Goal: Task Accomplishment & Management: Manage account settings

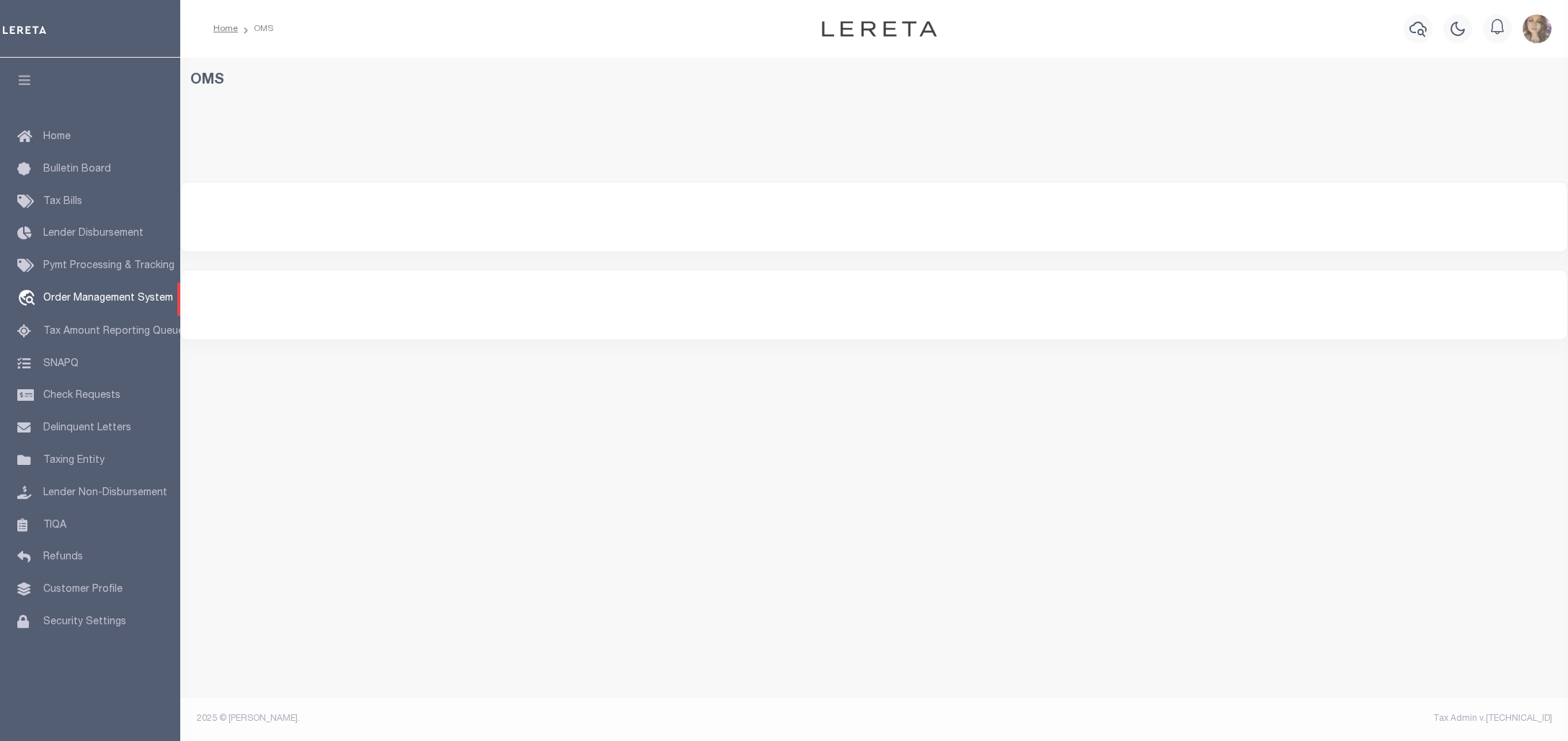
select select "200"
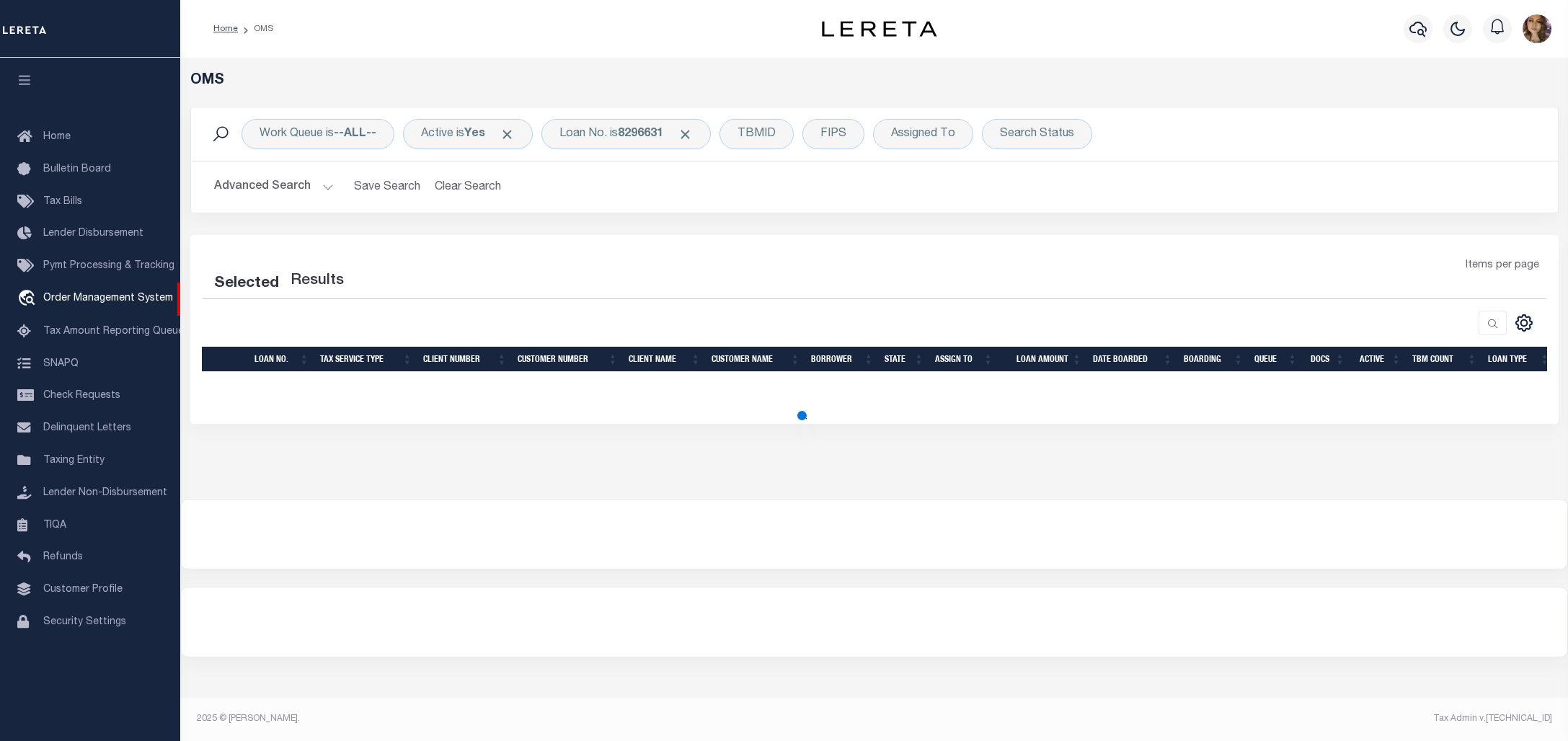
select select "200"
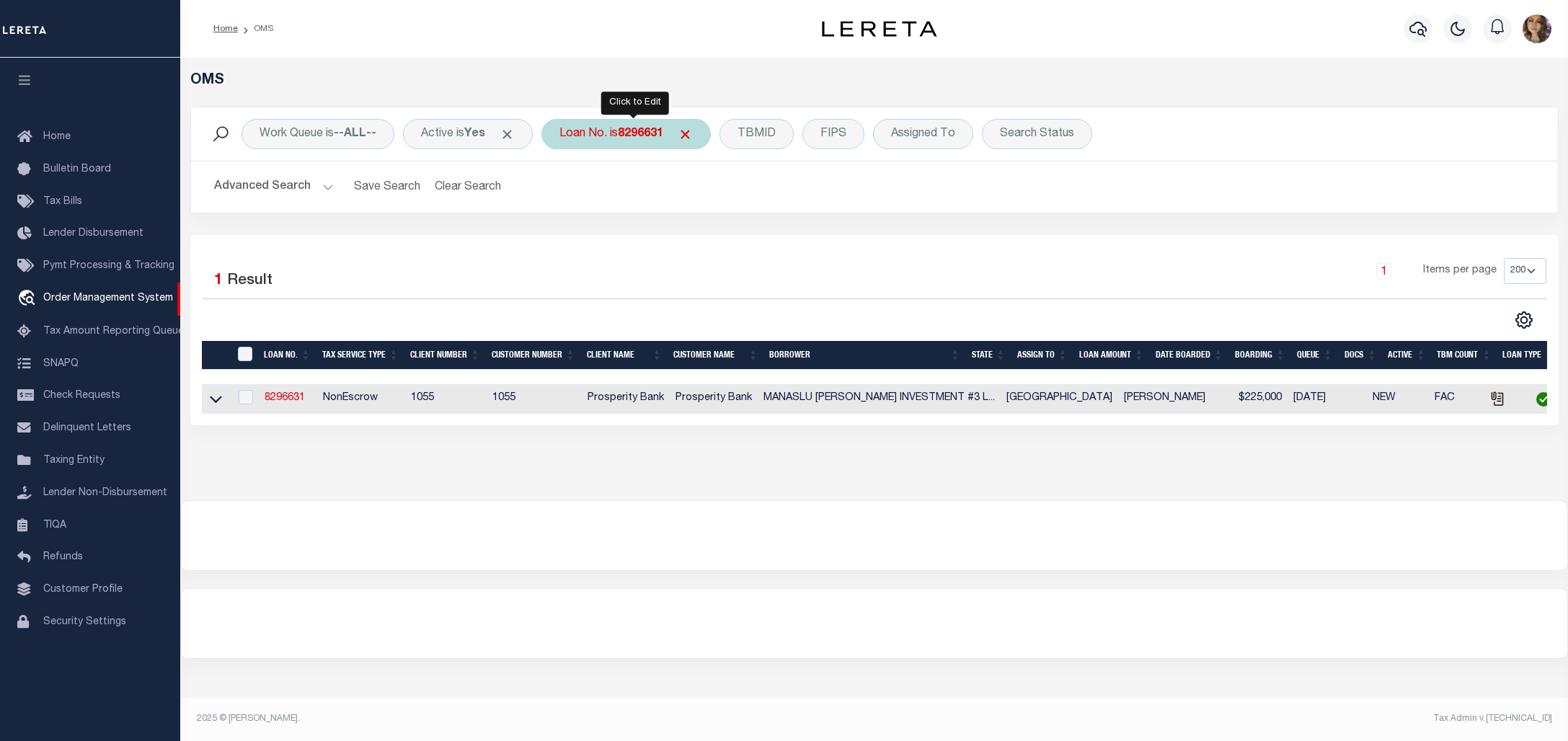
click at [615, 134] on div "Loan No. is 8296631" at bounding box center [626, 134] width 170 height 31
click at [628, 207] on input "8296631" at bounding box center [666, 205] width 212 height 28
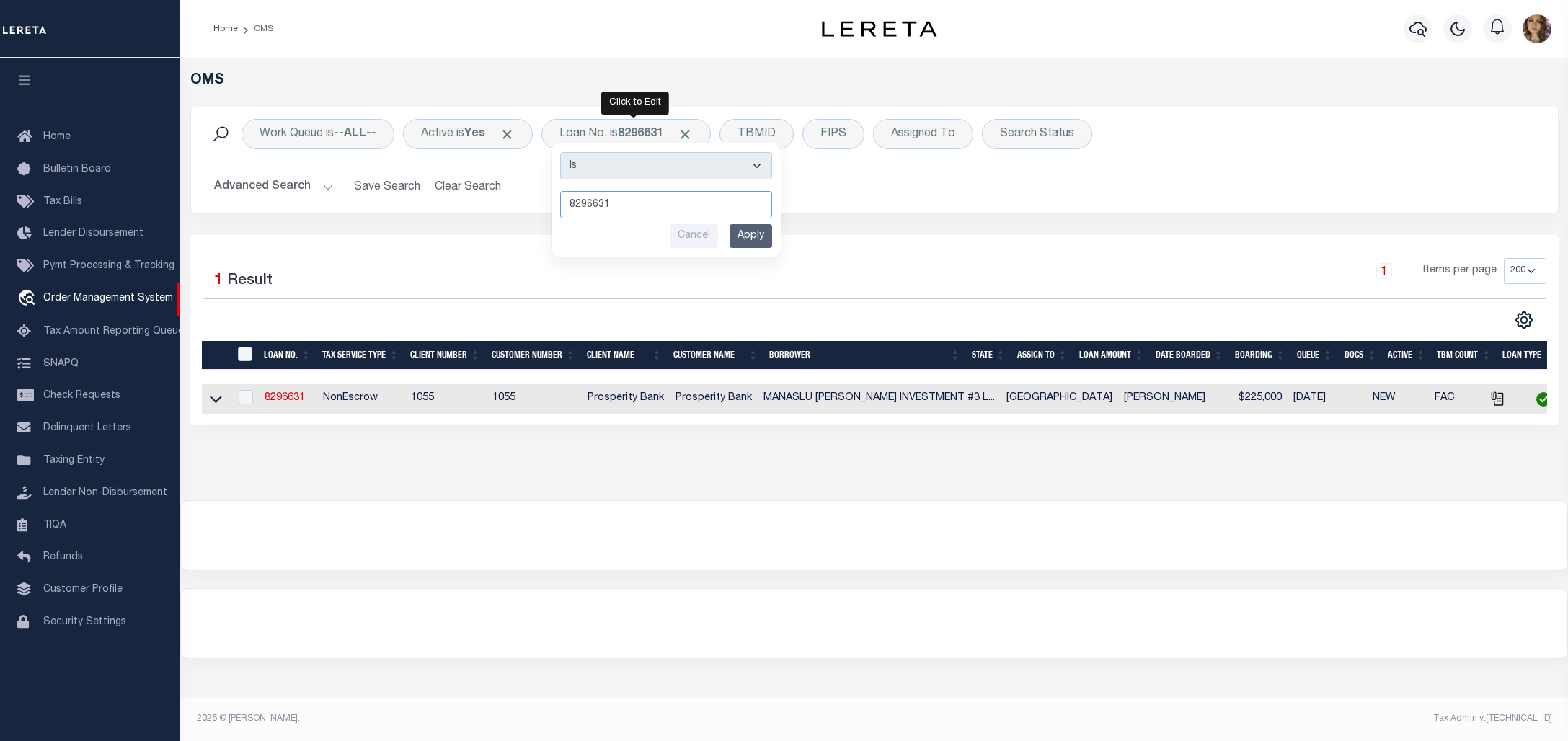
drag, startPoint x: 642, startPoint y: 207, endPoint x: 537, endPoint y: 207, distance: 105.0
click at [537, 207] on div "Work Queue is --ALL-- Active is Yes Loan No. is 8296631 Is Contains 8296631 Can…" at bounding box center [874, 160] width 1368 height 107
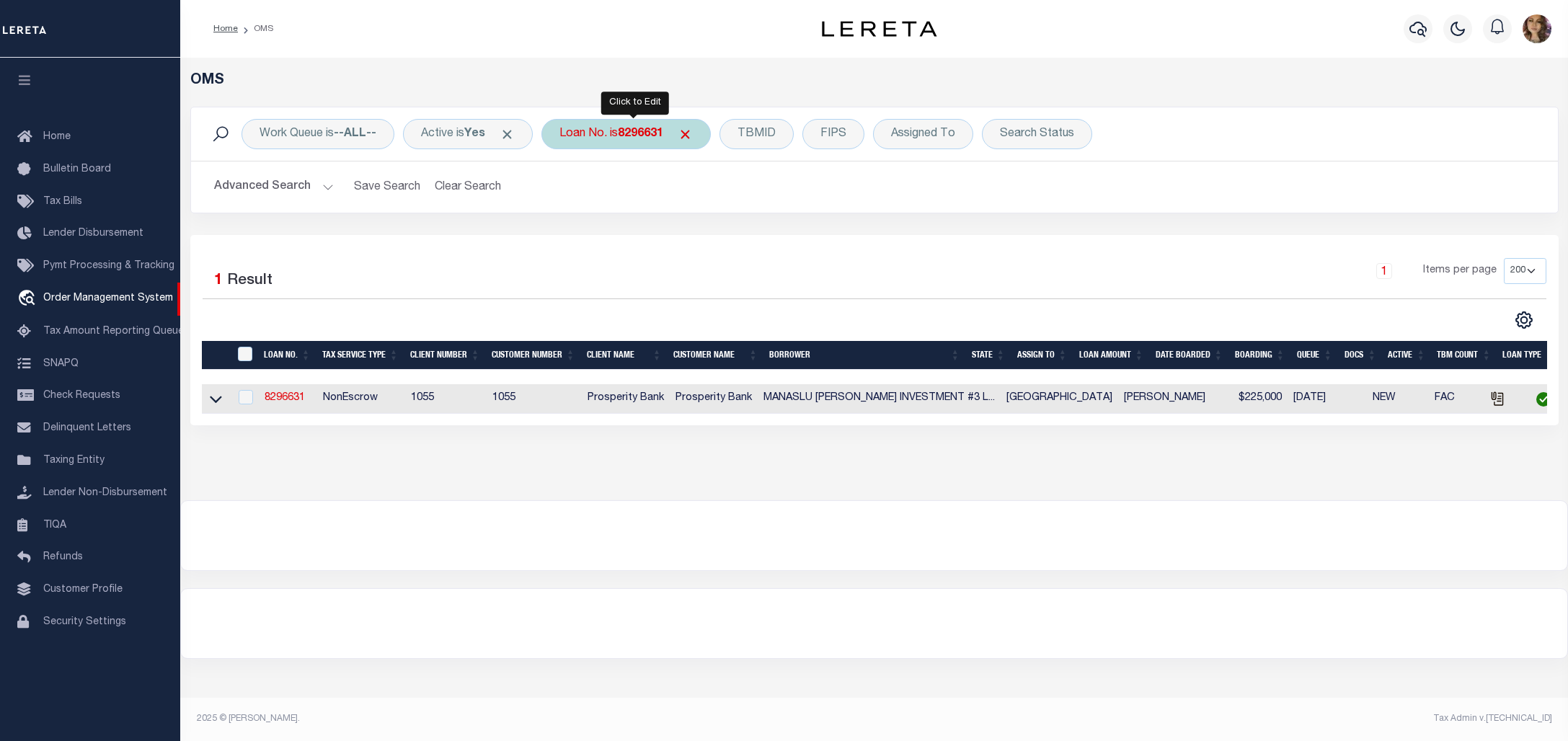
click at [629, 135] on b "8296631" at bounding box center [640, 134] width 45 height 12
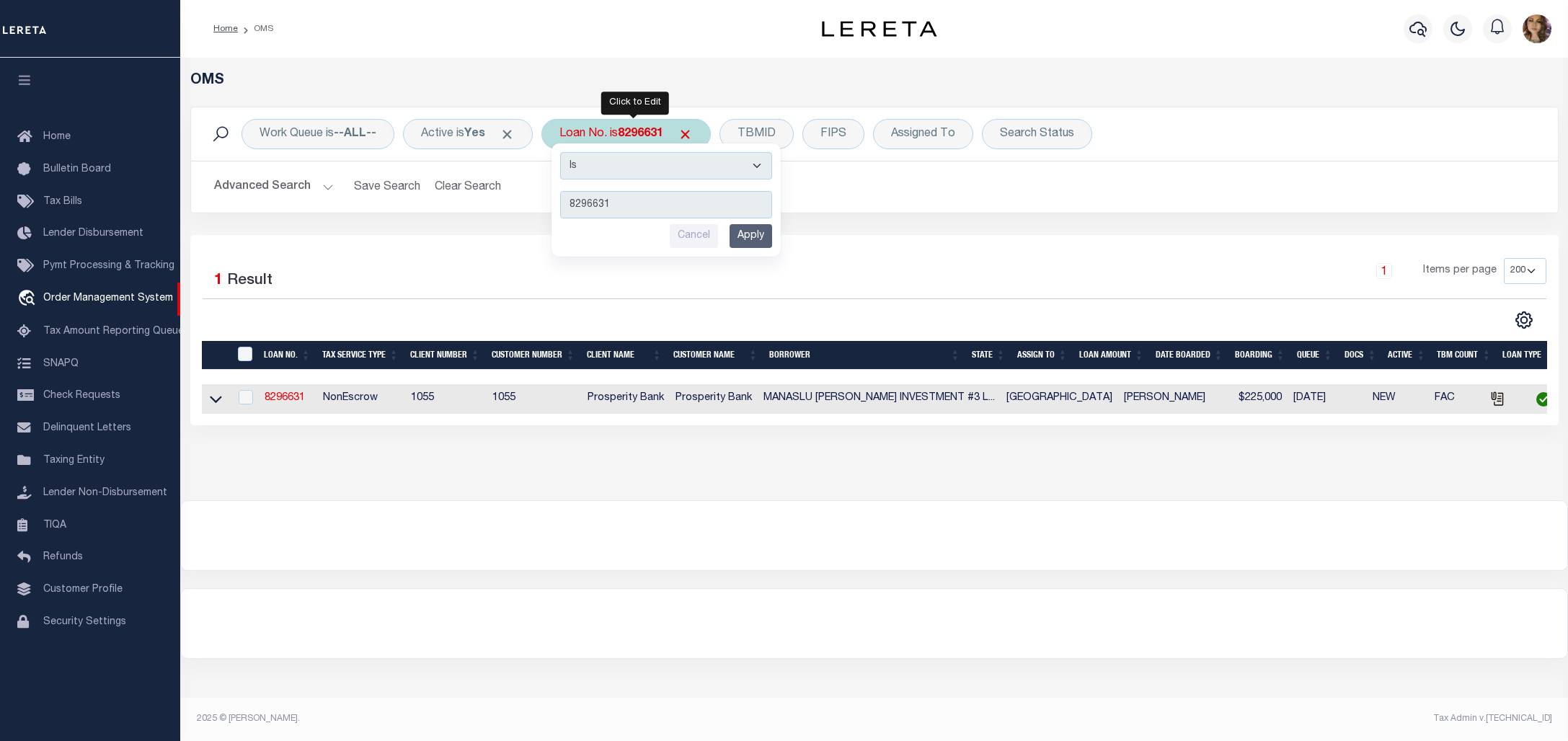
type input "5606523"
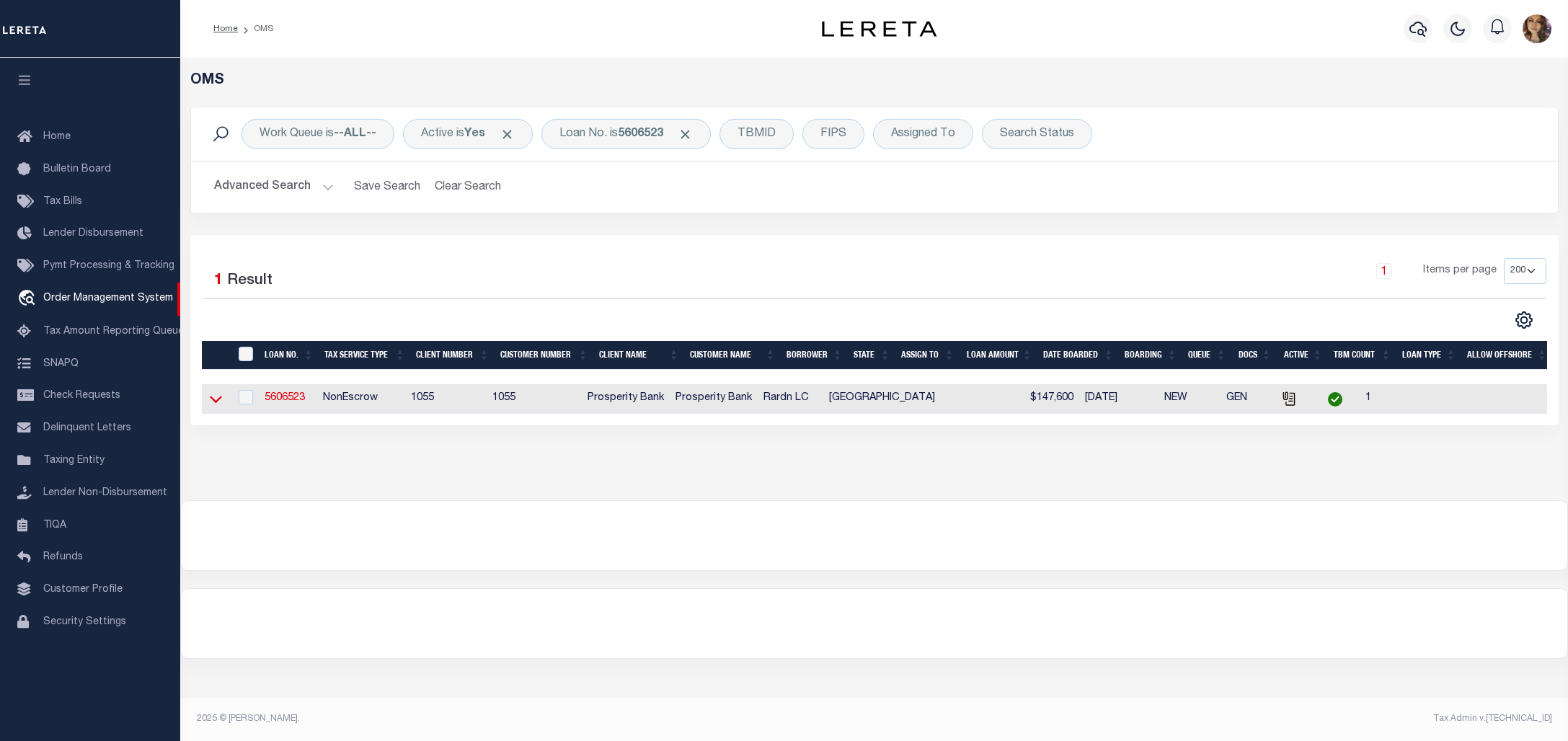
click at [213, 403] on icon at bounding box center [216, 400] width 12 height 7
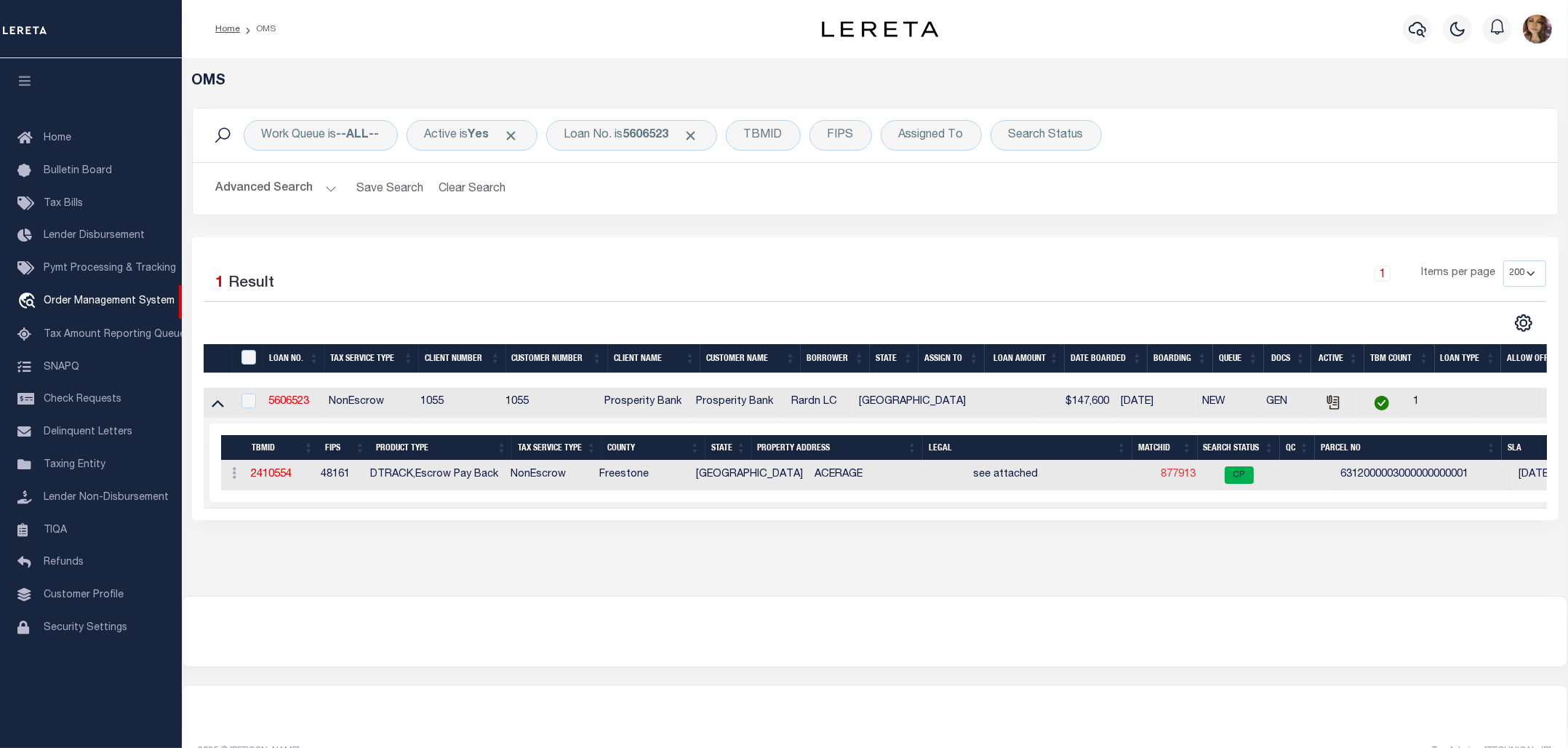
click at [1160, 478] on link "877913" at bounding box center [1178, 475] width 35 height 10
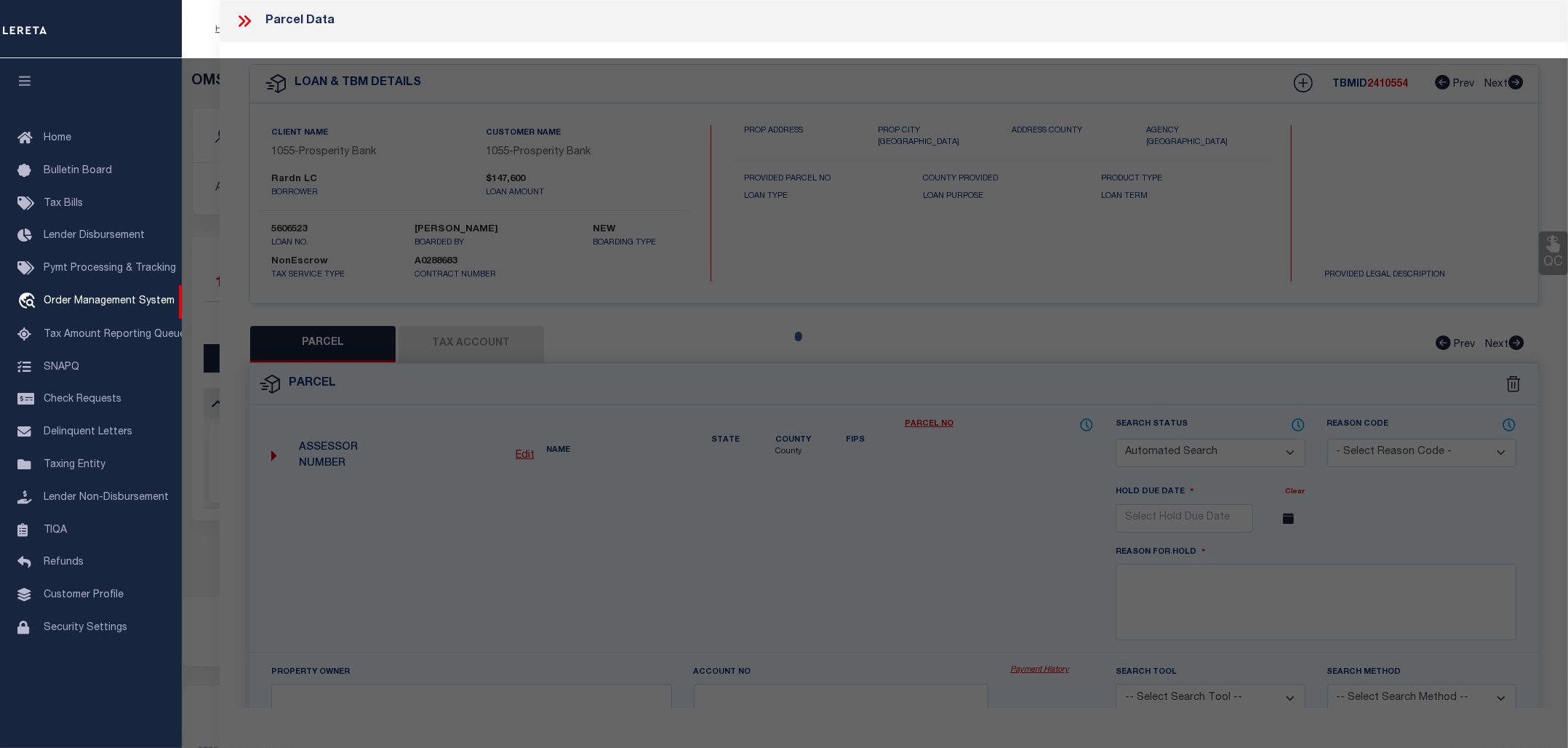
checkbox input "false"
select select "CP"
type input "RARDN L C TLP"
type input "FCR 196"
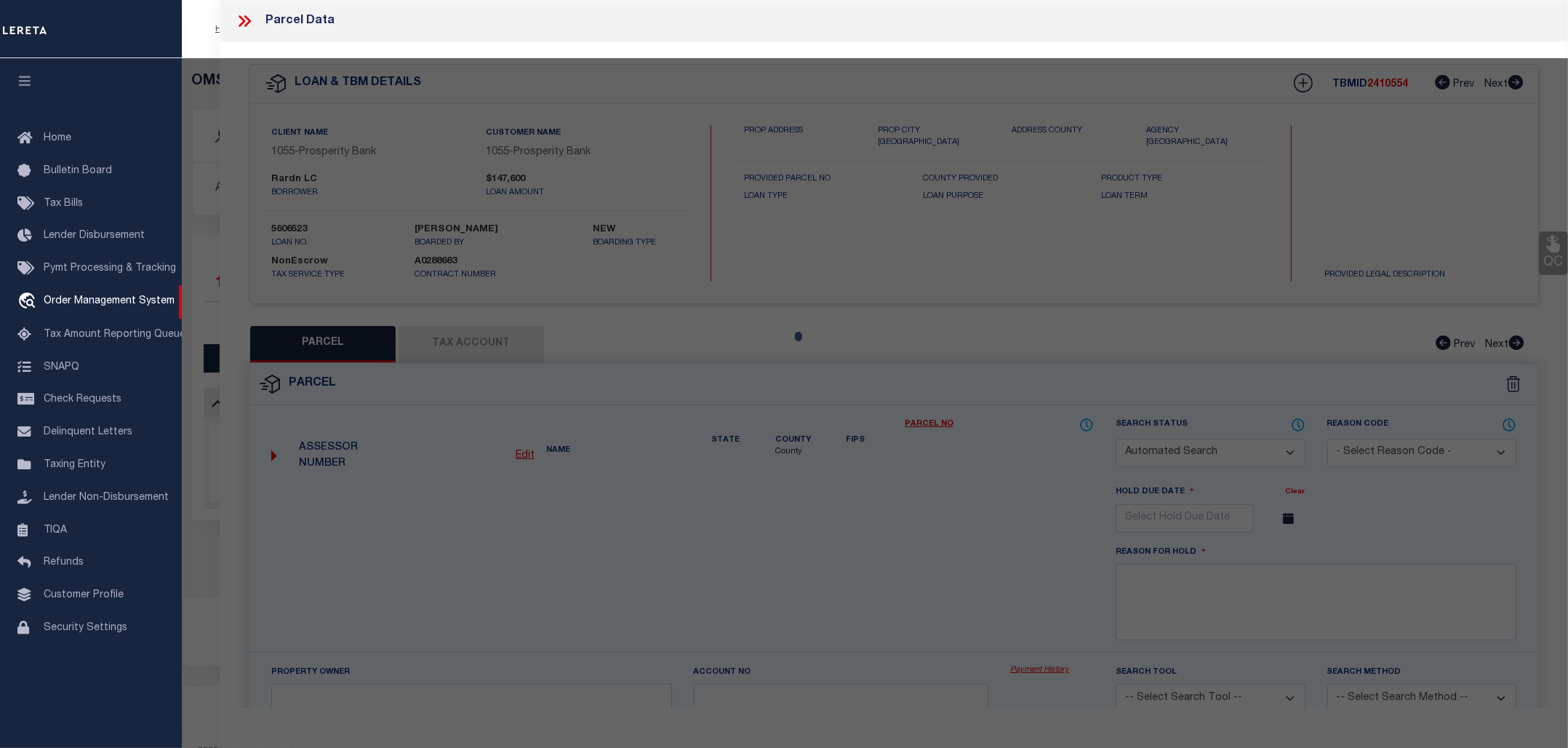
checkbox input "false"
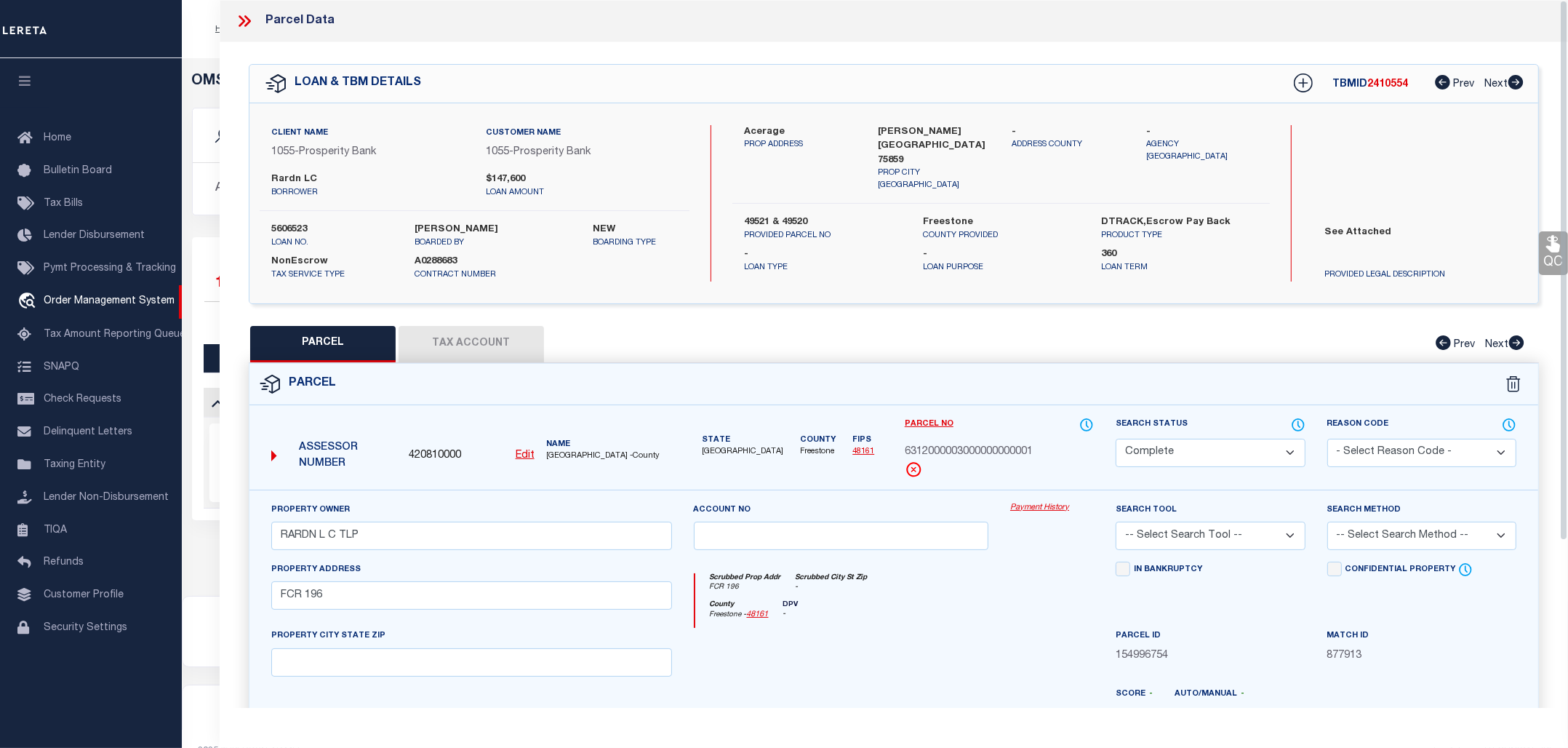
click at [1053, 508] on link "Payment History" at bounding box center [1052, 508] width 84 height 12
click at [242, 23] on icon at bounding box center [242, 21] width 7 height 12
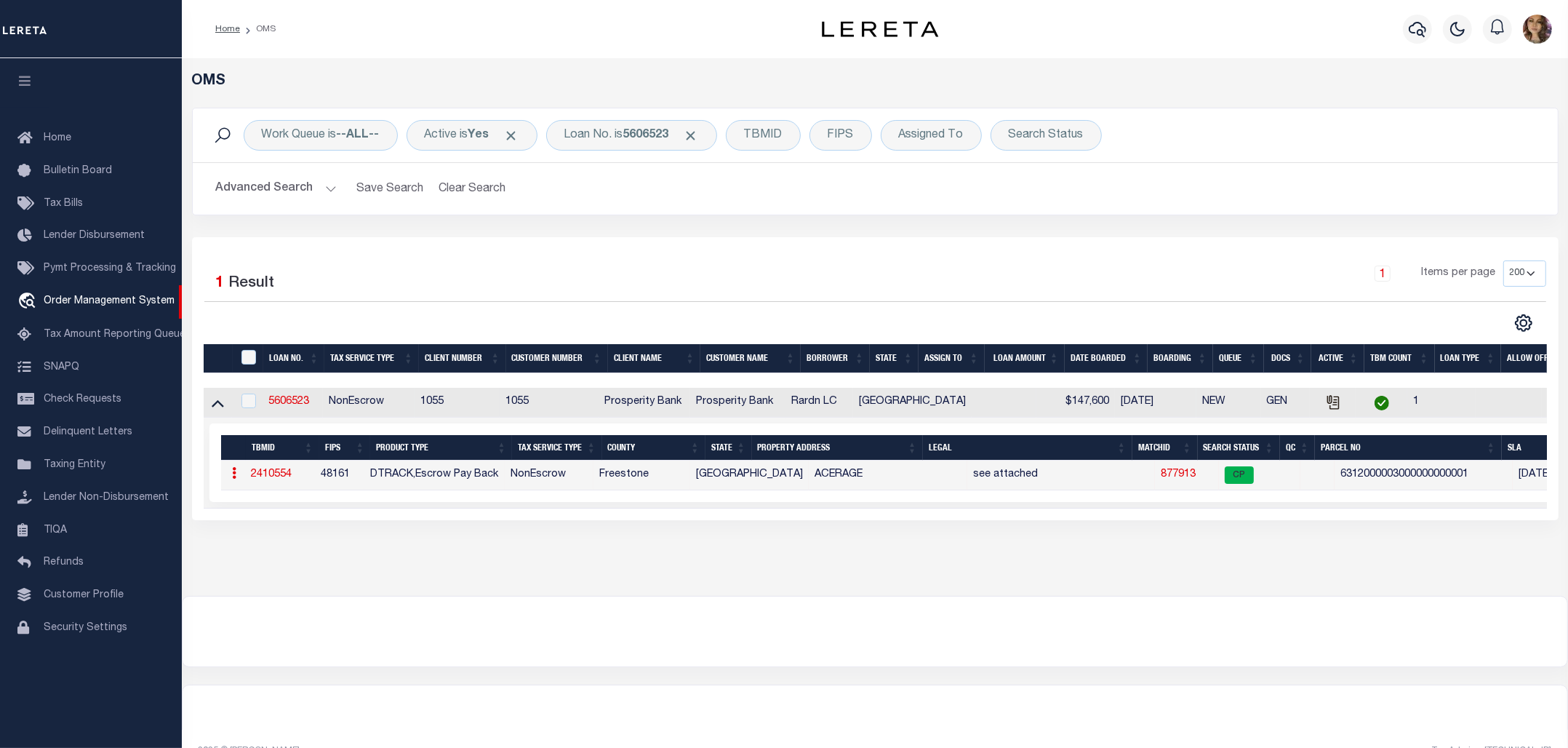
click at [1160, 476] on link "877913" at bounding box center [1178, 475] width 35 height 10
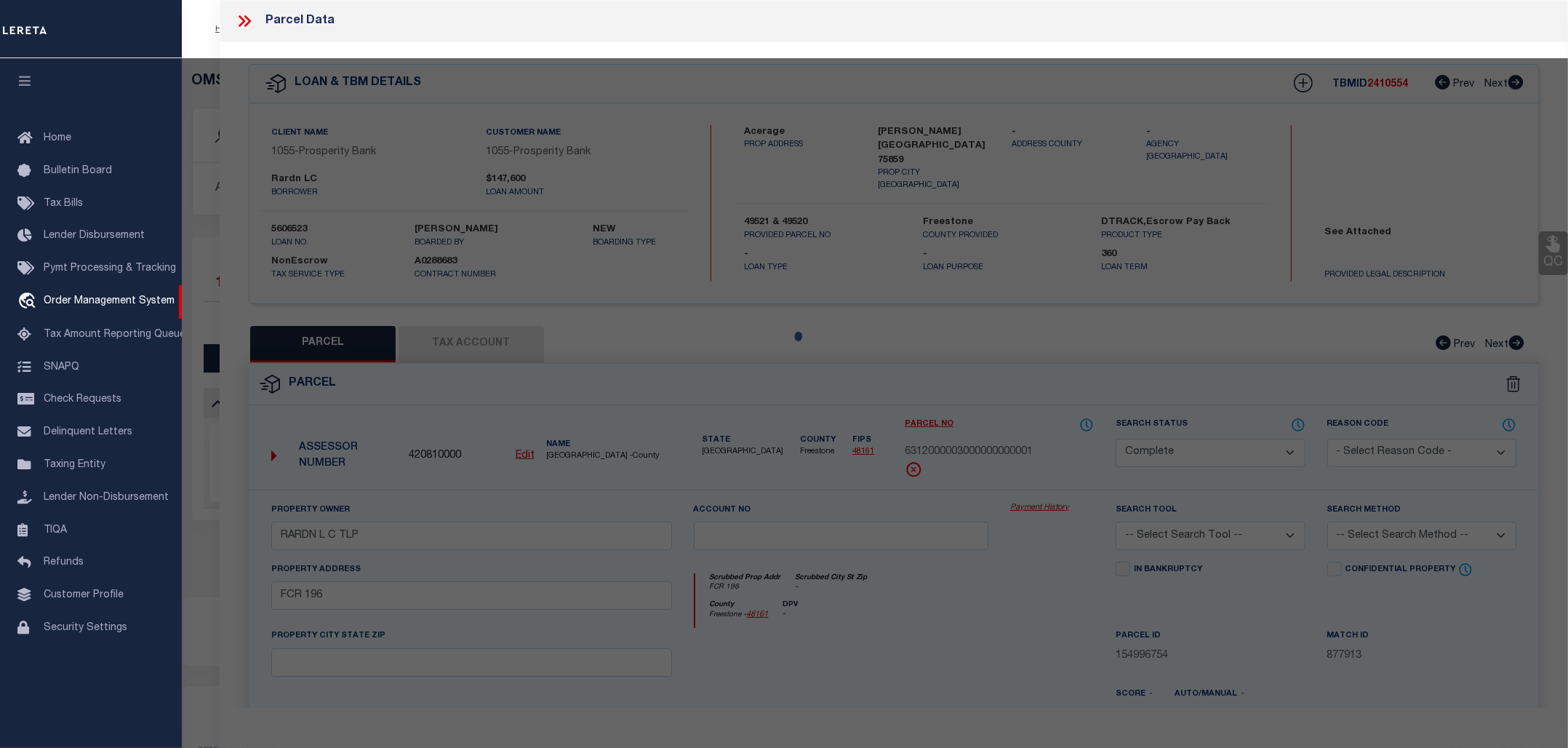
select select "AS"
checkbox input "false"
select select "CP"
type input "RARDN L C TLP"
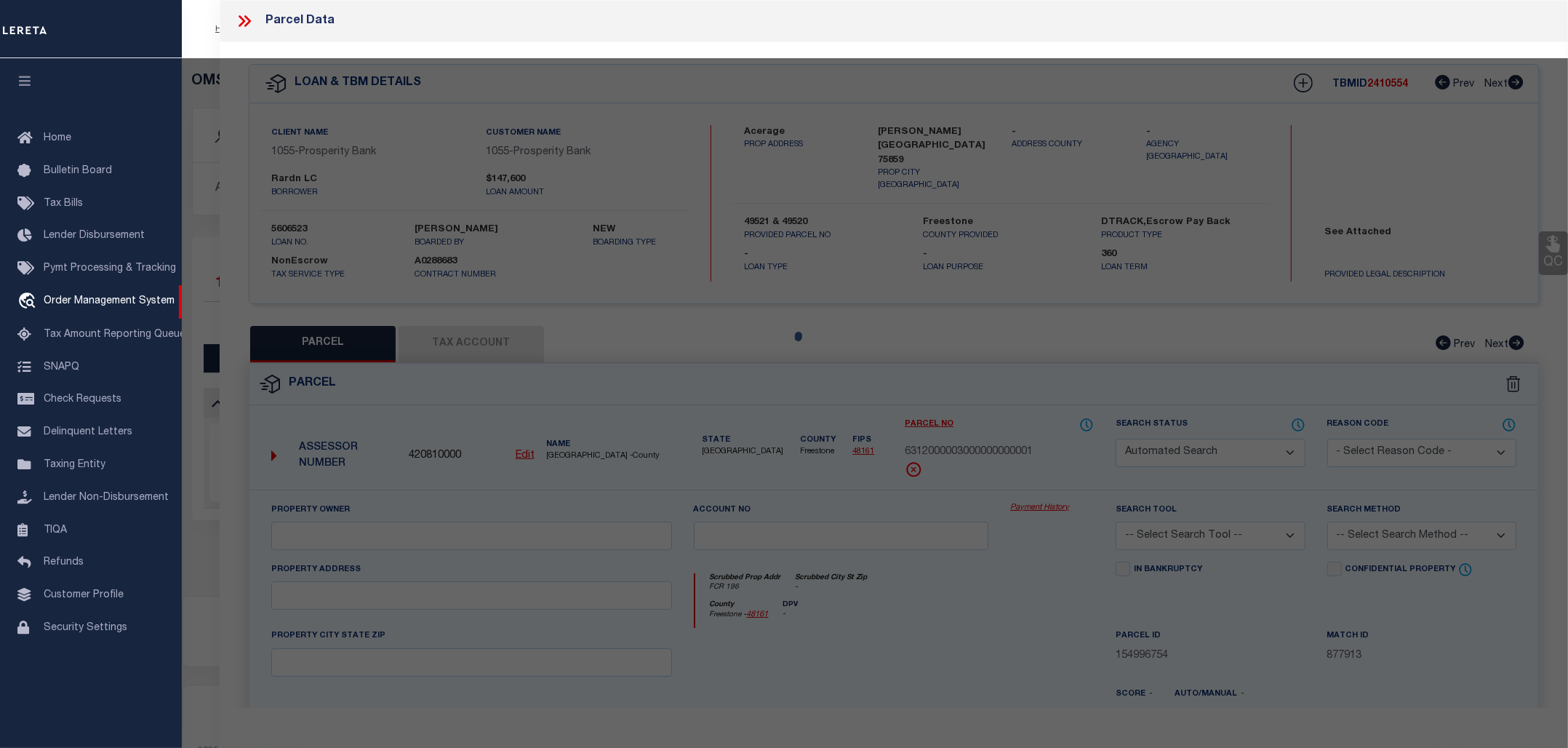
type input "FCR 196"
checkbox input "false"
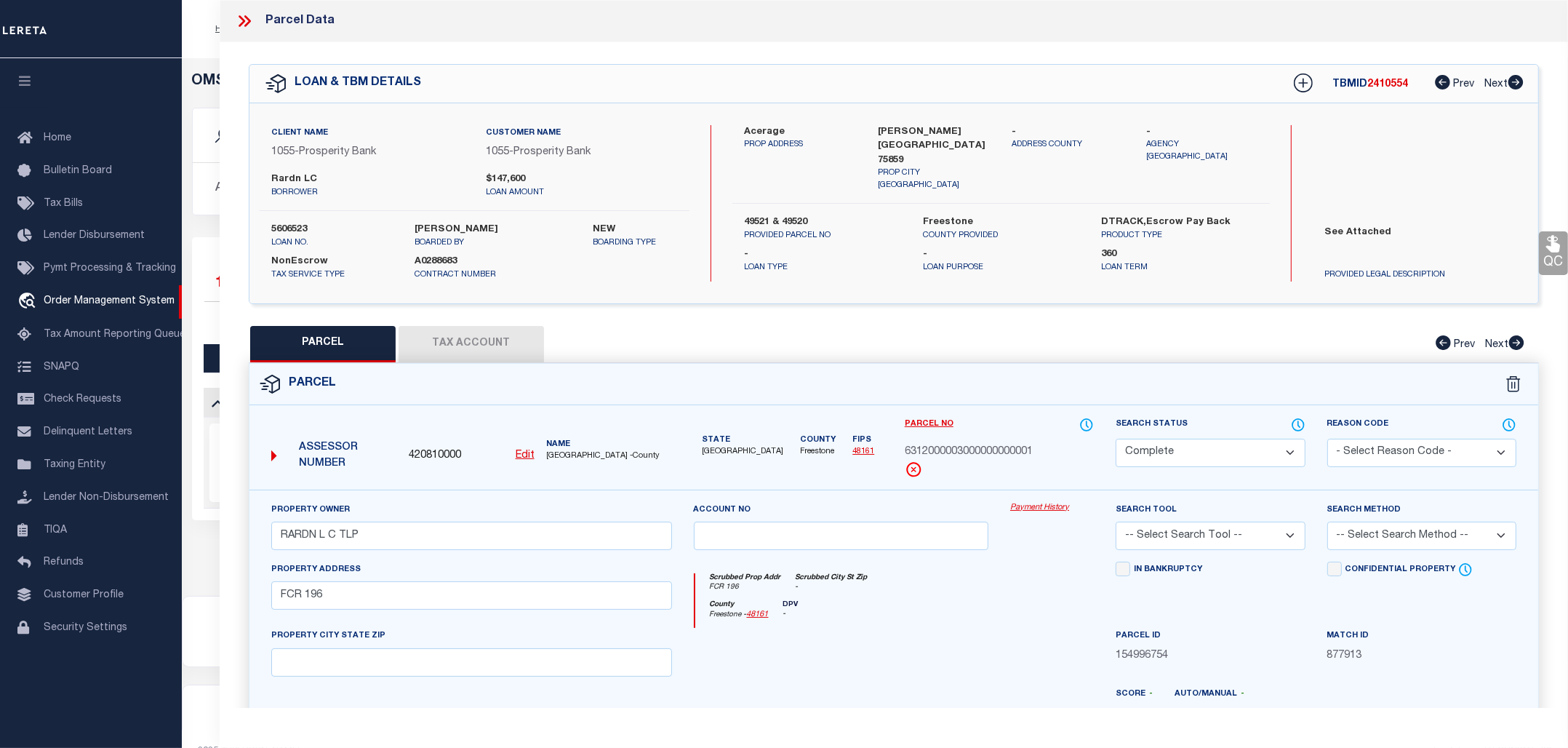
click at [1045, 508] on link "Payment History" at bounding box center [1052, 508] width 84 height 12
click at [248, 18] on icon at bounding box center [248, 21] width 7 height 12
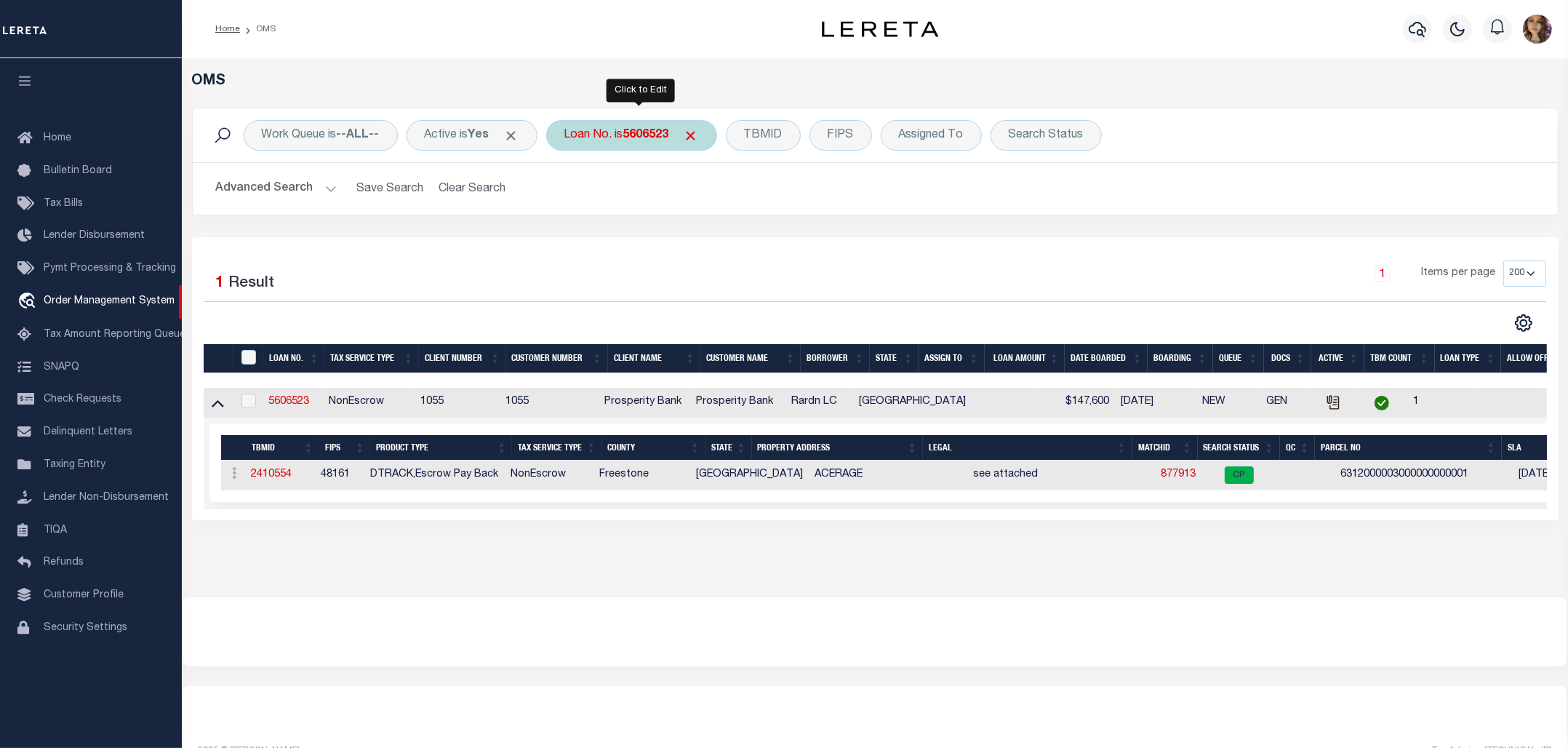
click at [636, 139] on b "5606523" at bounding box center [646, 135] width 46 height 12
type input "10149791"
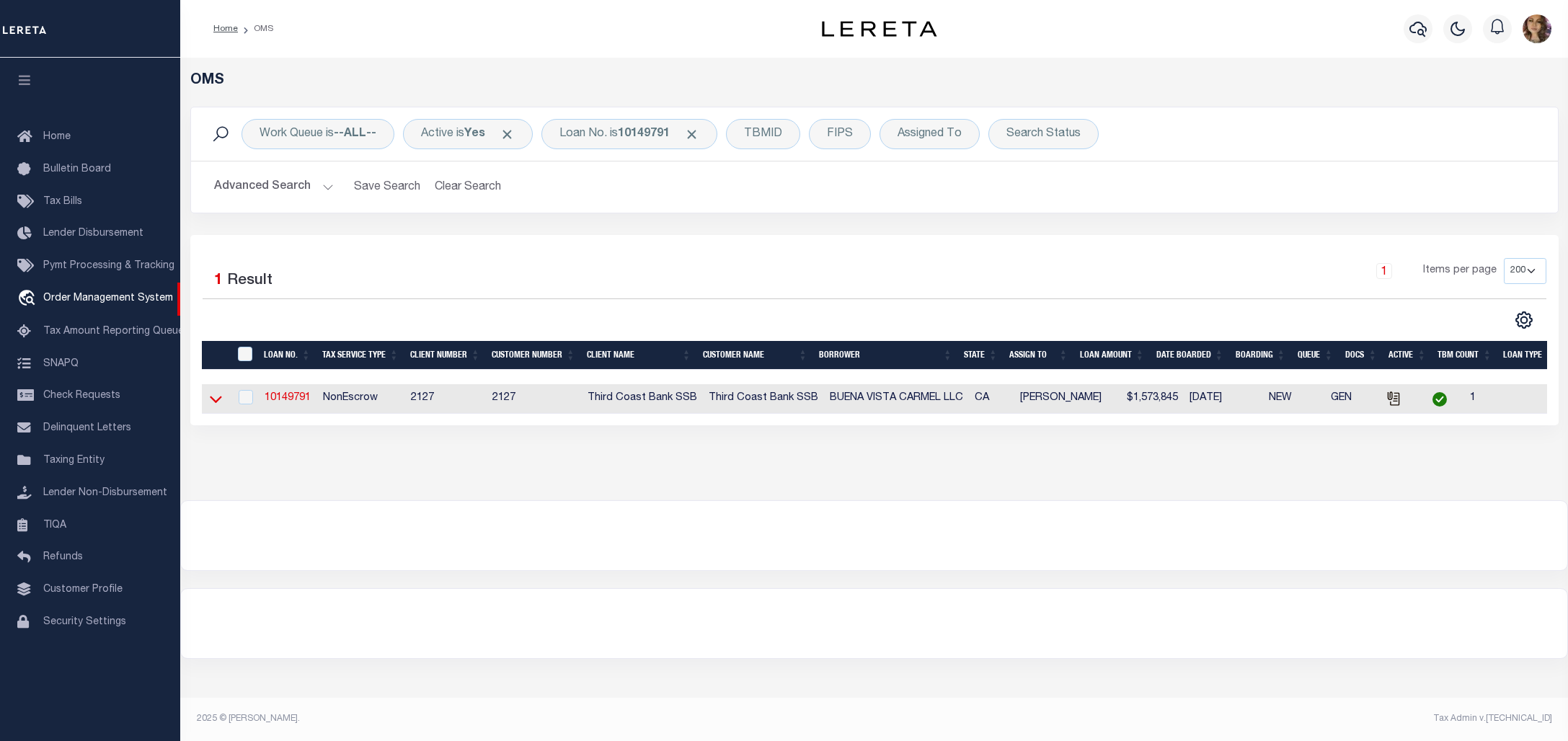
click at [214, 406] on icon at bounding box center [216, 399] width 12 height 15
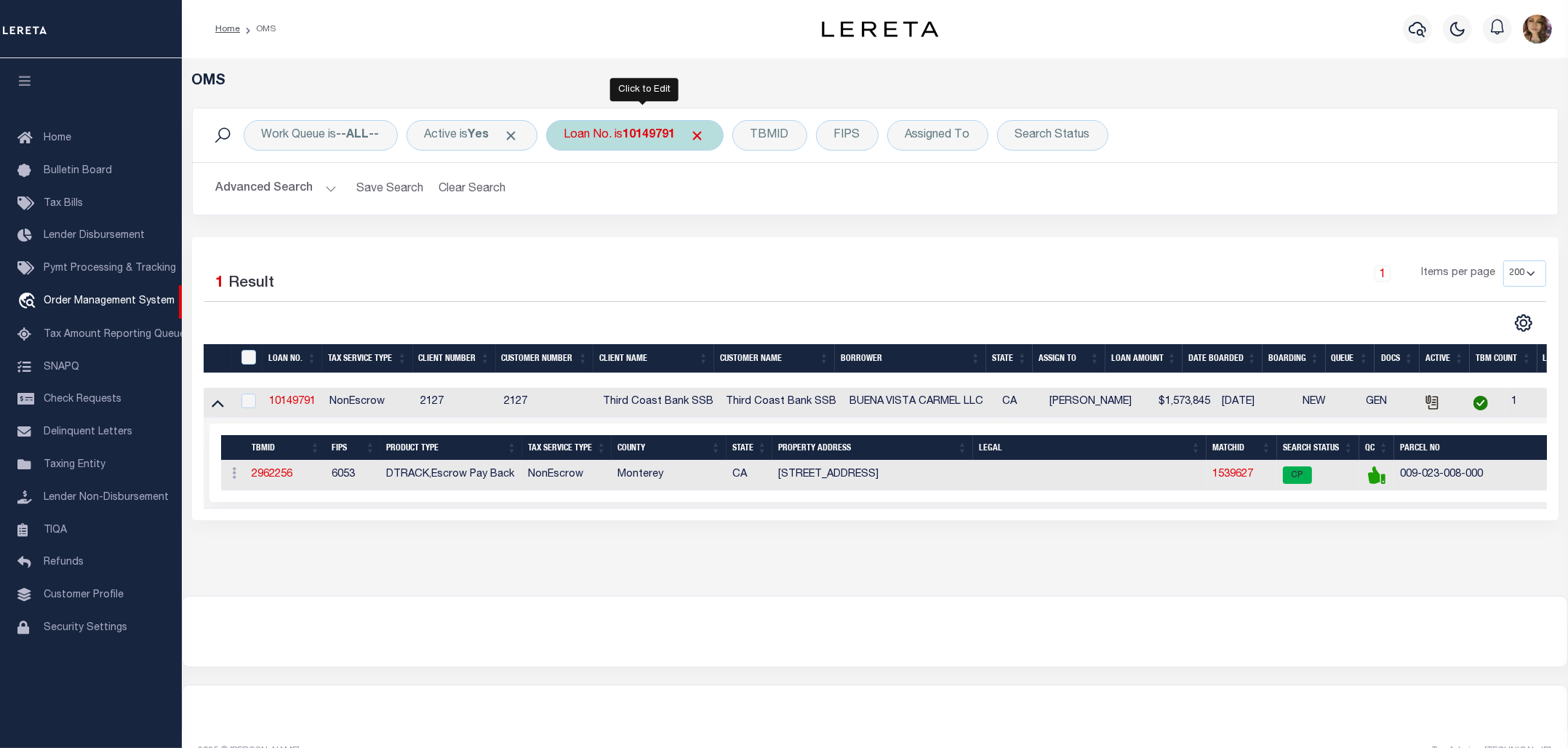
click at [623, 140] on div "Loan No. is 10149791" at bounding box center [635, 135] width 178 height 31
type input "8296006"
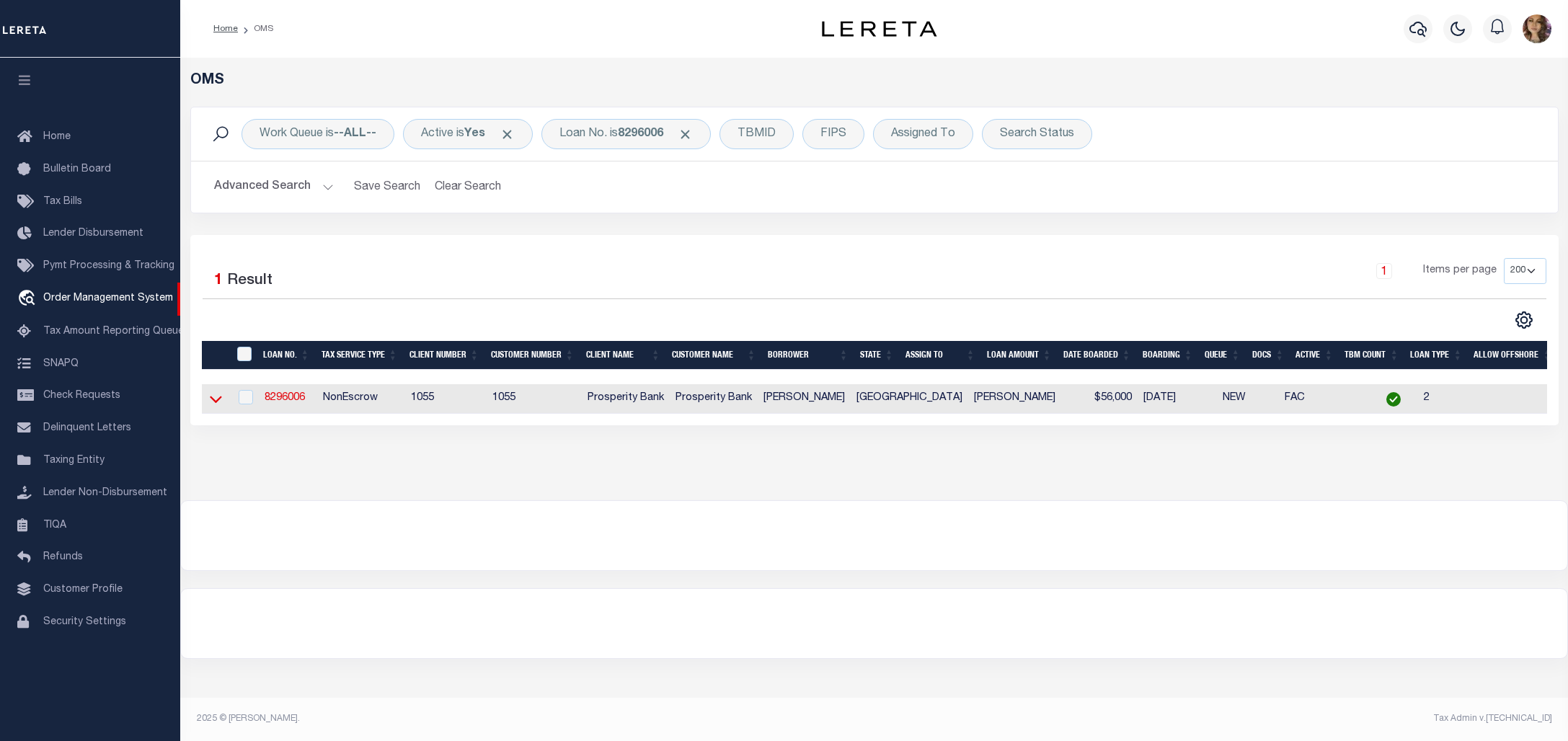
click at [211, 405] on icon at bounding box center [216, 399] width 12 height 15
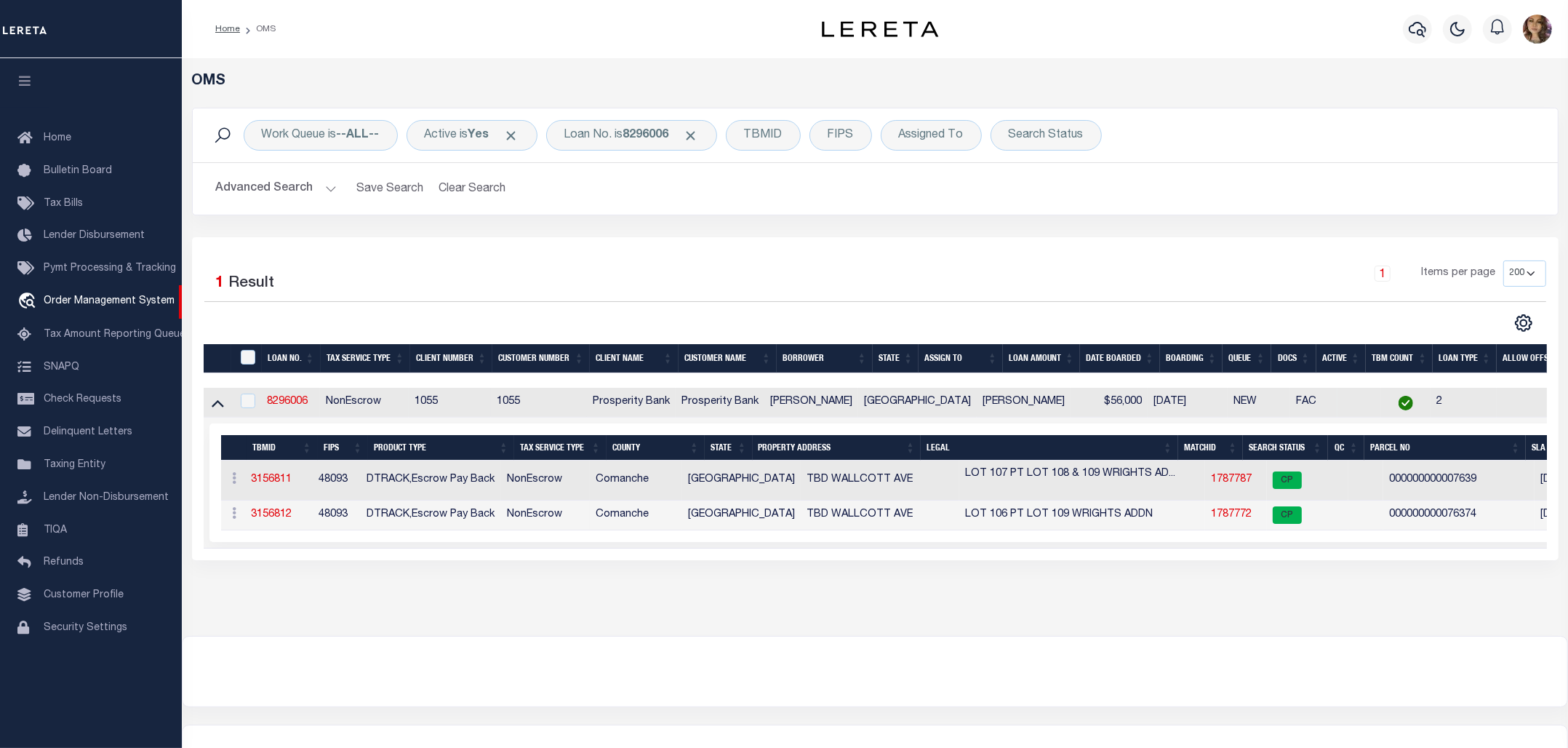
click at [1370, 617] on div "OMS Work Queue is --ALL-- Active is Yes Loan No. is 8296006 TBMID FIPS Assigned…" at bounding box center [875, 347] width 1386 height 578
click at [1210, 517] on link "1787772" at bounding box center [1230, 514] width 40 height 10
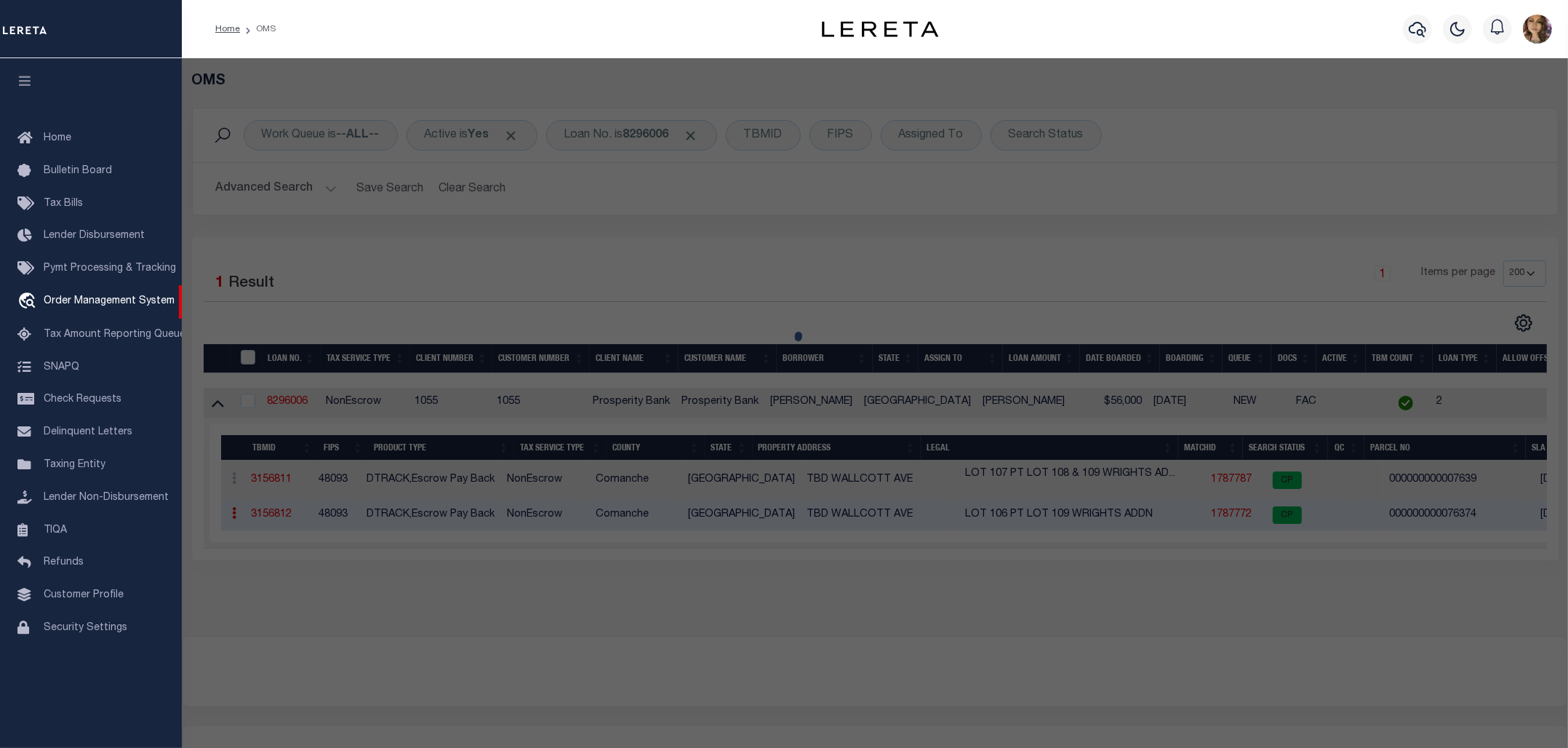
select select "AS"
checkbox input "false"
select select "CP"
type input "ROBISON, JOSEPH R EST & KATHLEEN"
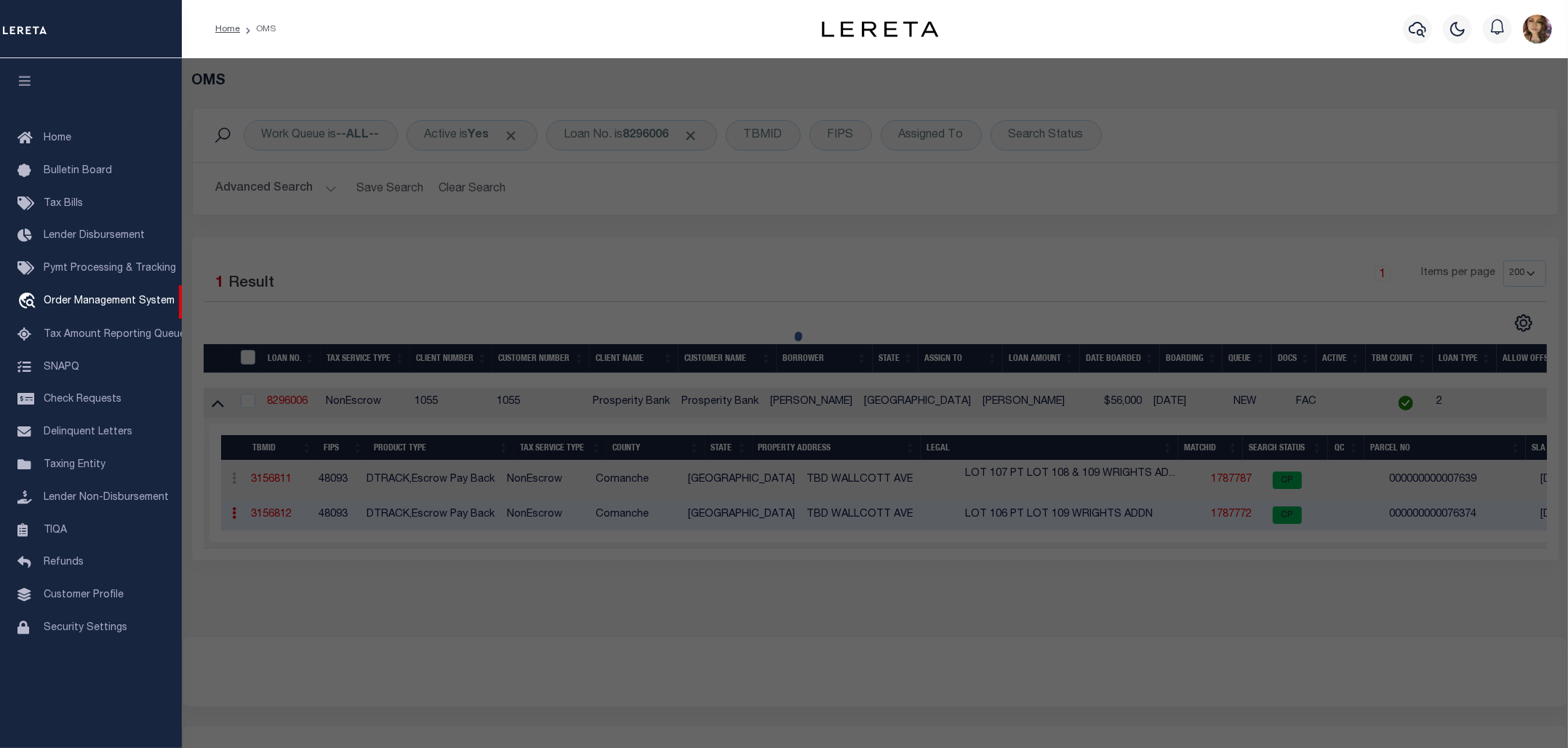
select select
type textarea "WRIGHTS, BLOCK 106 N/2, 109 N/2, ACRES 0, PT OF CLOSED STREET (TR-1)"
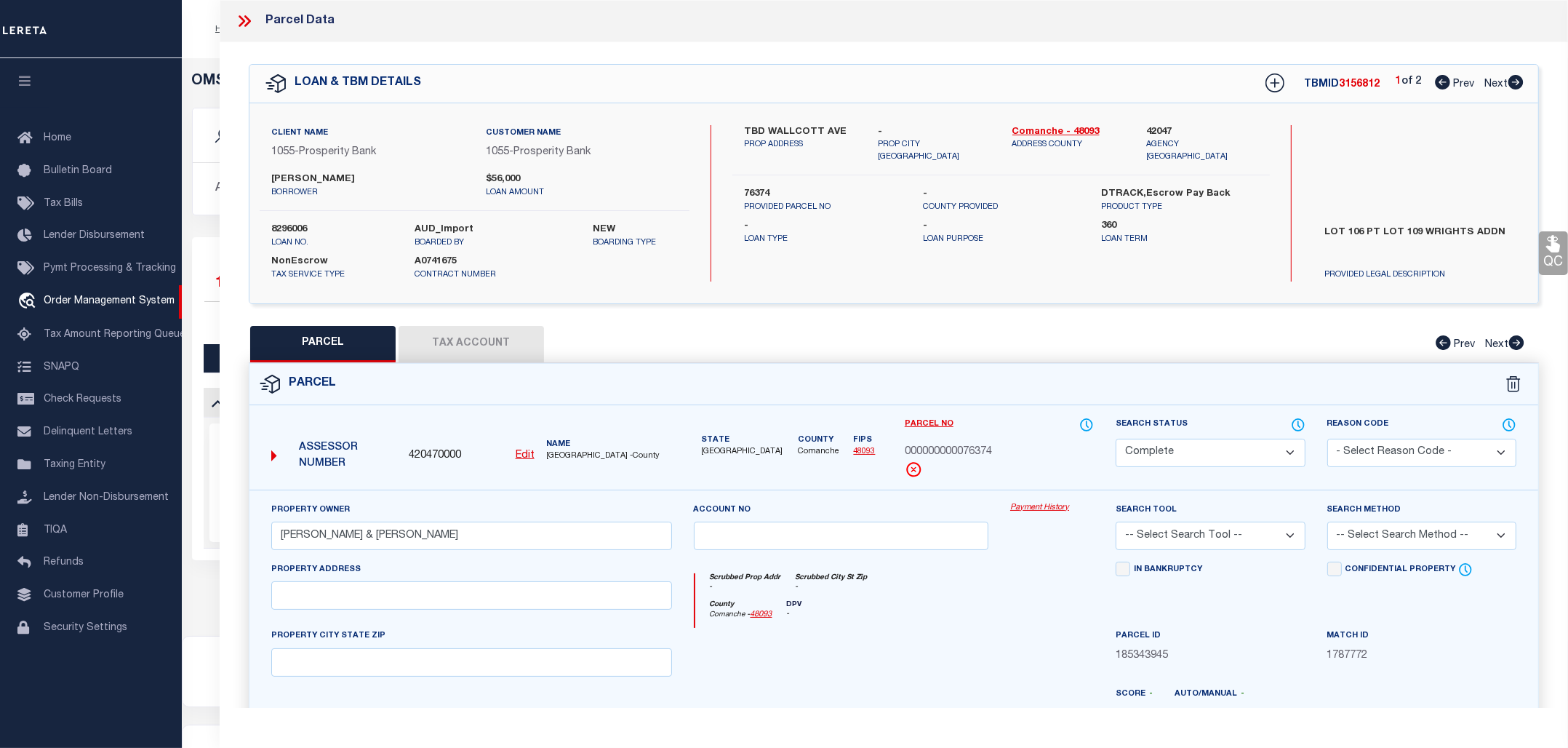
click at [1037, 506] on link "Payment History" at bounding box center [1052, 508] width 84 height 12
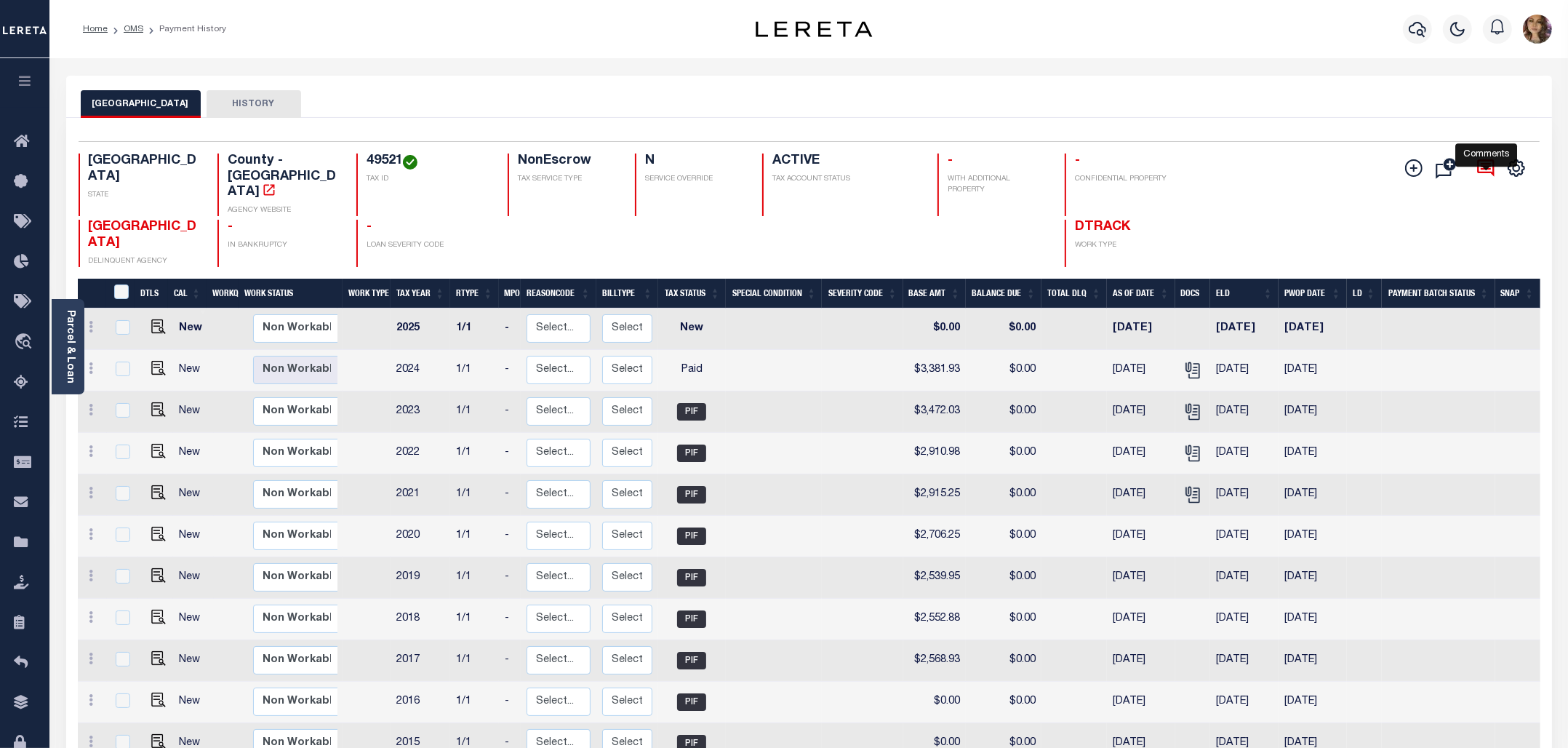
click at [1484, 166] on icon at bounding box center [1486, 168] width 21 height 21
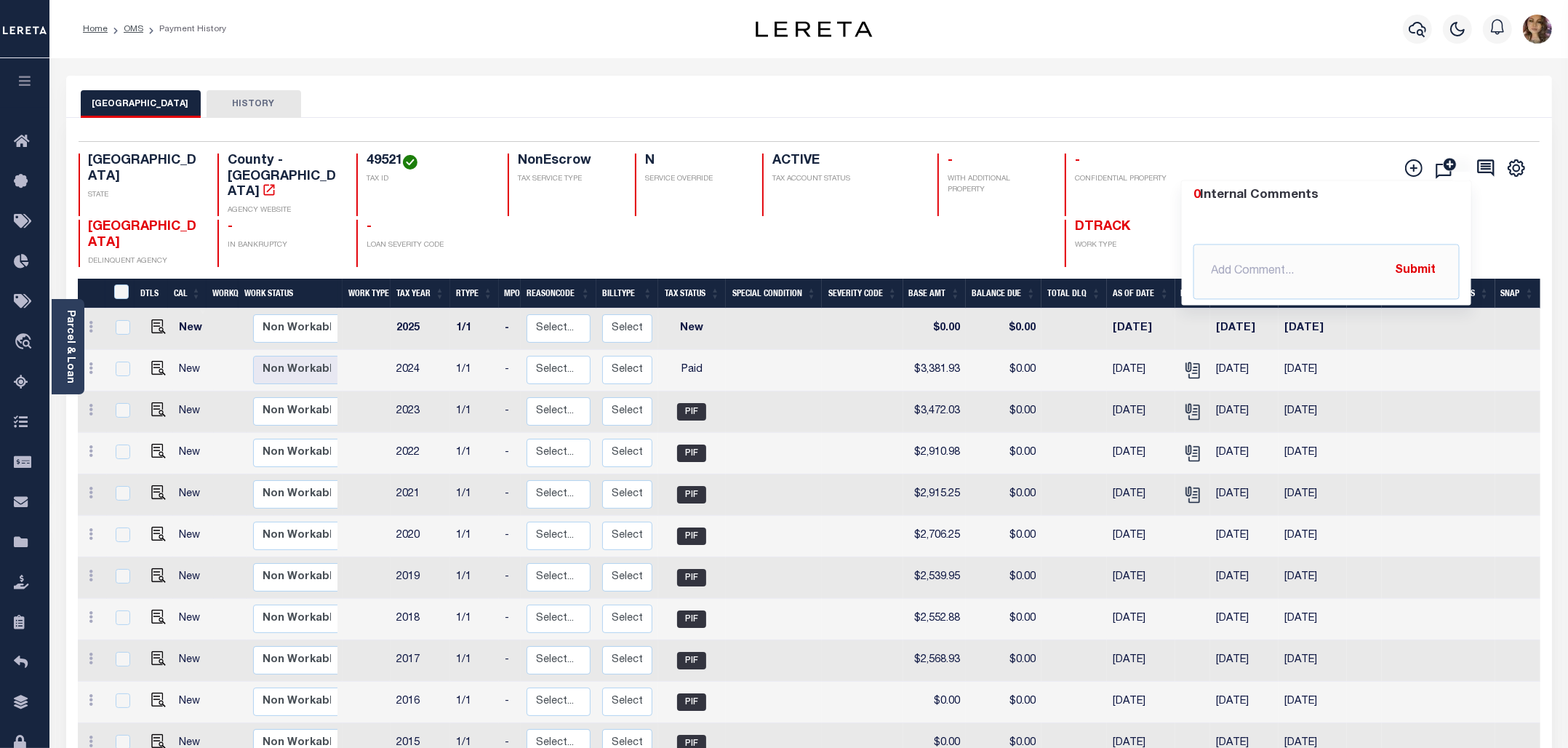
click at [1309, 113] on div "FREESTONE COUNTY HISTORY" at bounding box center [809, 104] width 1456 height 27
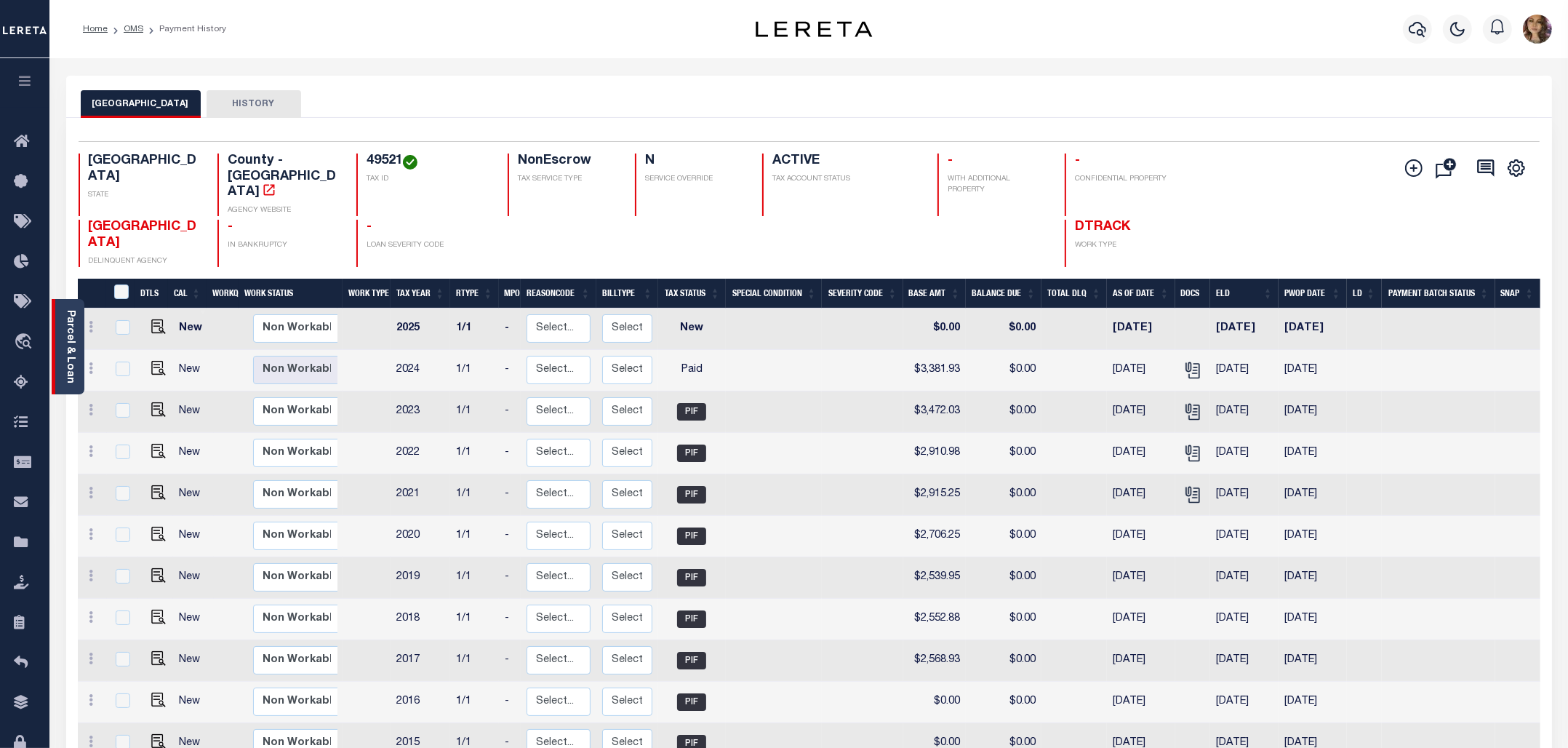
click at [69, 332] on link "Parcel & Loan" at bounding box center [70, 347] width 10 height 73
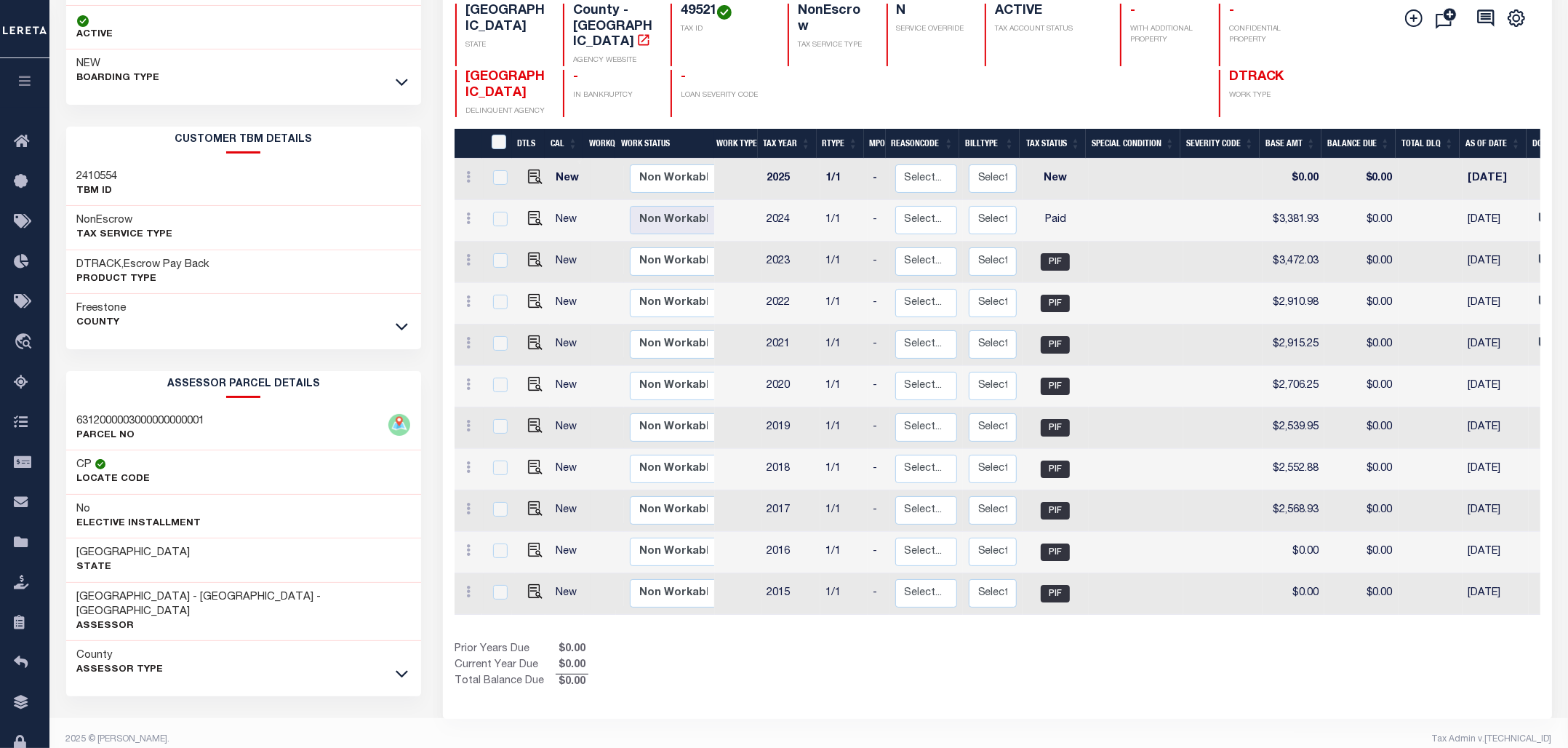
scroll to position [151, 0]
click at [401, 670] on icon at bounding box center [402, 674] width 12 height 7
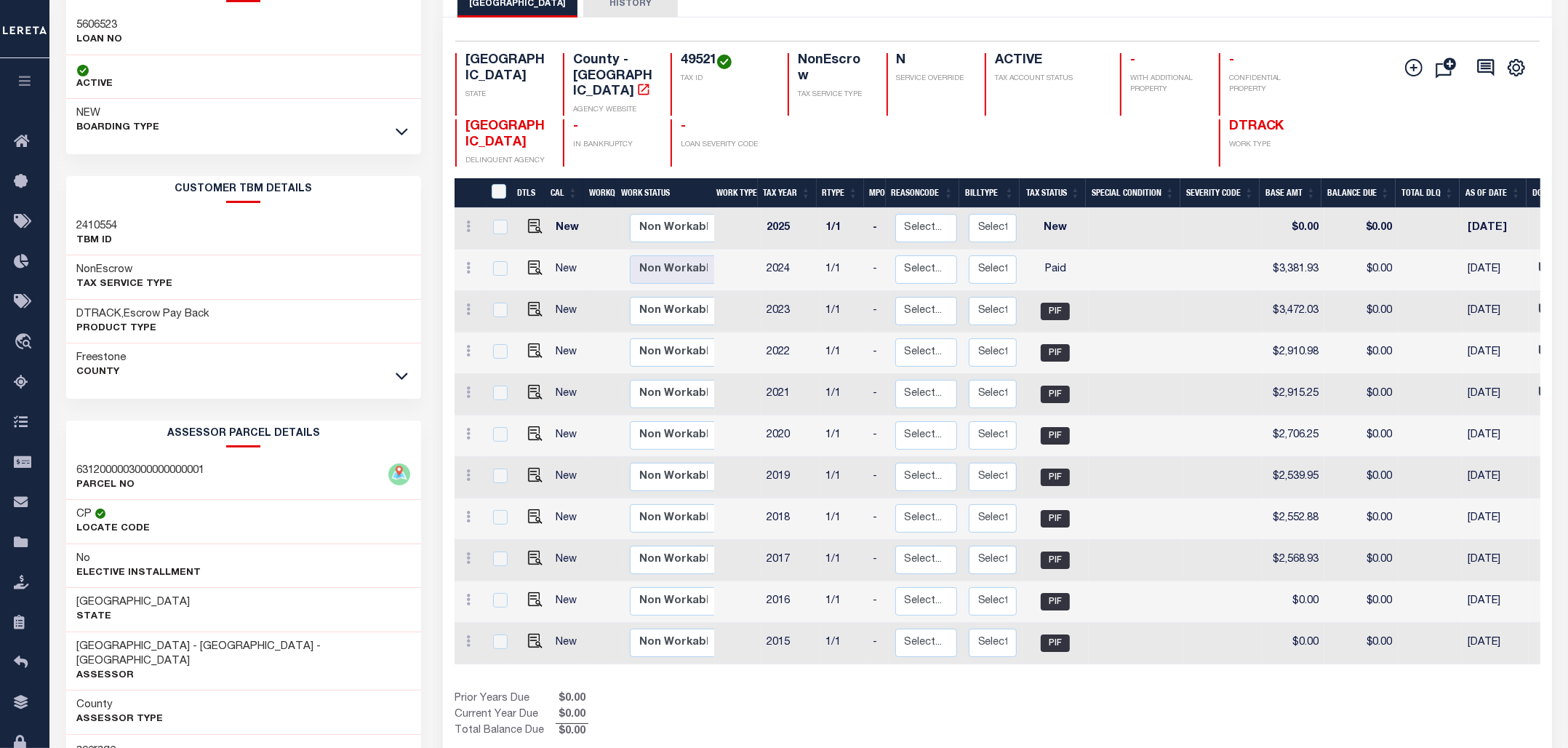
scroll to position [60, 0]
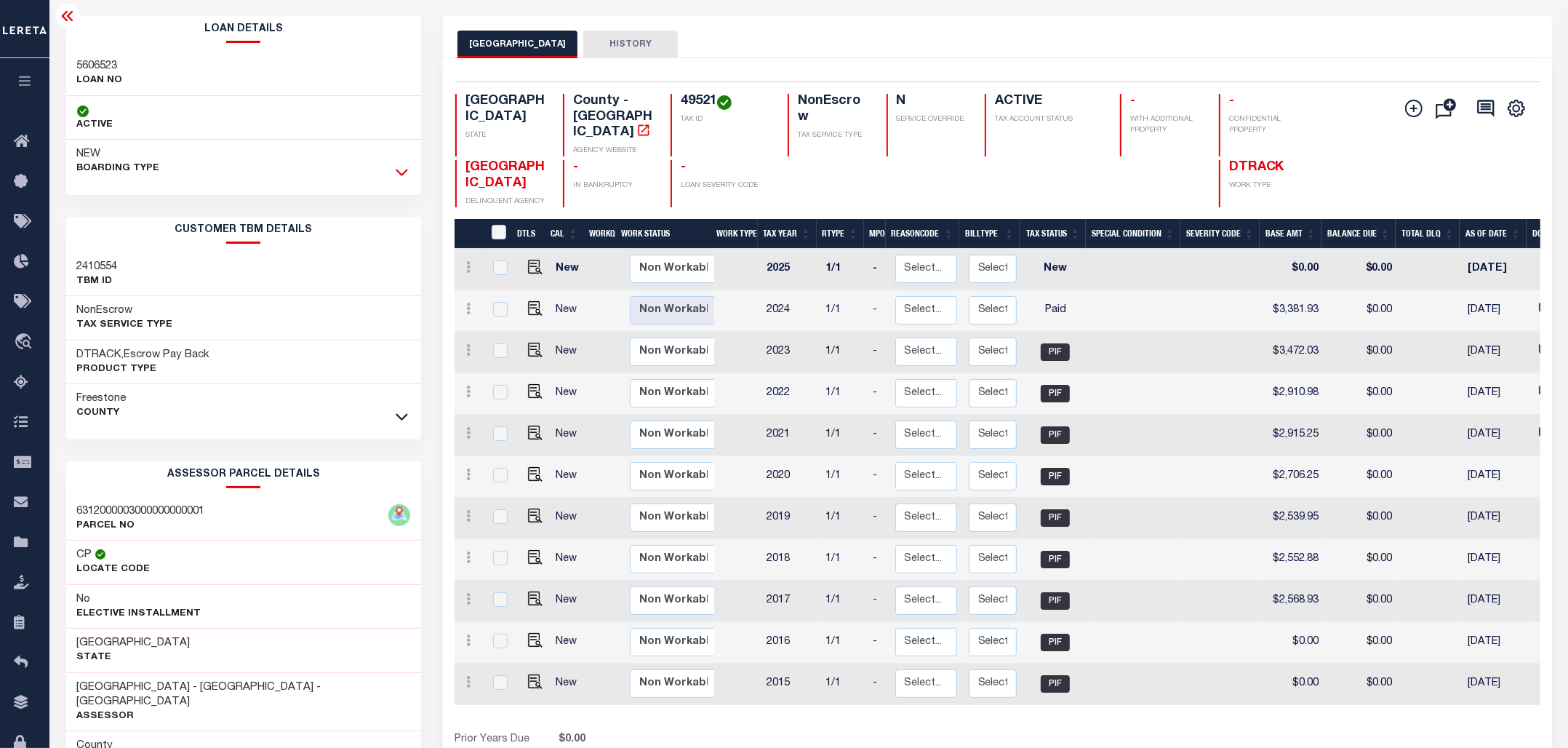
click at [405, 172] on icon at bounding box center [402, 173] width 12 height 7
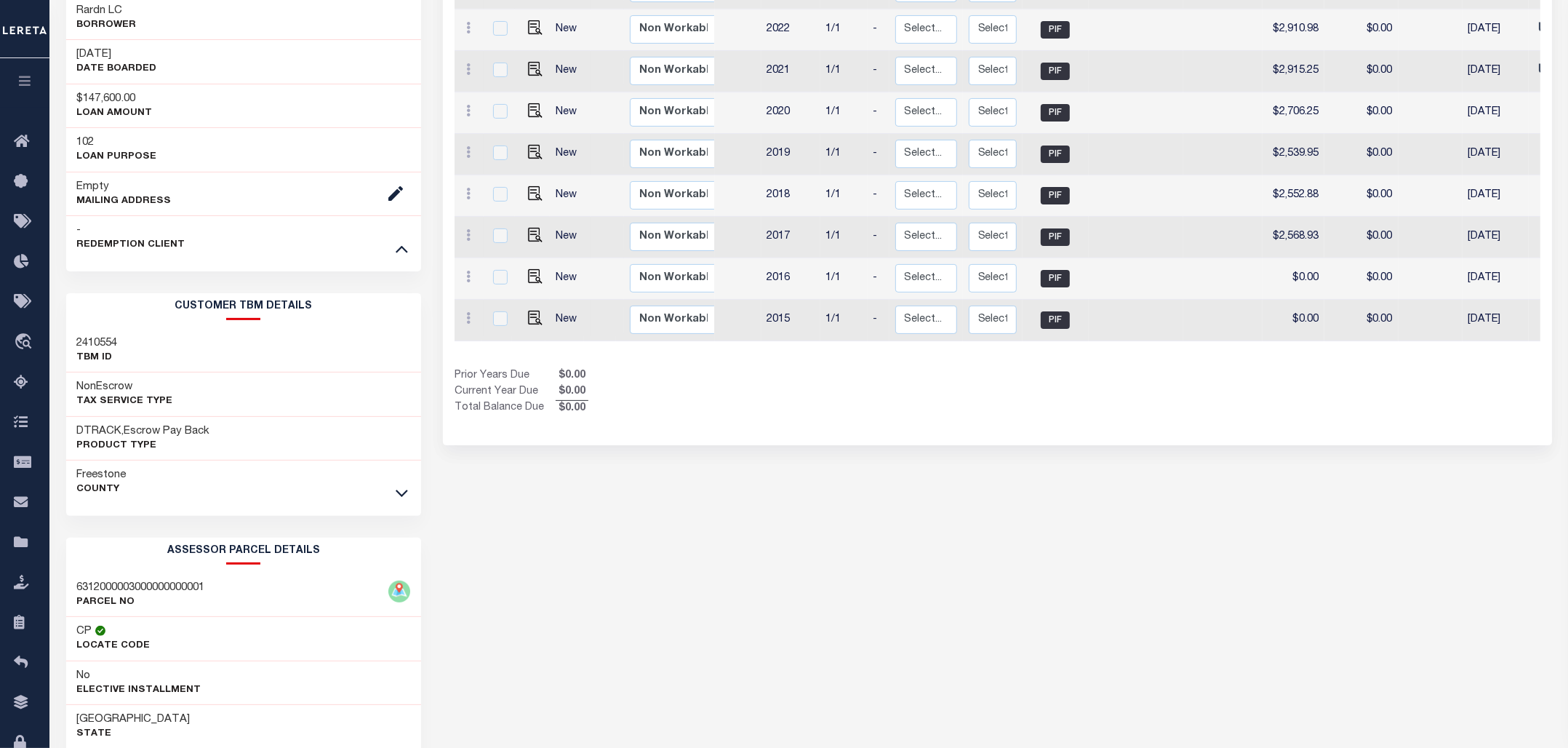
scroll to position [0, 0]
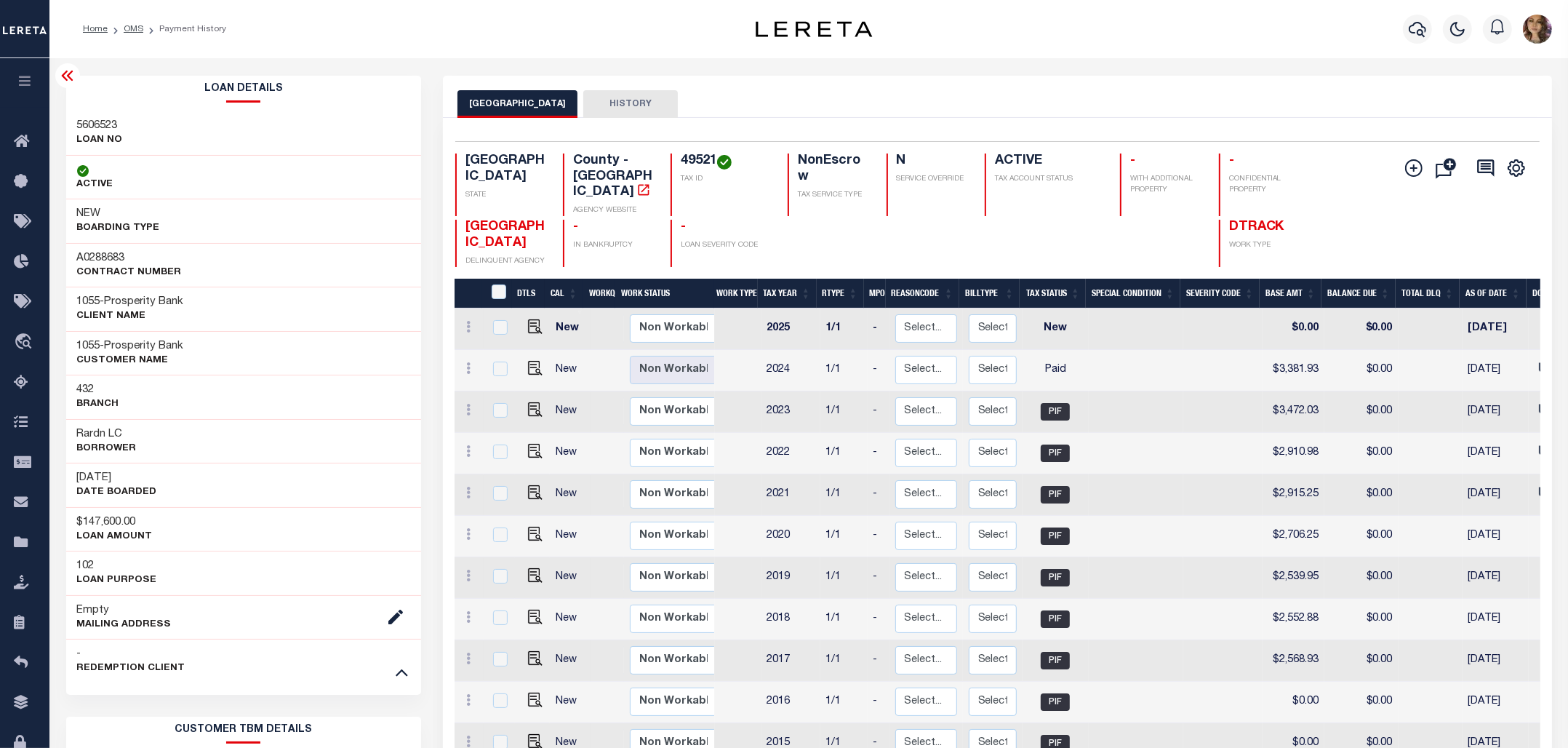
click at [67, 79] on icon at bounding box center [68, 76] width 18 height 18
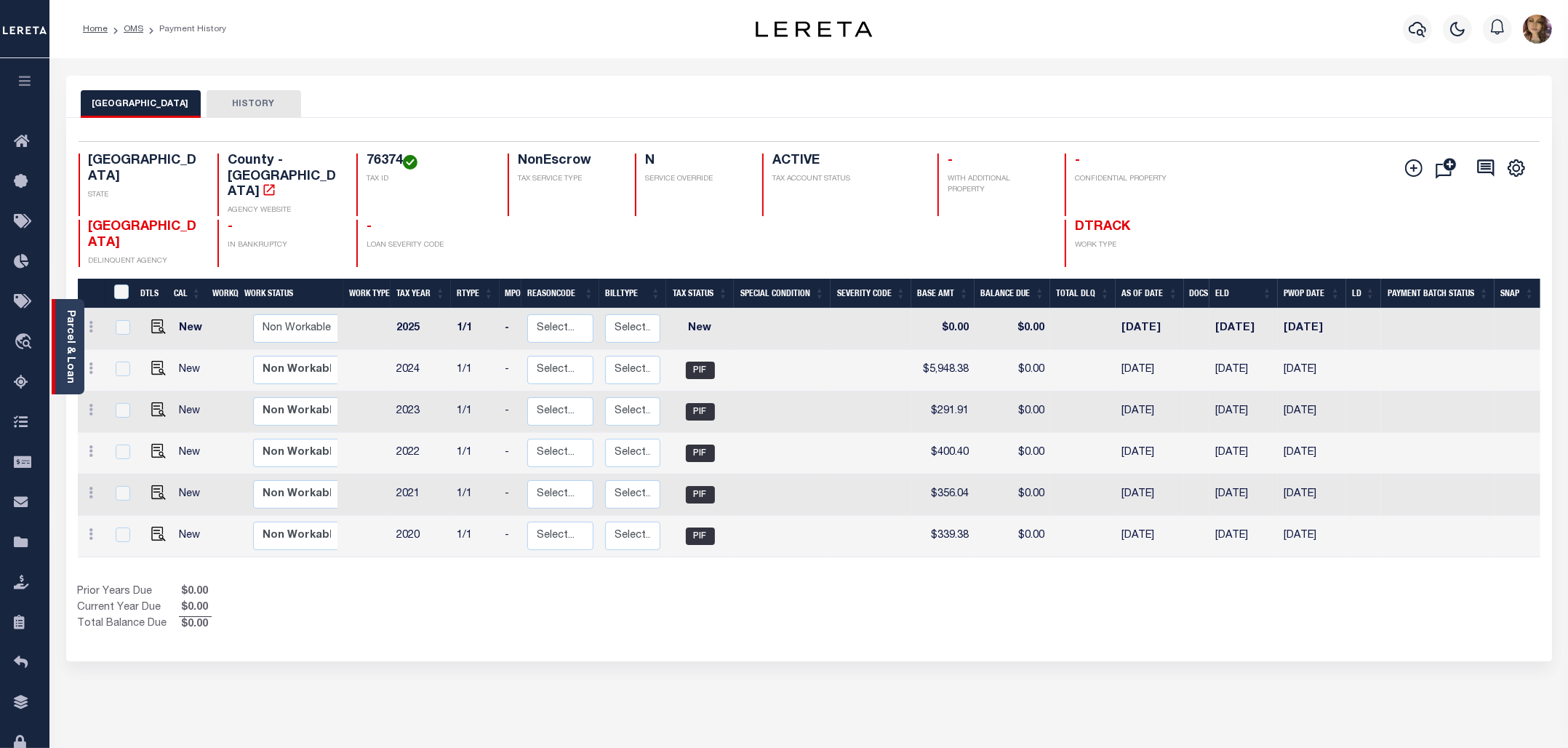
click at [66, 339] on link "Parcel & Loan" at bounding box center [70, 347] width 10 height 73
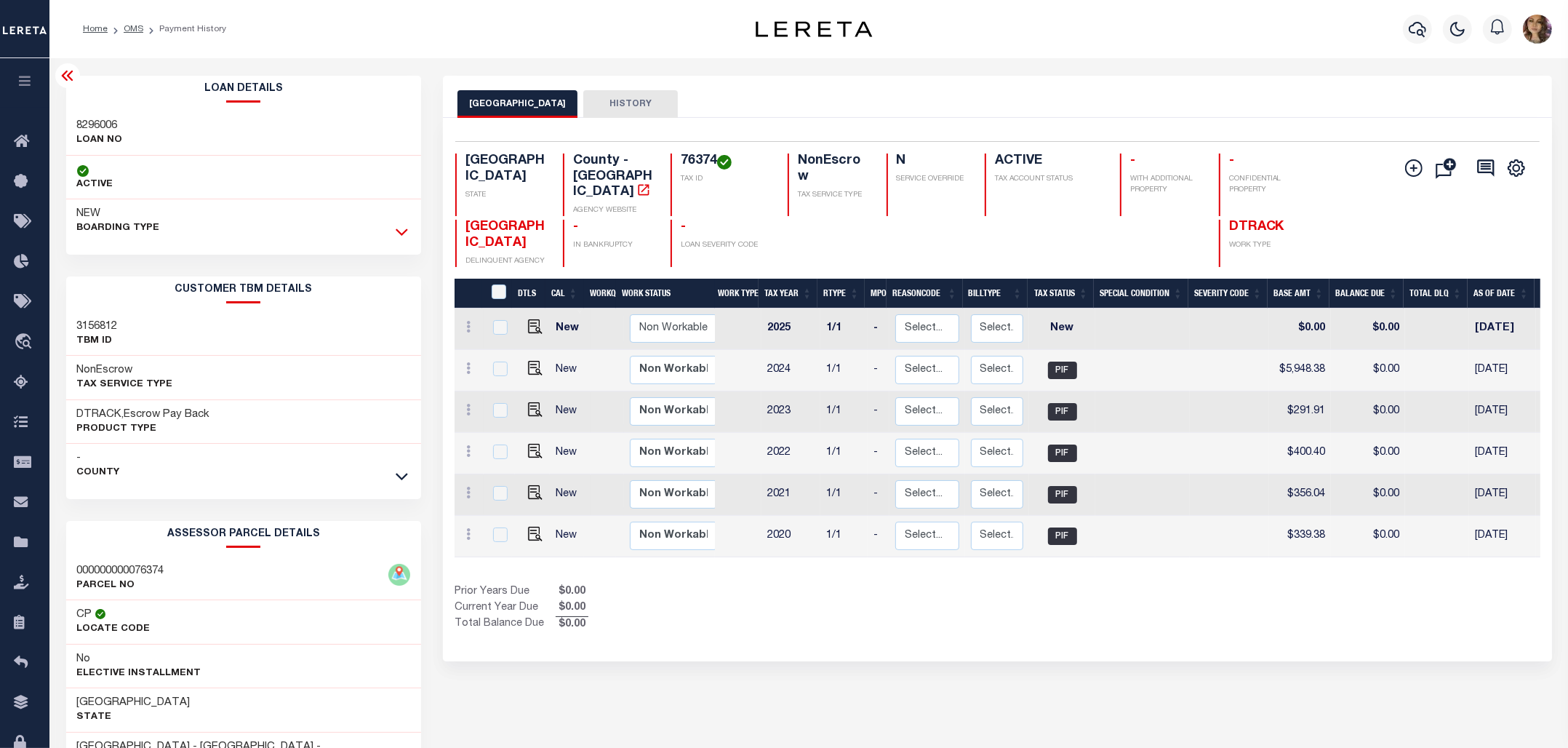
click at [405, 234] on icon at bounding box center [402, 231] width 12 height 15
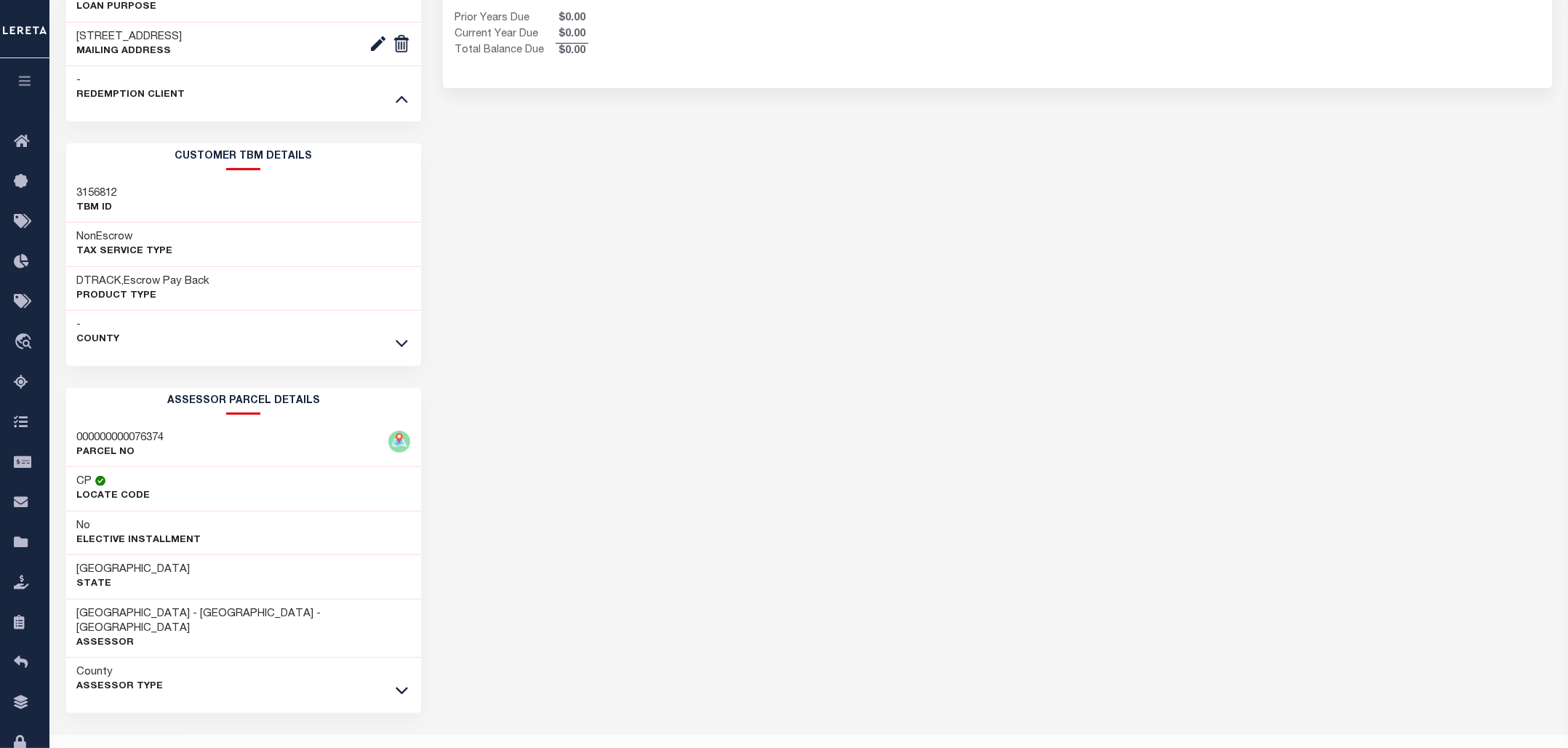
scroll to position [593, 0]
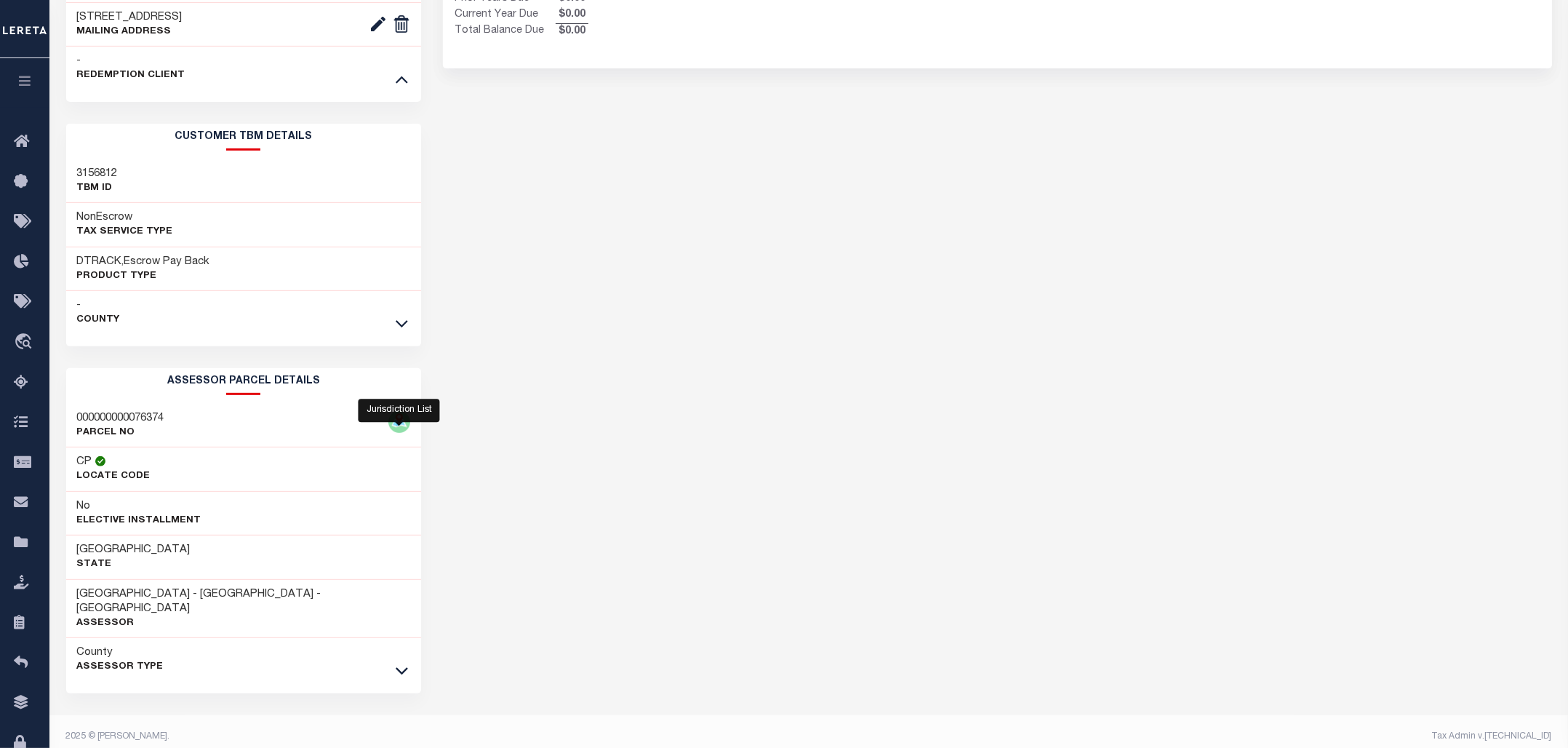
click at [403, 424] on img at bounding box center [400, 422] width 22 height 22
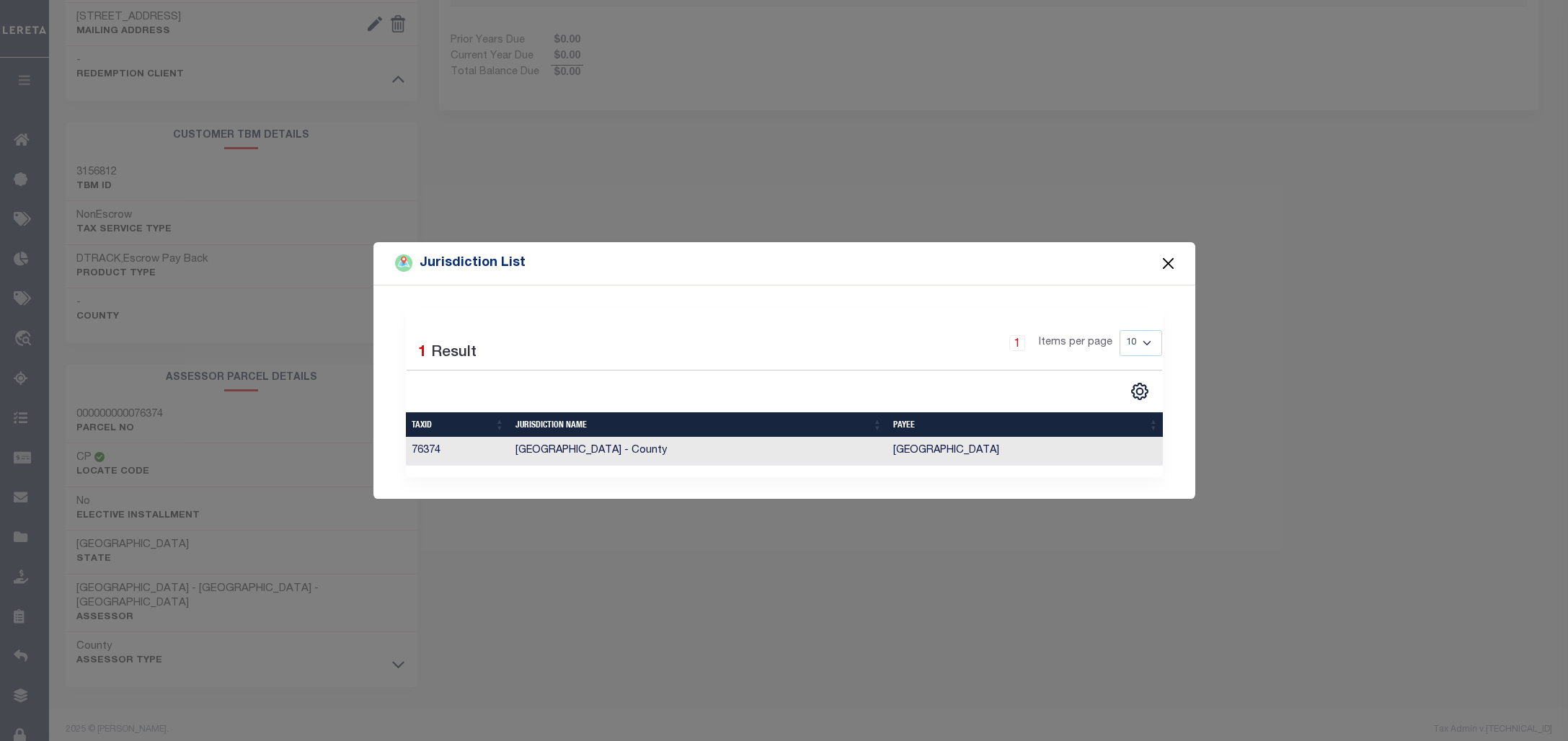
click at [1173, 260] on button "Close" at bounding box center [1168, 263] width 19 height 19
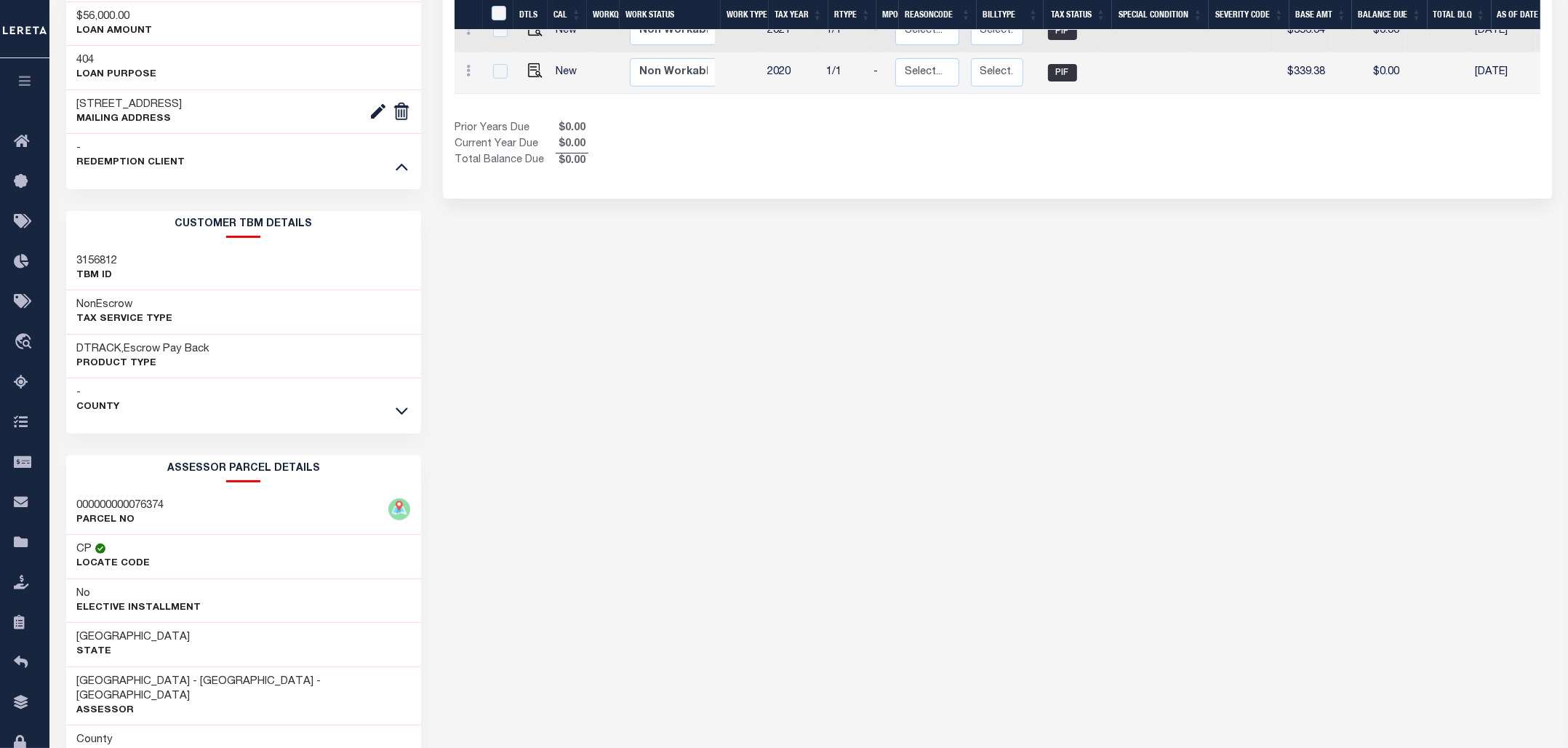
scroll to position [502, 0]
click at [400, 420] on icon at bounding box center [402, 414] width 12 height 15
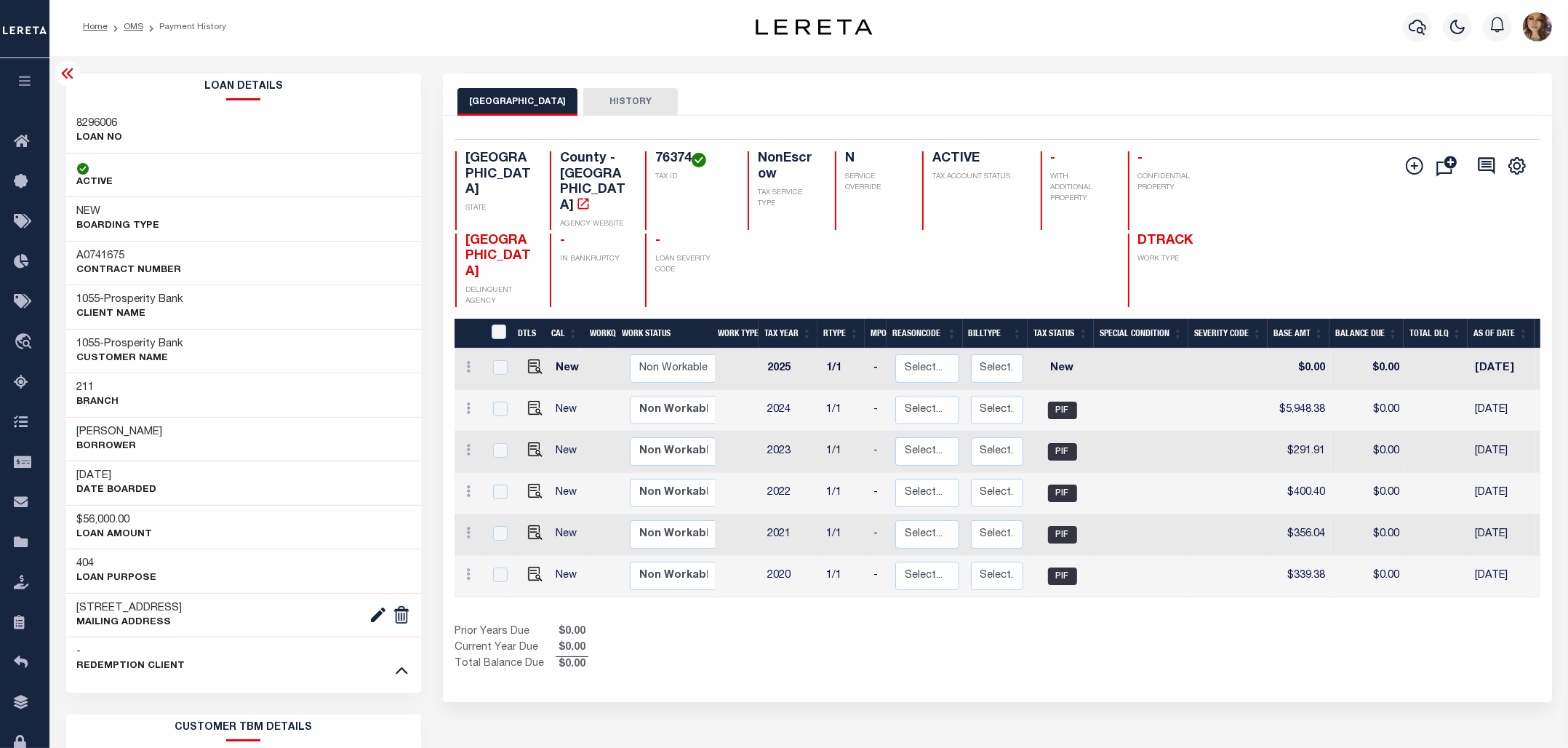
scroll to position [0, 0]
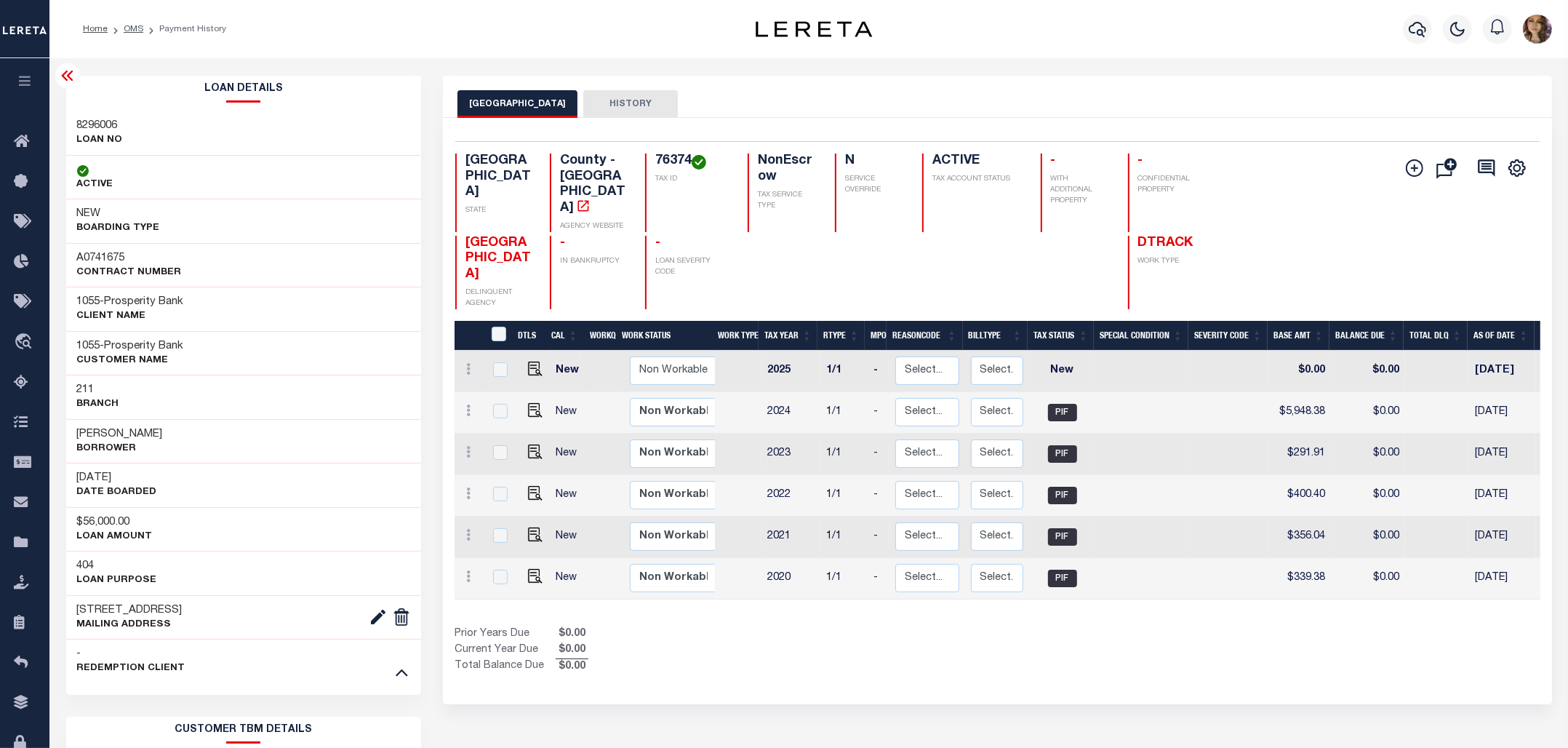
click at [69, 80] on icon at bounding box center [67, 76] width 12 height 10
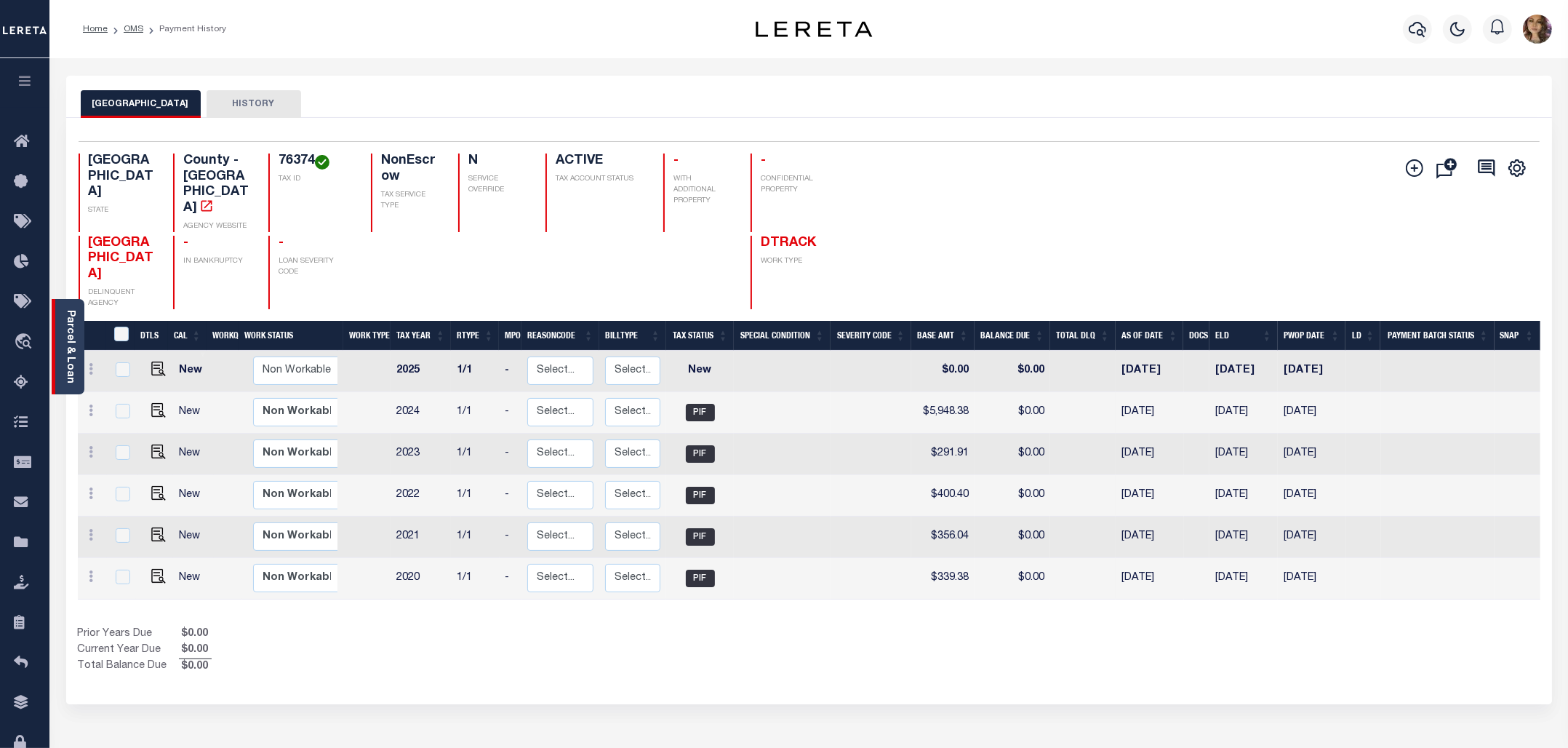
click at [68, 314] on link "Parcel & Loan" at bounding box center [70, 347] width 10 height 73
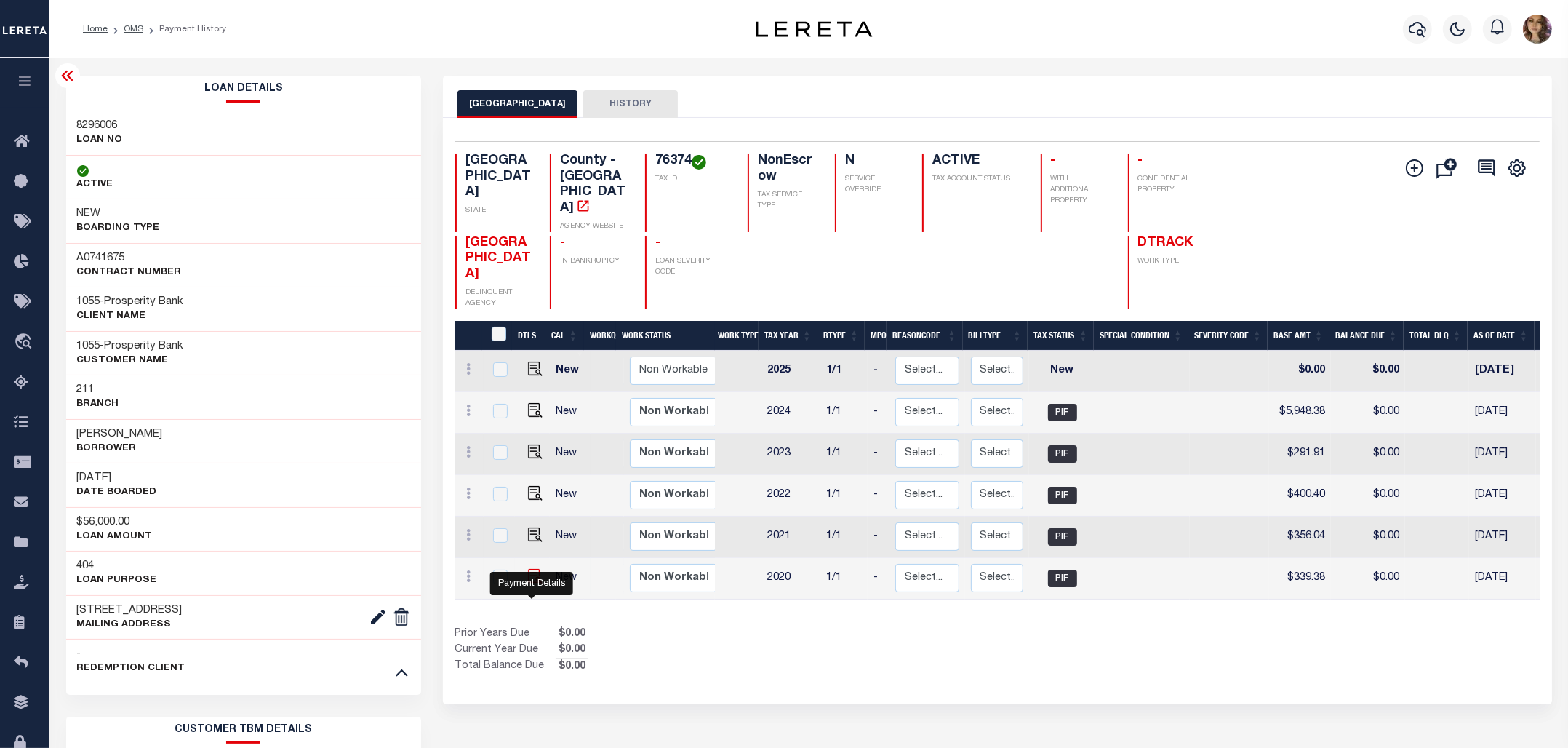
click at [529, 583] on img "" at bounding box center [535, 576] width 15 height 15
checkbox input "true"
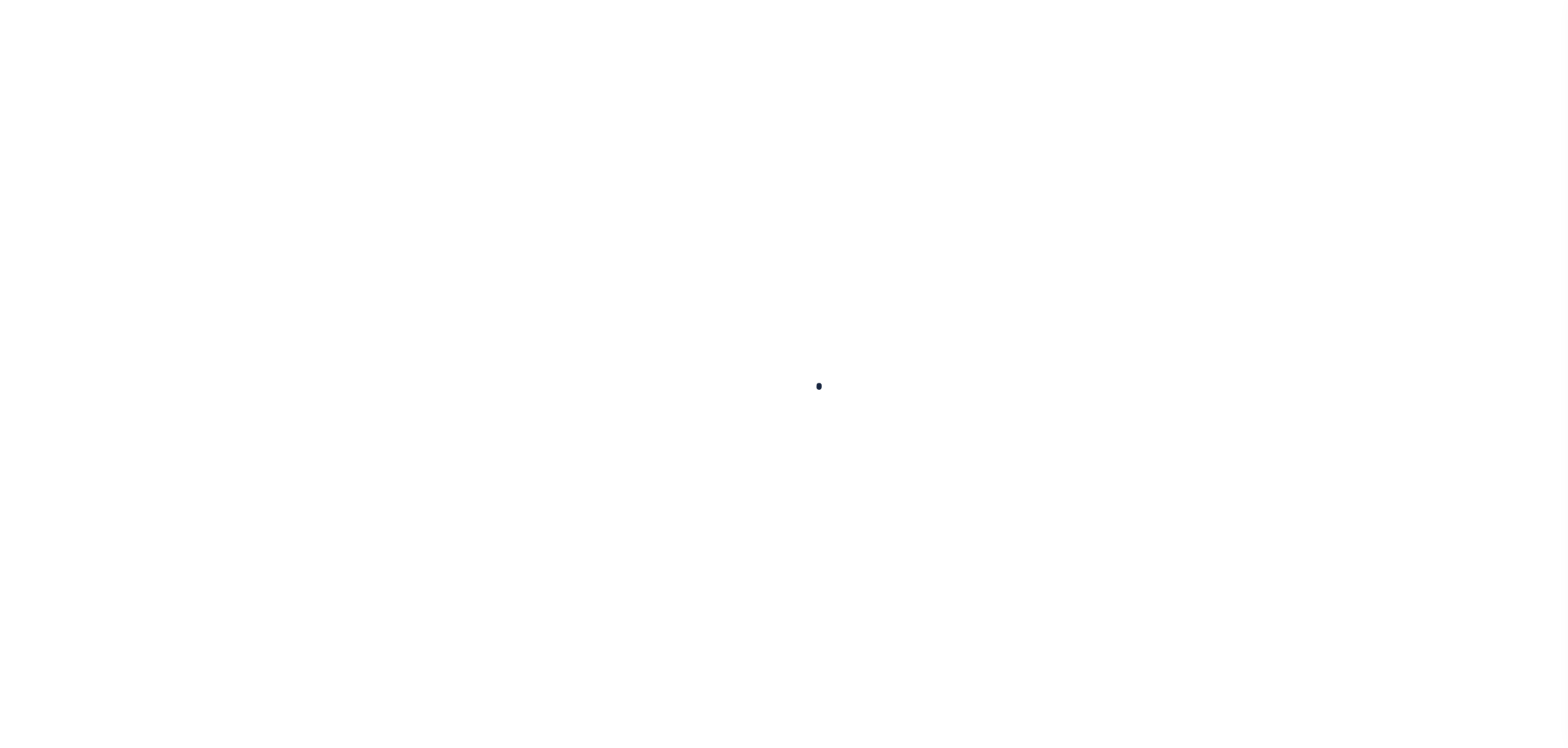
checkbox input "false"
type input "[DATE]"
type input "$339.38"
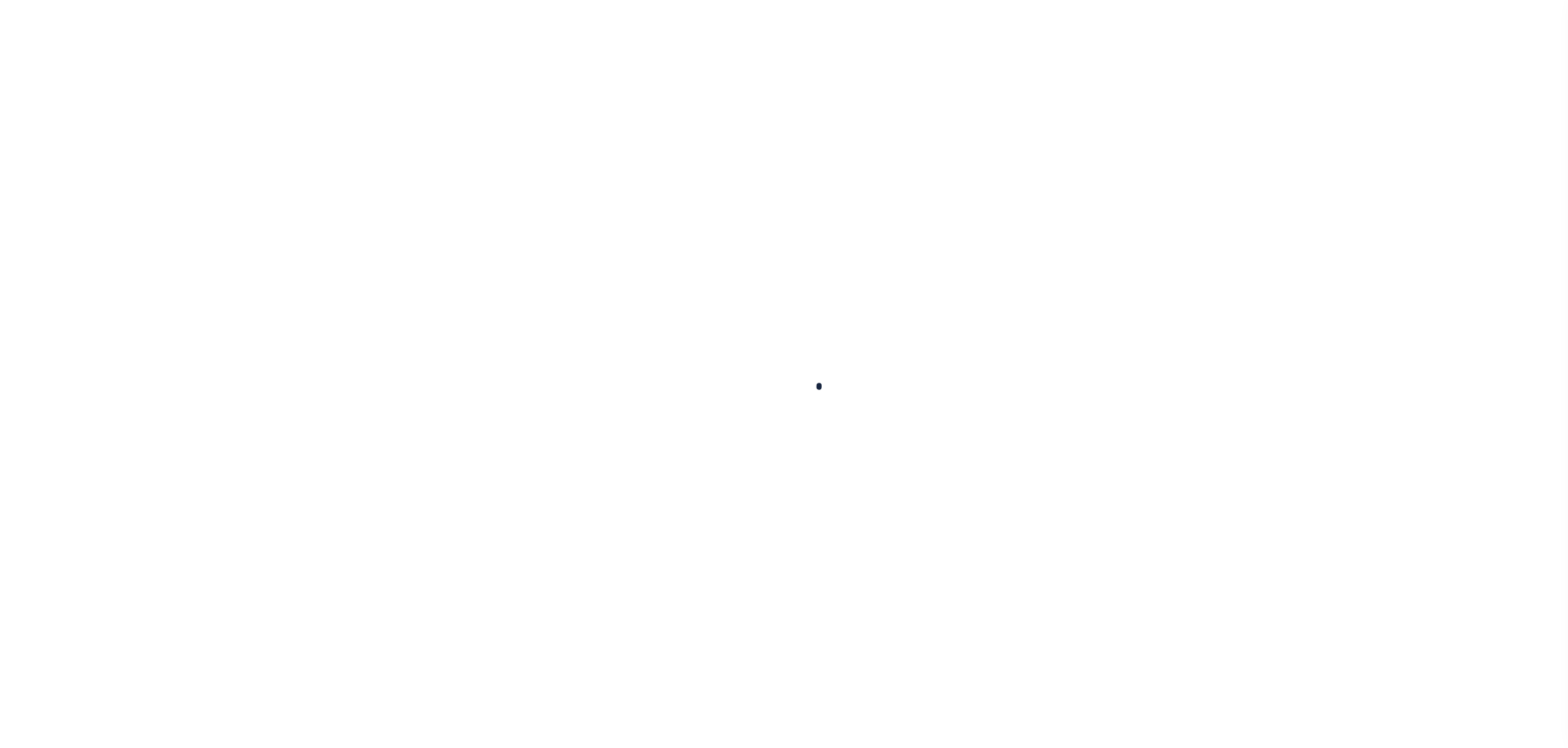
type input "$339.38"
type input "$0"
select select "PIF"
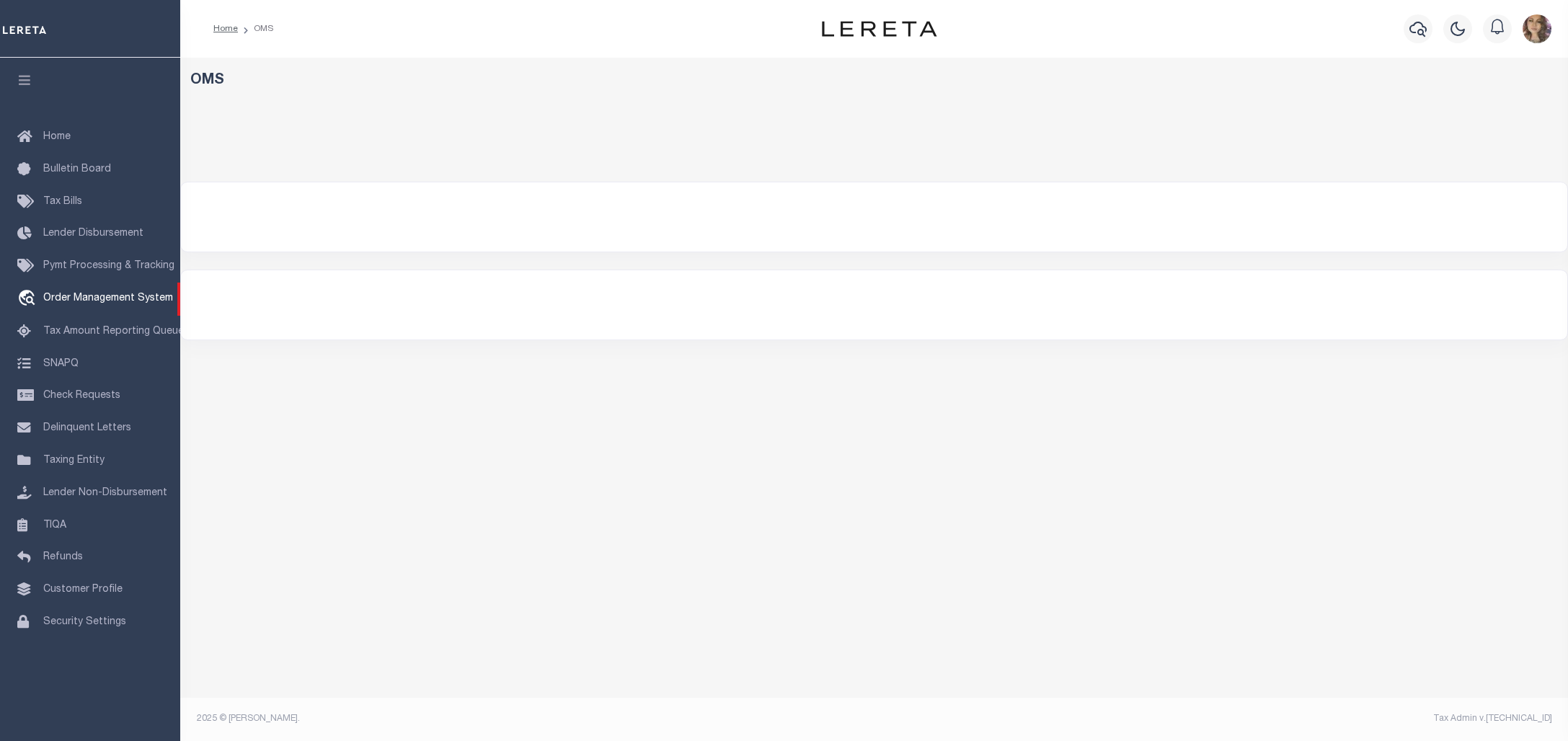
select select "200"
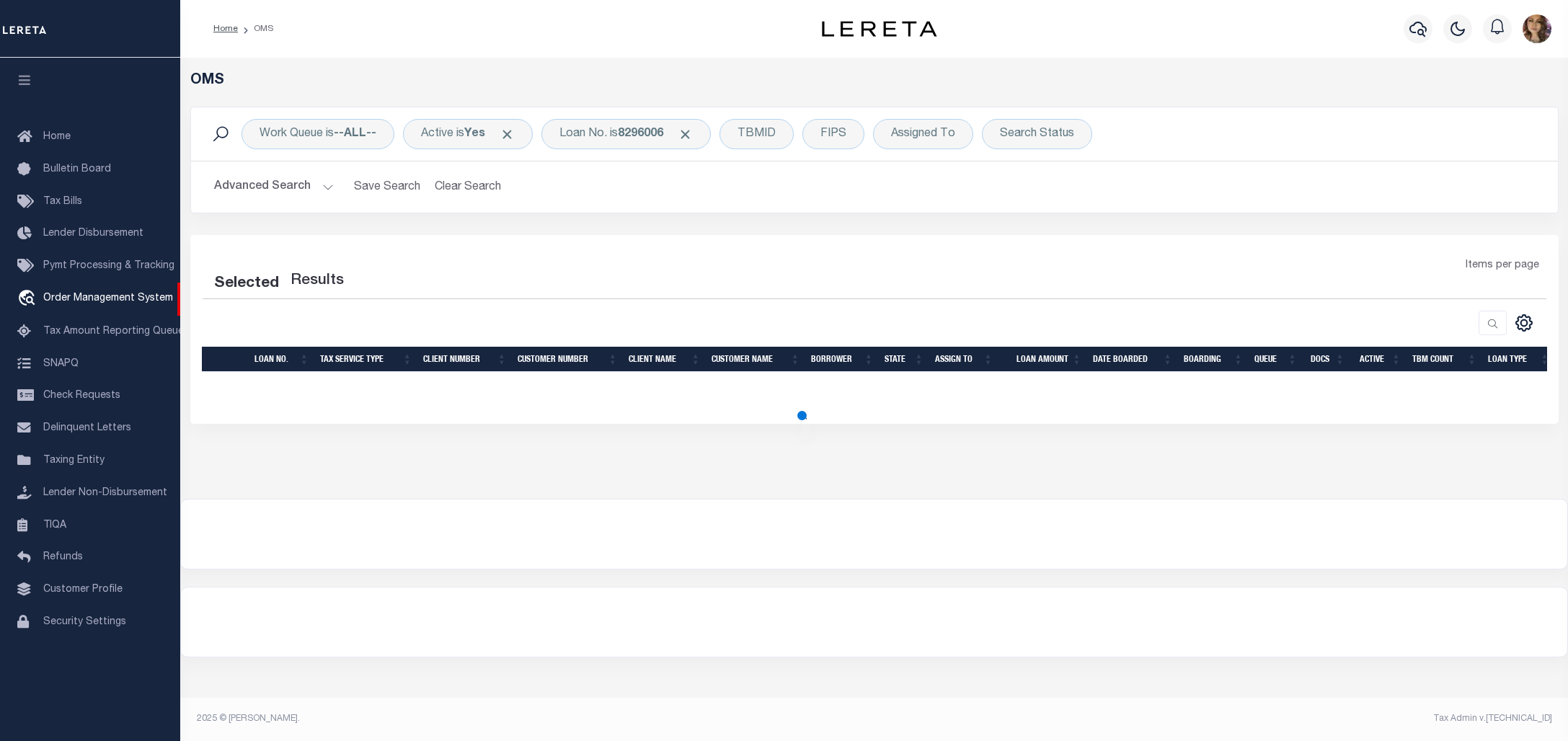
select select "200"
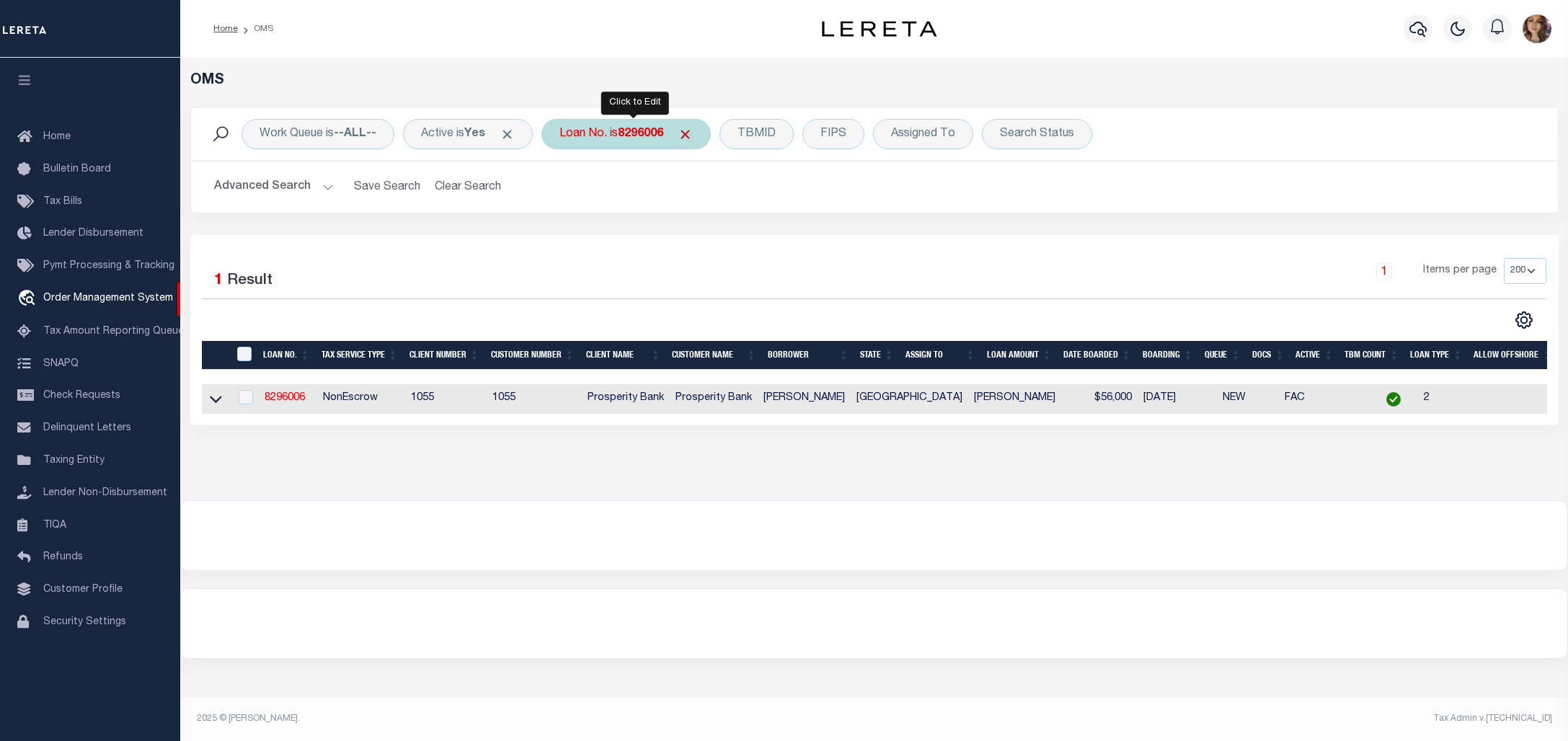
click at [636, 133] on b "8296006" at bounding box center [640, 134] width 45 height 12
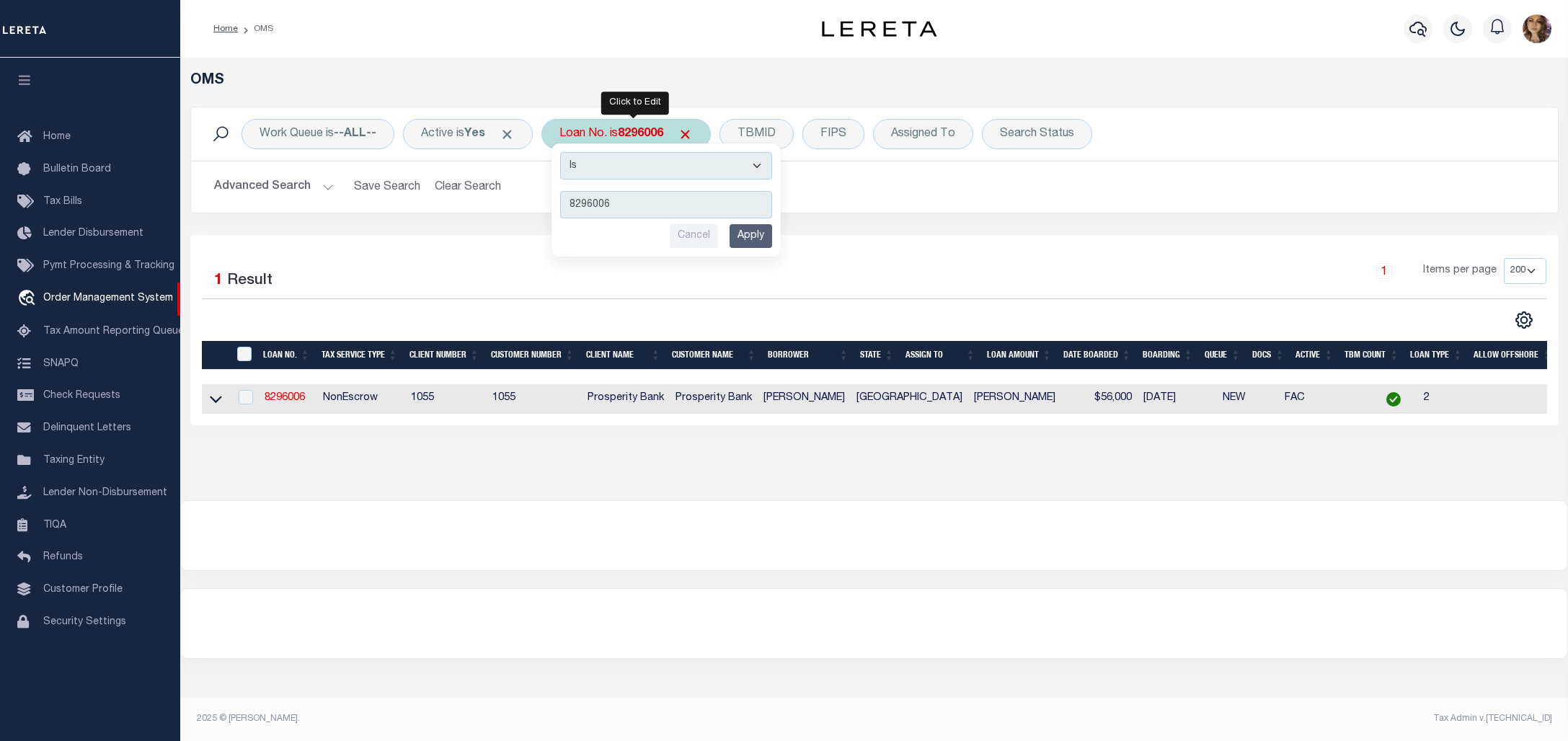
type input "8296631"
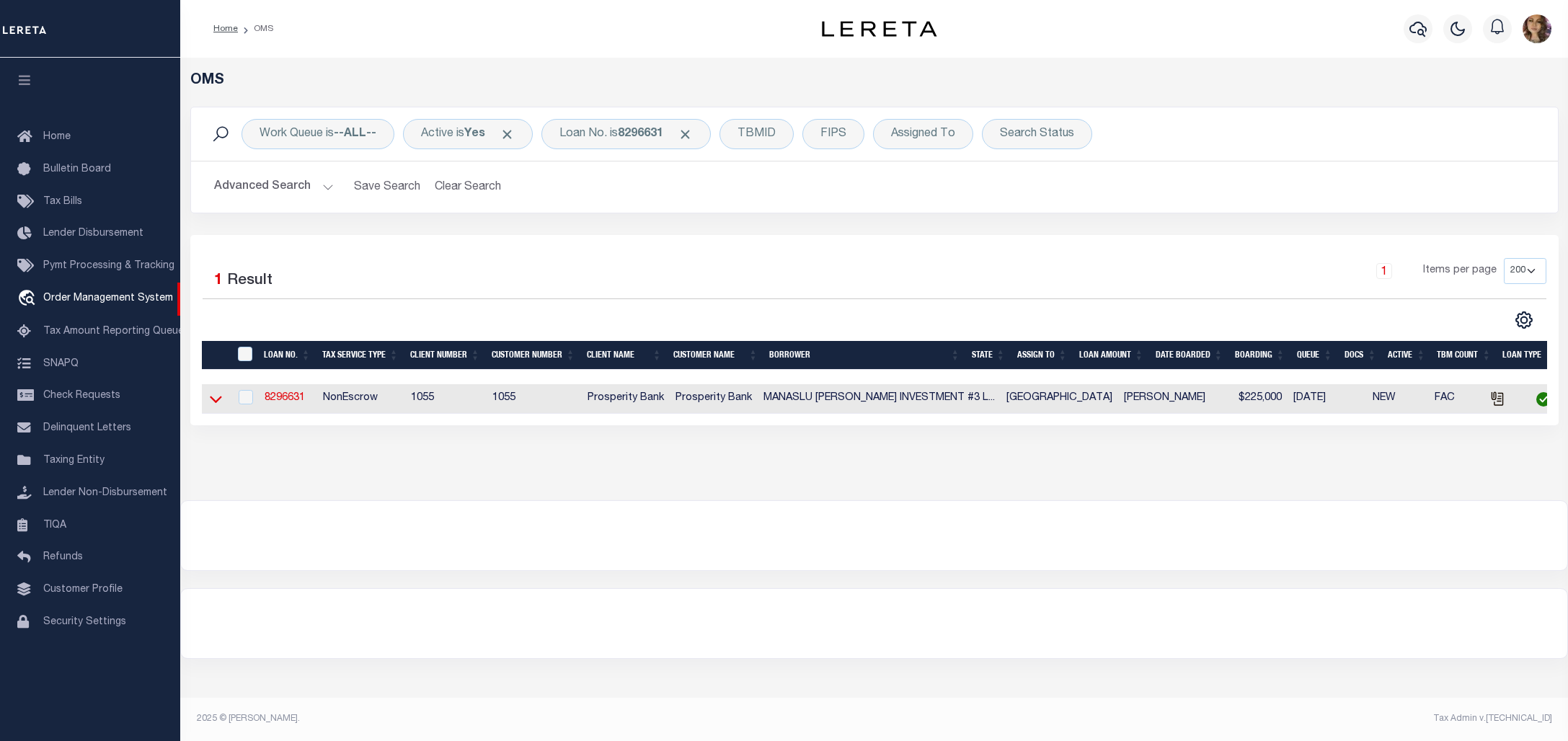
click at [214, 400] on icon at bounding box center [216, 399] width 12 height 15
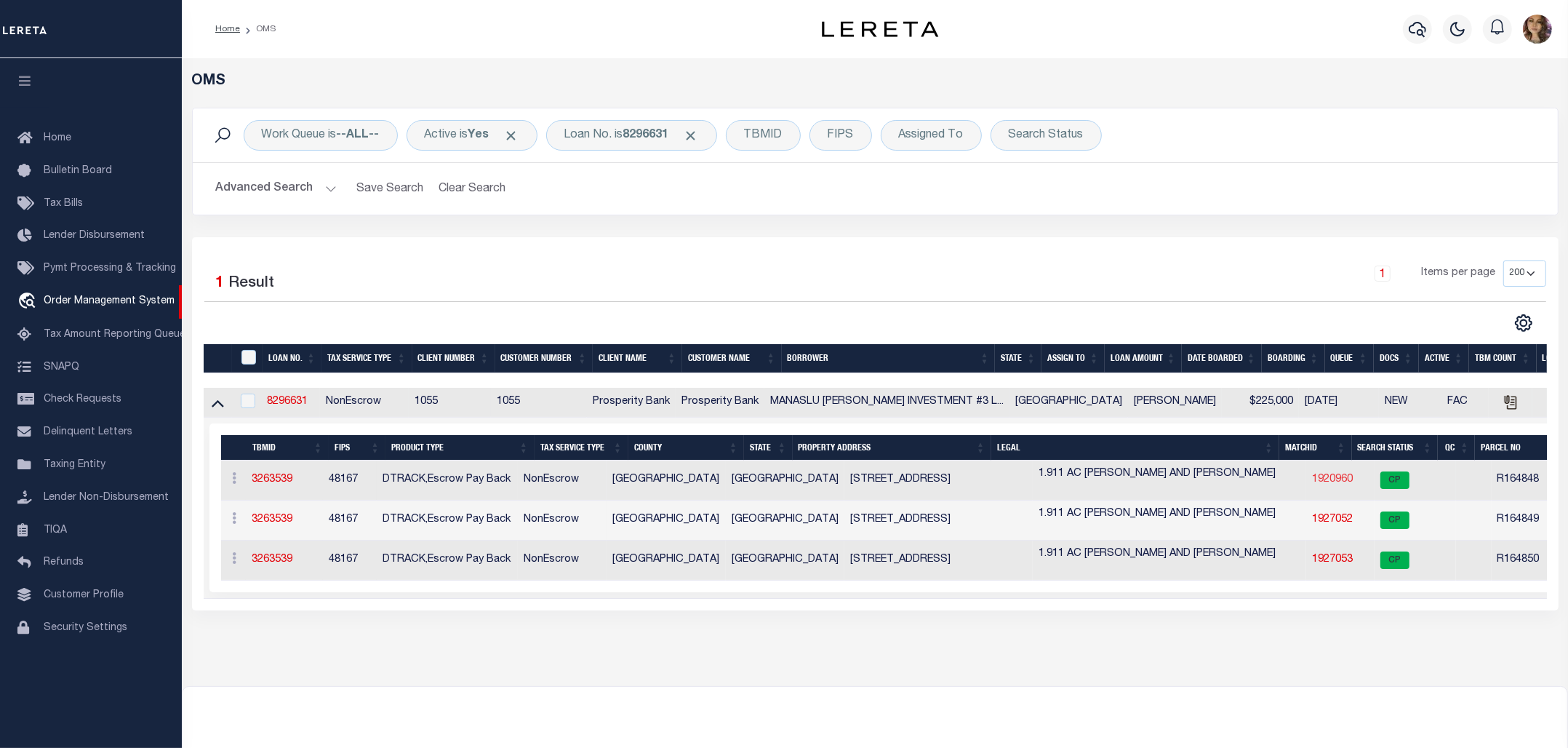
click at [1312, 481] on link "1920960" at bounding box center [1332, 480] width 40 height 10
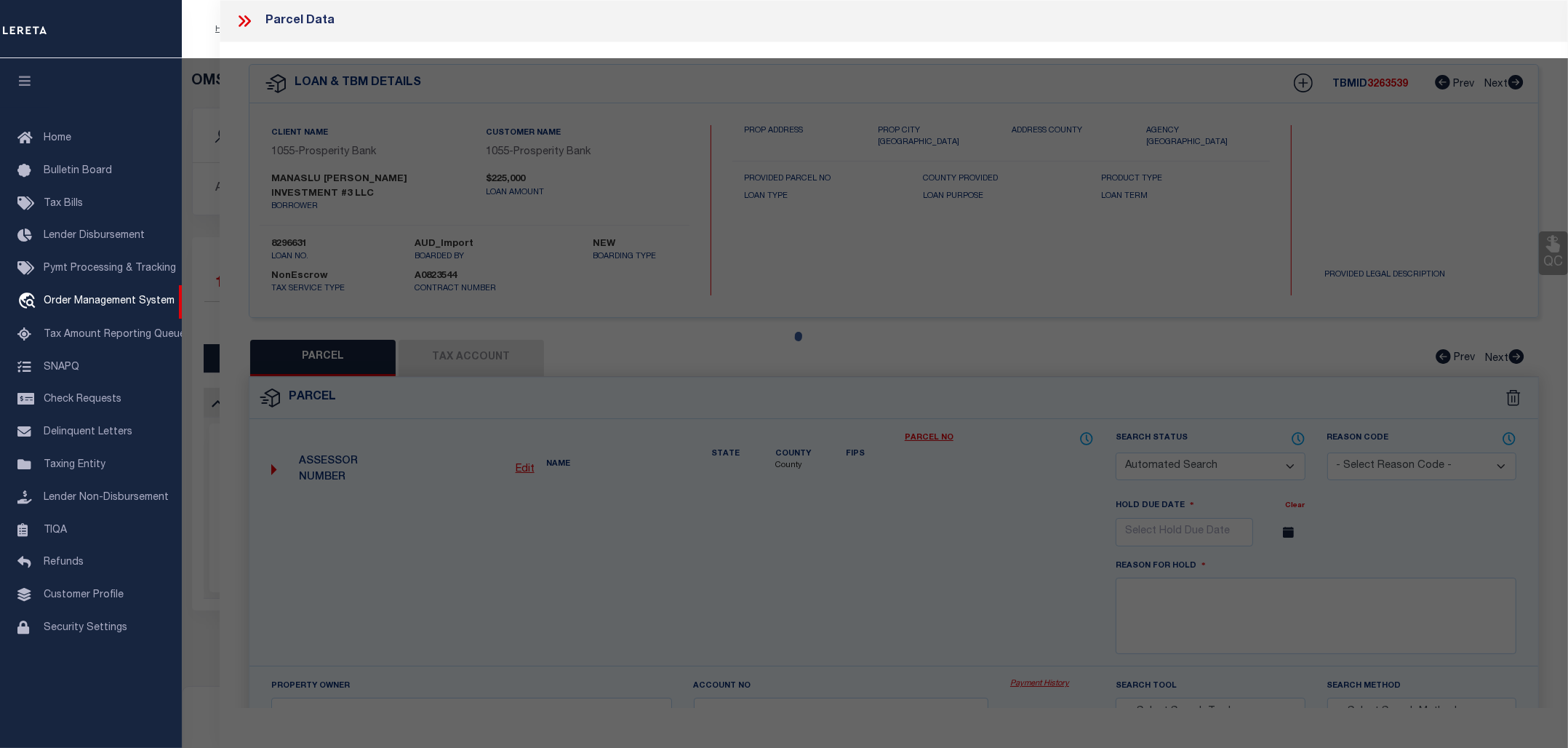
checkbox input "false"
select select "CP"
type input "OAK RIDGE CONSORTIUM"
select select
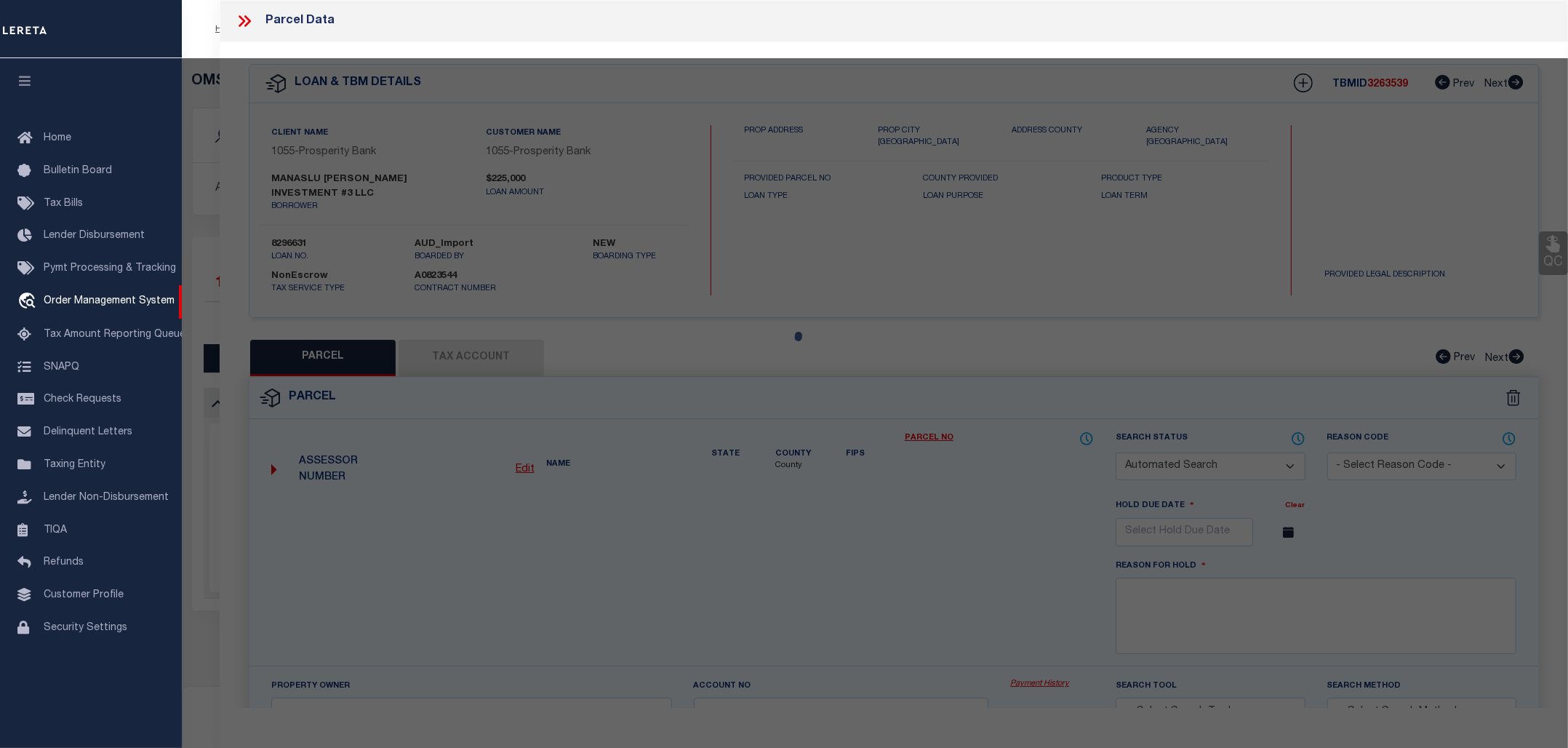
type input "1515 E FM 517"
type input "DICKINSON, TX 77539"
type textarea "ABST 19 PERRY & AUSTIN SUR LOTS 3 & 4 PAUL LOBITS SUB"
type textarea "Tax ID Special Project"
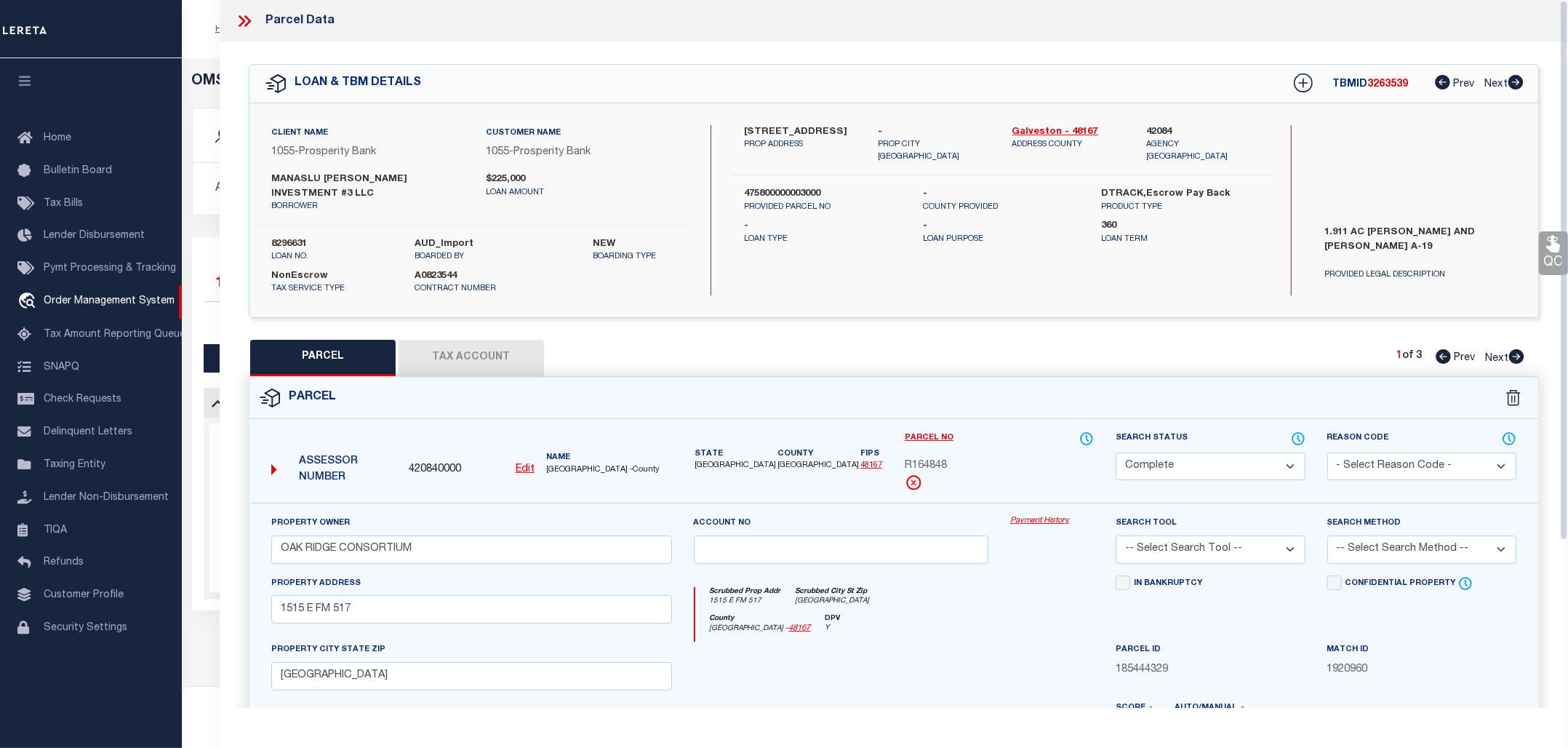
click at [1036, 515] on link "Payment History" at bounding box center [1052, 521] width 84 height 12
click at [244, 20] on icon at bounding box center [242, 21] width 7 height 12
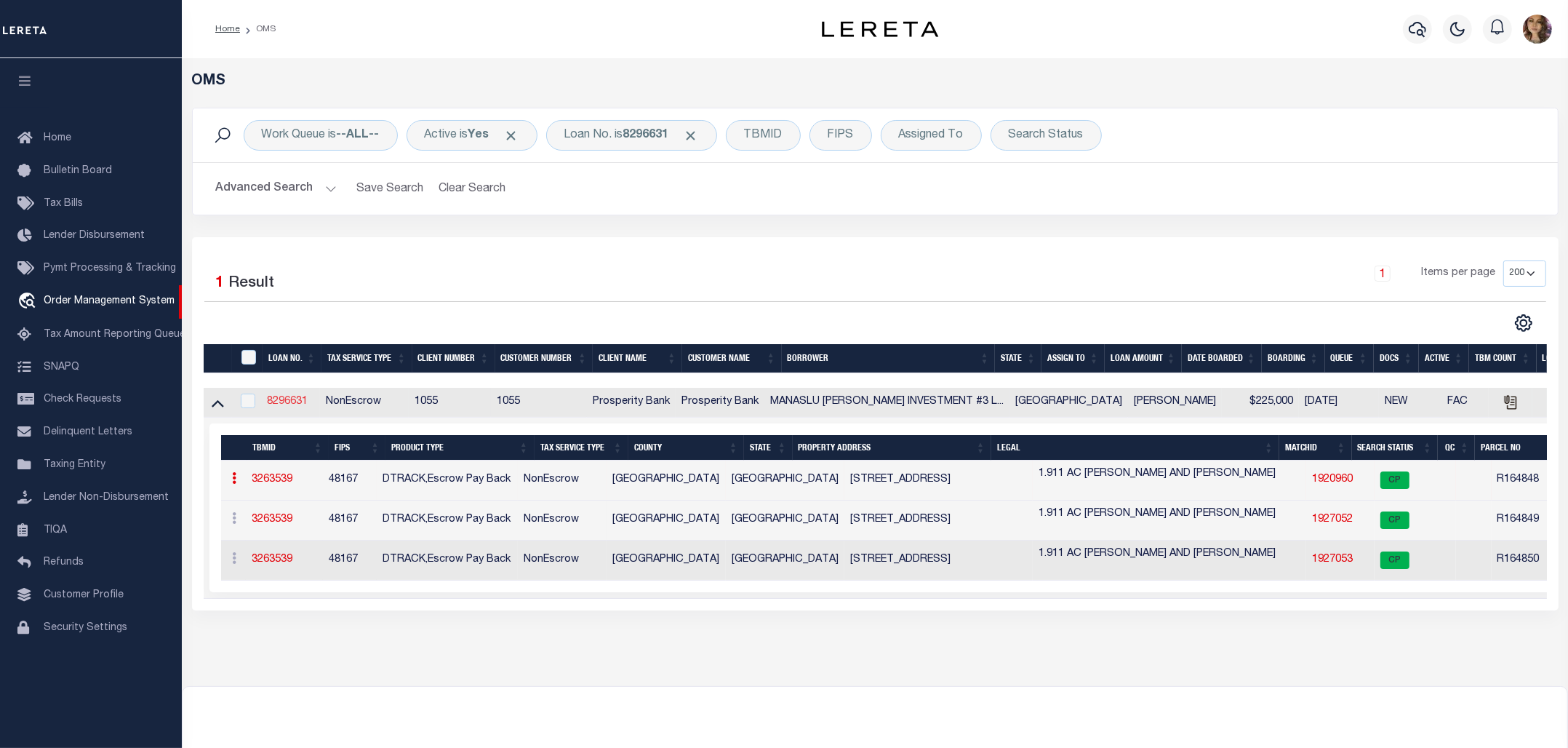
click at [289, 403] on link "8296631" at bounding box center [286, 402] width 40 height 10
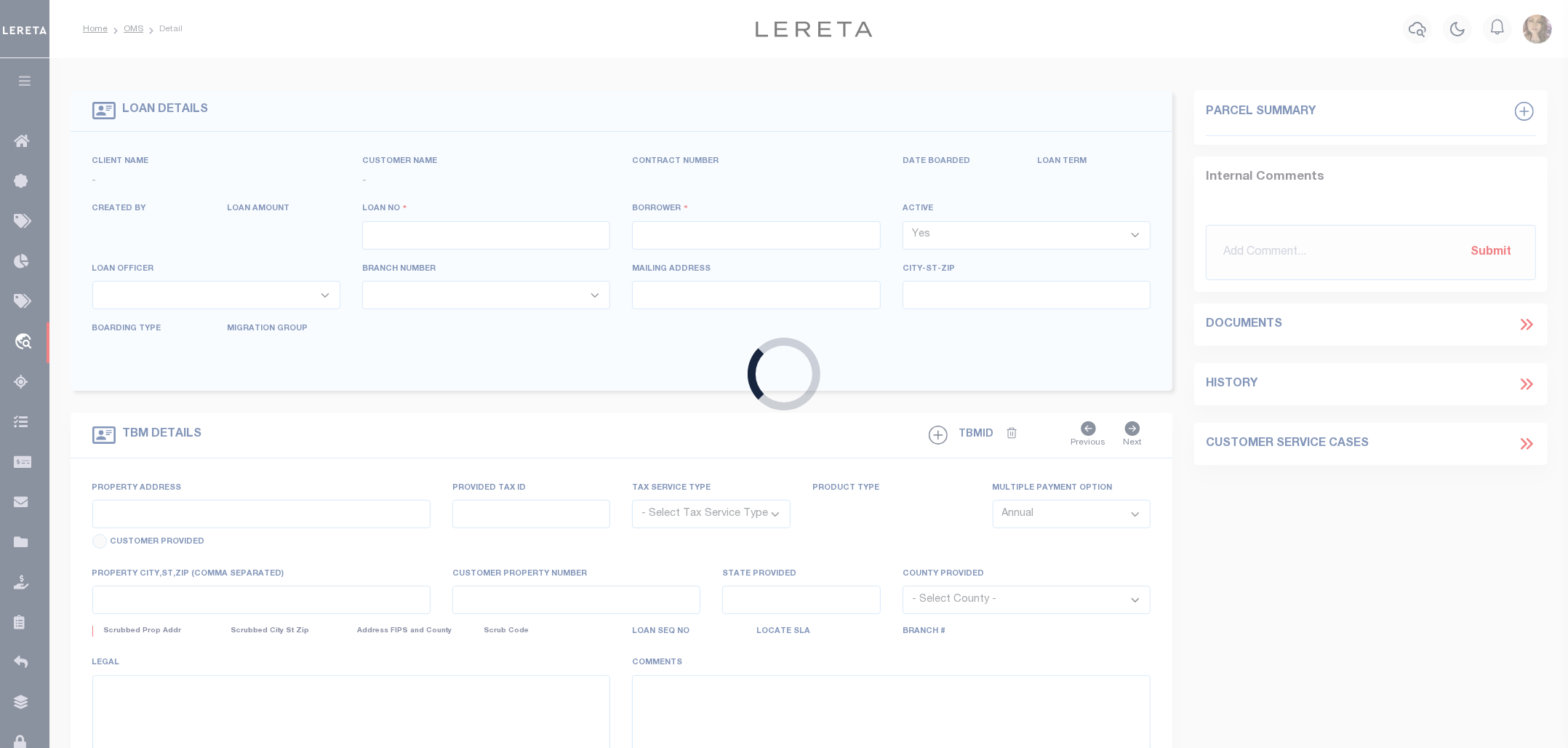
type input "8296631"
type input "MANASLU HEEMAL INVESTMENT #3 LLC"
select select
type input "3435 SAINTE MERE EGLISE LN"
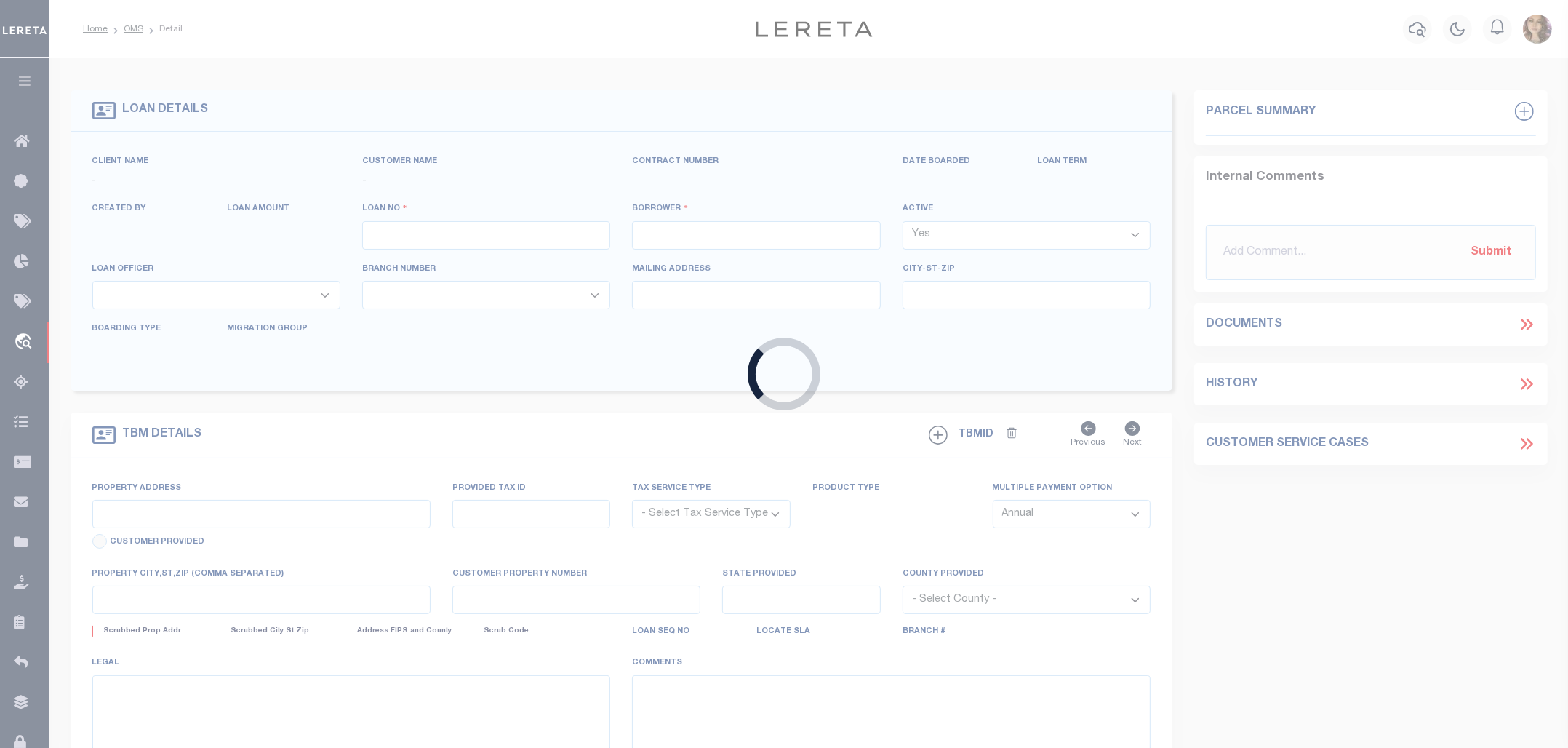
type input "SPRING TX 77388"
select select
select select "NonEscrow"
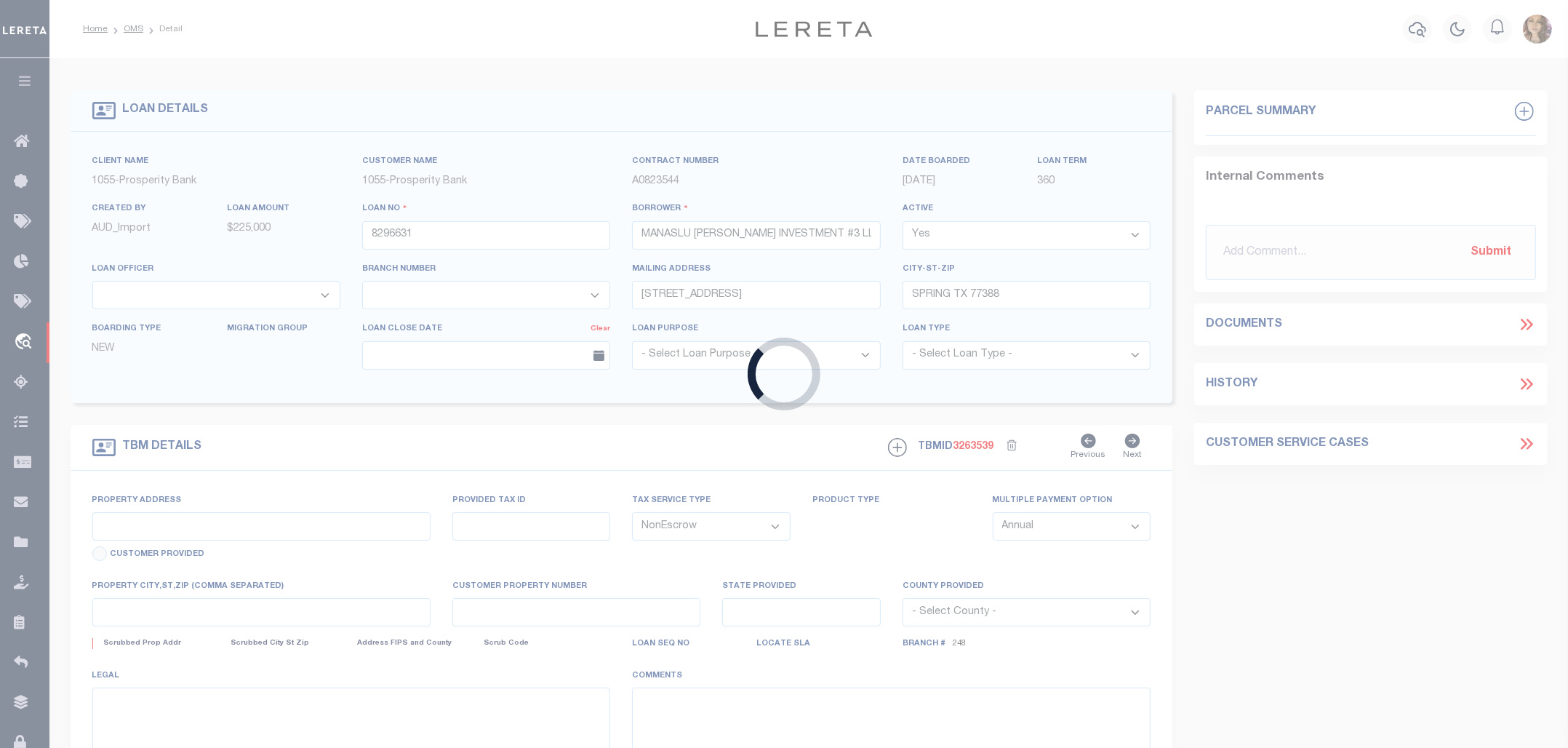
select select "10367"
select select "4039"
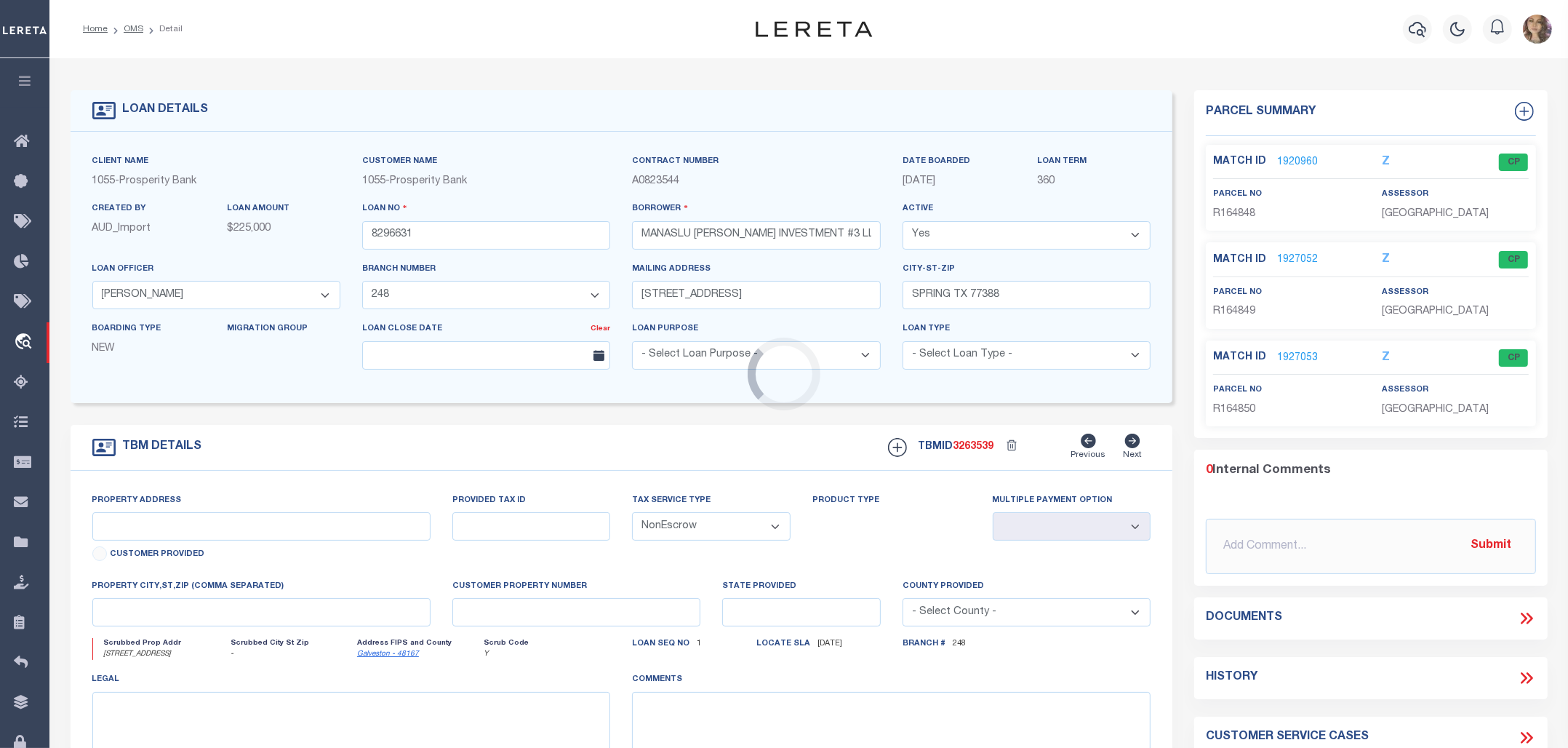
type input "1515 FM 517 ROAD E"
type input "475800000003000"
select select
type input "[GEOGRAPHIC_DATA]"
type textarea "1.911 AC JAMES F PERRY AND EMILY M AUSTIN A-19"
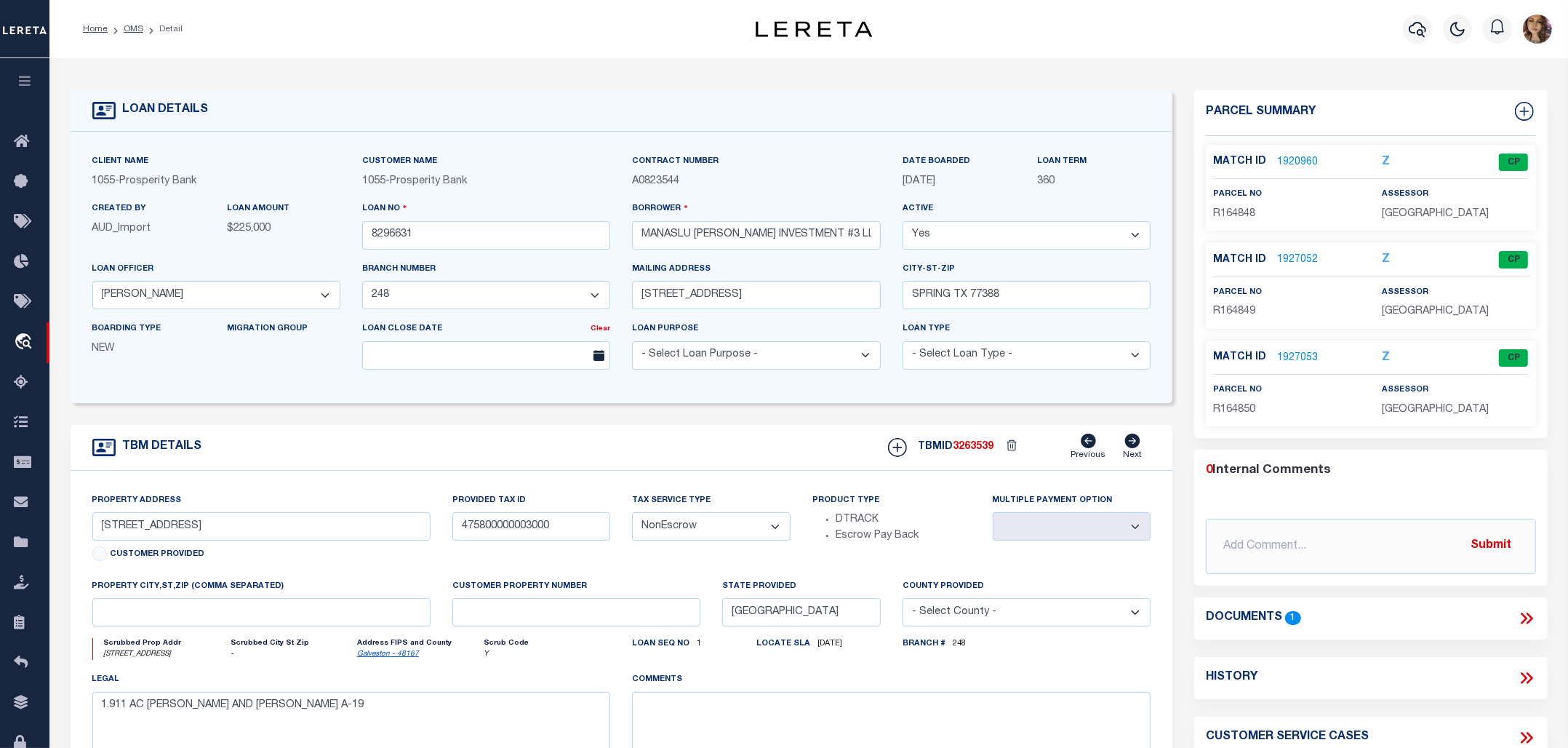
click at [1533, 623] on icon at bounding box center [1526, 619] width 19 height 19
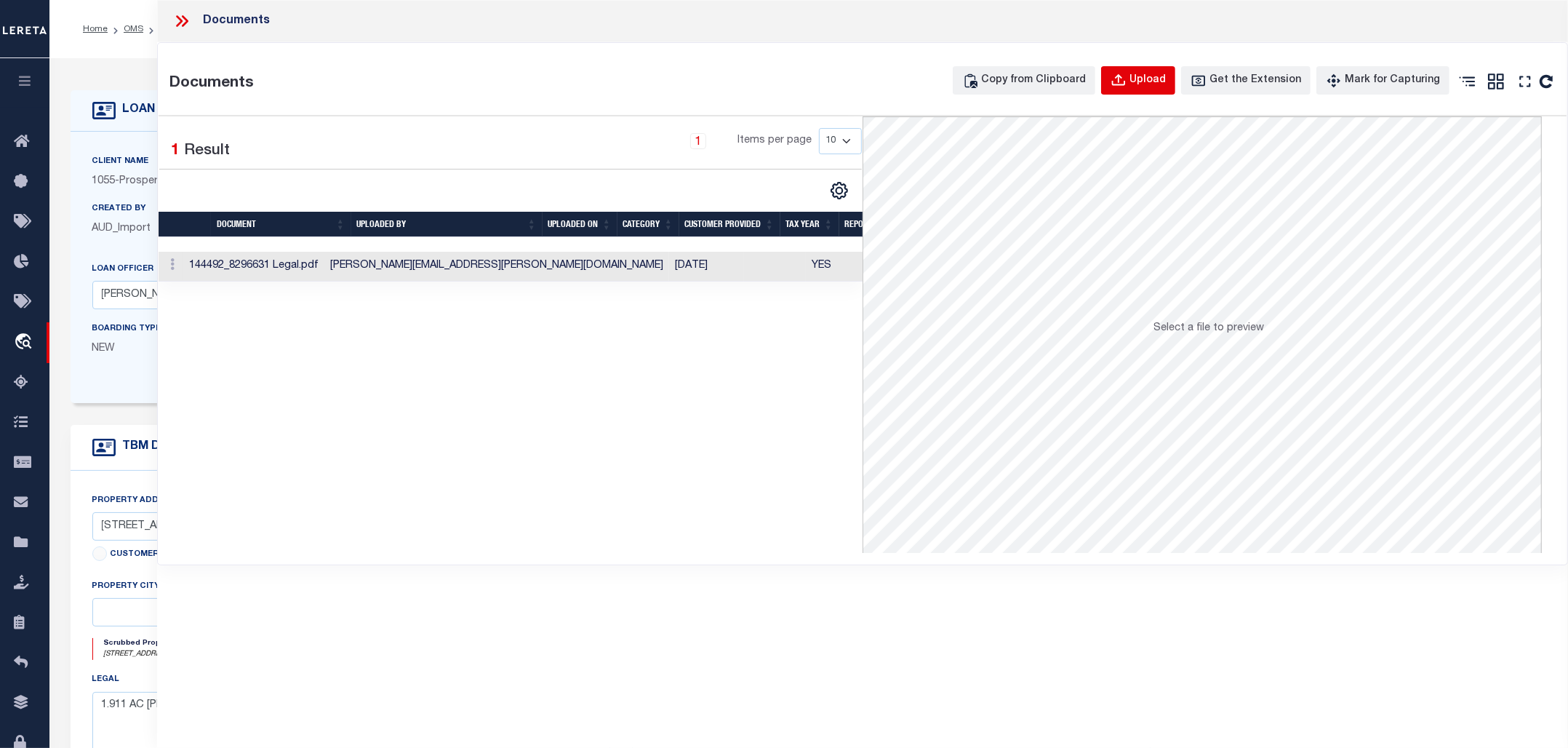
click at [1161, 84] on div "Upload" at bounding box center [1148, 81] width 37 height 16
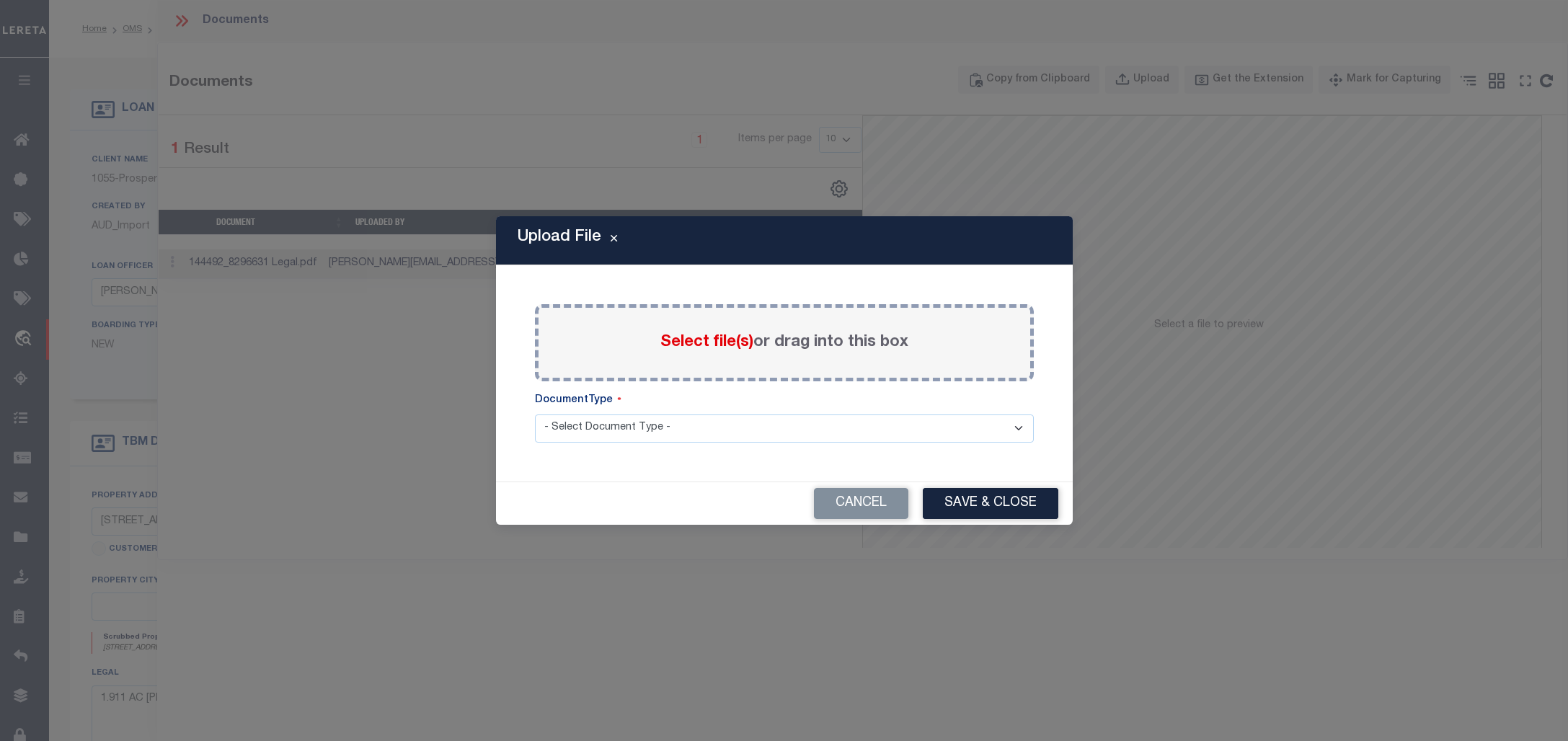
click at [707, 342] on span "Select file(s)" at bounding box center [707, 342] width 93 height 16
click at [0, 0] on input "Select file(s) or drag into this box" at bounding box center [0, 0] width 0 height 0
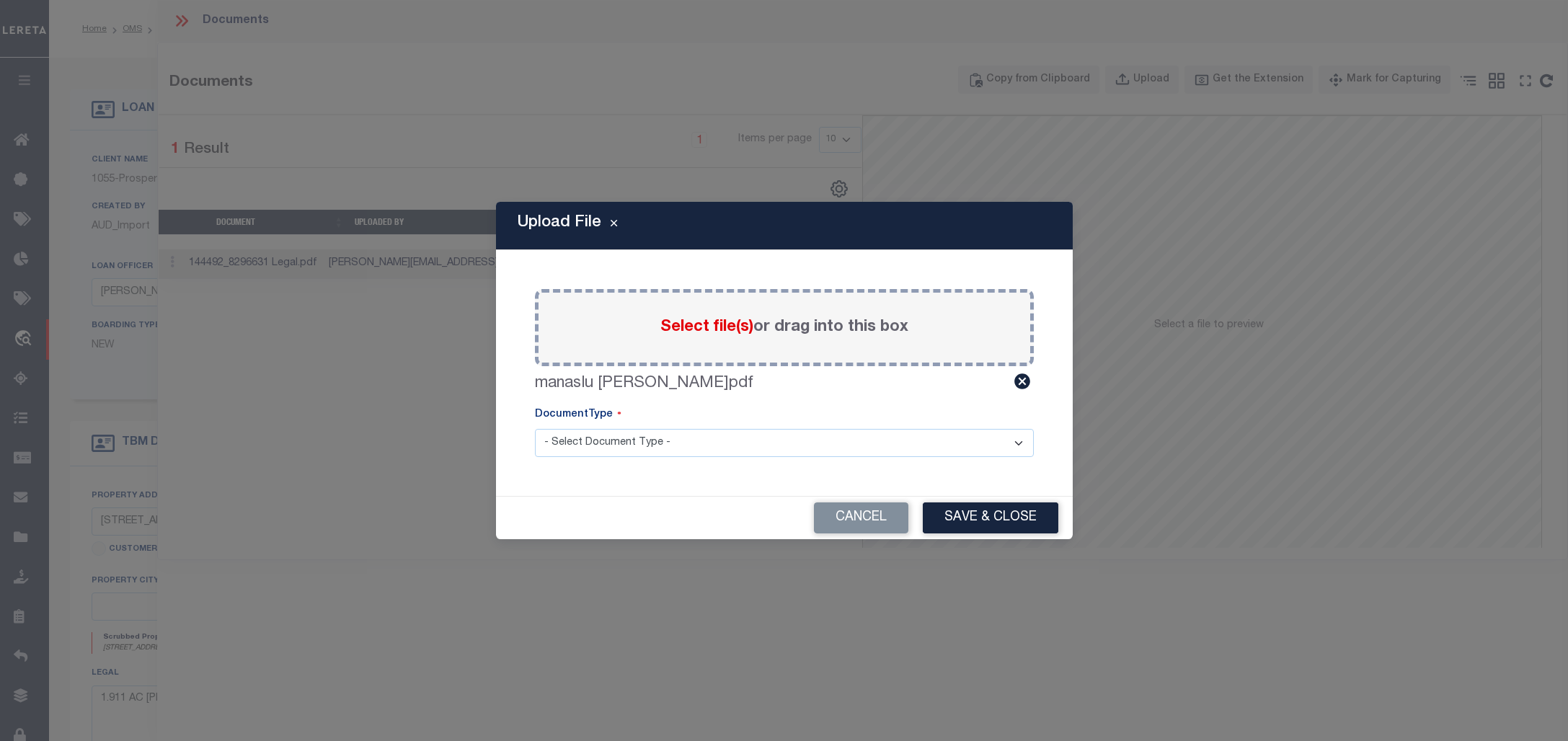
click at [801, 444] on select "- Select Document Type - Tax Service Documents" at bounding box center [784, 443] width 499 height 28
select select "TAX"
click at [535, 429] on select "- Select Document Type - Tax Service Documents" at bounding box center [784, 443] width 499 height 28
click at [1013, 521] on button "Save & Close" at bounding box center [990, 518] width 135 height 31
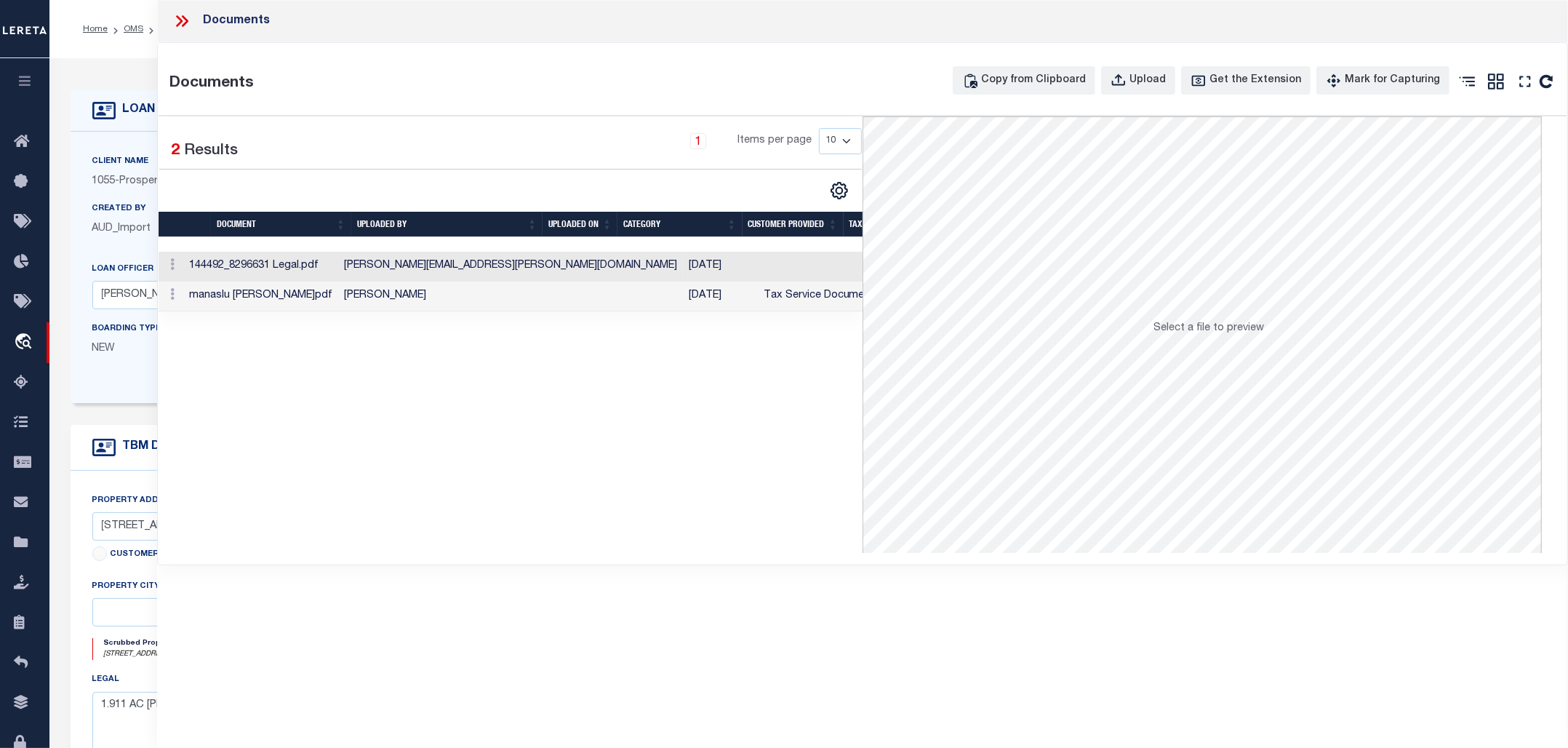
click at [187, 21] on icon at bounding box center [185, 21] width 7 height 12
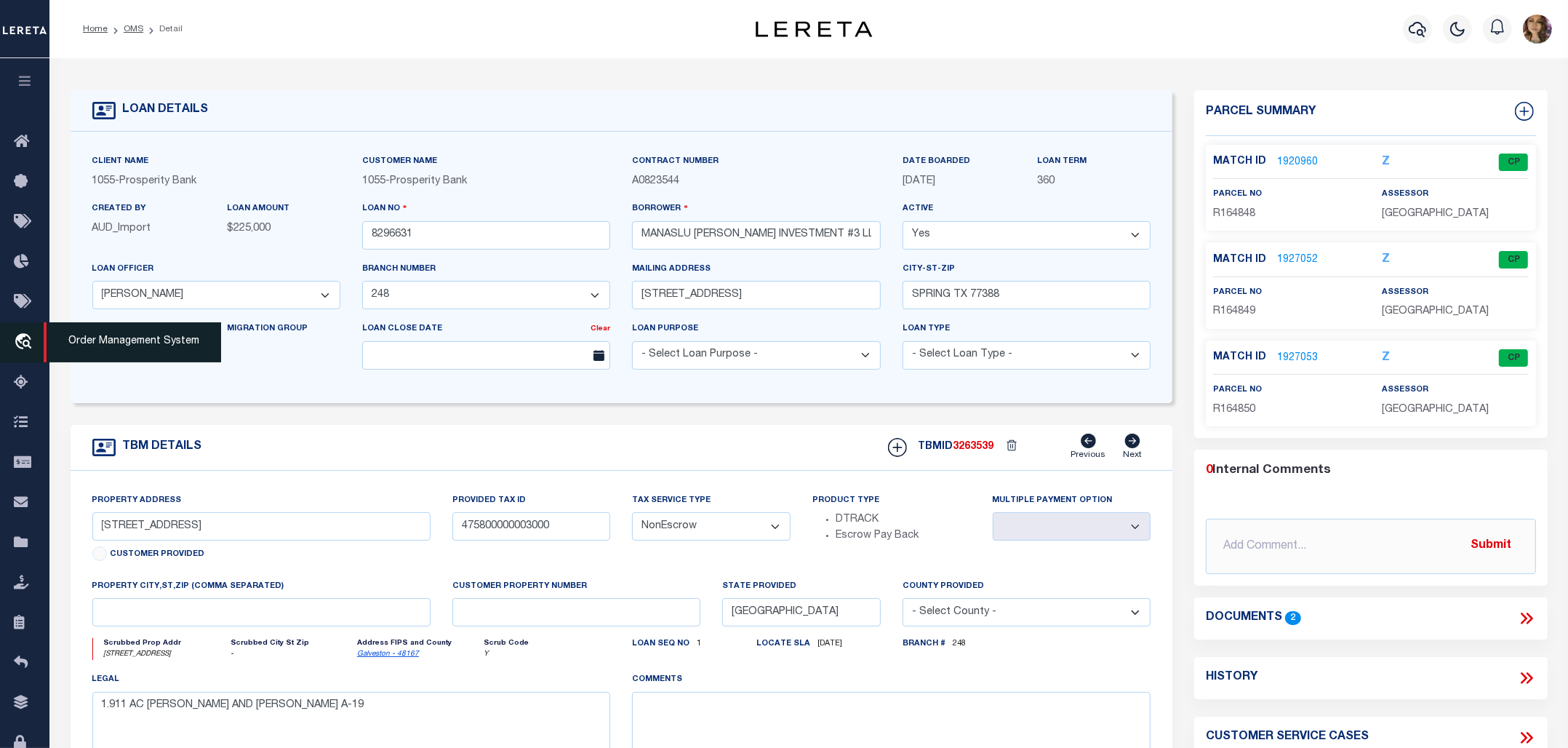
click at [131, 350] on span "Order Management System" at bounding box center [132, 342] width 178 height 40
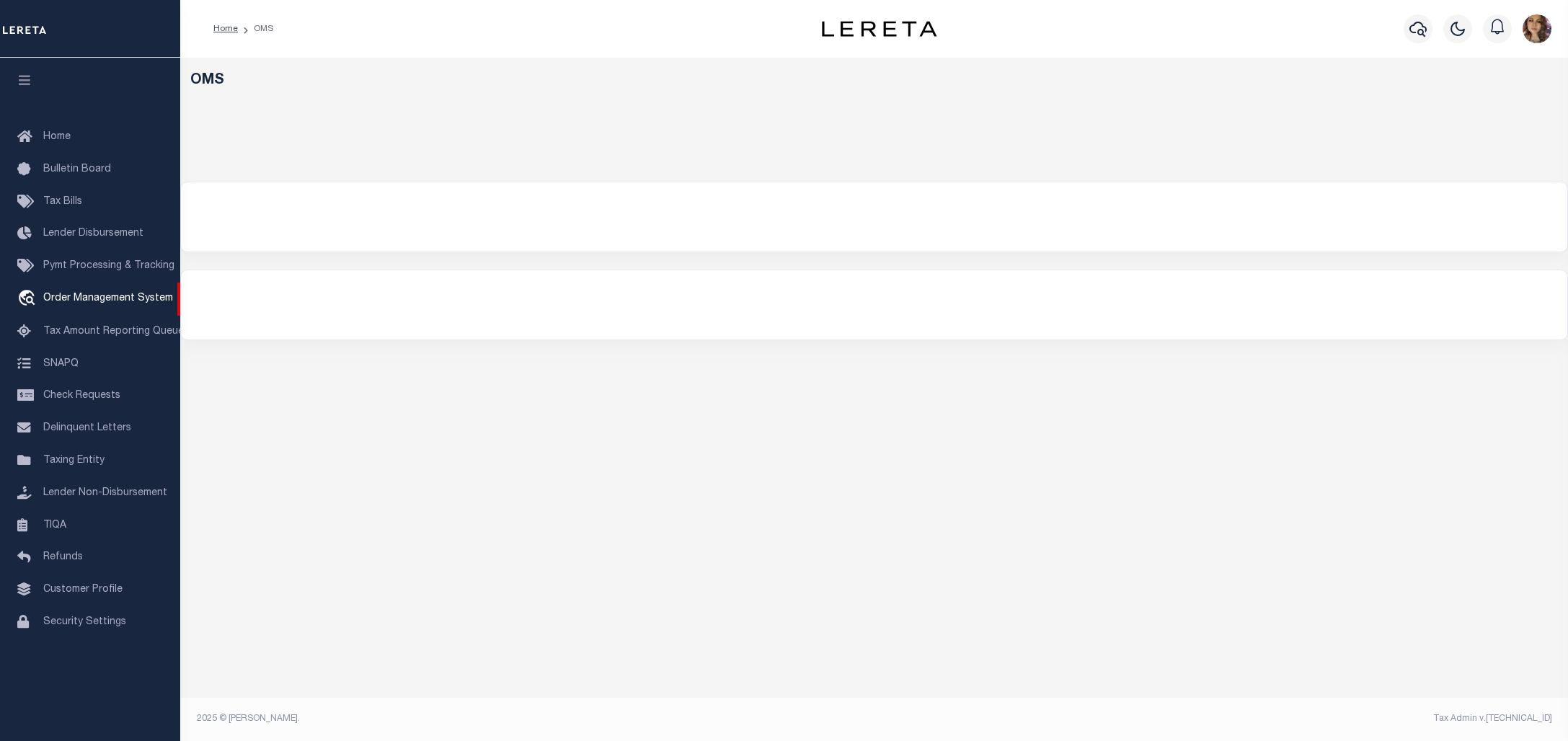
select select "200"
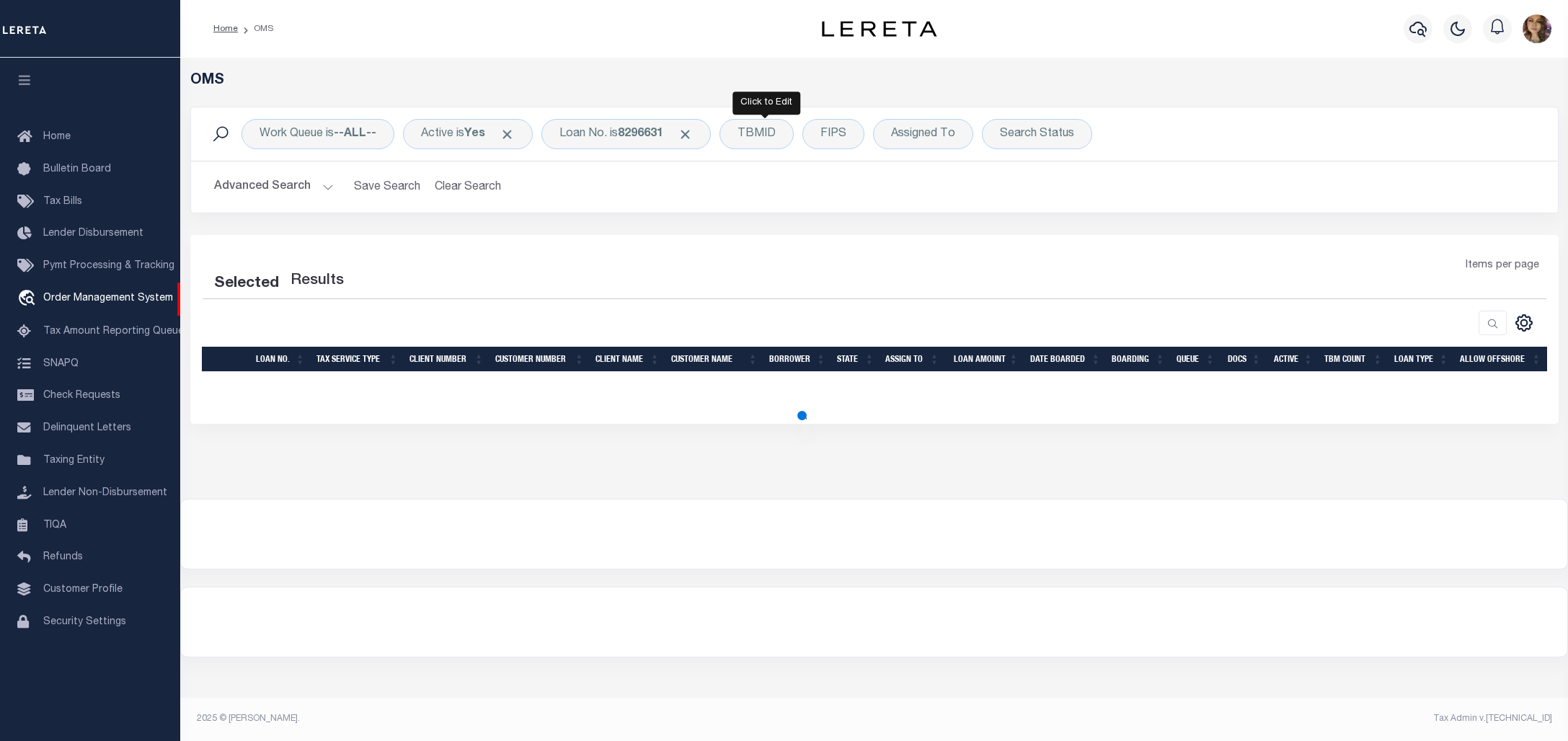
select select "200"
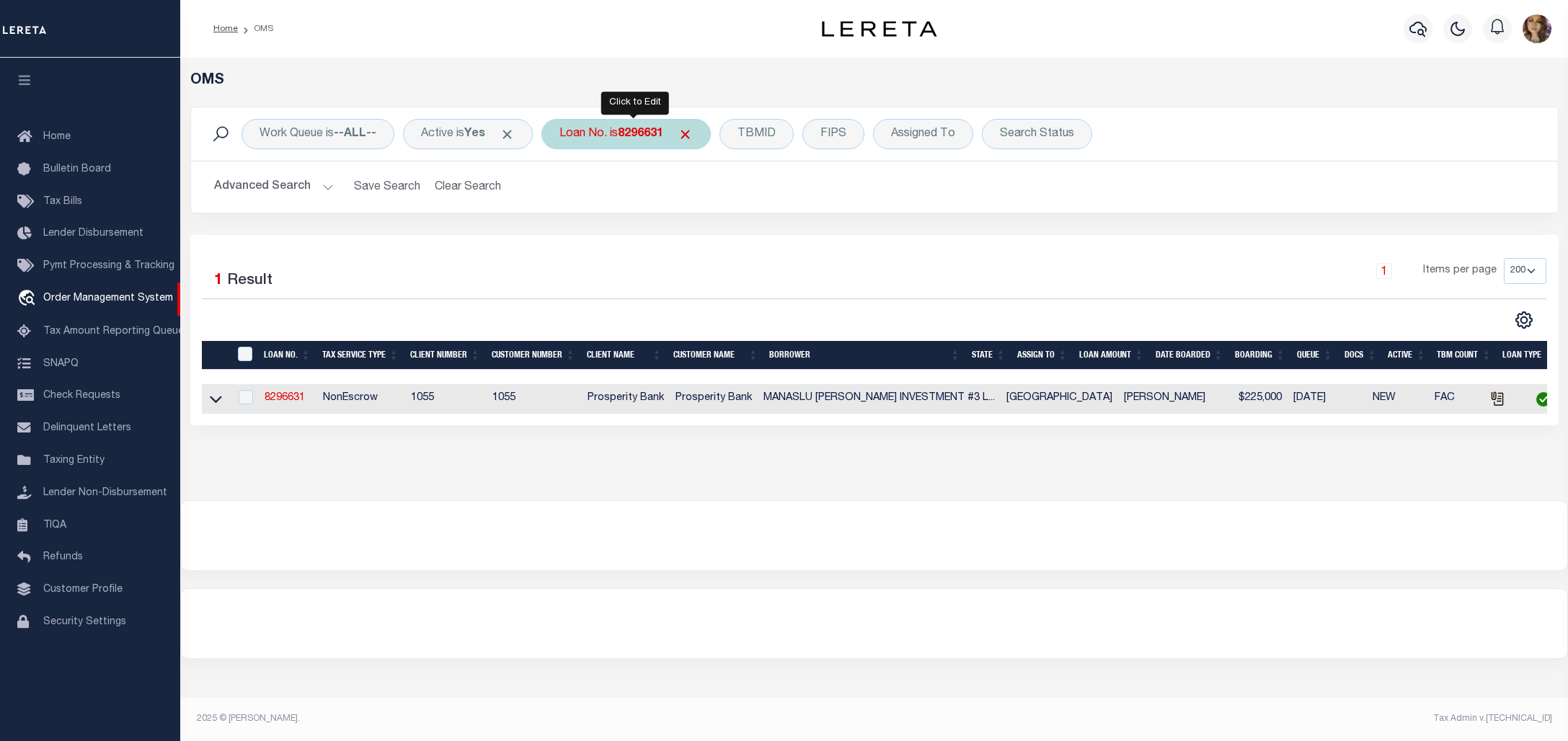
click at [631, 140] on b "8296631" at bounding box center [640, 134] width 45 height 12
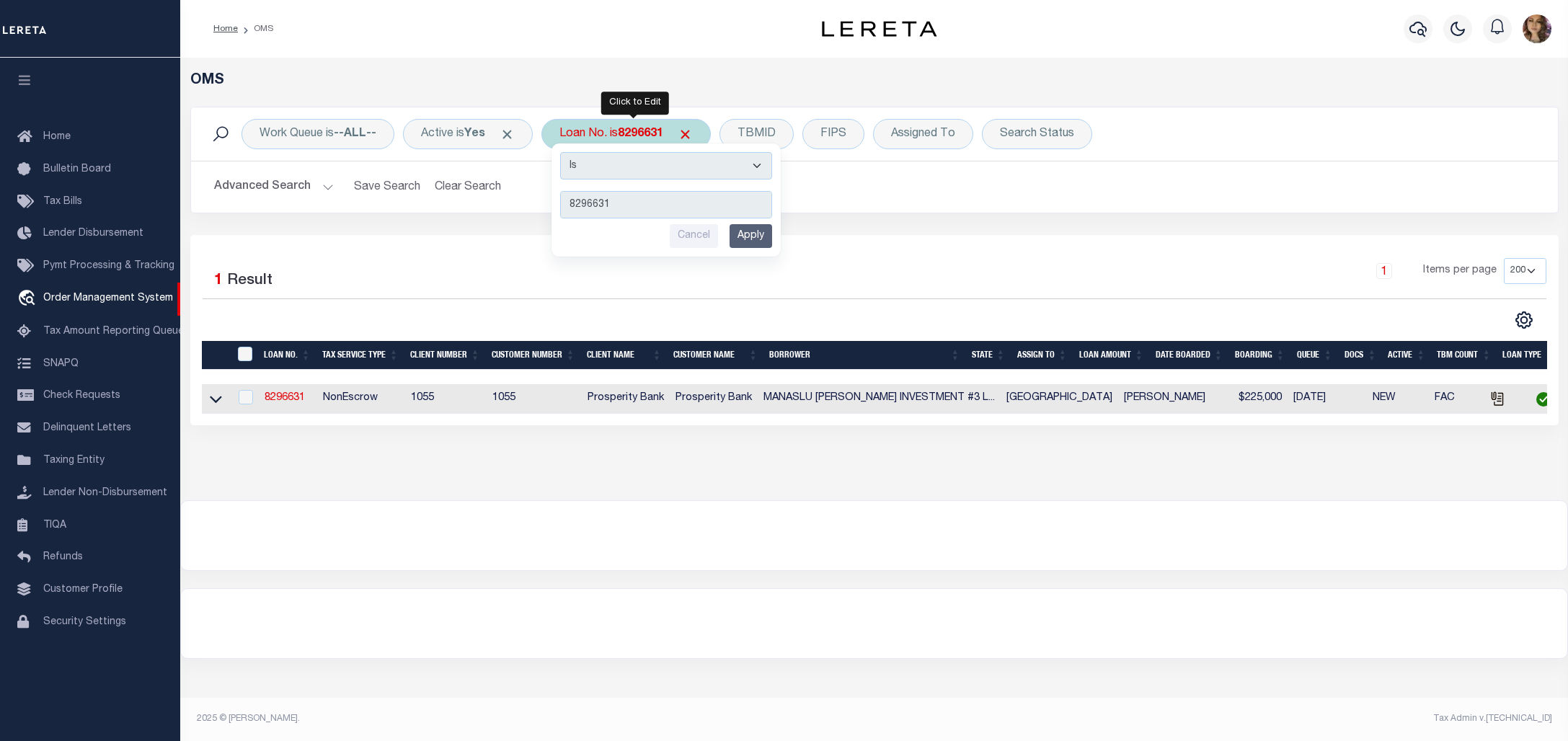
type input "8295476"
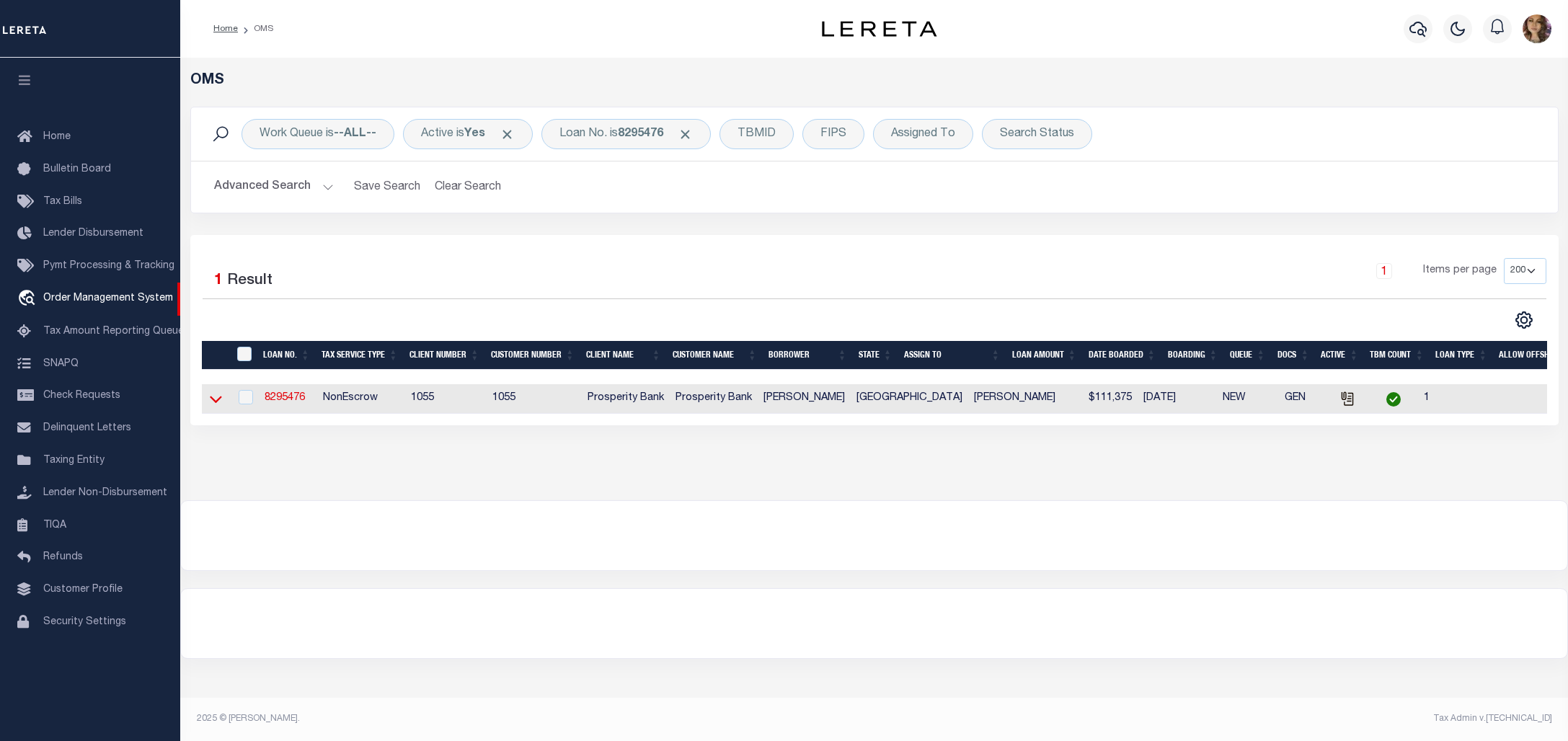
click at [218, 400] on icon at bounding box center [216, 399] width 12 height 15
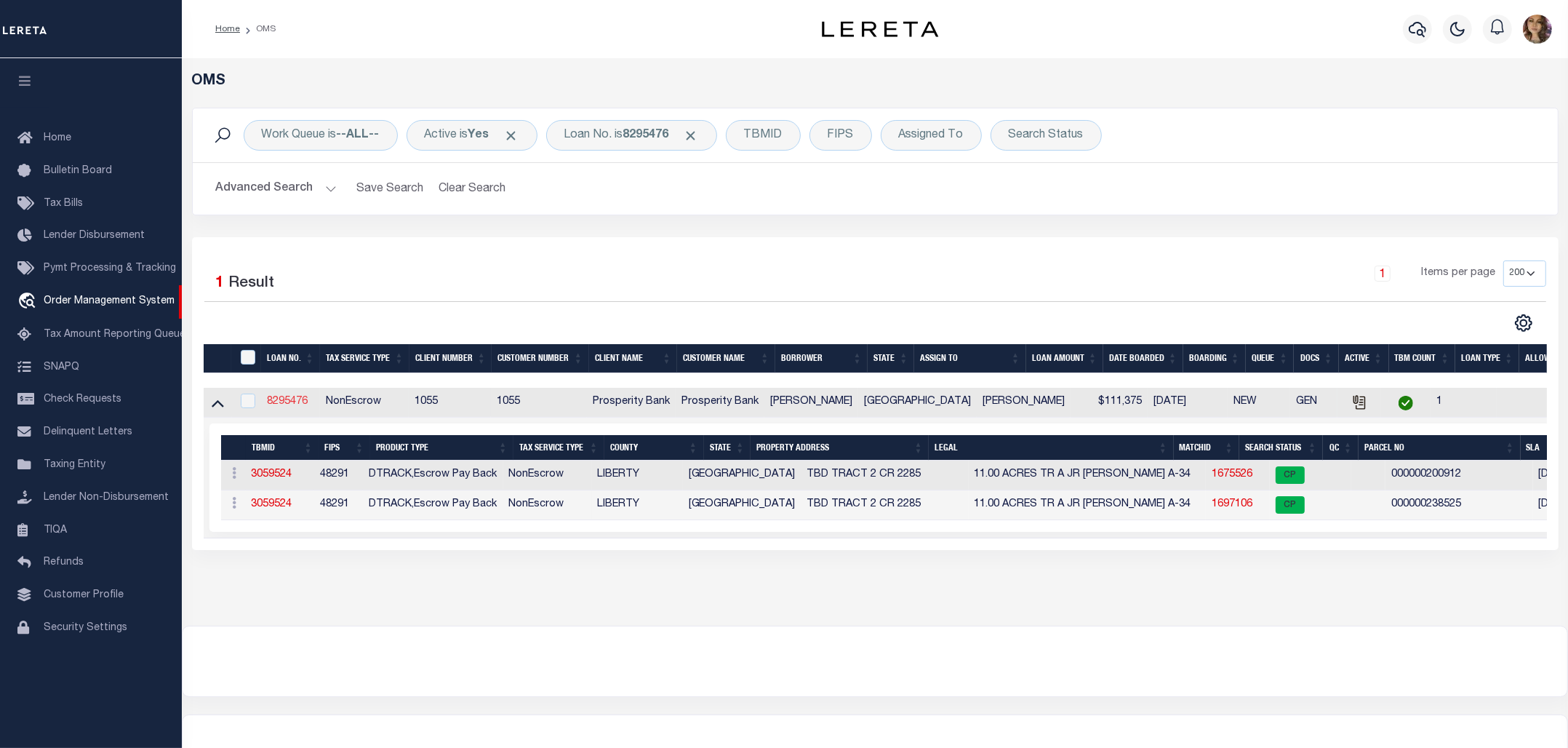
click at [289, 401] on link "8295476" at bounding box center [286, 402] width 40 height 10
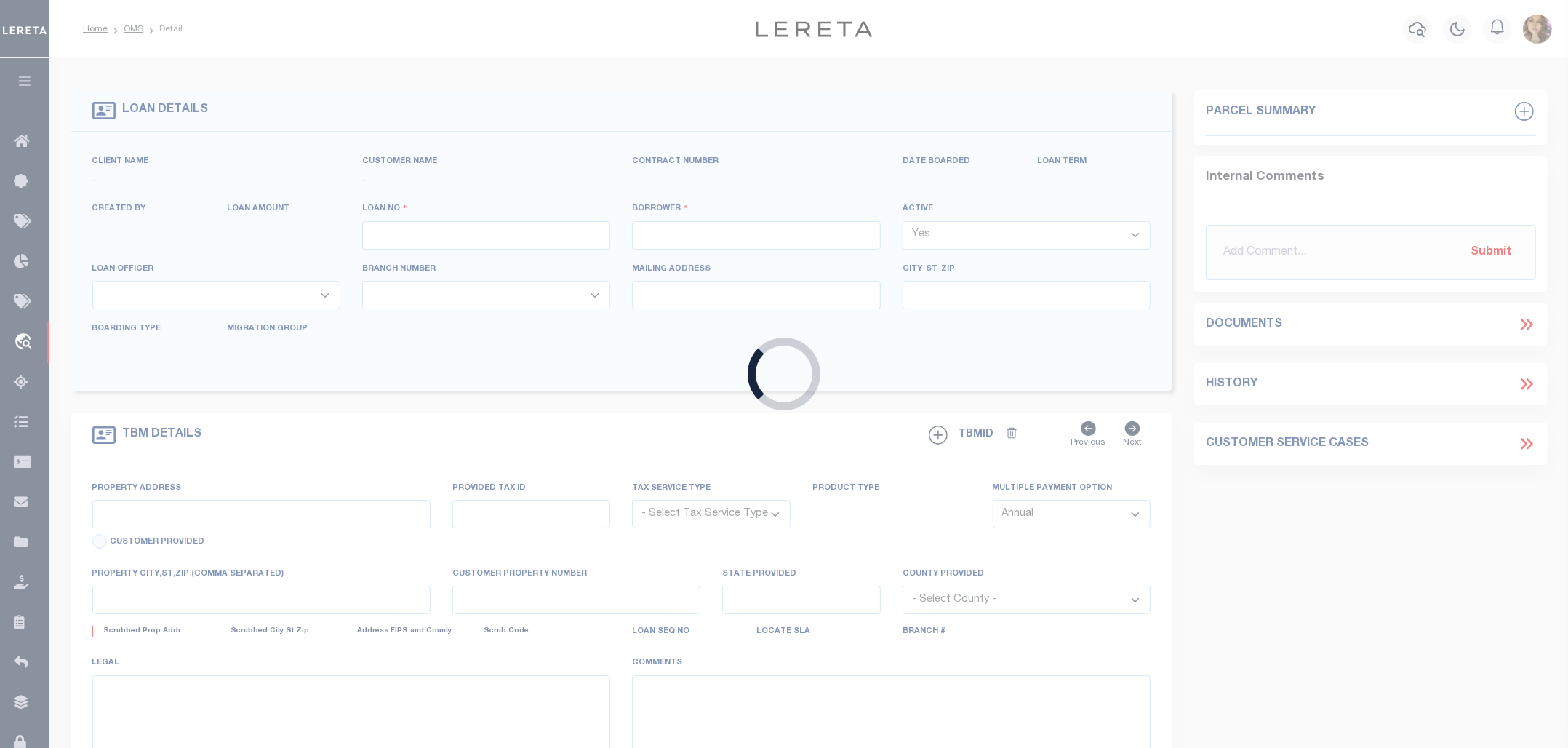
type input "8295476"
type input "[PERSON_NAME]"
select select
type input "[STREET_ADDRESS]"
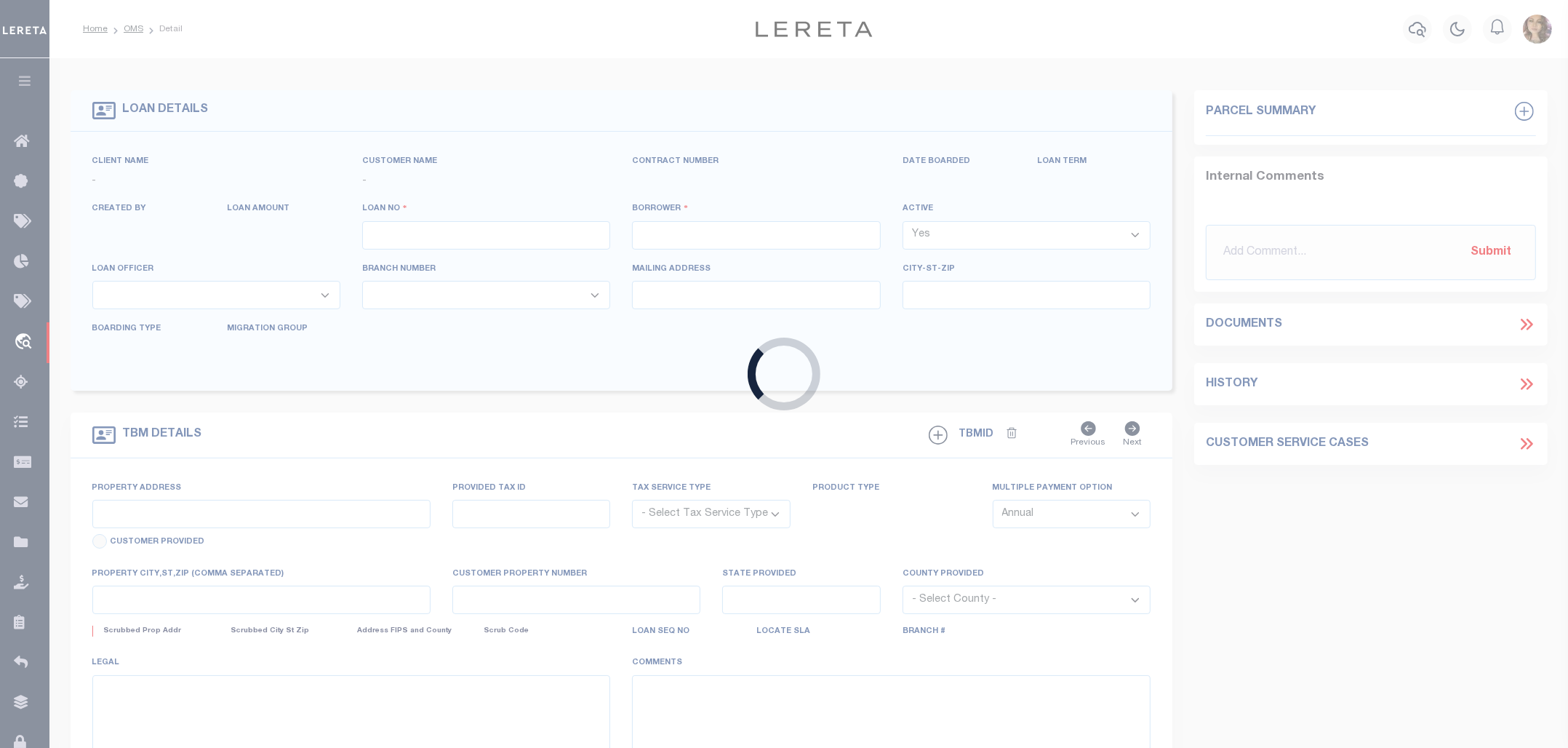
type input "[GEOGRAPHIC_DATA] [GEOGRAPHIC_DATA] 77523"
select select
select select "NonEscrow"
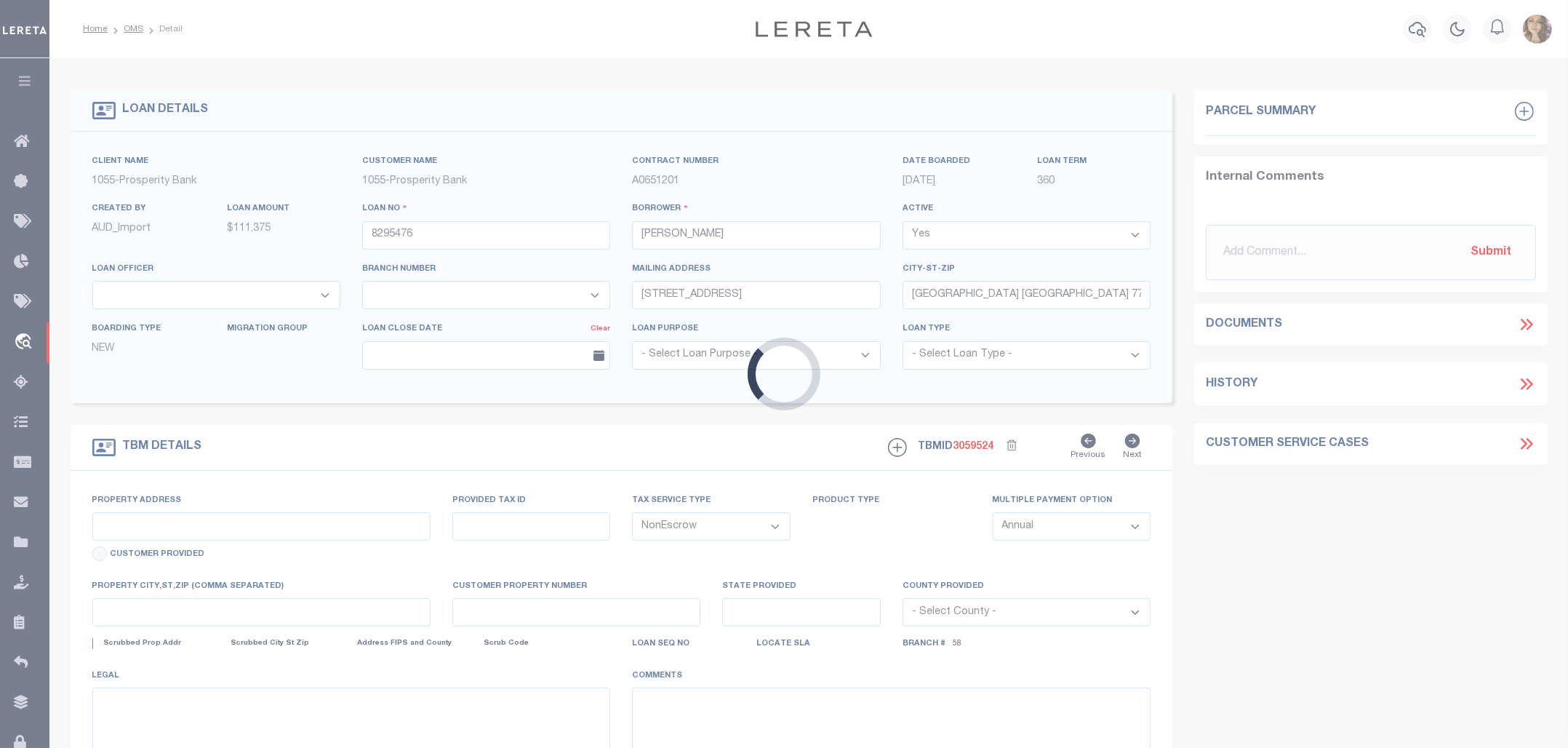
type input "TBD TRACT 2 CR 2285"
type input "200912"
select select
type input "[GEOGRAPHIC_DATA]"
select select
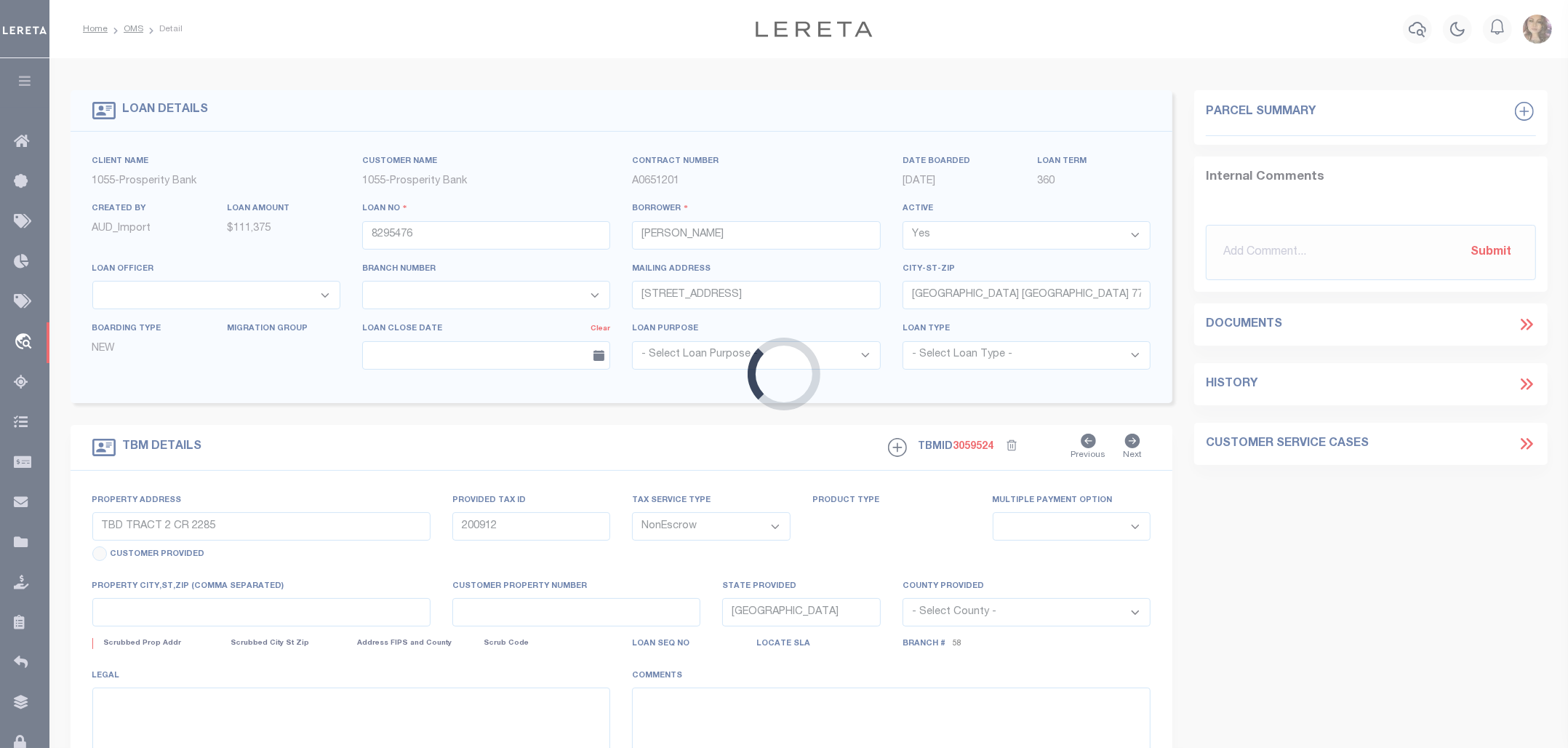
type textarea "11.00 ACRES TR A JR FAULK A-34"
select select "36936"
select select "4091"
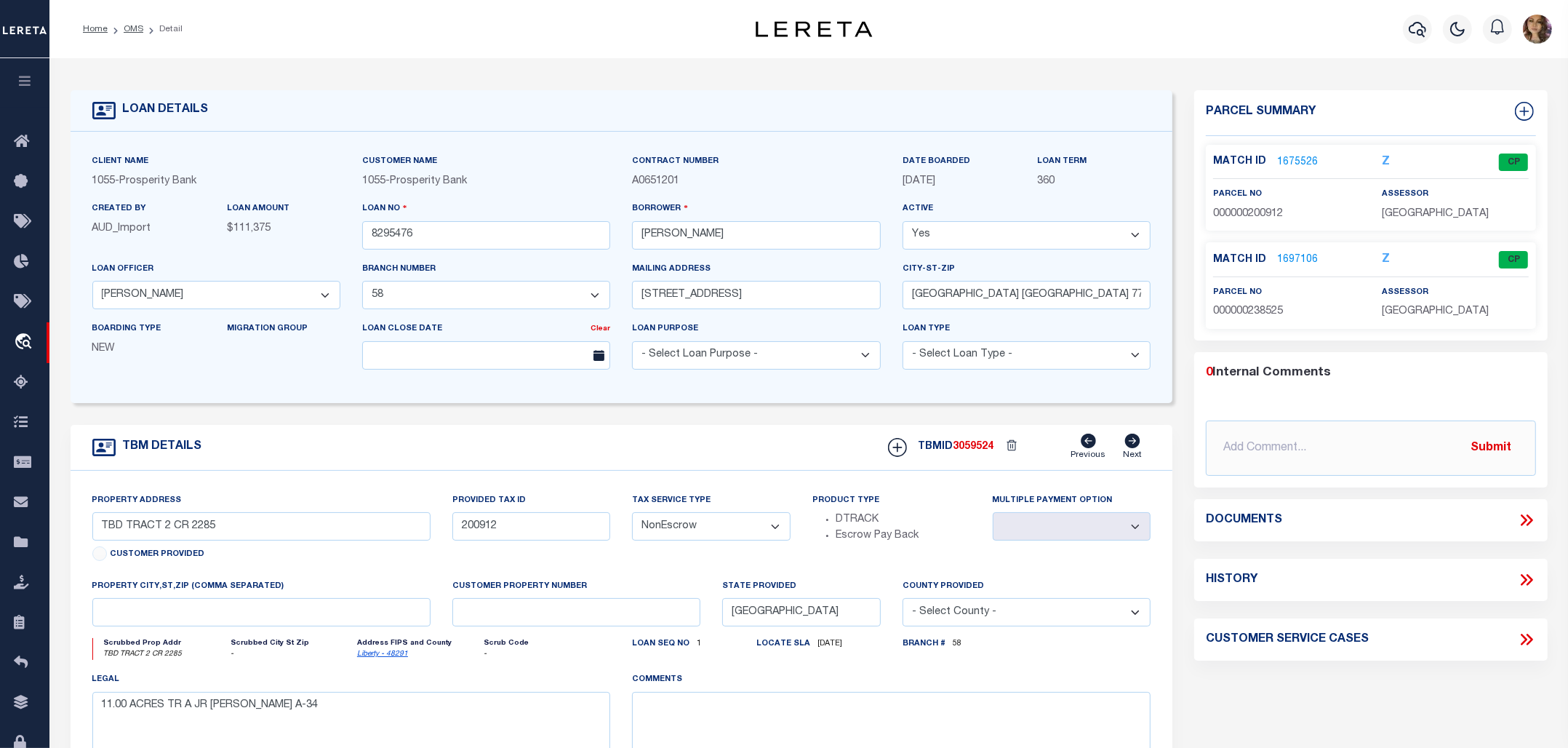
click at [1528, 524] on icon at bounding box center [1528, 521] width 7 height 12
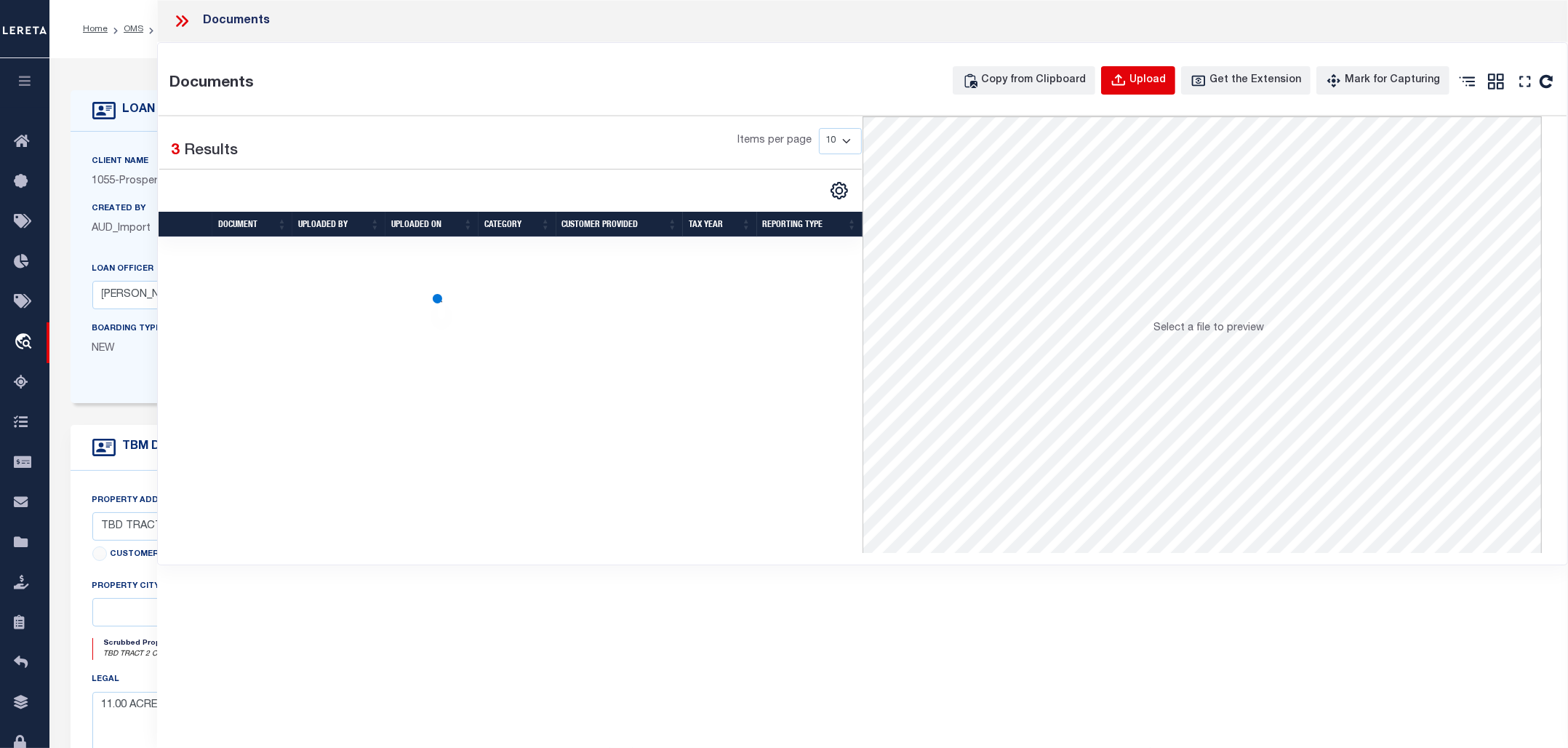
click at [1162, 82] on div "Upload" at bounding box center [1148, 81] width 37 height 16
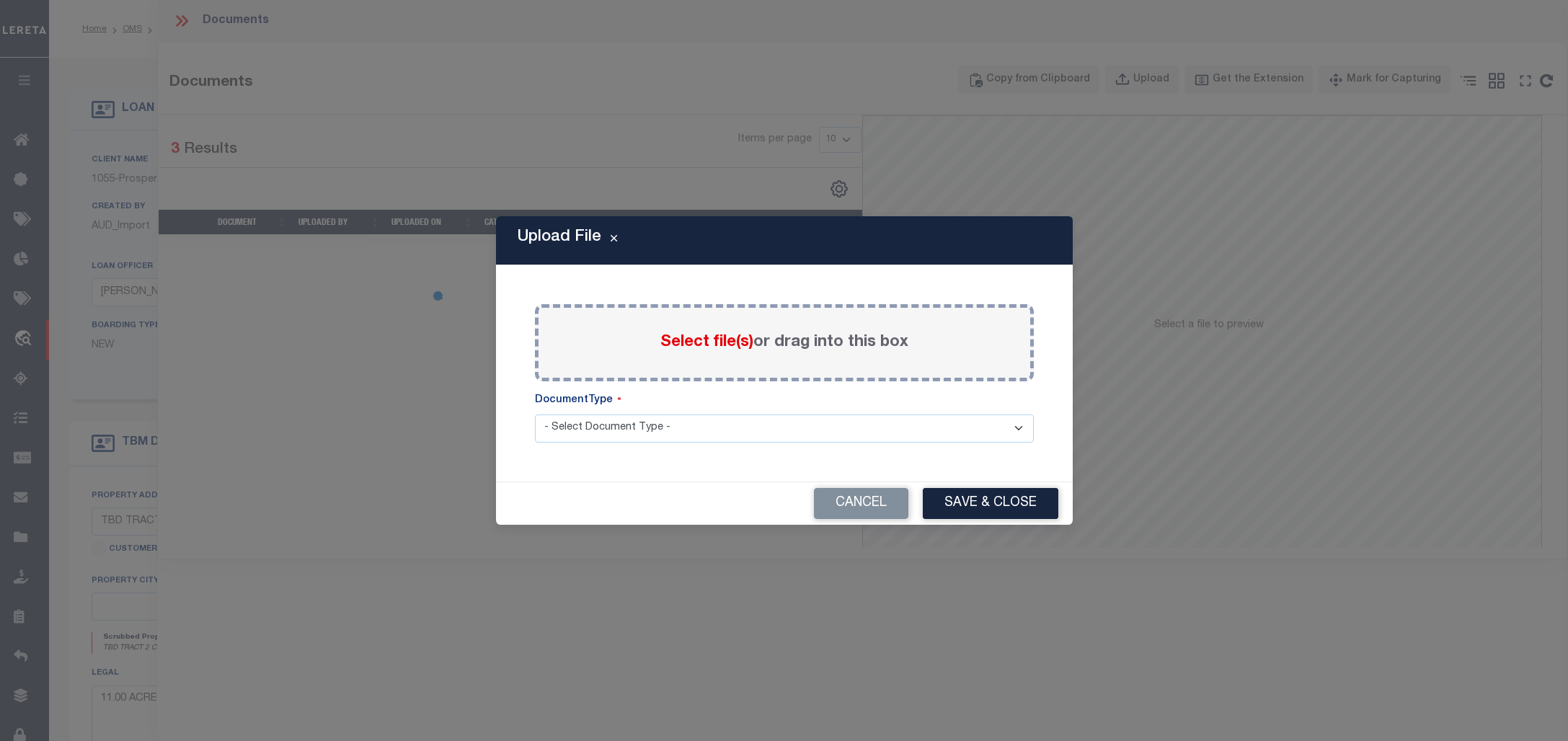
click at [717, 343] on span "Select file(s)" at bounding box center [707, 342] width 93 height 16
click at [0, 0] on input "Select file(s) or drag into this box" at bounding box center [0, 0] width 0 height 0
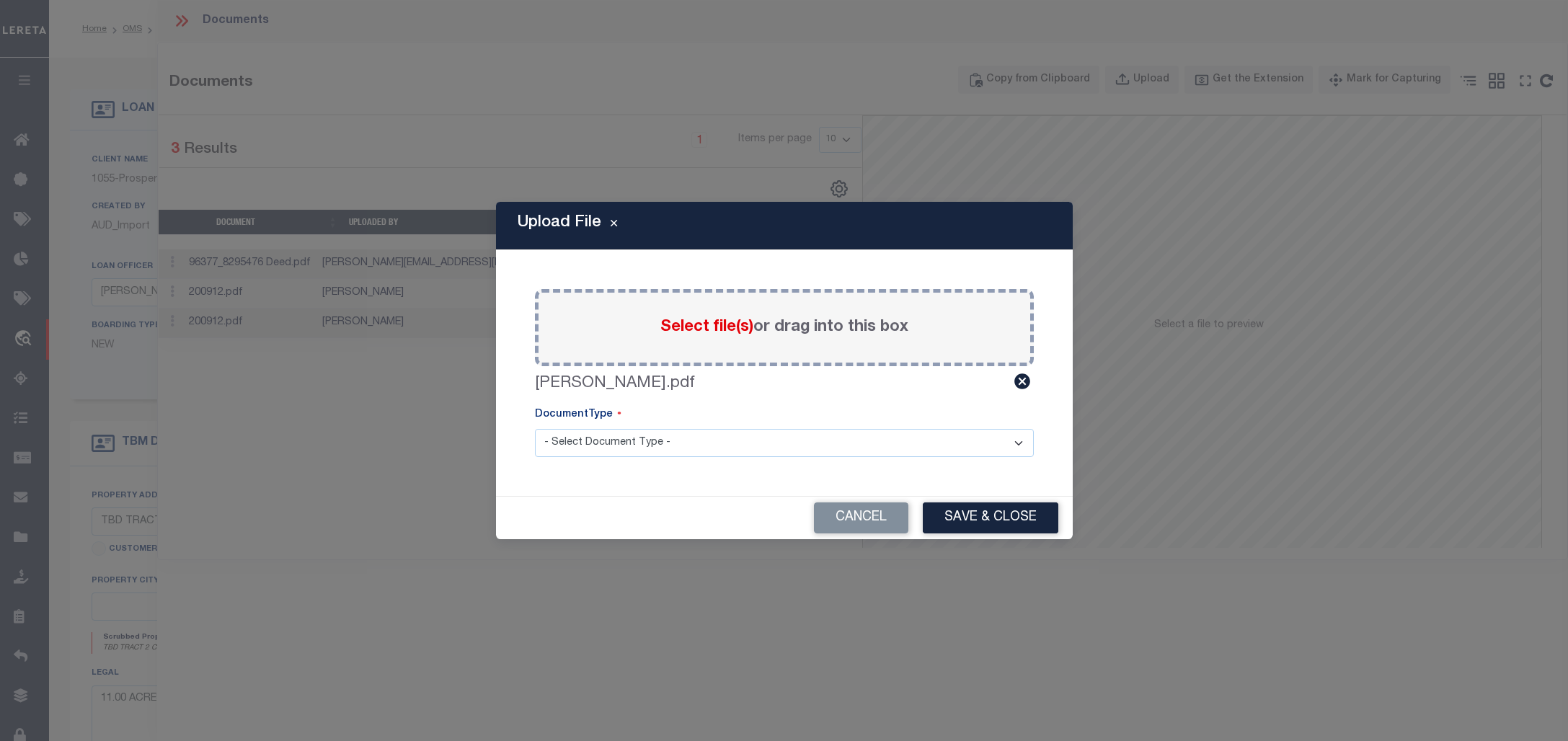
click at [830, 445] on select "- Select Document Type - Tax Service Documents" at bounding box center [784, 443] width 499 height 28
select select "TAX"
click at [535, 429] on select "- Select Document Type - Tax Service Documents" at bounding box center [784, 443] width 499 height 28
click at [975, 516] on button "Save & Close" at bounding box center [990, 518] width 135 height 31
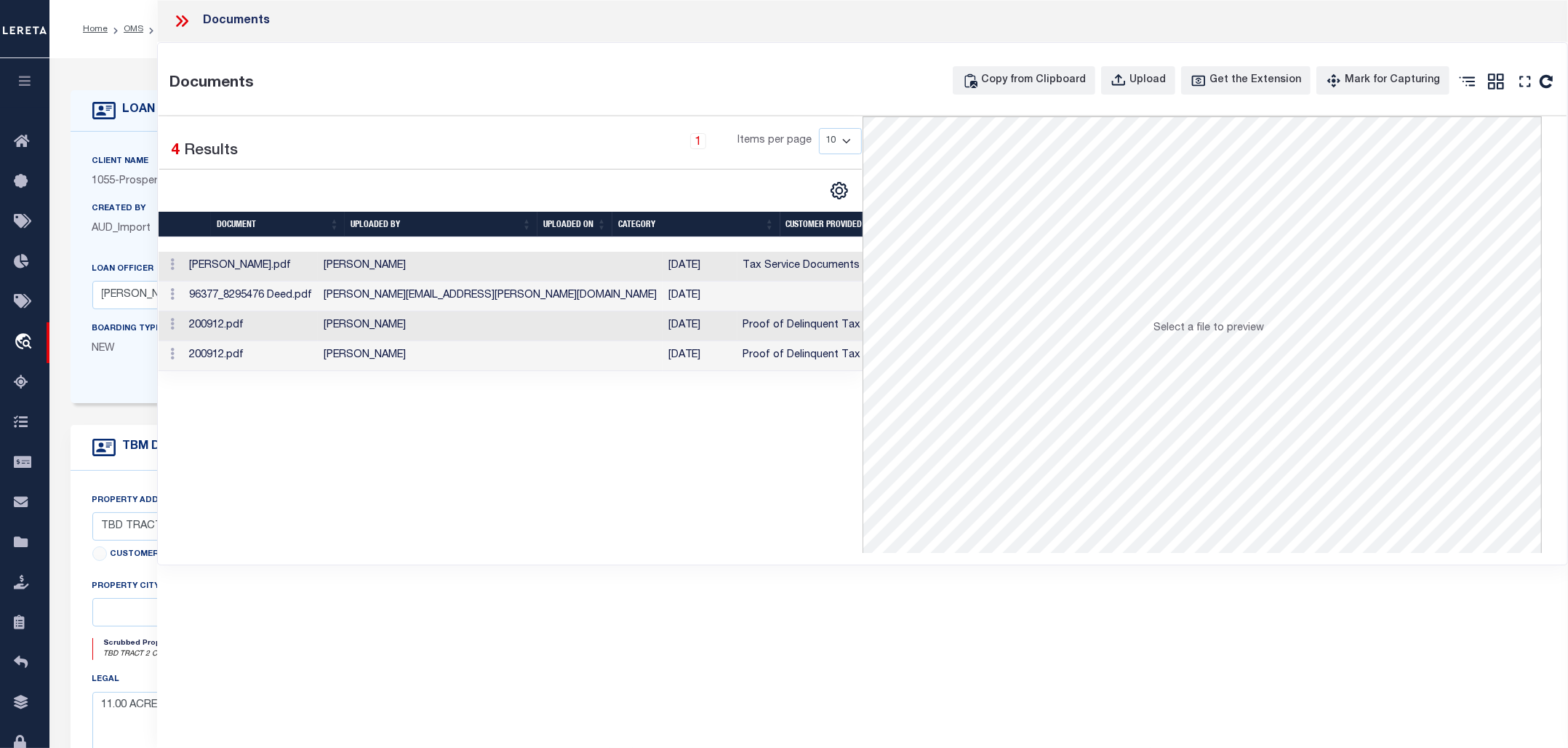
click at [182, 24] on icon at bounding box center [182, 21] width 19 height 19
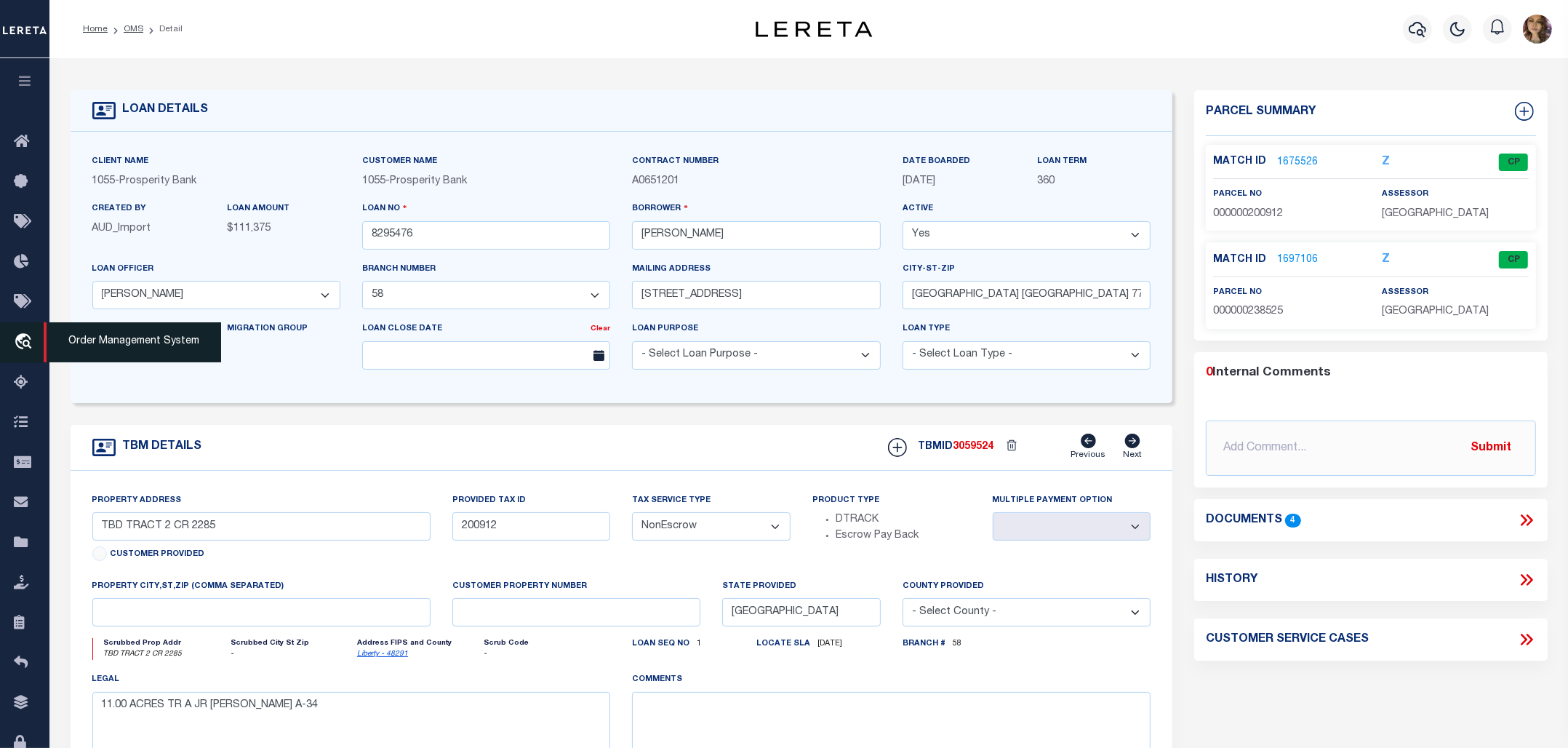
click at [114, 343] on span "Order Management System" at bounding box center [132, 342] width 178 height 40
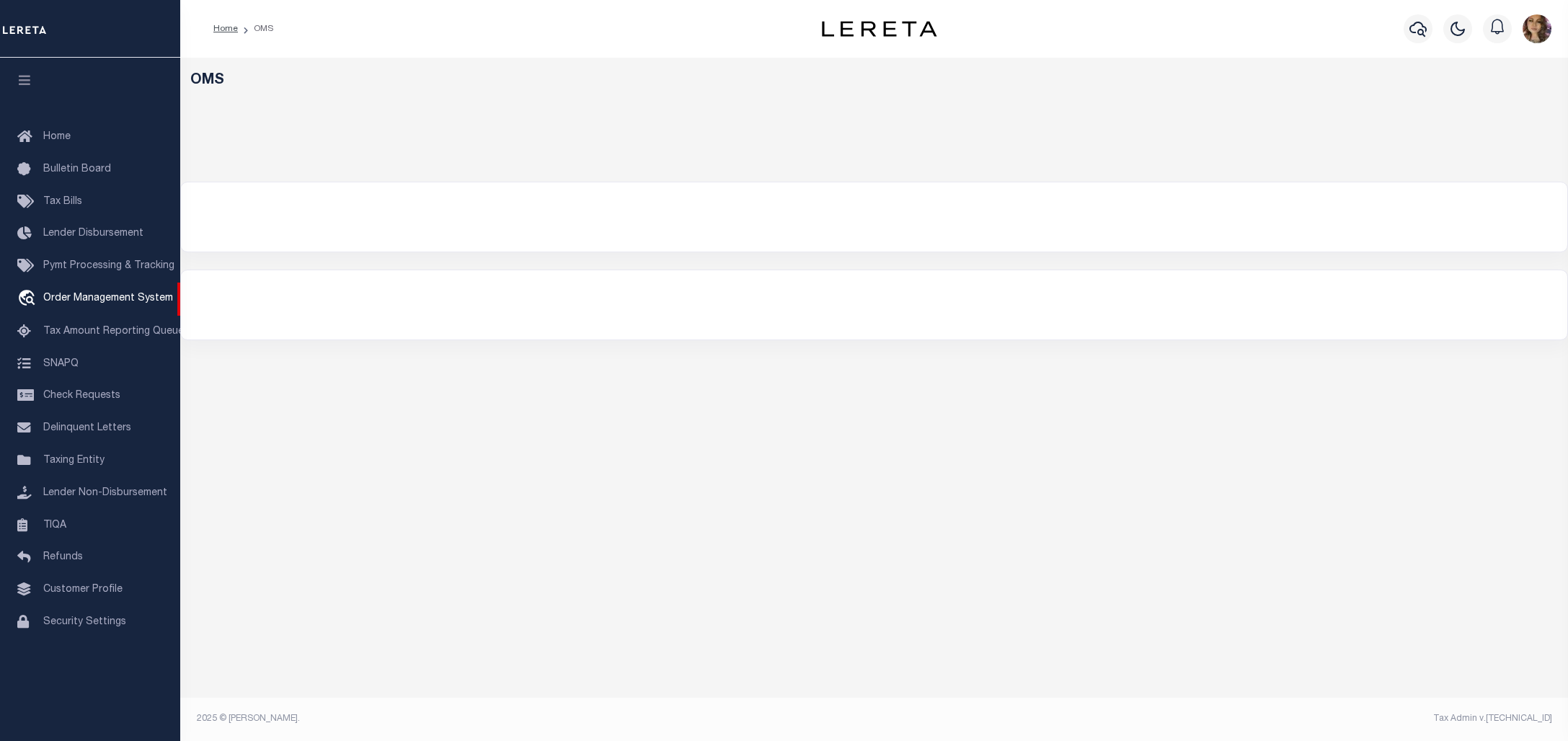
select select "200"
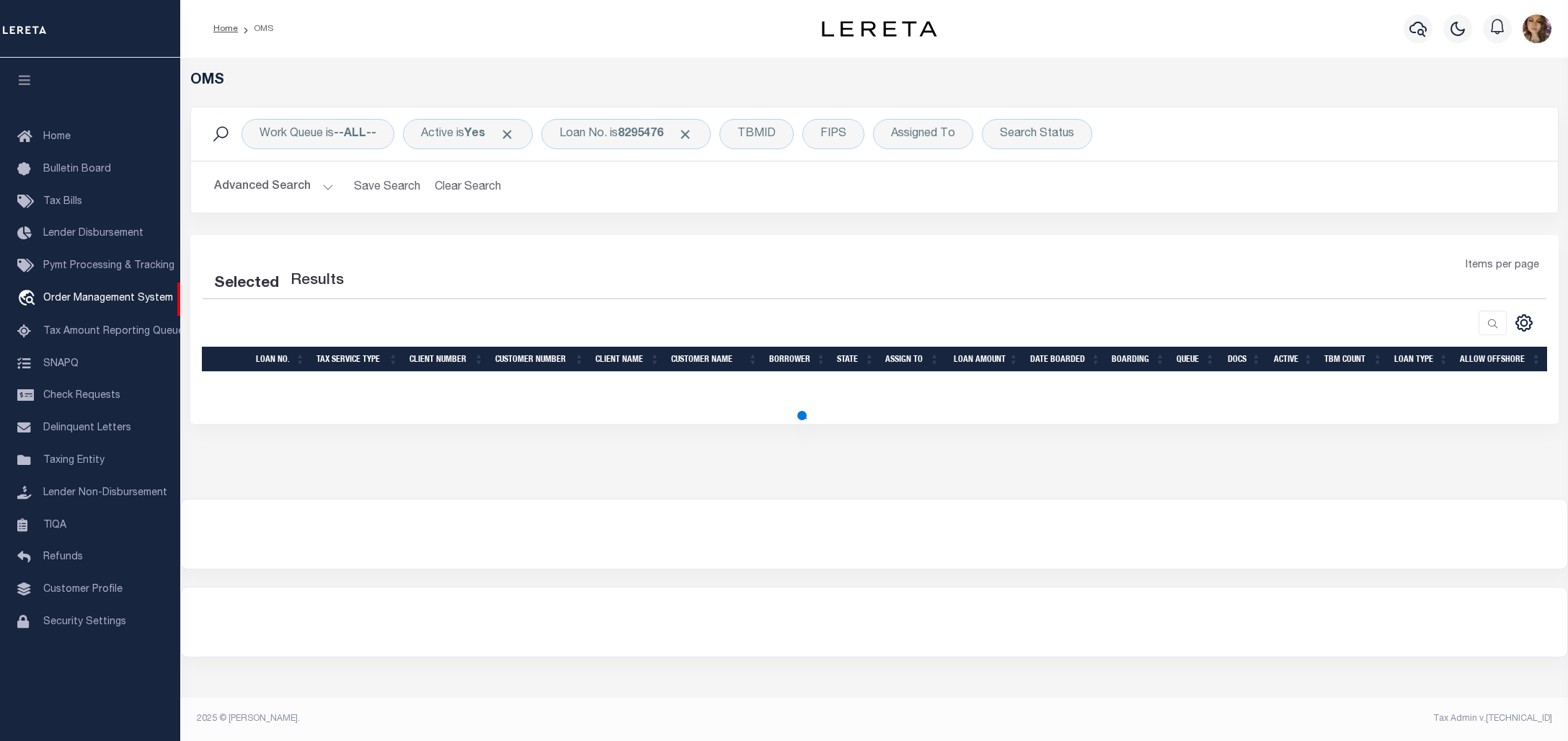
select select "200"
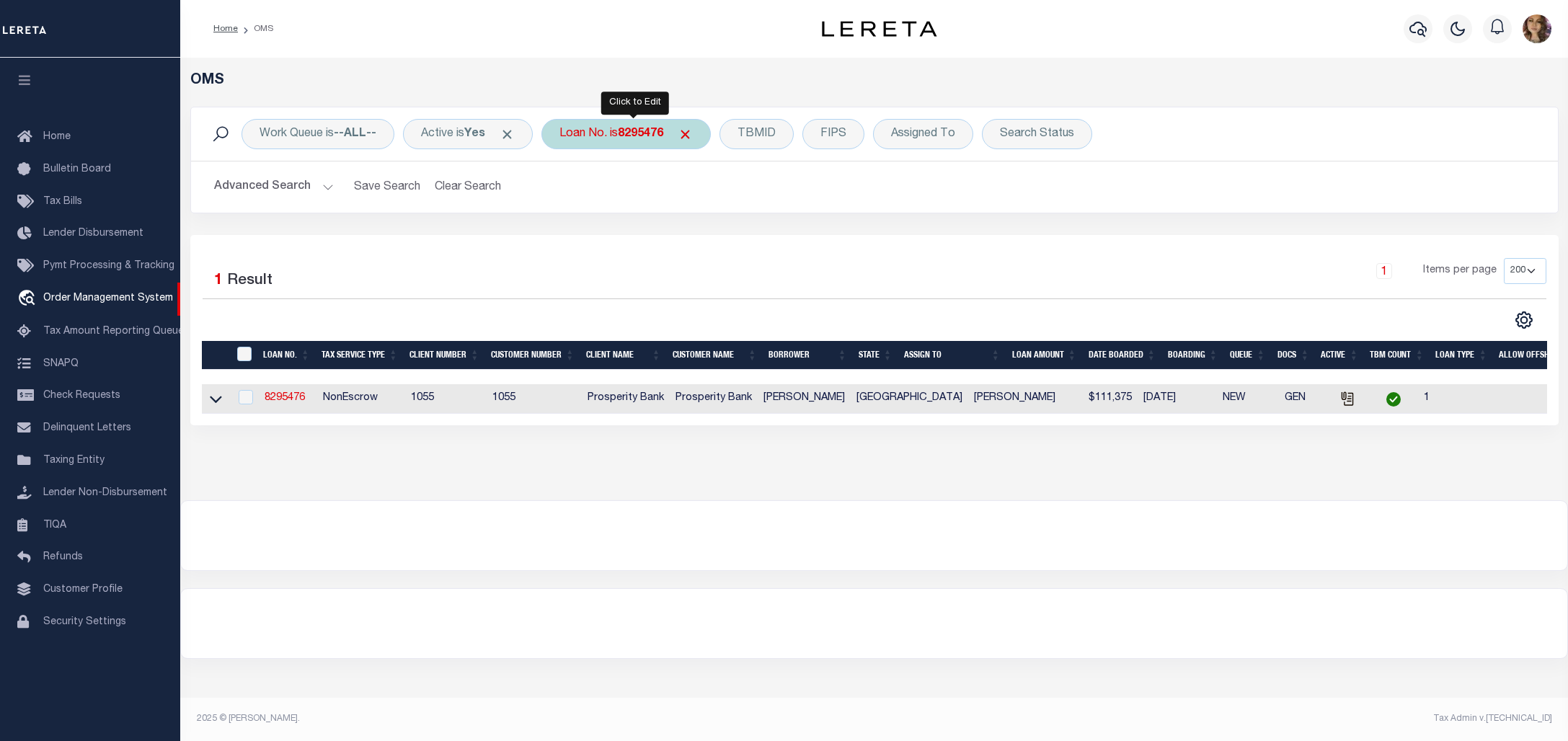
click at [632, 133] on b "8295476" at bounding box center [640, 134] width 45 height 12
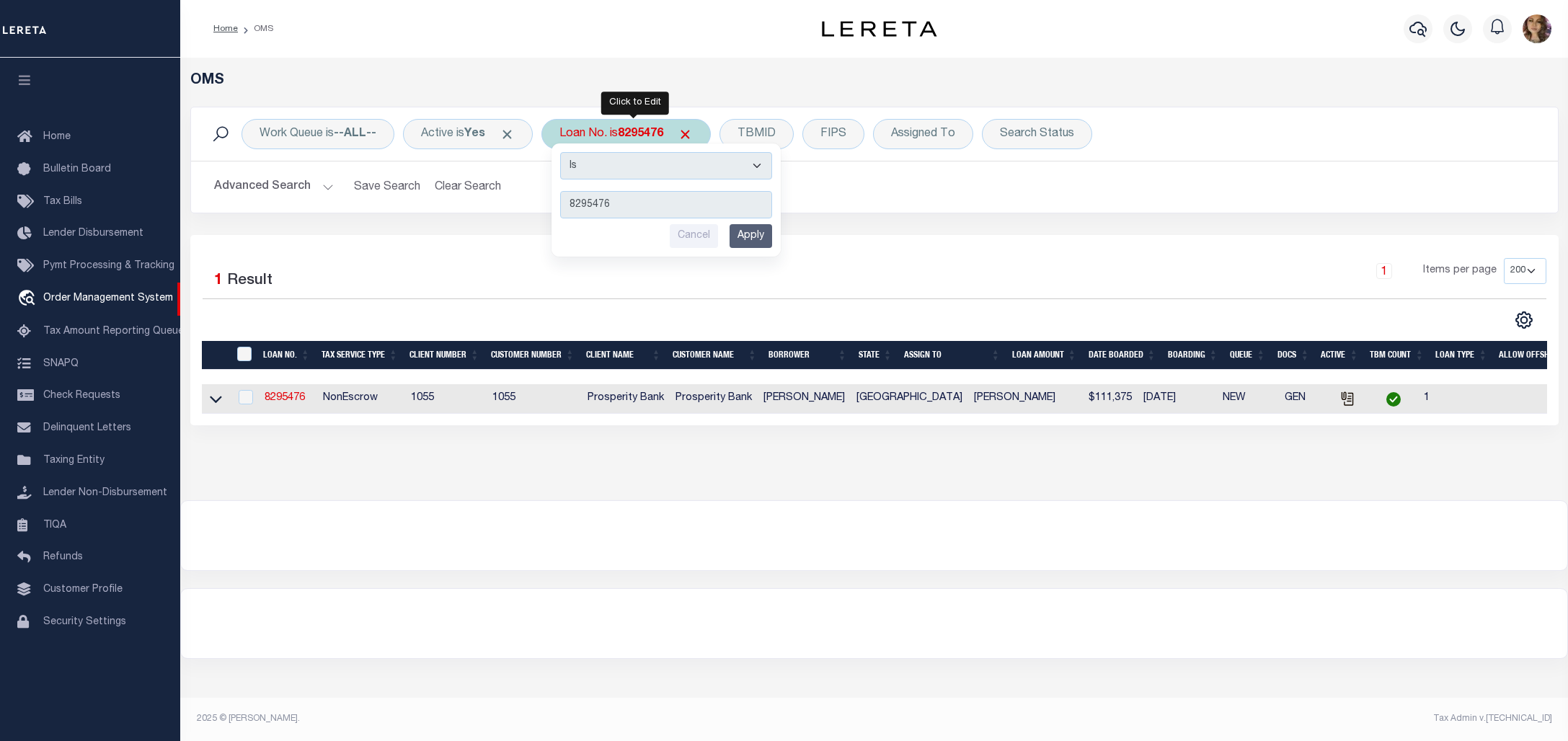
type input "116997"
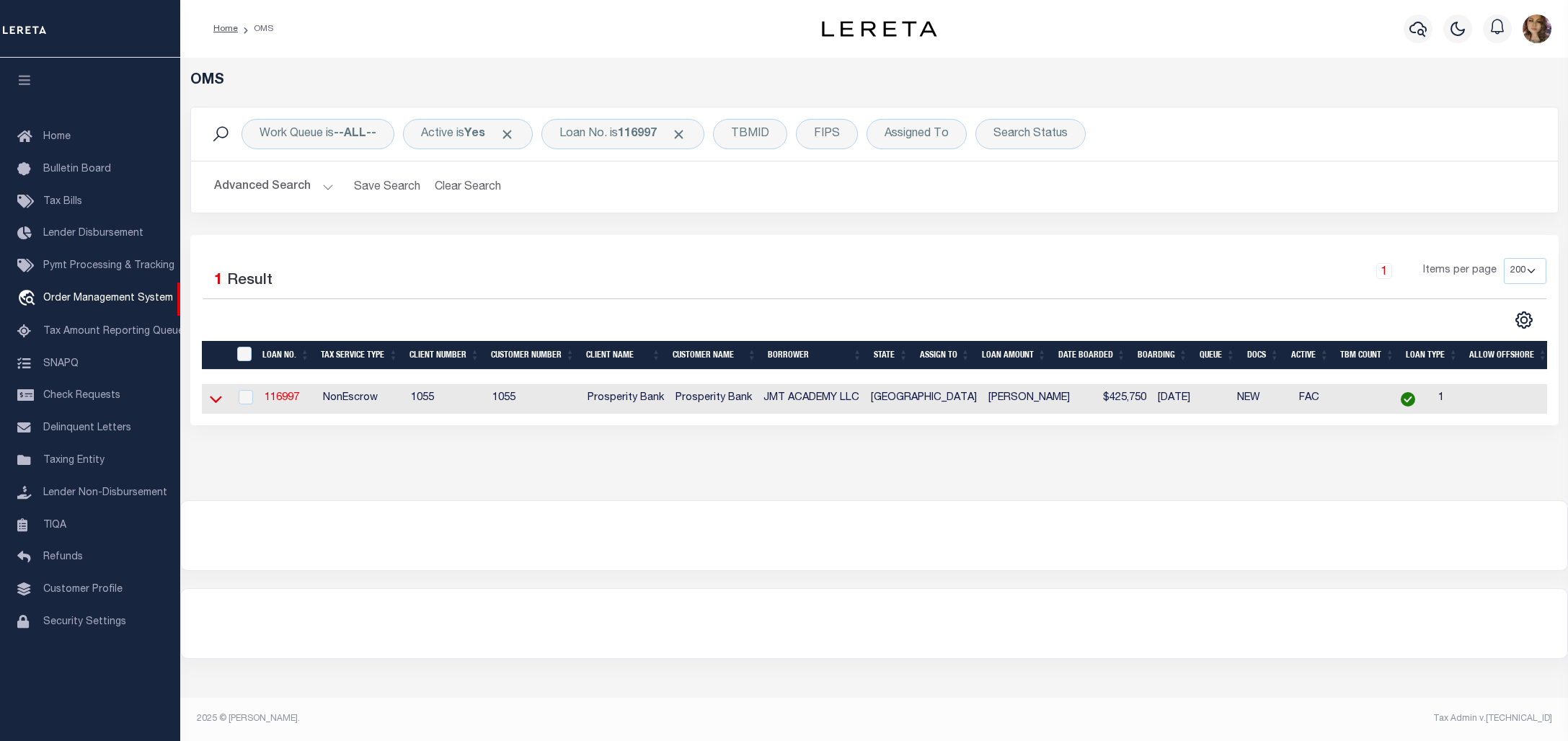
click at [211, 401] on icon at bounding box center [216, 400] width 12 height 7
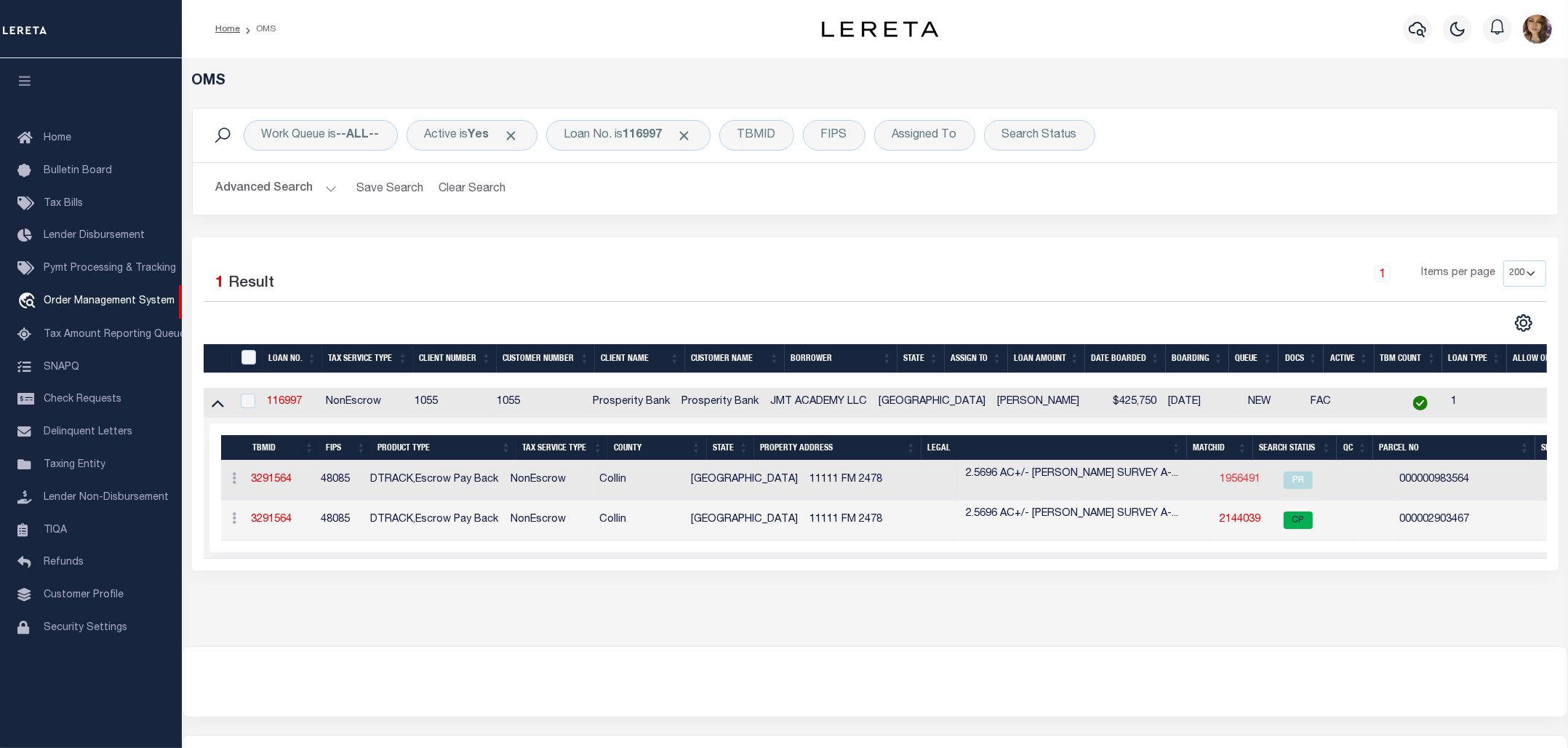
click at [1220, 483] on link "1956491" at bounding box center [1240, 480] width 40 height 10
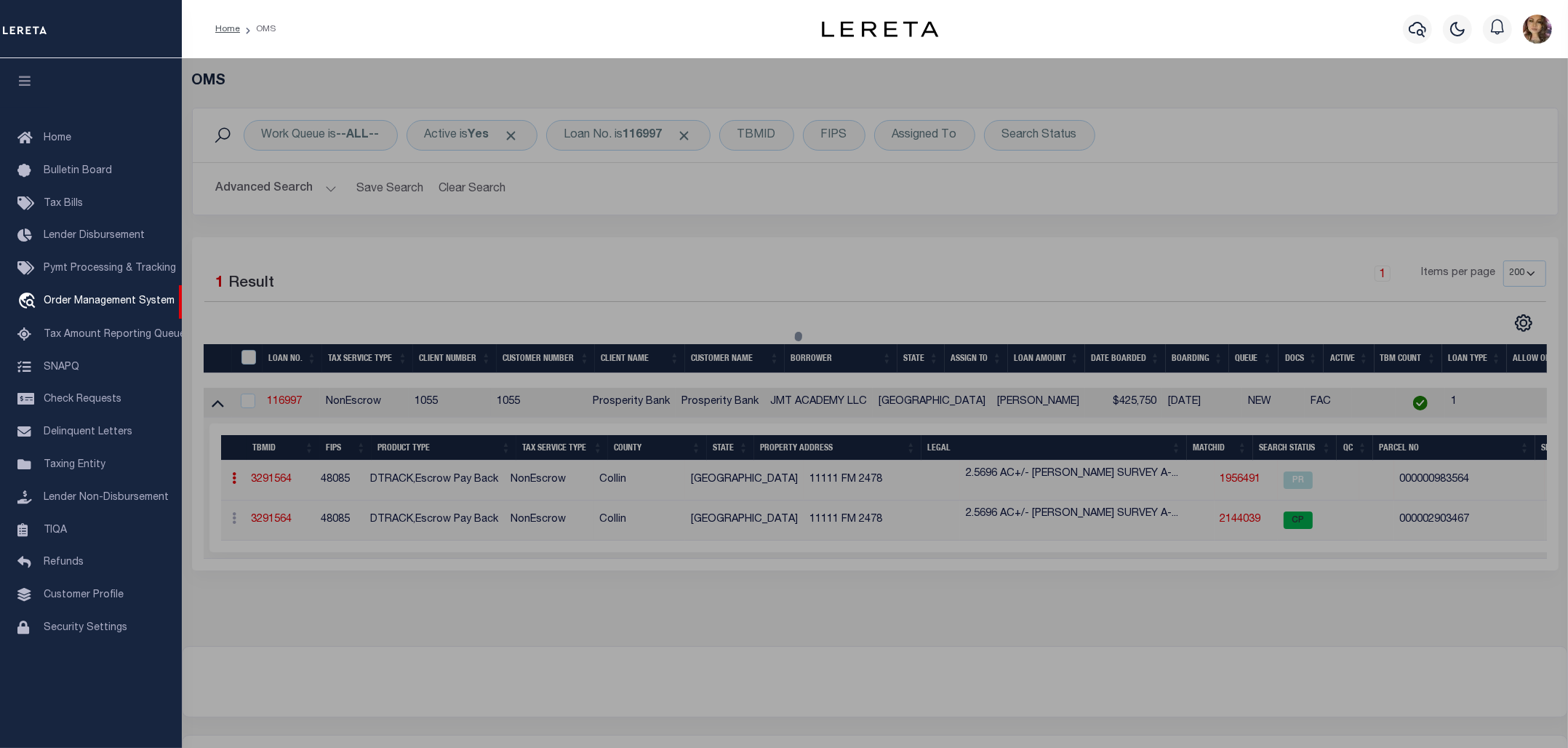
checkbox input "false"
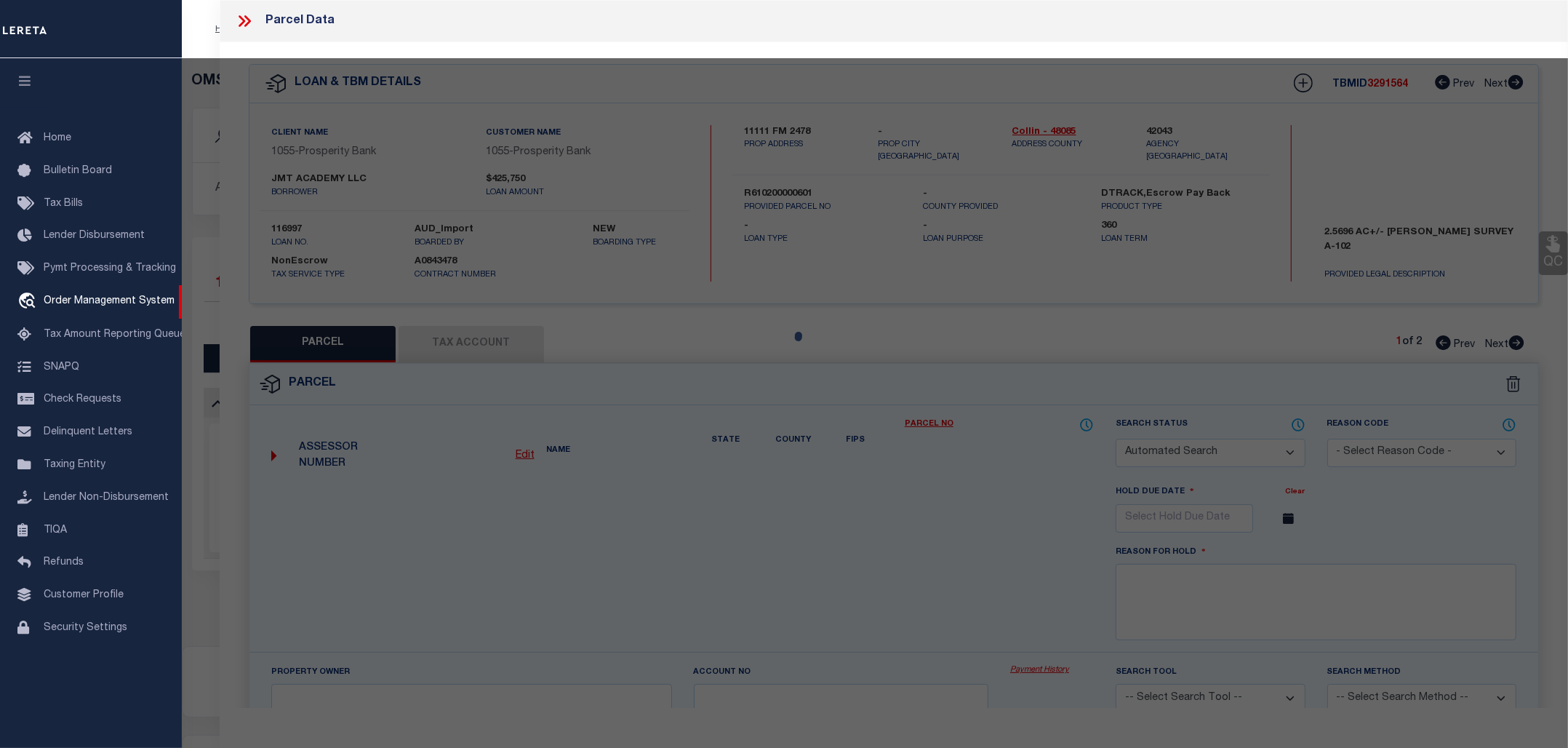
select select "PR"
type input "Yao Hughes Living Trust"
select select
type input "FM 2478"
type input "Celina, TX 75009"
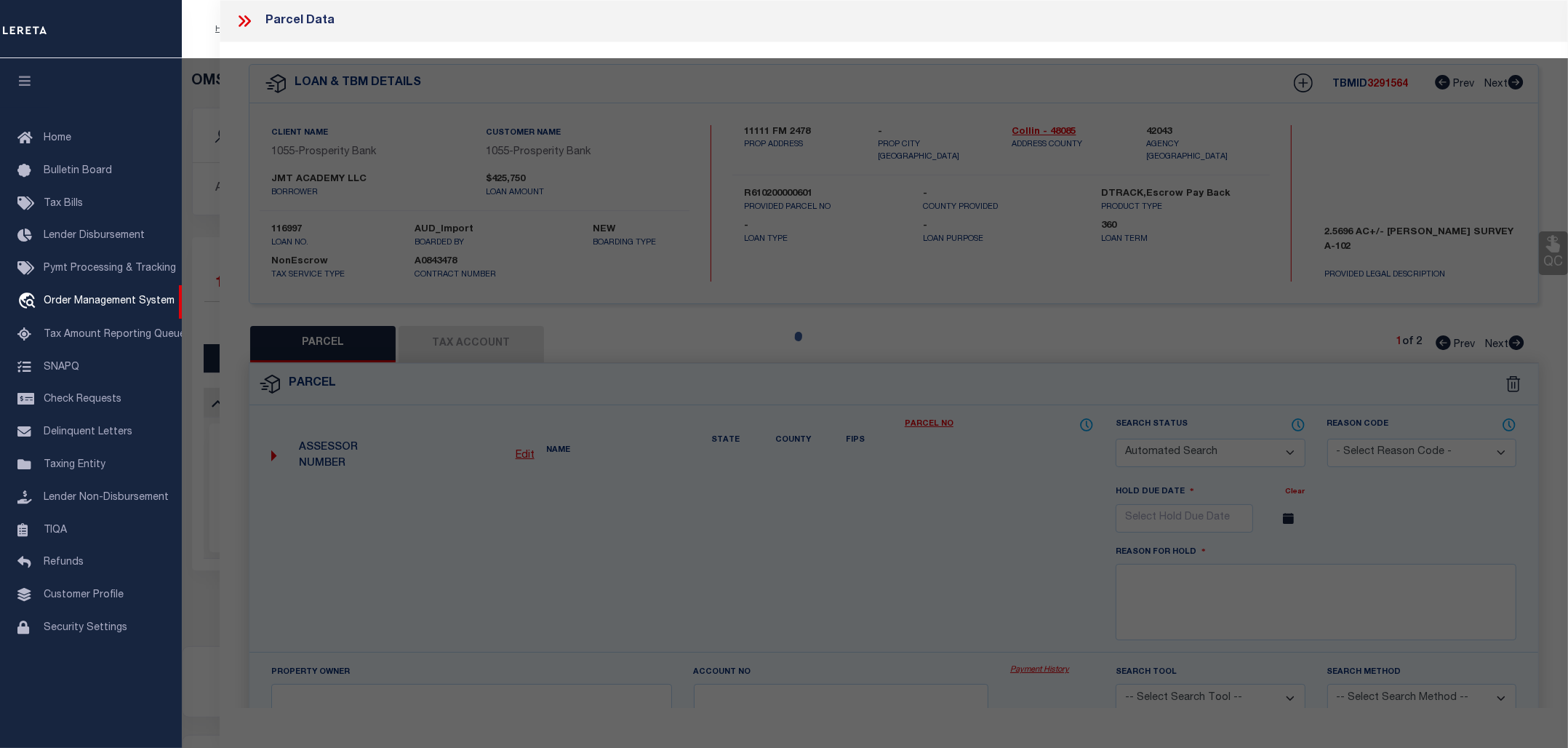
type textarea "ABS A0102 JOHN D BROWN SURVEY, TRACT 6, 2.5696 ACRES"
type textarea "Parcel is inactive from 2023."
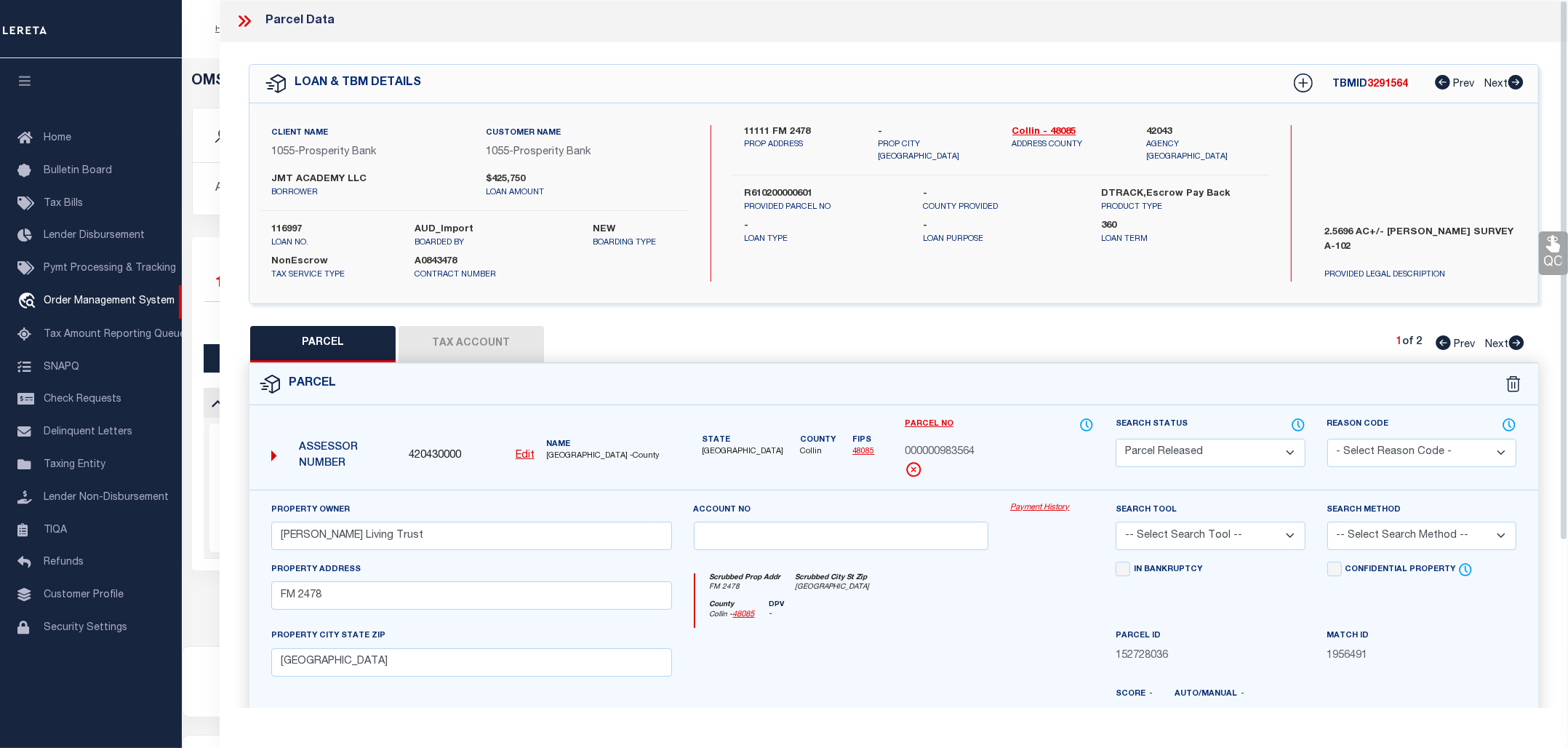
click at [1033, 504] on link "Payment History" at bounding box center [1052, 508] width 84 height 12
click at [1041, 507] on link "Payment History" at bounding box center [1052, 508] width 84 height 12
click at [246, 23] on icon at bounding box center [245, 21] width 19 height 19
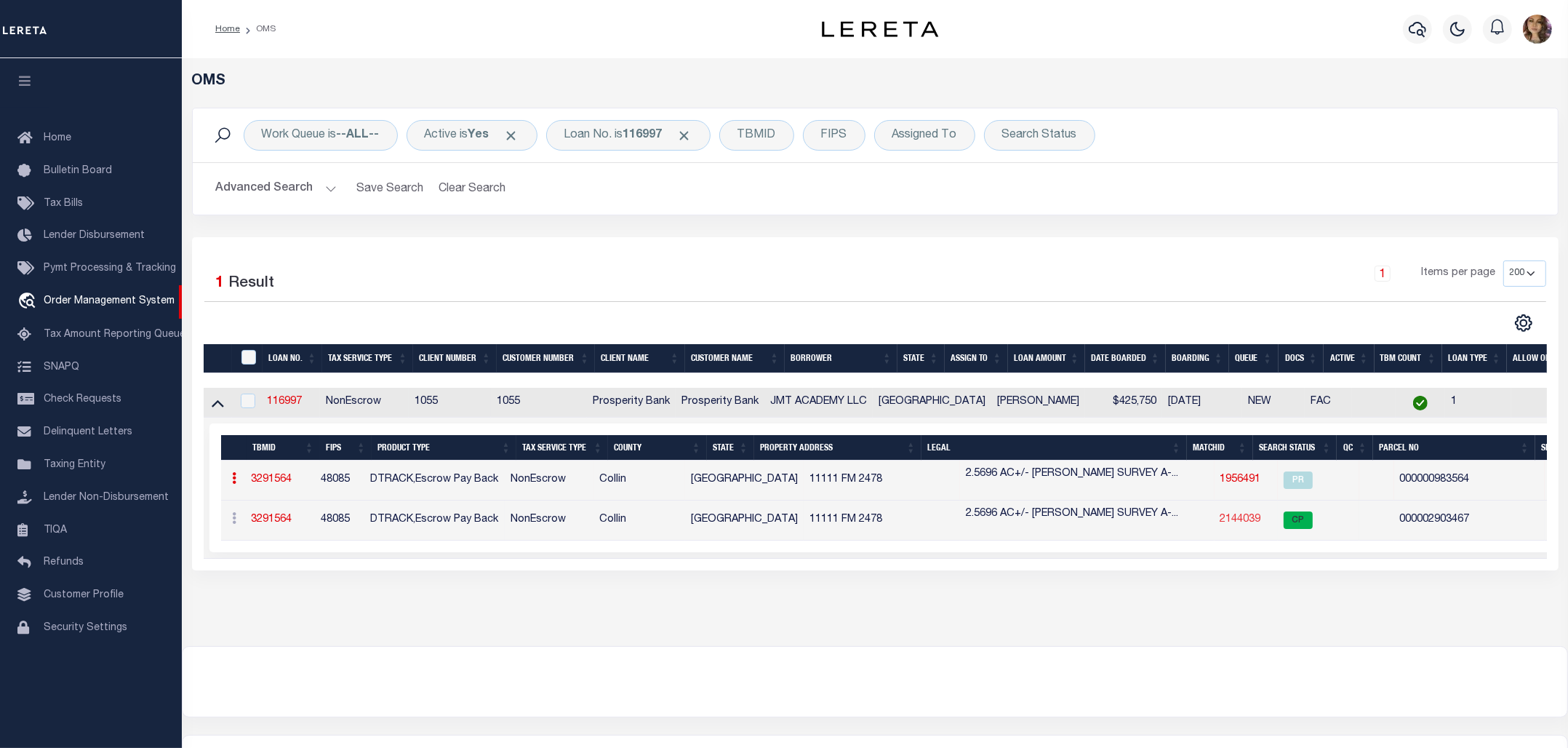
click at [1220, 519] on link "2144039" at bounding box center [1240, 519] width 40 height 10
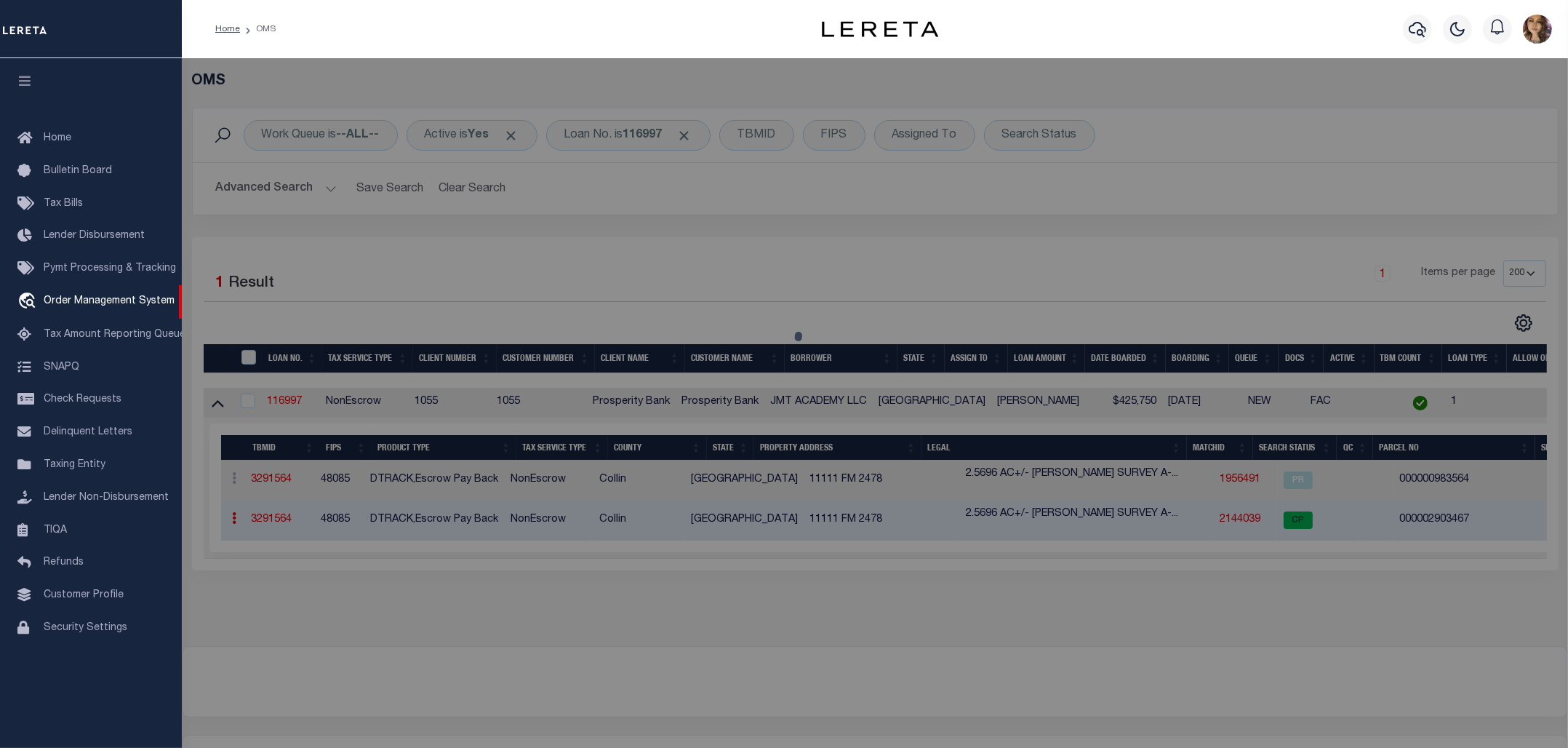
select select "AS"
checkbox input "false"
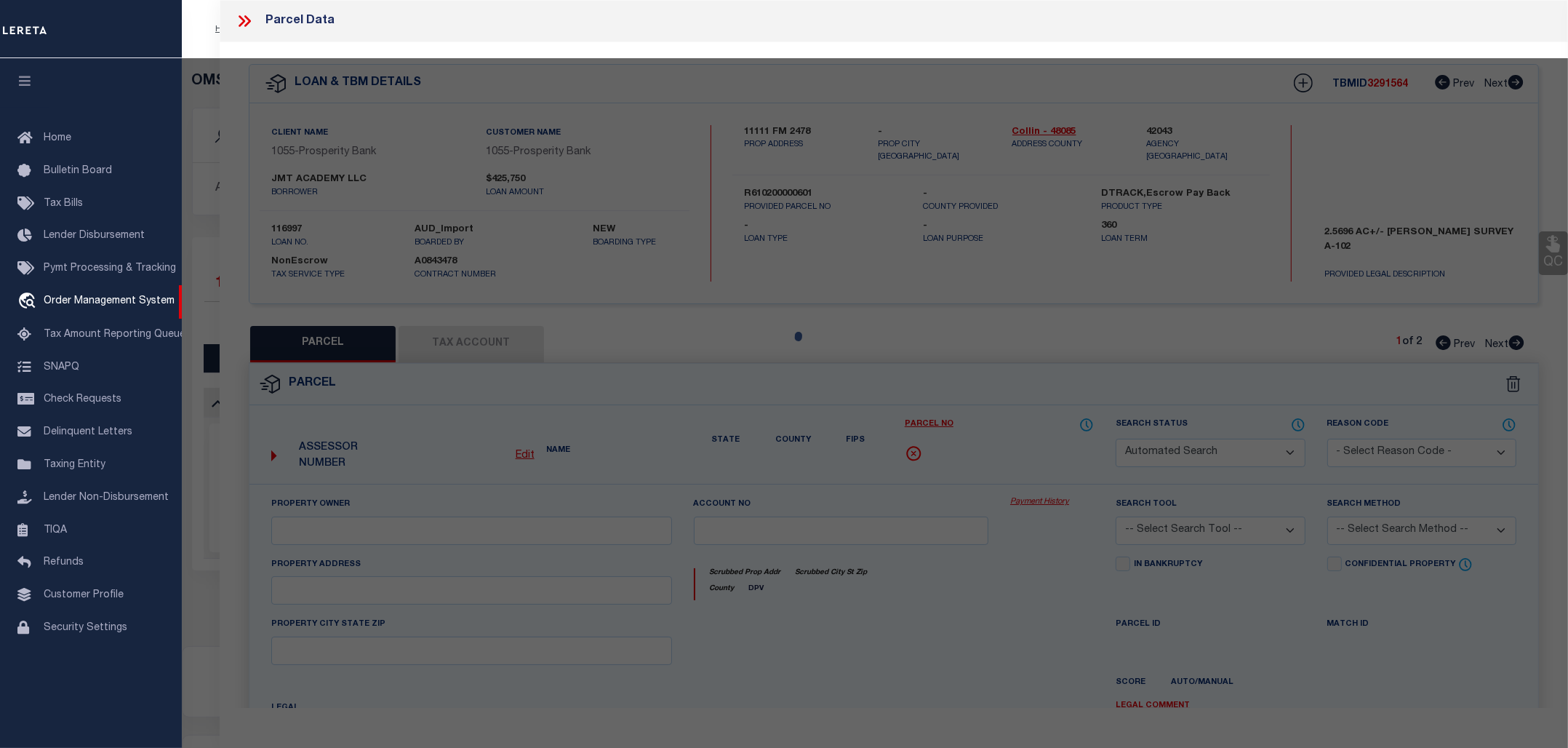
select select "CP"
type input "JMT ACADEMY LLC"
select select
type input "7109 COUNTY ROAD 126"
type input "CELINA, TX 75009"
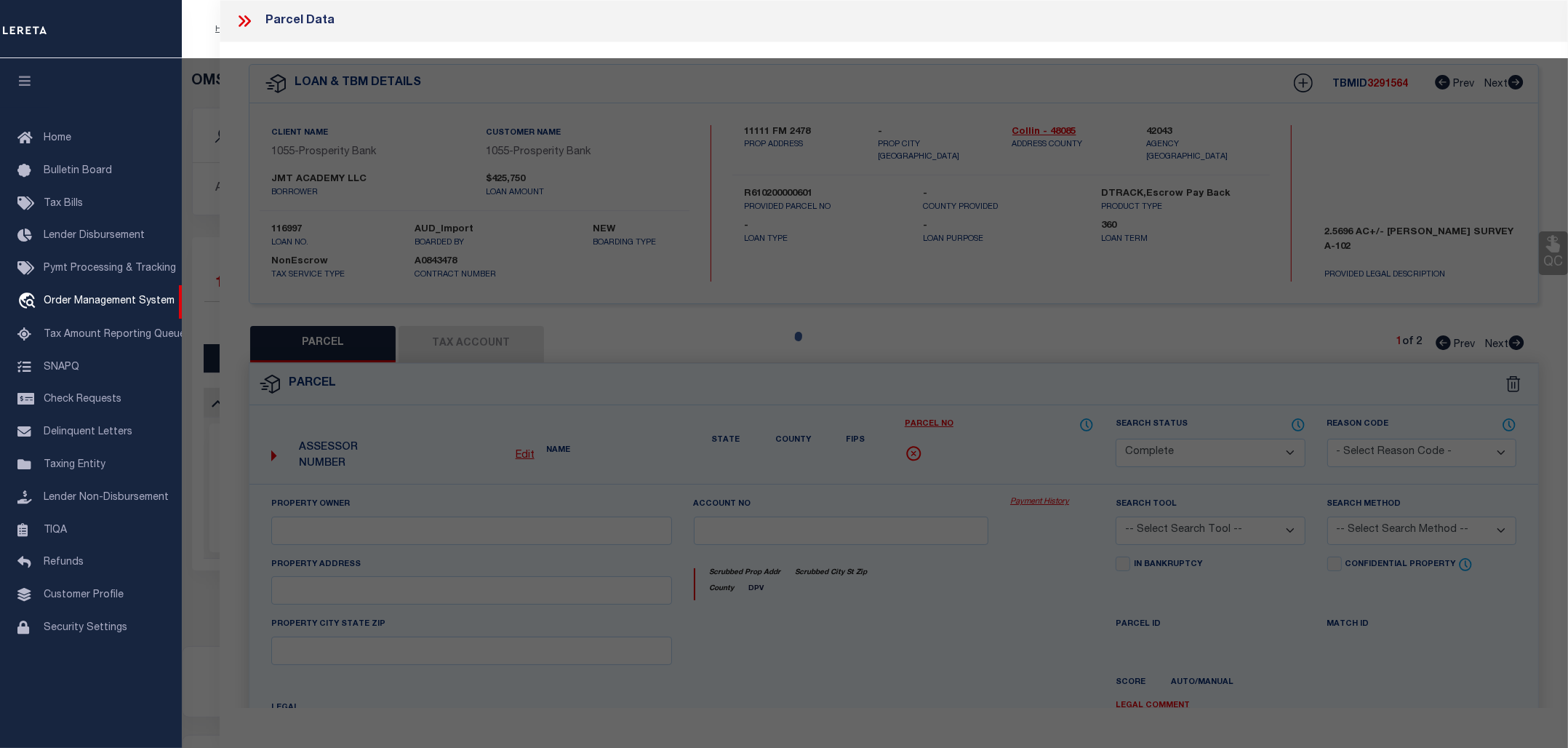
type textarea "JMT ACADEMY AT CUSTER ADDITION (GCN), BLK A, LOT 1"
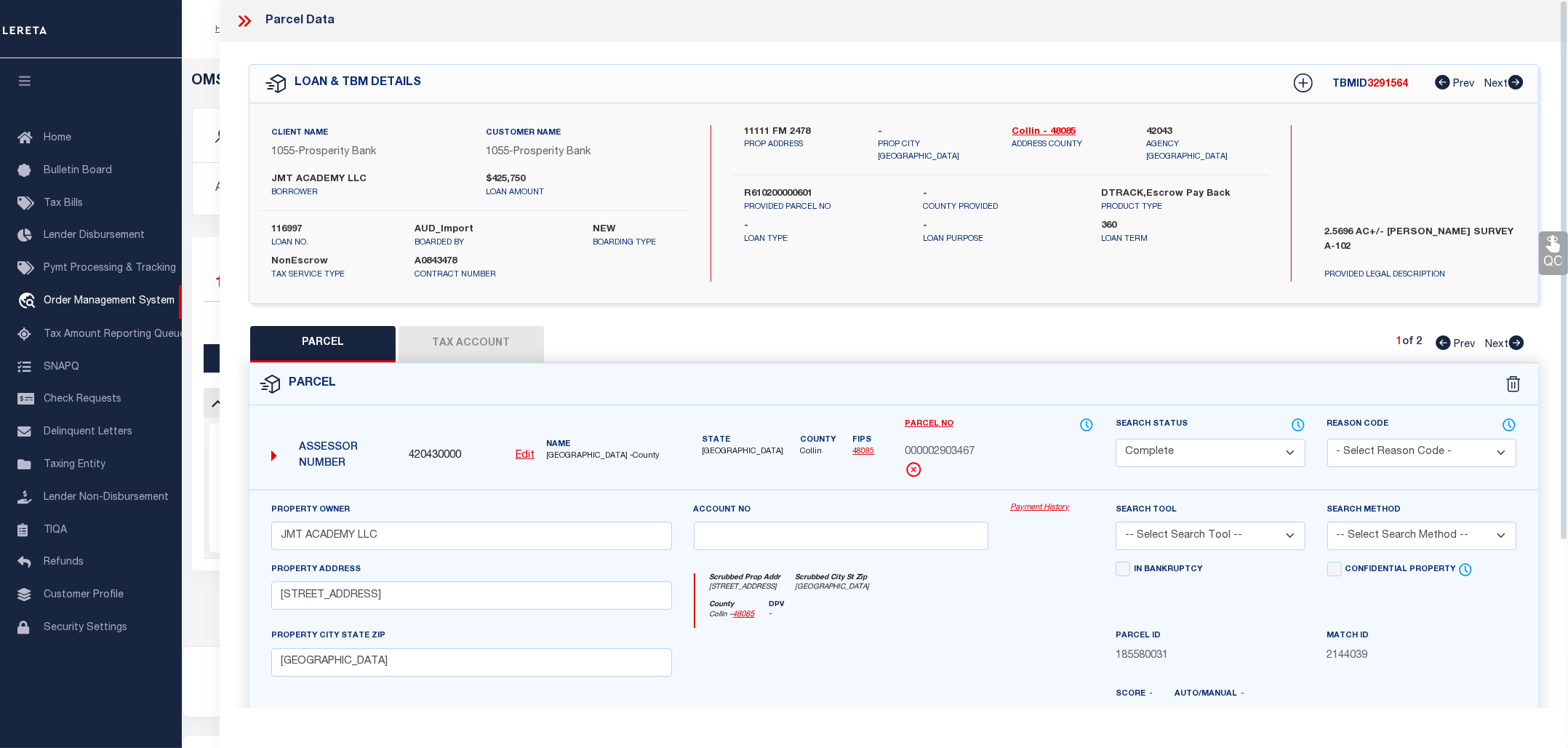
click at [1033, 509] on link "Payment History" at bounding box center [1052, 508] width 84 height 12
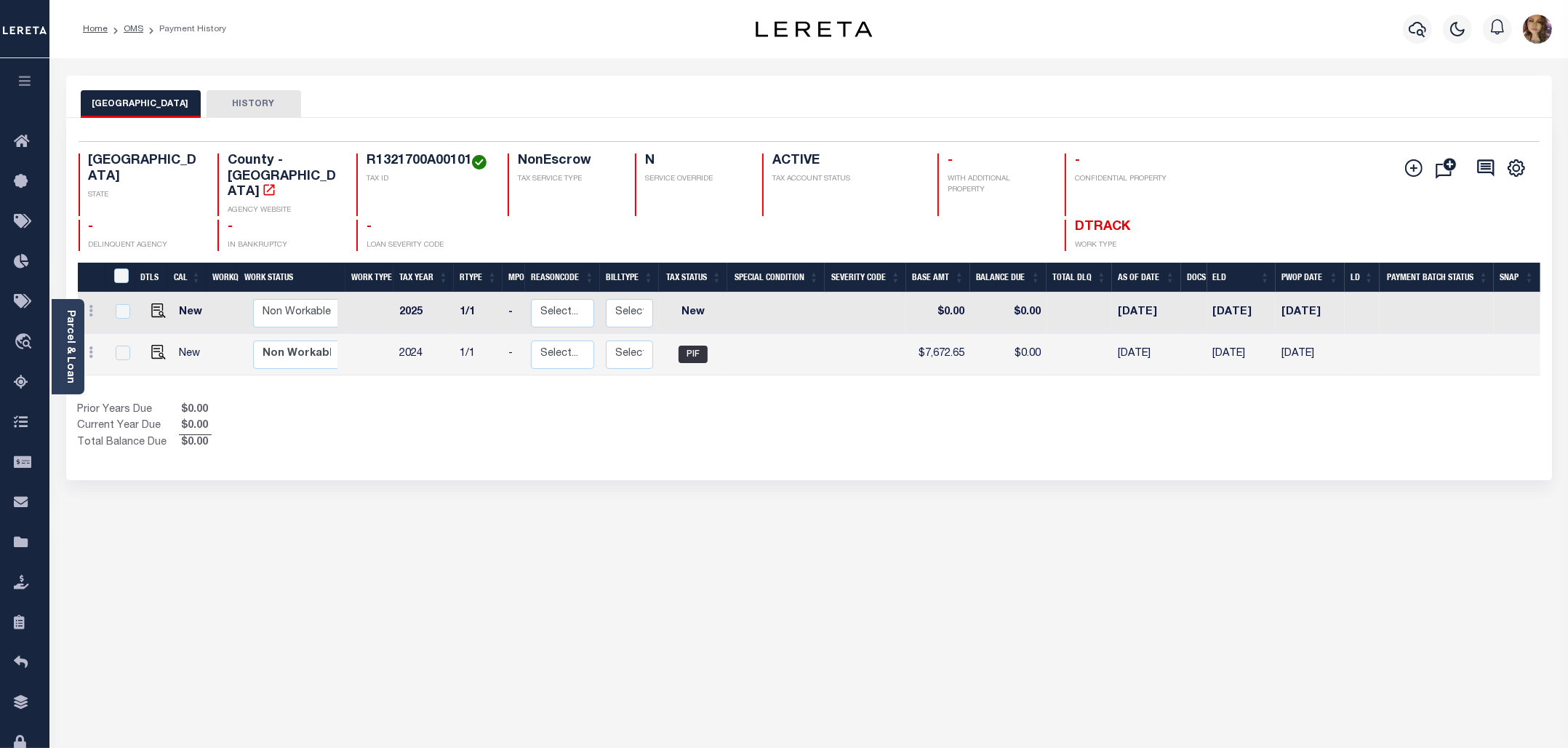
click at [416, 160] on h4 "R1321700A00101" at bounding box center [428, 162] width 123 height 16
copy h4 "R1321700A00101"
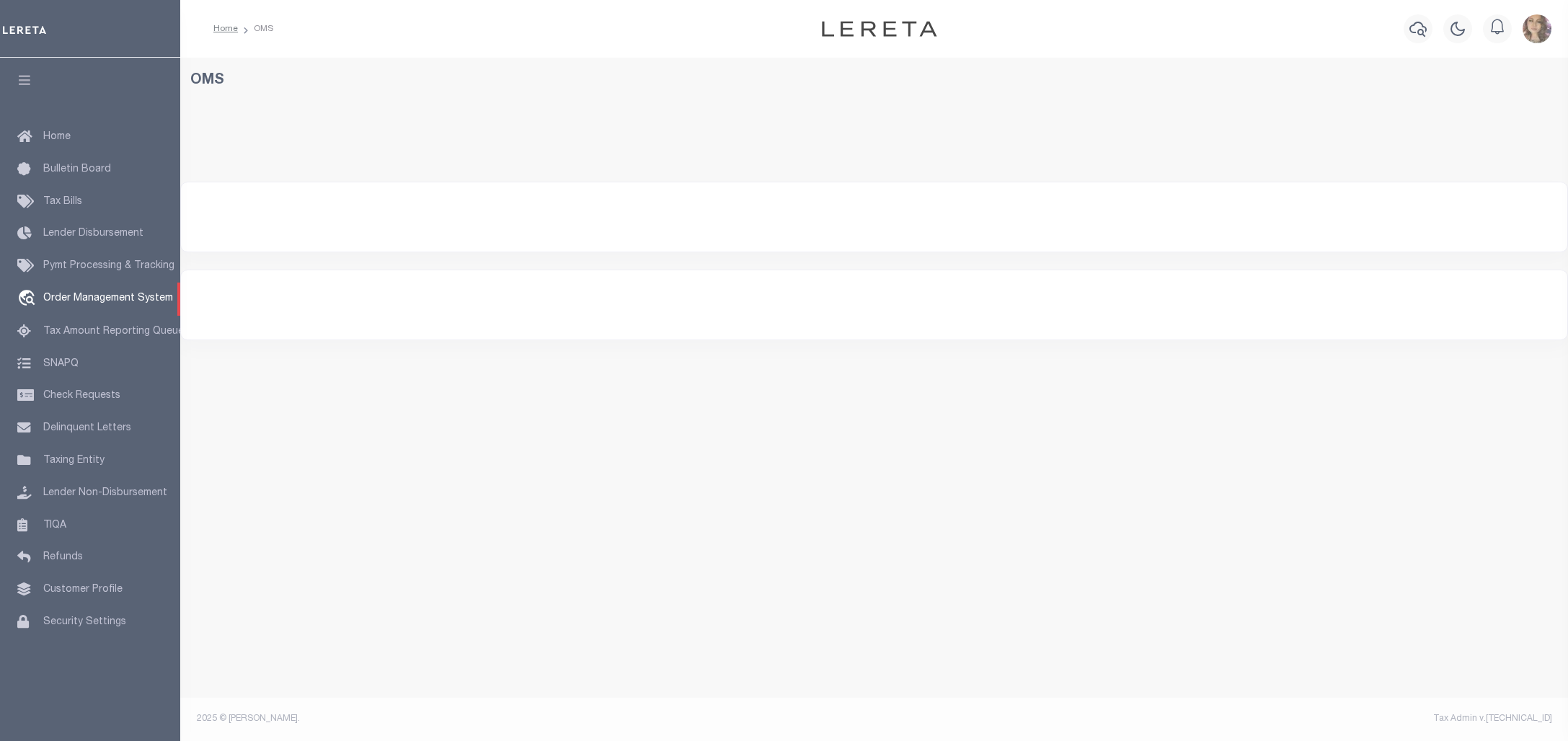
select select "200"
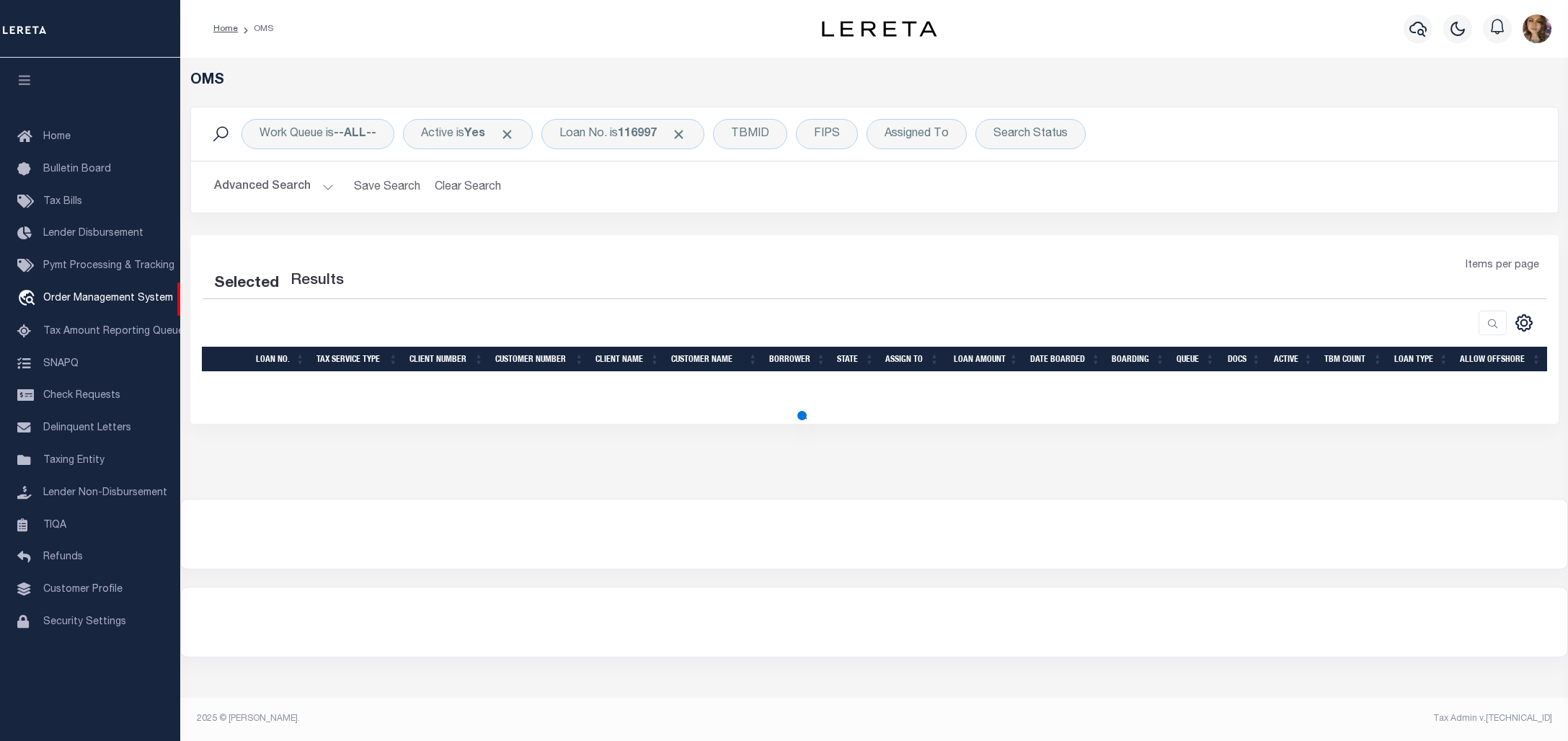
select select "200"
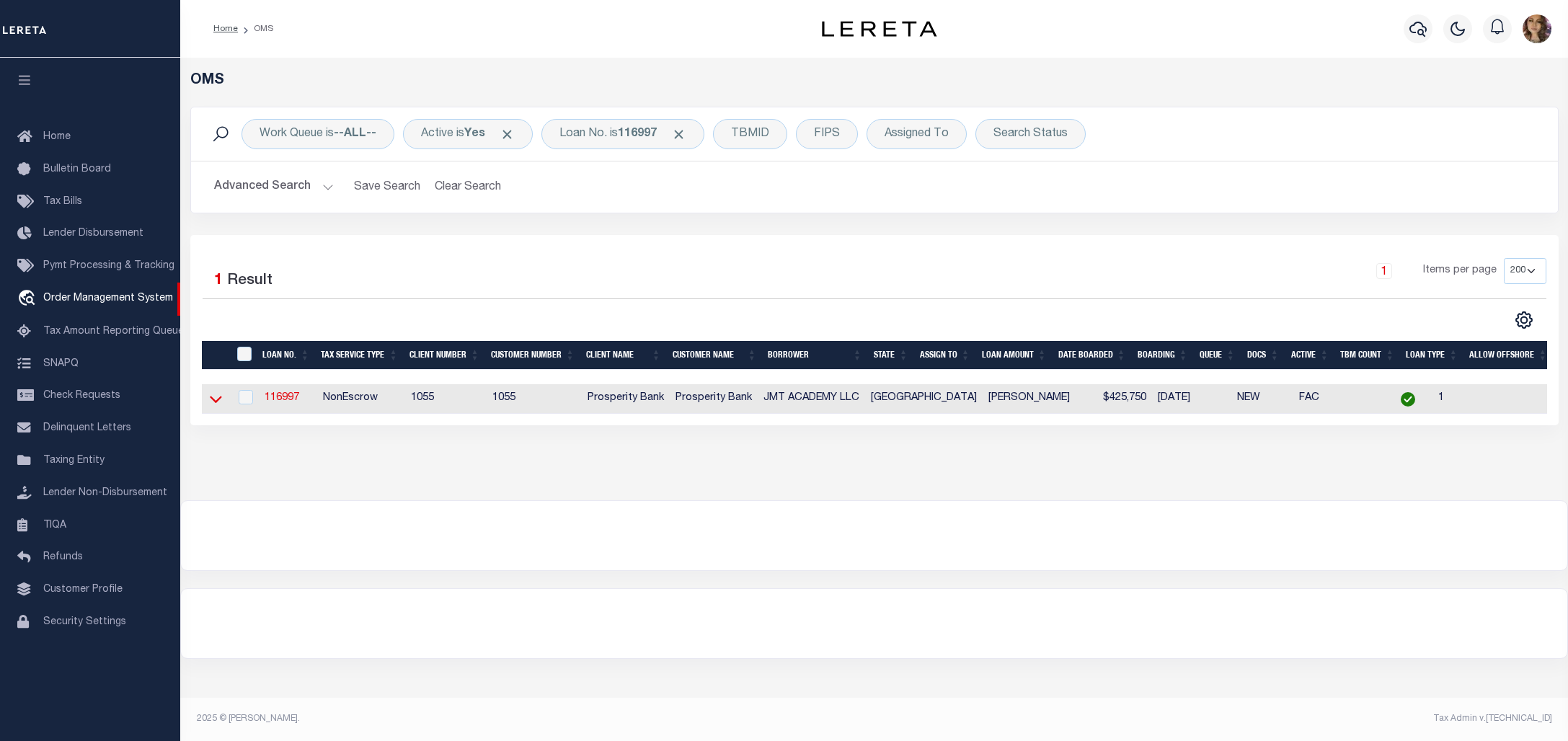
click at [214, 403] on icon at bounding box center [216, 400] width 12 height 7
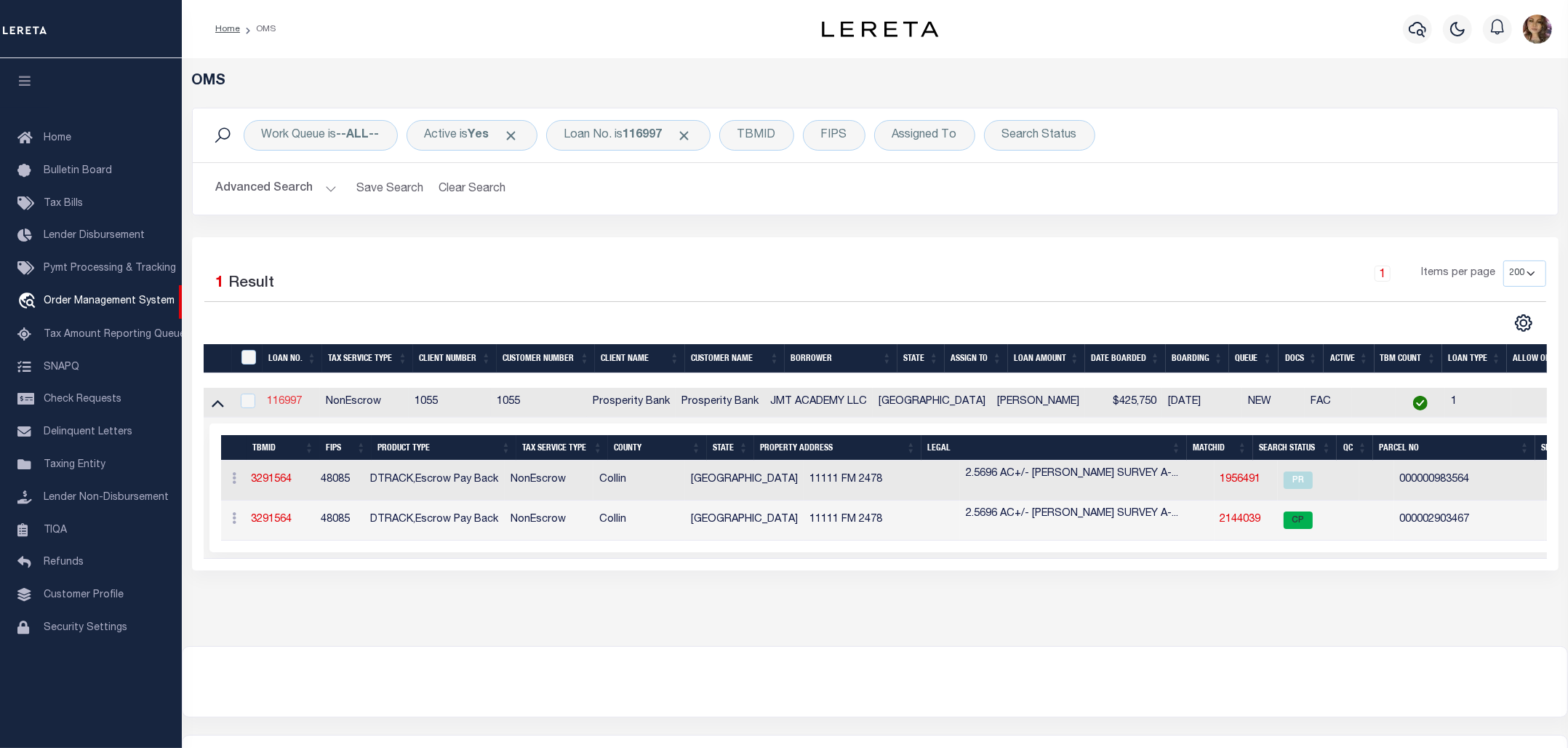
click at [295, 403] on link "116997" at bounding box center [284, 402] width 35 height 10
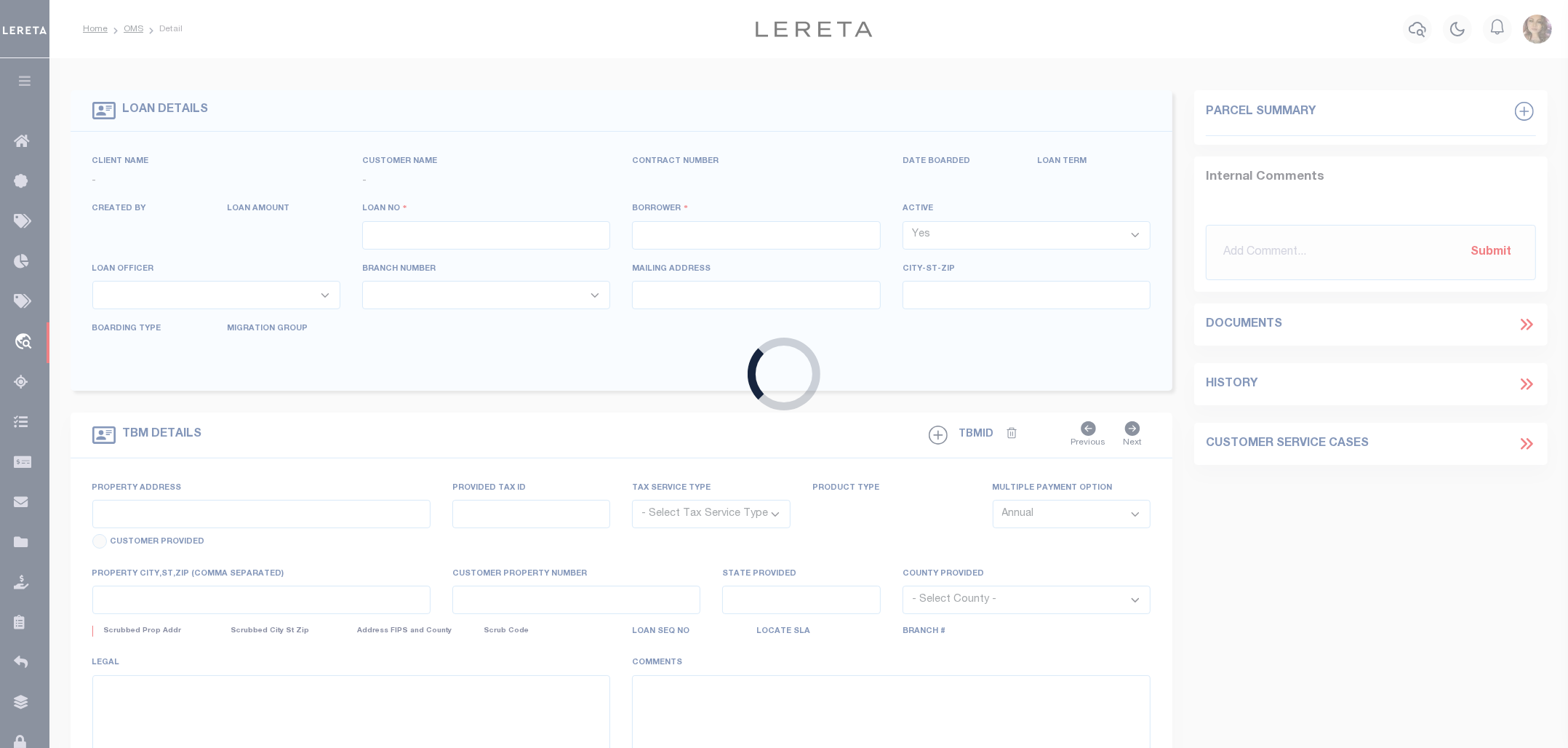
type input "116997"
type input "JMT ACADEMY LLC"
select select
type input "520 [GEOGRAPHIC_DATA]"
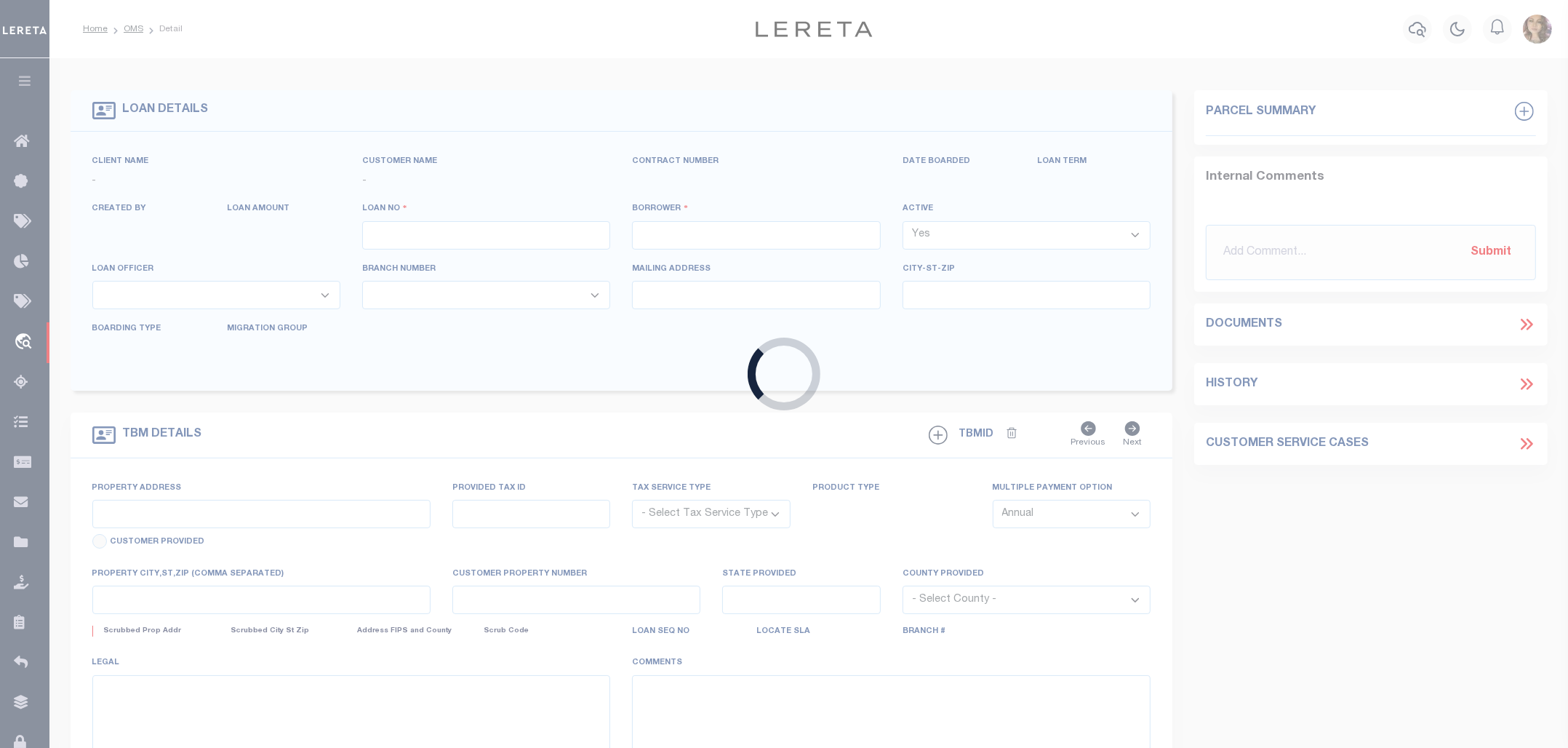
type input "[PERSON_NAME] [GEOGRAPHIC_DATA] 75071"
select select
select select "NonEscrow"
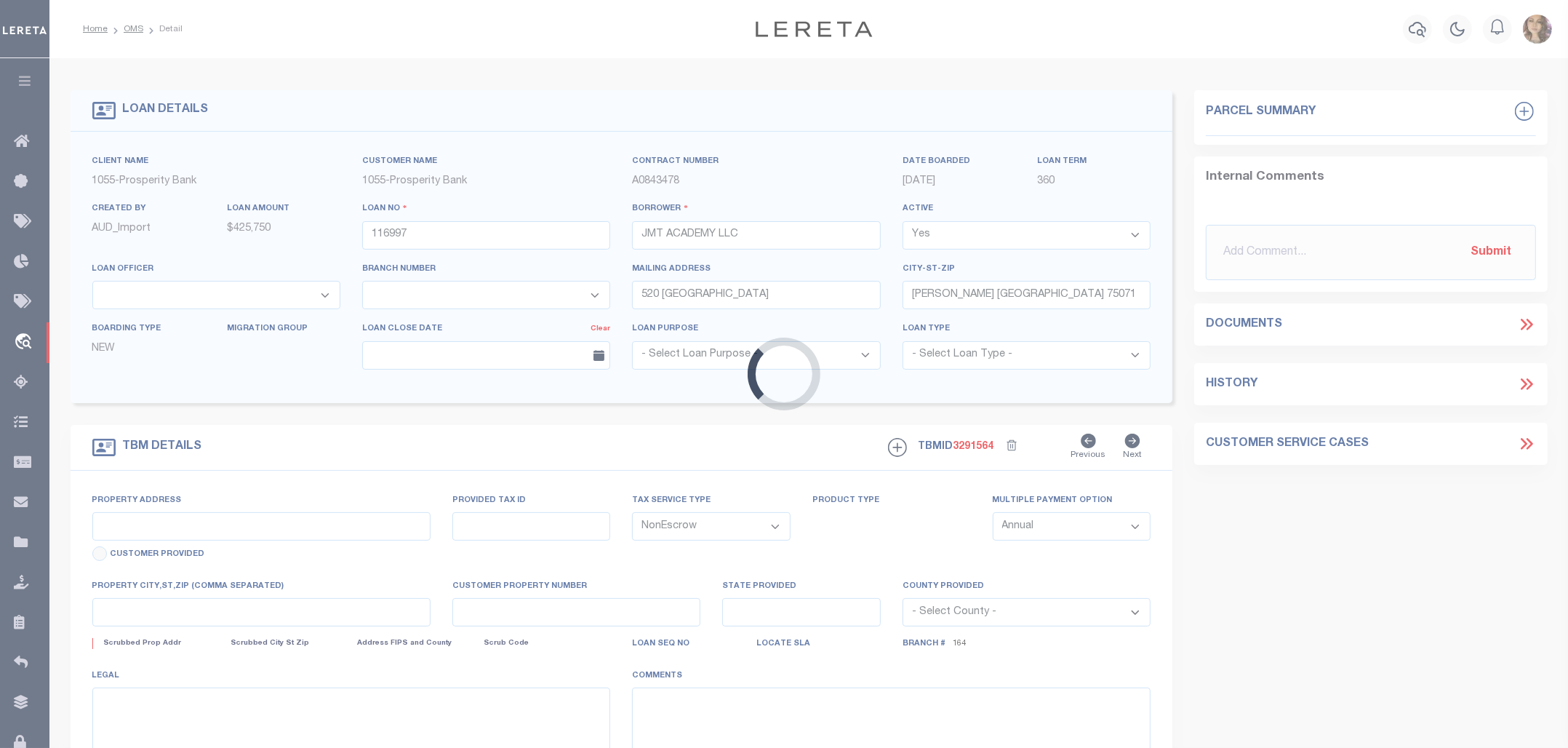
type input "11111 FM 2478"
type input "R610200000601"
select select
type input "[GEOGRAPHIC_DATA]"
type textarea "2.5696 AC+/- [PERSON_NAME] SURVEY A-102"
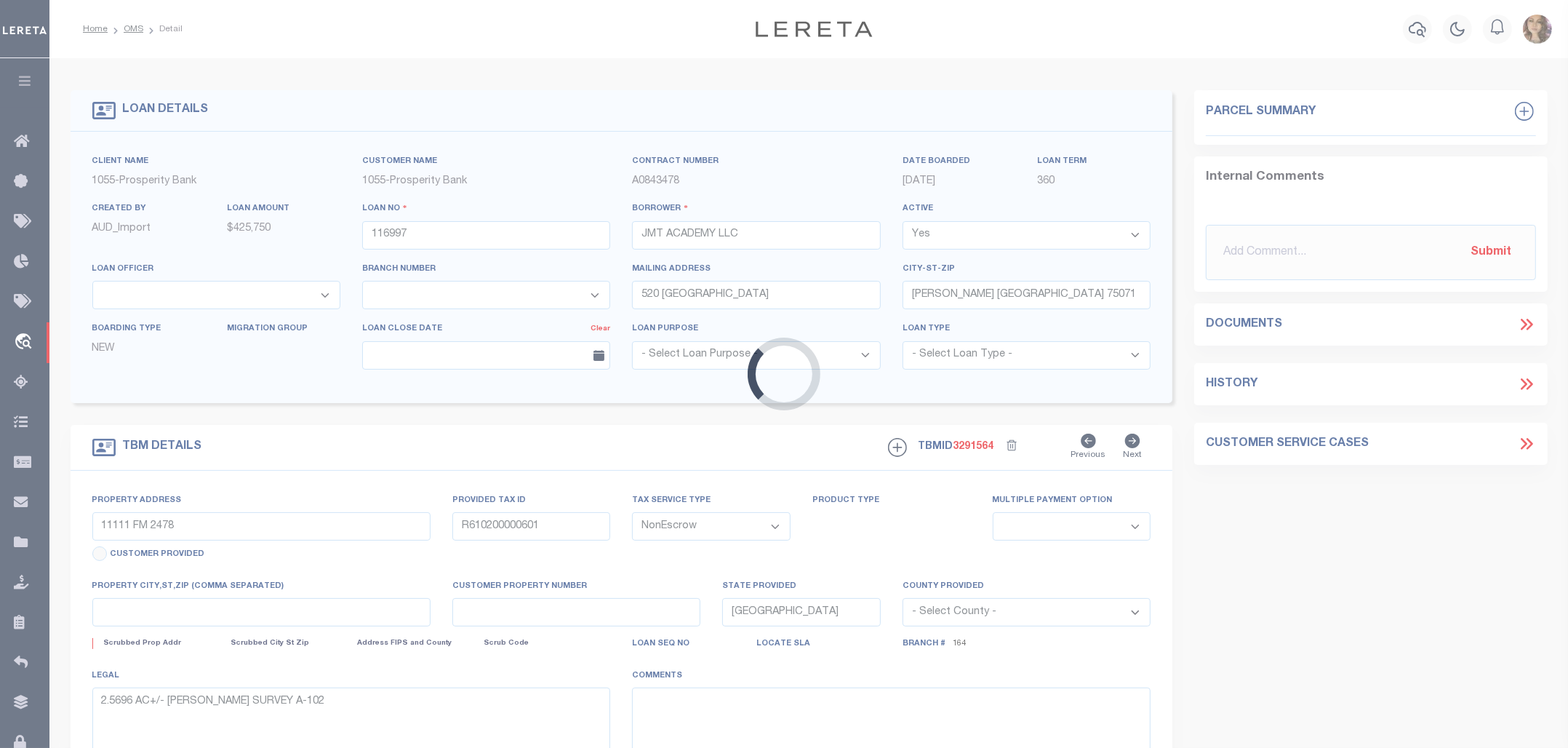
select select "10377"
select select "4100"
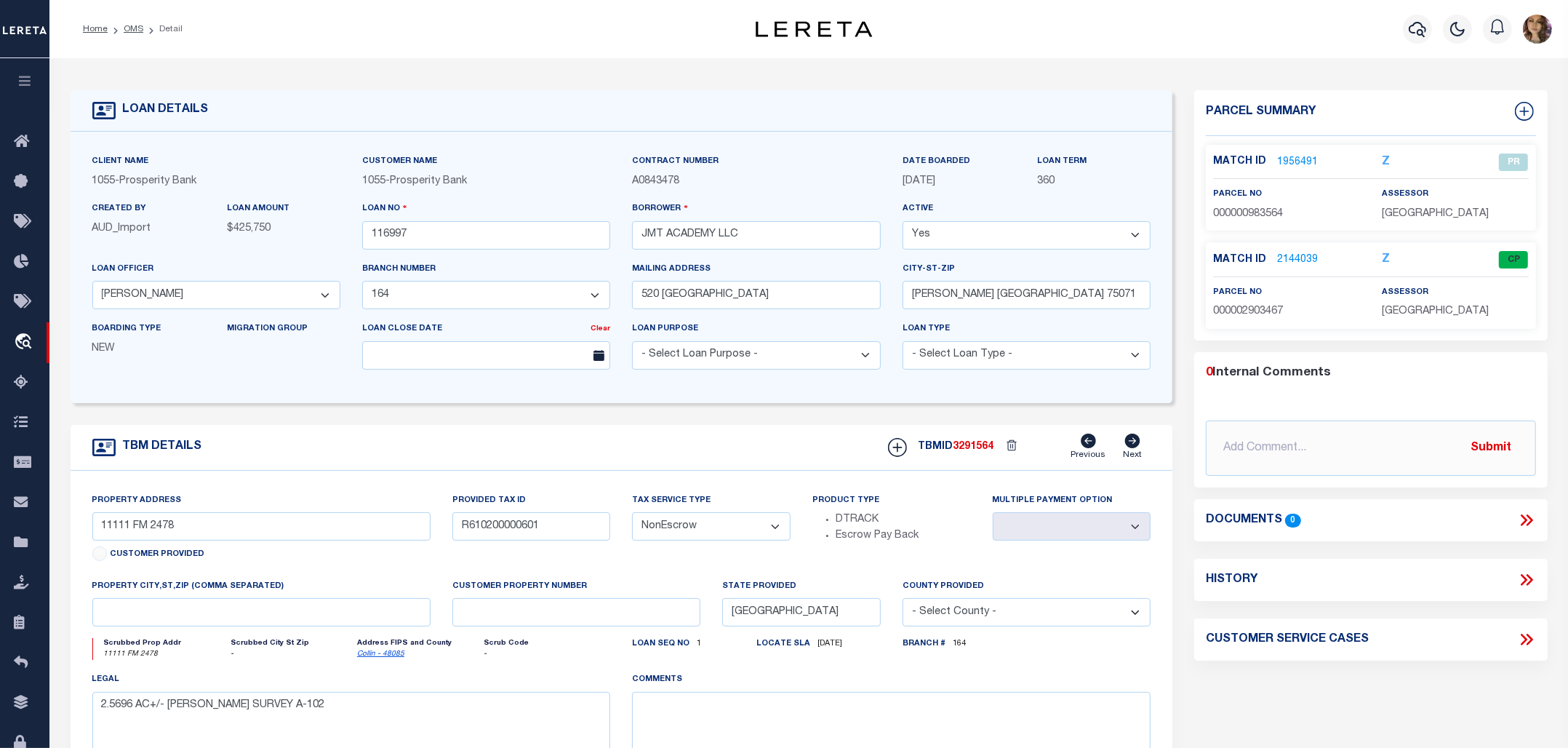
click at [1529, 524] on icon at bounding box center [1528, 521] width 7 height 12
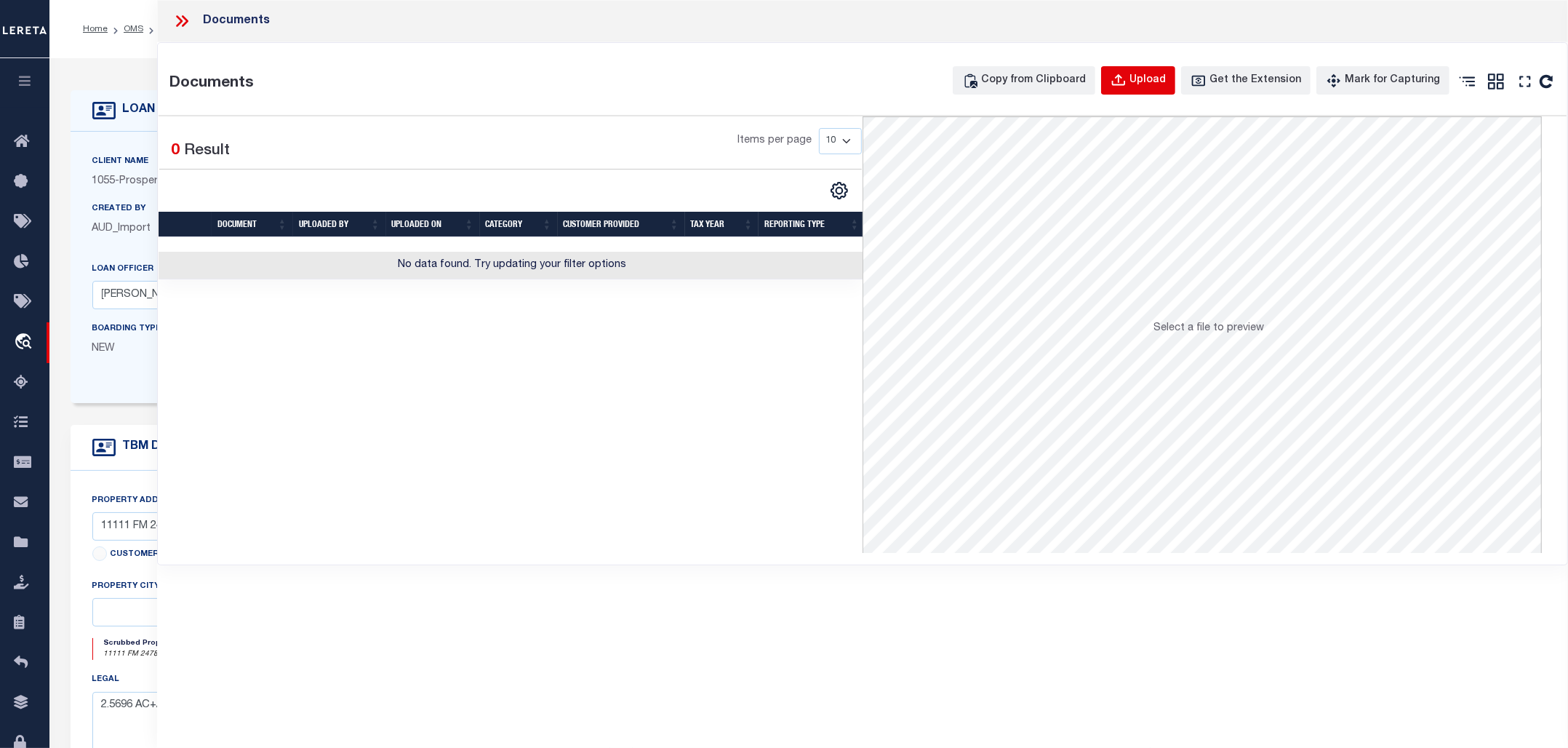
click at [1154, 84] on div "Upload" at bounding box center [1148, 81] width 37 height 16
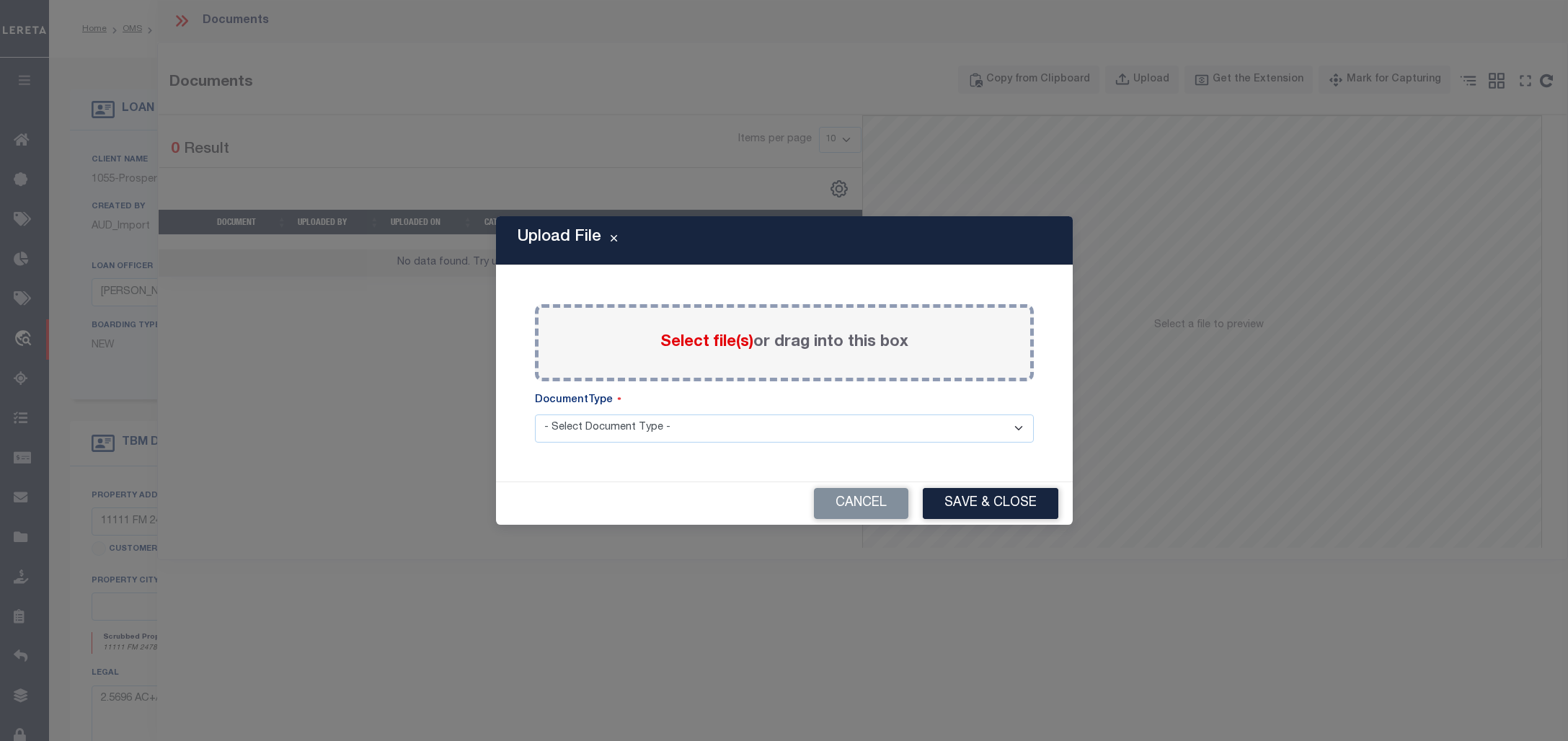
click at [706, 344] on span "Select file(s)" at bounding box center [707, 342] width 93 height 16
click at [0, 0] on input "Select file(s) or drag into this box" at bounding box center [0, 0] width 0 height 0
click at [701, 349] on span "Select file(s)" at bounding box center [707, 342] width 93 height 16
click at [0, 0] on input "Select file(s) or drag into this box" at bounding box center [0, 0] width 0 height 0
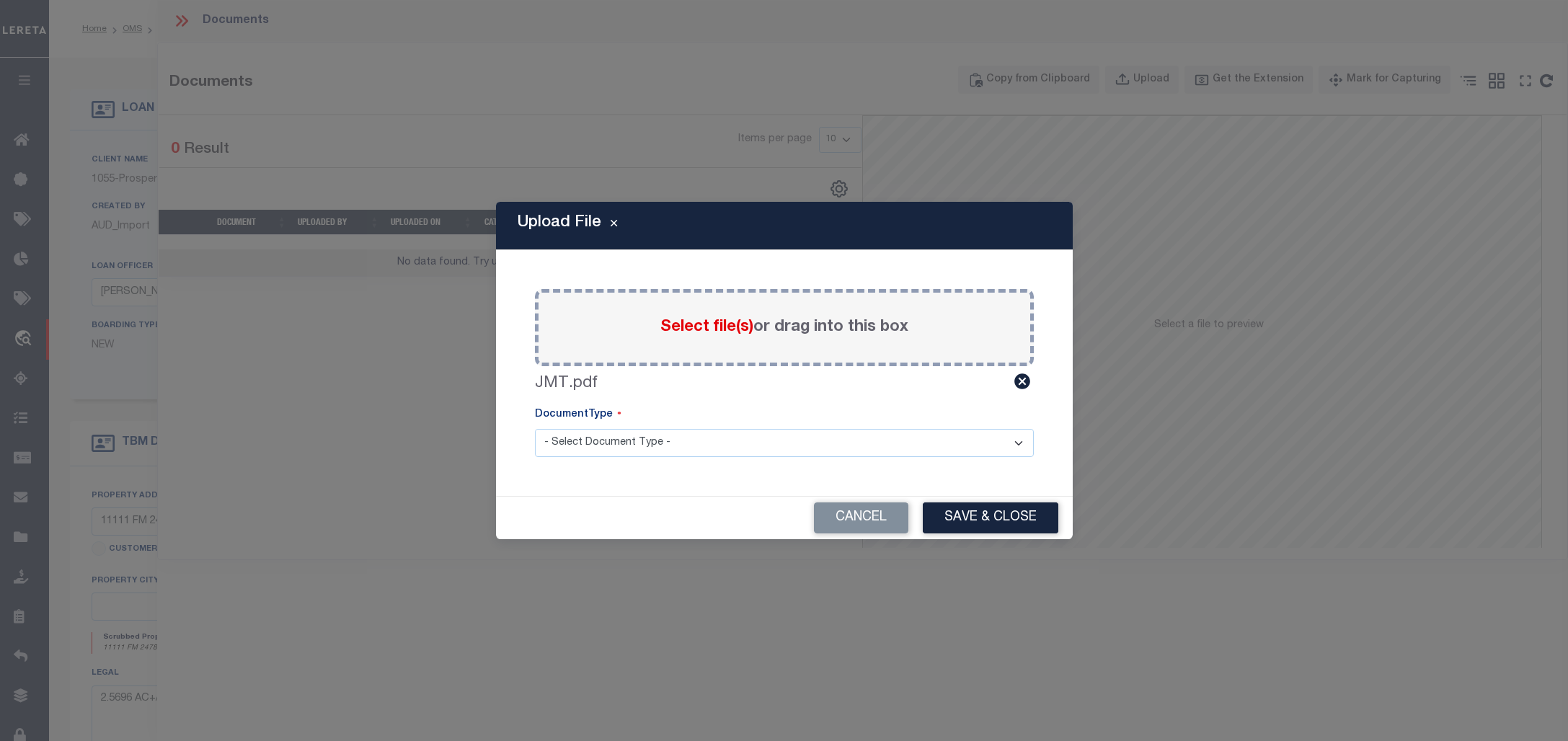
click at [680, 448] on select "- Select Document Type - Tax Service Documents" at bounding box center [784, 443] width 499 height 28
select select "TAX"
click at [535, 429] on select "- Select Document Type - Tax Service Documents" at bounding box center [784, 443] width 499 height 28
click at [995, 523] on button "Save & Close" at bounding box center [990, 518] width 135 height 31
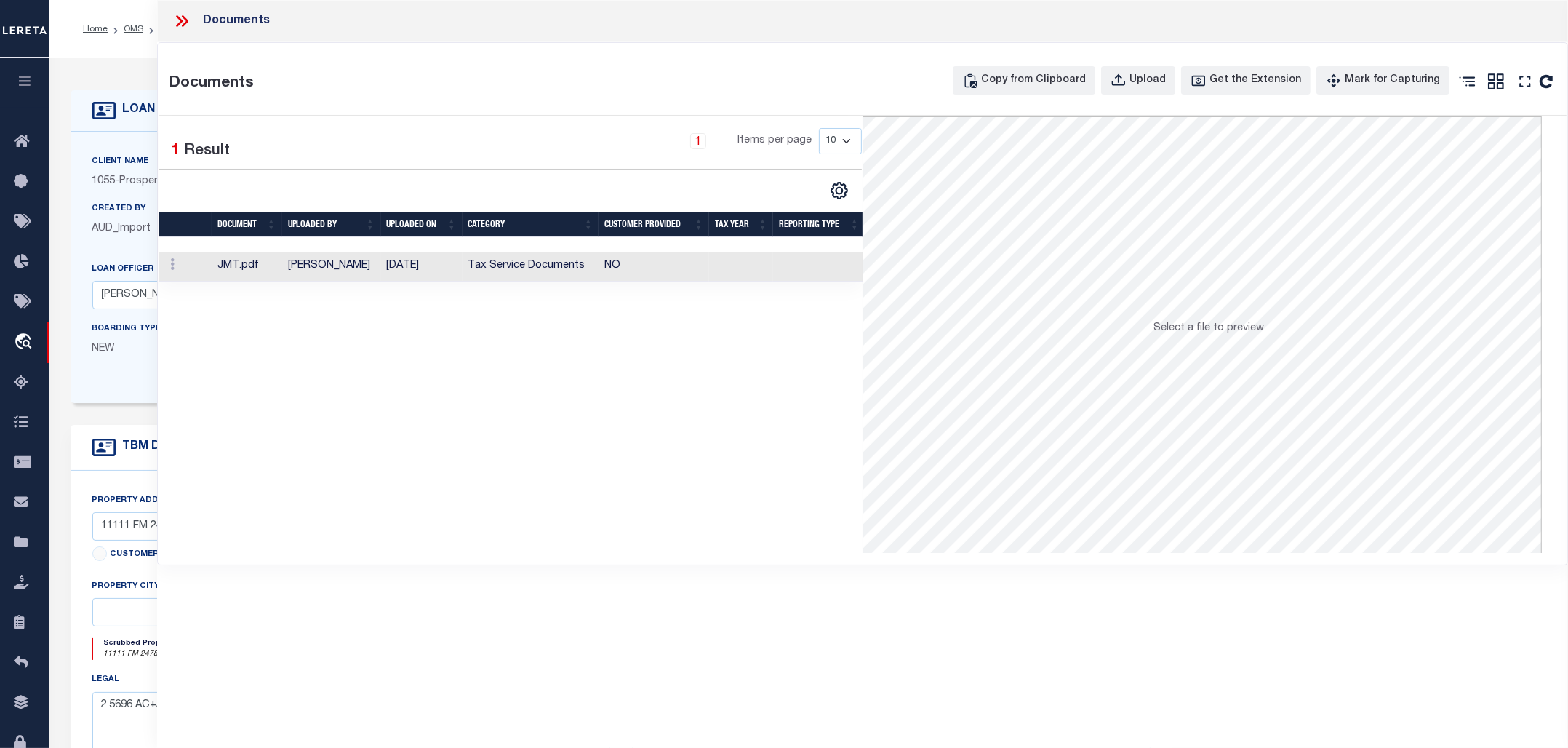
click at [181, 19] on icon at bounding box center [182, 21] width 19 height 19
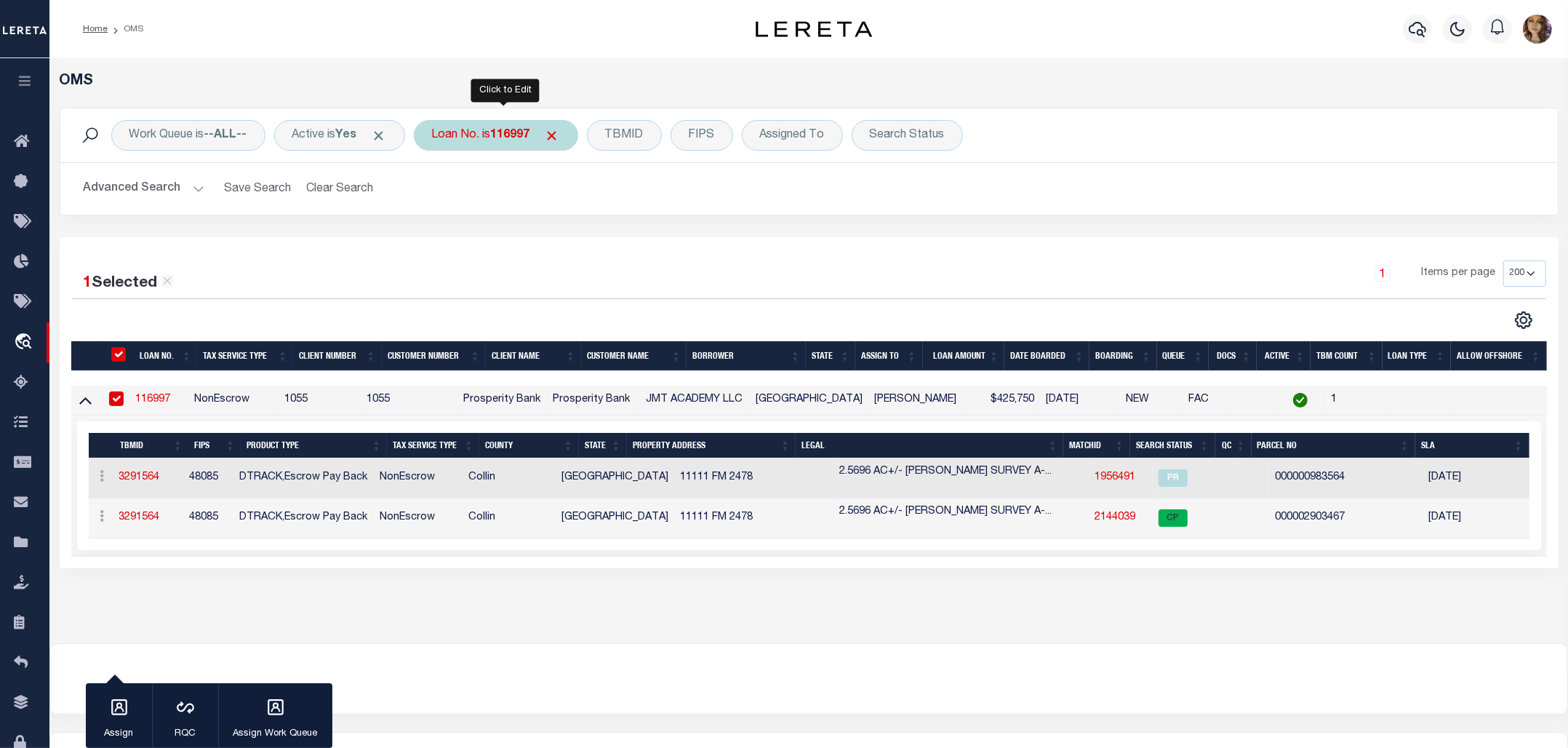
click at [505, 145] on div "Loan No. is 116997" at bounding box center [496, 135] width 165 height 31
type input "400144800"
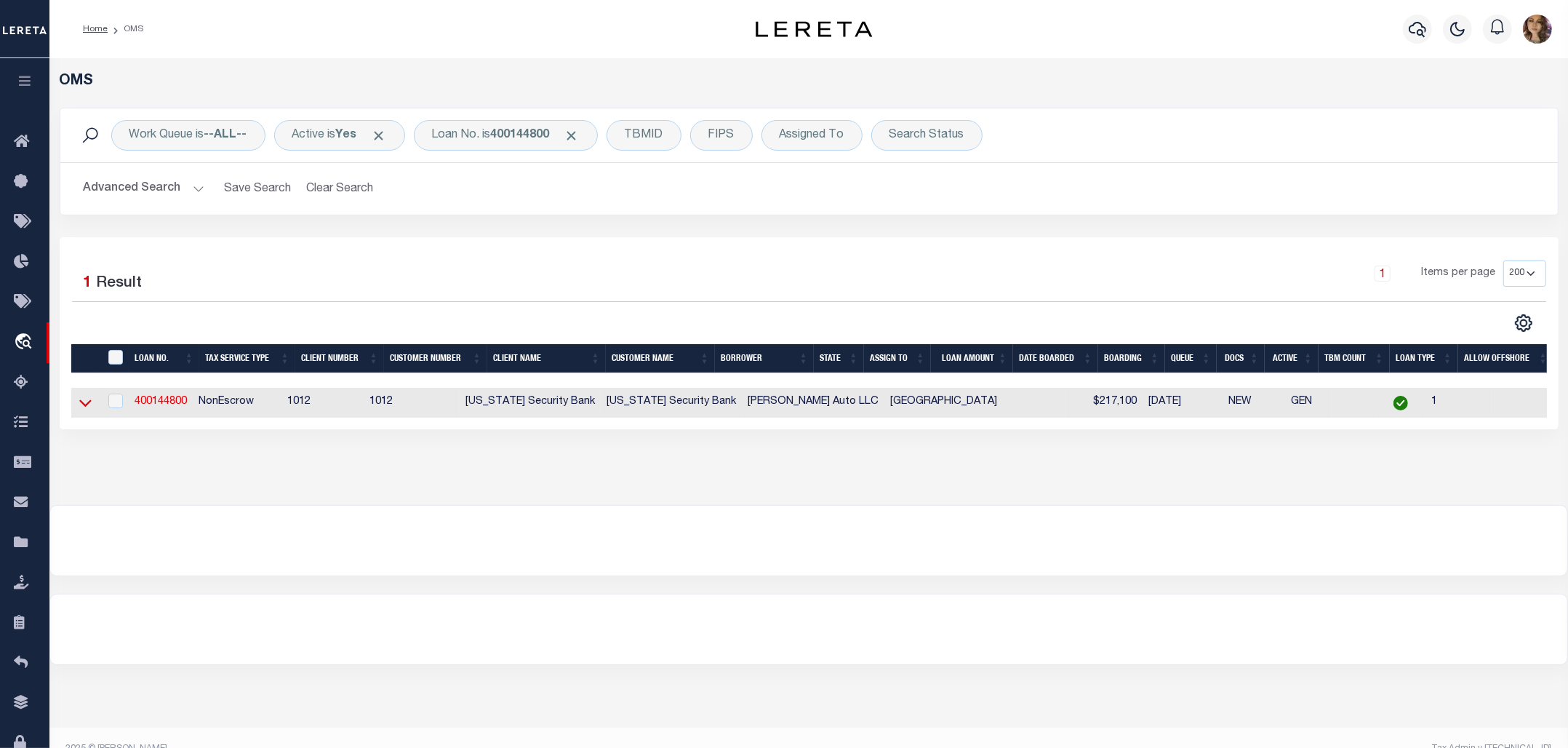
click at [85, 405] on icon at bounding box center [85, 403] width 12 height 15
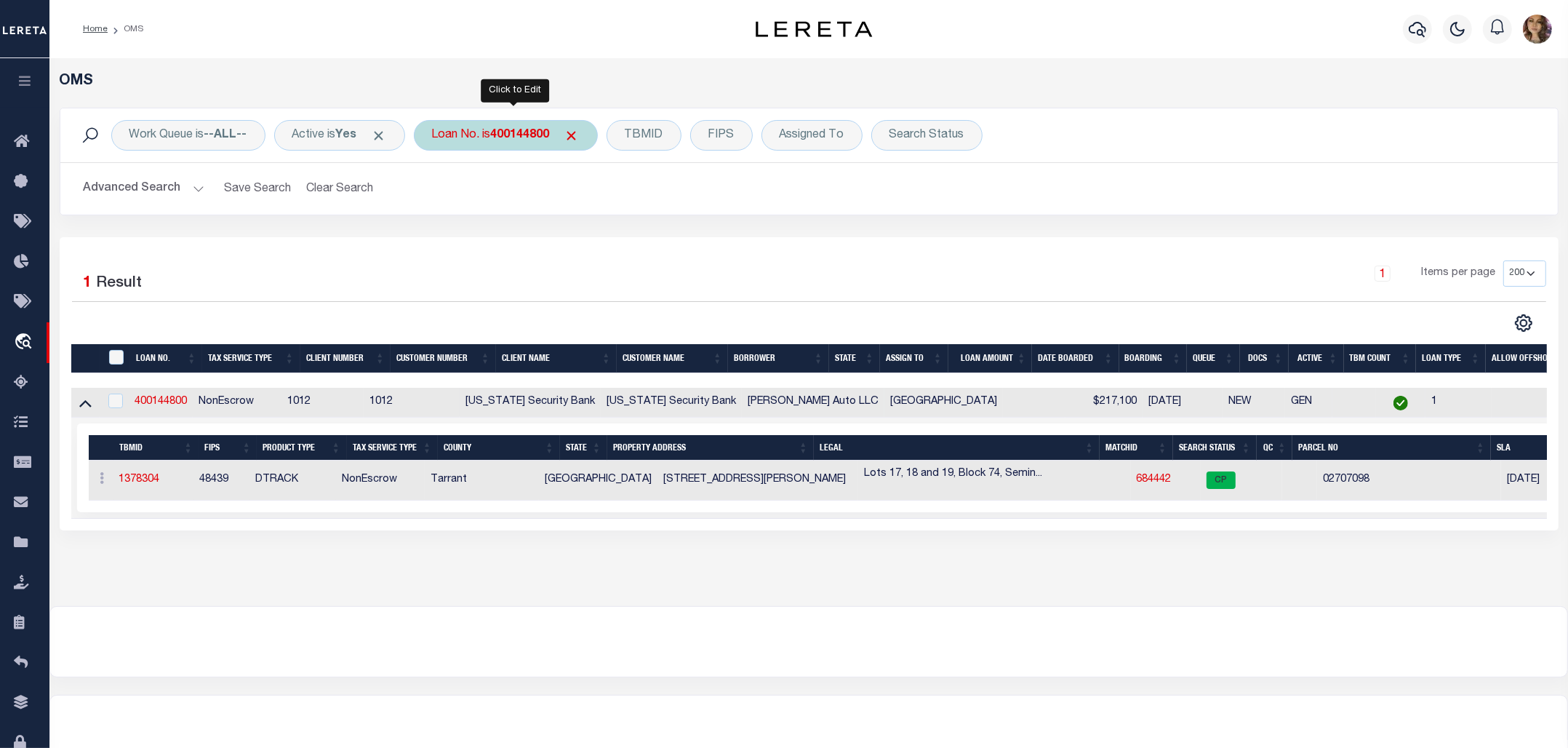
click at [500, 134] on b "400144800" at bounding box center [520, 135] width 59 height 12
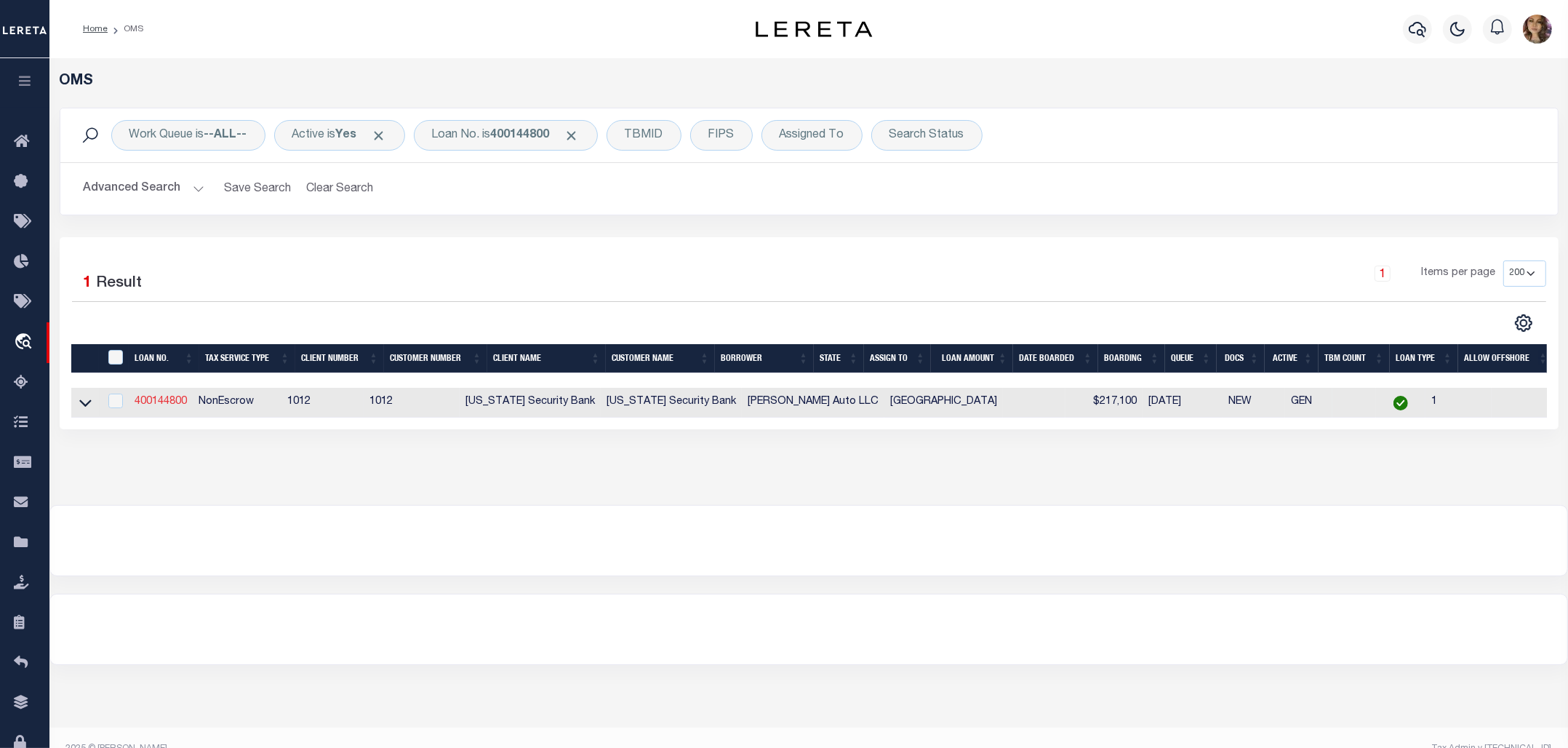
click at [164, 402] on link "400144800" at bounding box center [160, 402] width 52 height 10
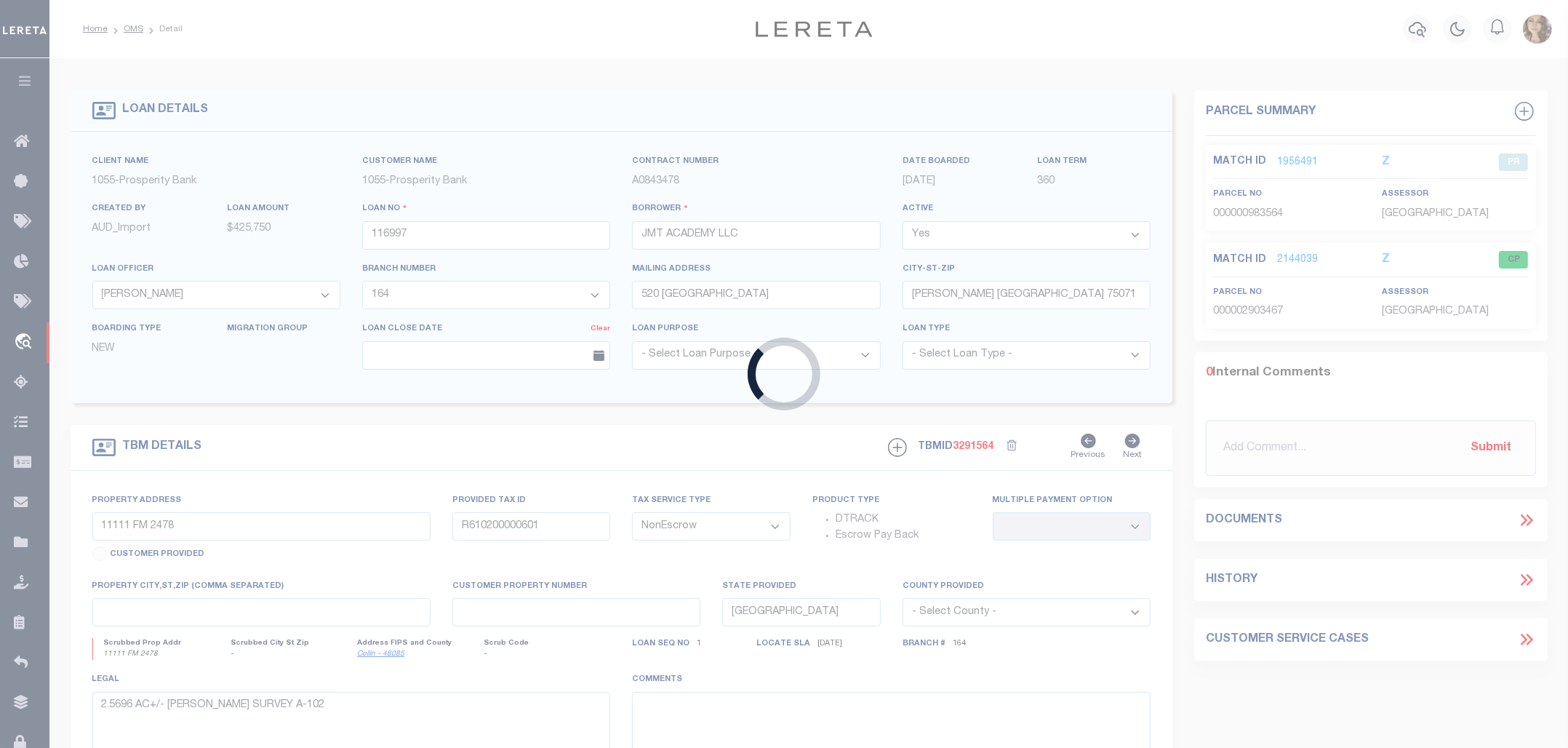
type input "400144800"
type input "[PERSON_NAME] Auto LLC"
select select
select select "10"
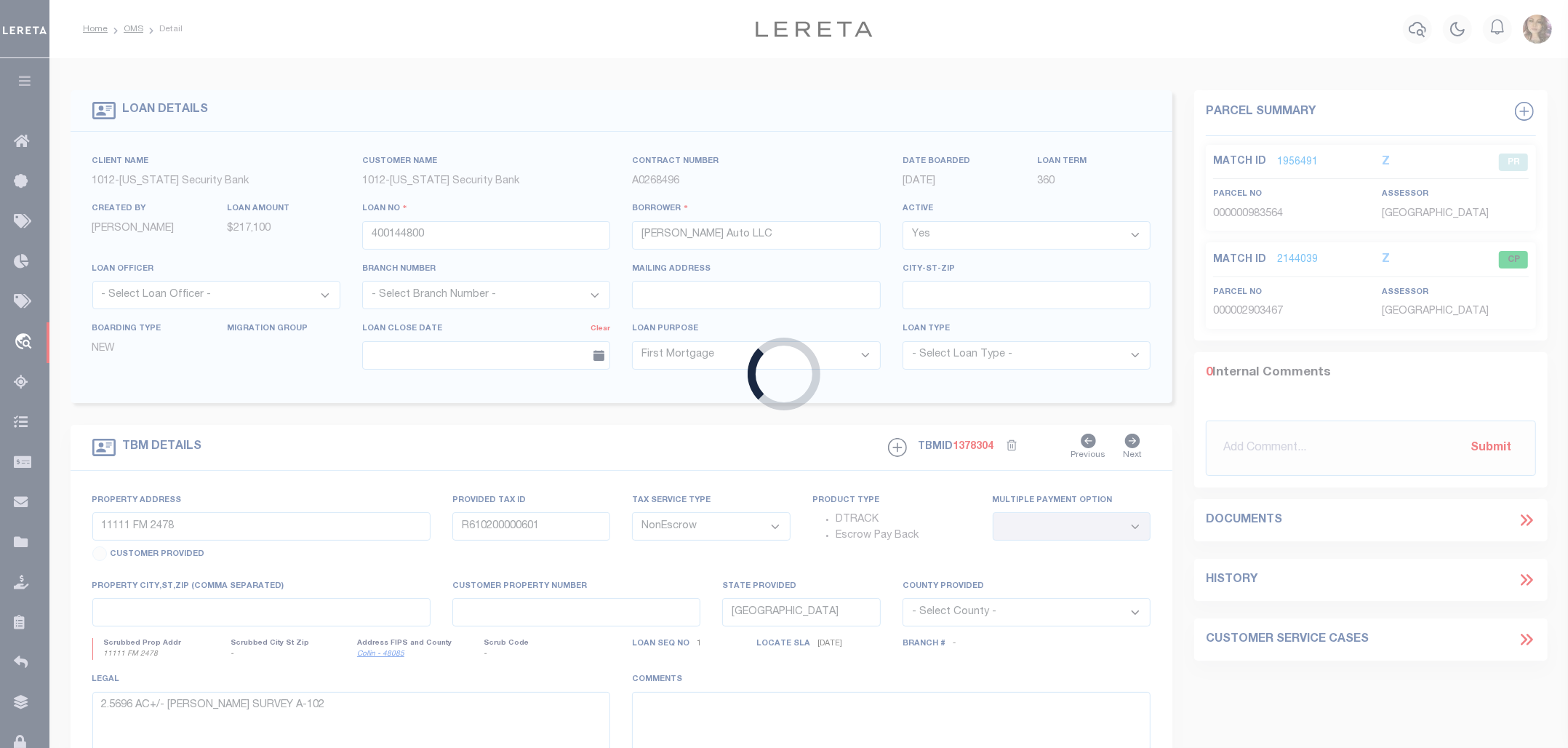
type input "[STREET_ADDRESS][PERSON_NAME]"
select select
type input "[GEOGRAPHIC_DATA]"
select select
type textarea "Lots 17, 18 and 19, [GEOGRAPHIC_DATA], an addition to the City of [GEOGRAPHIC_D…"
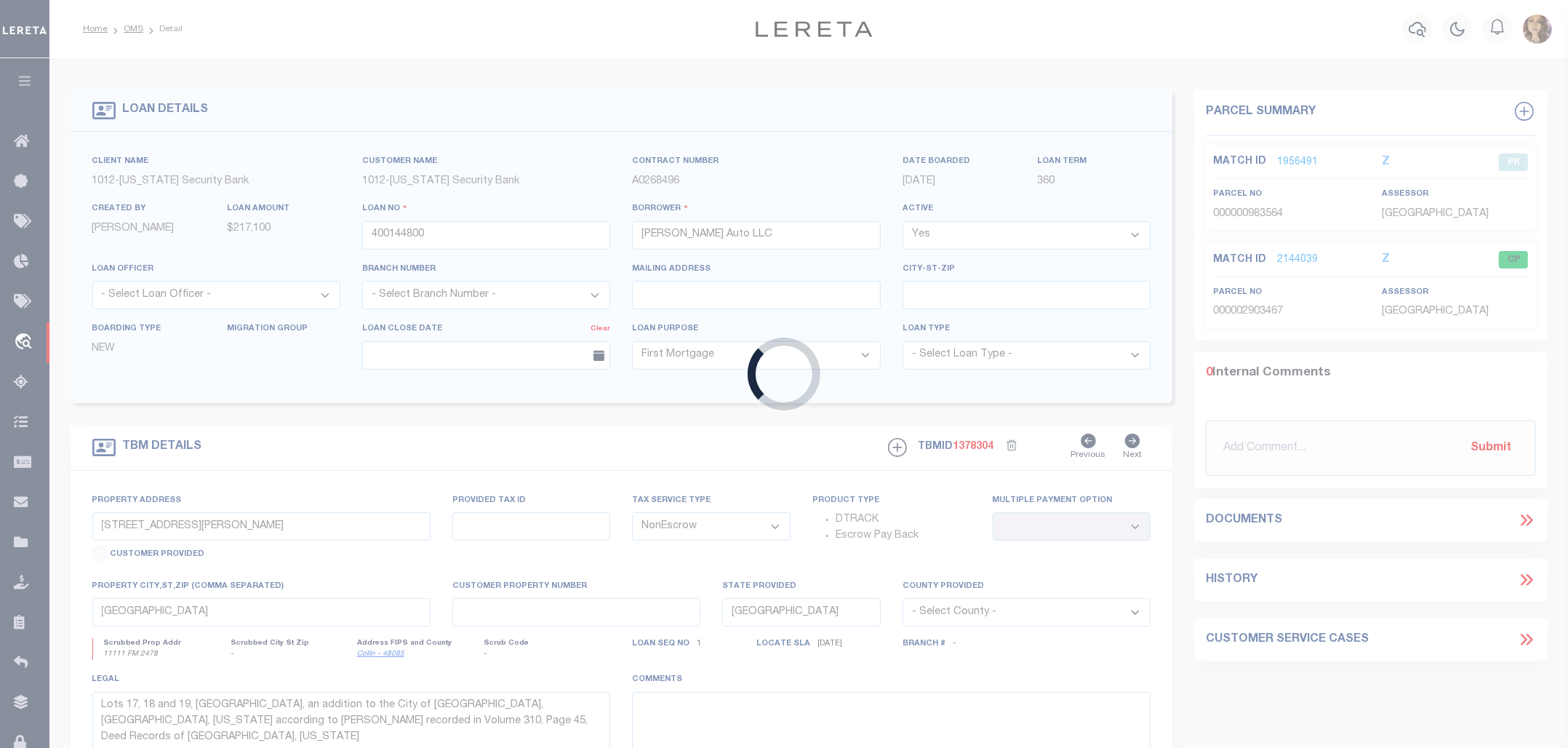
select select "4117"
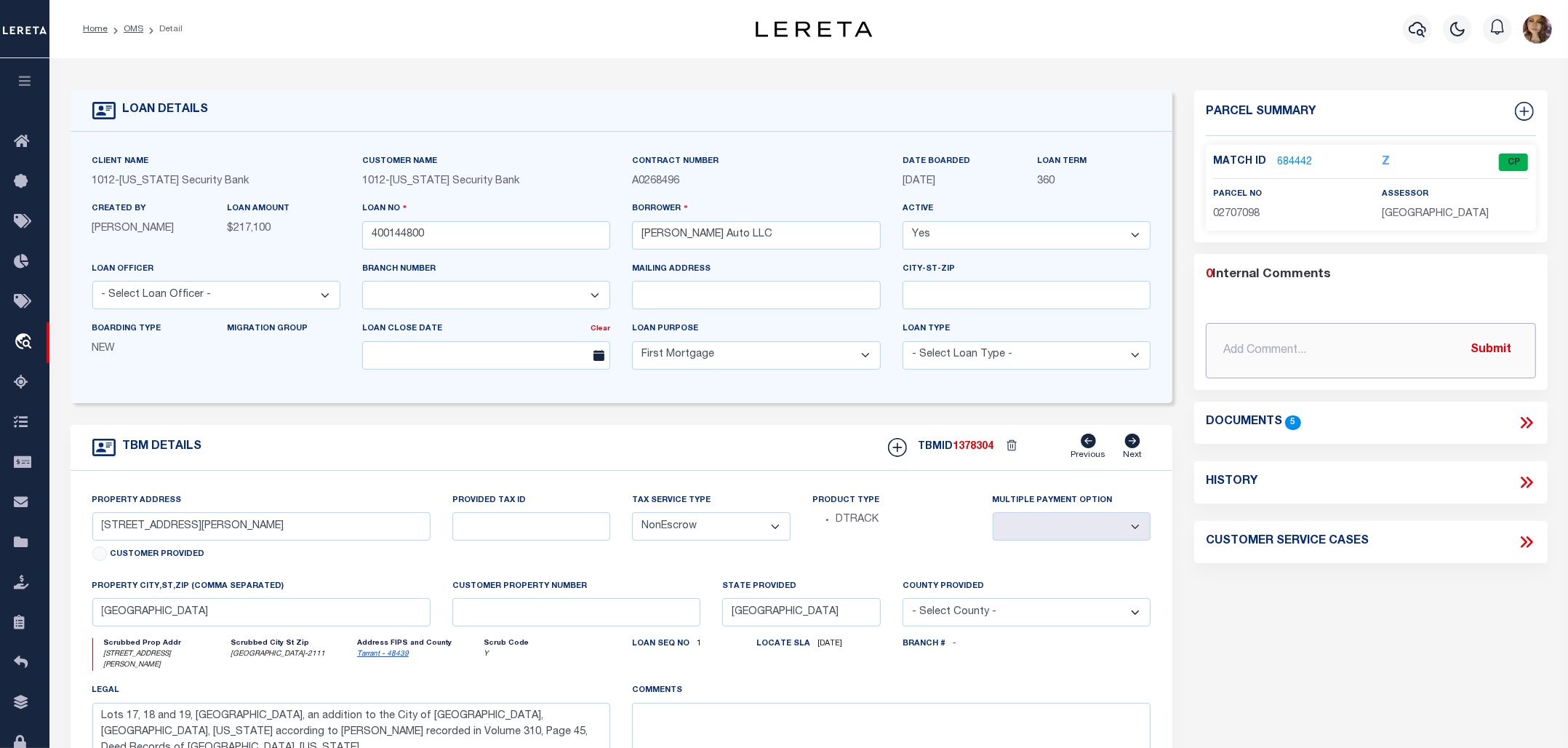
click at [1413, 348] on input "text" at bounding box center [1370, 350] width 329 height 55
paste input "400144800"
type input "400144800"
drag, startPoint x: 1296, startPoint y: 354, endPoint x: 1157, endPoint y: 344, distance: 139.4
click at [1157, 344] on div "LOAN DETAILS Client Name 1012 - [US_STATE] Security Bank 1012" at bounding box center [809, 484] width 1498 height 824
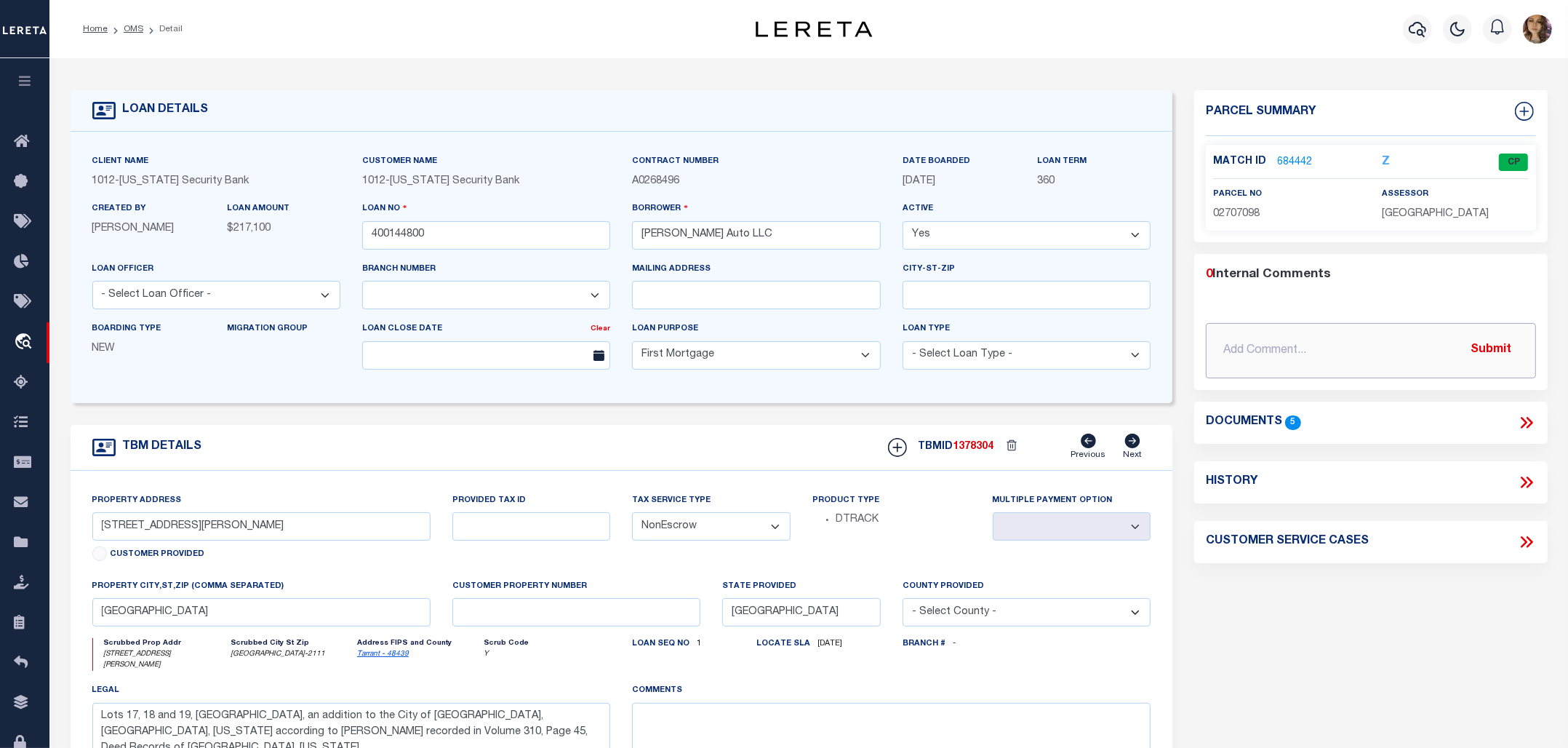
click at [1298, 338] on input "text" at bounding box center [1370, 350] width 329 height 55
paste input "CS: [PERSON_NAME] This loan was paid and closed on [DATE]. BS [DATE]"
type input "CS: [PERSON_NAME] This loan was paid and closed on [DATE]. BS [DATE]"
click at [1492, 350] on button "Submit" at bounding box center [1491, 350] width 59 height 30
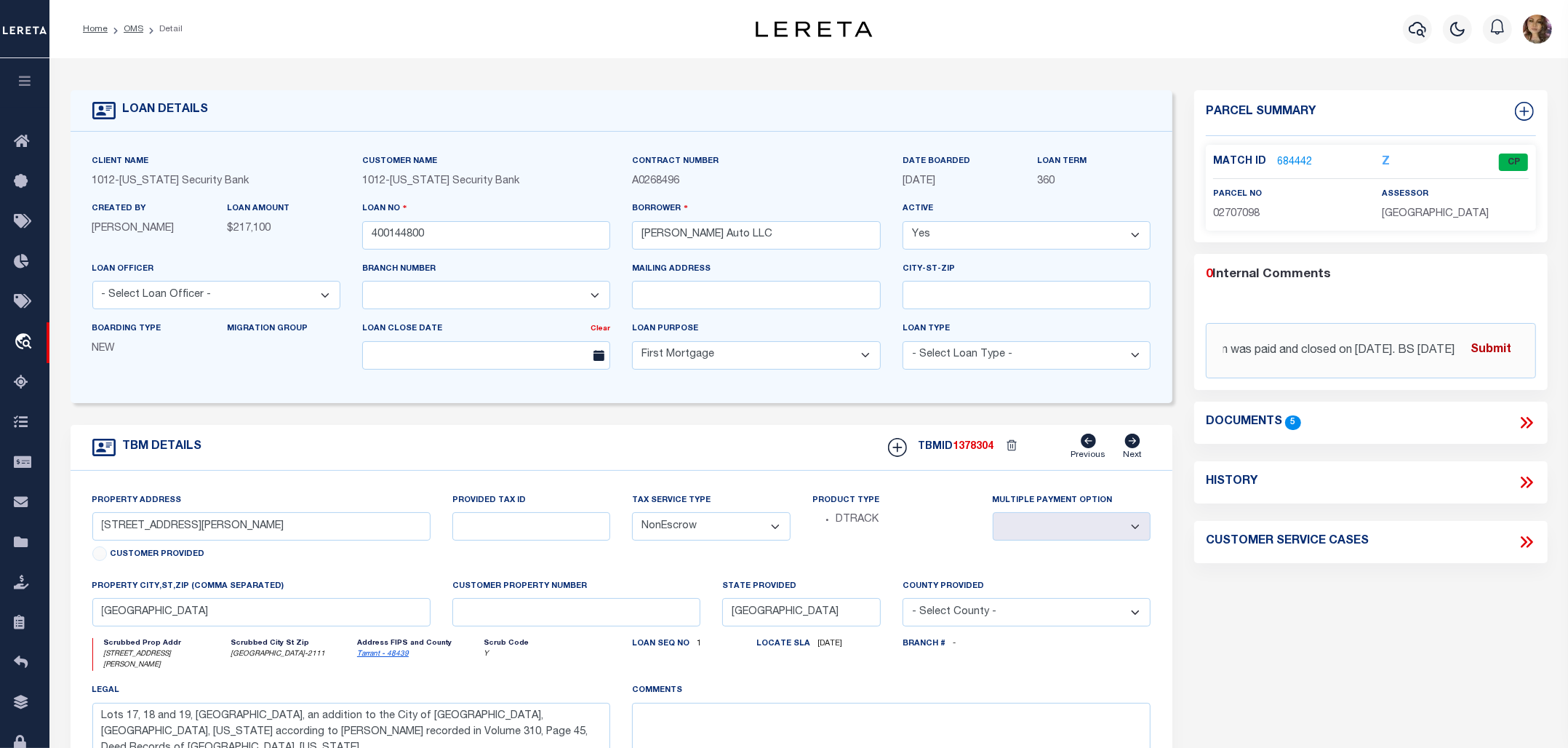
scroll to position [0, 0]
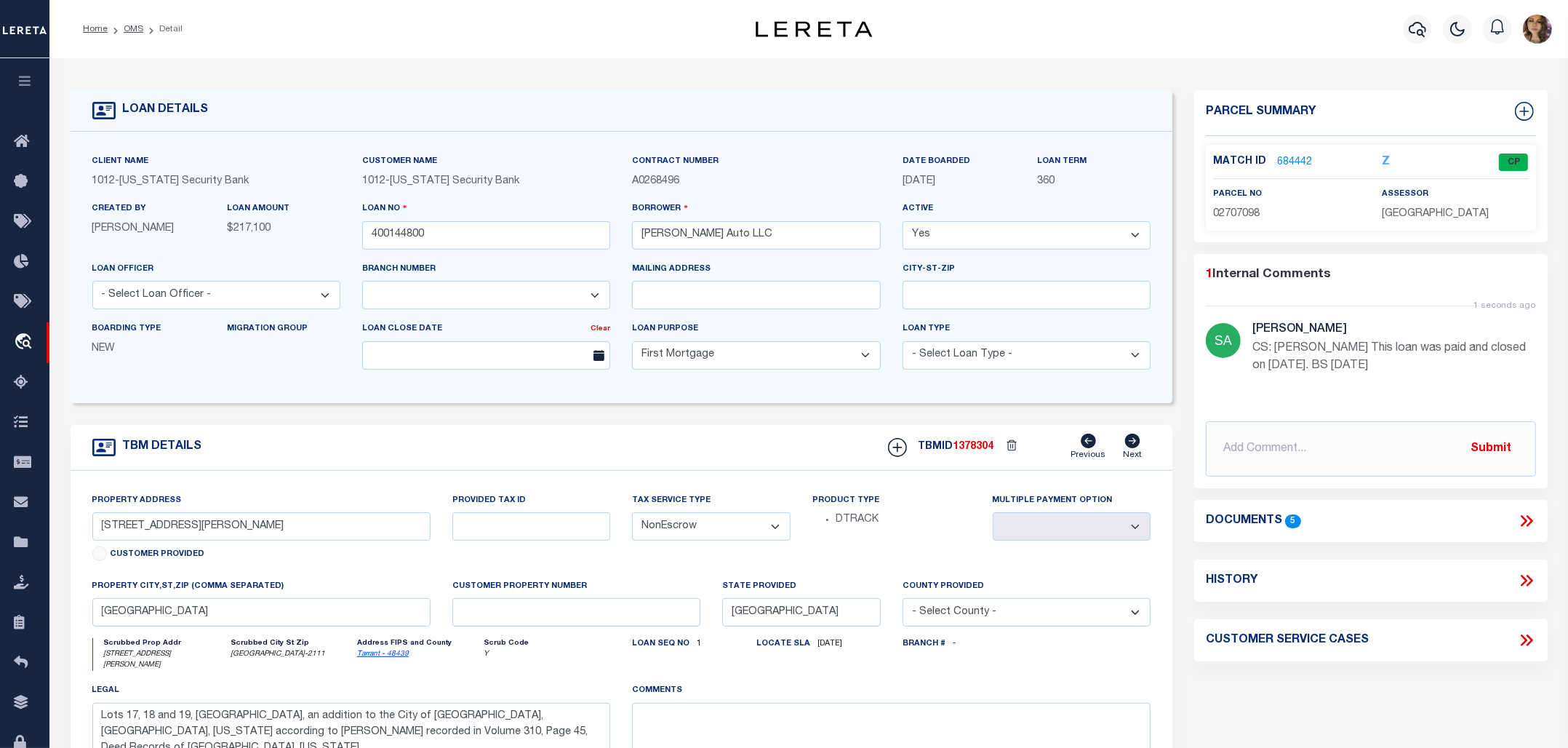
click at [1115, 238] on select "Yes No" at bounding box center [1027, 235] width 248 height 29
select select "False"
click at [910, 222] on select "Yes No" at bounding box center [1027, 235] width 248 height 29
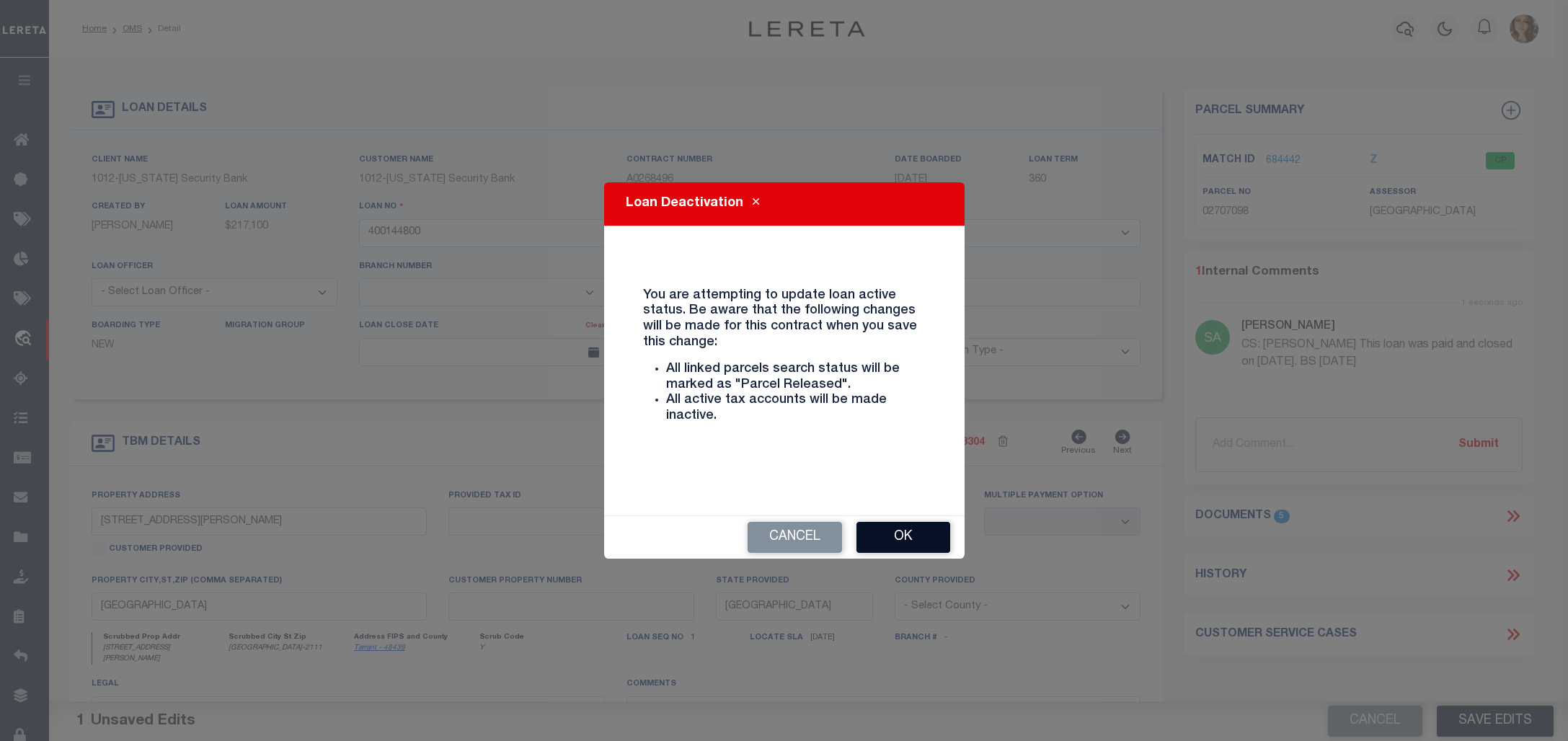
click at [898, 531] on button "Ok" at bounding box center [903, 537] width 94 height 31
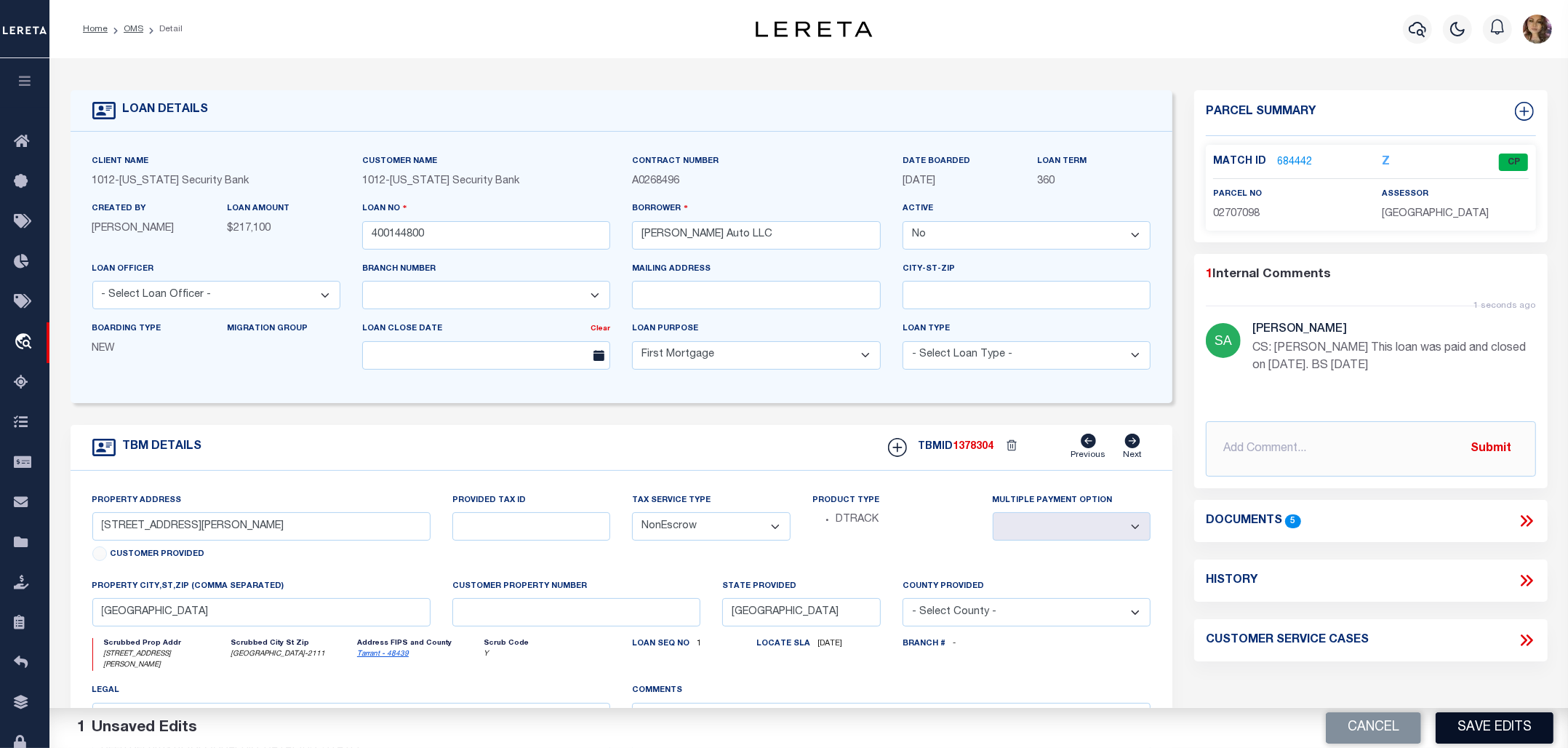
click at [1506, 726] on button "Save Edits" at bounding box center [1494, 727] width 118 height 32
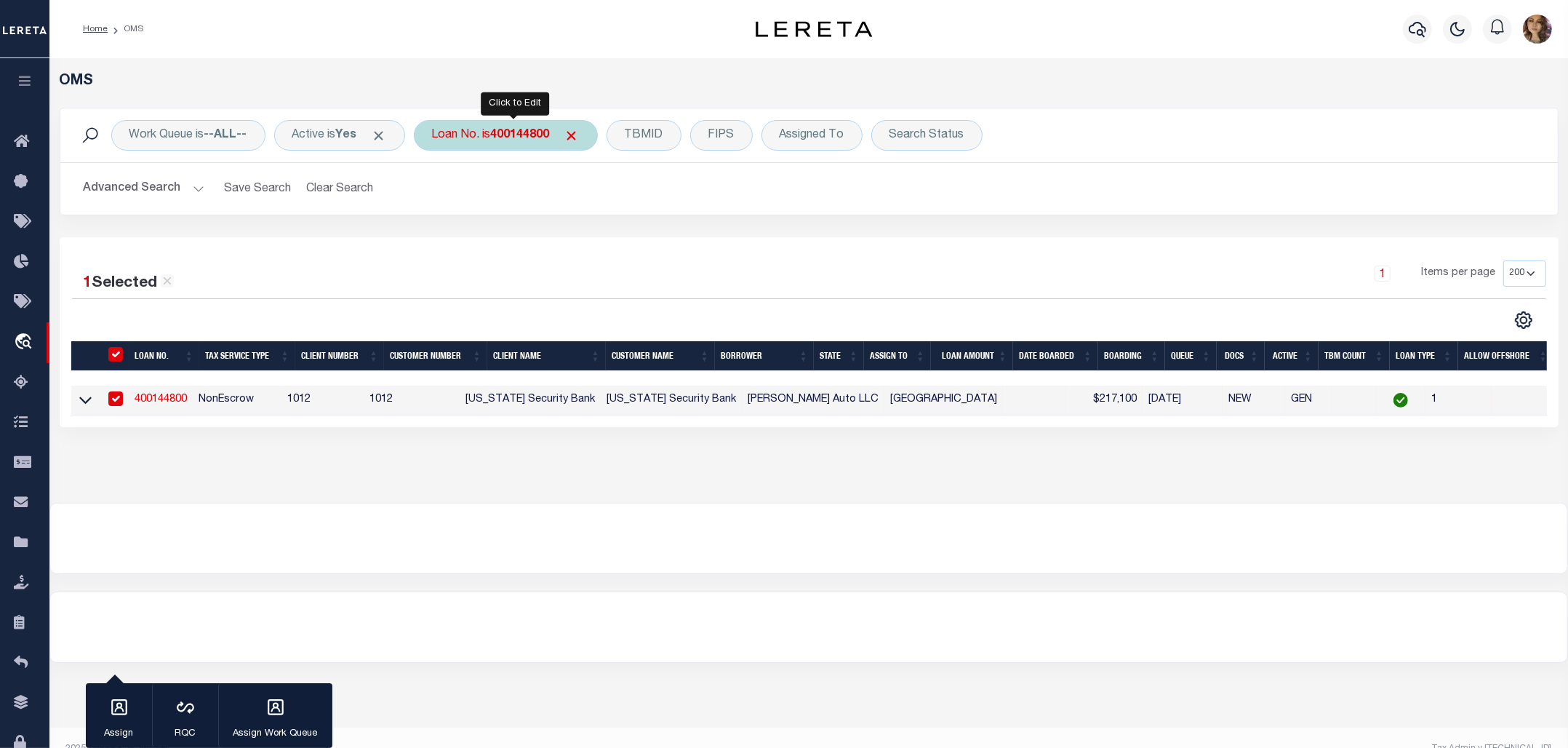
click at [513, 148] on div "Loan No. is 400144800" at bounding box center [505, 135] width 184 height 31
click at [626, 238] on input "Apply" at bounding box center [625, 238] width 43 height 24
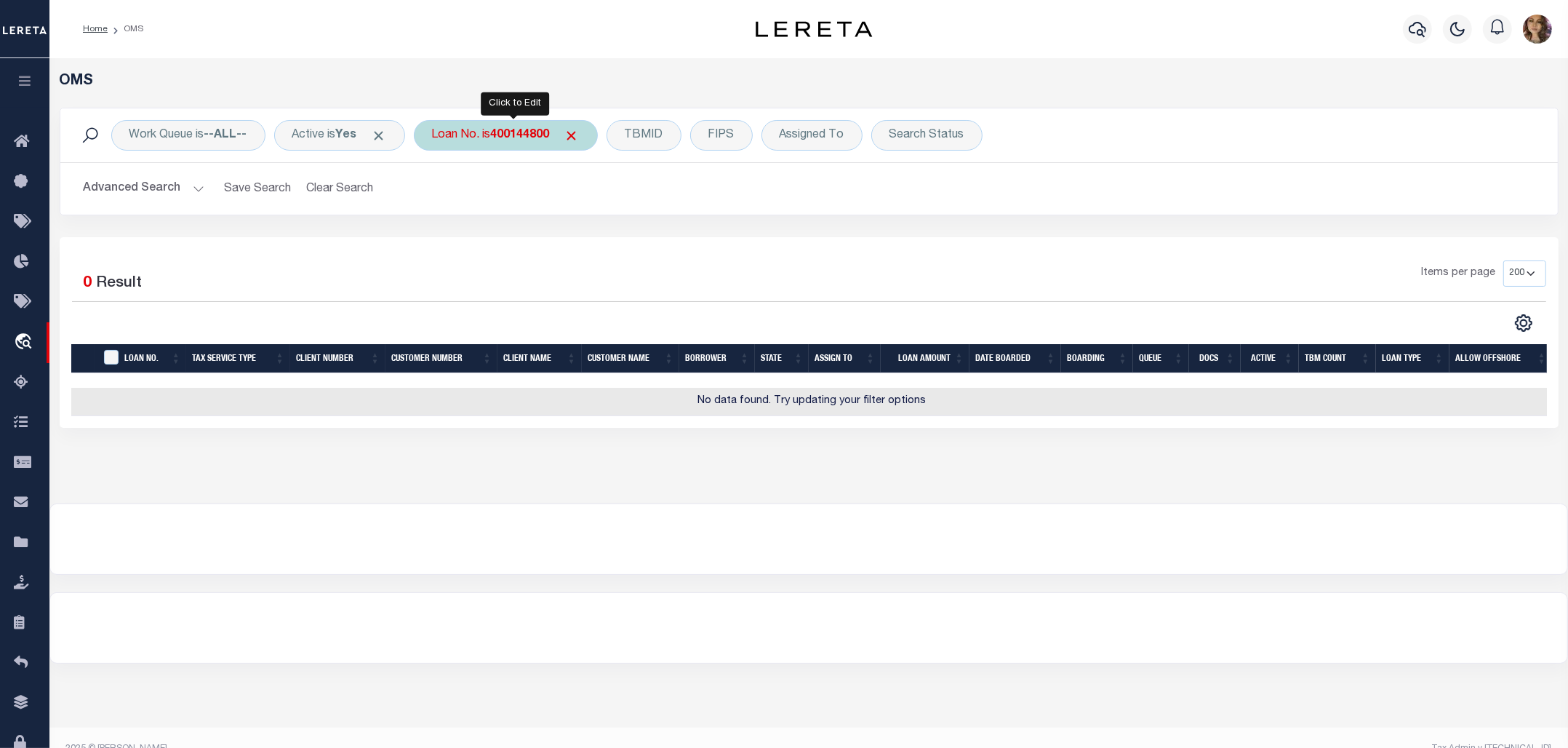
click at [514, 134] on b "400144800" at bounding box center [520, 135] width 59 height 12
type input "8280925"
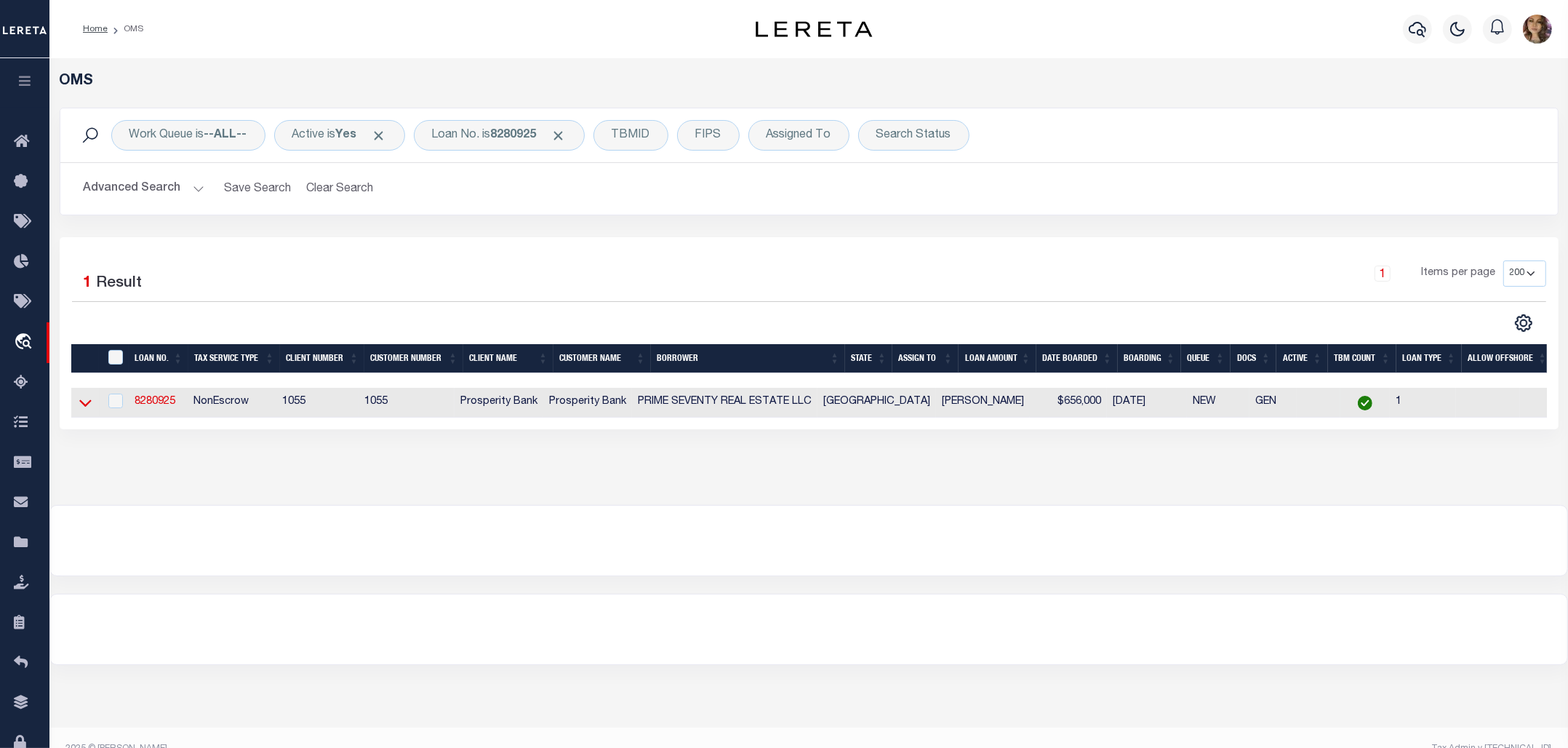
click at [82, 409] on icon at bounding box center [85, 403] width 12 height 15
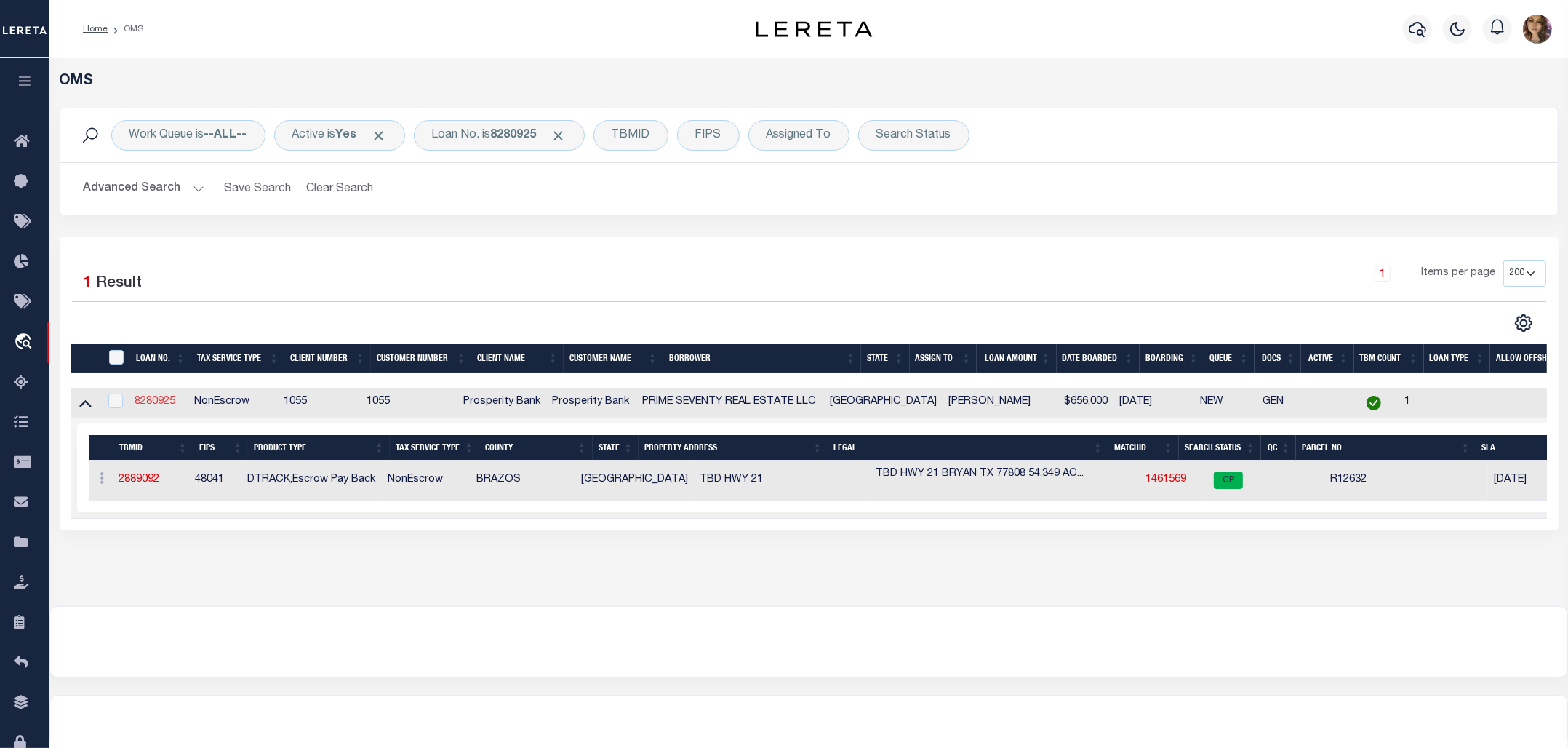
click at [151, 403] on link "8280925" at bounding box center [155, 402] width 40 height 10
type input "8280925"
type input "PRIME SEVENTY REAL ESTATE LLC"
select select "True"
select select
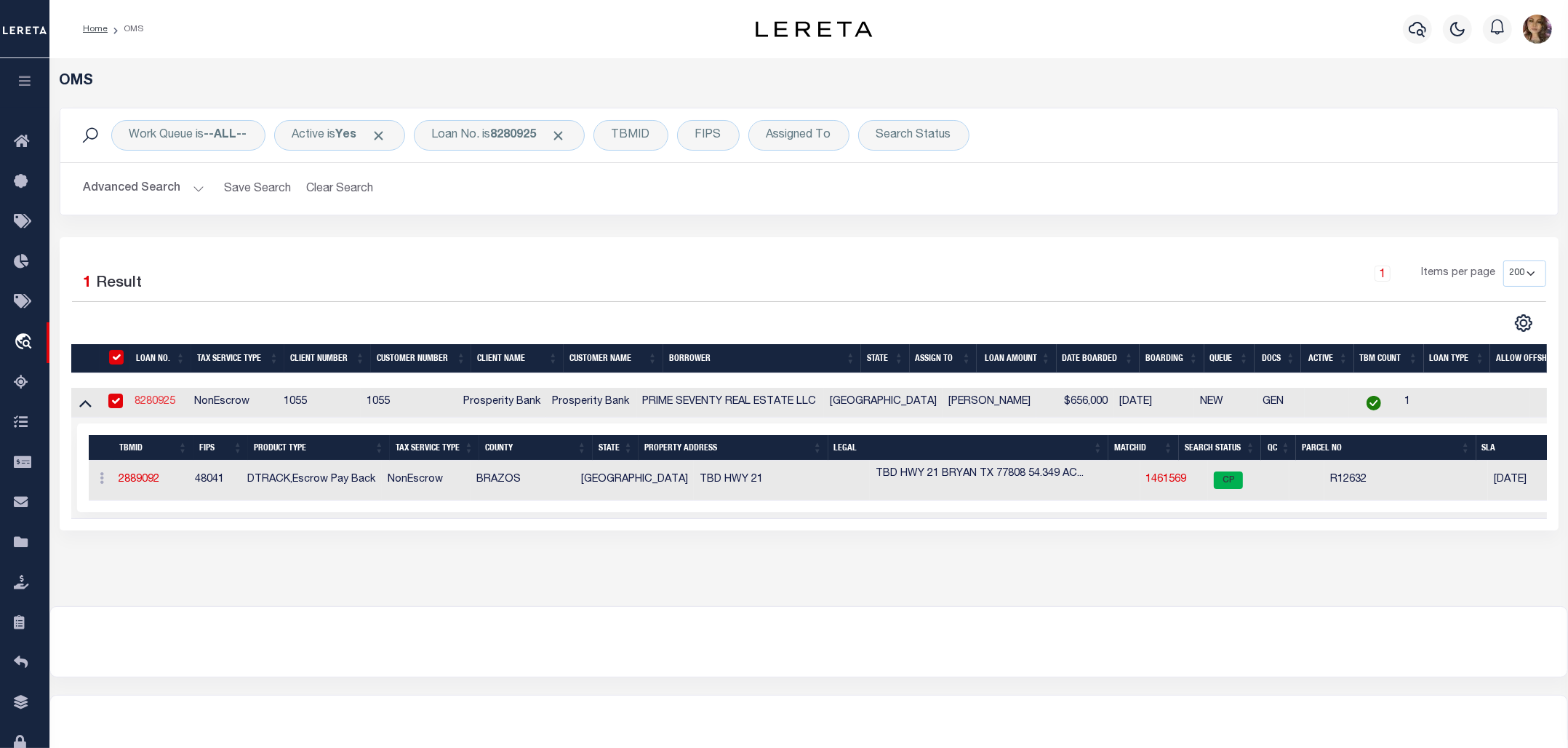
select select
type input "PO BOX 11779"
type input "COLLEGE STATION TX 77845"
select select
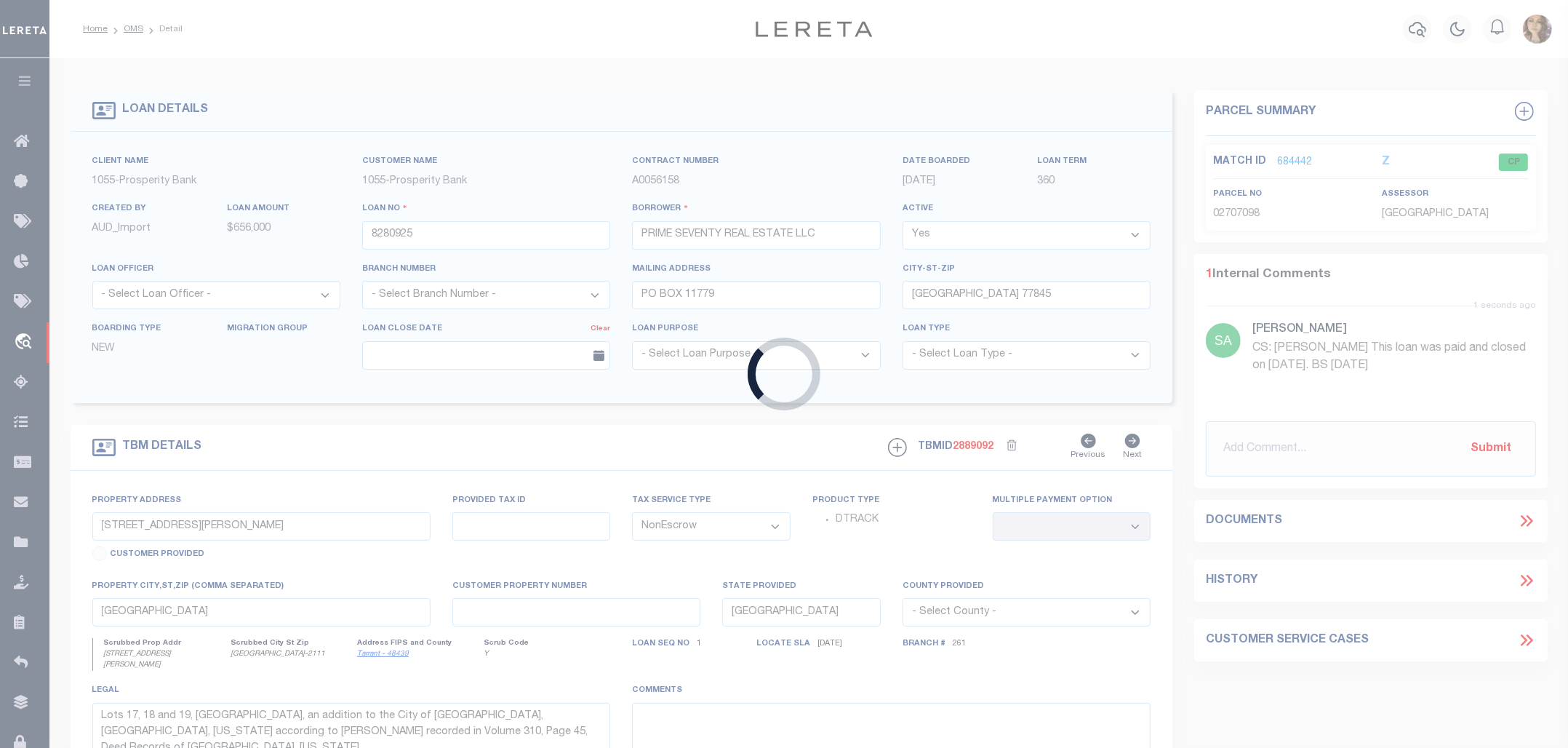
type input "TBD HWY 21"
select select
type input "BRYAN TX 77808"
type input "1"
select select
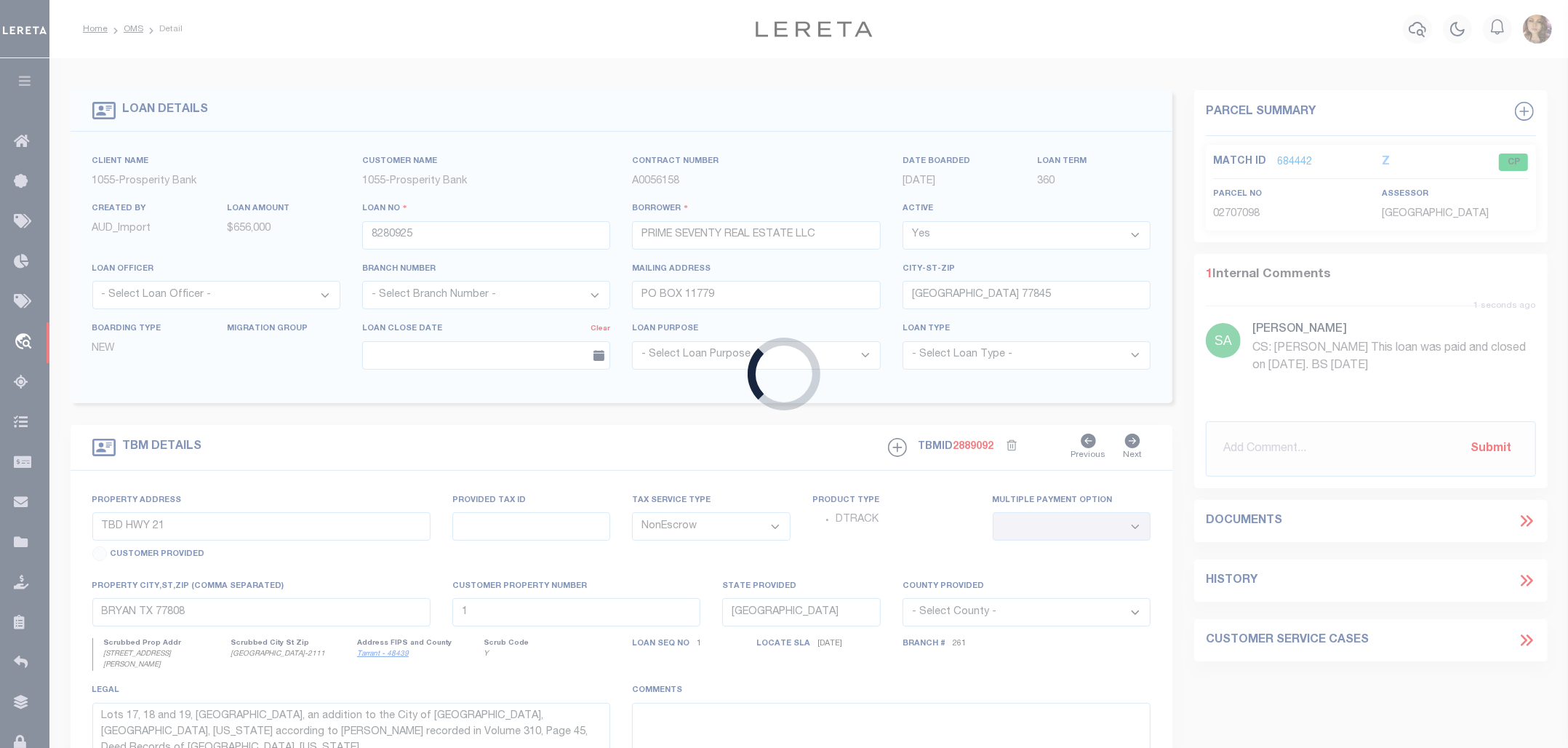
type textarea "TBD HWY 21 BRYAN TX 77808 54.349 ACRES OF LAND IN THE JF MARTIN LEAGUE ABSTRACT…"
select select "10715"
select select "4003"
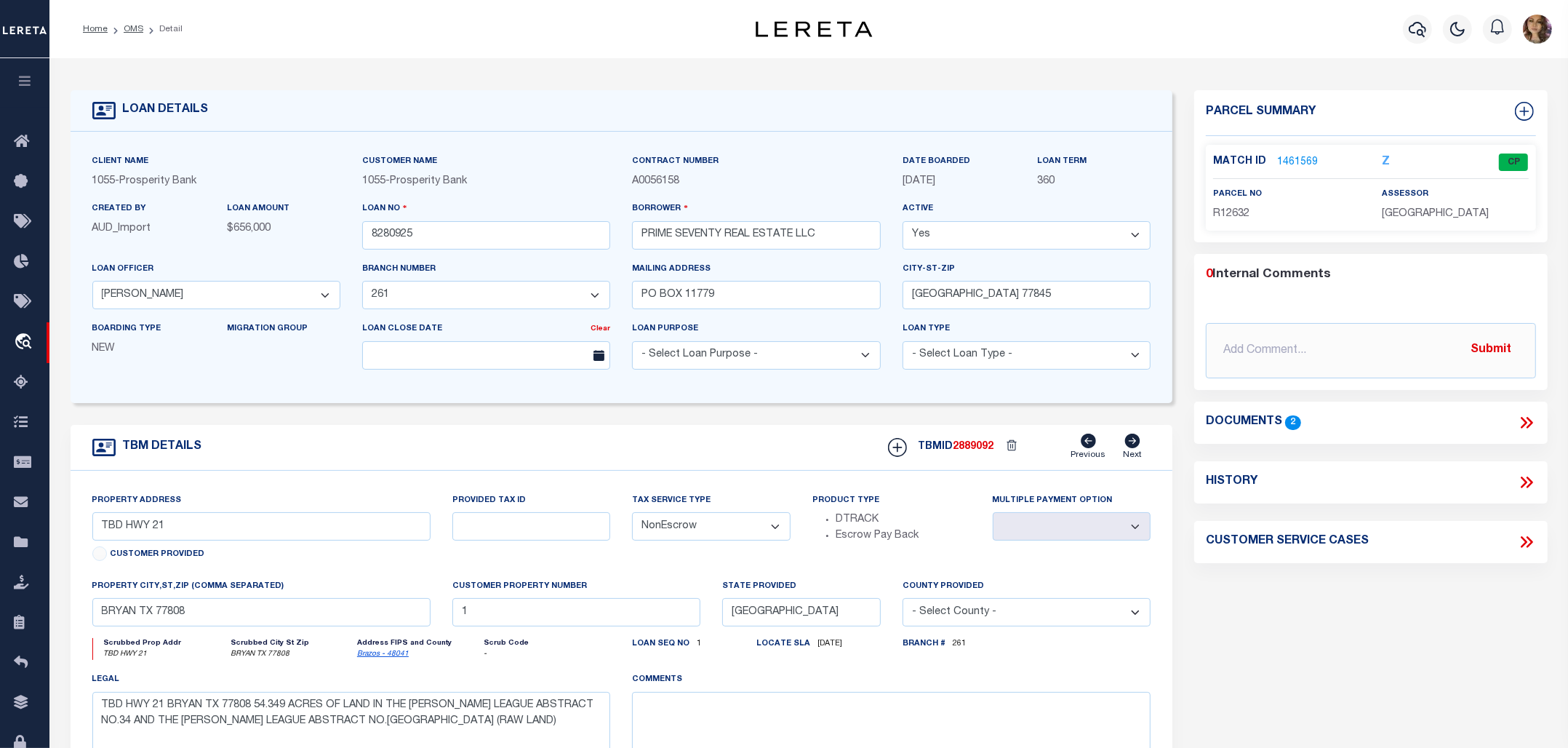
click at [1529, 416] on icon at bounding box center [1526, 422] width 19 height 19
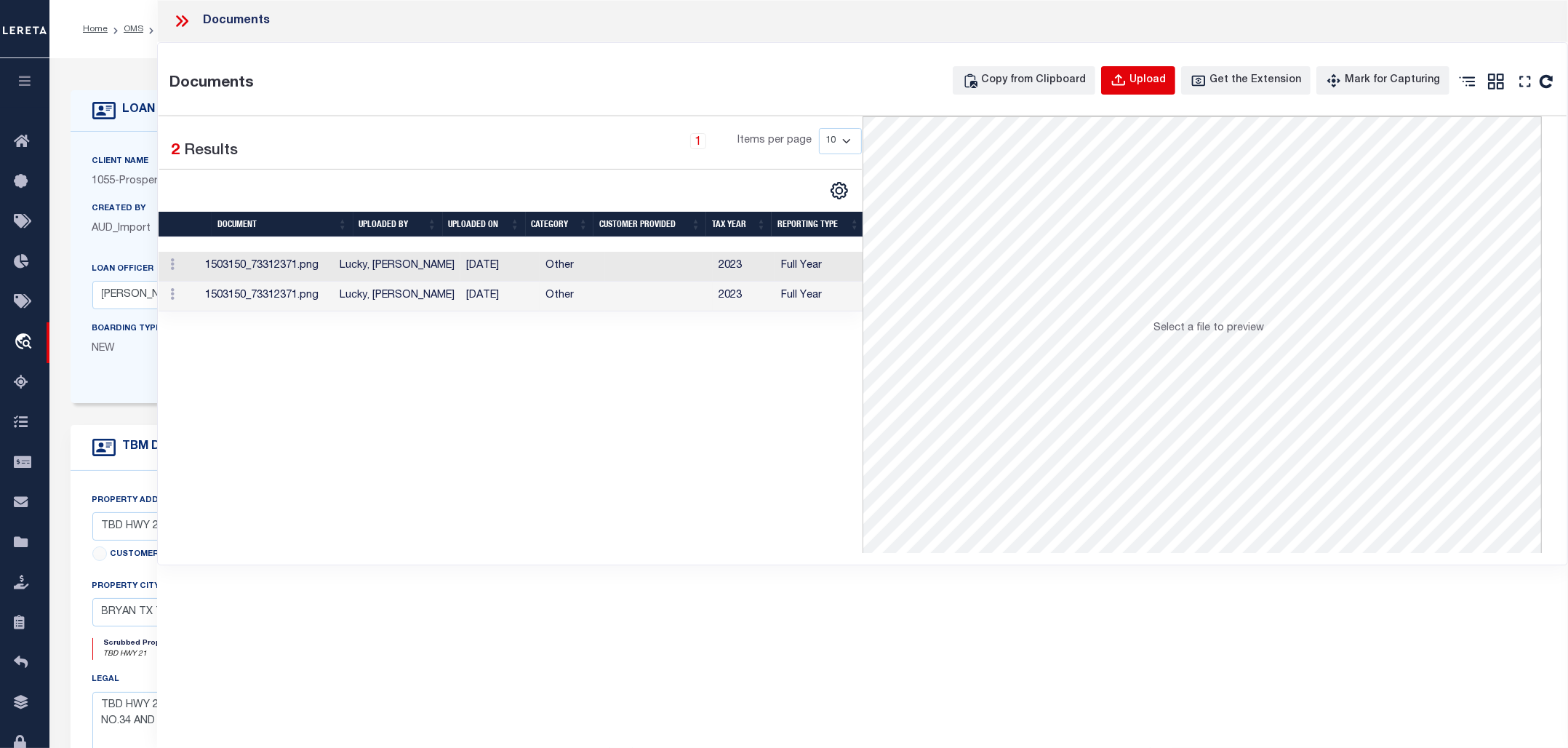
click at [1166, 78] on div "Upload" at bounding box center [1148, 81] width 37 height 16
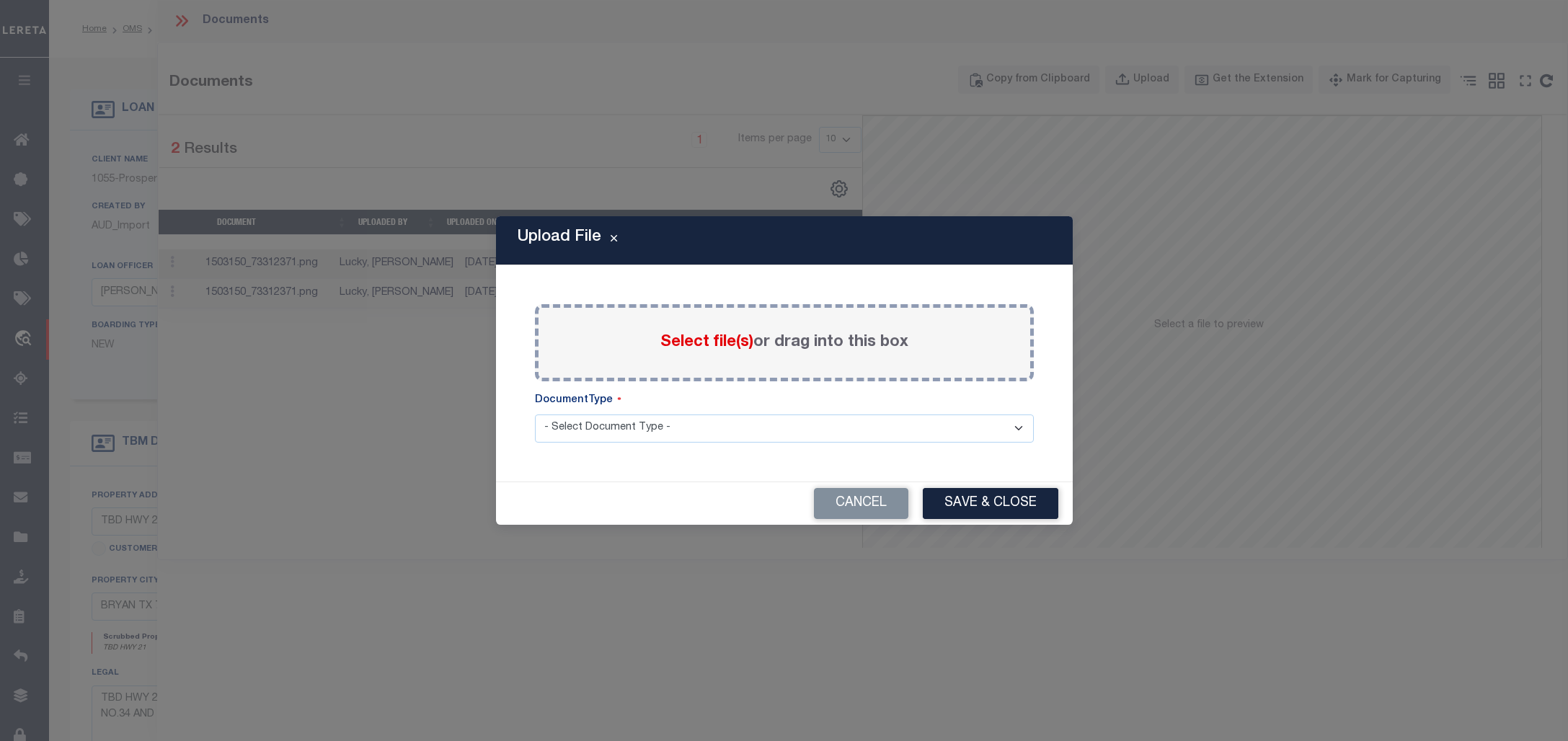
click at [714, 335] on span "Select file(s)" at bounding box center [707, 342] width 93 height 16
click at [0, 0] on input "Select file(s) or drag into this box" at bounding box center [0, 0] width 0 height 0
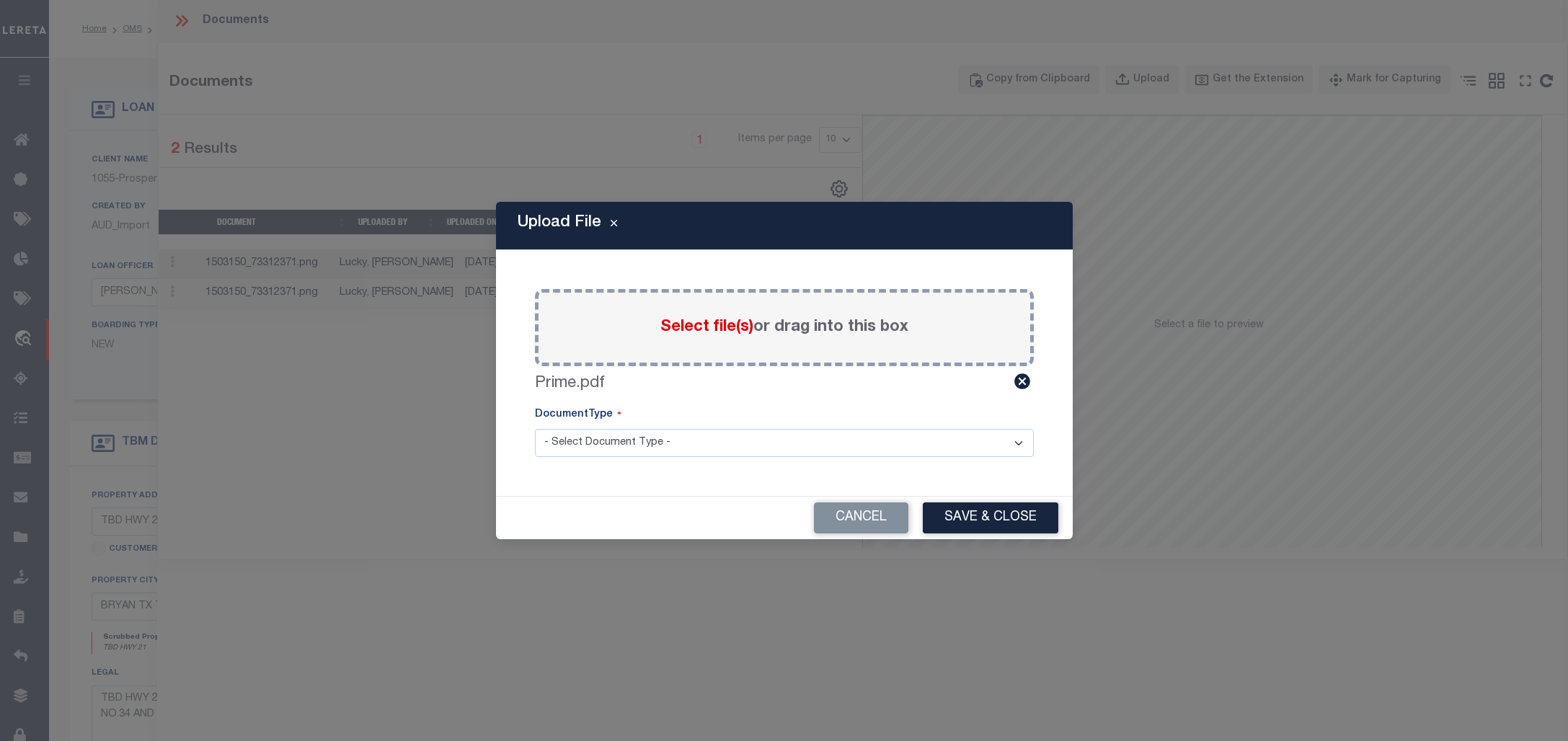
click at [810, 449] on select "- Select Document Type - Tax Service Documents" at bounding box center [784, 443] width 499 height 28
select select "TAX"
click at [535, 429] on select "- Select Document Type - Tax Service Documents" at bounding box center [784, 443] width 499 height 28
click at [982, 523] on button "Save & Close" at bounding box center [990, 518] width 135 height 31
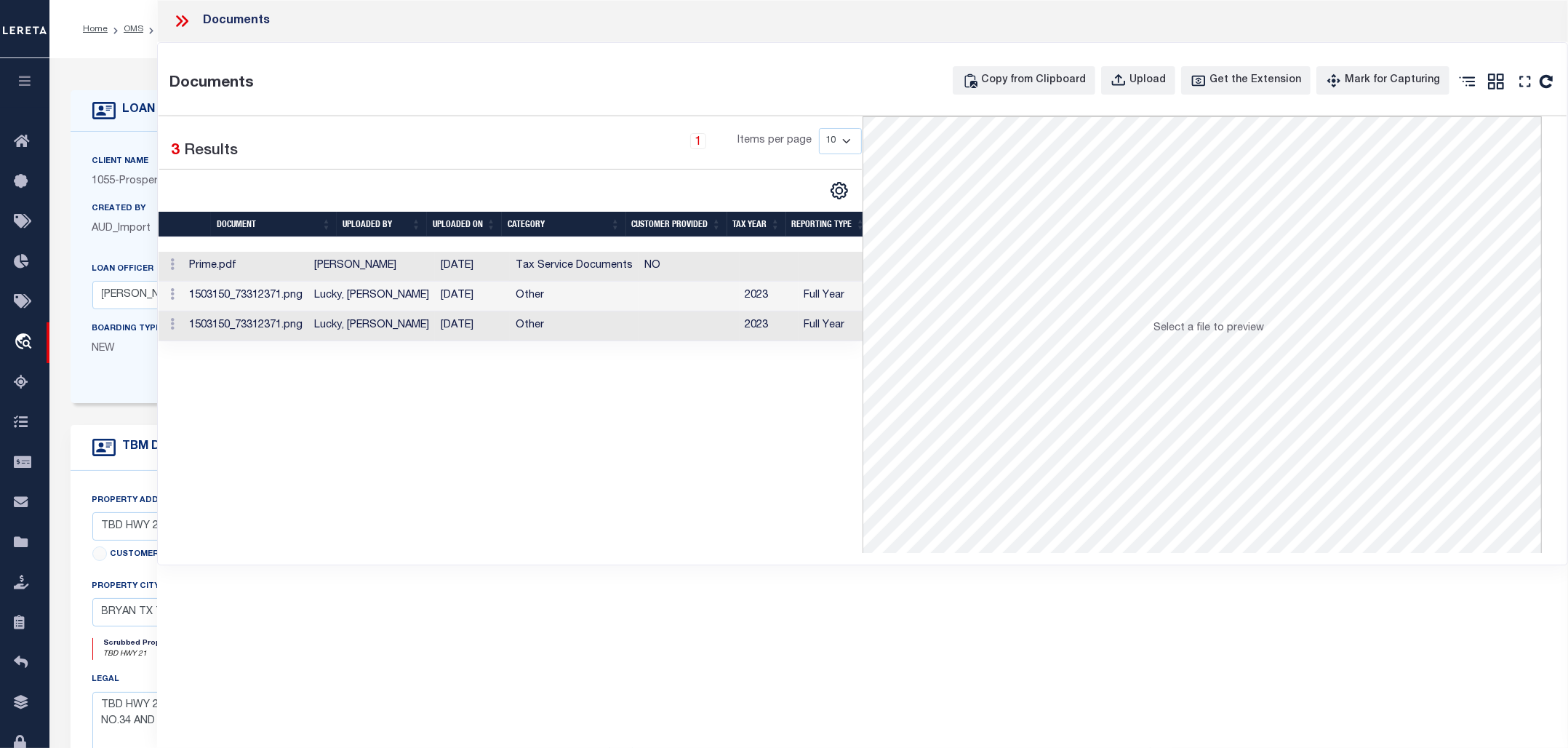
click at [182, 22] on icon at bounding box center [179, 21] width 7 height 12
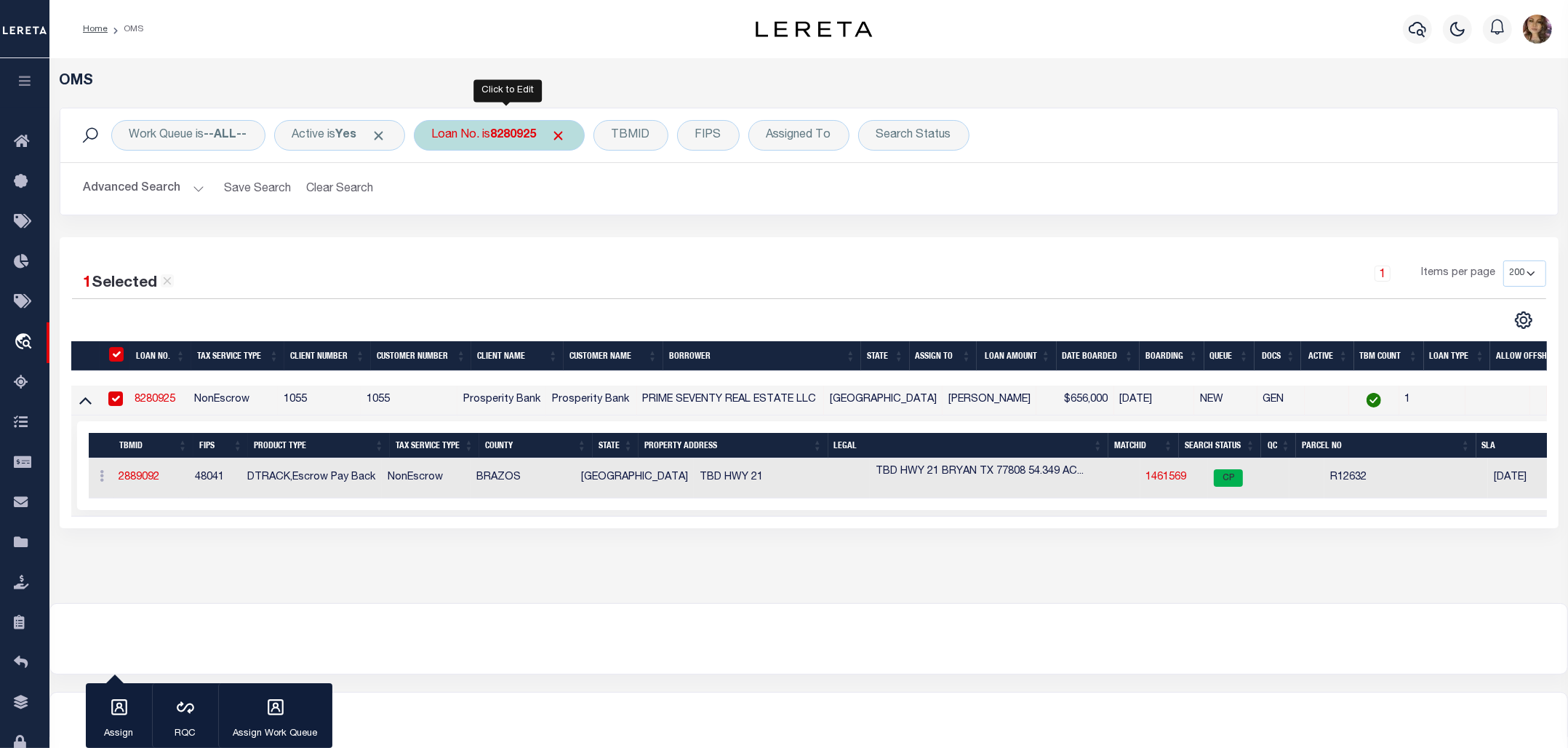
click at [510, 135] on b "8280925" at bounding box center [513, 135] width 46 height 12
type input "10022546"
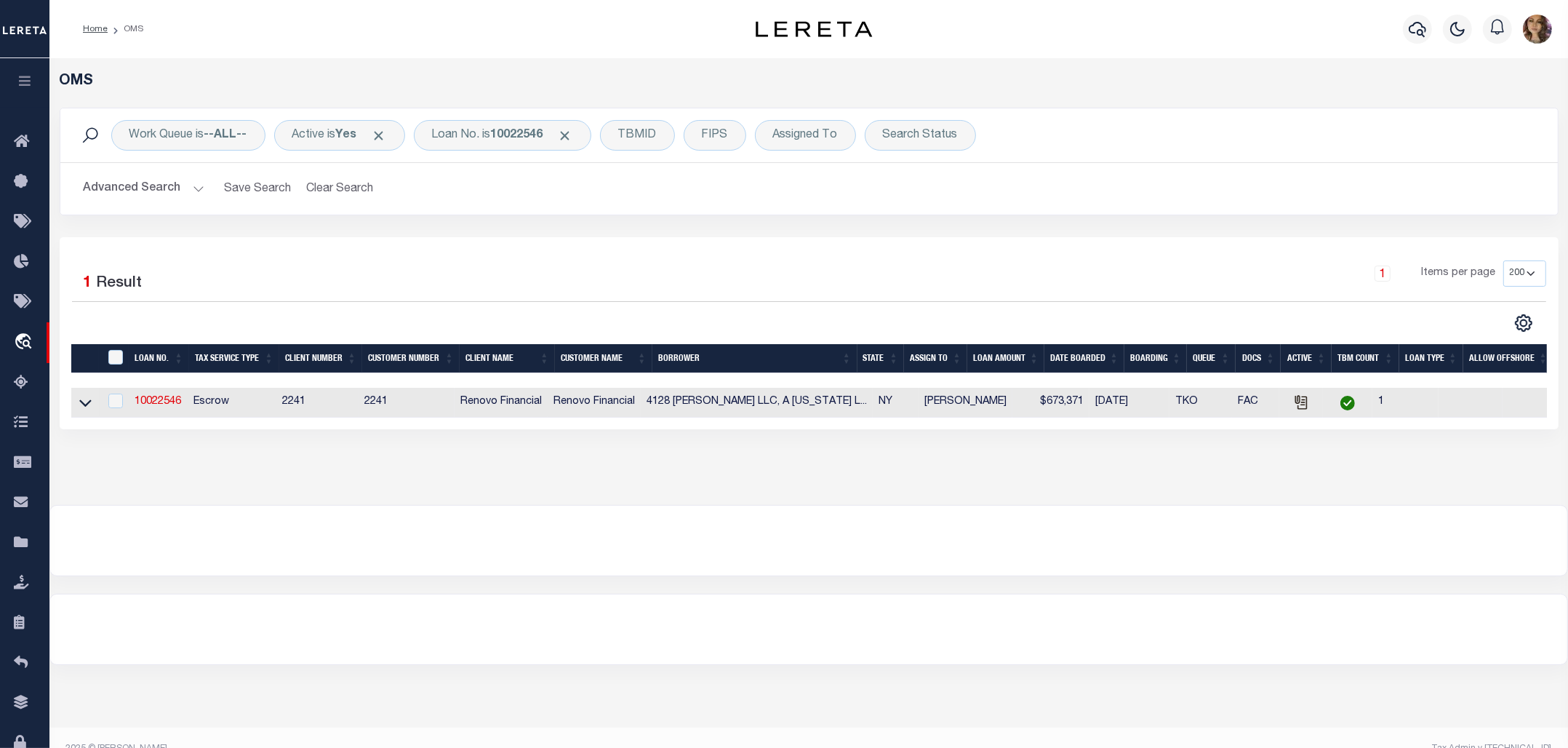
drag, startPoint x: 85, startPoint y: 408, endPoint x: 103, endPoint y: 414, distance: 19.0
click at [85, 407] on icon at bounding box center [85, 404] width 12 height 7
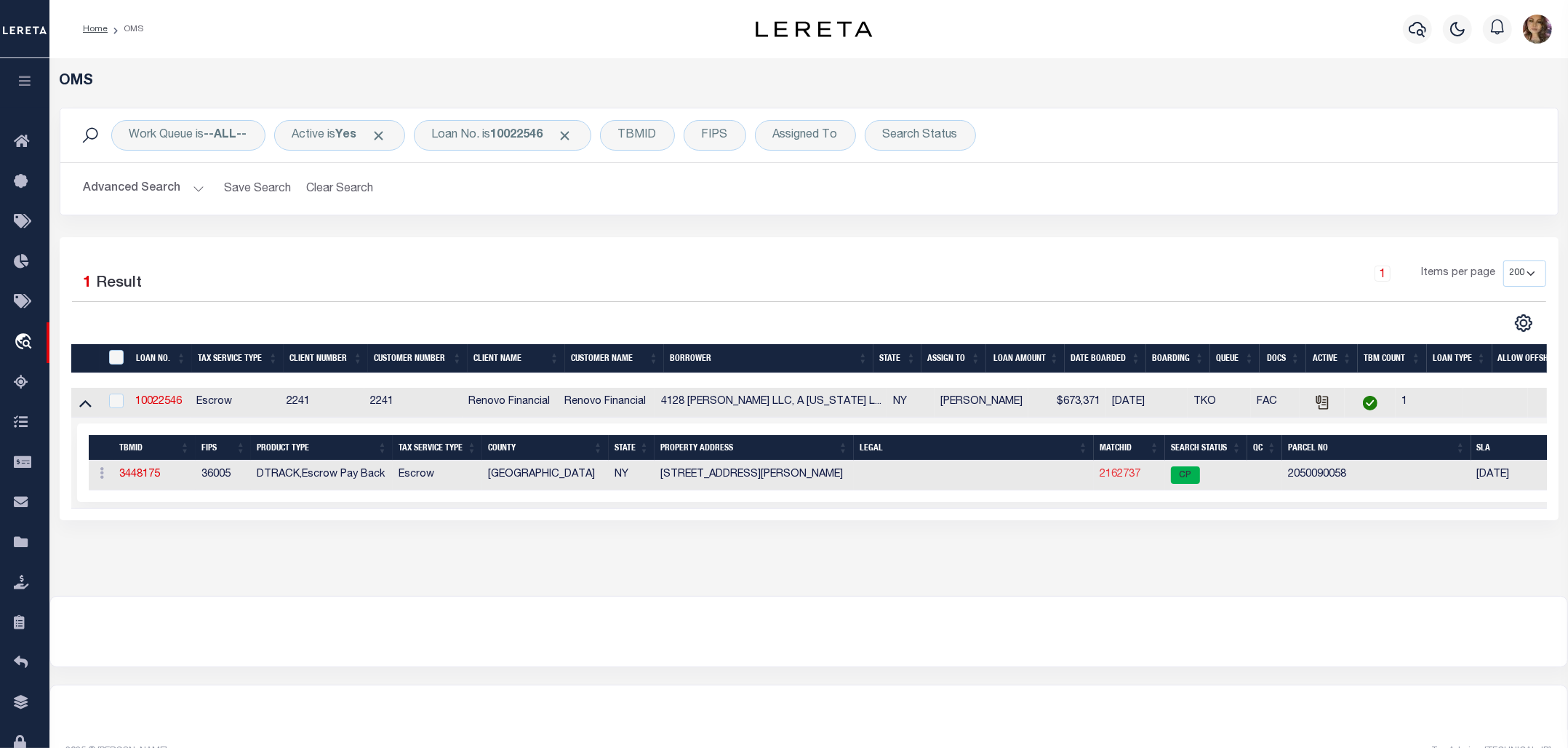
click at [1116, 477] on link "2162737" at bounding box center [1119, 475] width 40 height 10
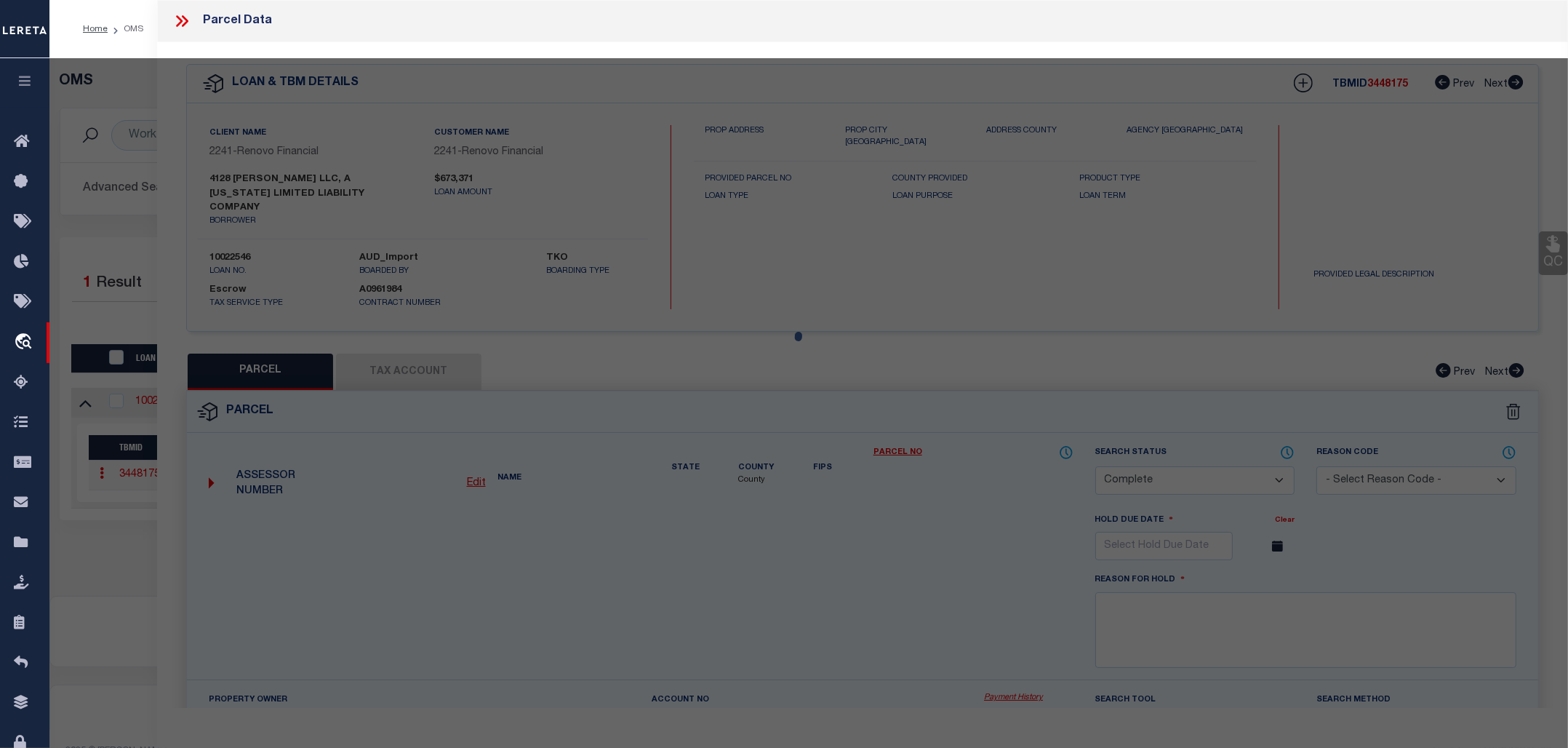
select select "AS"
checkbox input "false"
select select "CP"
type input "4128 WICKHAM LLC"
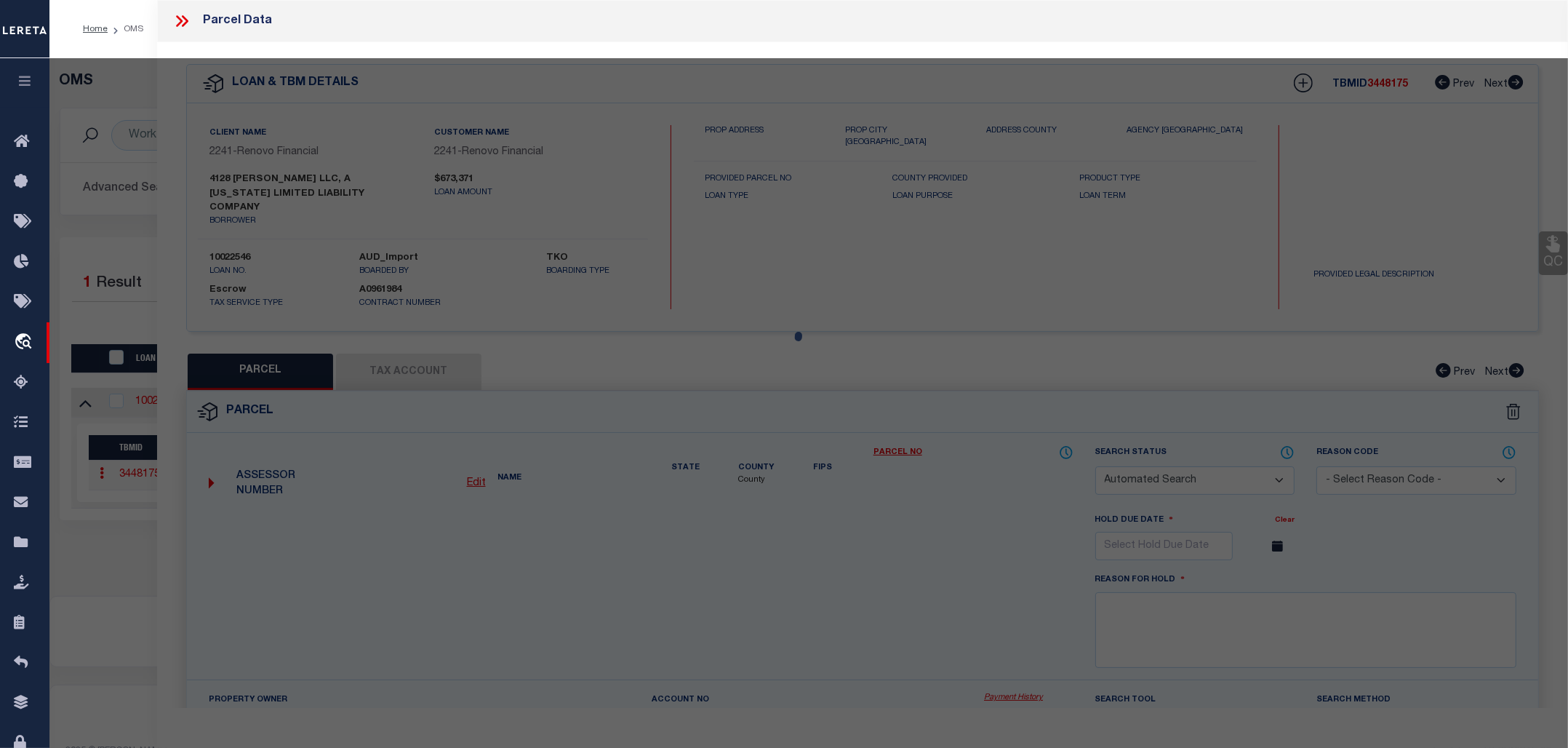
select select "AGW"
select select
type input "4128 WICKHAM AVENUE"
checkbox input "false"
type input "BRONX, NY 10466"
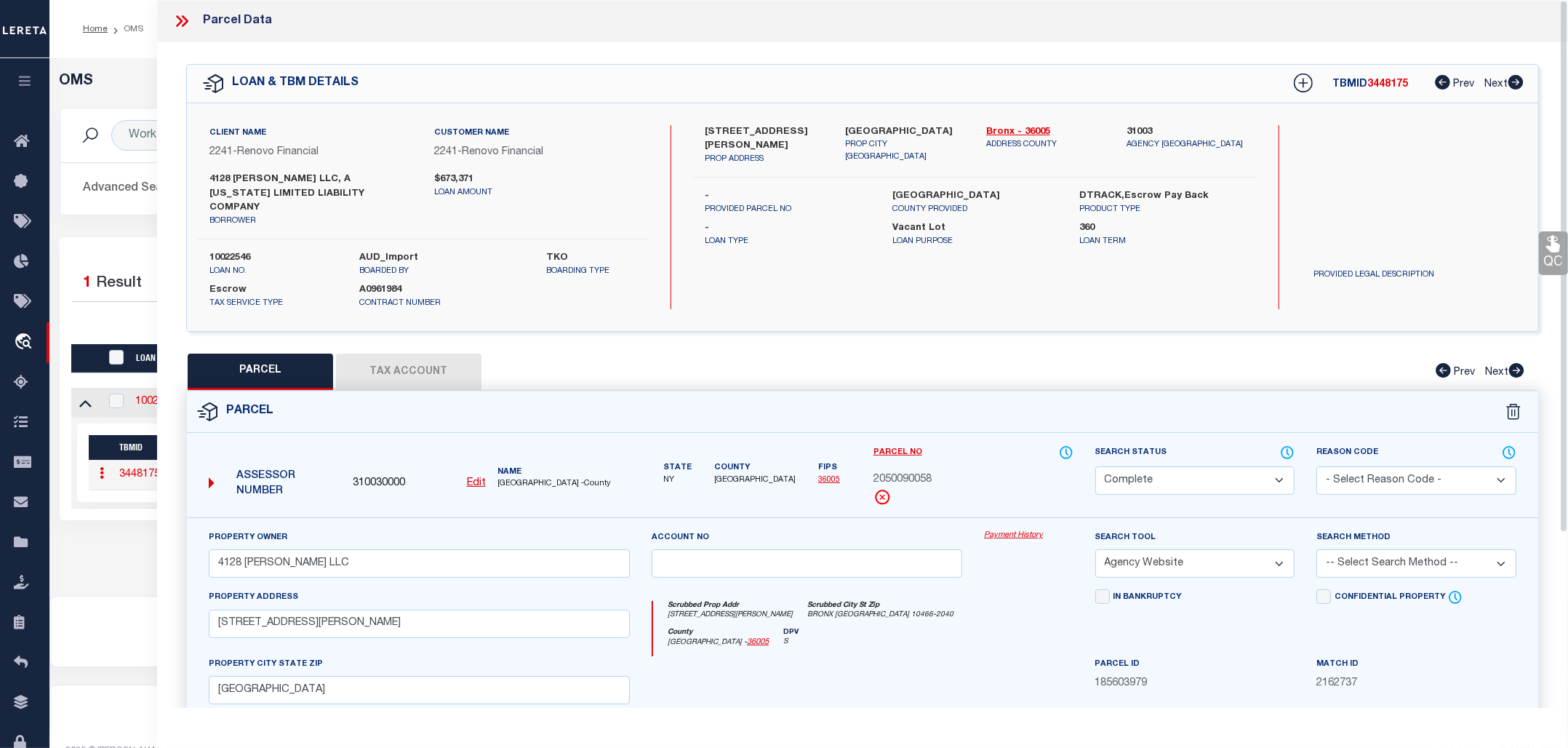
click at [1016, 530] on link "Payment History" at bounding box center [1028, 536] width 89 height 12
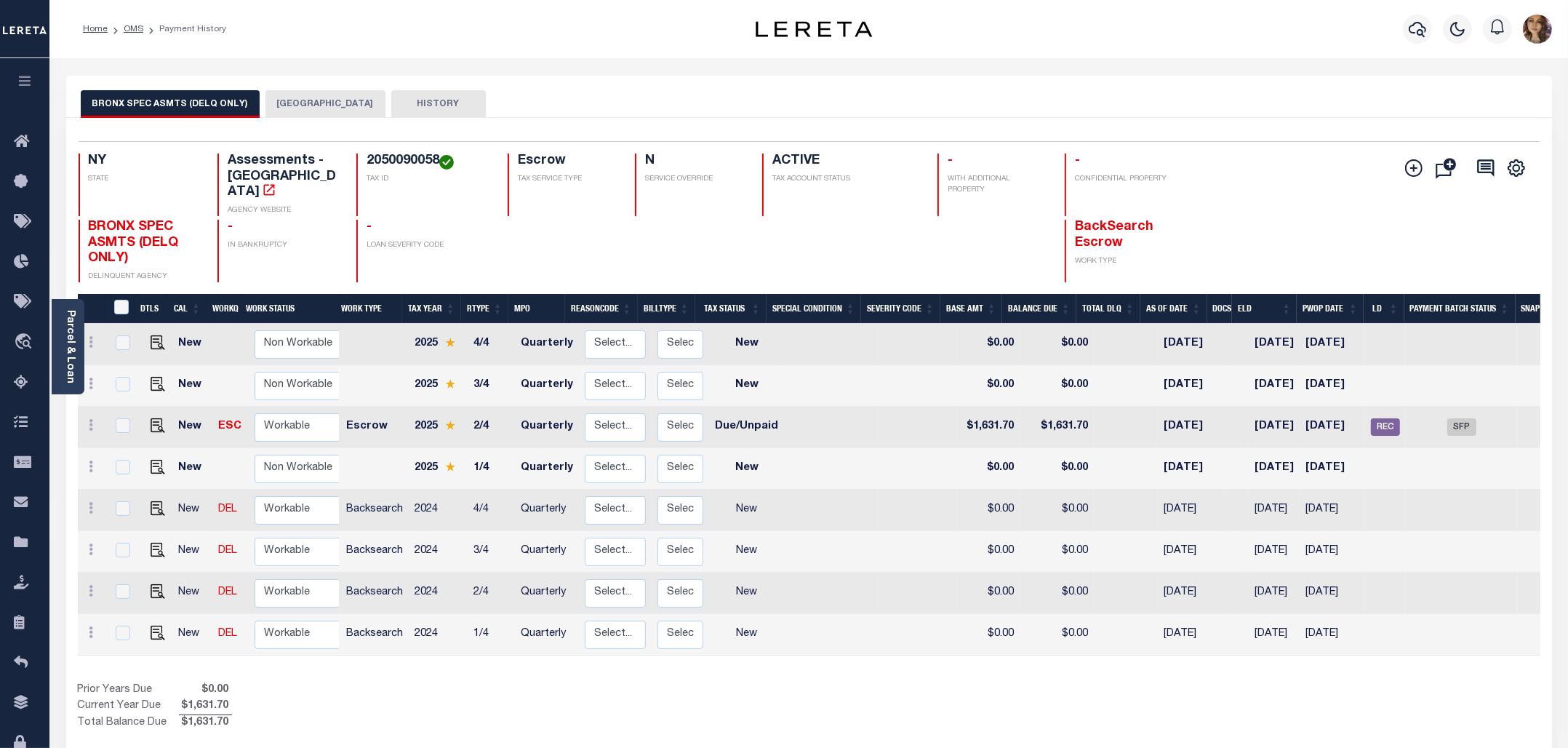
click at [300, 102] on button "[GEOGRAPHIC_DATA]" at bounding box center [325, 104] width 120 height 28
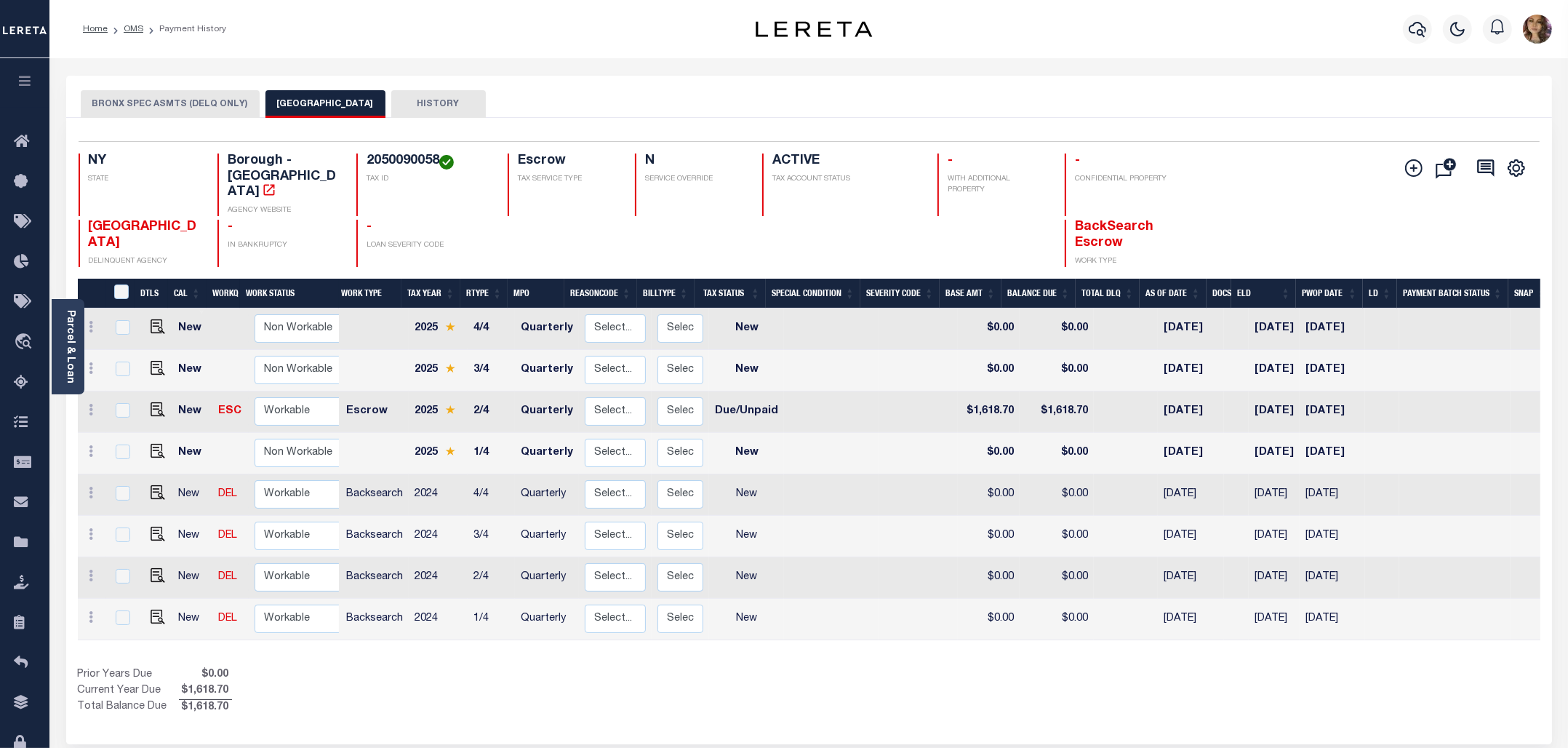
click at [175, 107] on button "BRONX SPEC ASMTS (DELQ ONLY)" at bounding box center [170, 104] width 179 height 28
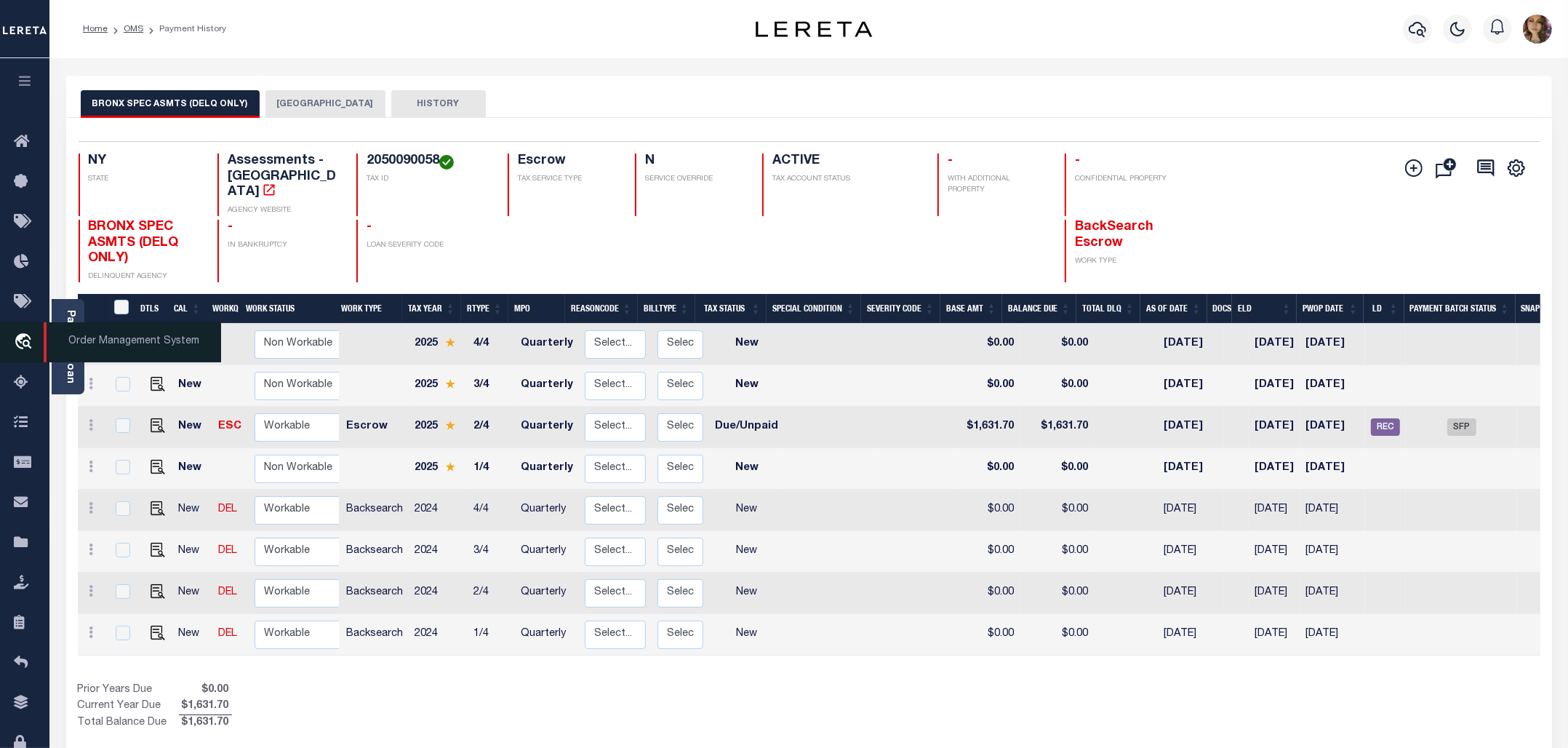
click at [118, 351] on span "Order Management System" at bounding box center [132, 342] width 178 height 40
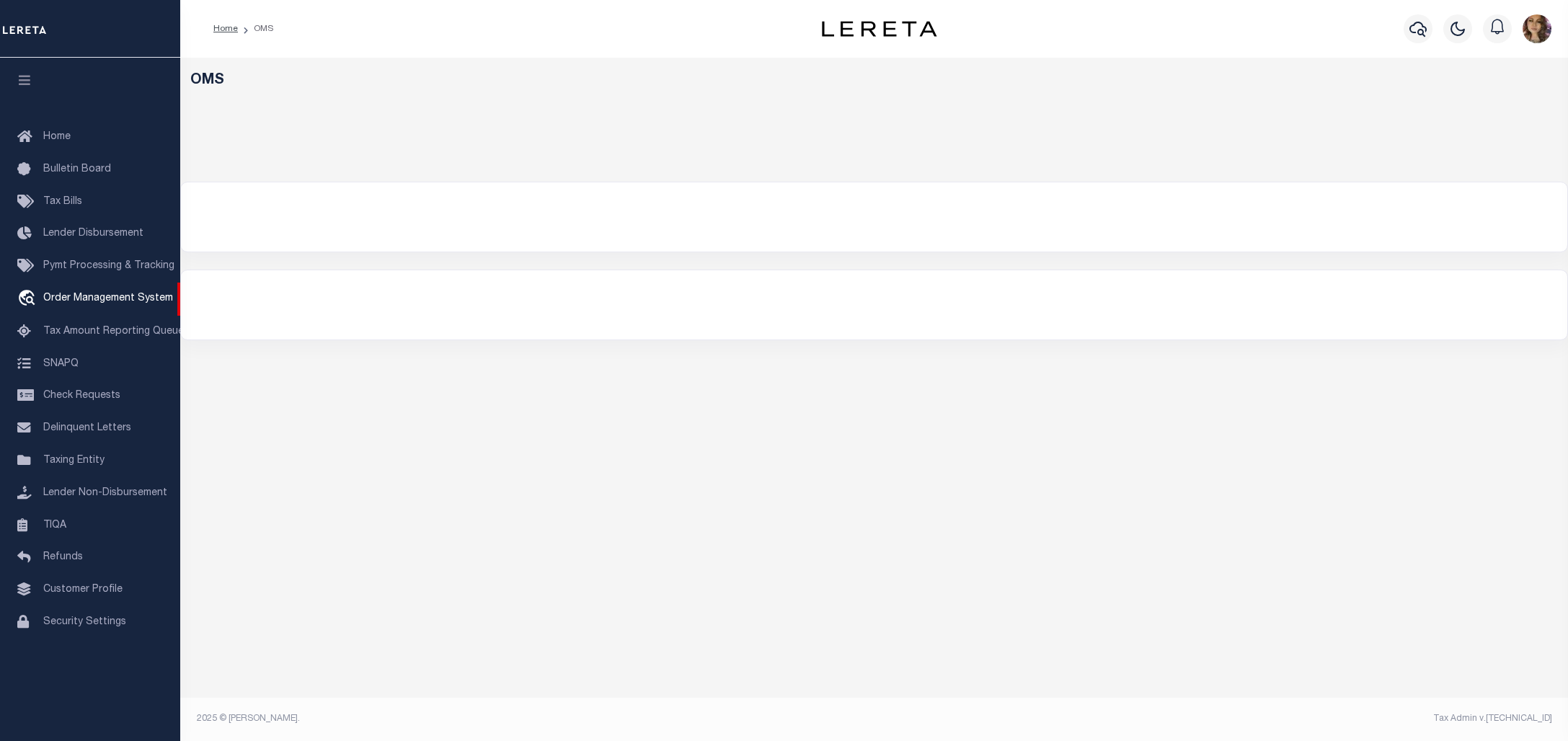
select select "200"
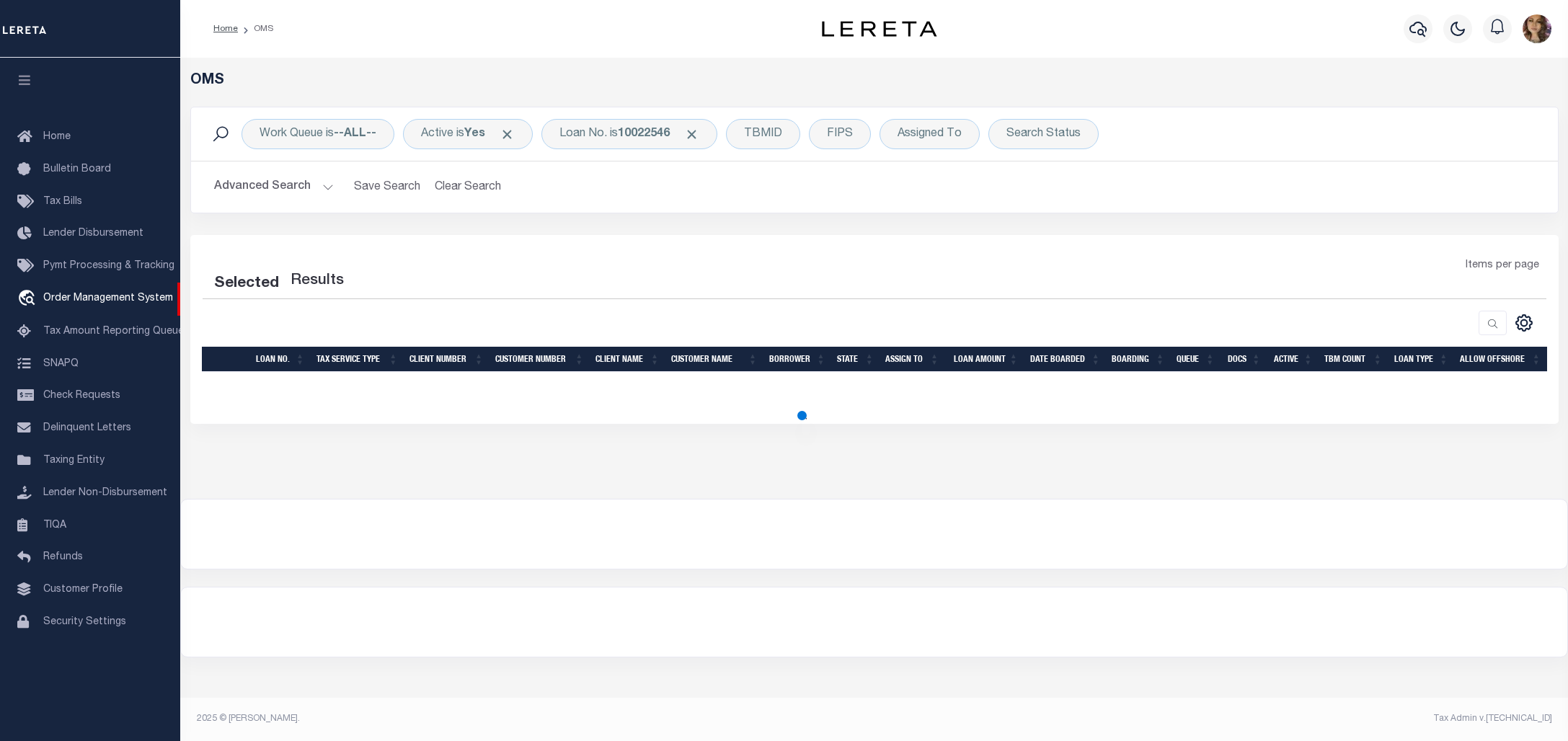
select select "200"
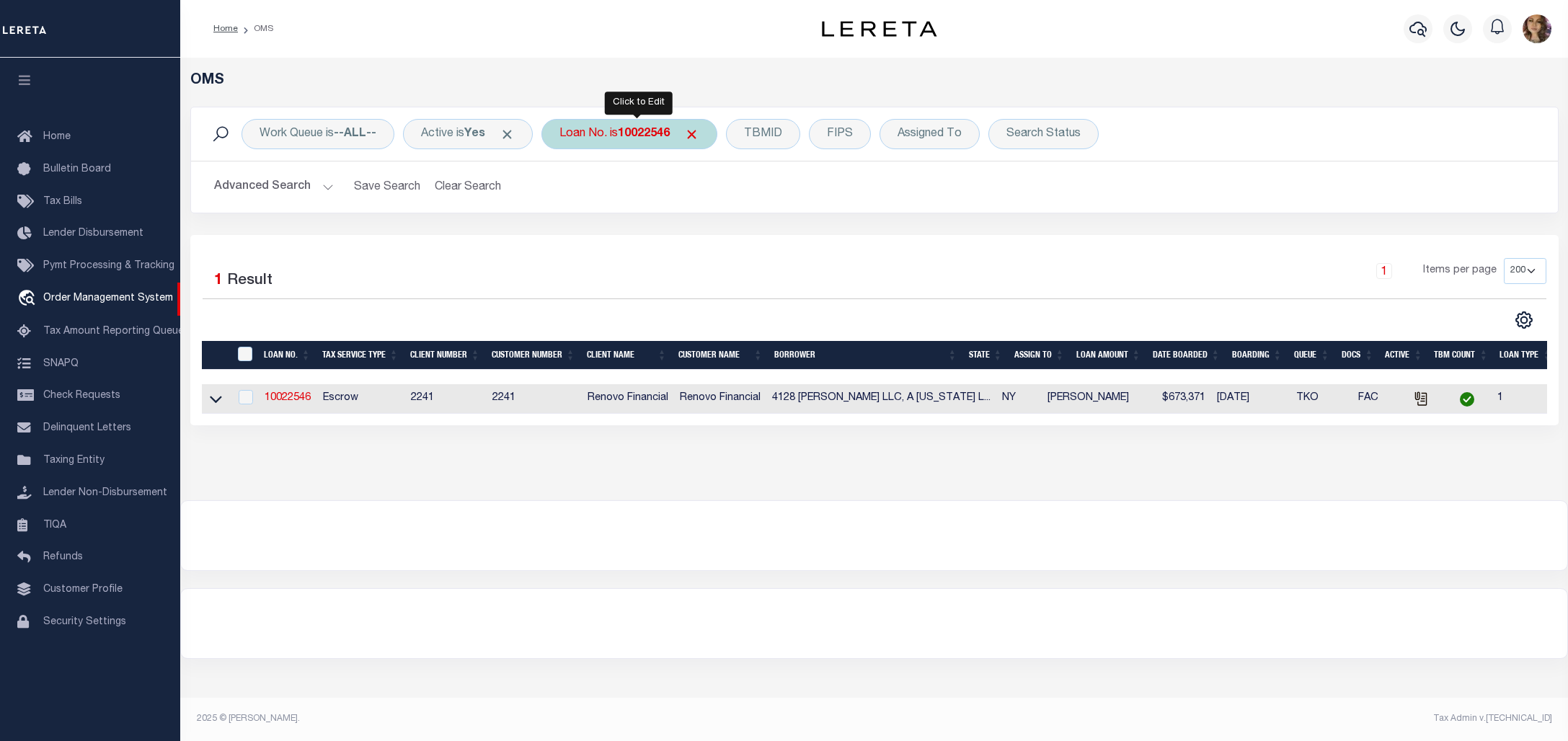
click at [640, 135] on b "10022546" at bounding box center [643, 134] width 52 height 12
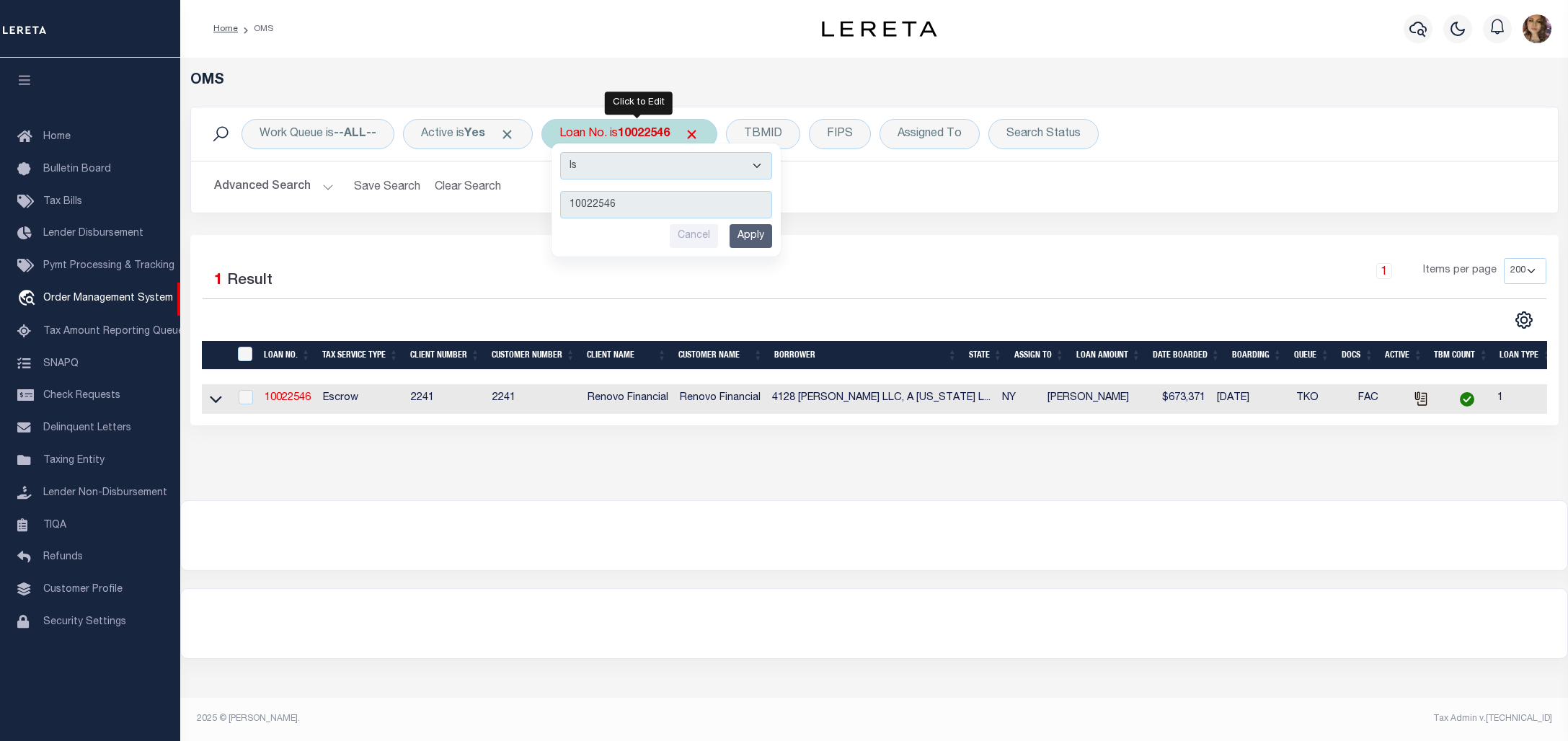
type input "111234"
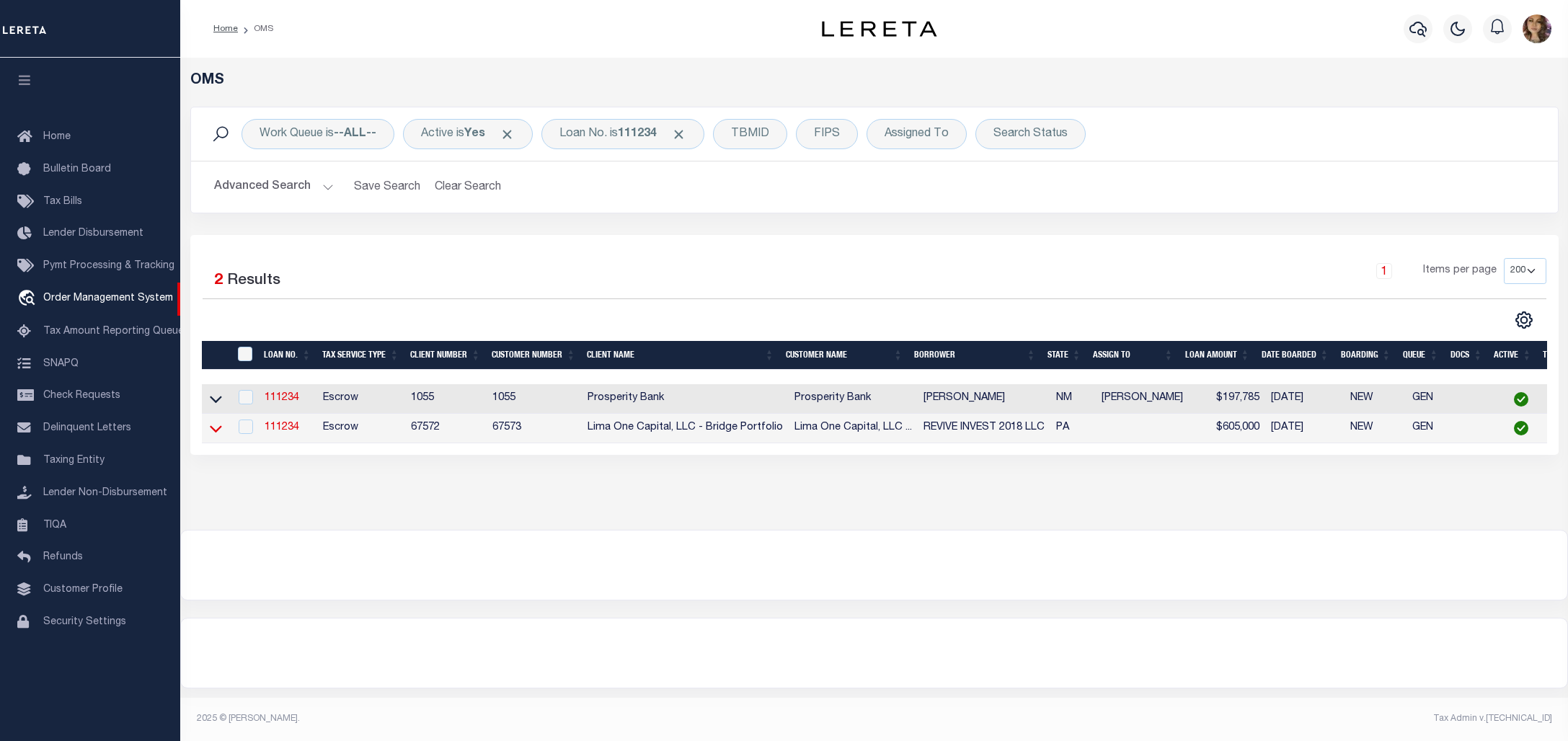
click at [211, 436] on icon at bounding box center [216, 428] width 12 height 15
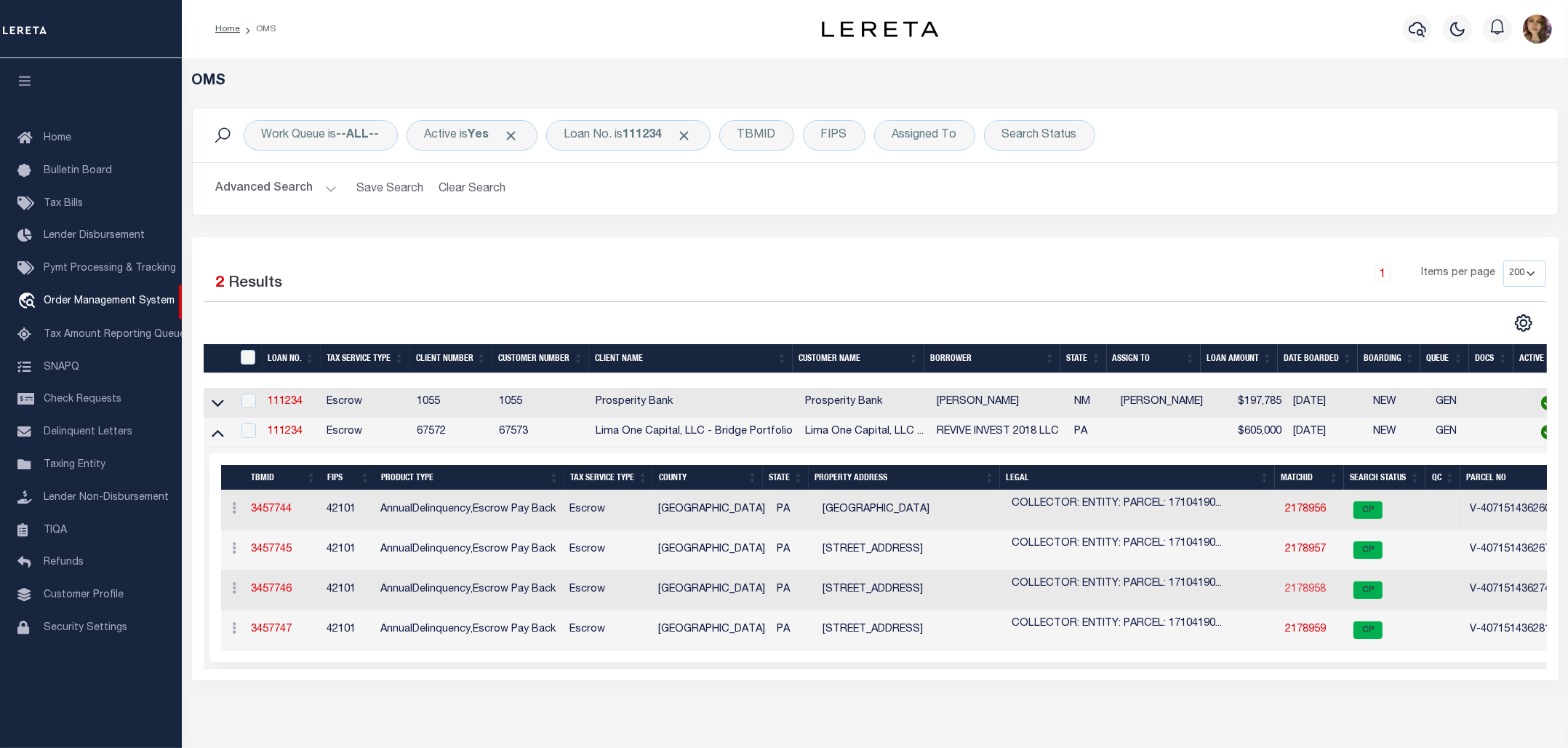
click at [1303, 594] on link "2178958" at bounding box center [1304, 589] width 40 height 10
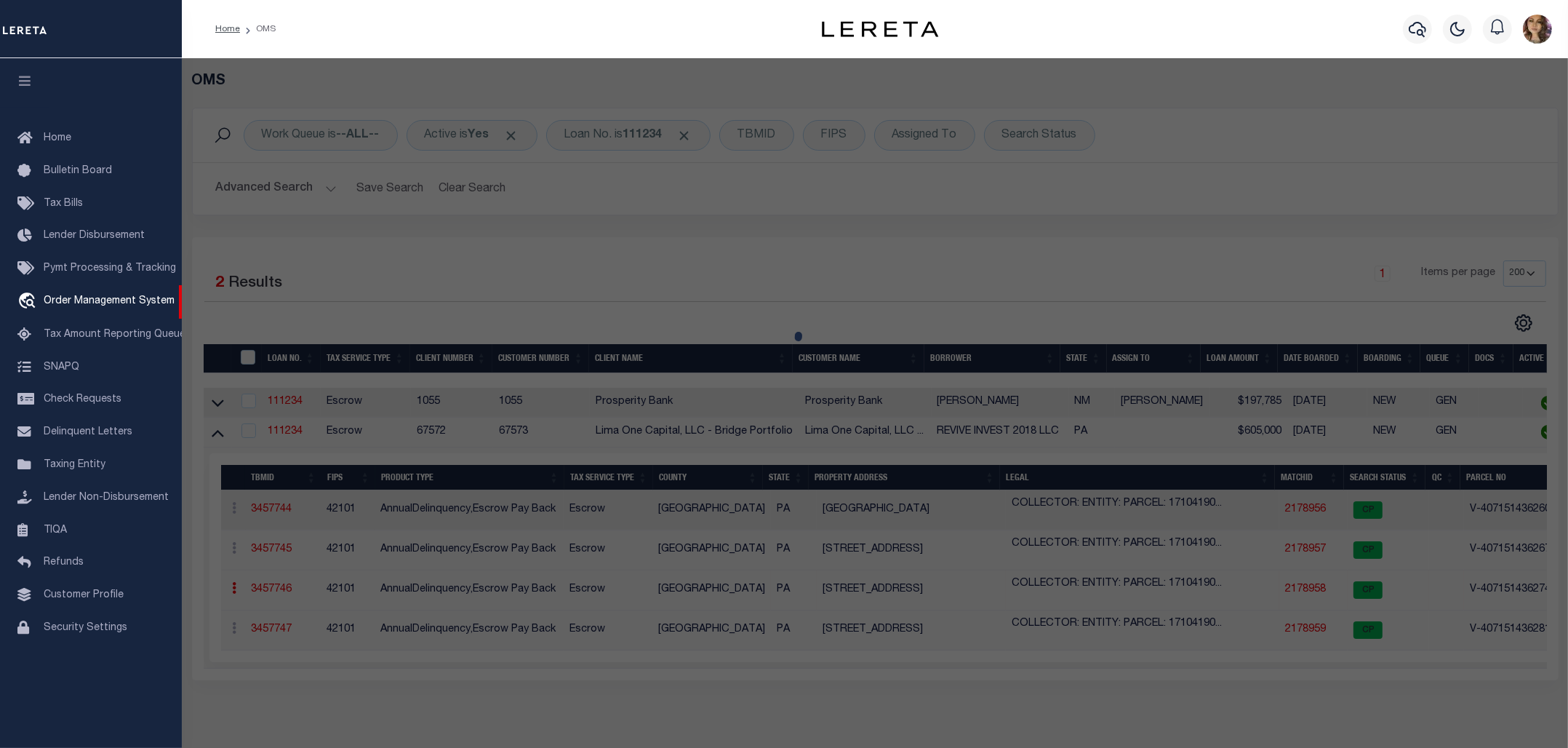
checkbox input "false"
select select "CP"
select select "AGW"
select select
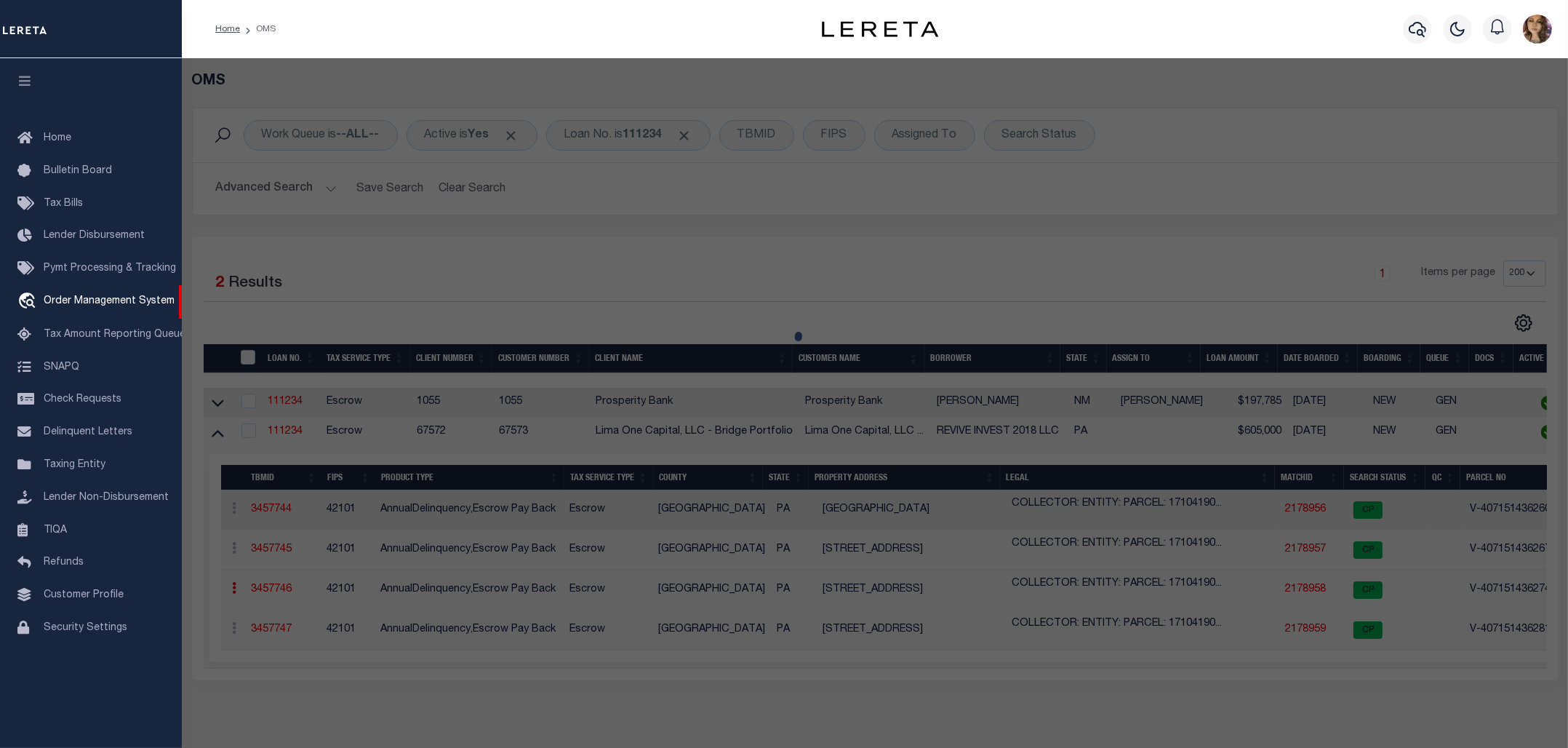
type input "[STREET_ADDRESS]"
checkbox input "false"
type input "[GEOGRAPHIC_DATA] [GEOGRAPHIC_DATA] 19143"
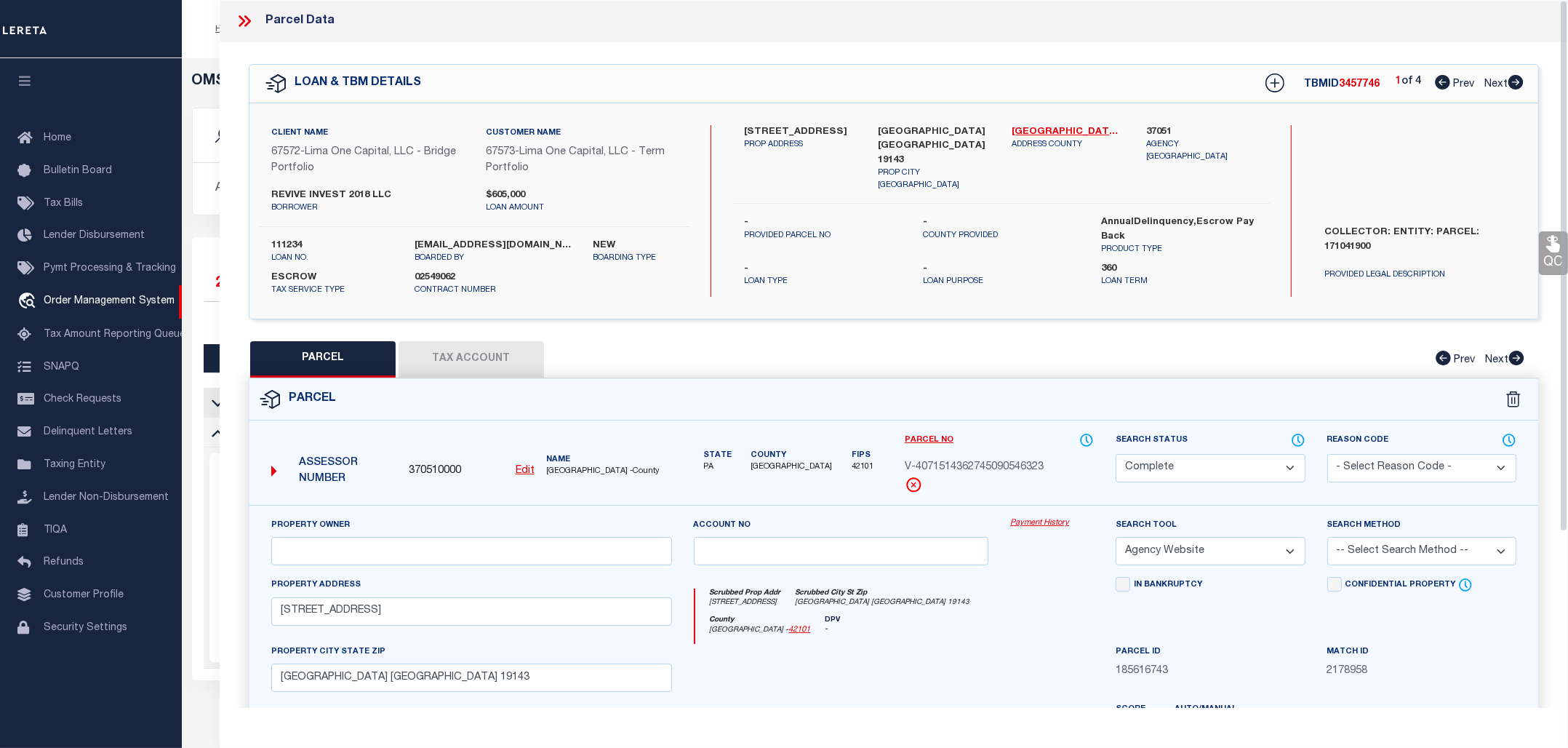
click at [1026, 519] on link "Payment History" at bounding box center [1052, 523] width 84 height 12
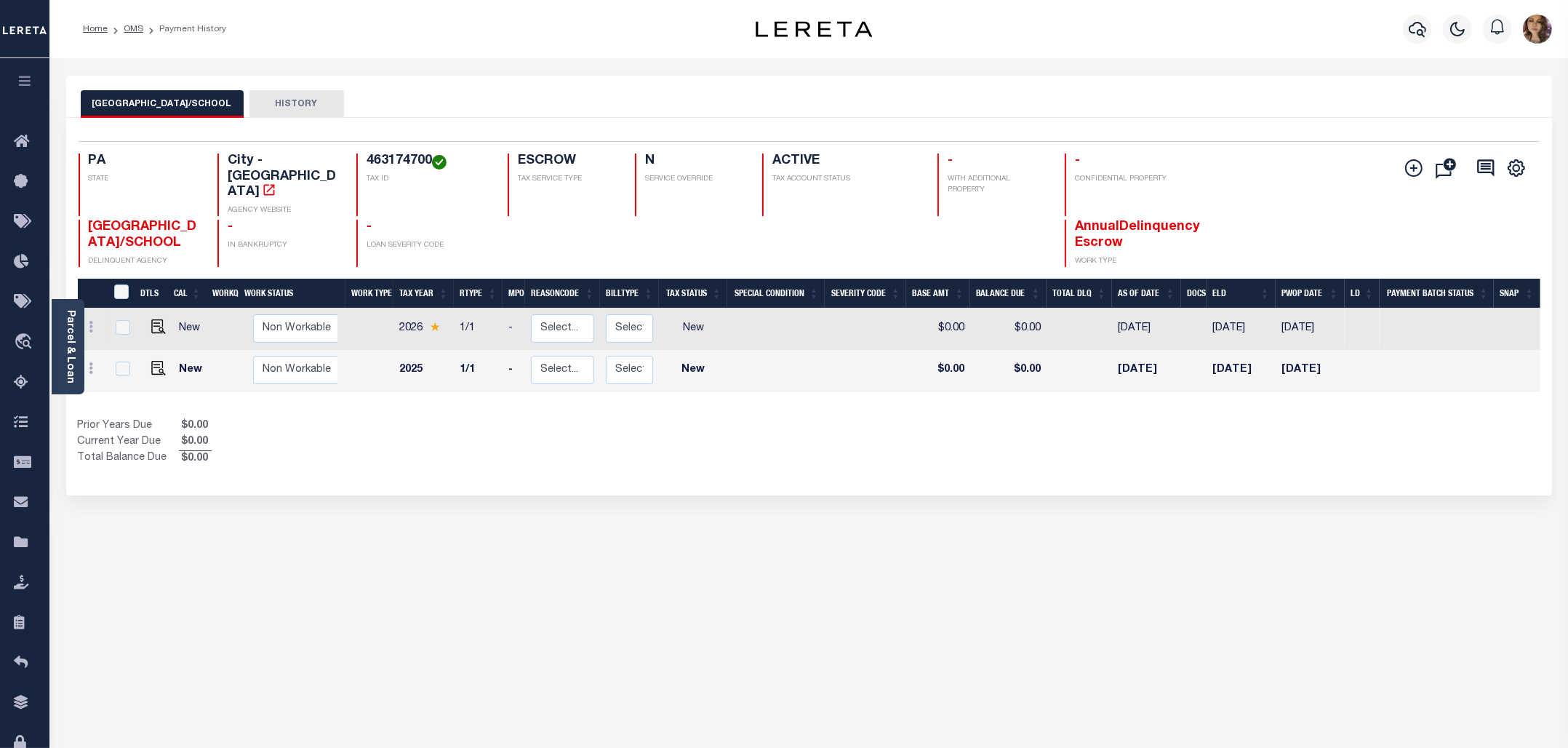
click at [400, 162] on h4 "463174700" at bounding box center [428, 162] width 123 height 16
copy h4 "463174700"
click at [122, 336] on span "Order Management System" at bounding box center [132, 342] width 178 height 40
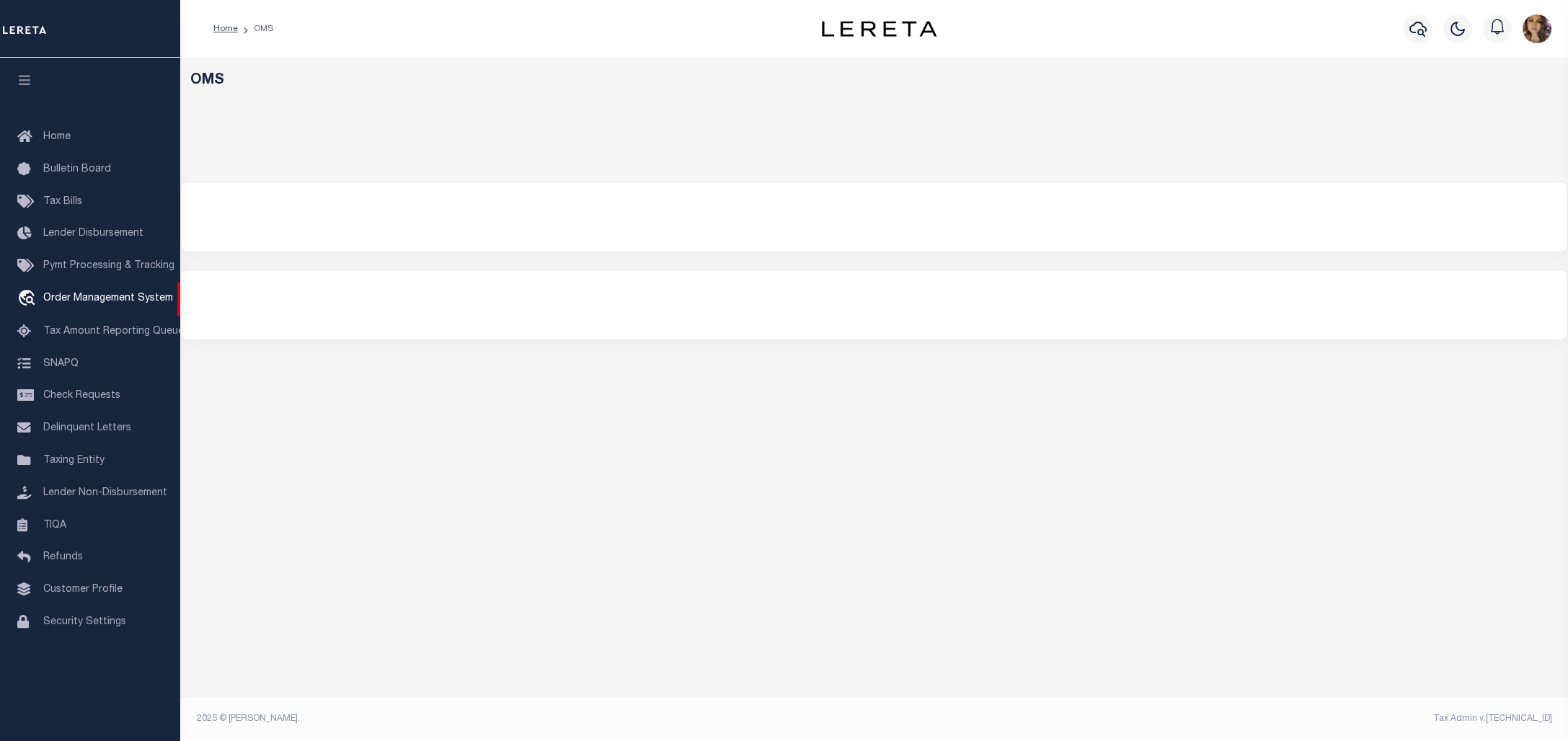
select select "200"
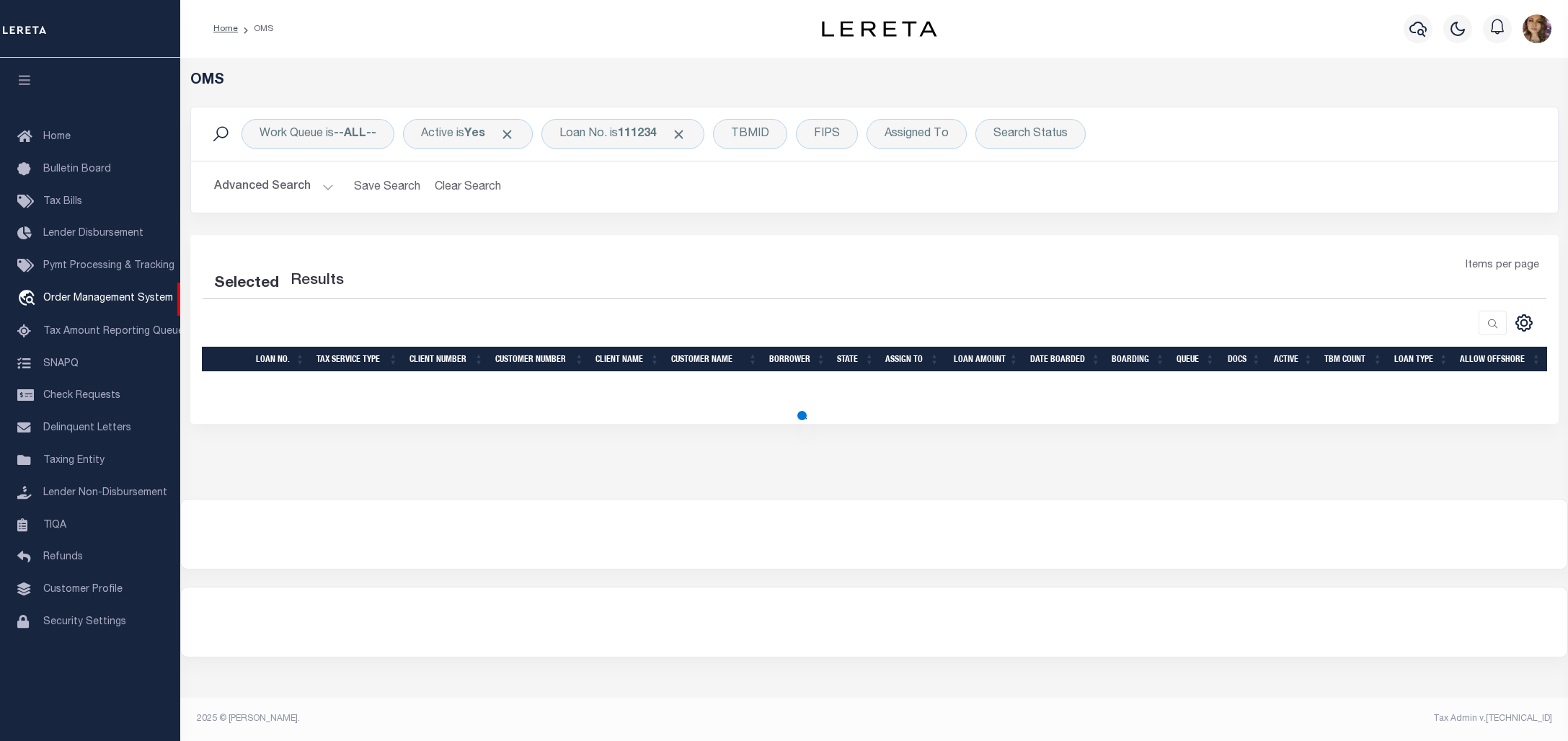
select select "200"
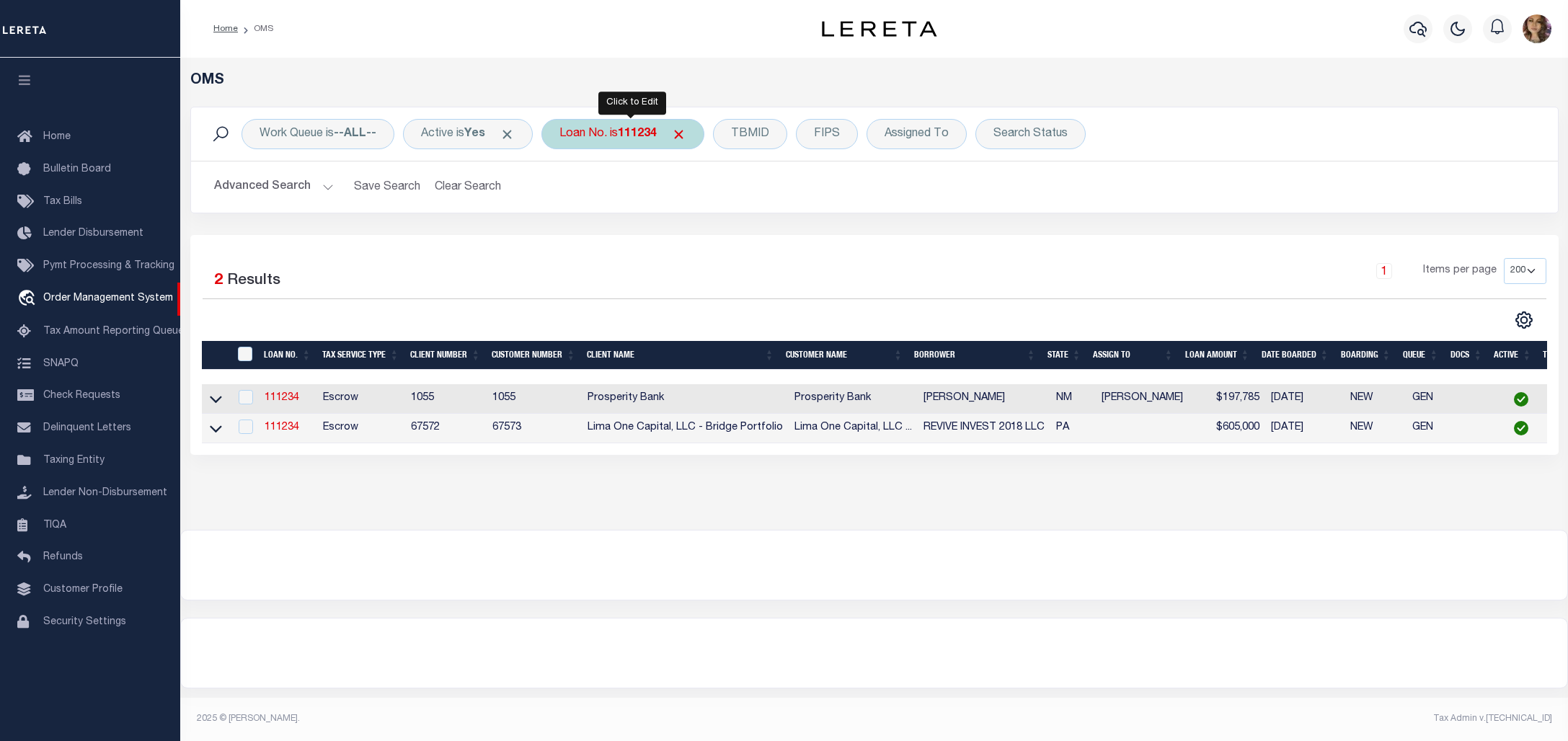
click at [628, 135] on b "111234" at bounding box center [637, 134] width 39 height 12
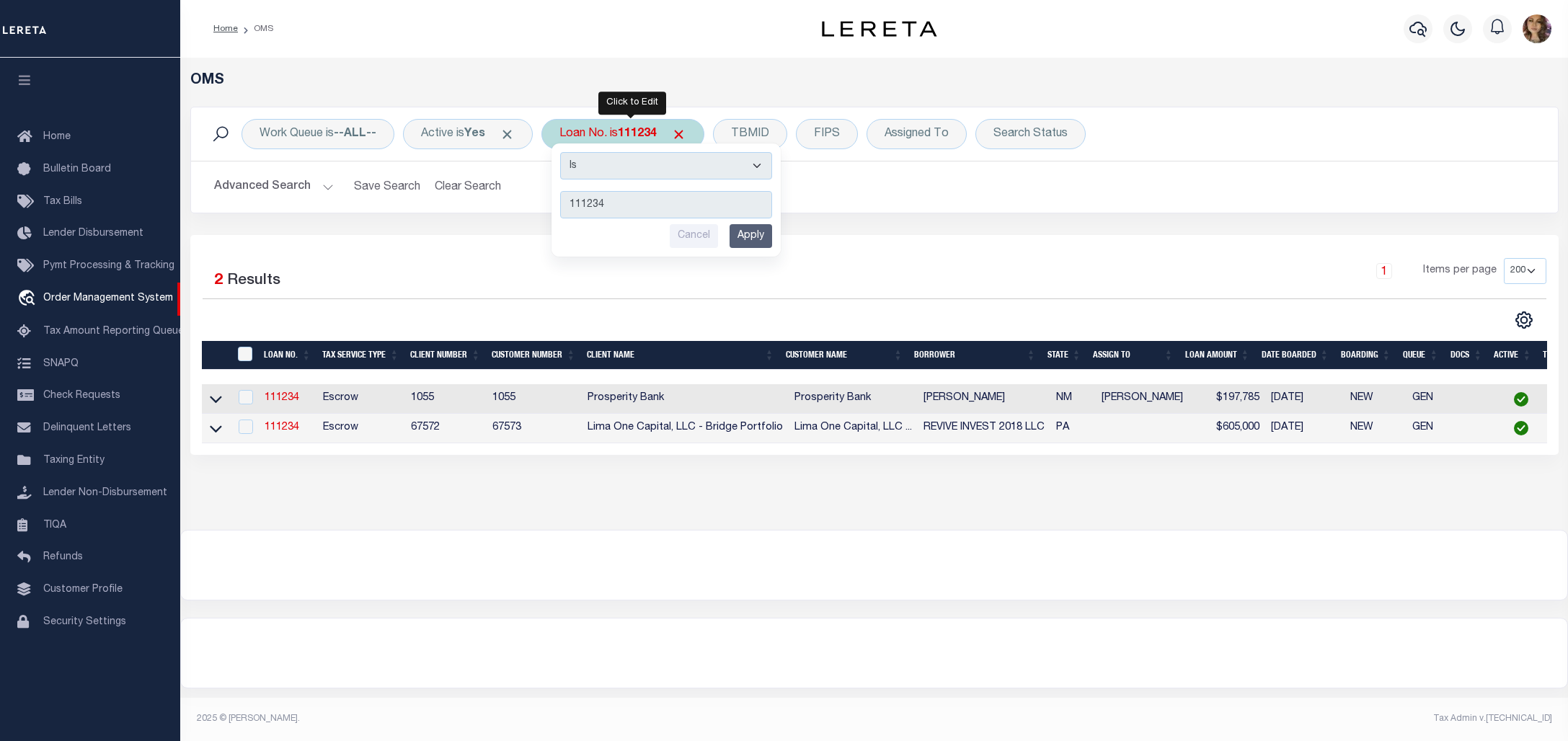
type input "17532"
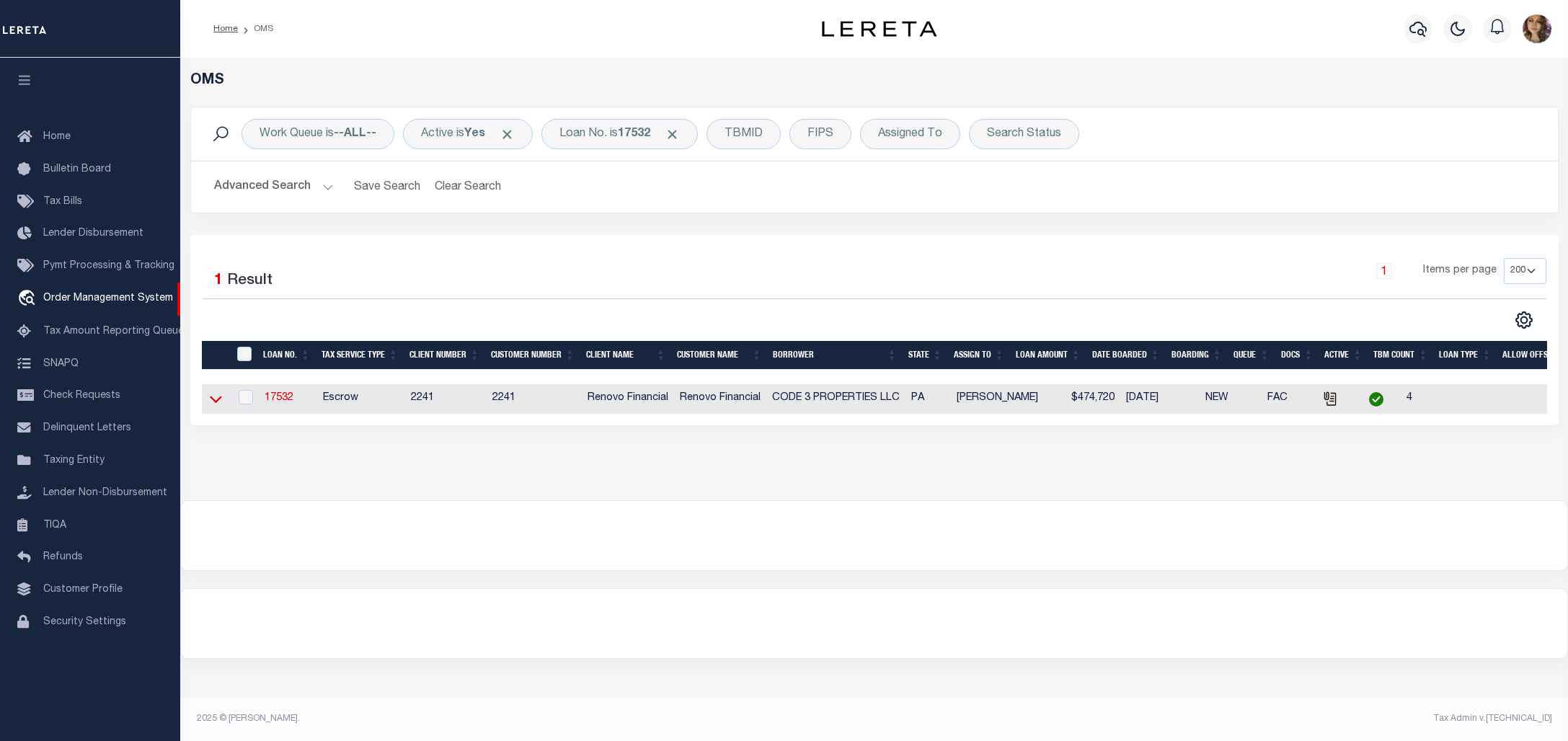
click at [214, 397] on icon at bounding box center [216, 399] width 12 height 15
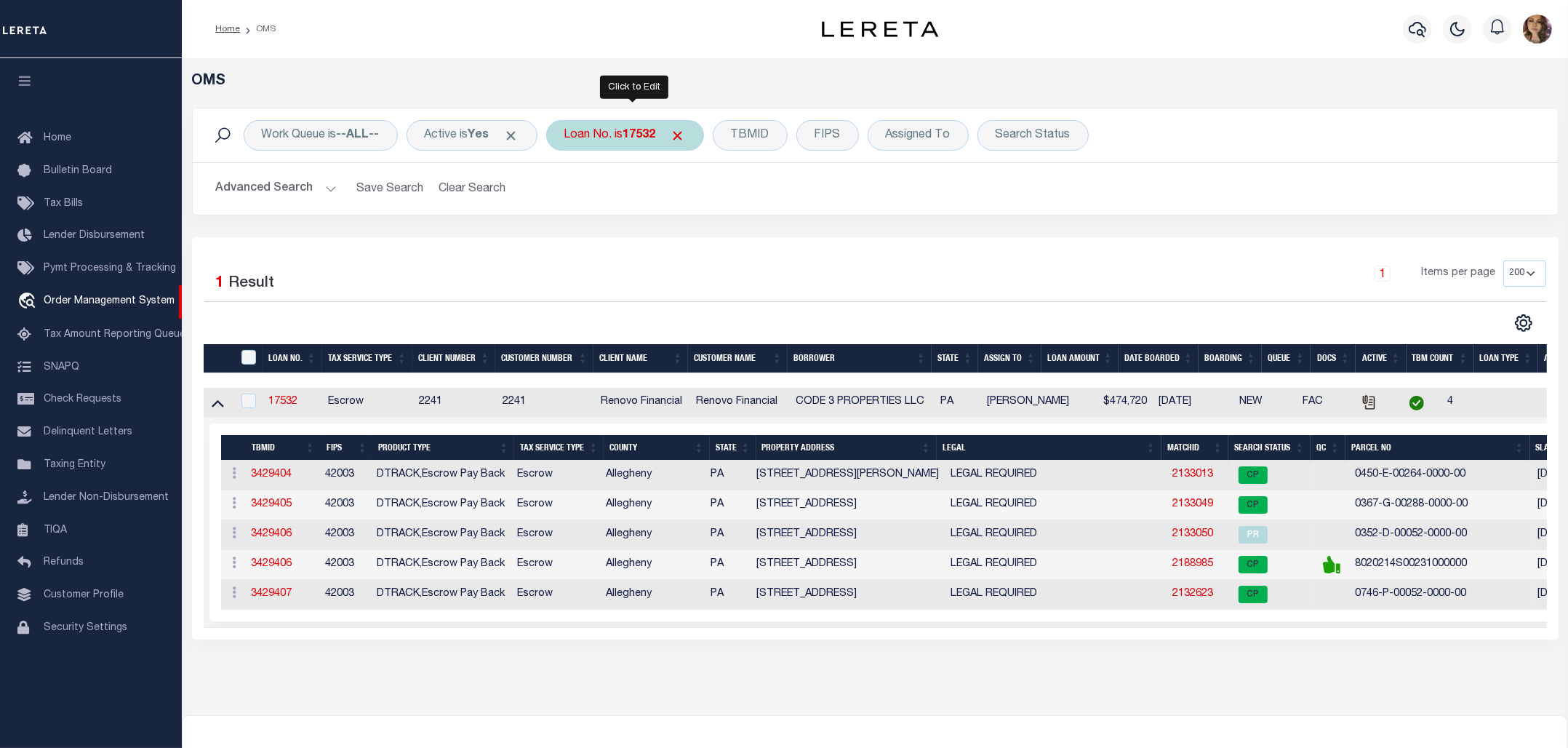
click at [656, 139] on b "17532" at bounding box center [639, 135] width 33 height 12
type input "8006389"
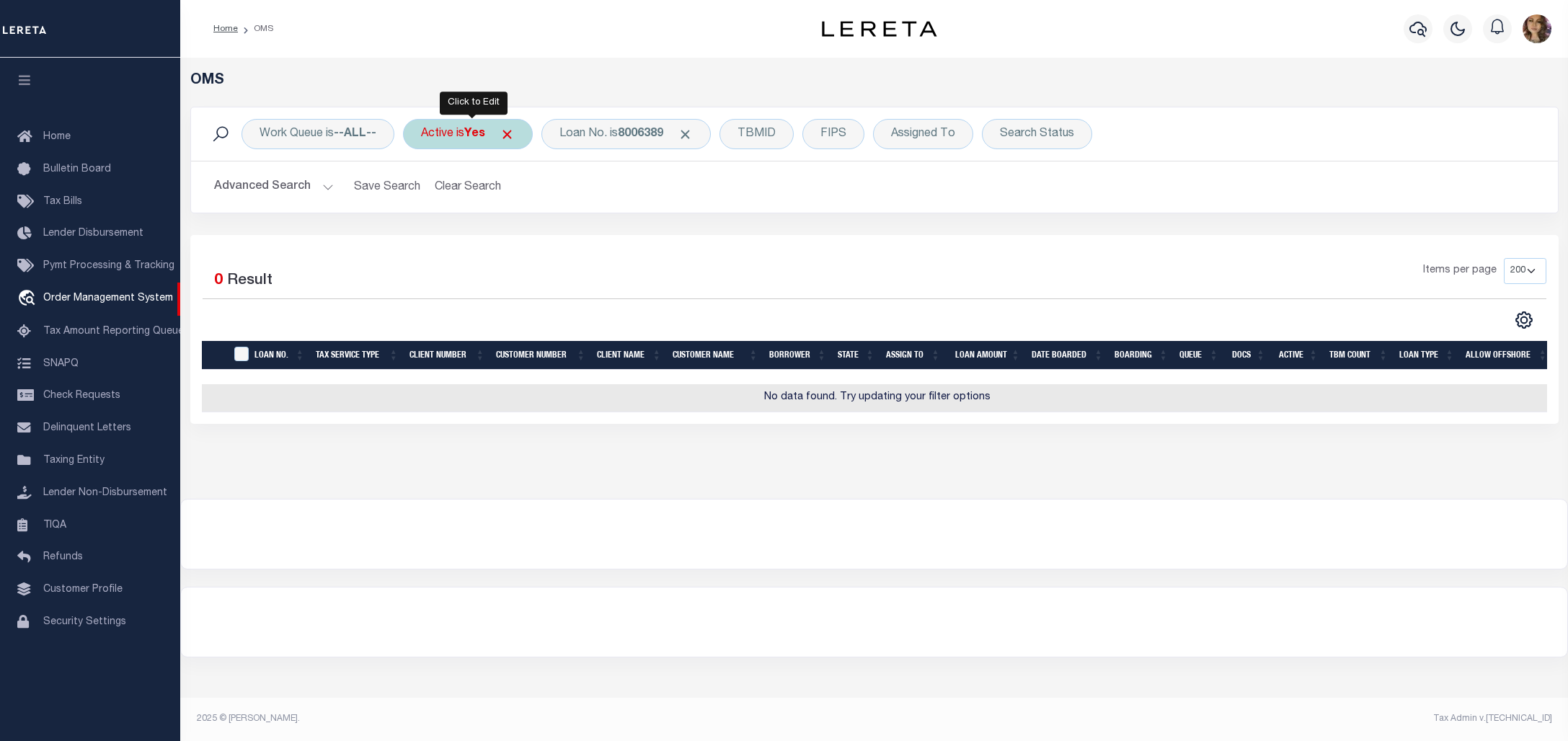
click at [474, 138] on b "Yes" at bounding box center [475, 134] width 21 height 12
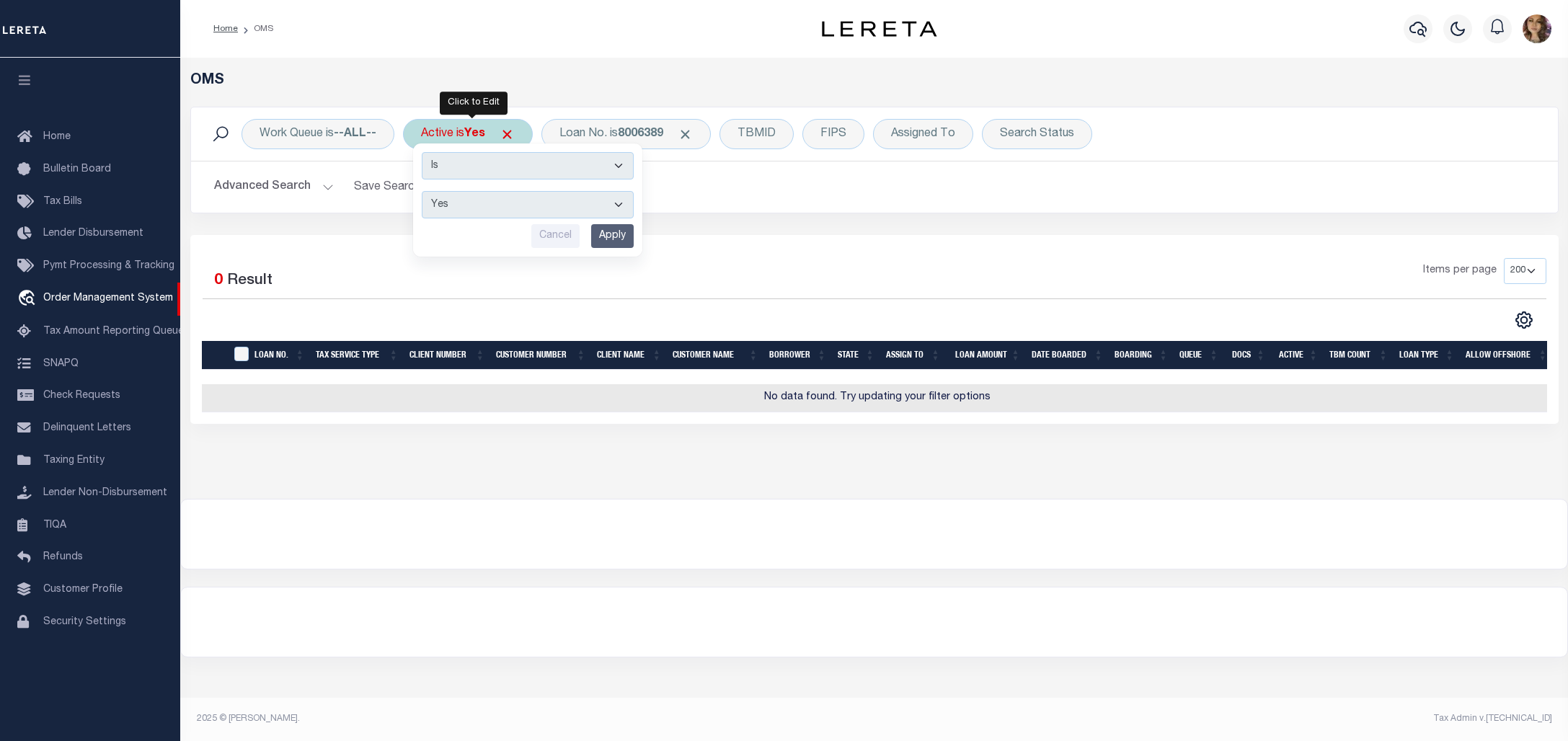
click at [474, 211] on select "Yes No" at bounding box center [527, 205] width 212 height 28
select select "false"
click at [425, 191] on select "Yes No" at bounding box center [527, 205] width 212 height 28
click at [620, 235] on input "Apply" at bounding box center [612, 236] width 42 height 24
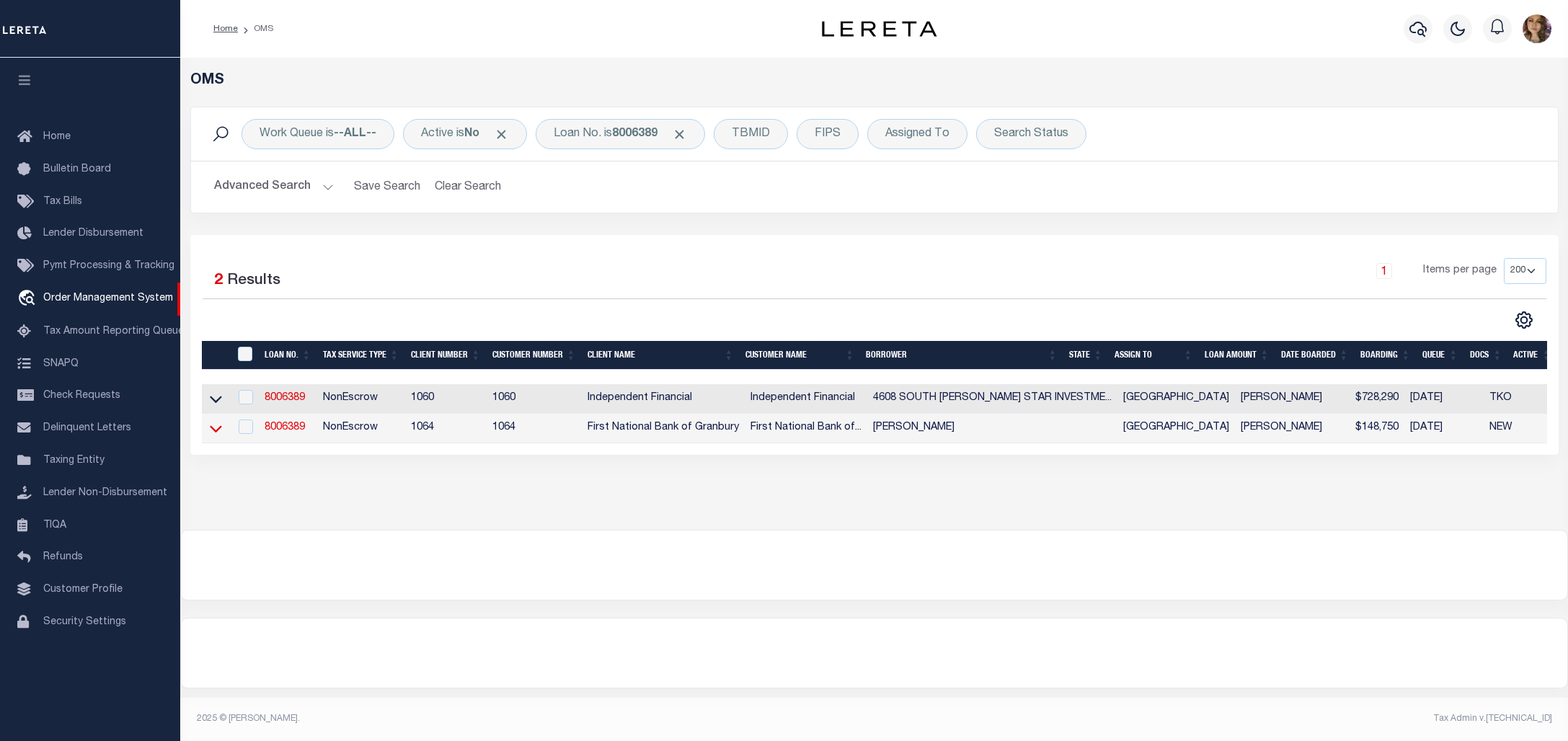
click at [215, 432] on icon at bounding box center [216, 429] width 12 height 7
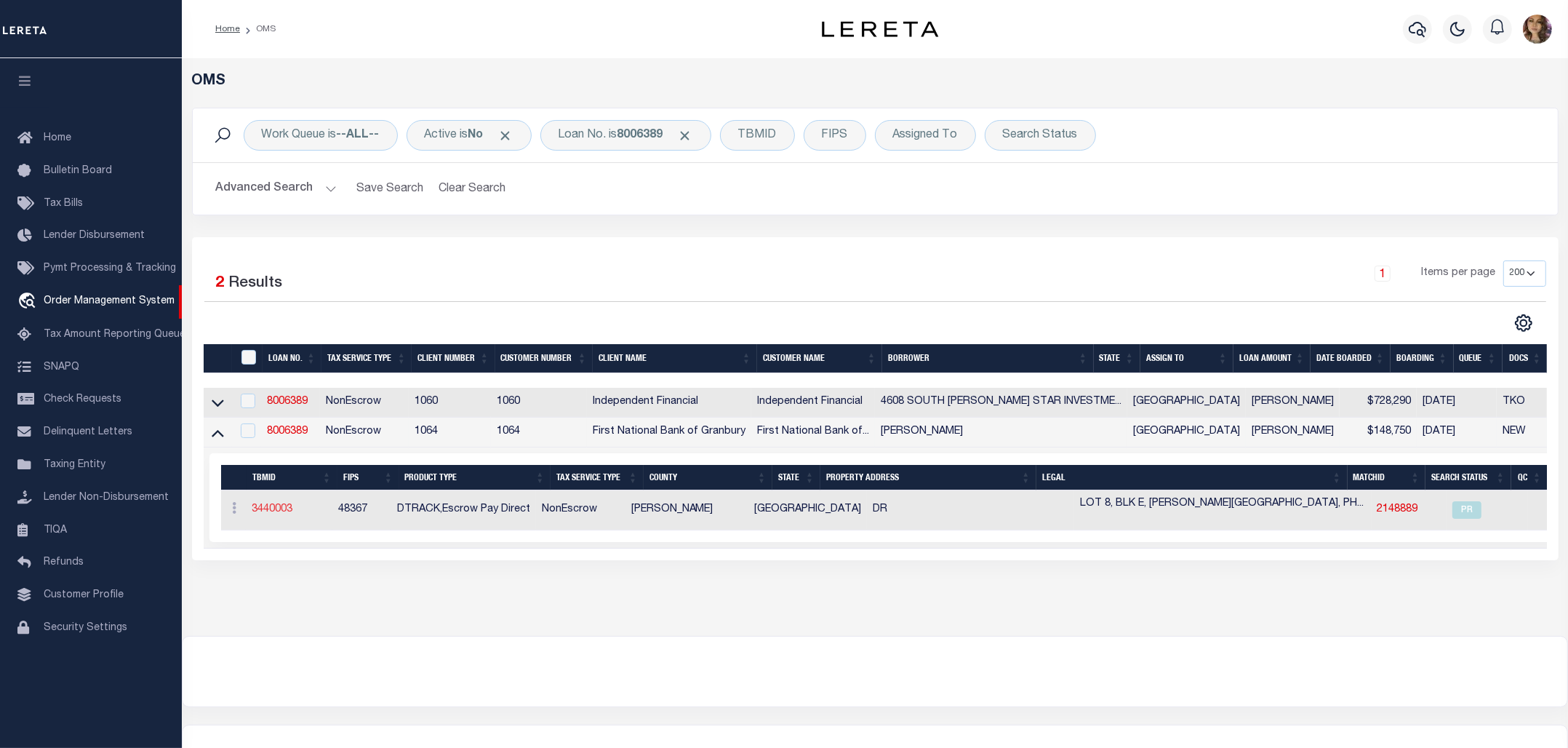
click at [276, 514] on link "3440003" at bounding box center [272, 509] width 40 height 10
type input "8006389"
type input "[PERSON_NAME]"
select select "False"
select select
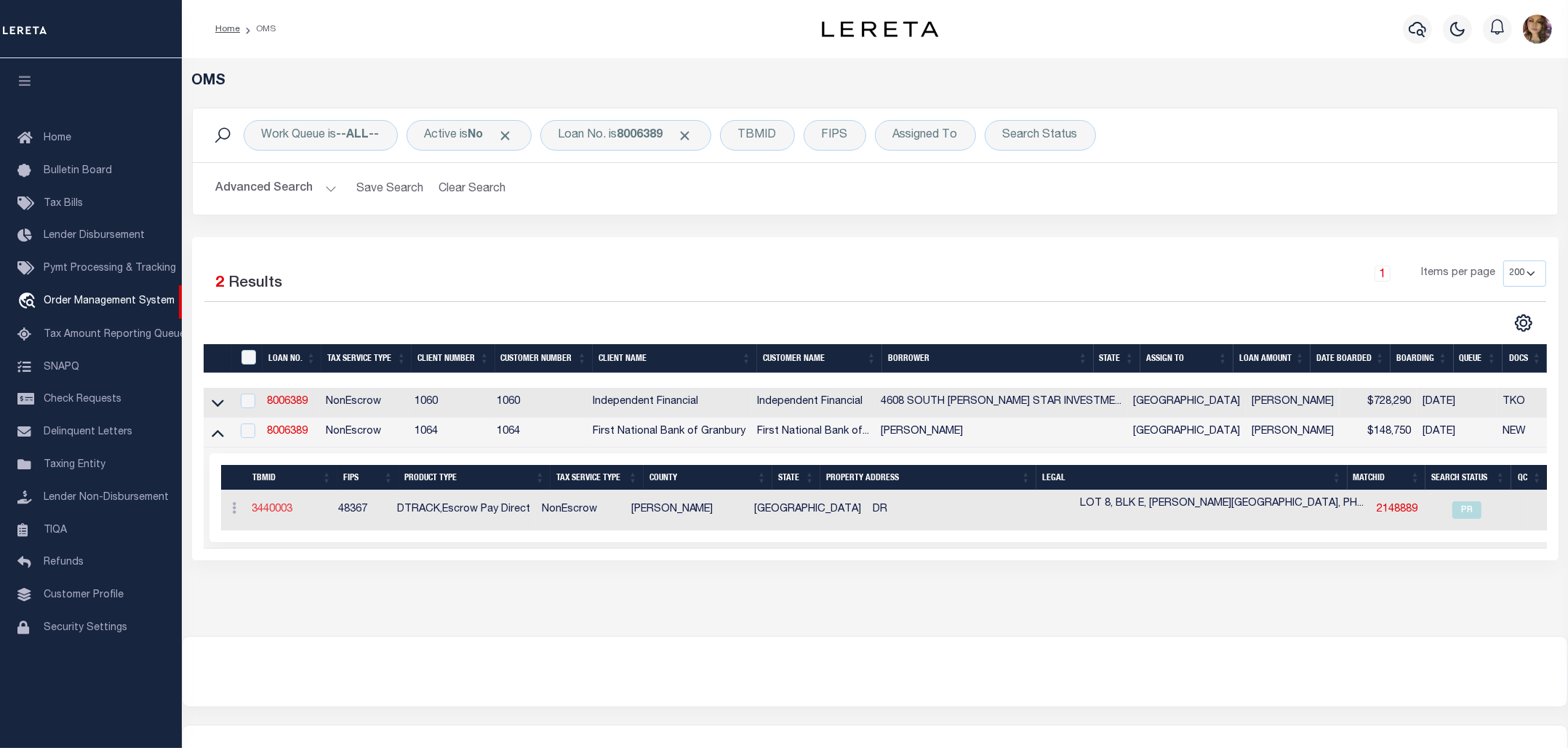
select select
select select "10"
select select "NonEscrow"
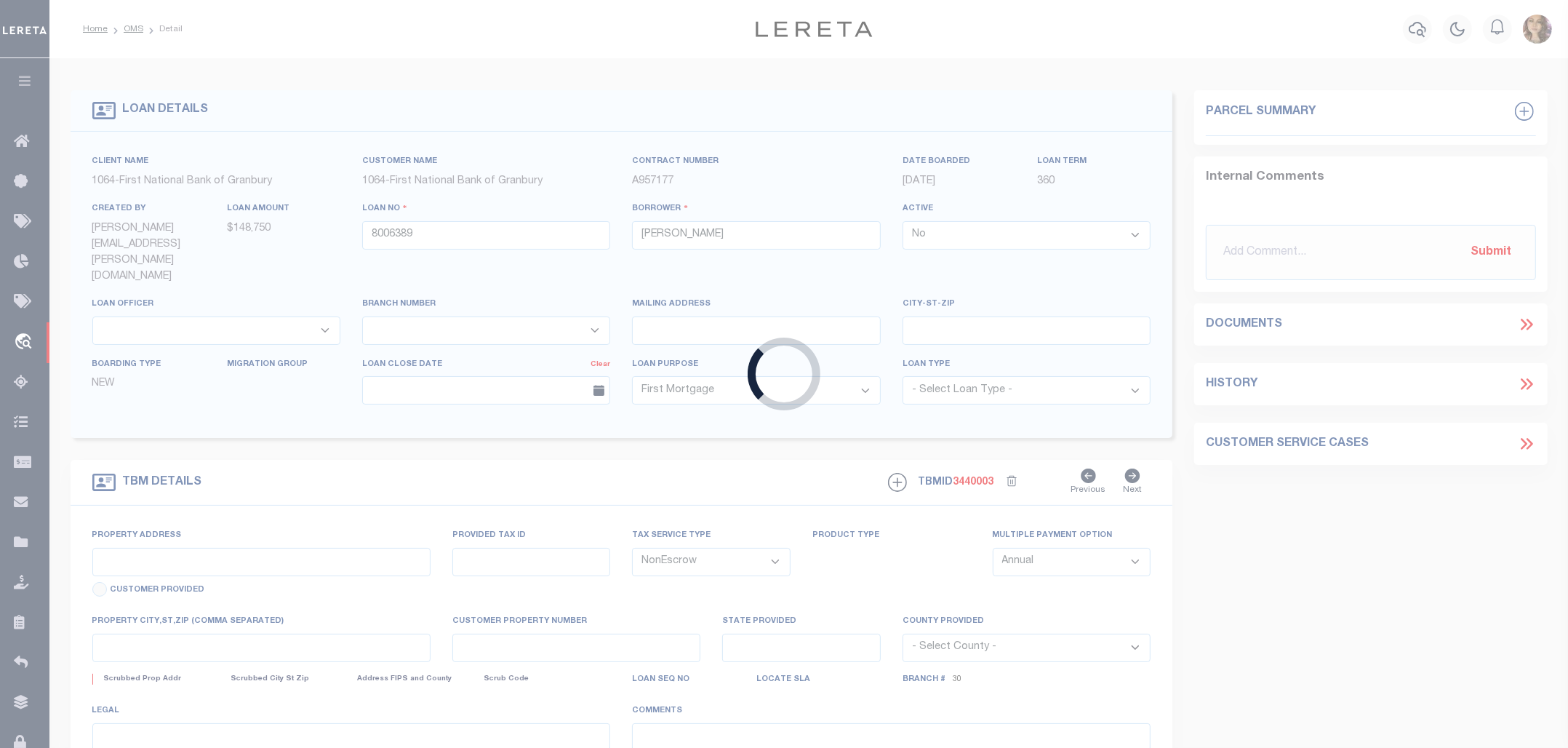
select select "543"
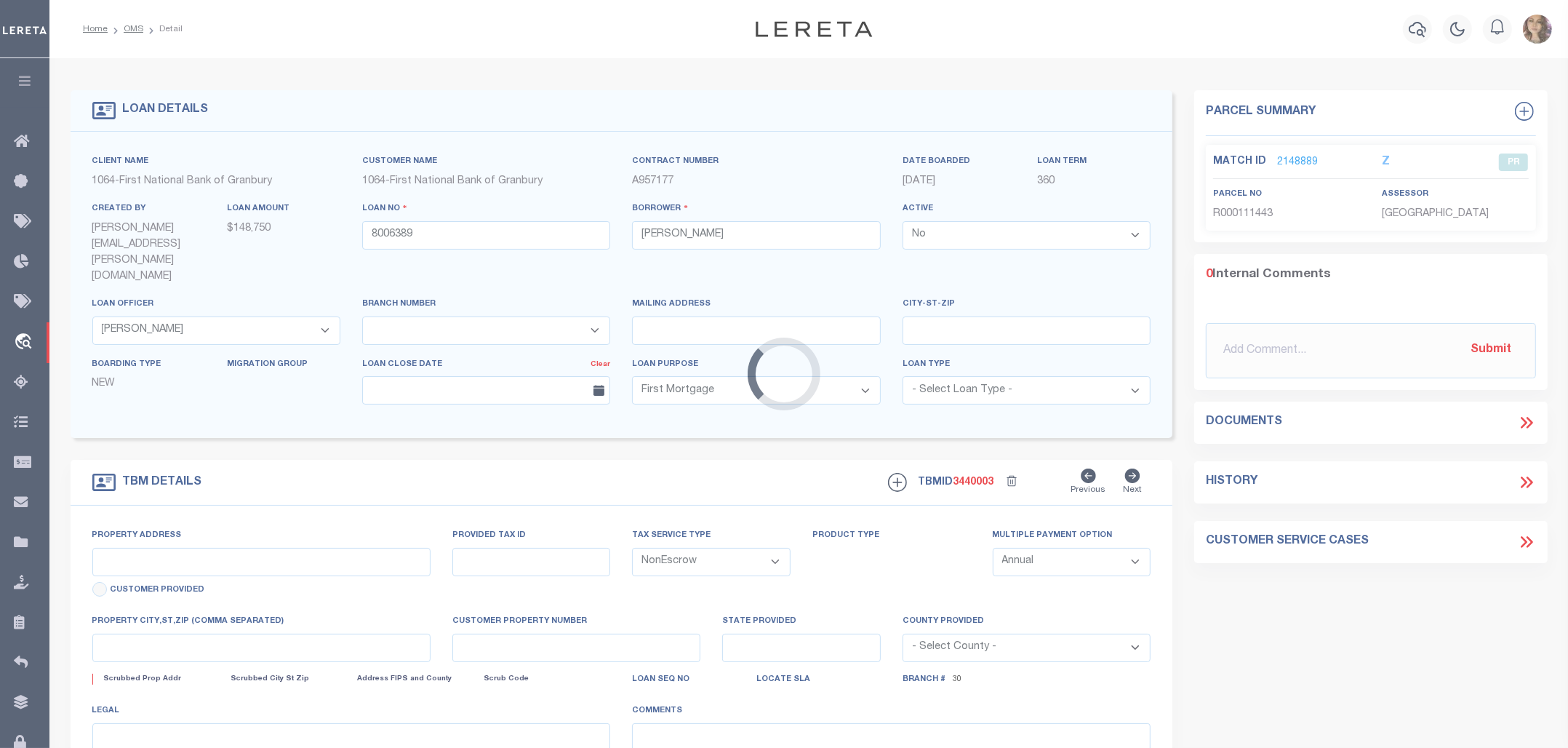
type input "TBD KOLB DR"
select select
type input "ALEDO TX 76008"
type input "[GEOGRAPHIC_DATA]"
select select
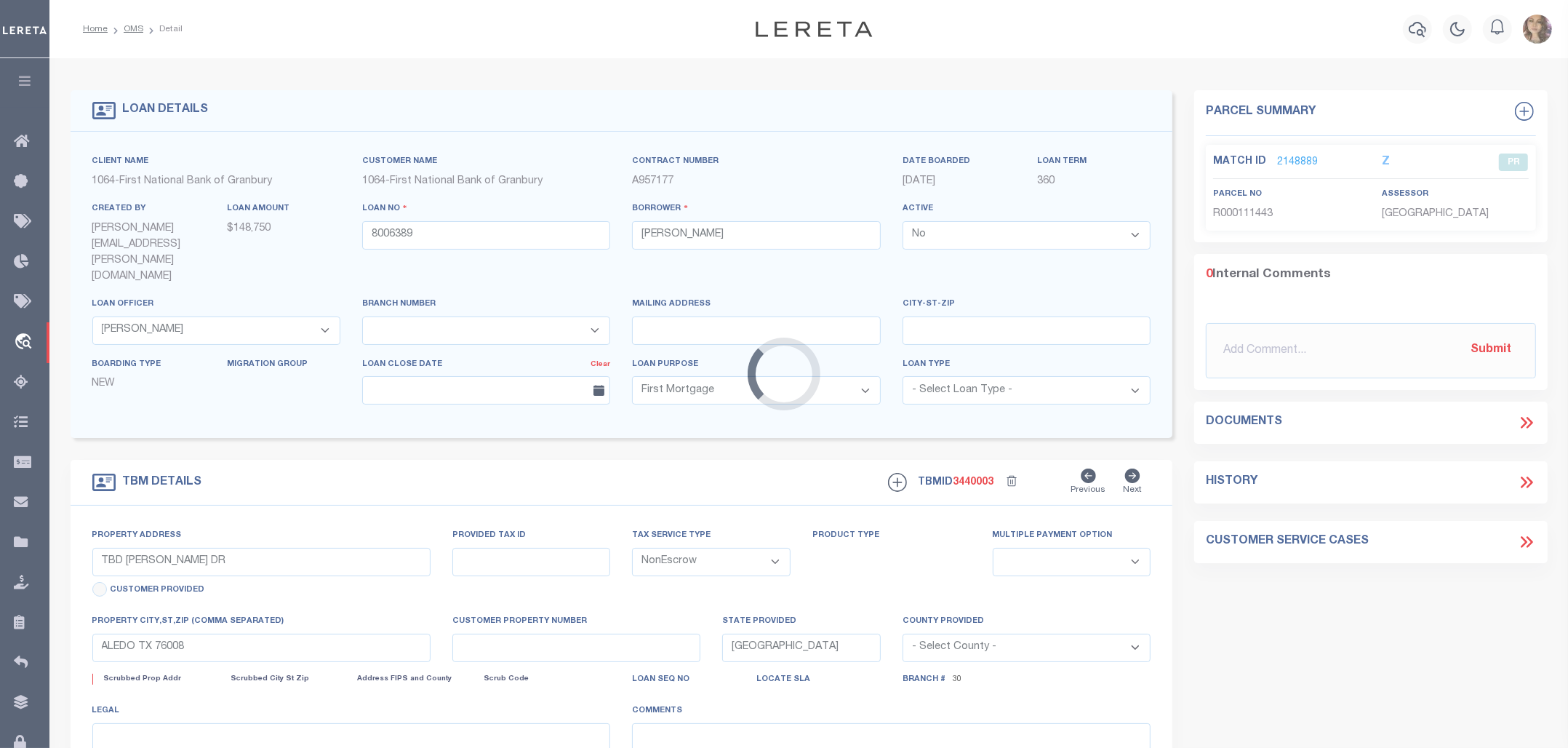
type textarea "LOT 8, BLK E, MARAVILLA ESTATES, PH 1, PARKER CO, TX"
select select "207"
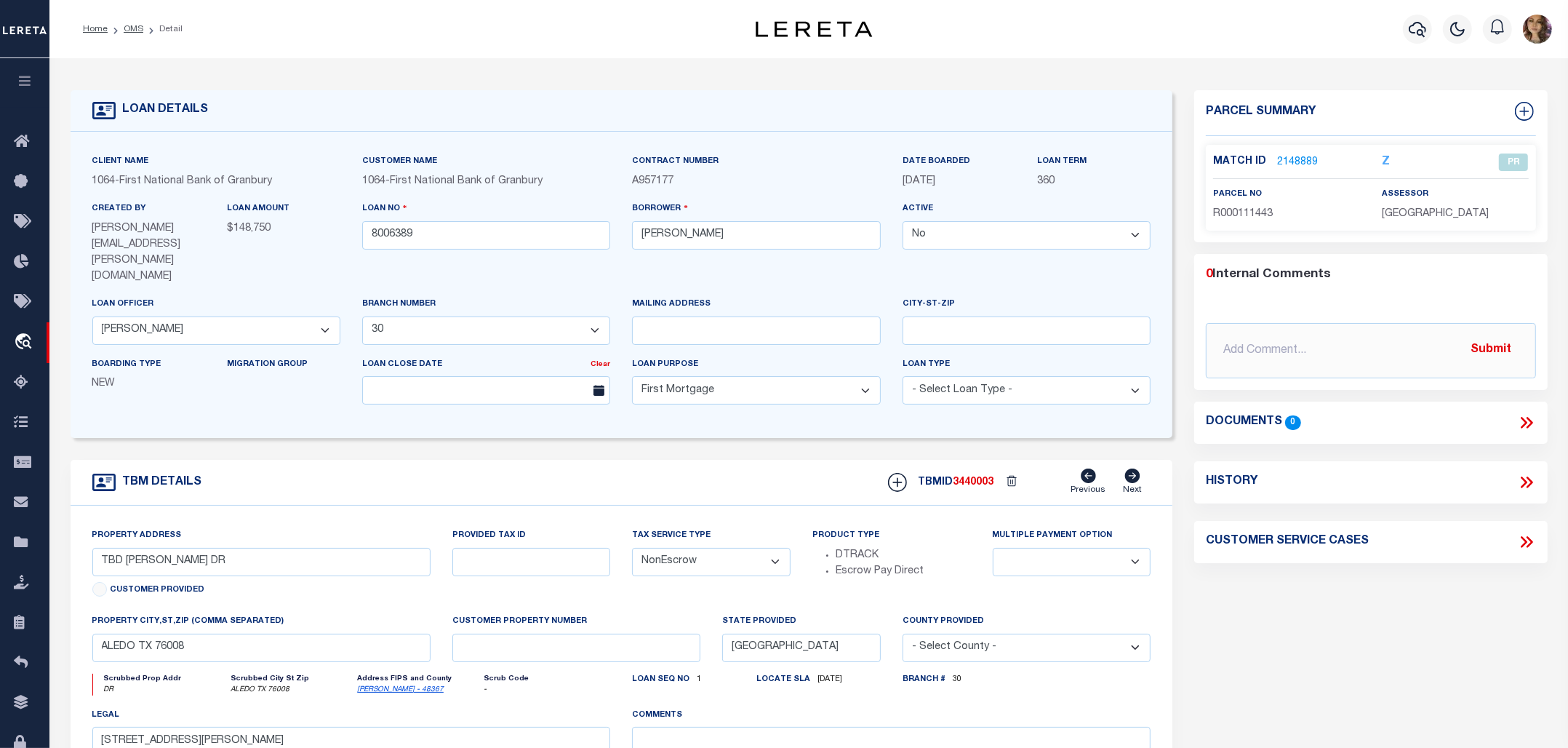
click at [144, 108] on h4 "LOAN DETAILS" at bounding box center [162, 110] width 93 height 14
drag, startPoint x: 103, startPoint y: 456, endPoint x: 127, endPoint y: 456, distance: 24.0
click at [104, 474] on icon at bounding box center [104, 483] width 24 height 18
click at [158, 475] on h4 "TBM DETAILS" at bounding box center [159, 482] width 87 height 14
click at [182, 110] on h4 "LOAN DETAILS" at bounding box center [162, 110] width 93 height 14
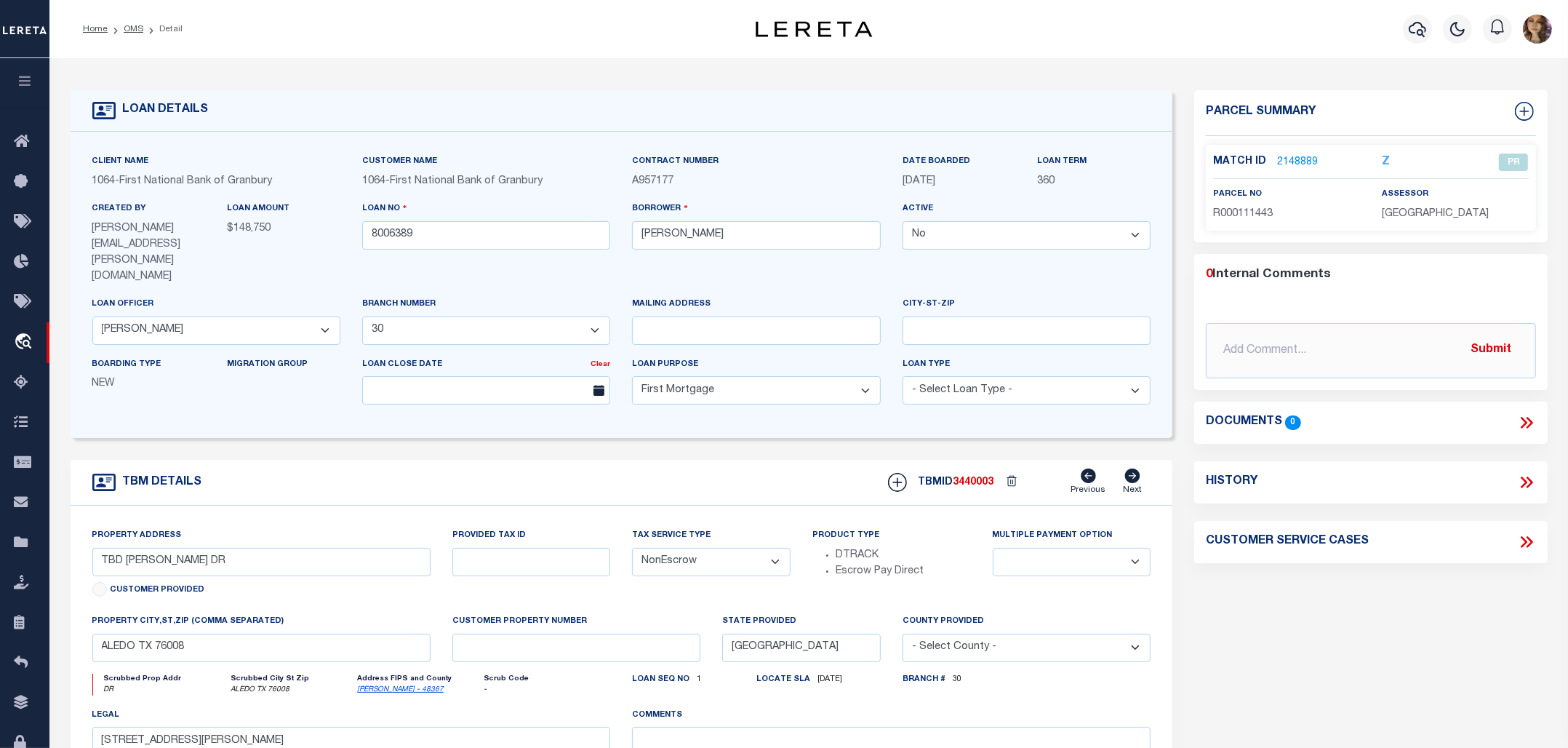
click at [101, 112] on icon at bounding box center [104, 111] width 24 height 18
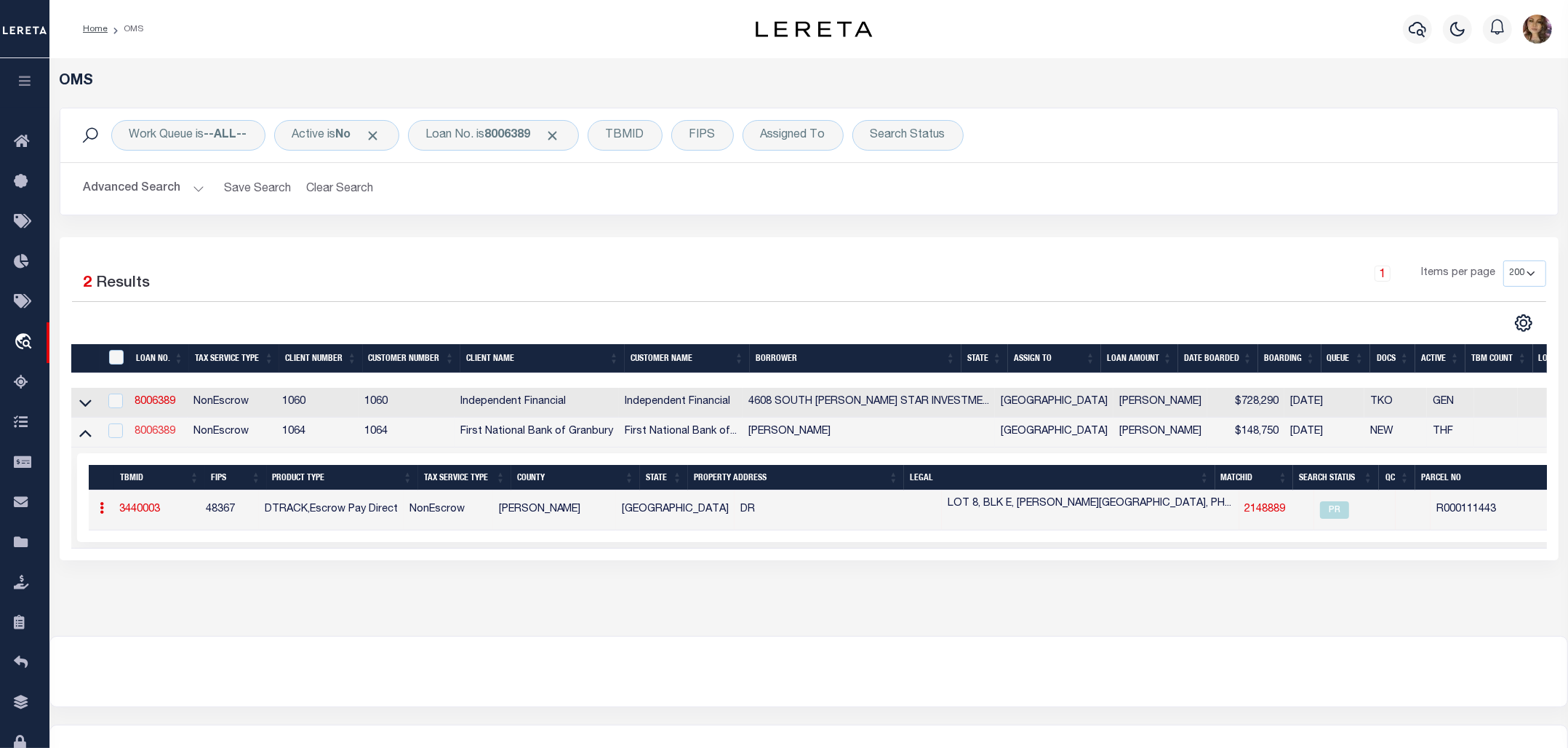
click at [167, 434] on link "8006389" at bounding box center [154, 431] width 40 height 10
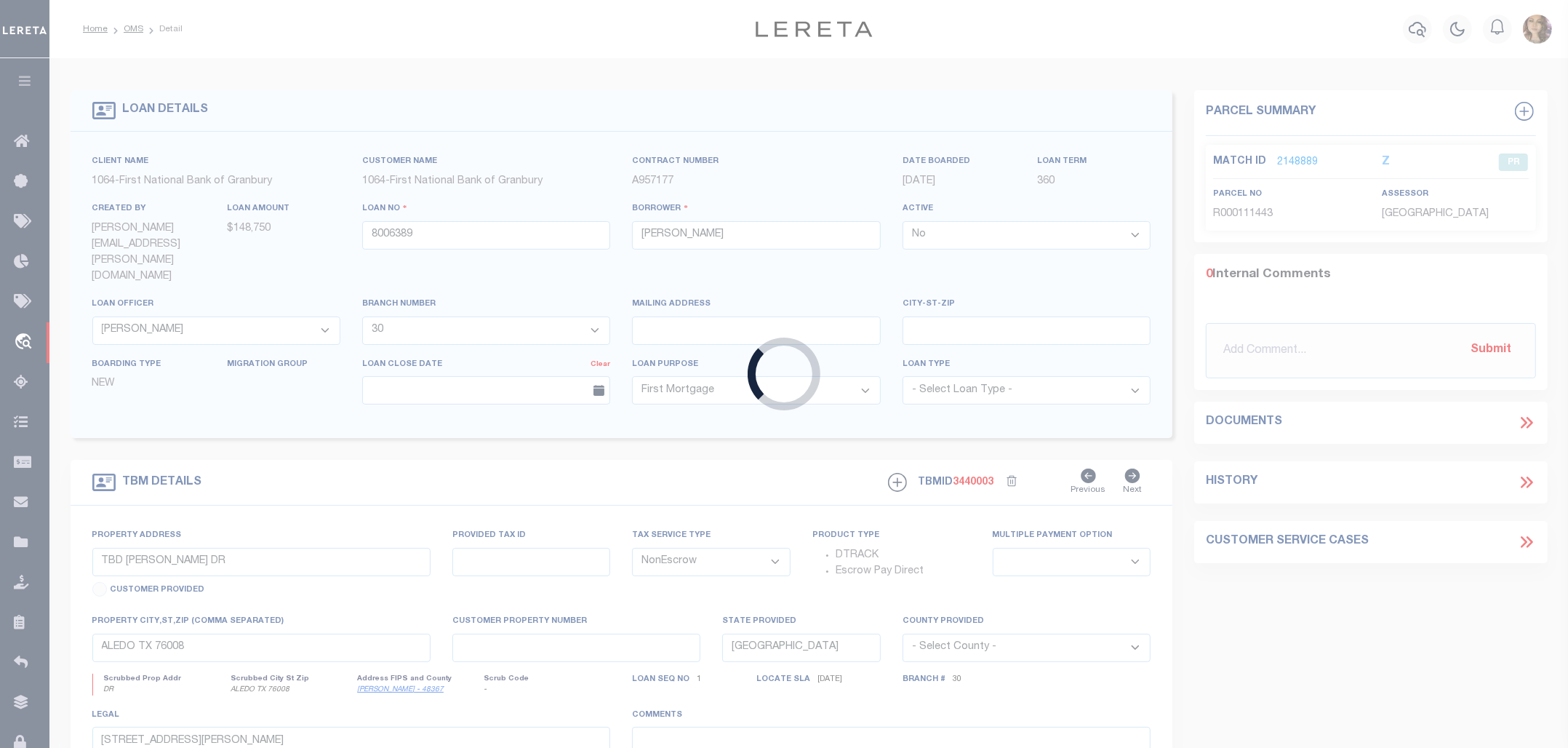
select select "543"
select select "207"
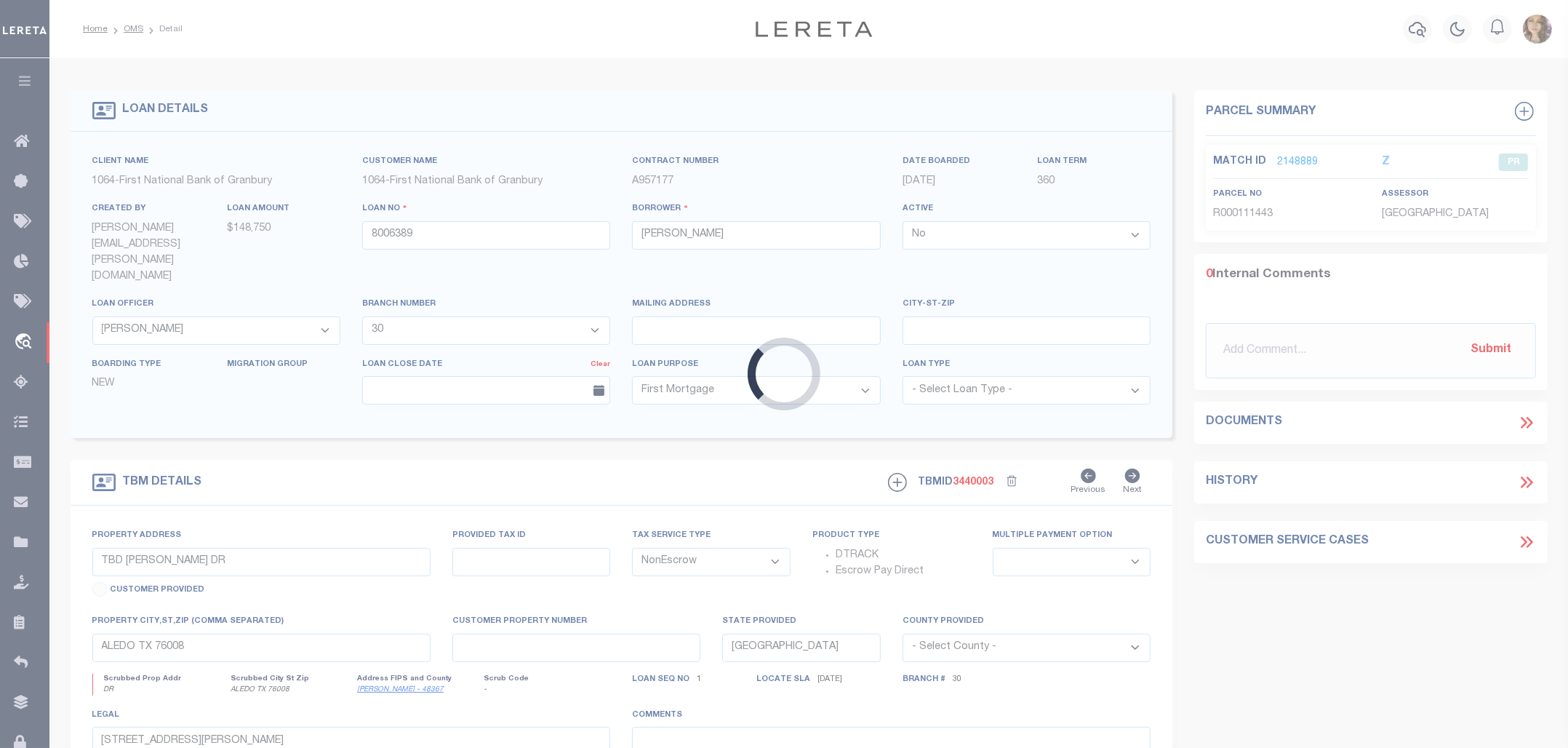
select select
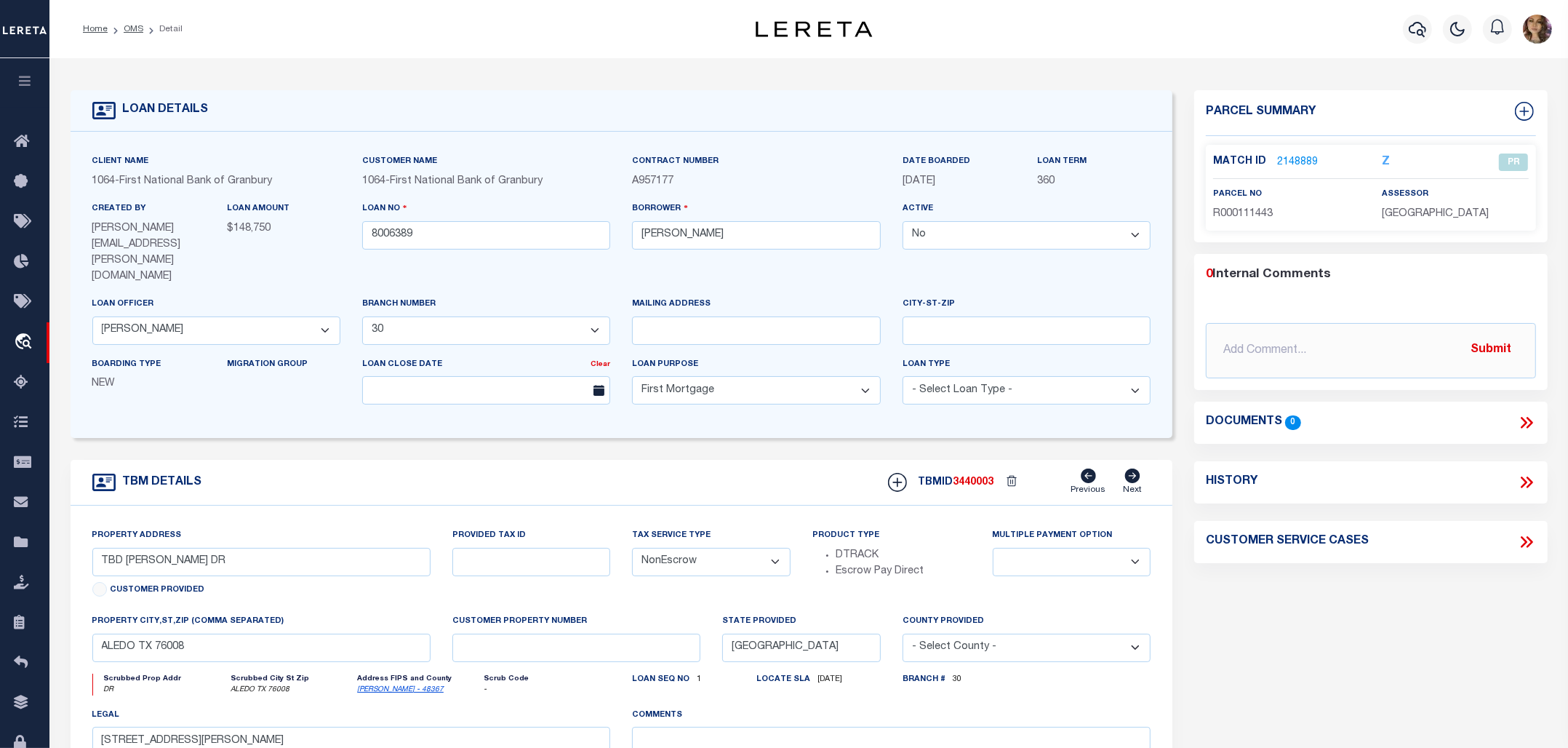
click at [1283, 109] on h4 "Parcel Summary" at bounding box center [1370, 119] width 329 height 35
click at [1293, 159] on link "2148889" at bounding box center [1297, 162] width 40 height 15
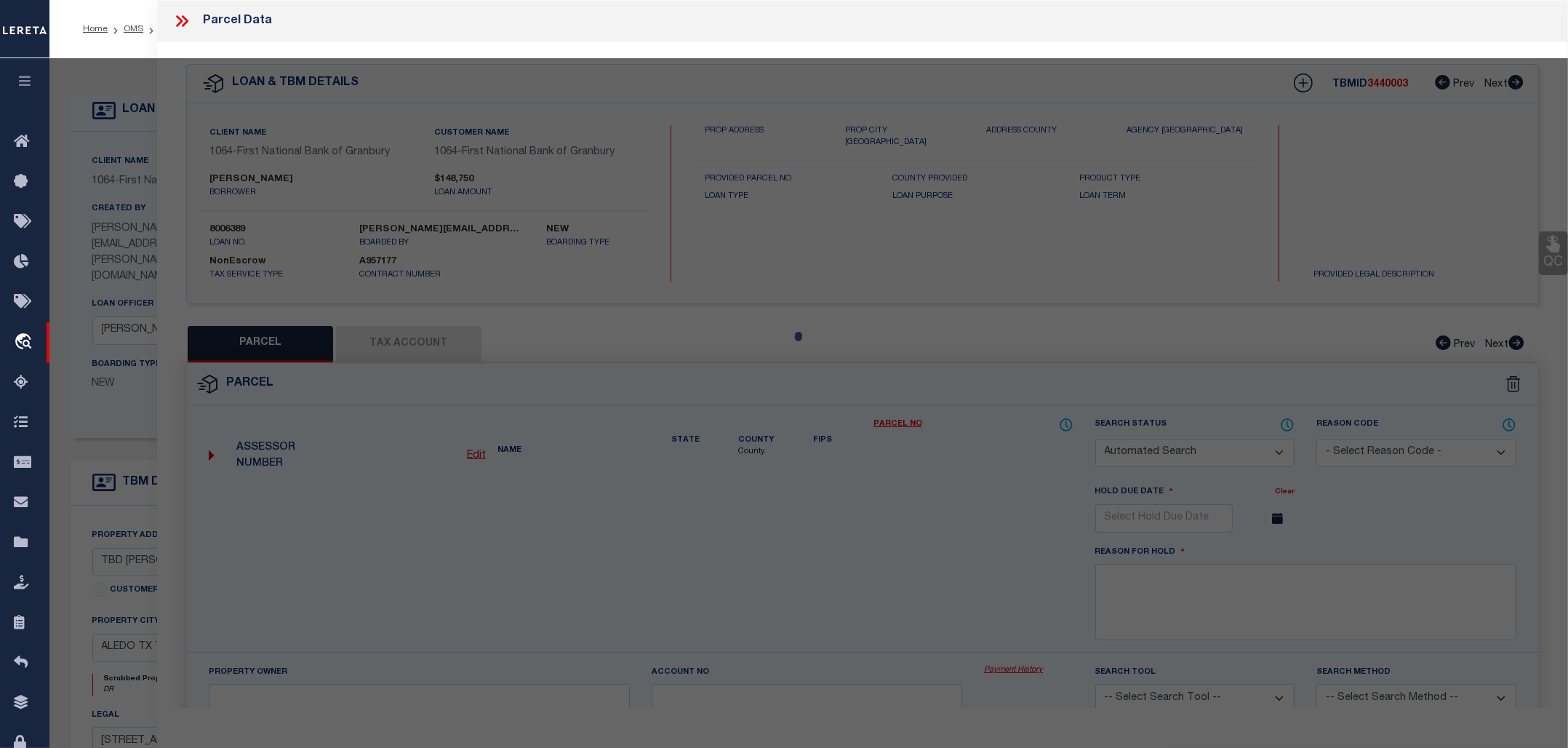
checkbox input "false"
select select "PR"
type input "FITZPATRICK ROBERT J & ELIZABETH"
select select "AGW"
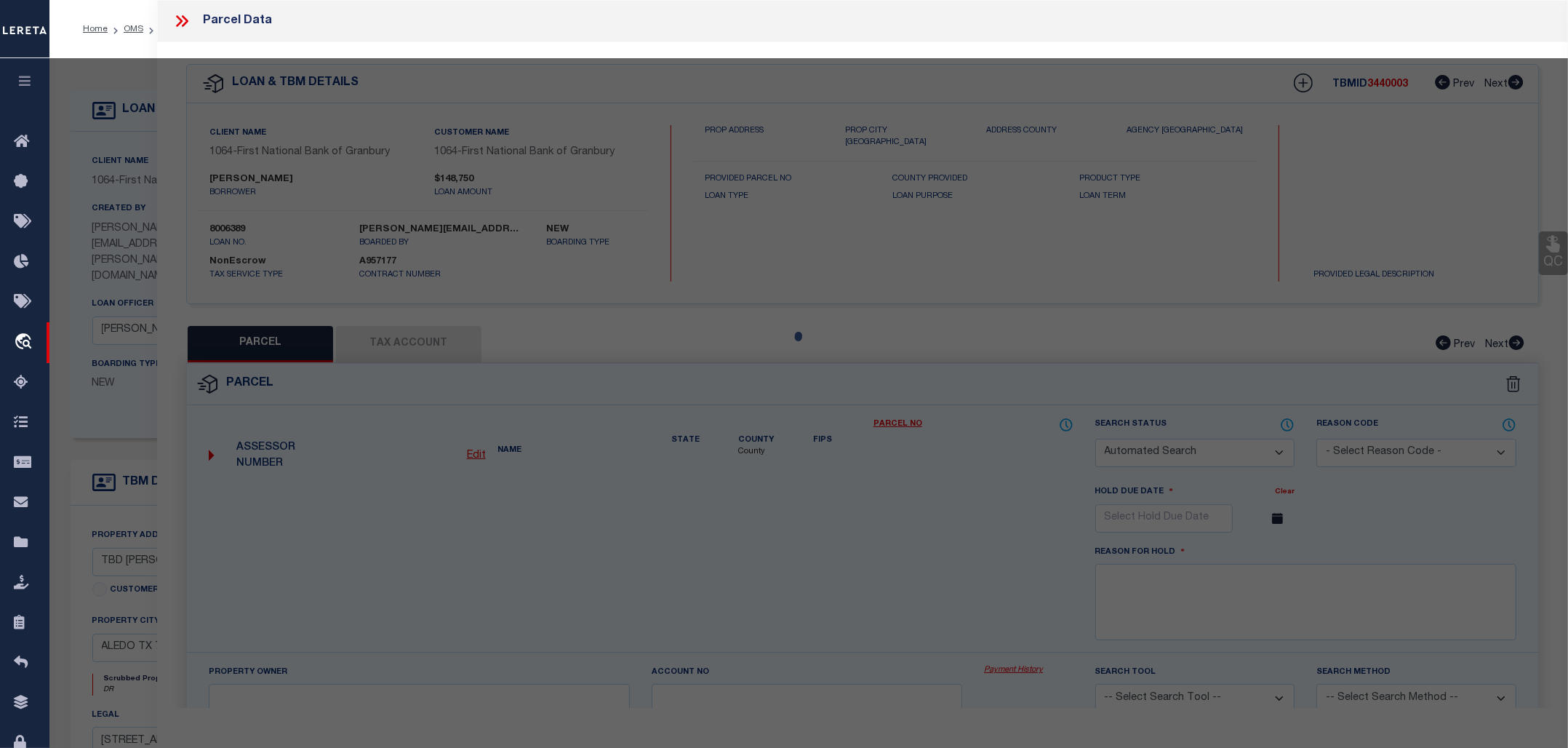
select select
type textarea "2.010, Lot: 8, Blk: E, Subd: MARAVILLA ESTATES PH 1, PC E-414"
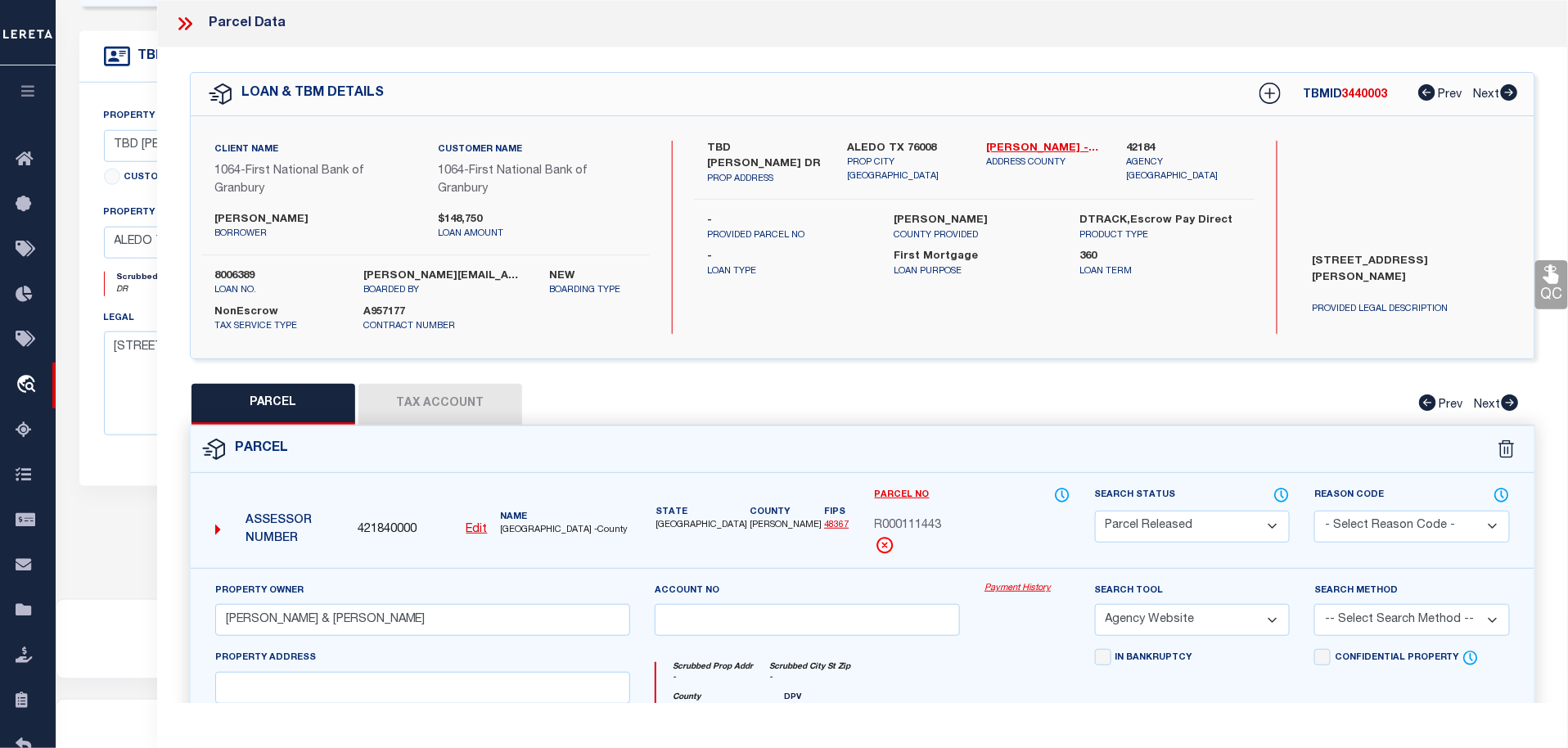
click at [970, 330] on div "TBD KOLB DR PROP ADDRESS ALEDO TX 76008 PROP CITY ST ZIP Parker - 48367 ADDRESS…" at bounding box center [974, 237] width 560 height 193
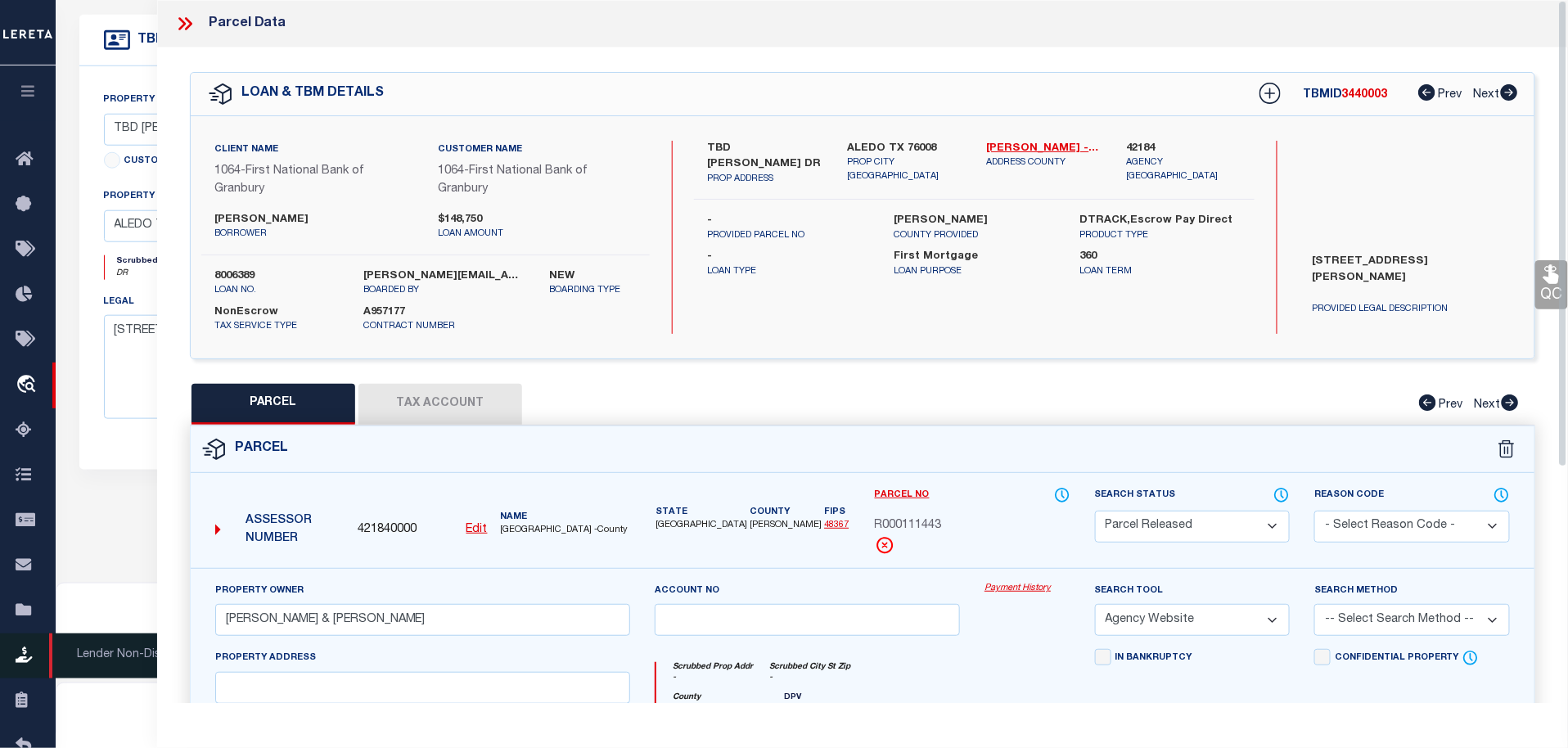
scroll to position [503, 0]
click at [23, 87] on icon "button" at bounding box center [28, 91] width 19 height 15
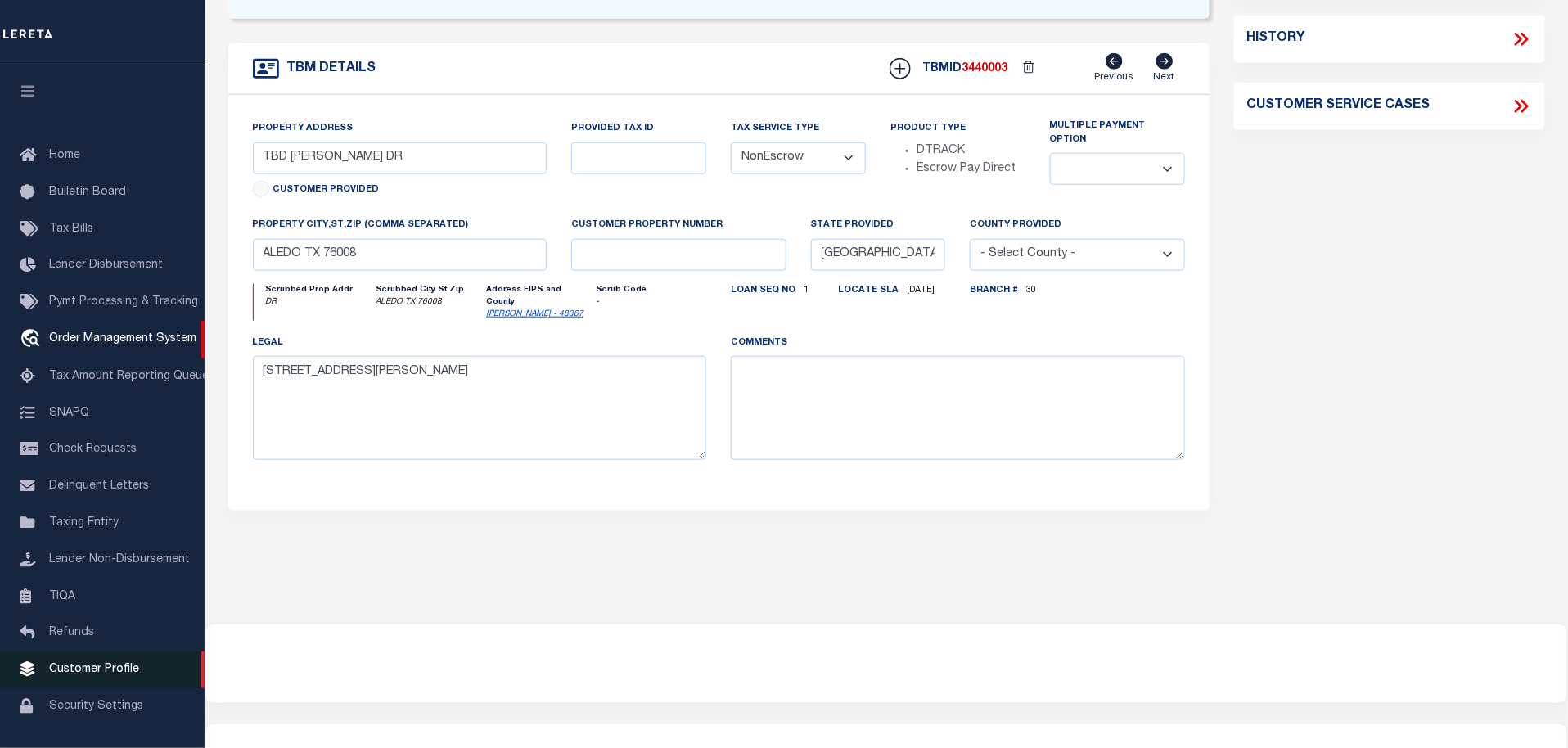
click at [95, 671] on span "Customer Profile" at bounding box center [93, 669] width 90 height 12
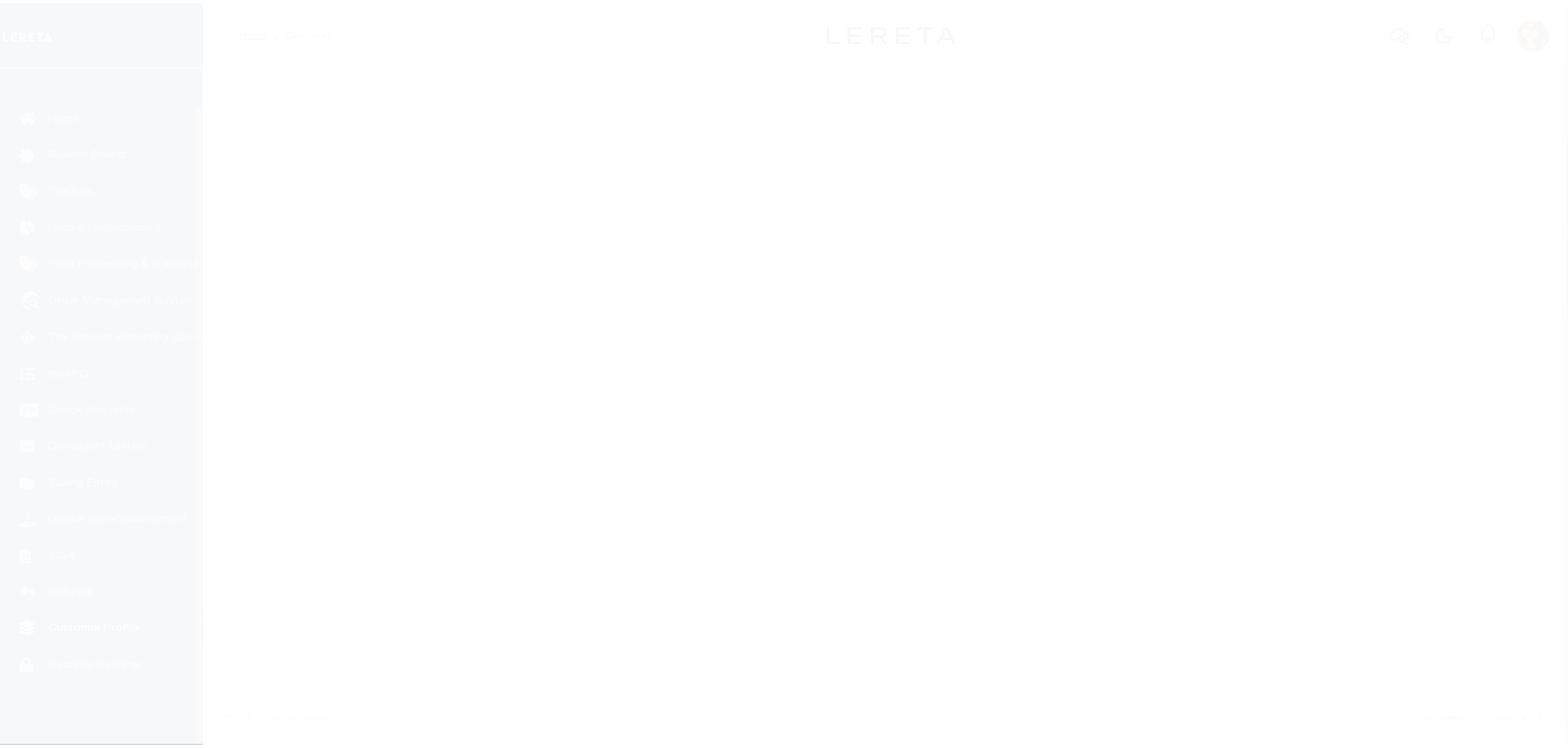
scroll to position [41, 0]
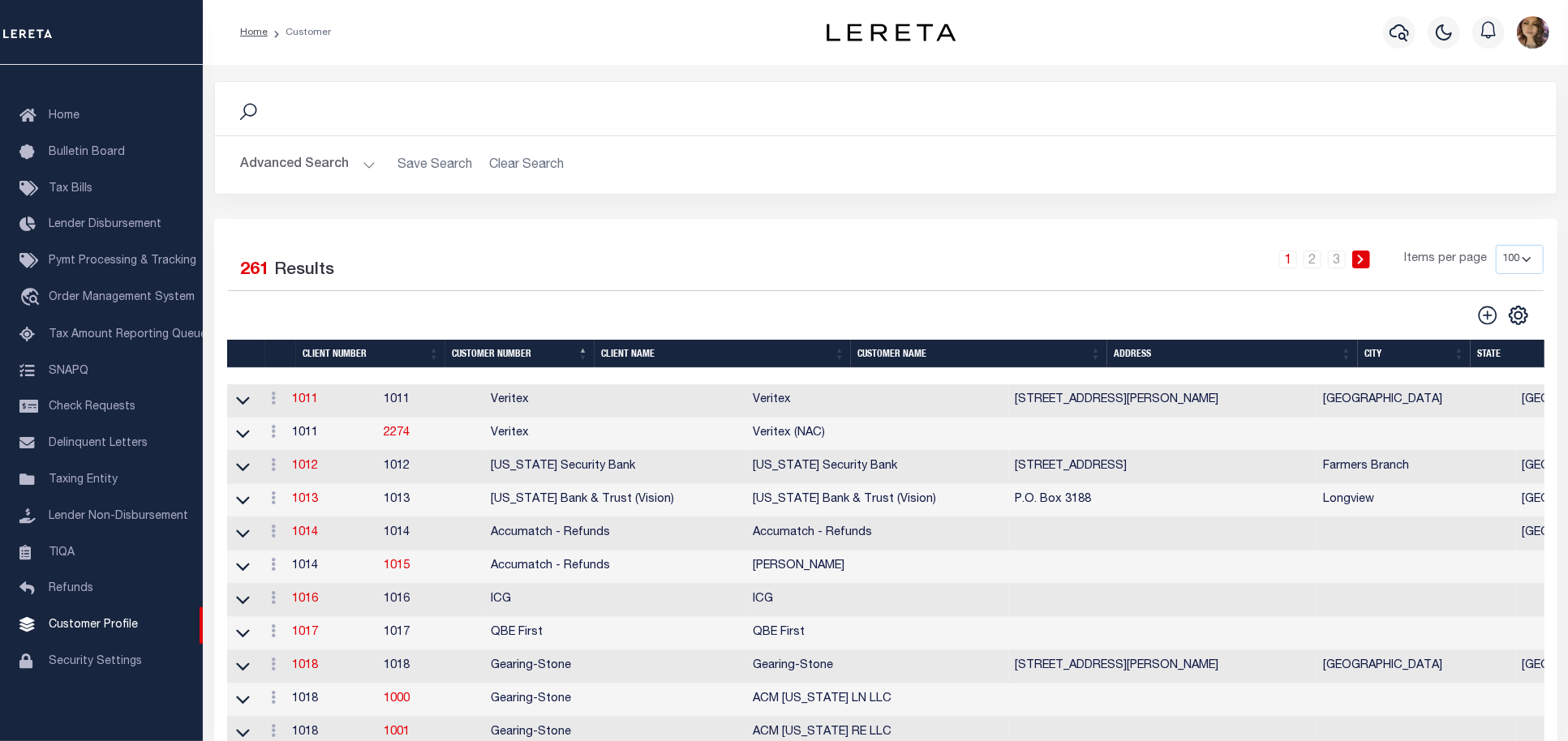
click at [362, 160] on button "Advanced Search" at bounding box center [308, 165] width 134 height 32
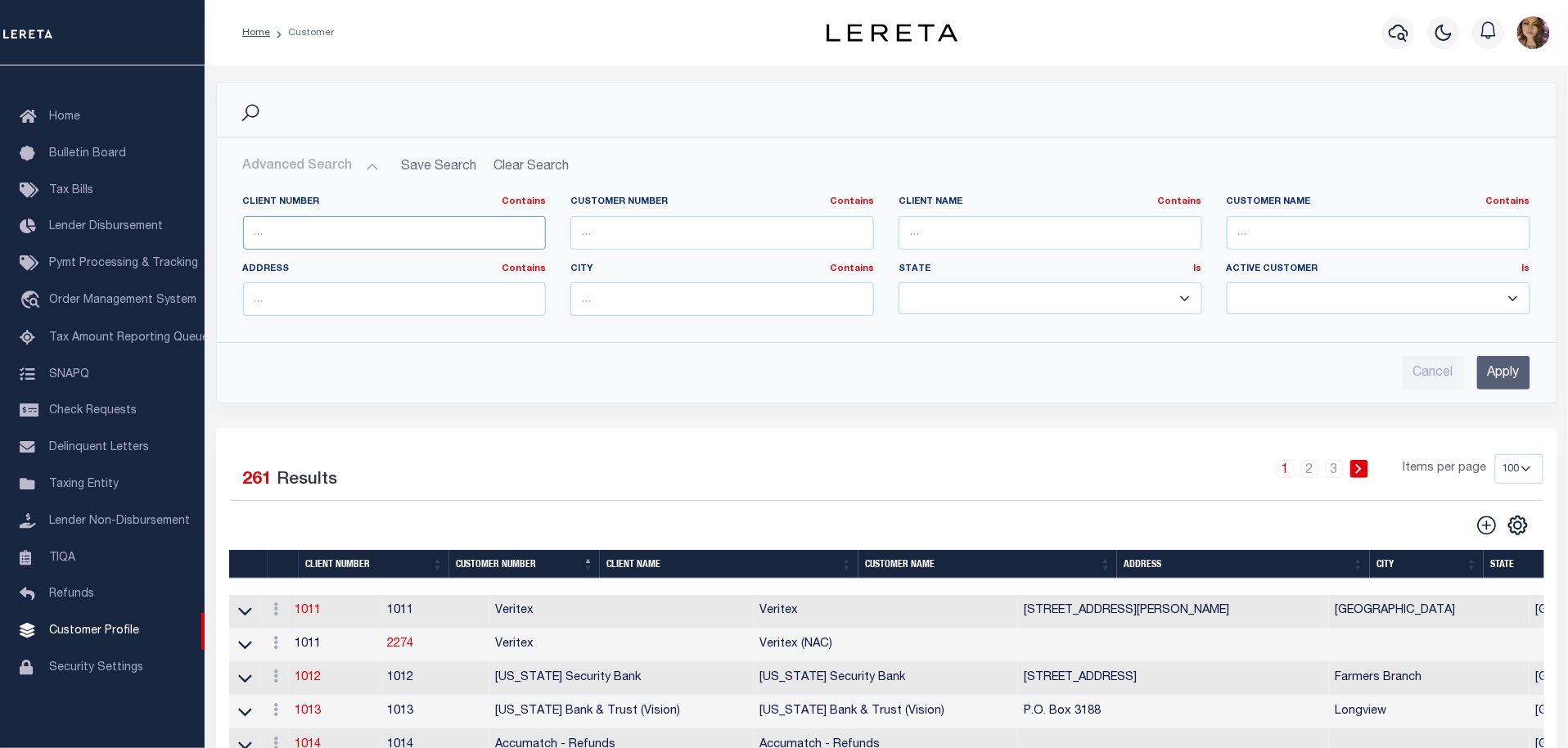
click at [422, 241] on input "text" at bounding box center [394, 232] width 303 height 34
type input "1064"
click at [1501, 377] on input "Apply" at bounding box center [1504, 373] width 53 height 34
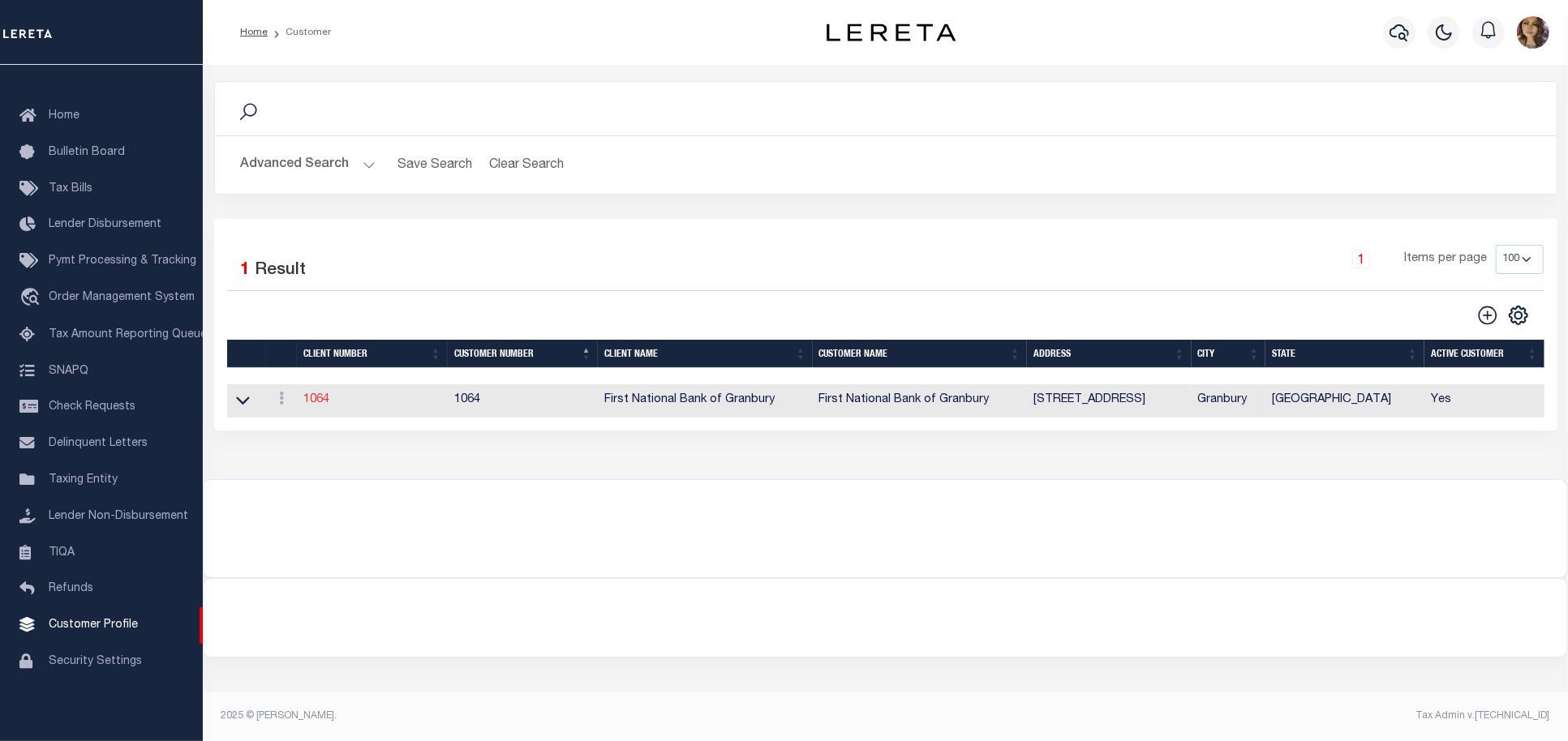
click at [316, 400] on link "1064" at bounding box center [316, 400] width 26 height 11
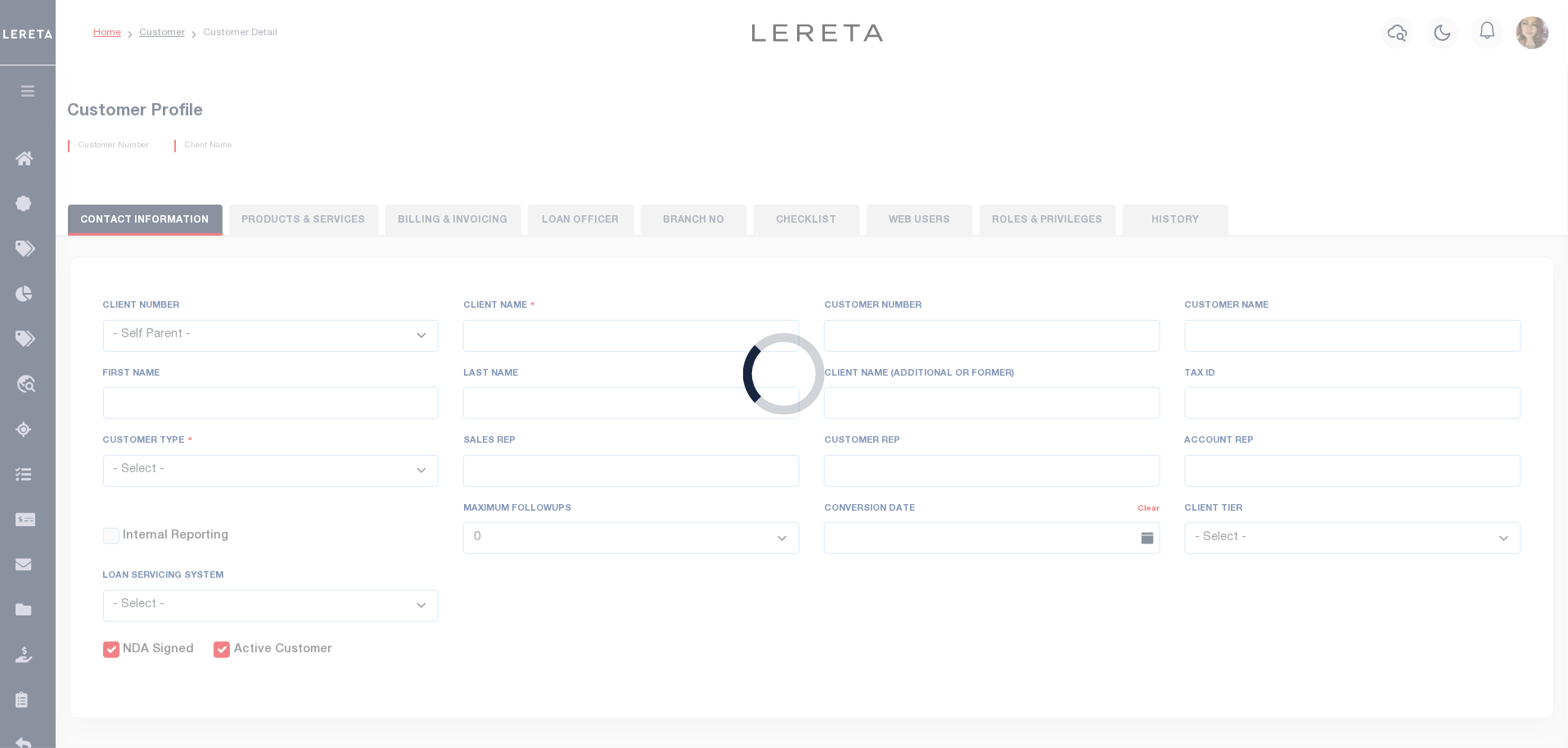
select select
type input "First National Bank of Granbury"
type input "1064"
type input "First National Bank of Granbury"
type input "Jesse"
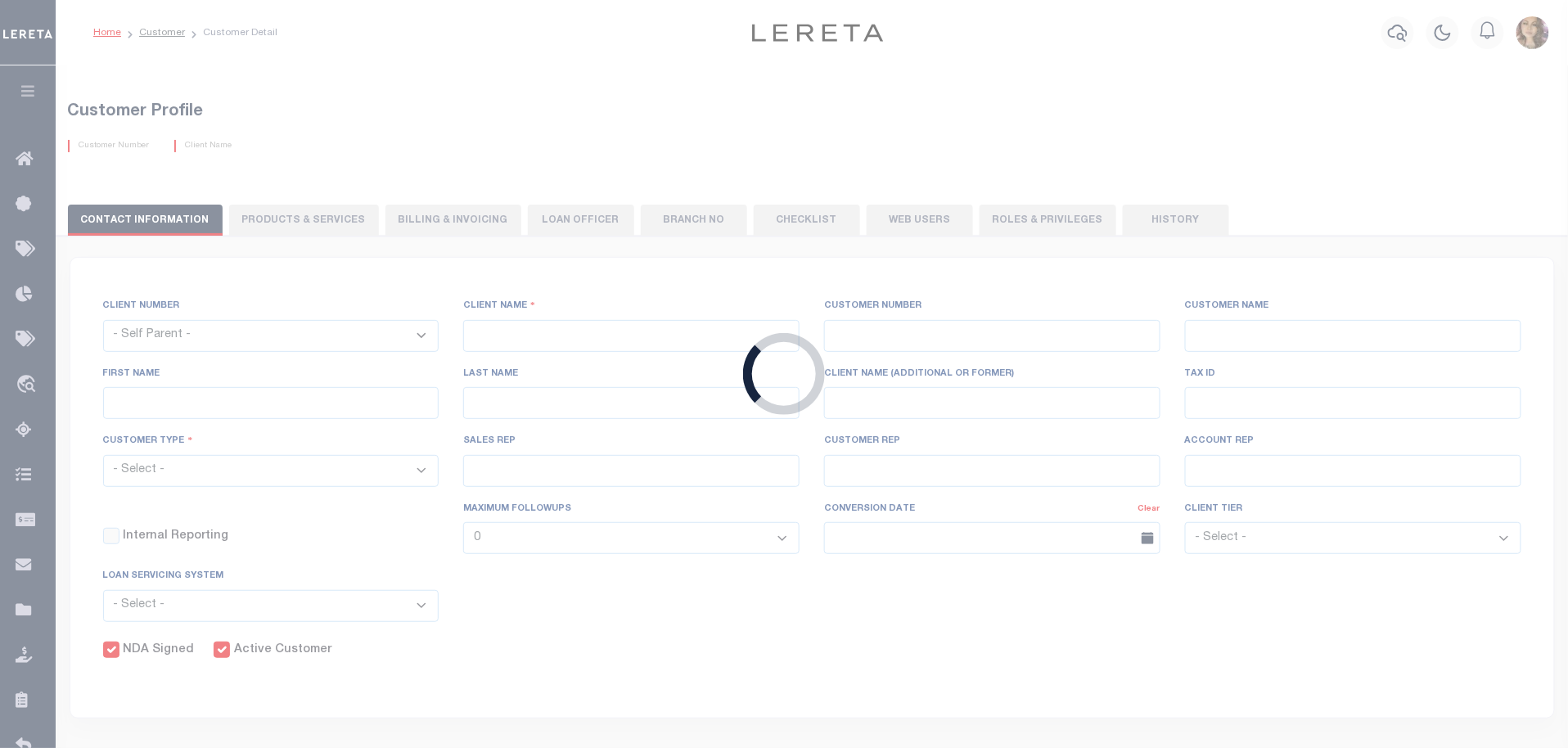
type input "Bouwkamp"
select select "Mixed Portfolio"
type input "[PERSON_NAME]"
type input "Tony Targhetta"
checkbox input "true"
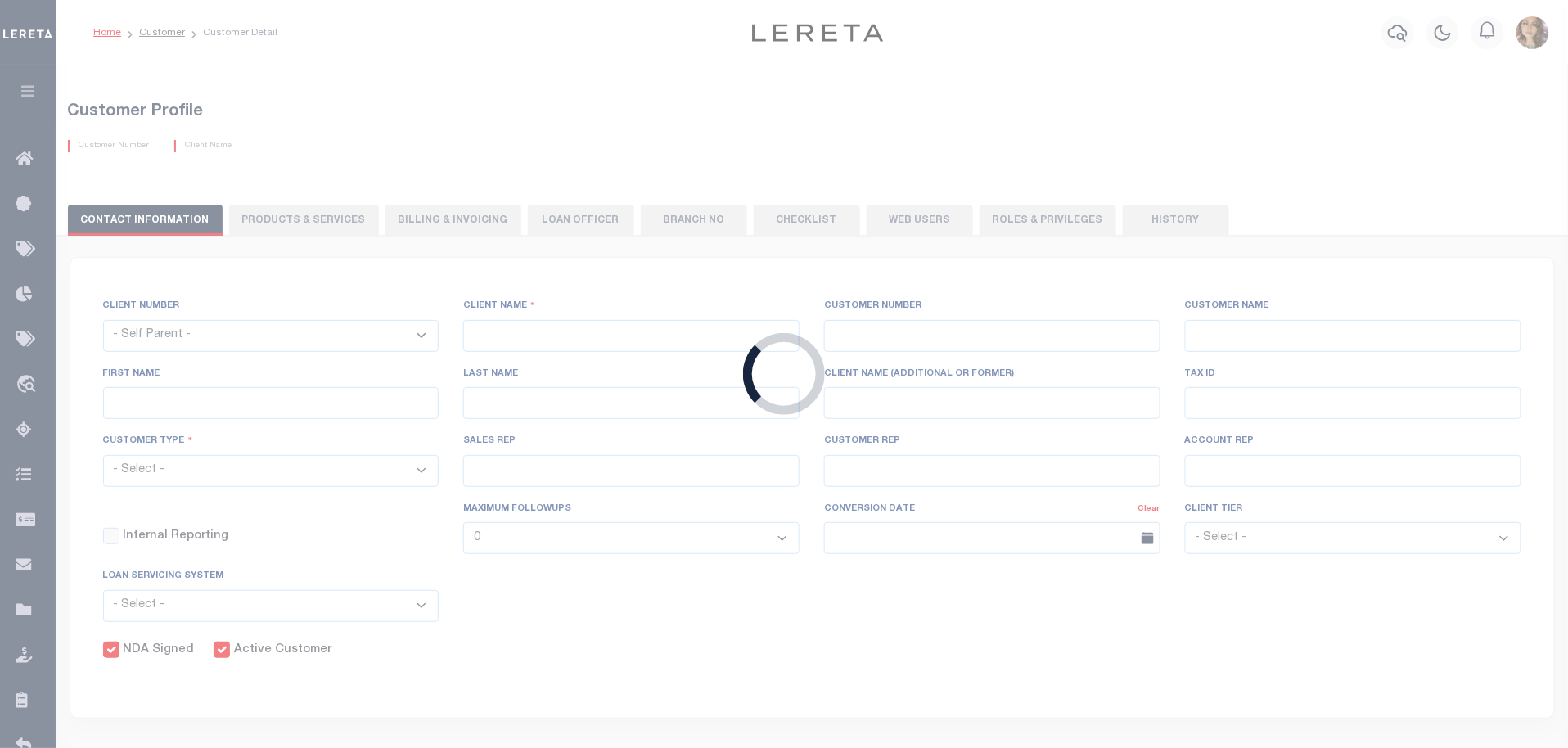
checkbox input "true"
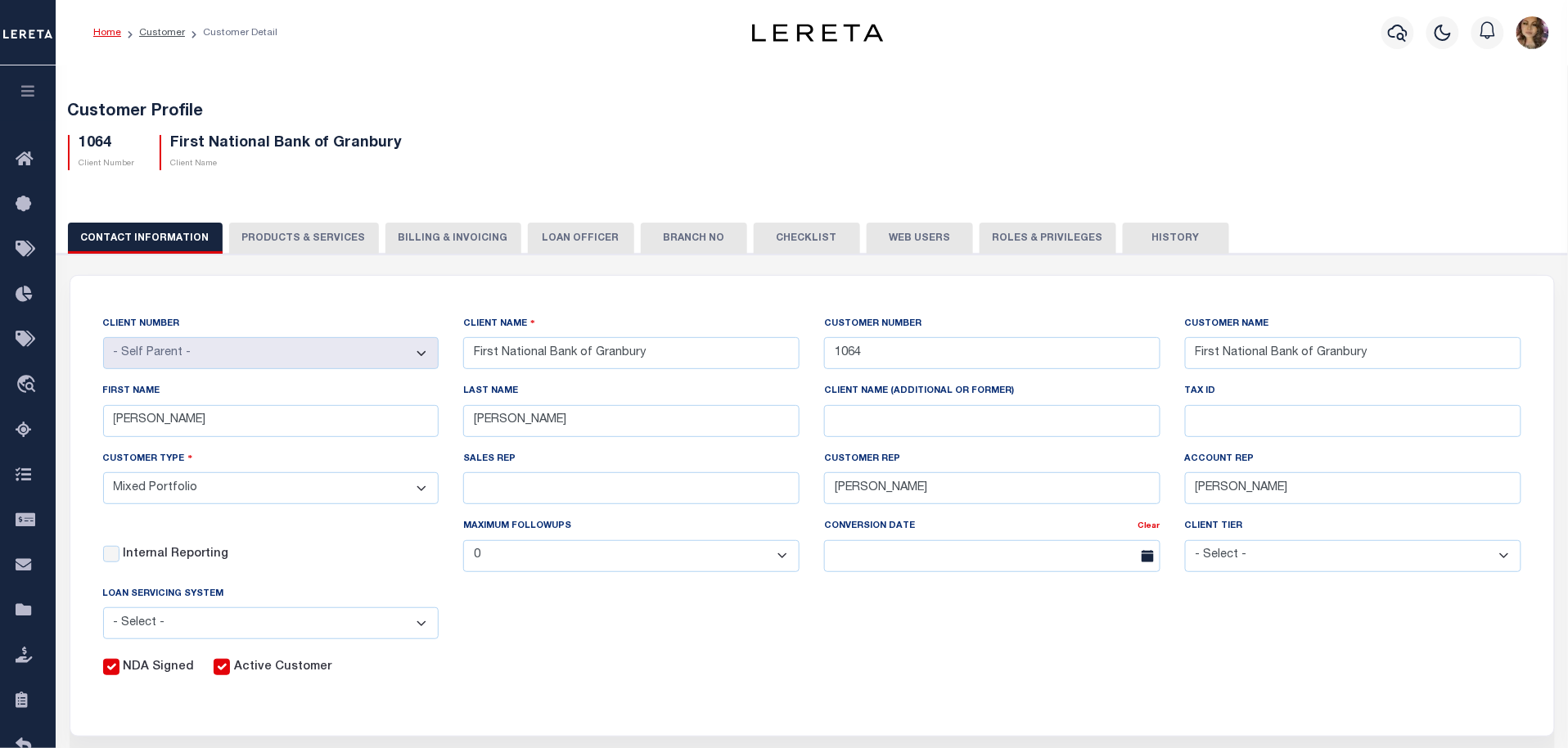
click at [903, 240] on button "Web Users" at bounding box center [919, 238] width 107 height 31
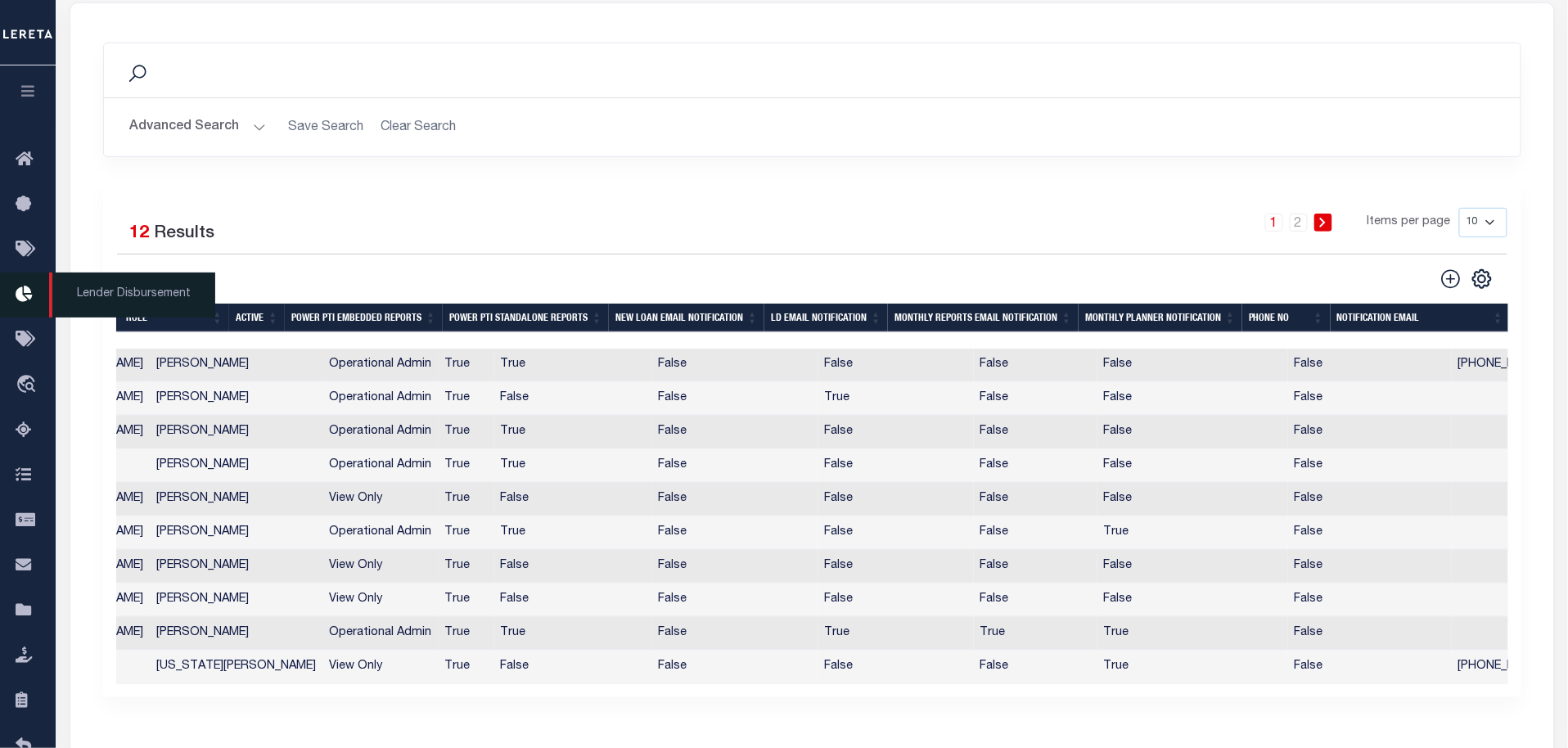
click at [104, 296] on span "Lender Disbursement" at bounding box center [131, 295] width 166 height 45
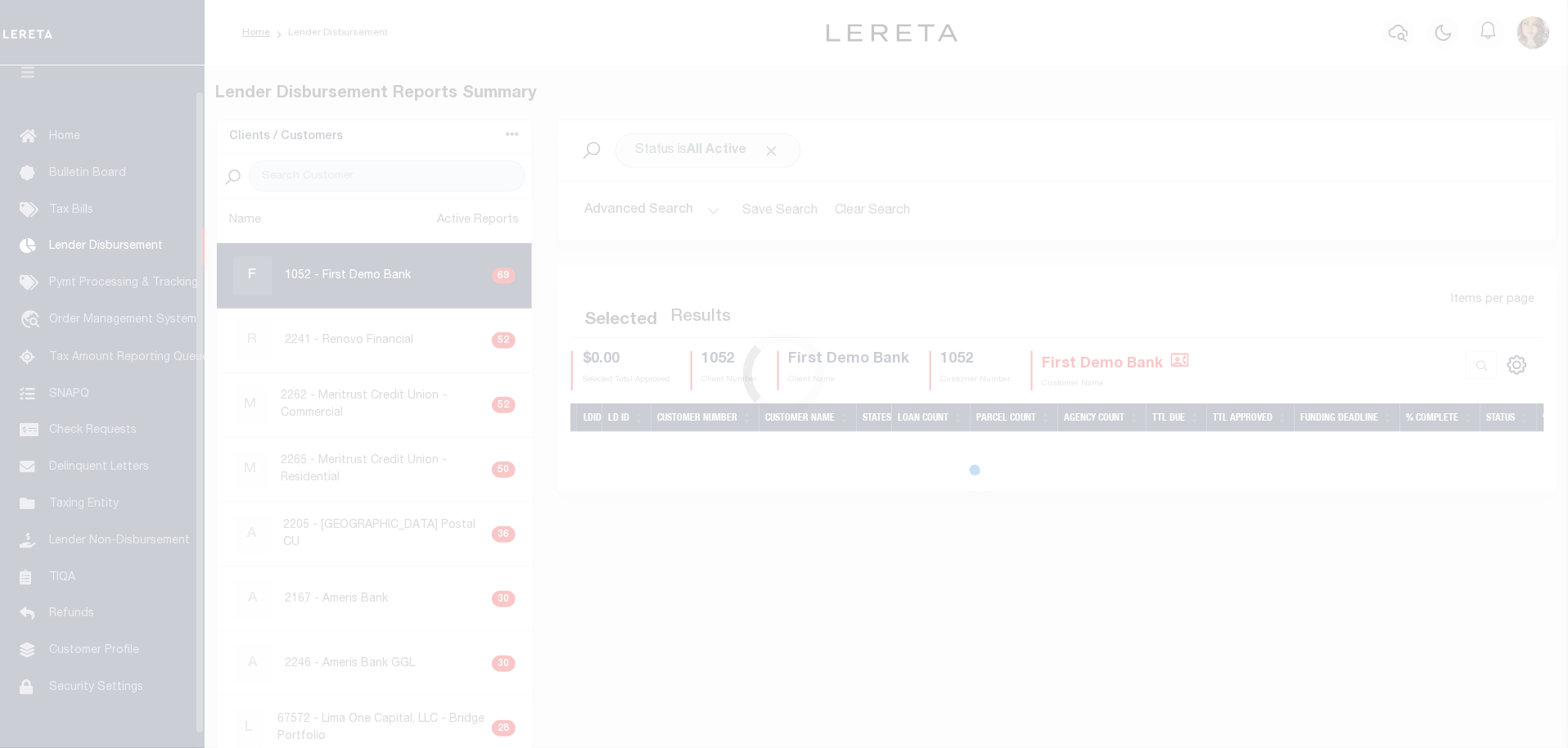
scroll to position [27, 0]
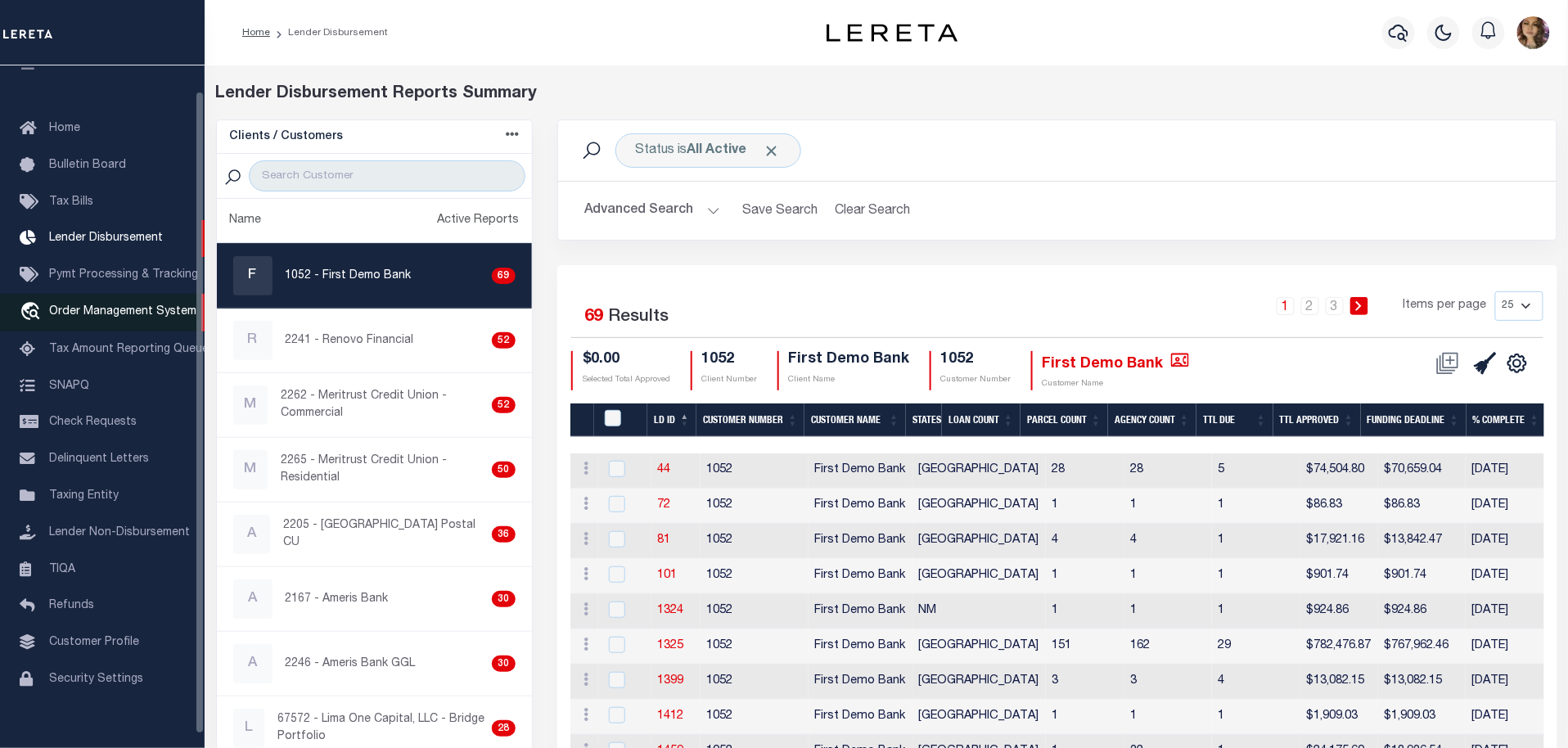
click at [93, 314] on span "Order Management System" at bounding box center [122, 312] width 147 height 12
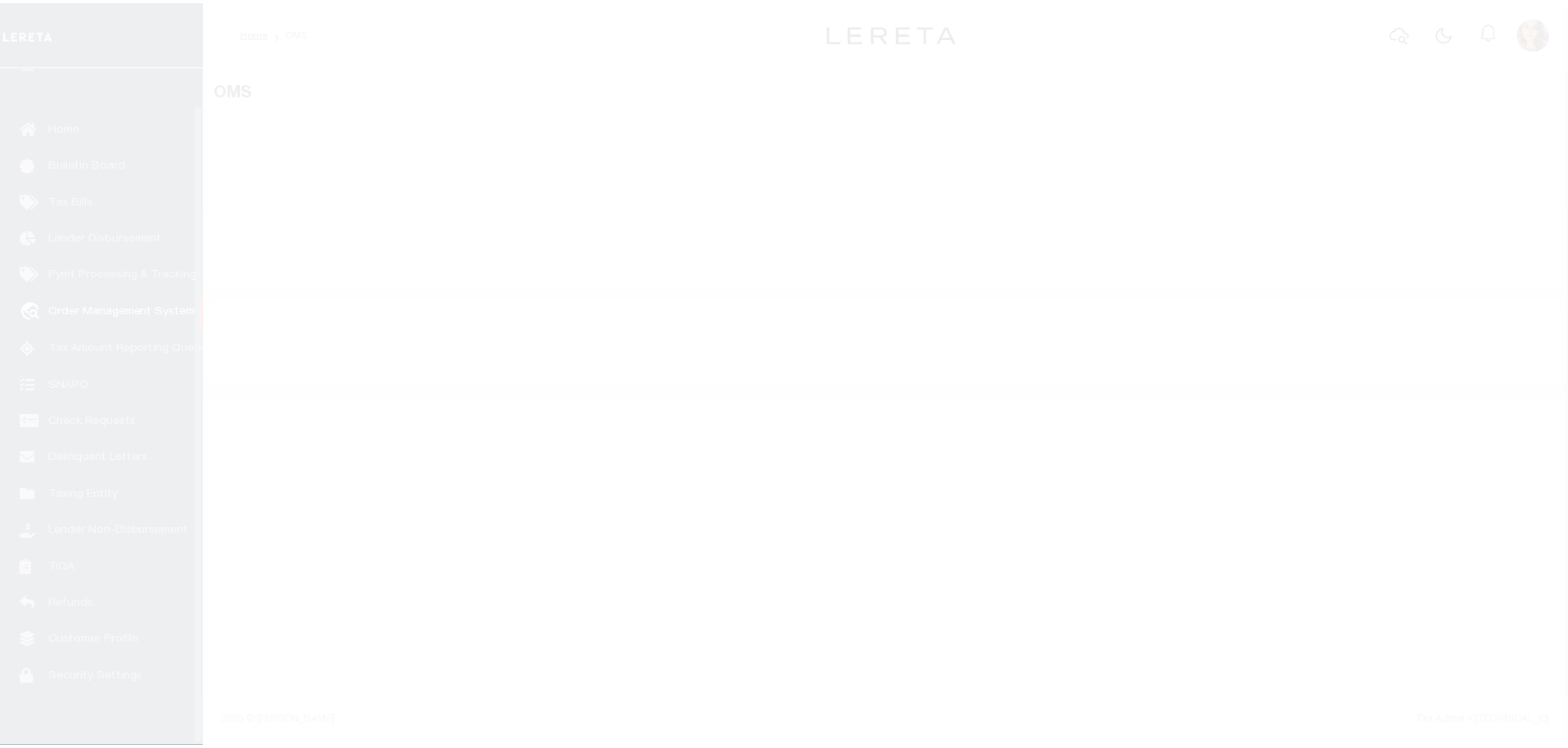
scroll to position [41, 0]
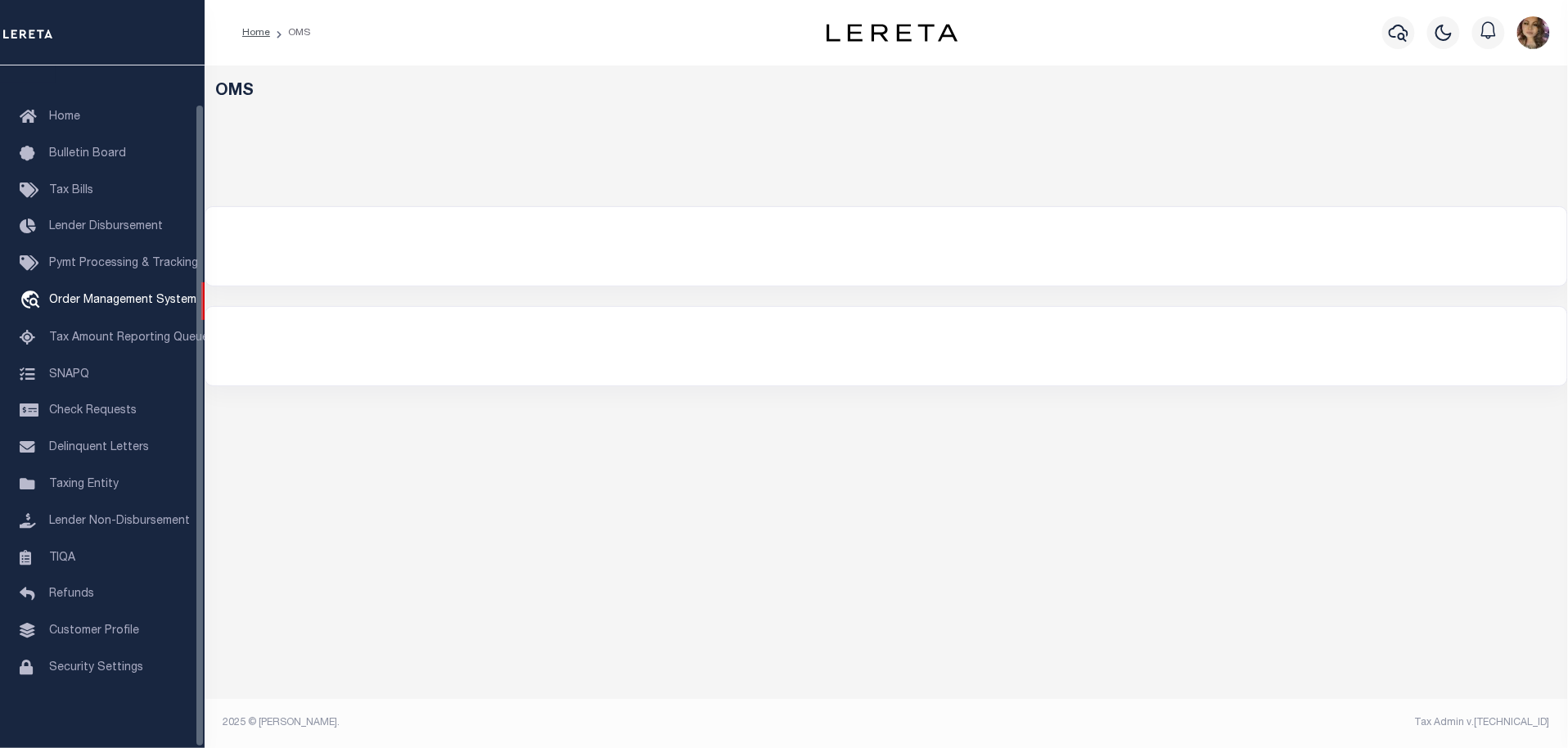
select select "200"
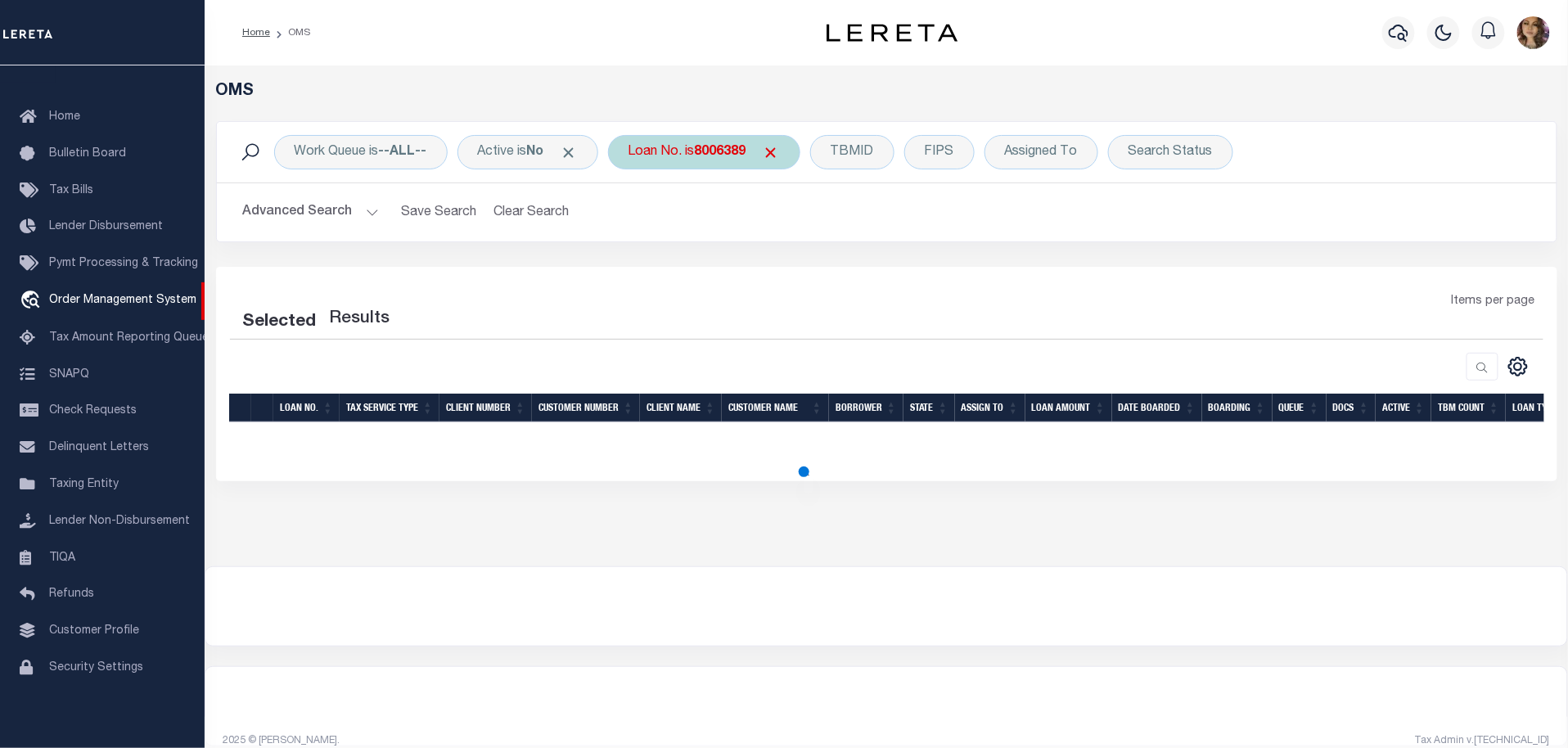
select select "200"
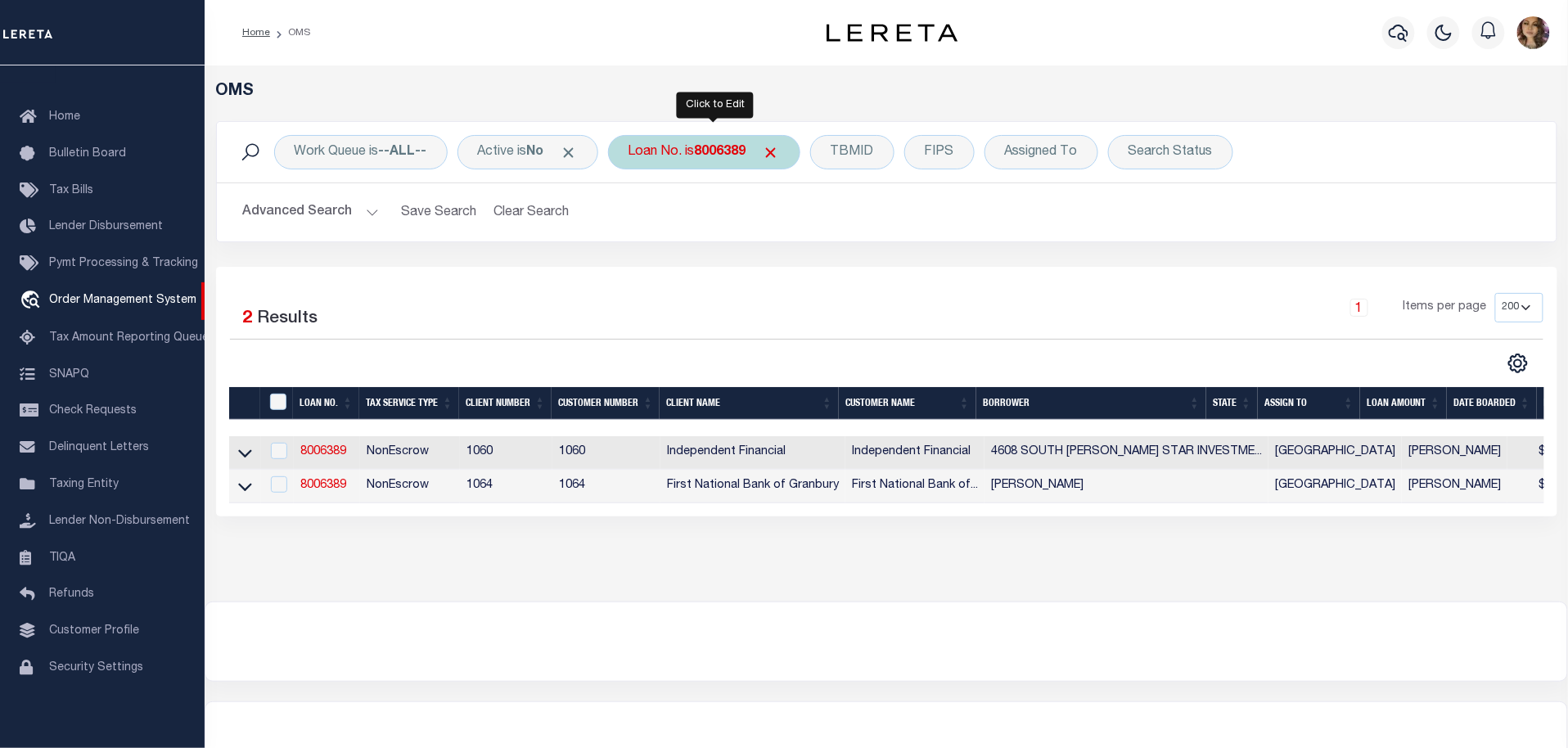
click at [688, 156] on div "Loan No. is 8006389" at bounding box center [704, 152] width 193 height 35
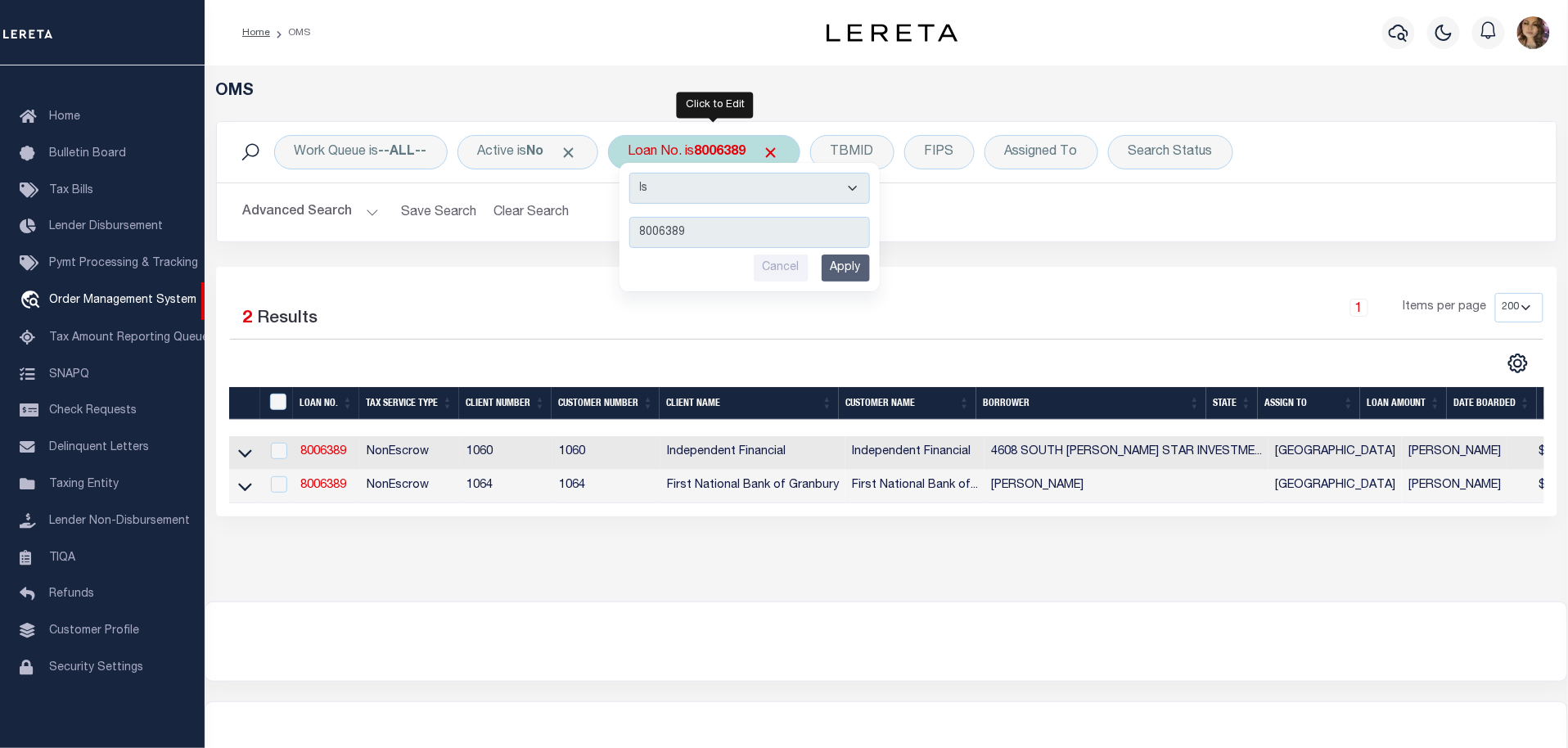
type input "15414"
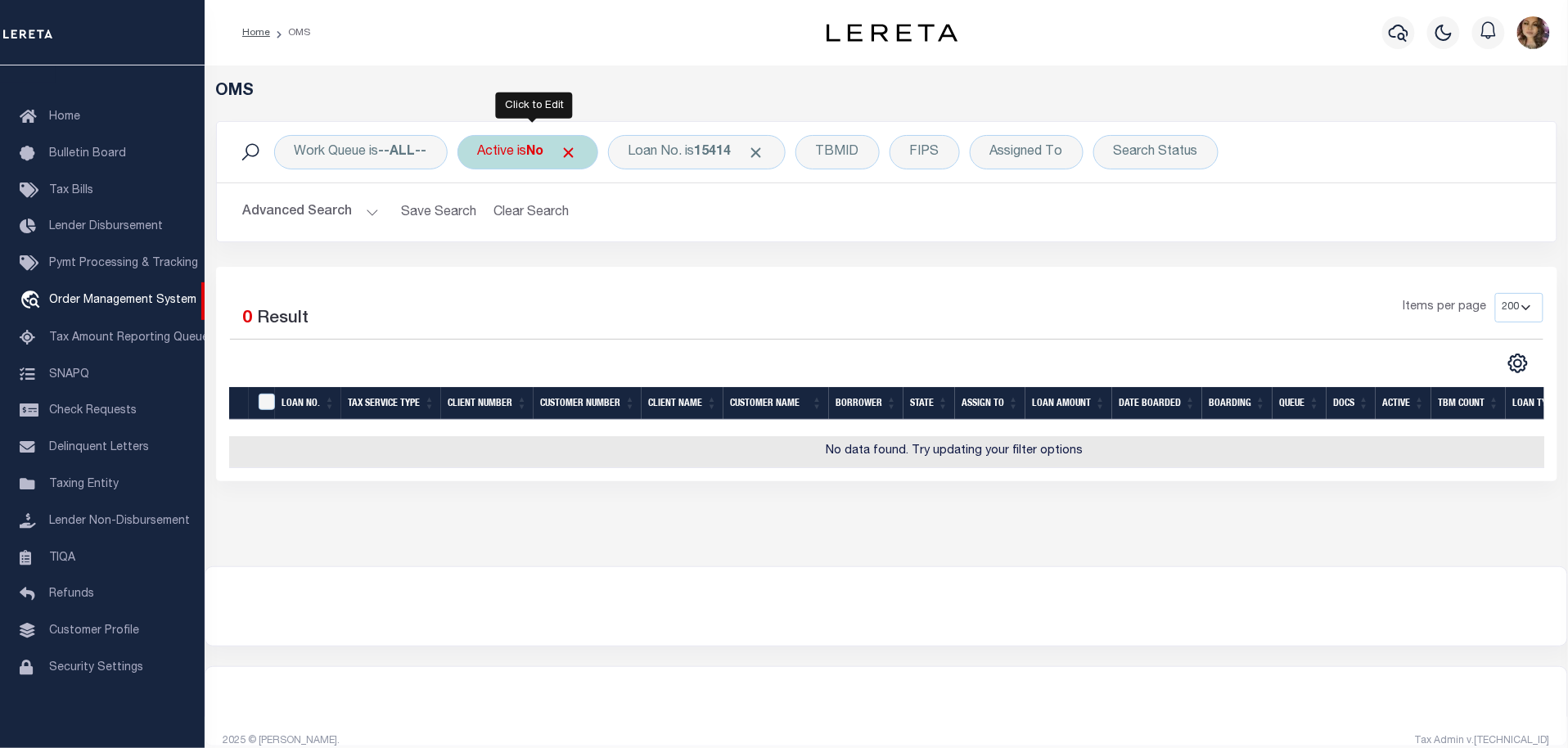
click at [514, 153] on div "Active is No" at bounding box center [527, 152] width 141 height 35
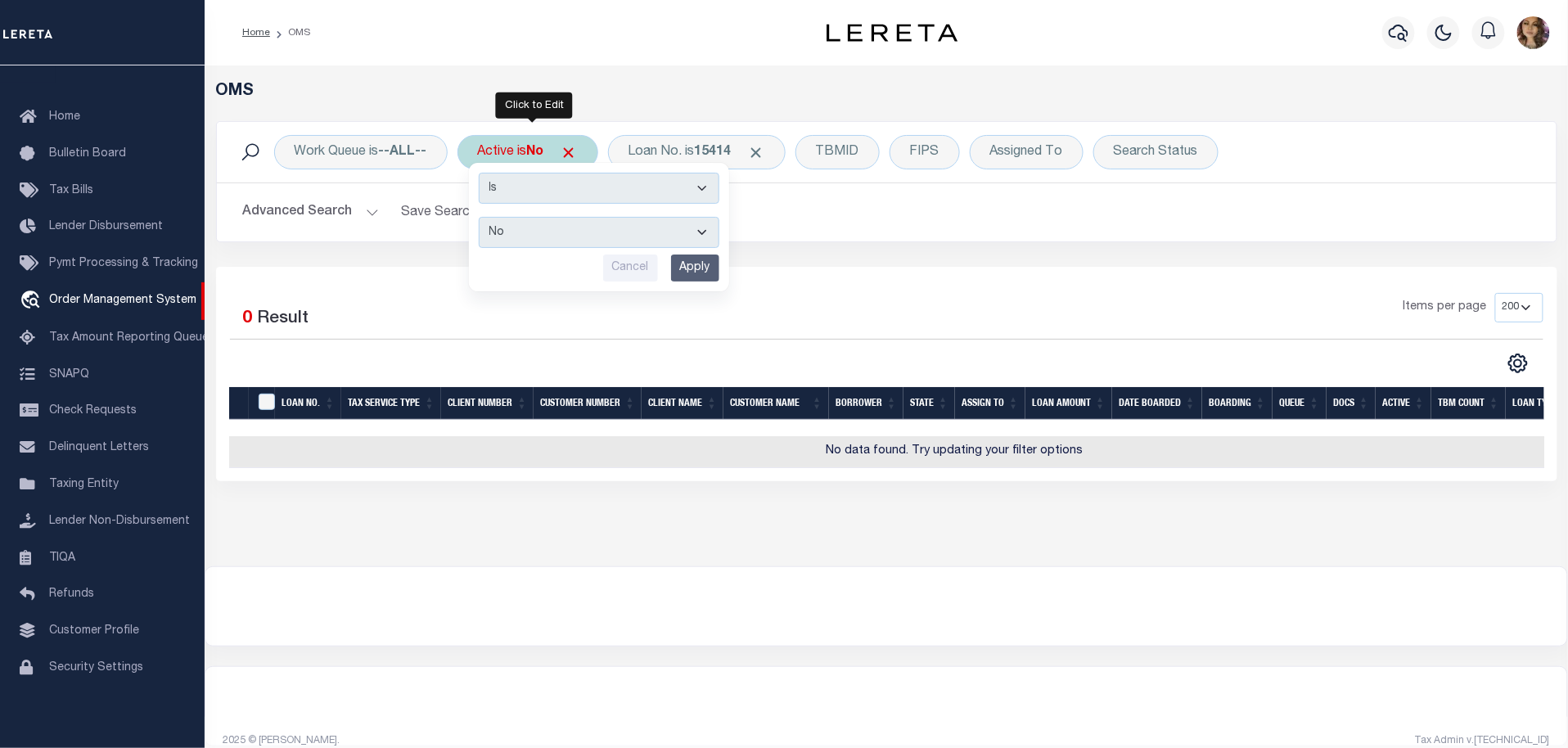
click at [522, 231] on select "Yes No" at bounding box center [598, 232] width 241 height 31
select select "true"
click at [481, 217] on select "Yes No" at bounding box center [598, 232] width 241 height 31
click at [696, 260] on input "Apply" at bounding box center [695, 268] width 48 height 27
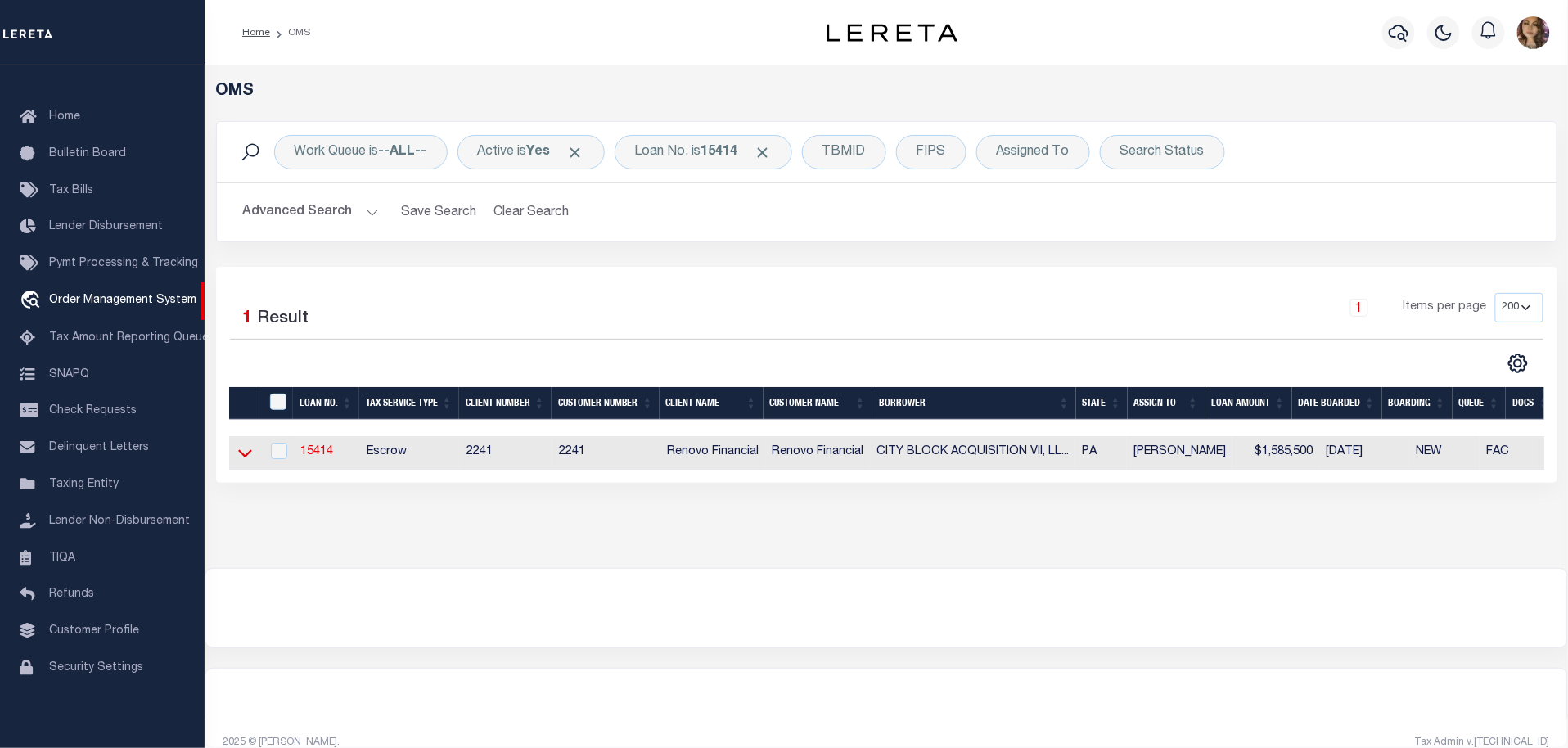
click at [246, 453] on icon at bounding box center [245, 453] width 14 height 17
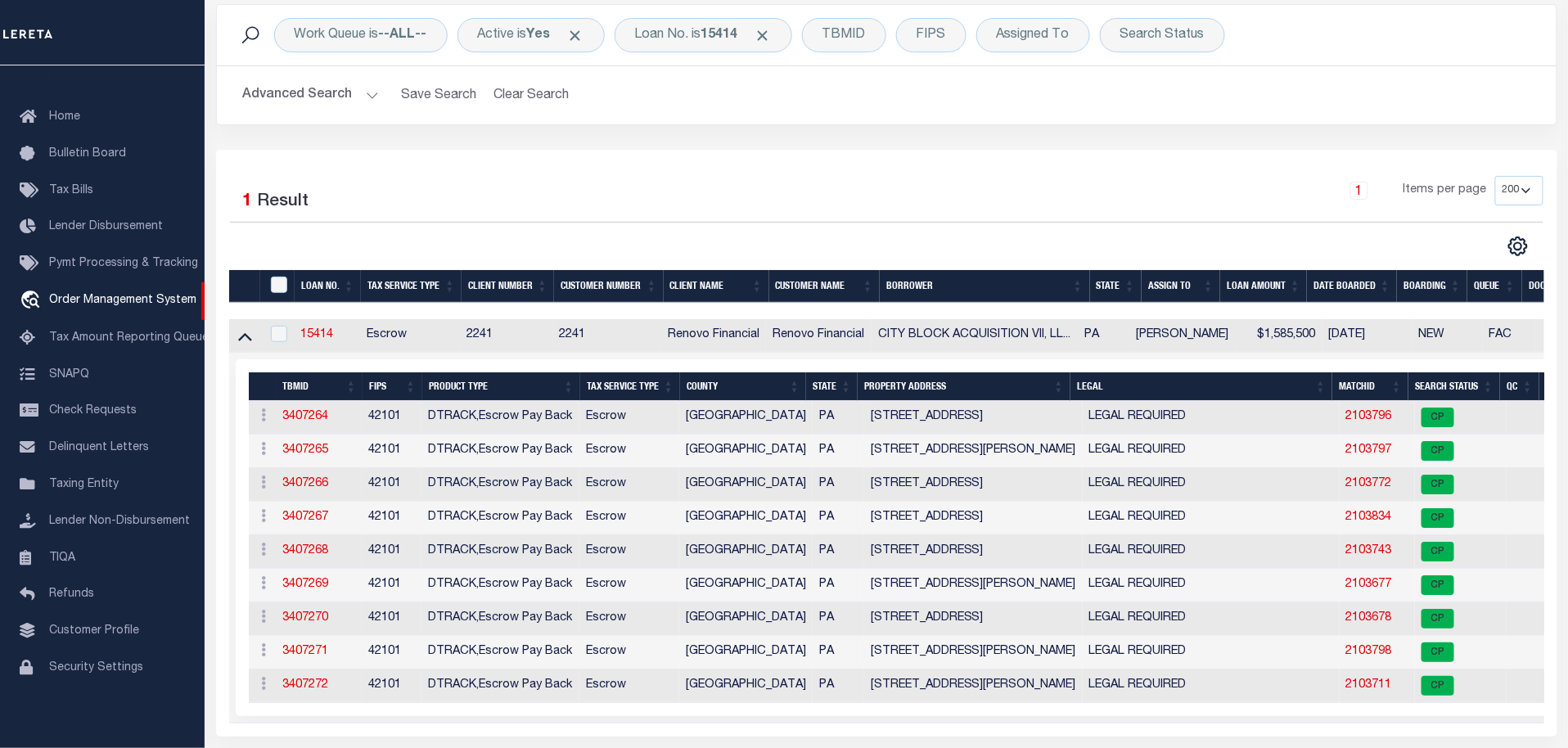
scroll to position [182, 0]
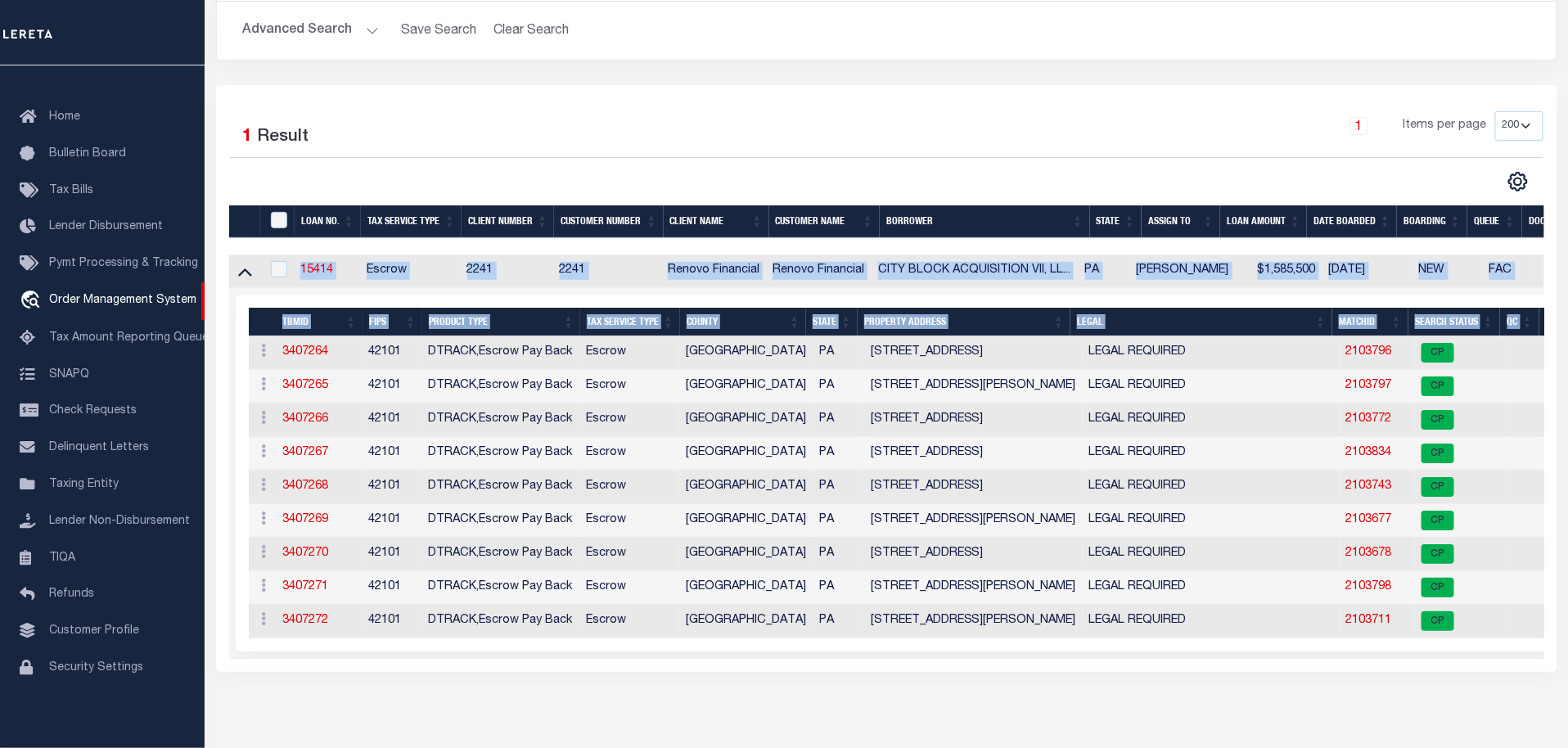
drag, startPoint x: 1168, startPoint y: 660, endPoint x: 1339, endPoint y: 664, distance: 171.0
click at [1339, 659] on div "LOAN NO. Tax Service Type Client Number Customer Number Client Name Customer Na…" at bounding box center [886, 456] width 1315 height 404
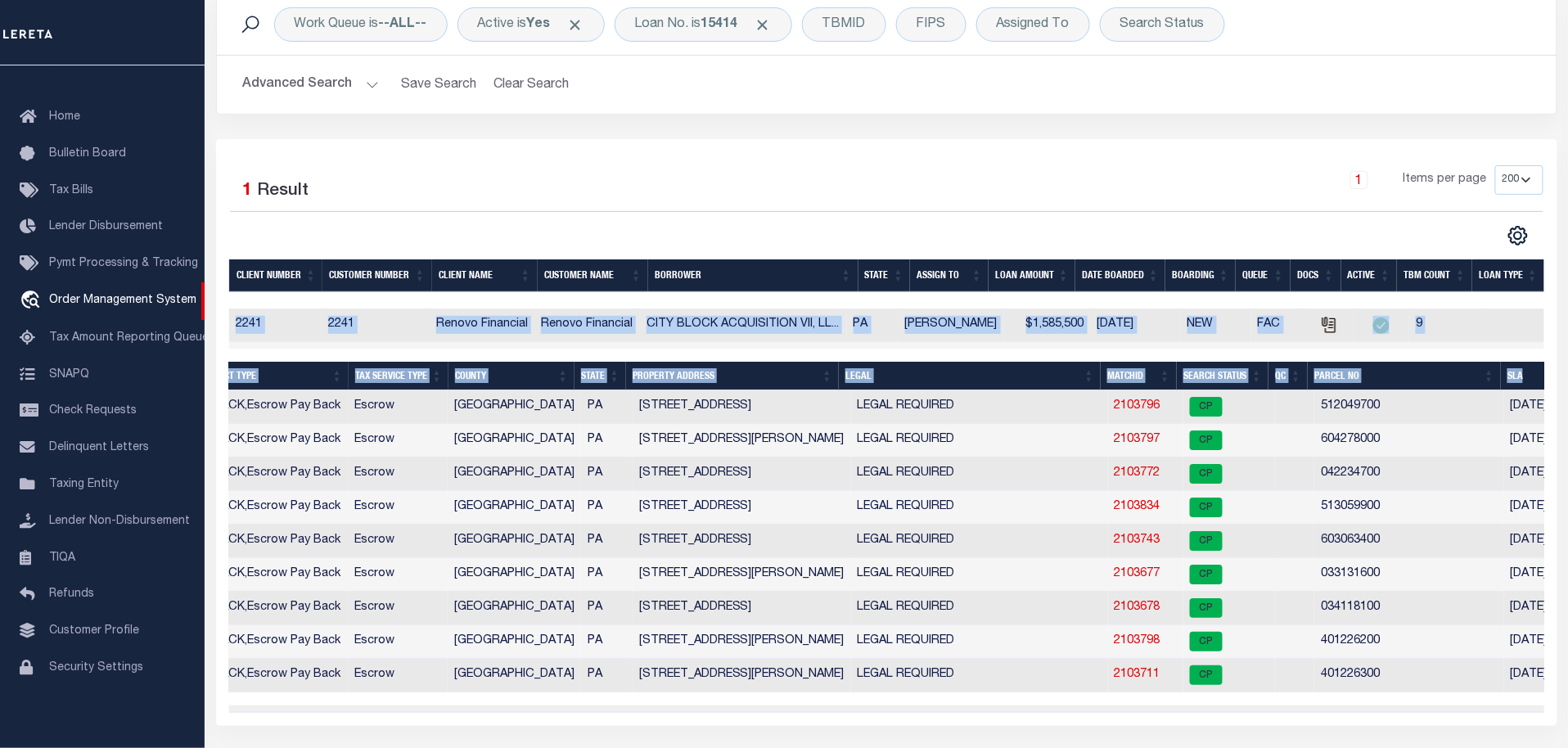
scroll to position [0, 0]
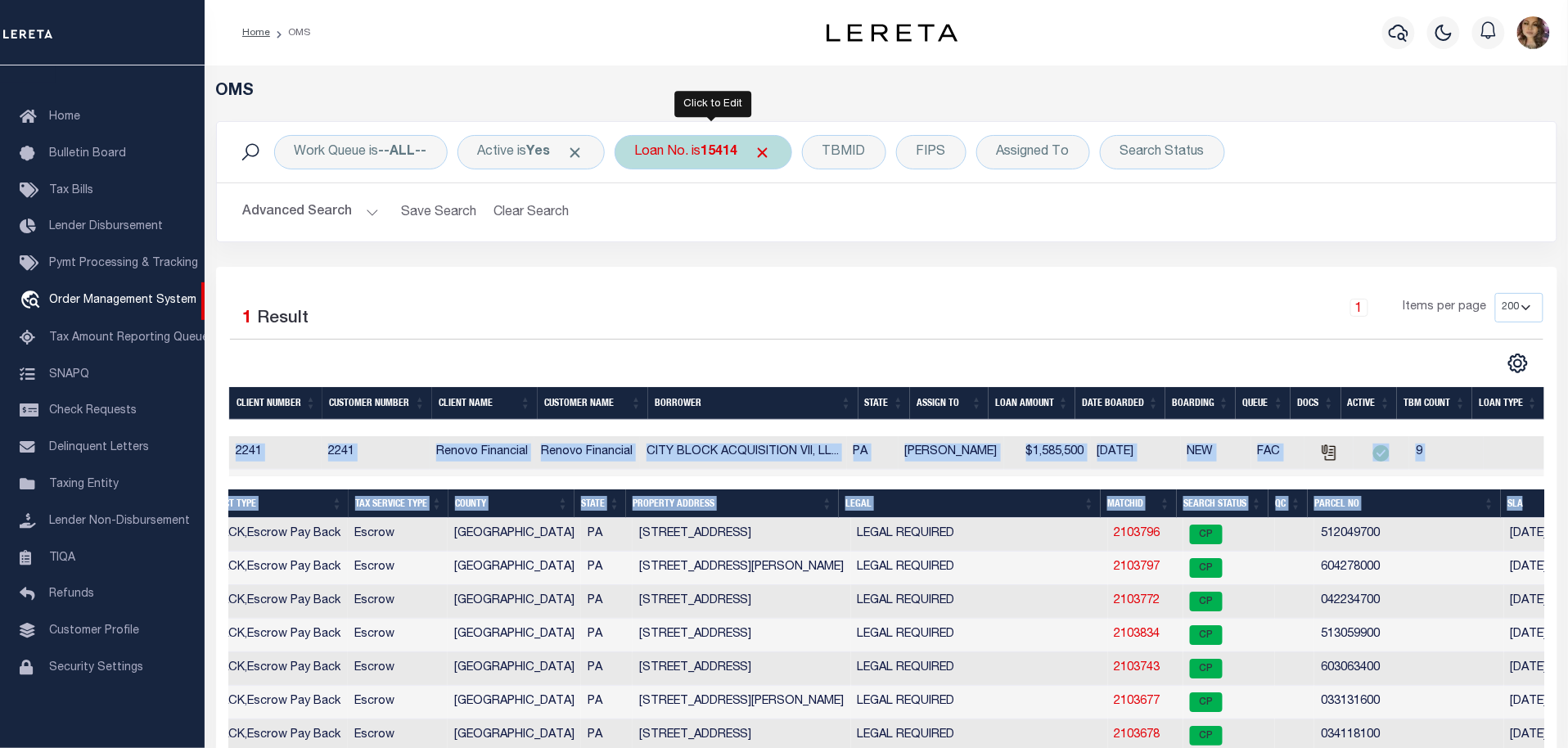
click at [708, 150] on div "Loan No. is 15414" at bounding box center [703, 152] width 178 height 35
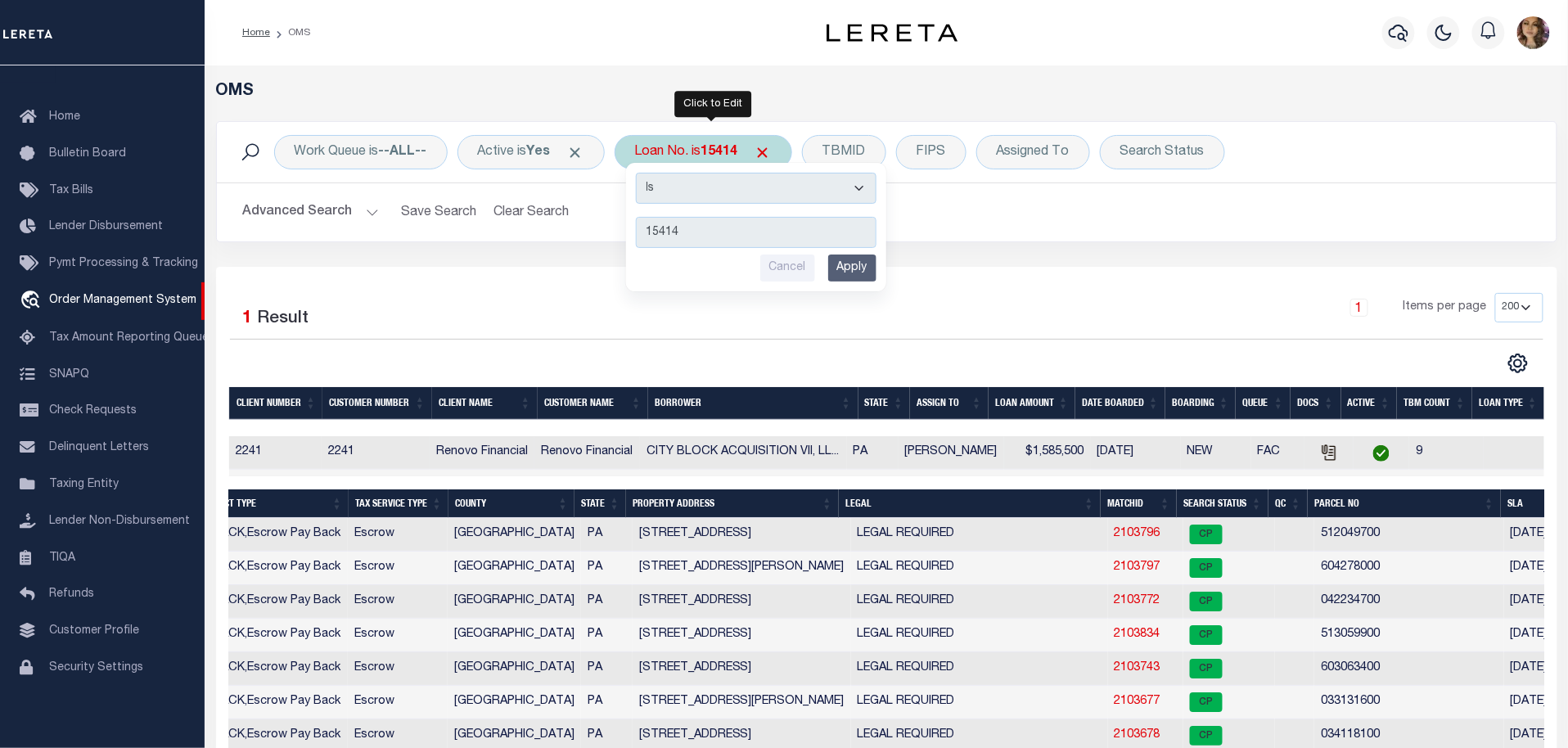
type input "115817"
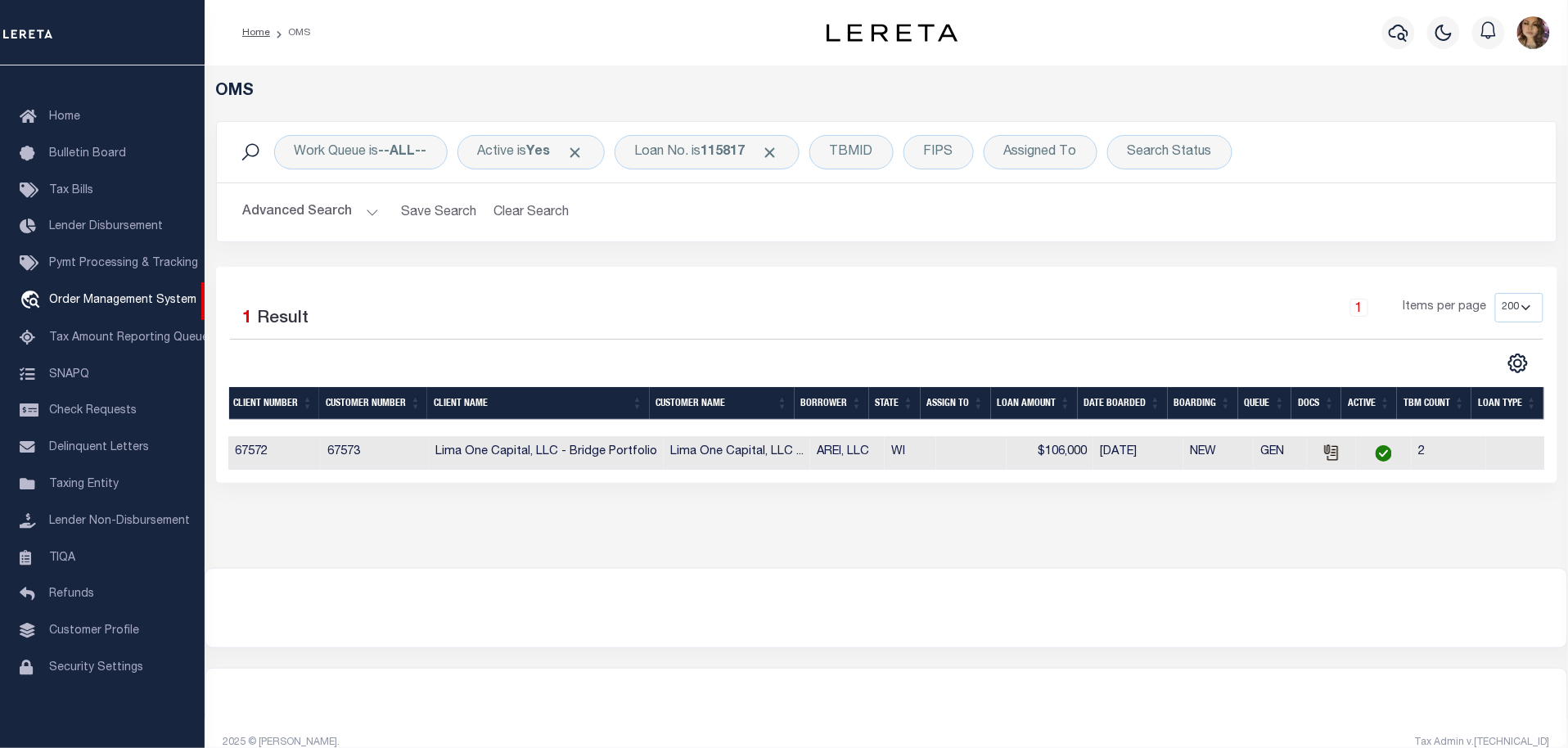
drag, startPoint x: 512, startPoint y: 481, endPoint x: 355, endPoint y: 487, distance: 157.1
click at [355, 483] on div "Selected 1 Result 1 Items per page 10 25 50 100 200" at bounding box center [886, 374] width 1342 height 216
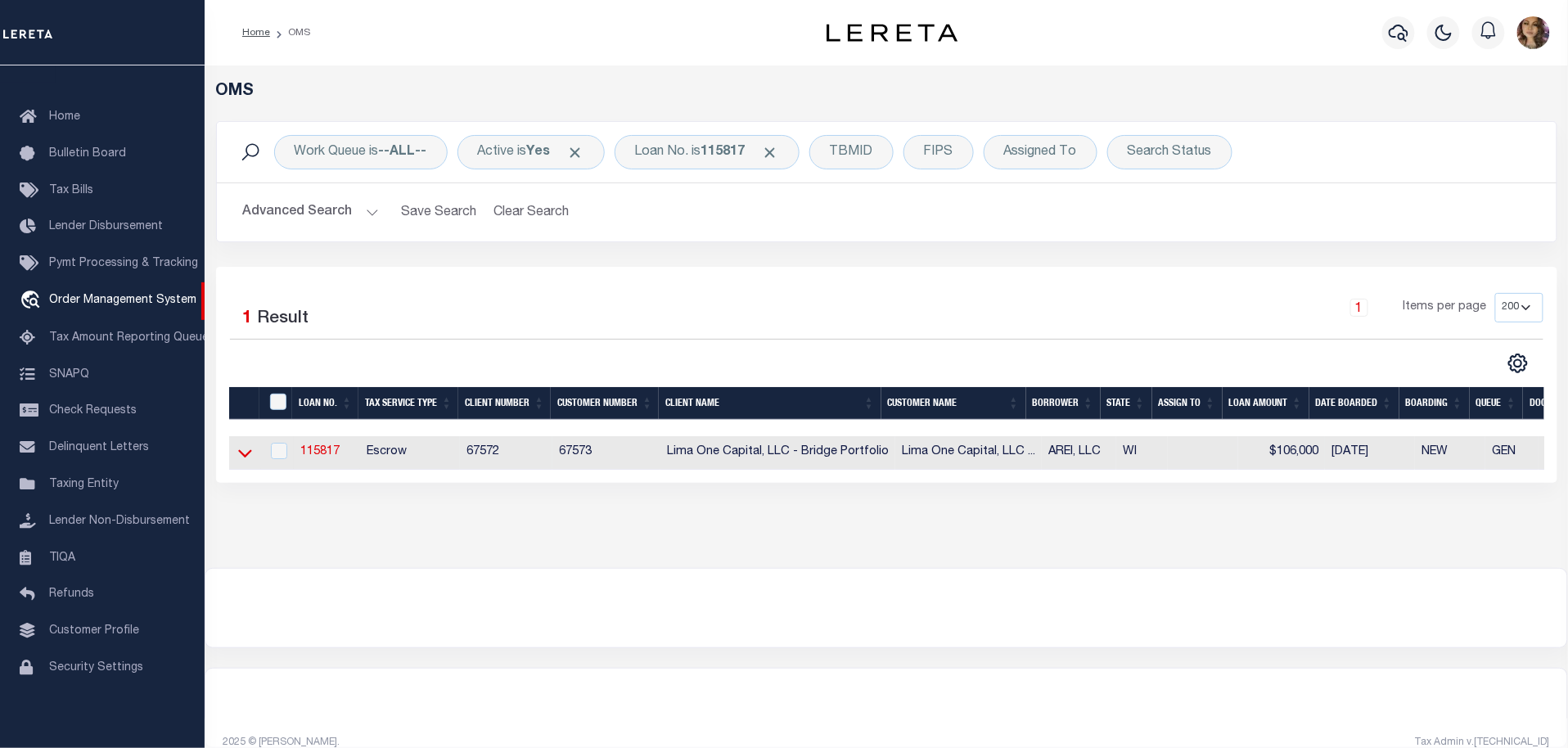
click at [248, 455] on icon at bounding box center [245, 455] width 14 height 8
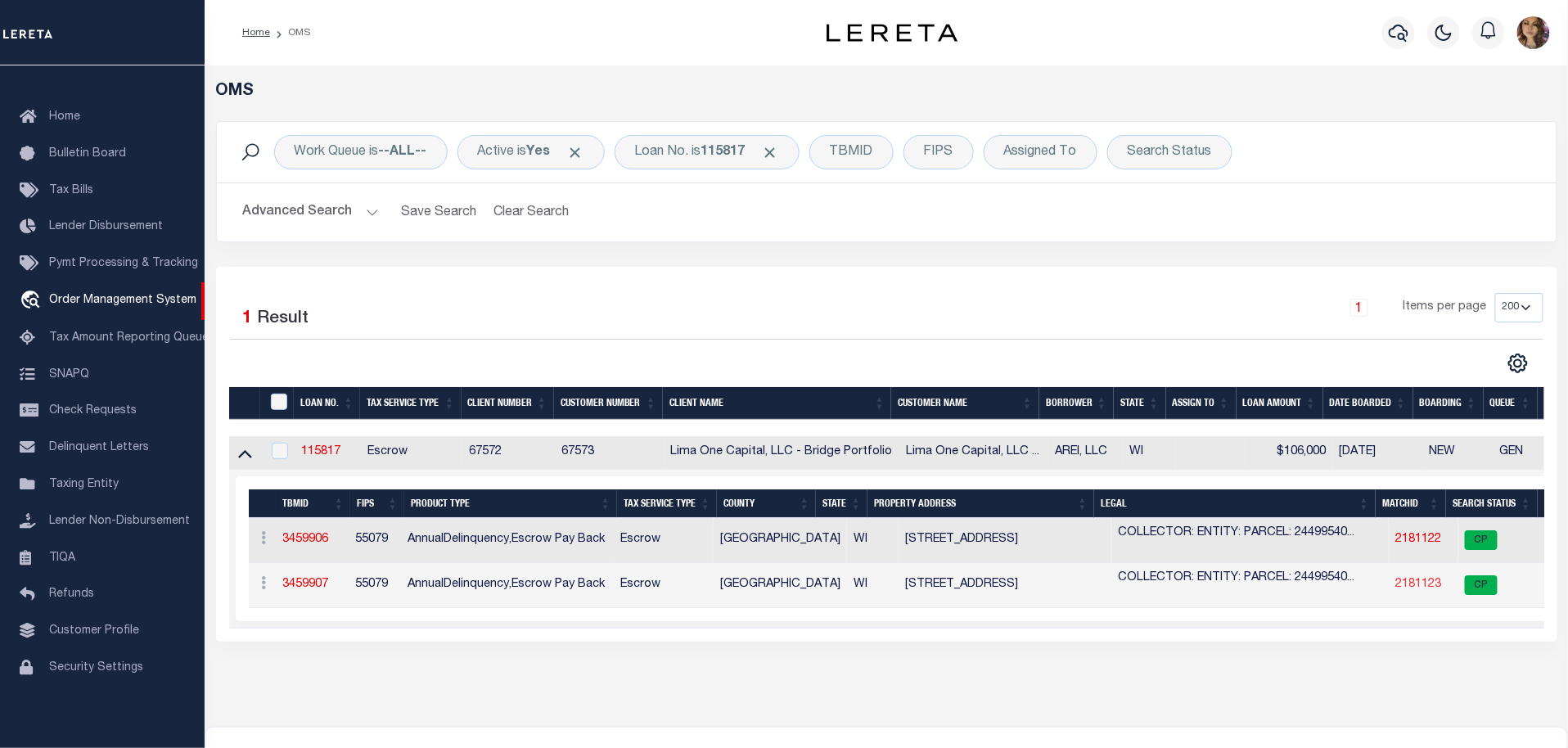
click at [1401, 586] on link "2181123" at bounding box center [1418, 584] width 45 height 12
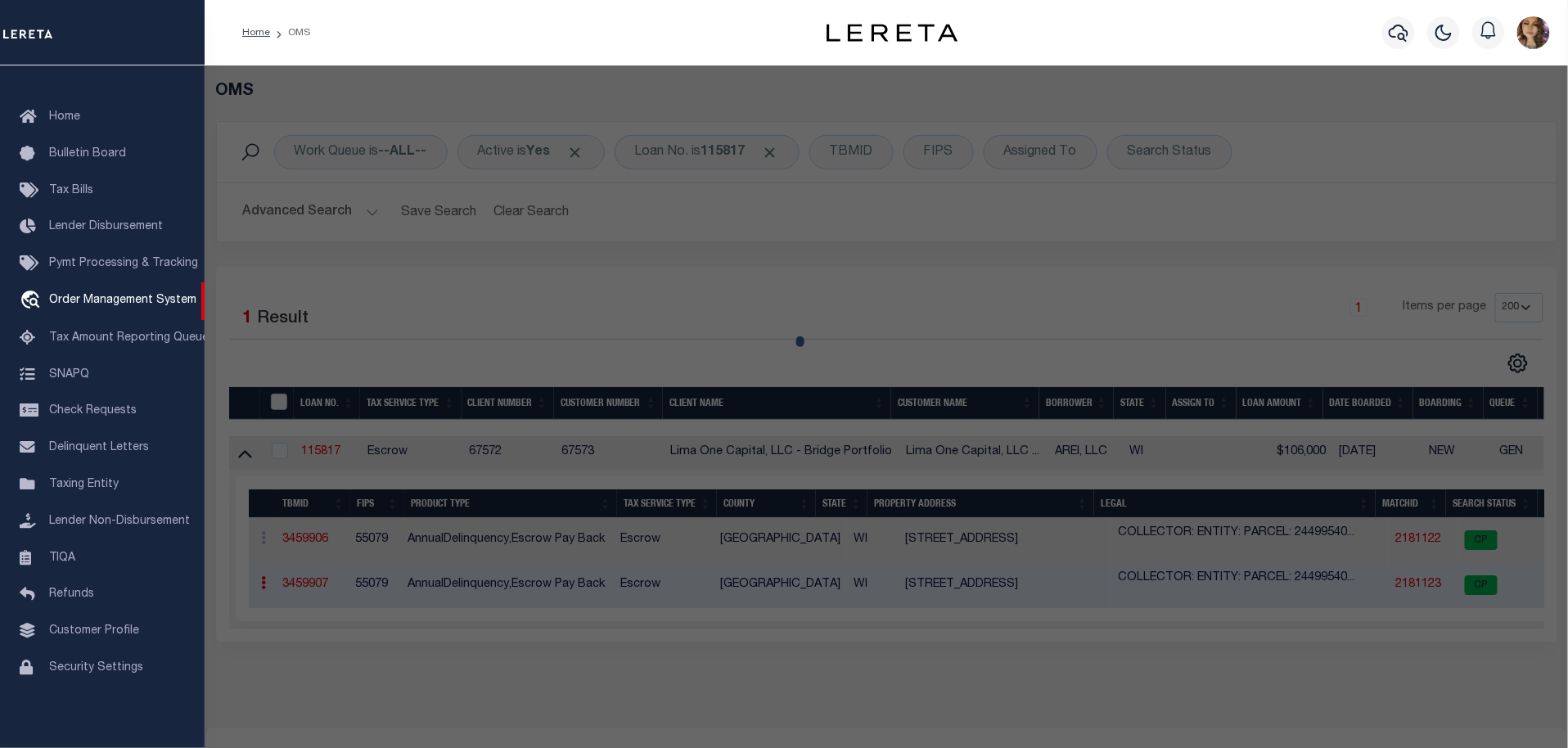
checkbox input "false"
select select "CP"
select select "AGW"
select select
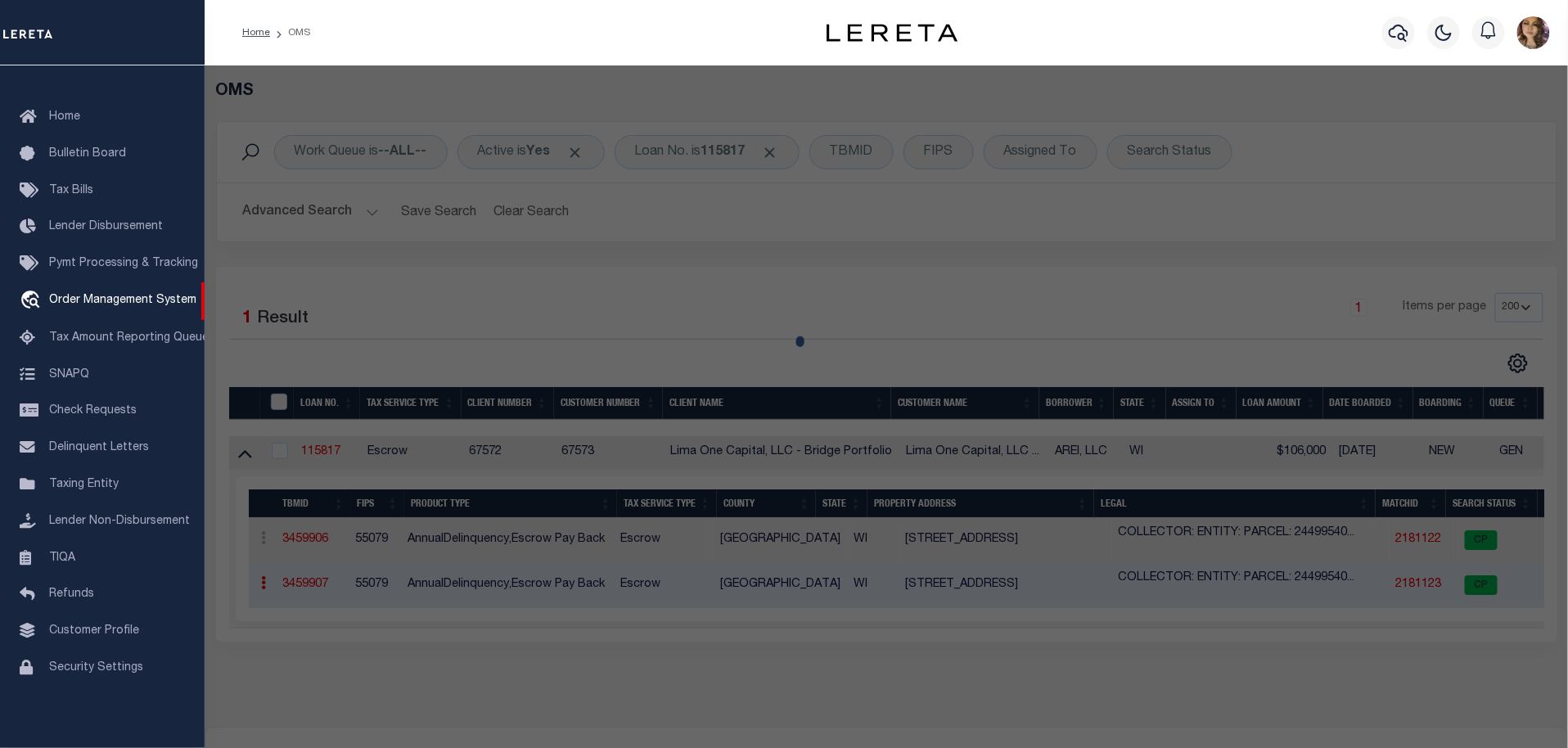
type input "5700 WEST WAHNER AVENUE, UNIT"
checkbox input "false"
type input "BROWN DEER WI 53223"
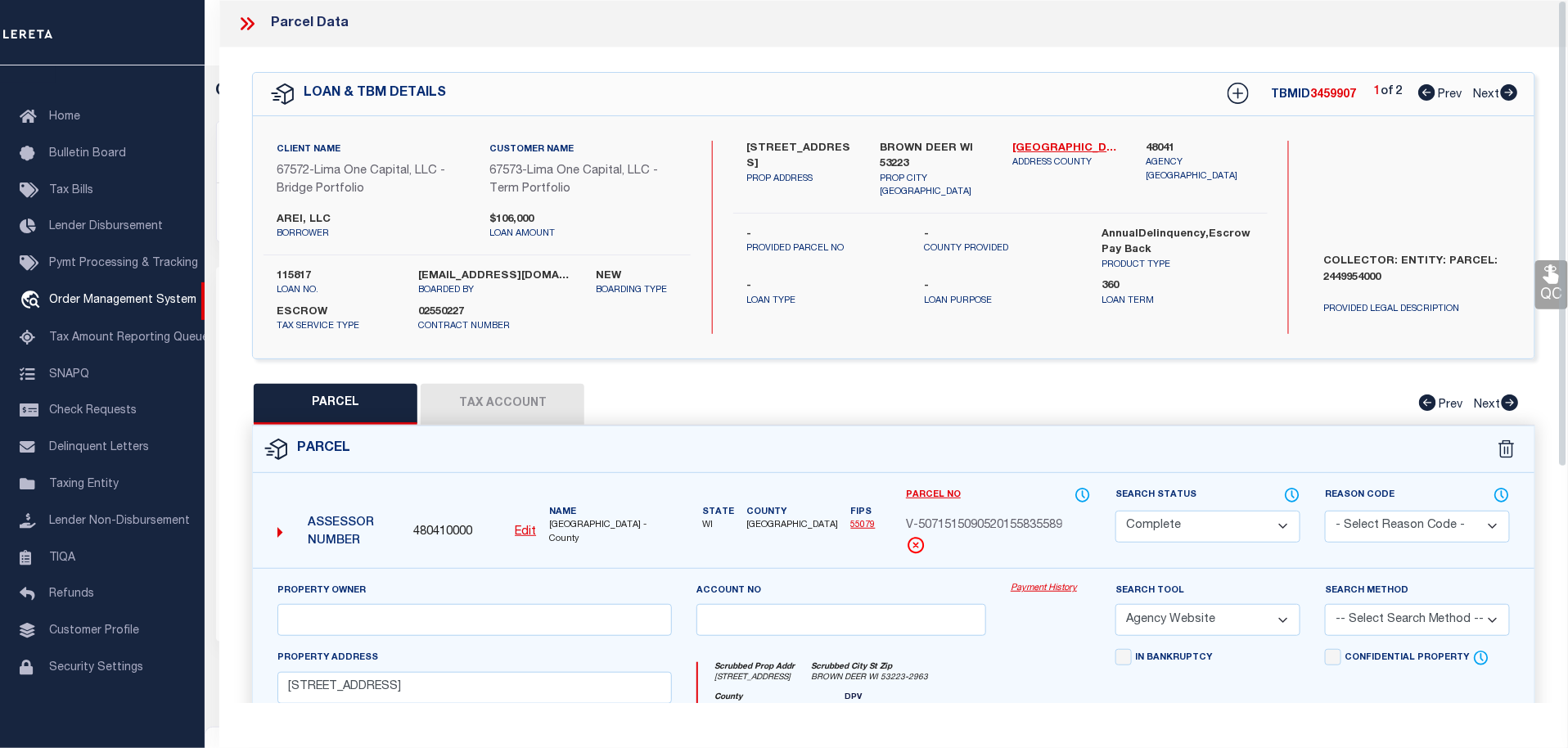
click at [1041, 588] on link "Payment History" at bounding box center [1051, 588] width 80 height 14
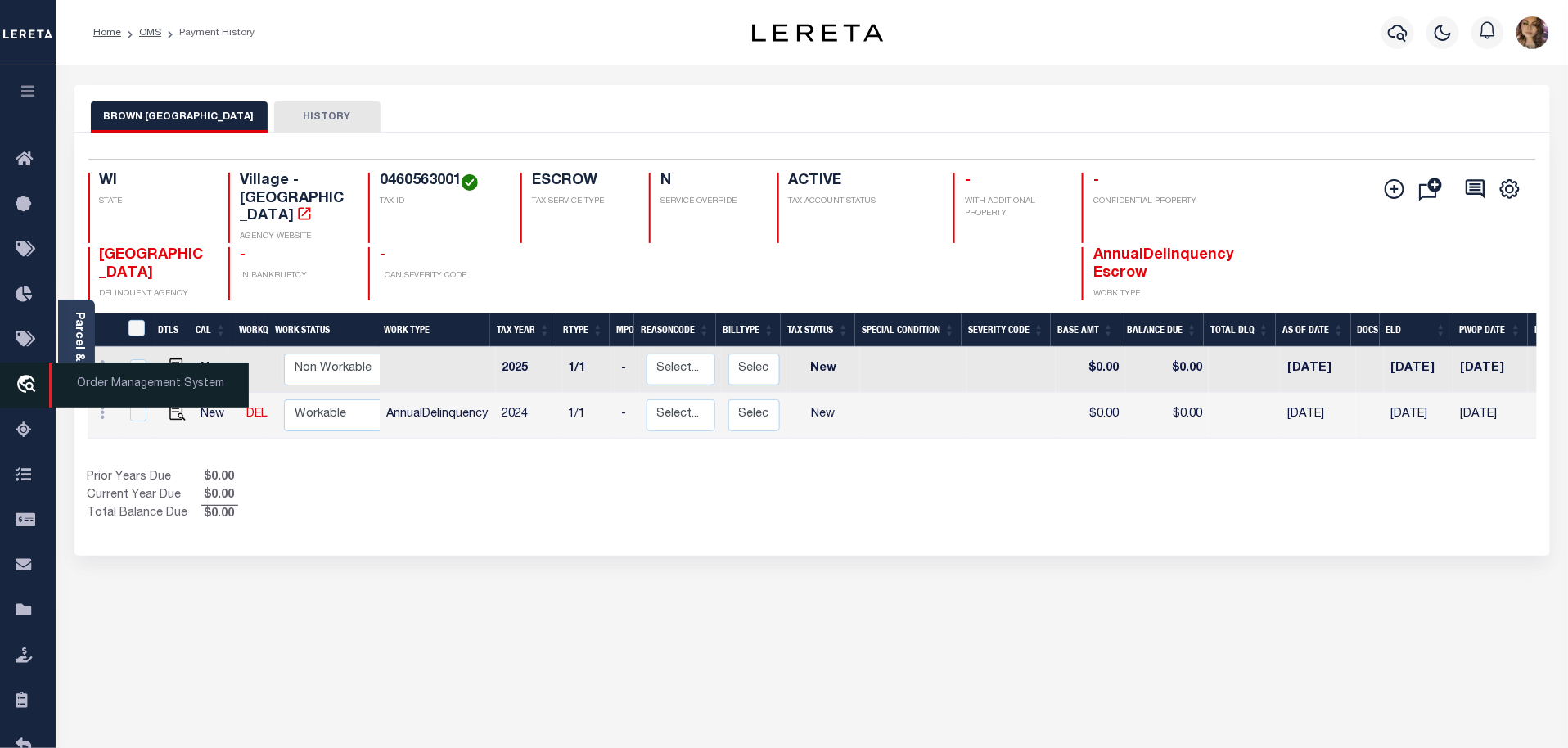
click at [135, 389] on span "Order Management System" at bounding box center [149, 385] width 200 height 45
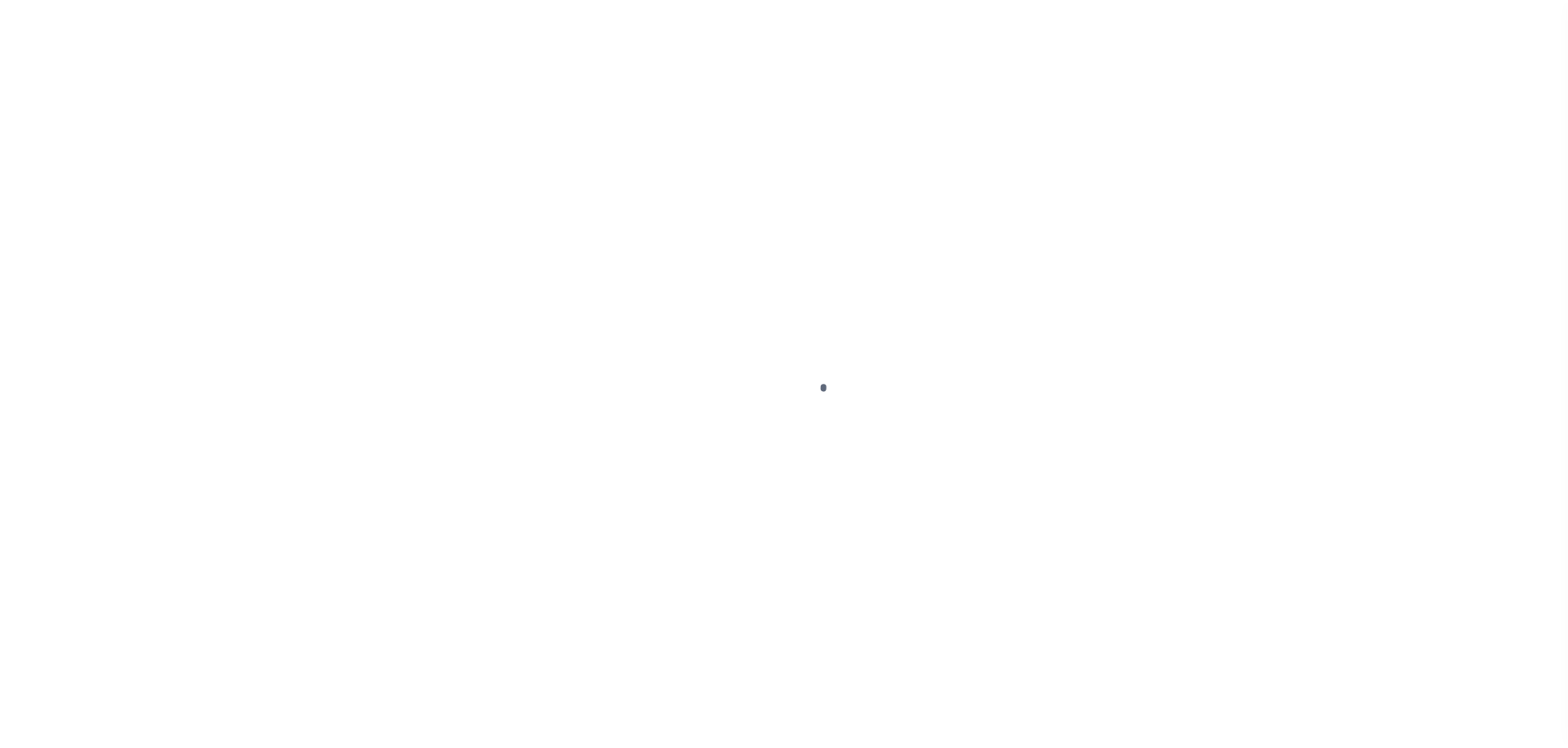
scroll to position [41, 0]
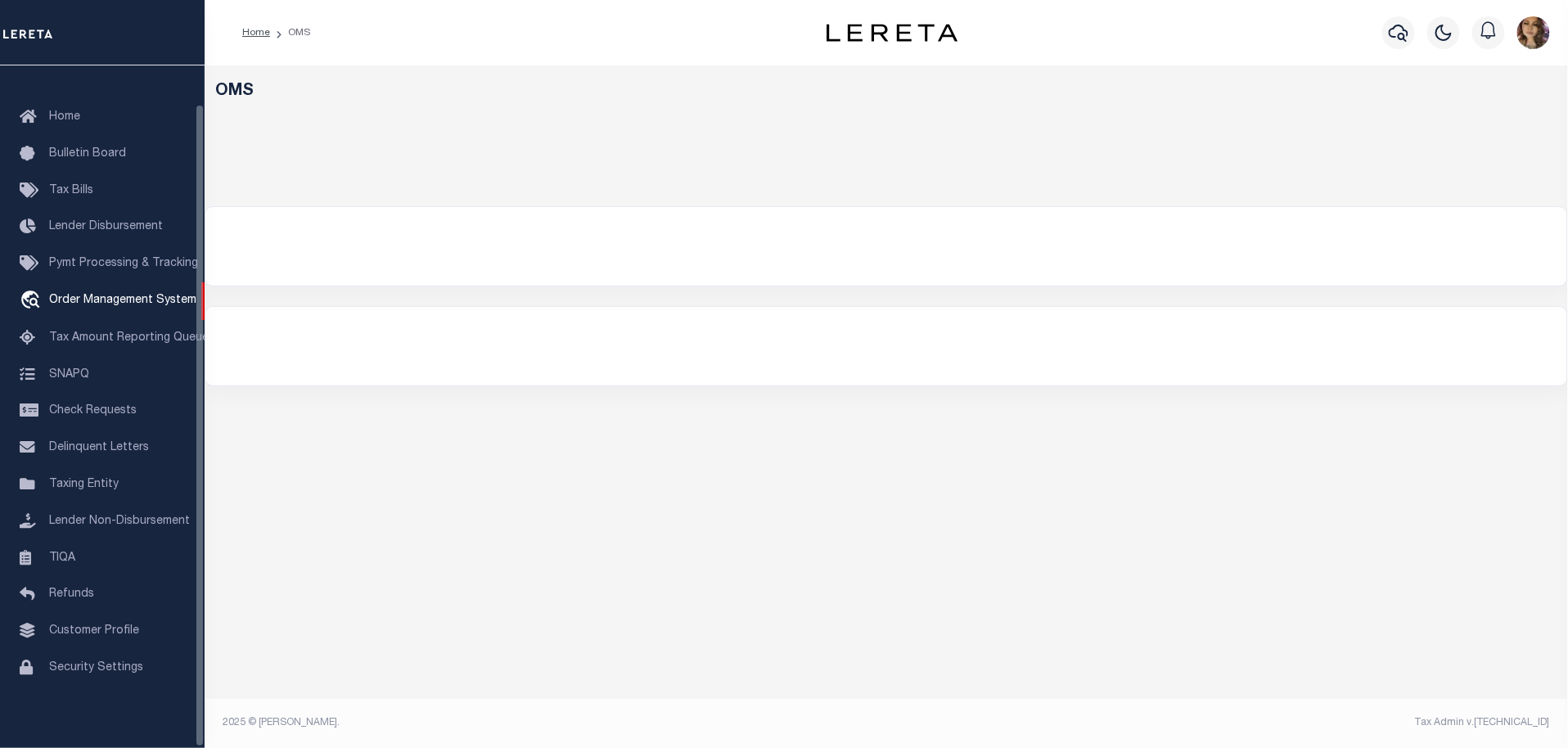
select select "200"
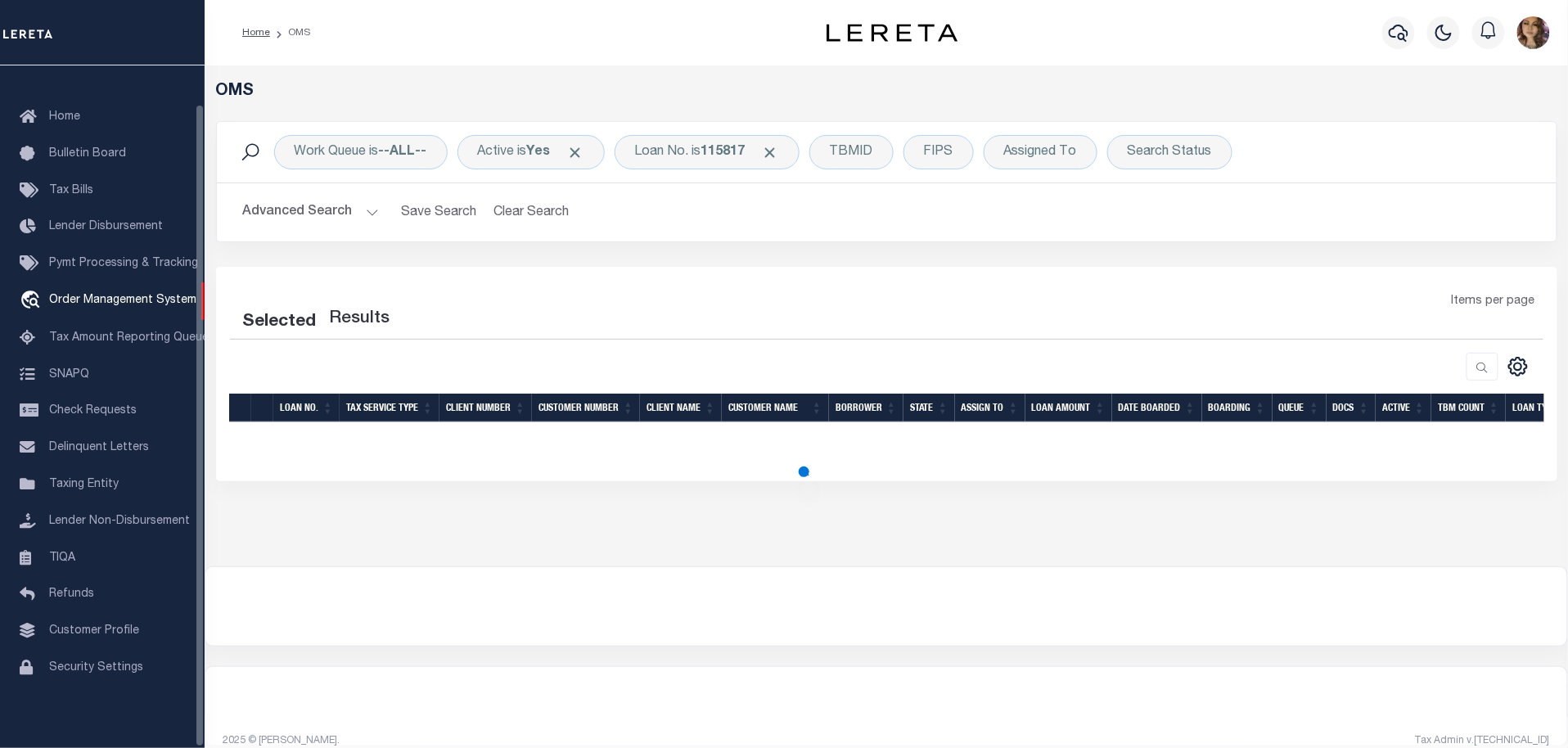
select select "200"
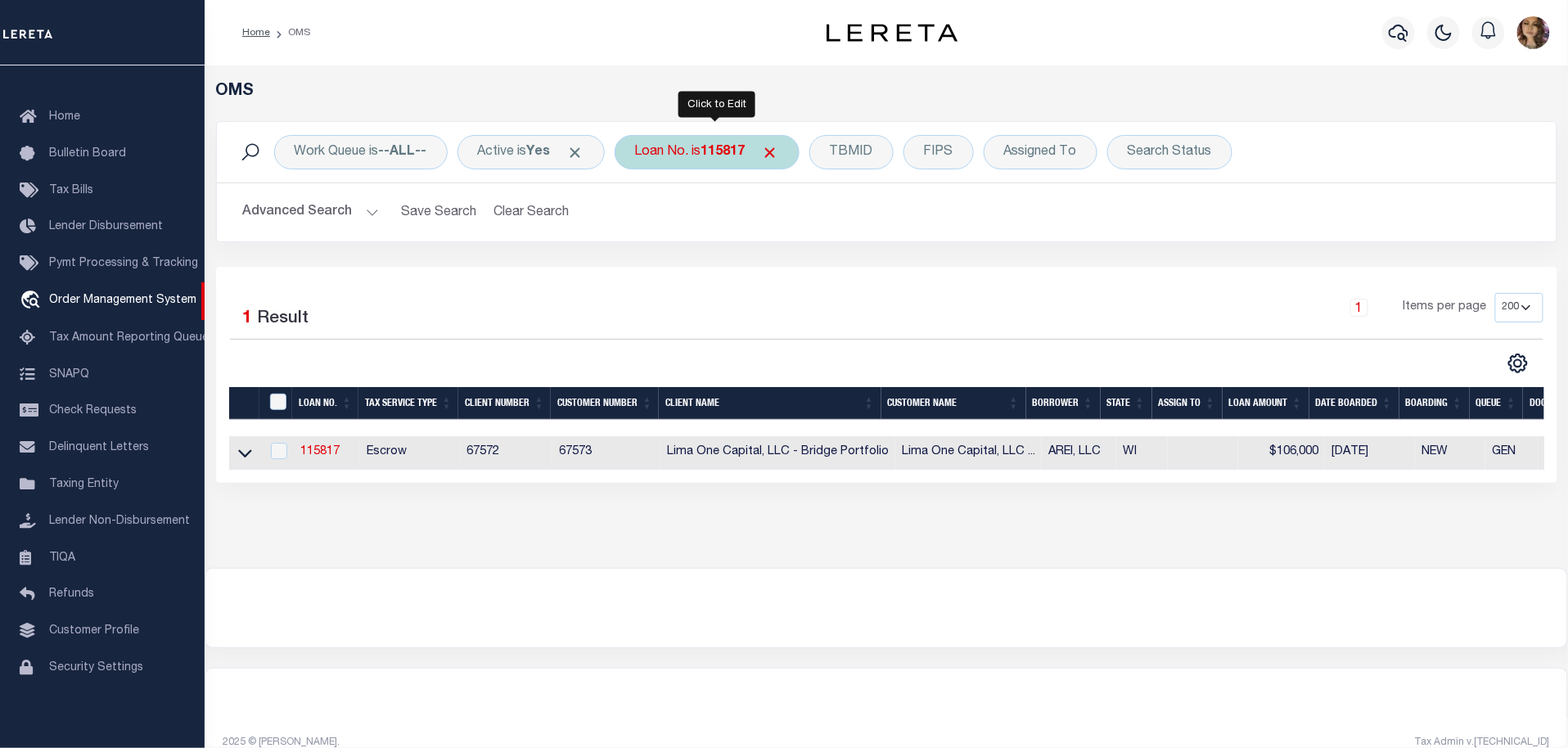
click at [685, 155] on div "Loan No. is 115817" at bounding box center [708, 152] width 185 height 35
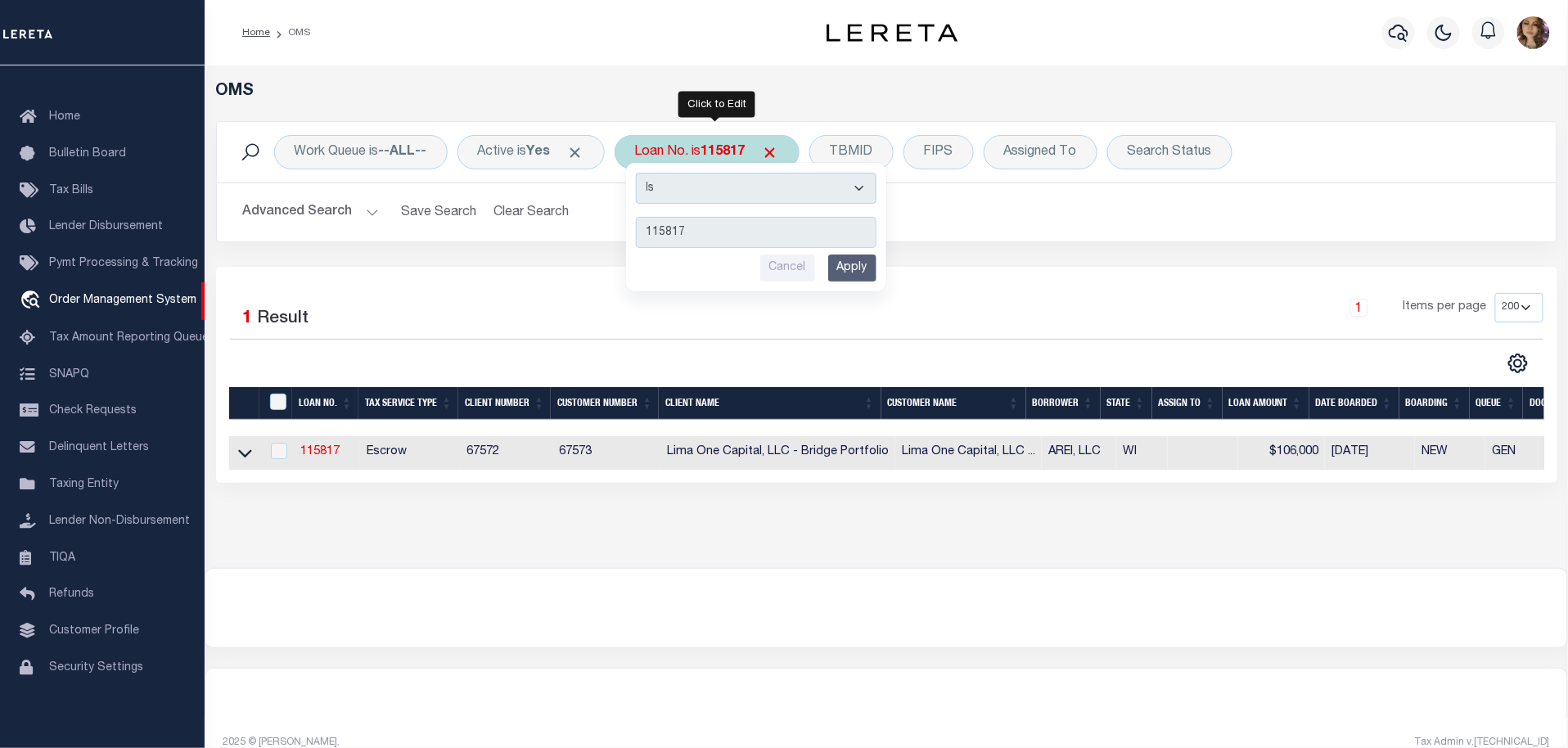
type input "90000119"
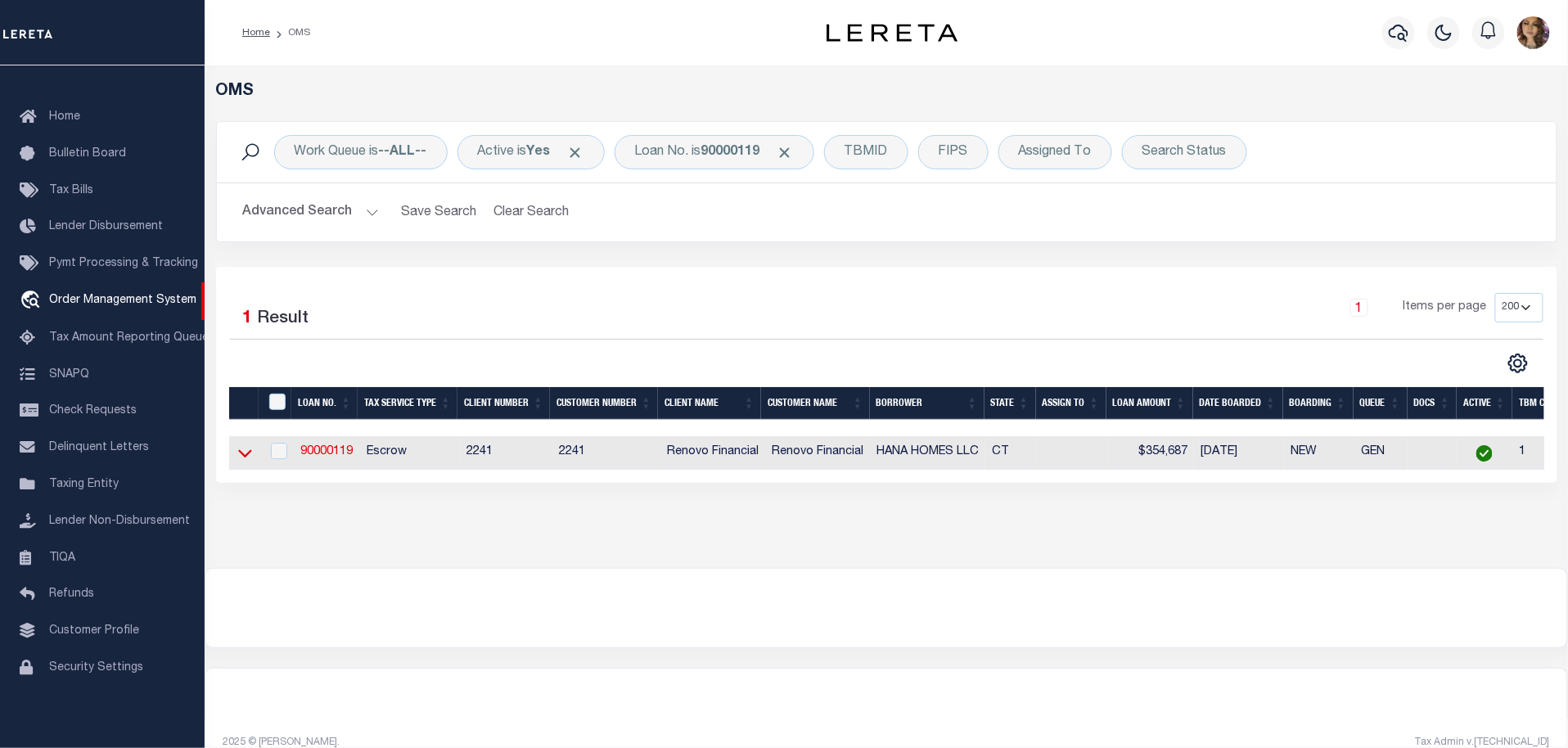
click at [240, 455] on icon at bounding box center [245, 453] width 14 height 17
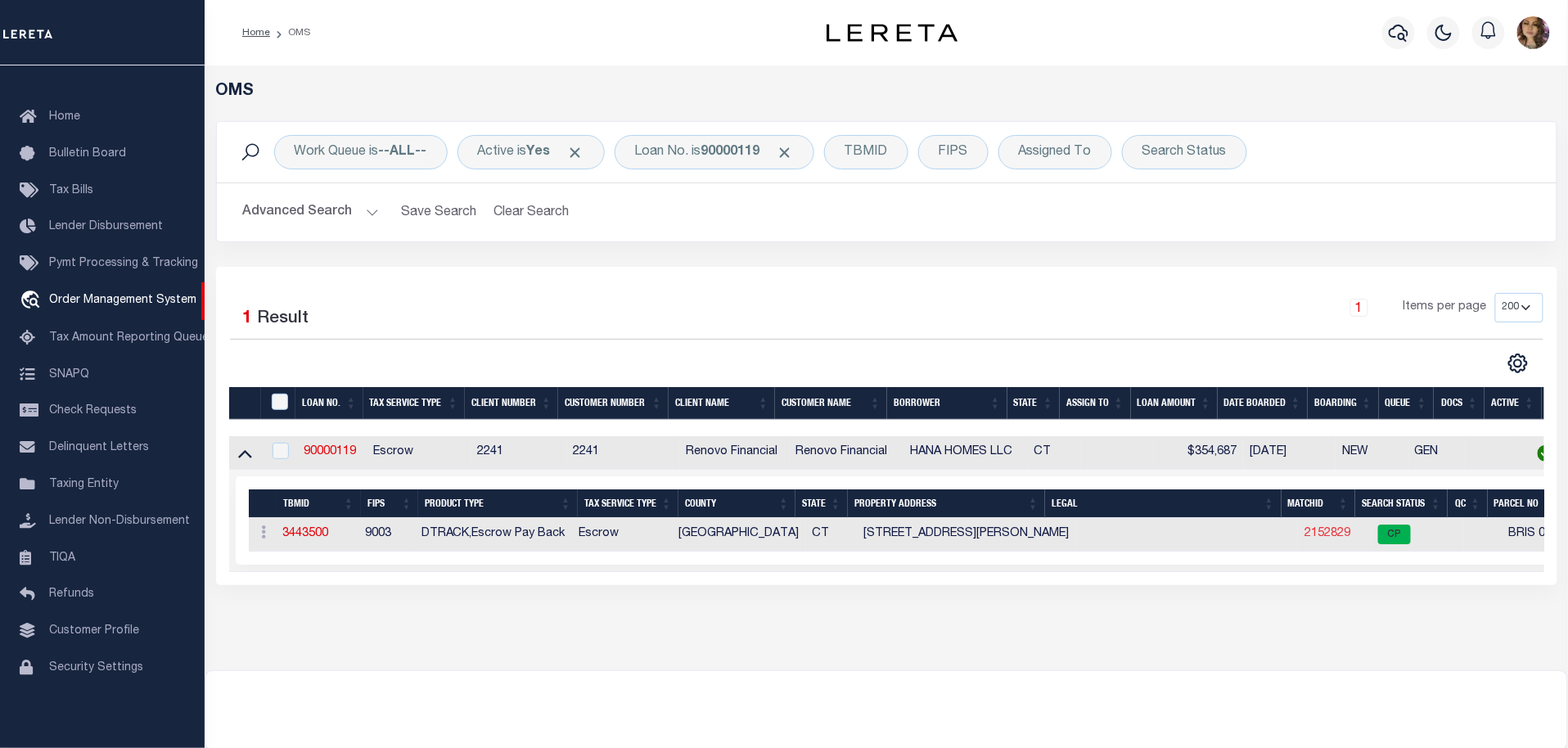
click at [1318, 537] on link "2152829" at bounding box center [1327, 534] width 45 height 12
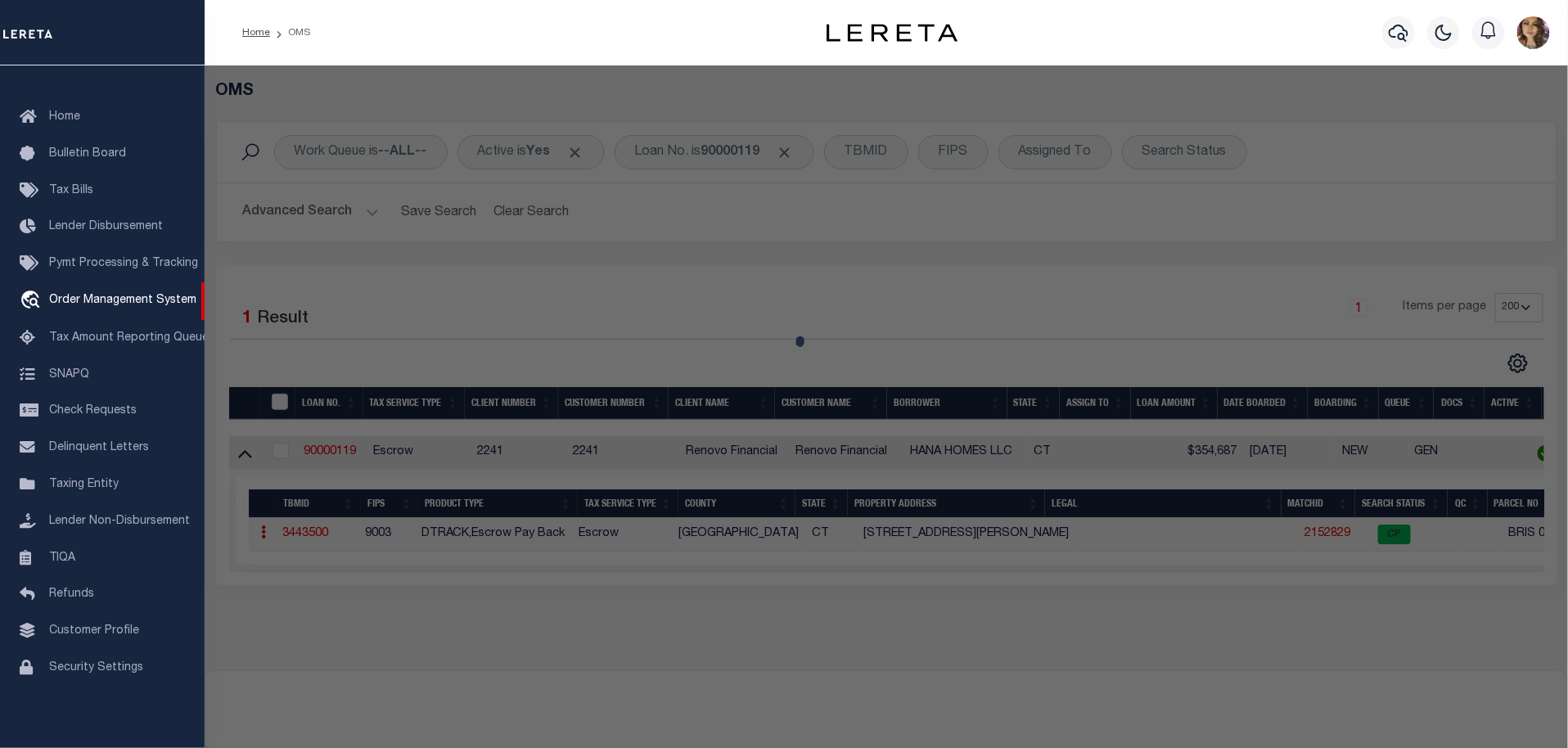
checkbox input "false"
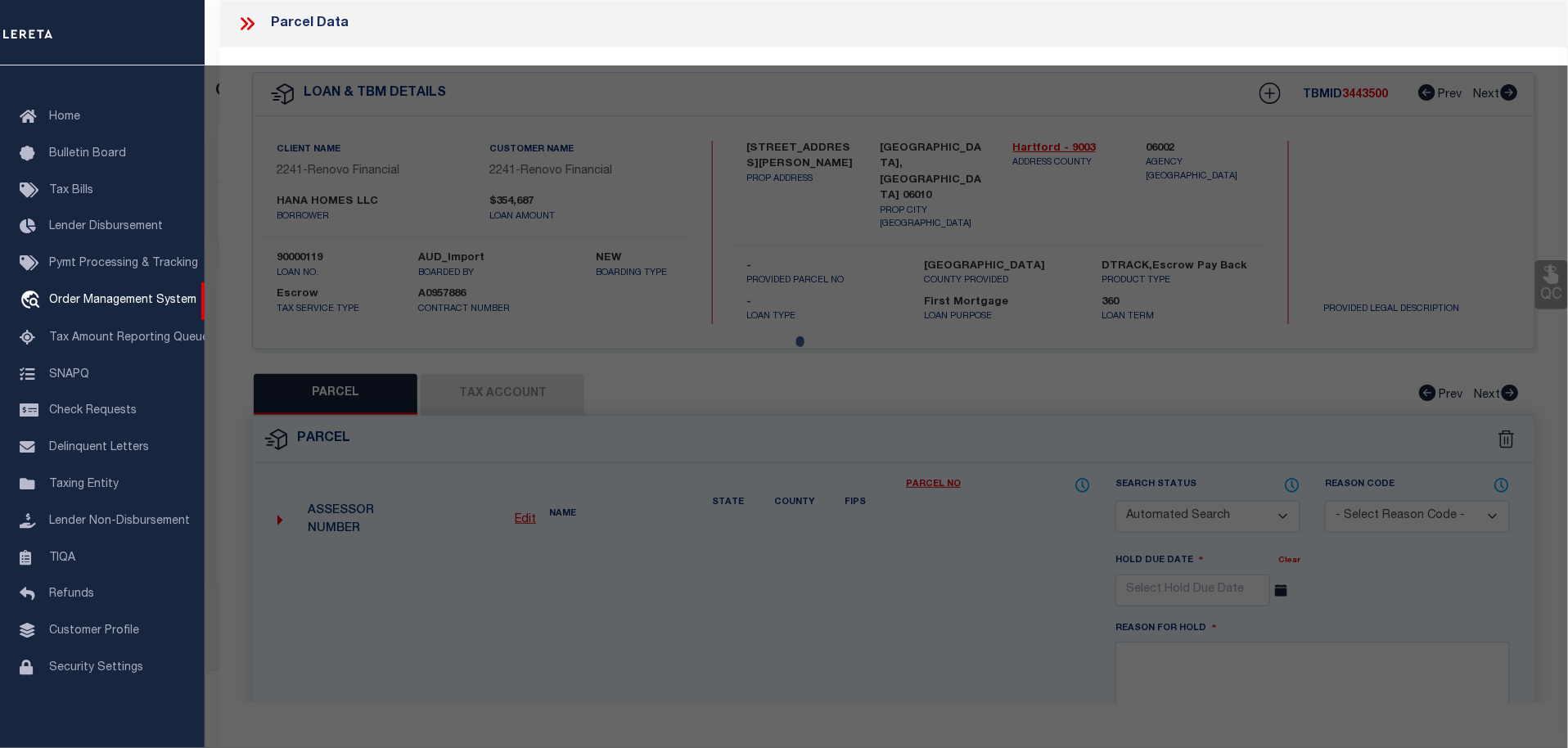
select select "CP"
type input "ZAIN,[PERSON_NAME]"
select select "ATL"
select select "ADD"
type input "[STREET_ADDRESS][PERSON_NAME]"
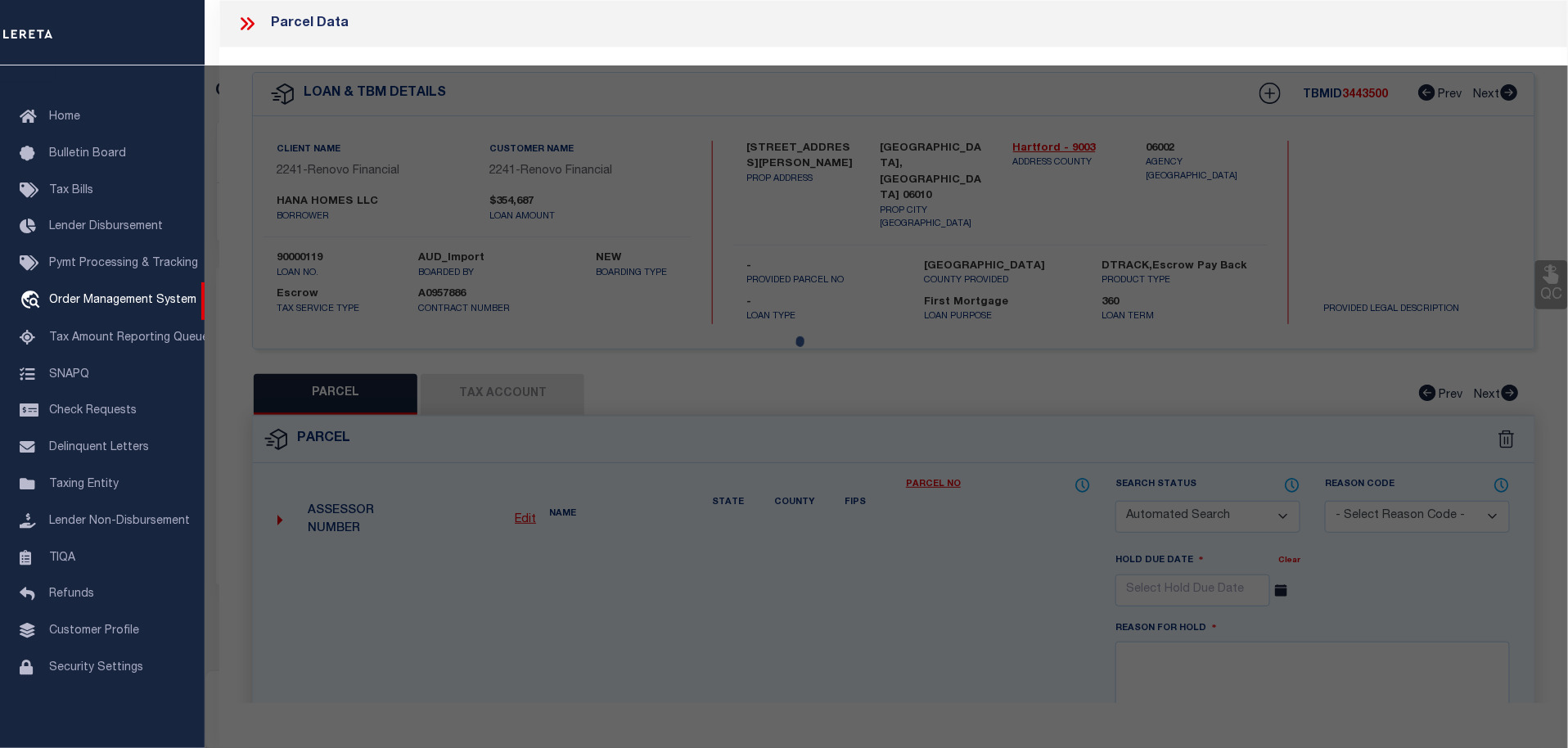
checkbox input "false"
type input "[GEOGRAPHIC_DATA], [GEOGRAPHIC_DATA] 06010"
type textarea "LOT:3-44555 CITY/[GEOGRAPHIC_DATA]/TWP:[GEOGRAPHIC_DATA]"
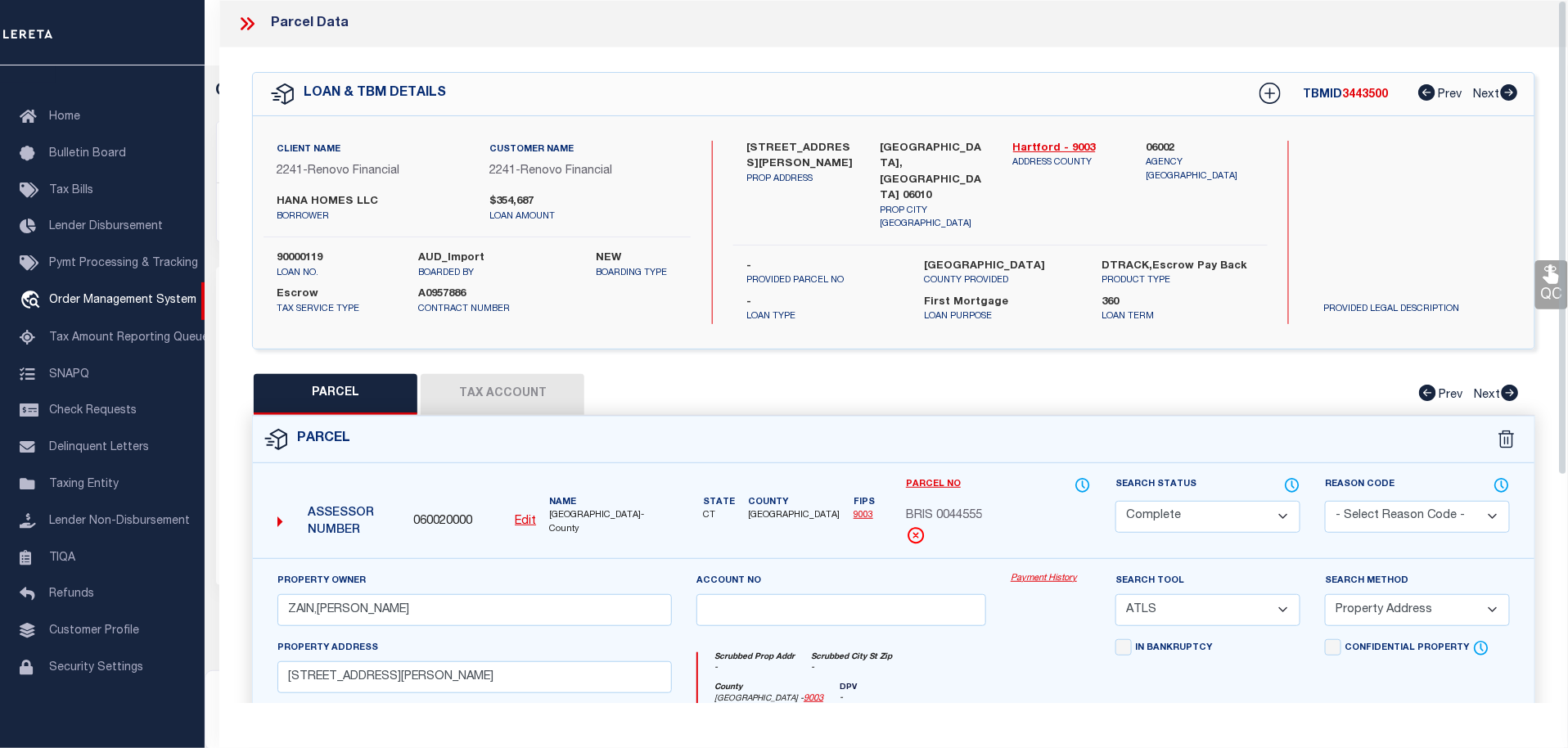
click at [1060, 572] on link "Payment History" at bounding box center [1051, 579] width 80 height 14
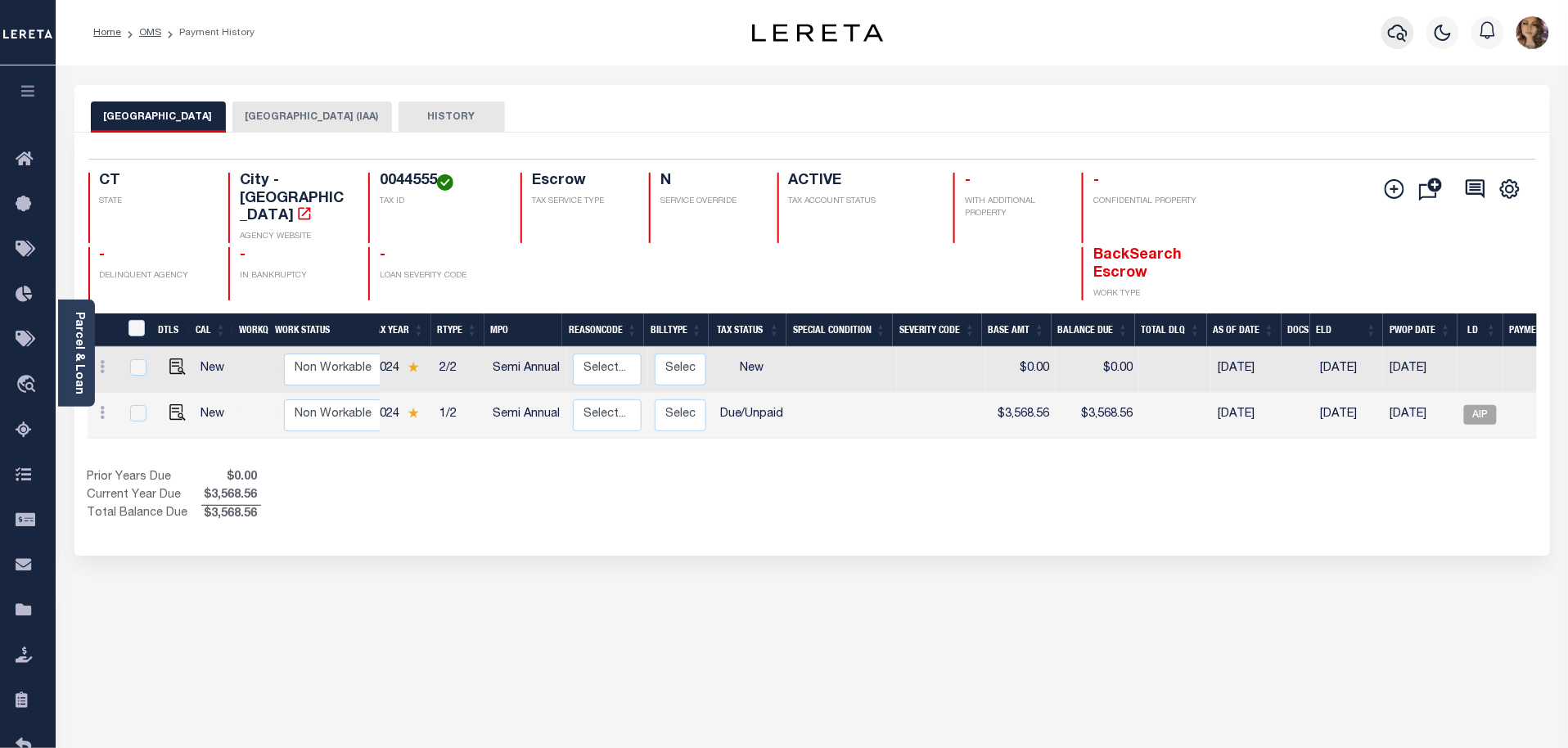
click at [1399, 31] on icon "button" at bounding box center [1398, 33] width 20 height 20
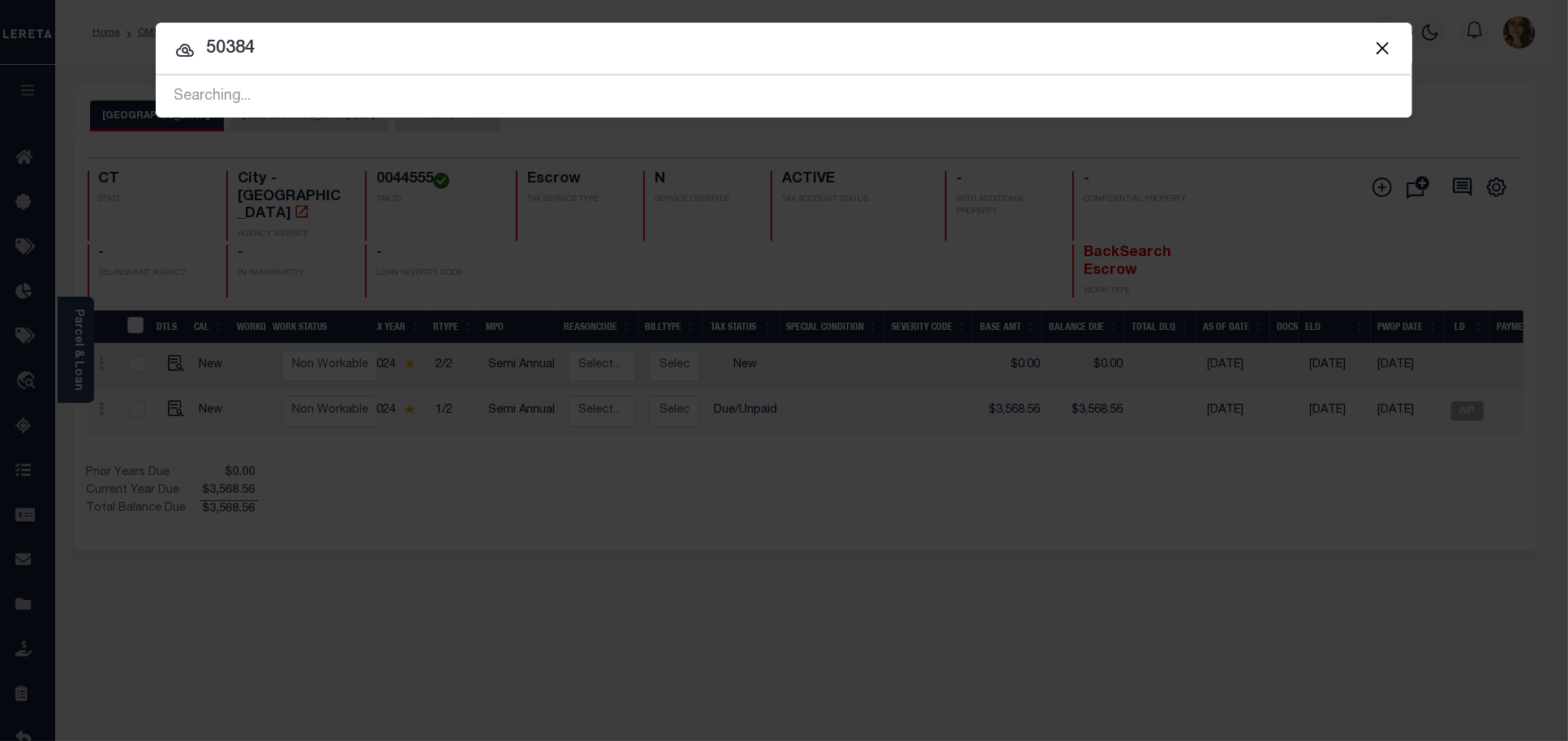
type input "50384"
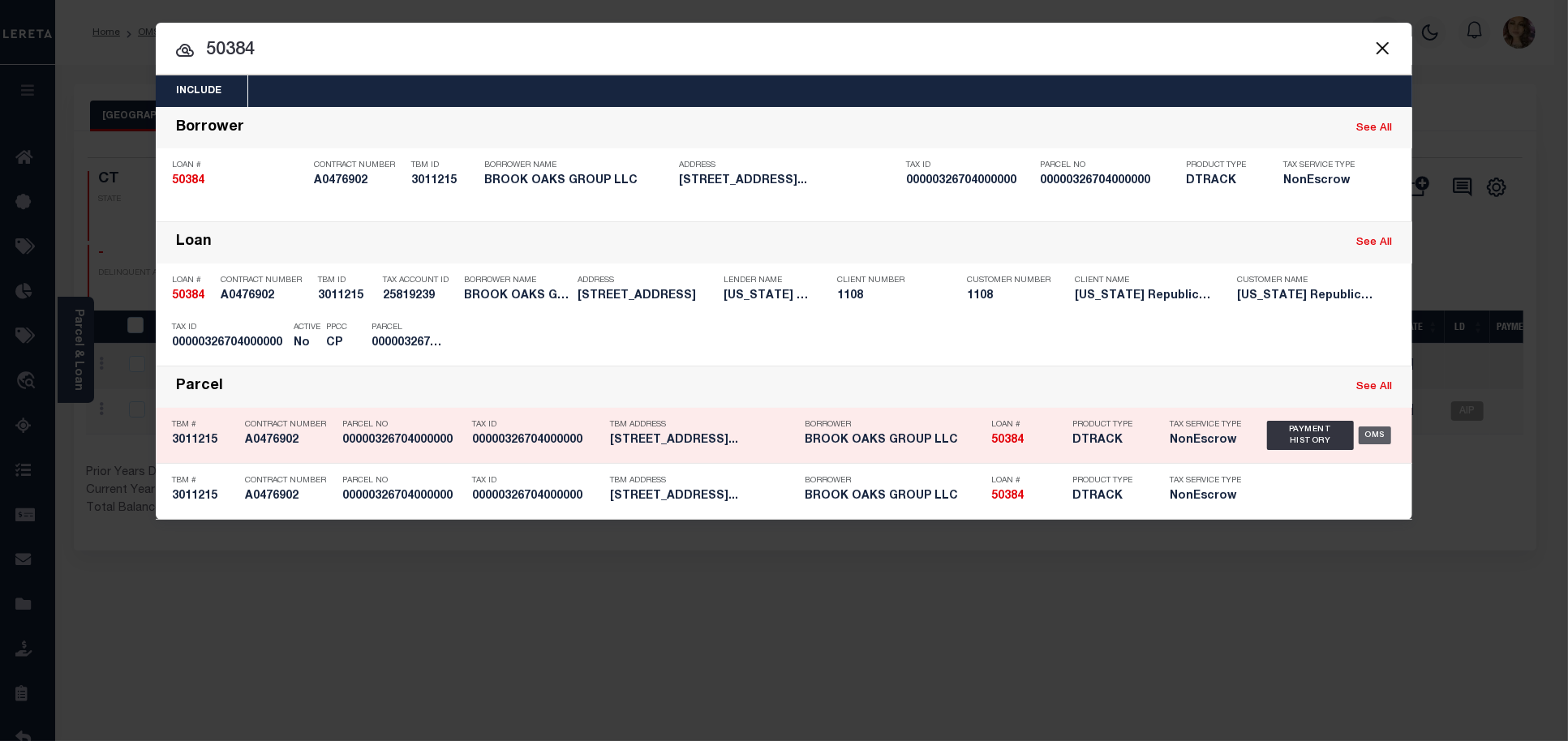
click at [1380, 428] on div "OMS" at bounding box center [1375, 436] width 34 height 18
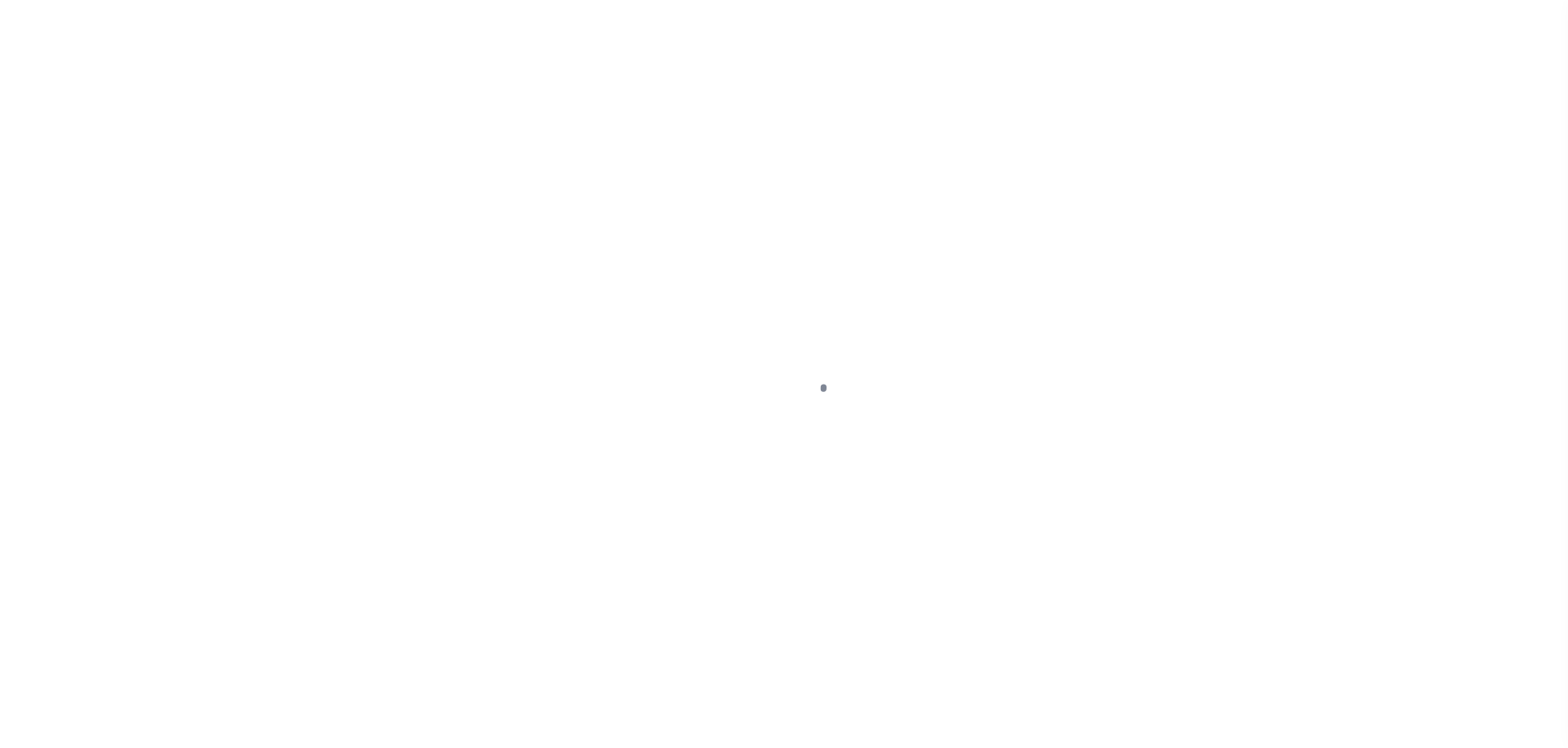
select select "False"
select select "3780"
select select "10"
select select "NonEscrow"
type input "[STREET_ADDRESS]"
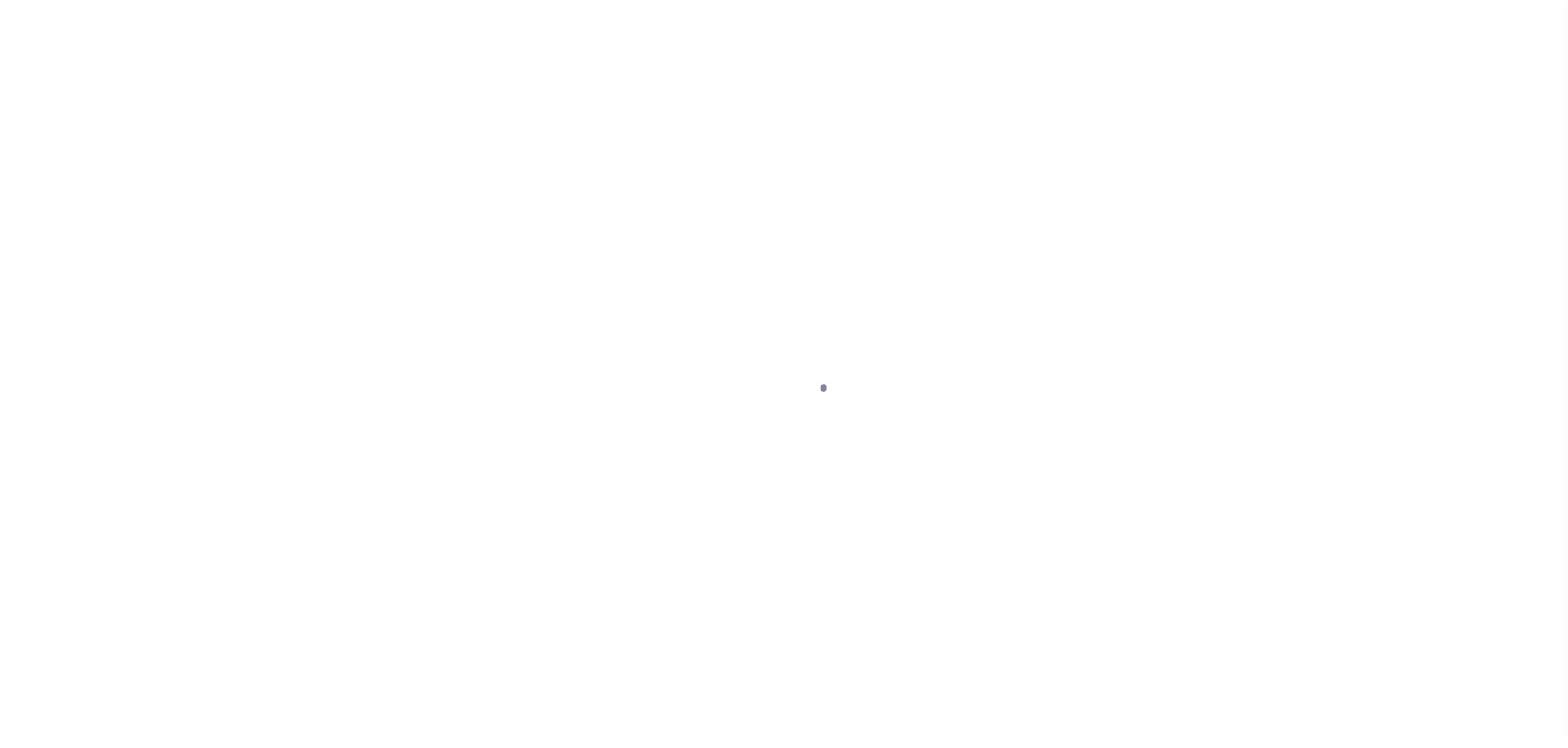
type input "00000326704000000"
select select
type input "[GEOGRAPHIC_DATA]"
select select
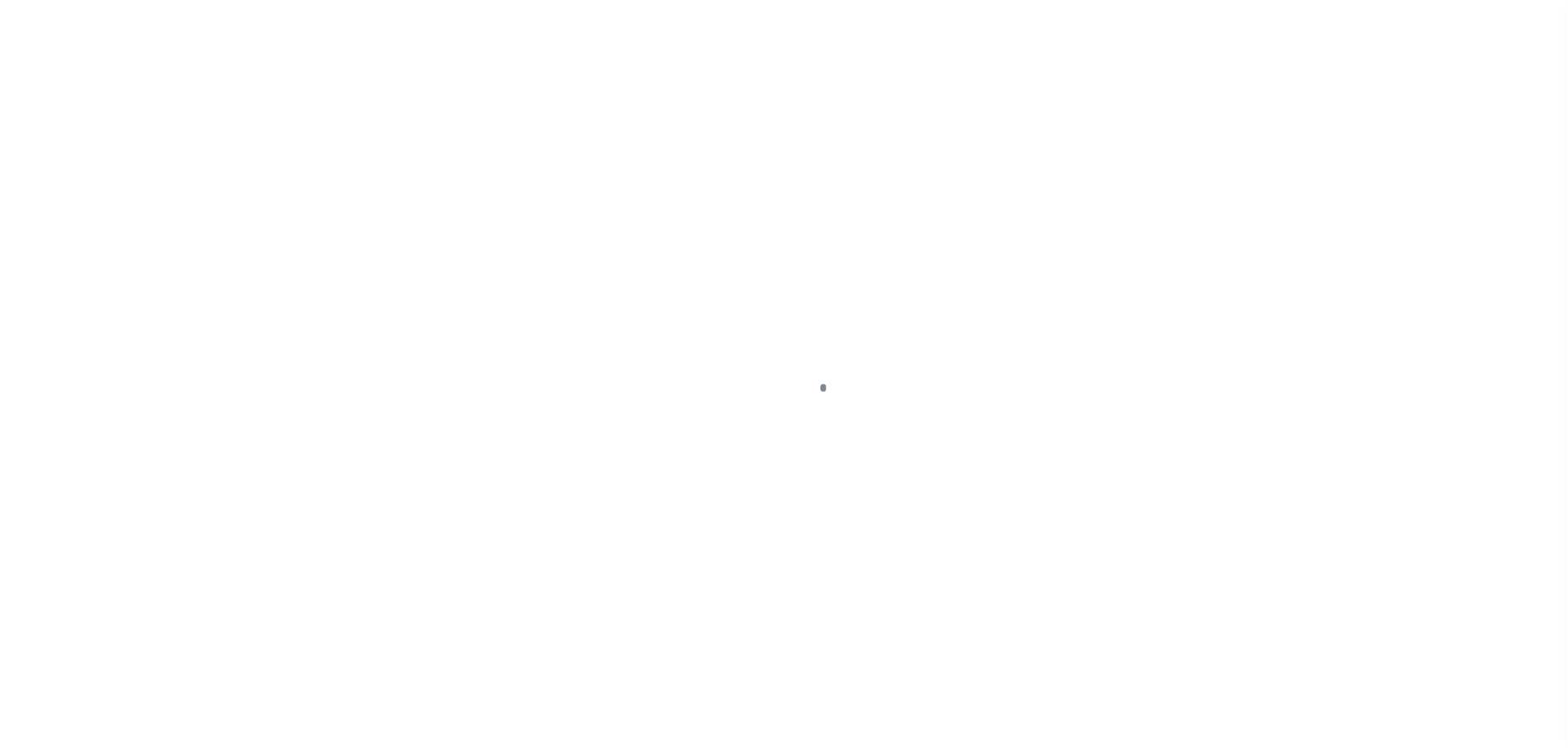
select select "1846"
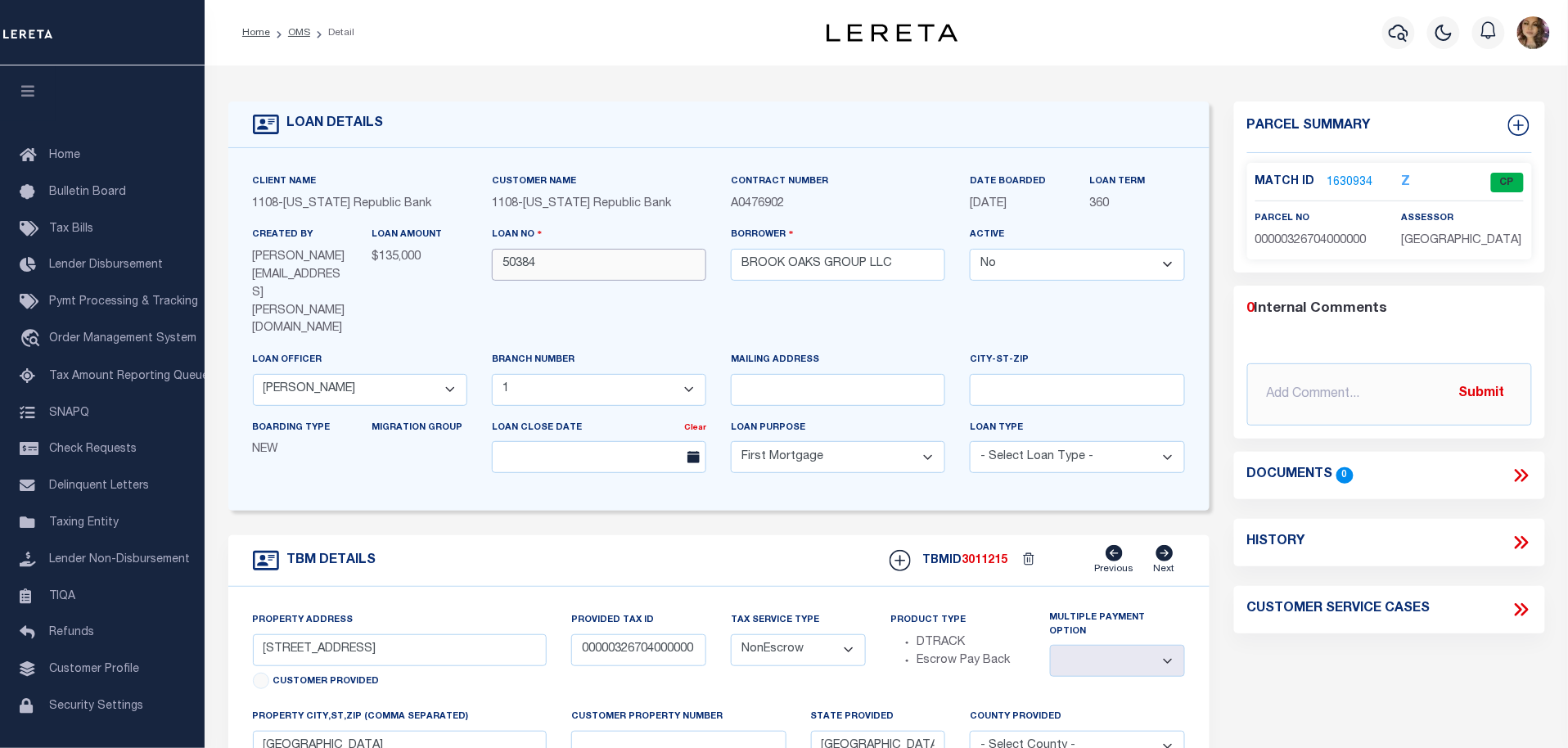
drag, startPoint x: 546, startPoint y: 273, endPoint x: 493, endPoint y: 273, distance: 53.0
click at [493, 273] on input "50384" at bounding box center [598, 264] width 214 height 32
click at [113, 350] on link "travel_explore Order Management System" at bounding box center [102, 340] width 205 height 38
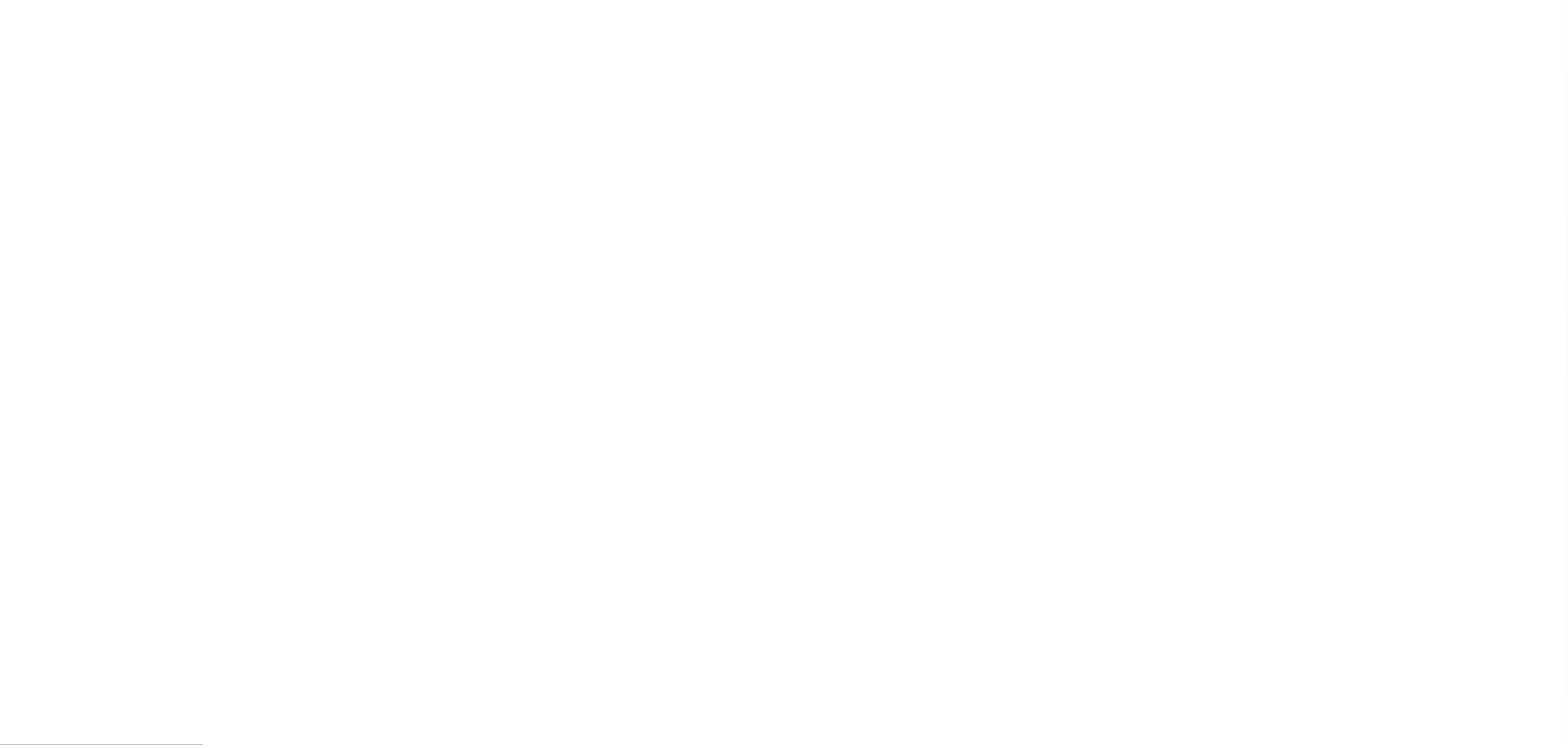
scroll to position [41, 0]
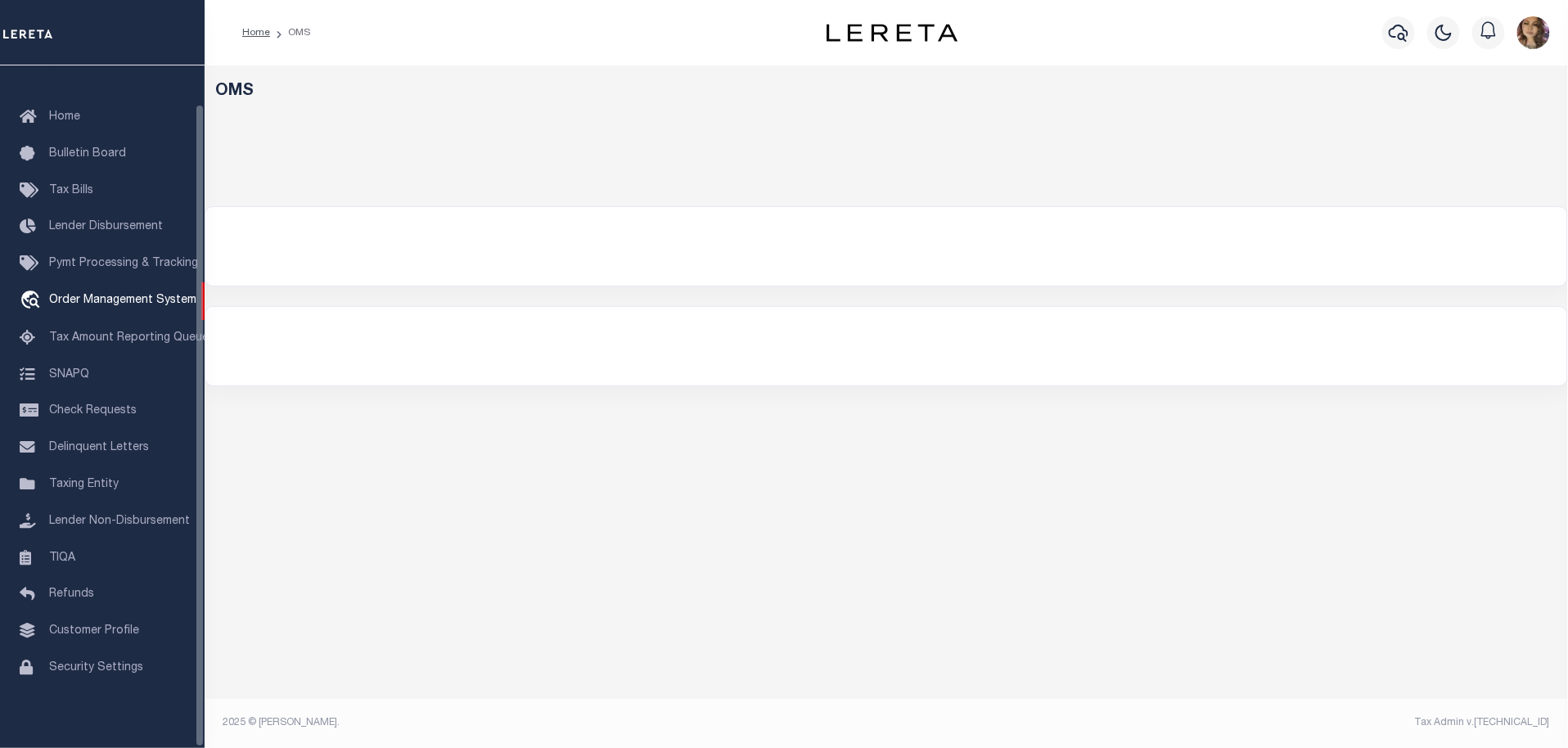
select select "200"
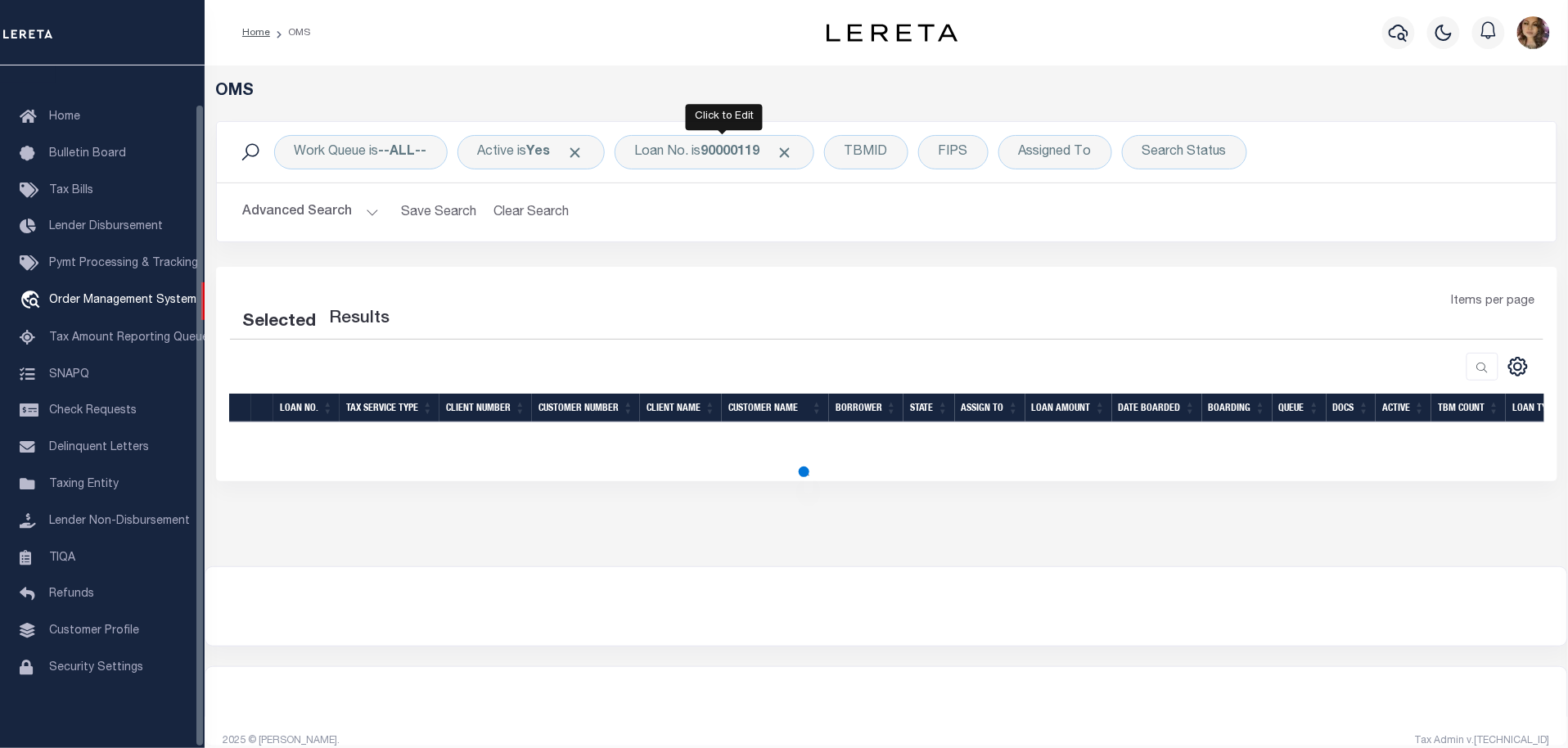
select select "200"
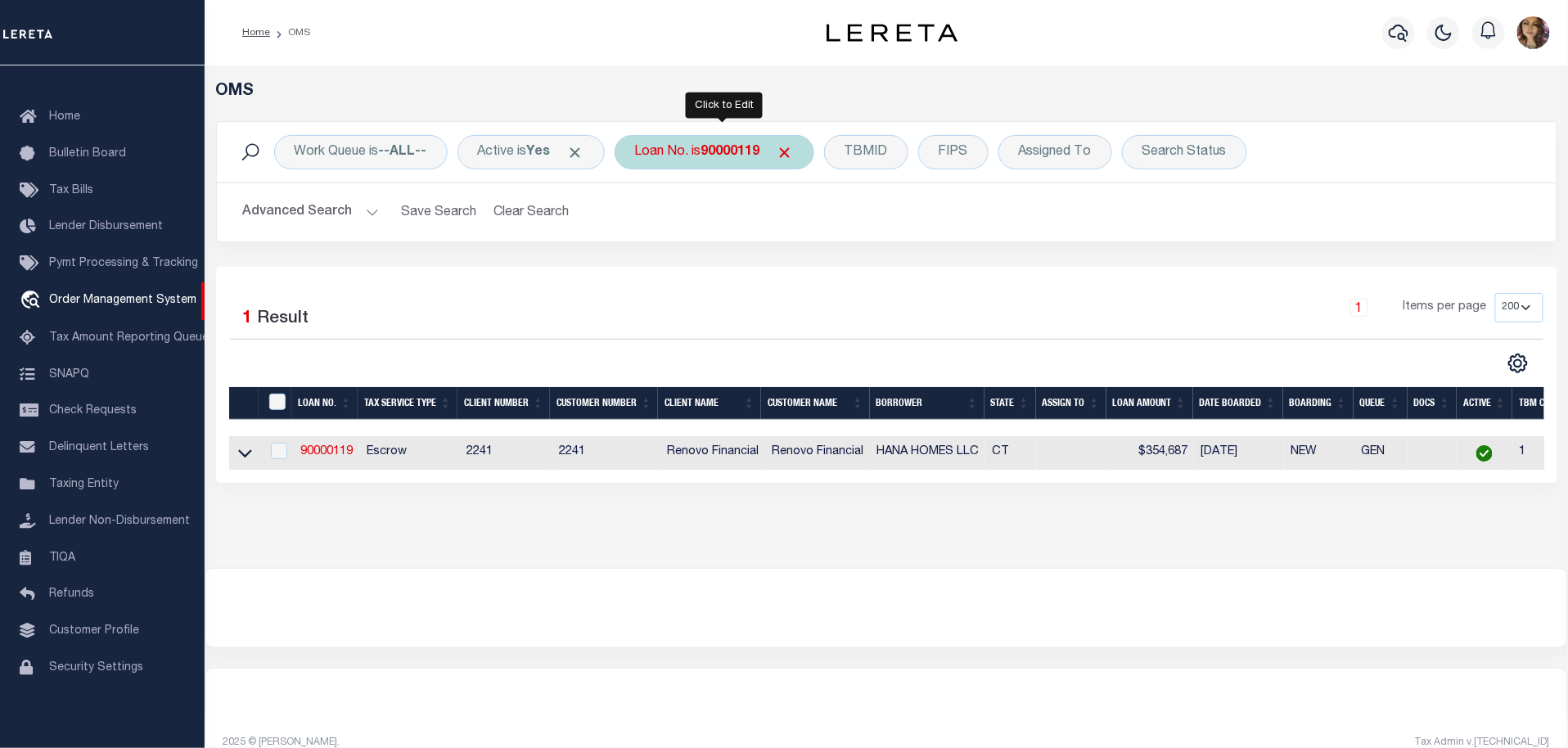
click at [702, 157] on div "Loan No. is 90000119" at bounding box center [715, 152] width 200 height 35
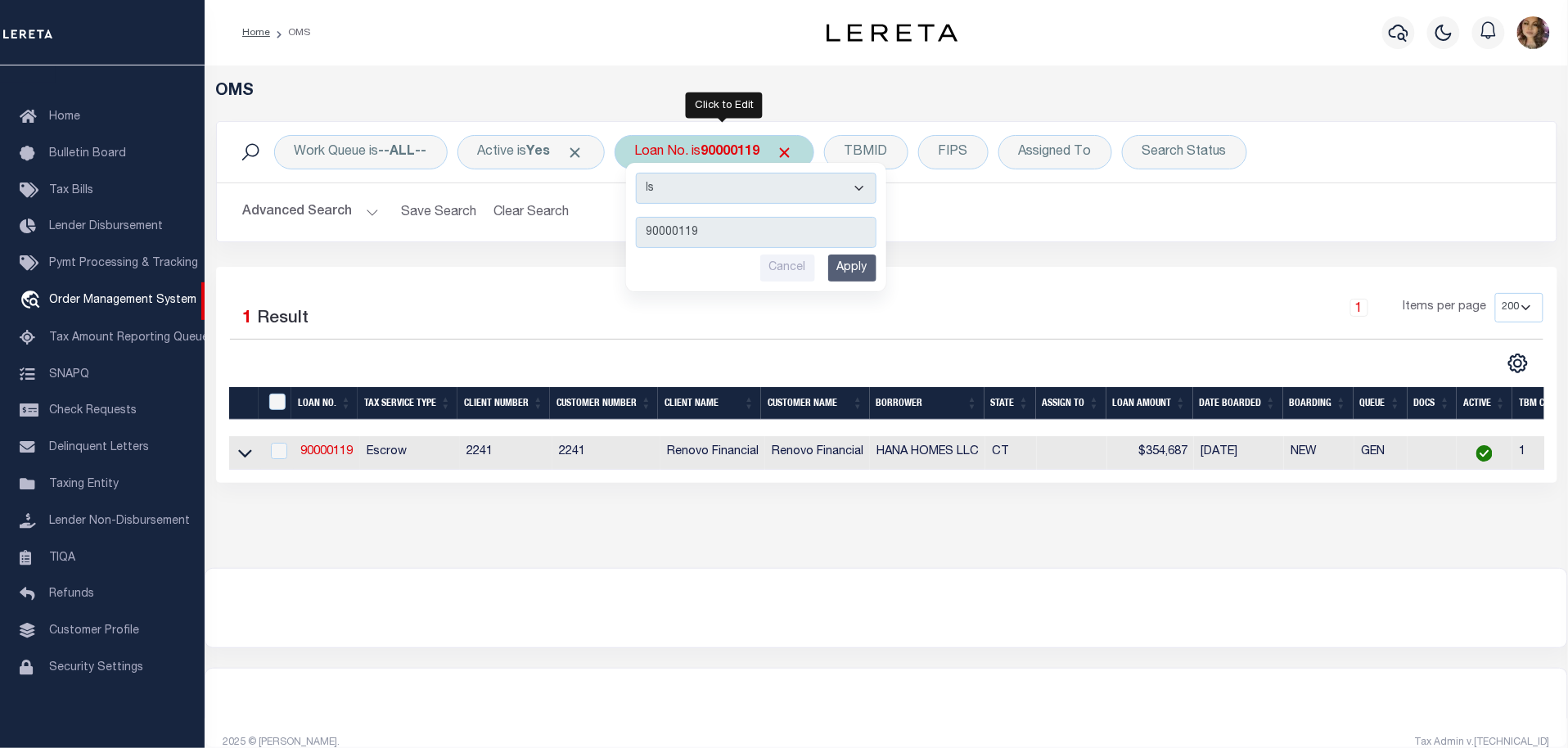
type input "50384"
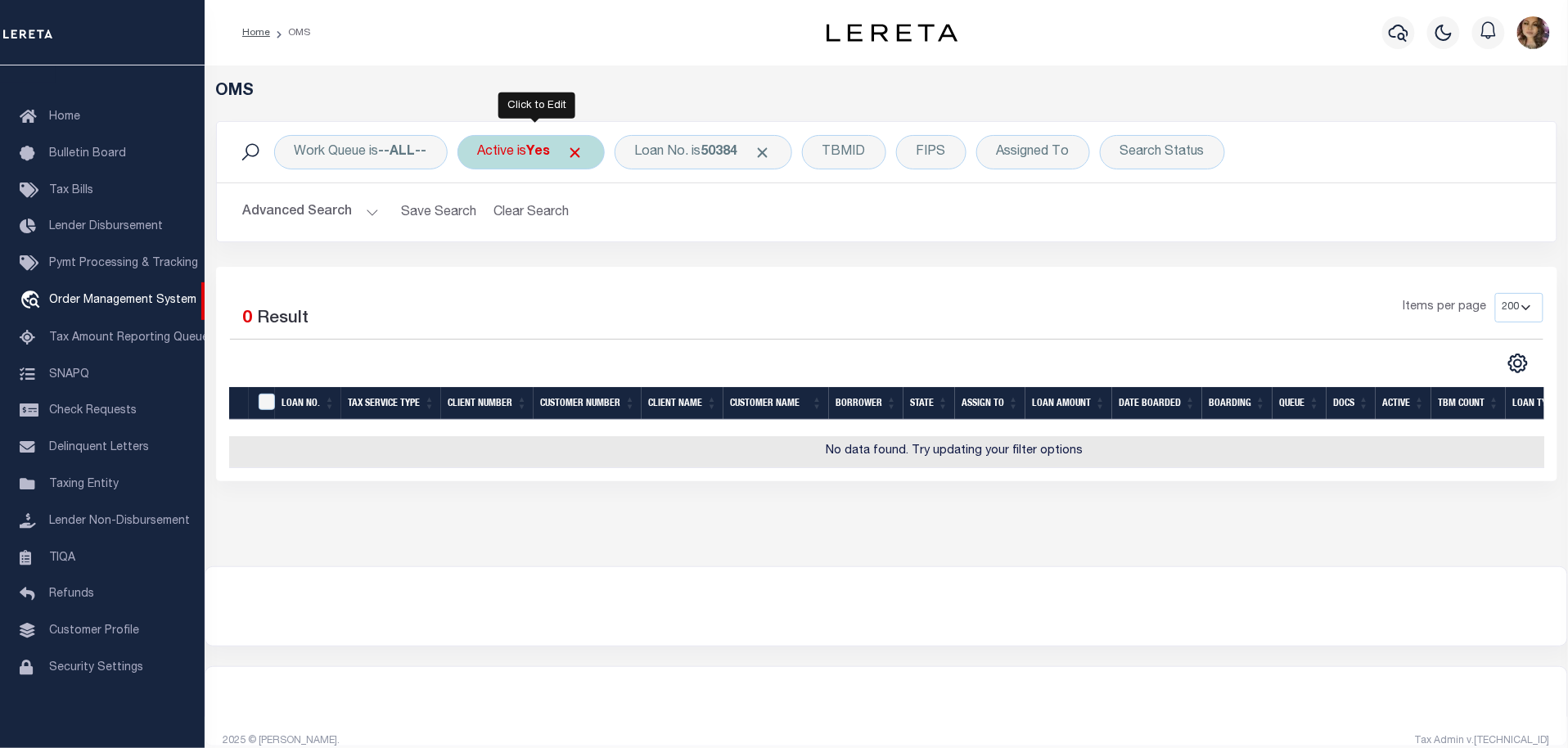
click at [516, 148] on div "Active is Yes" at bounding box center [531, 152] width 147 height 35
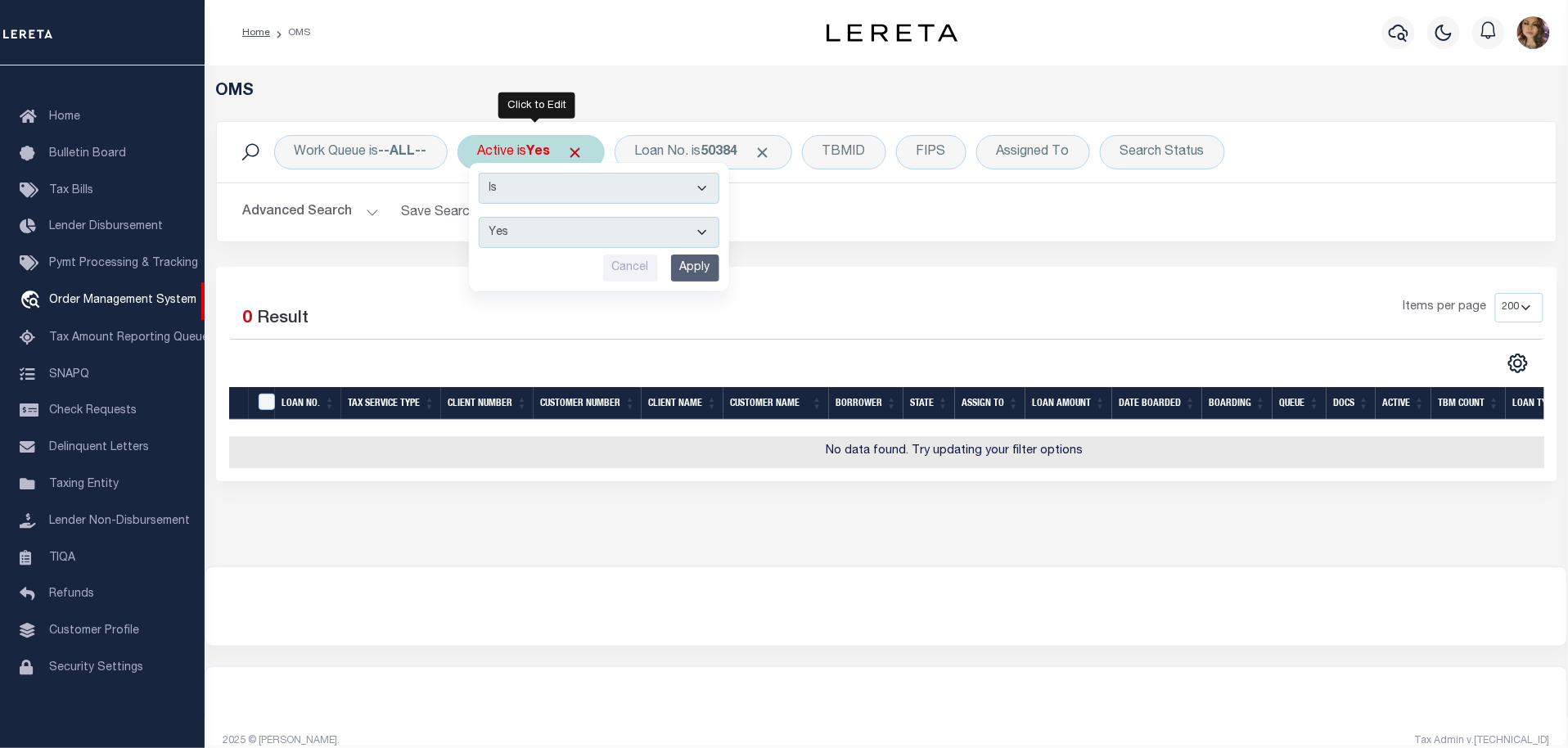
click at [538, 237] on select "Yes No" at bounding box center [598, 232] width 241 height 31
select select "false"
click at [481, 217] on select "Yes No" at bounding box center [598, 232] width 241 height 31
click at [694, 275] on input "Apply" at bounding box center [695, 268] width 48 height 27
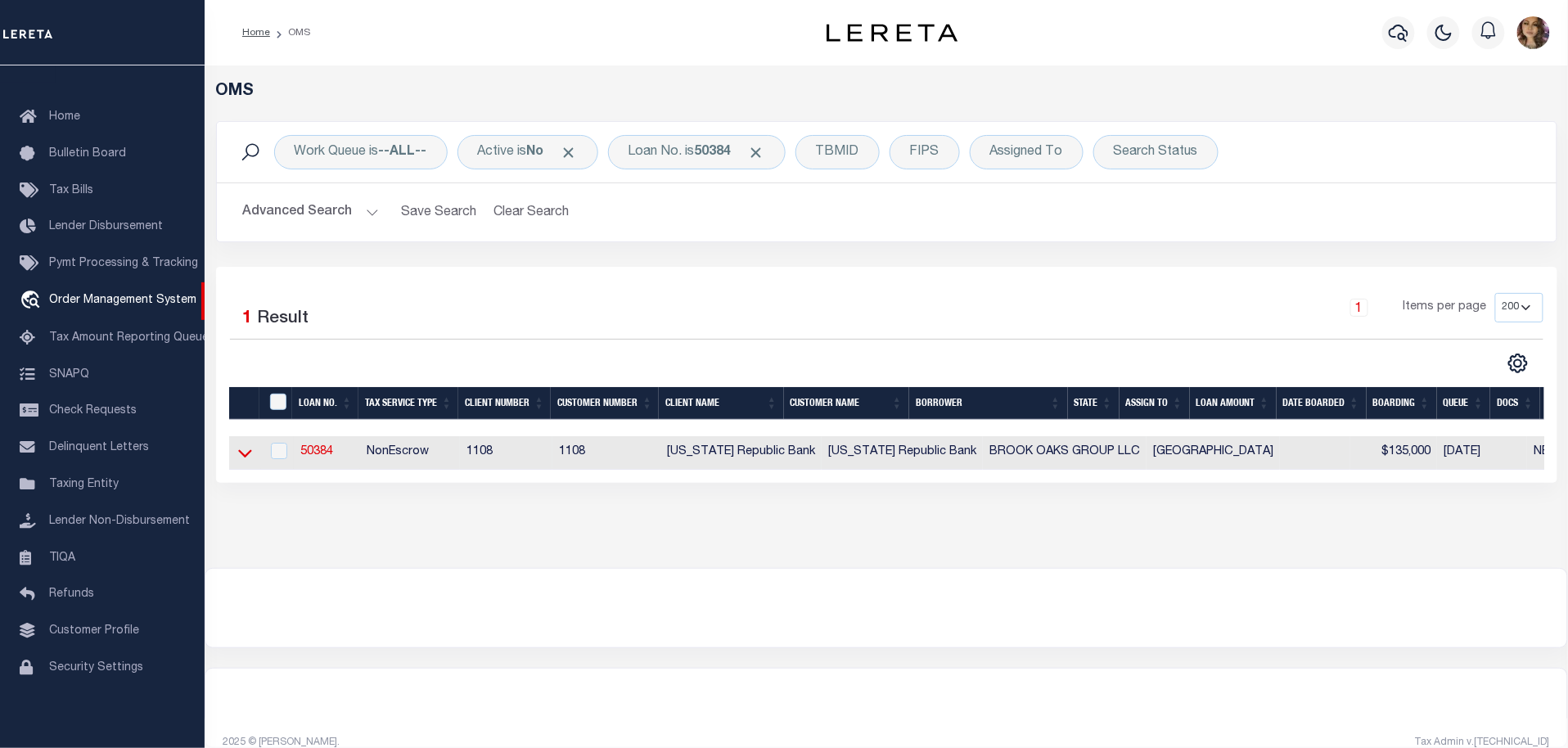
click at [246, 453] on icon at bounding box center [245, 453] width 14 height 17
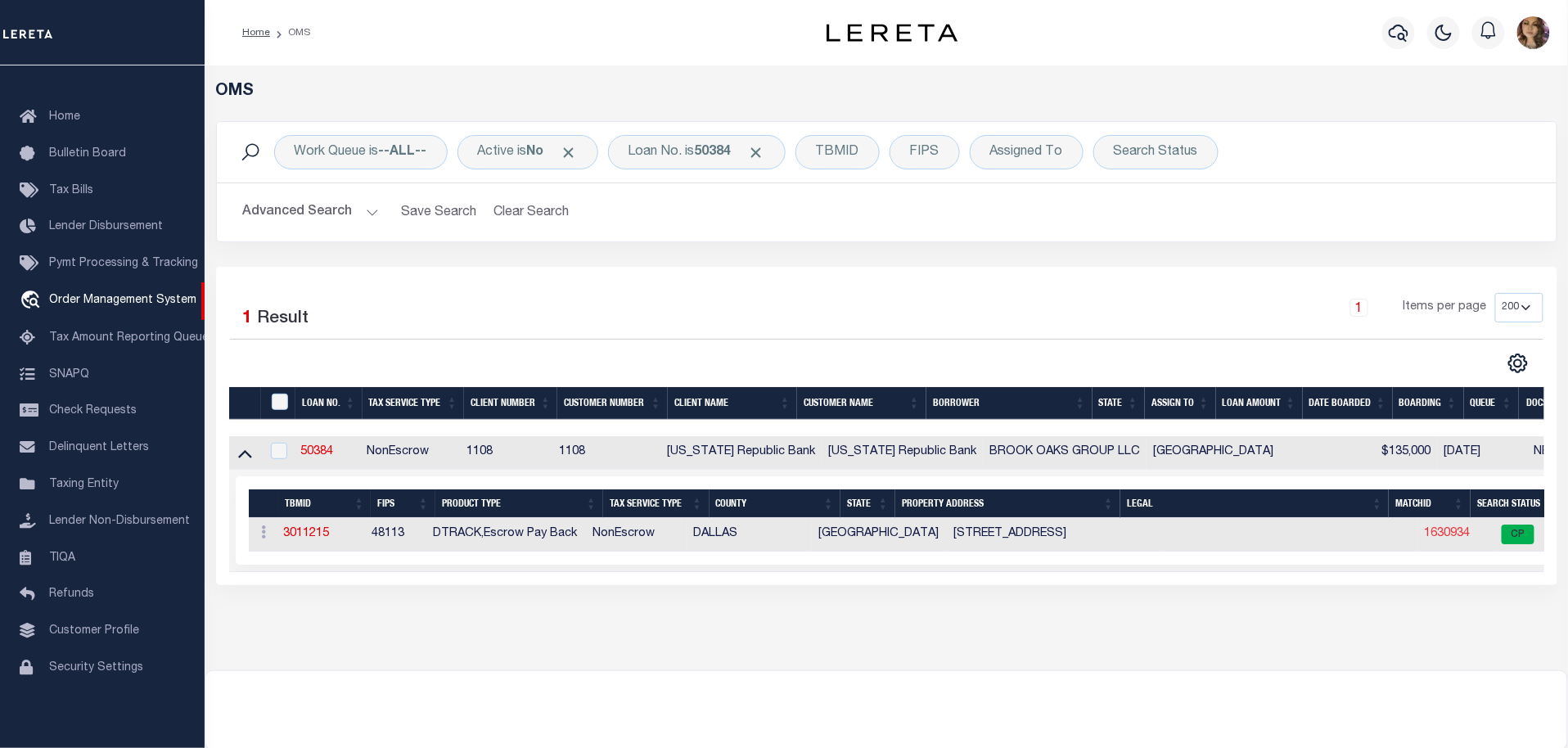
click at [1424, 535] on link "1630934" at bounding box center [1446, 534] width 45 height 12
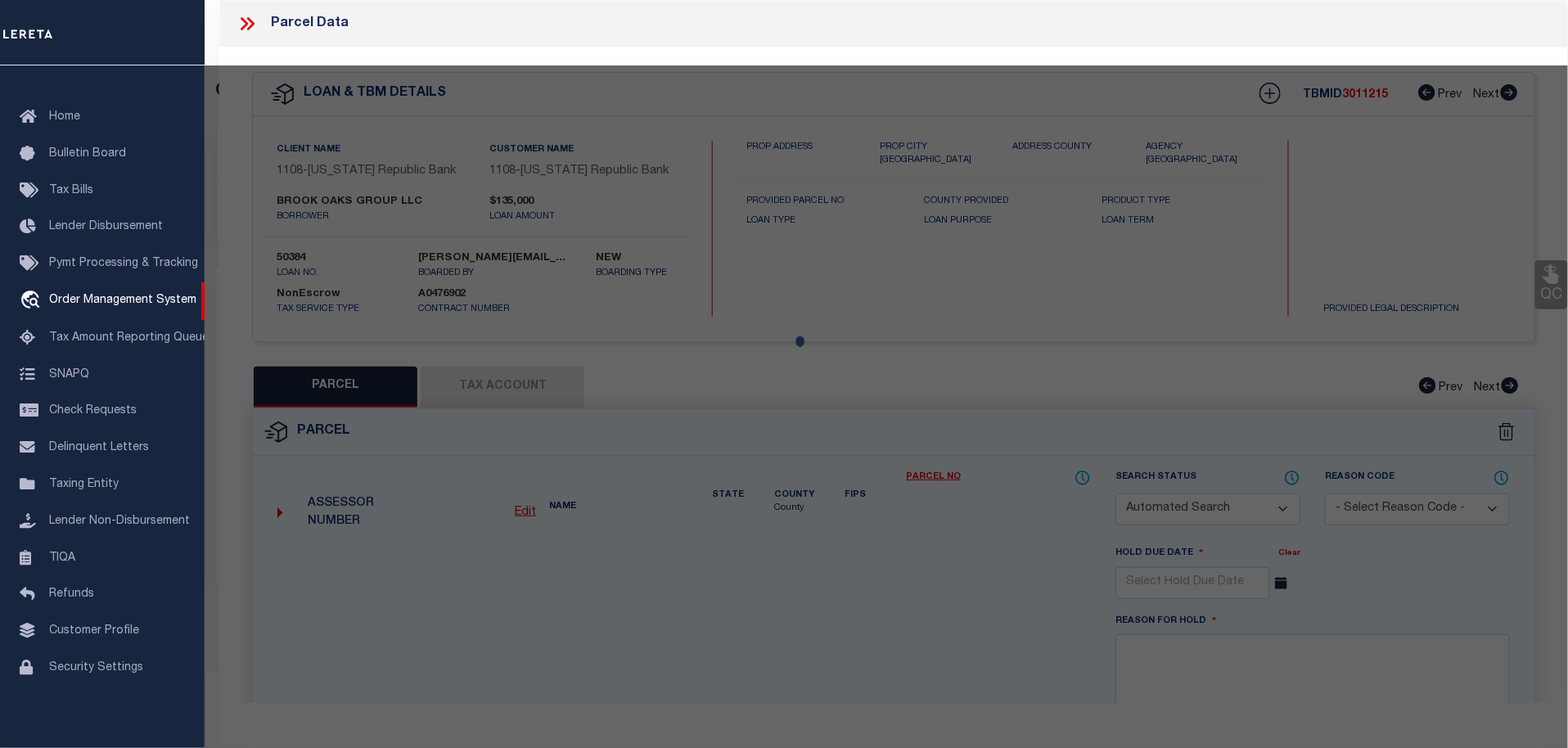
checkbox input "false"
select select "CP"
type input "[PERSON_NAME]"
type input "00000326704000000"
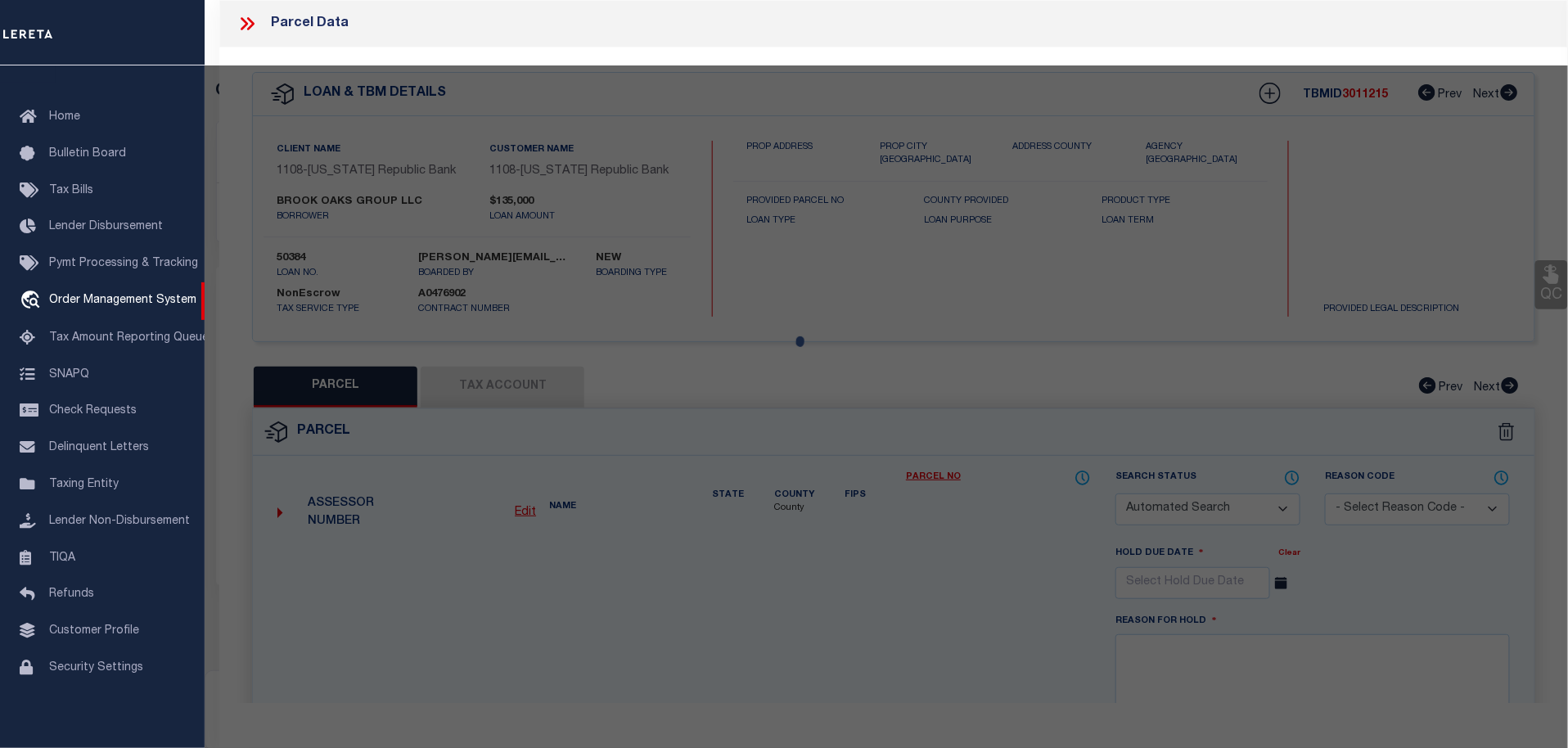
type input "[STREET_ADDRESS]"
type input "DALLAS [GEOGRAPHIC_DATA]"
type textarea "CEDAR CREST REV LOT B BERWICK INT202100089951 DD03262021 CO-DC 4510 028 00B00 2…"
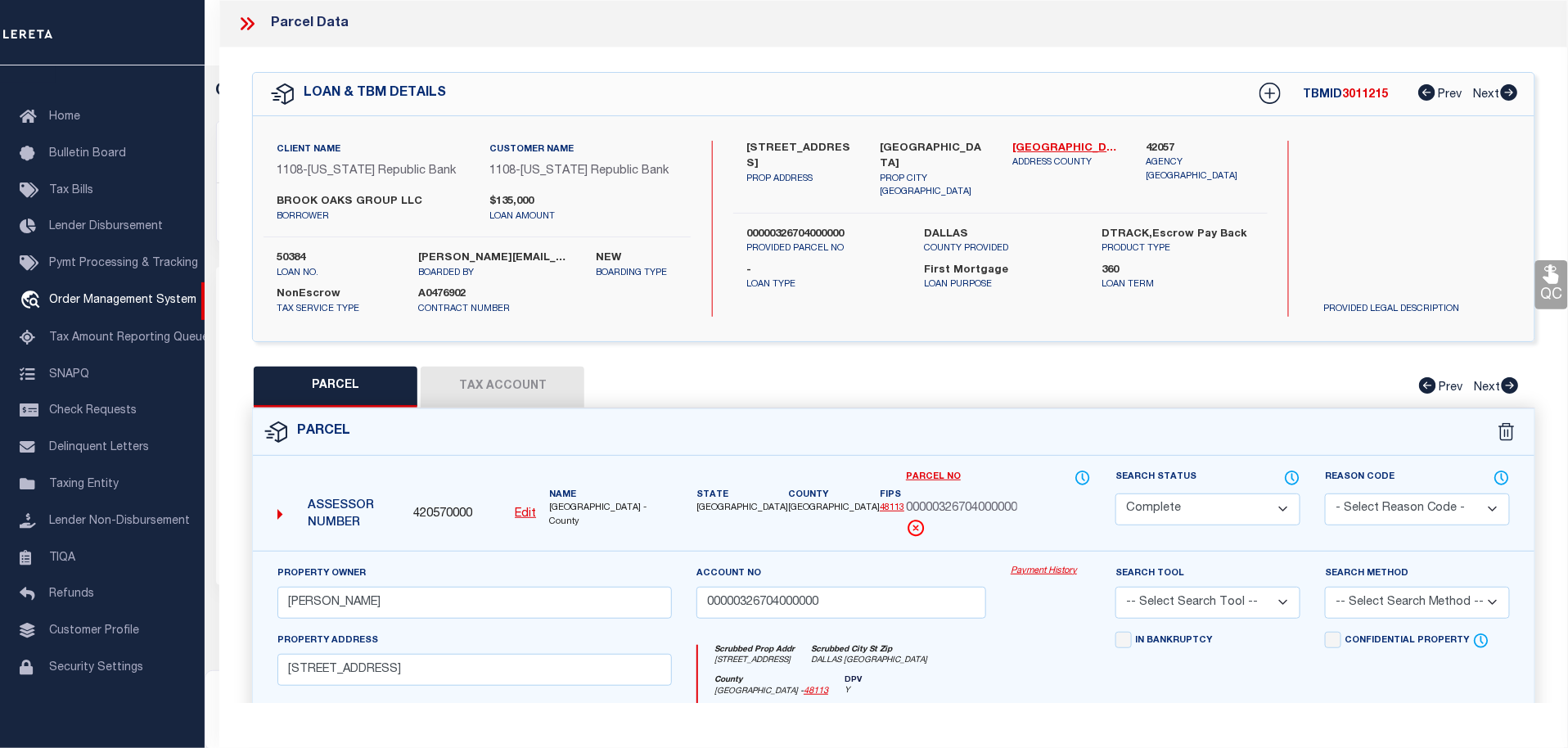
click at [1041, 571] on link "Payment History" at bounding box center [1051, 571] width 80 height 14
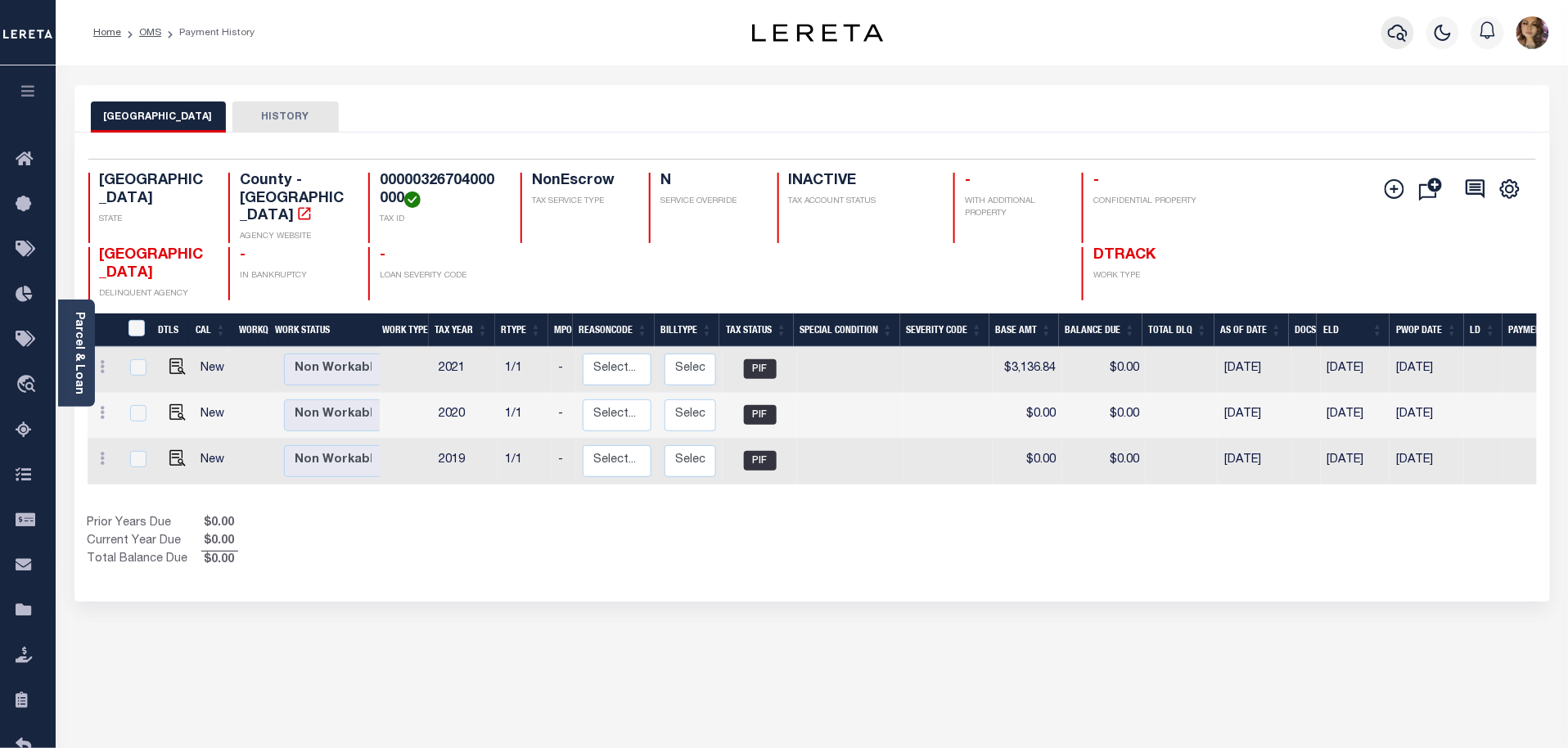
click at [1395, 36] on icon "button" at bounding box center [1398, 33] width 20 height 20
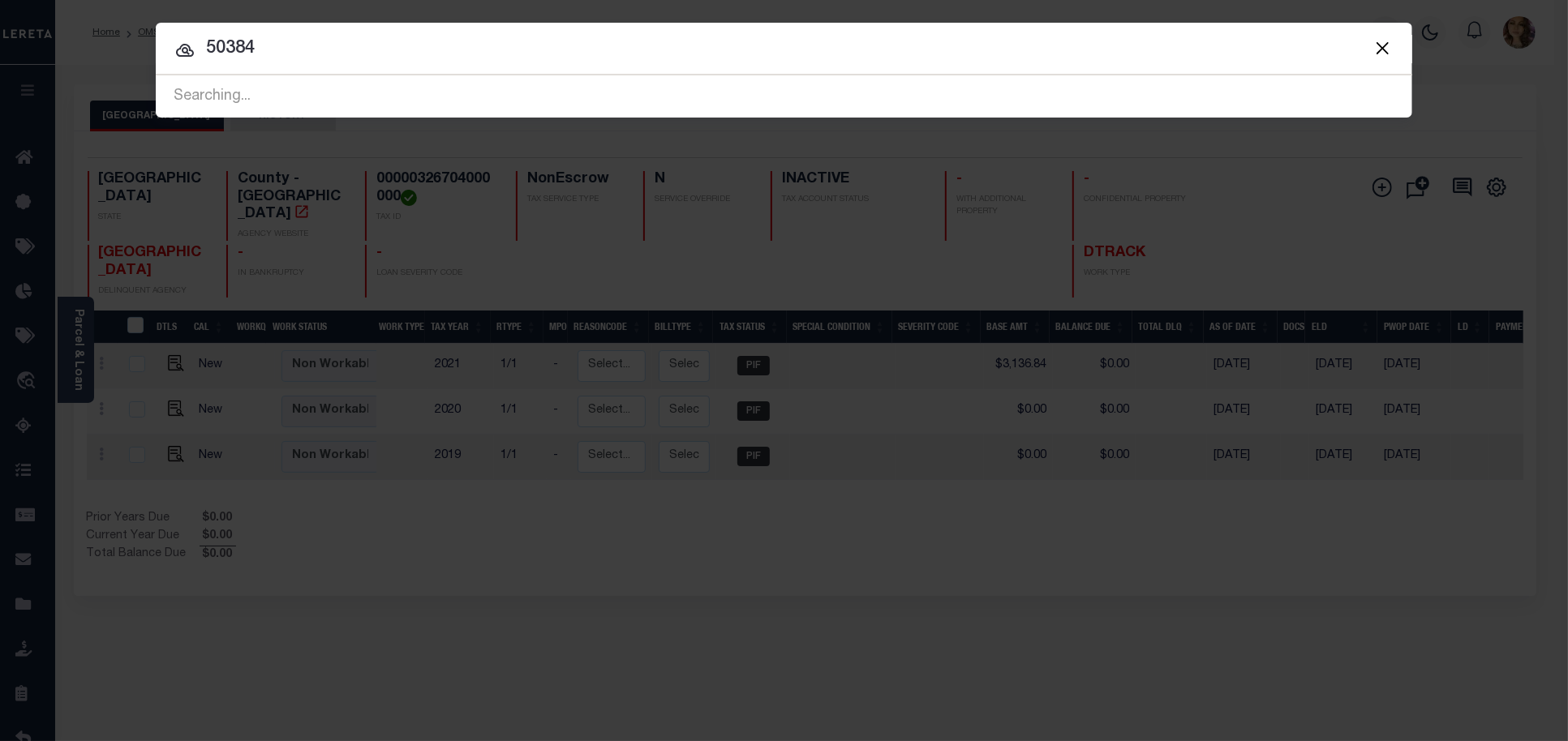
type input "50384"
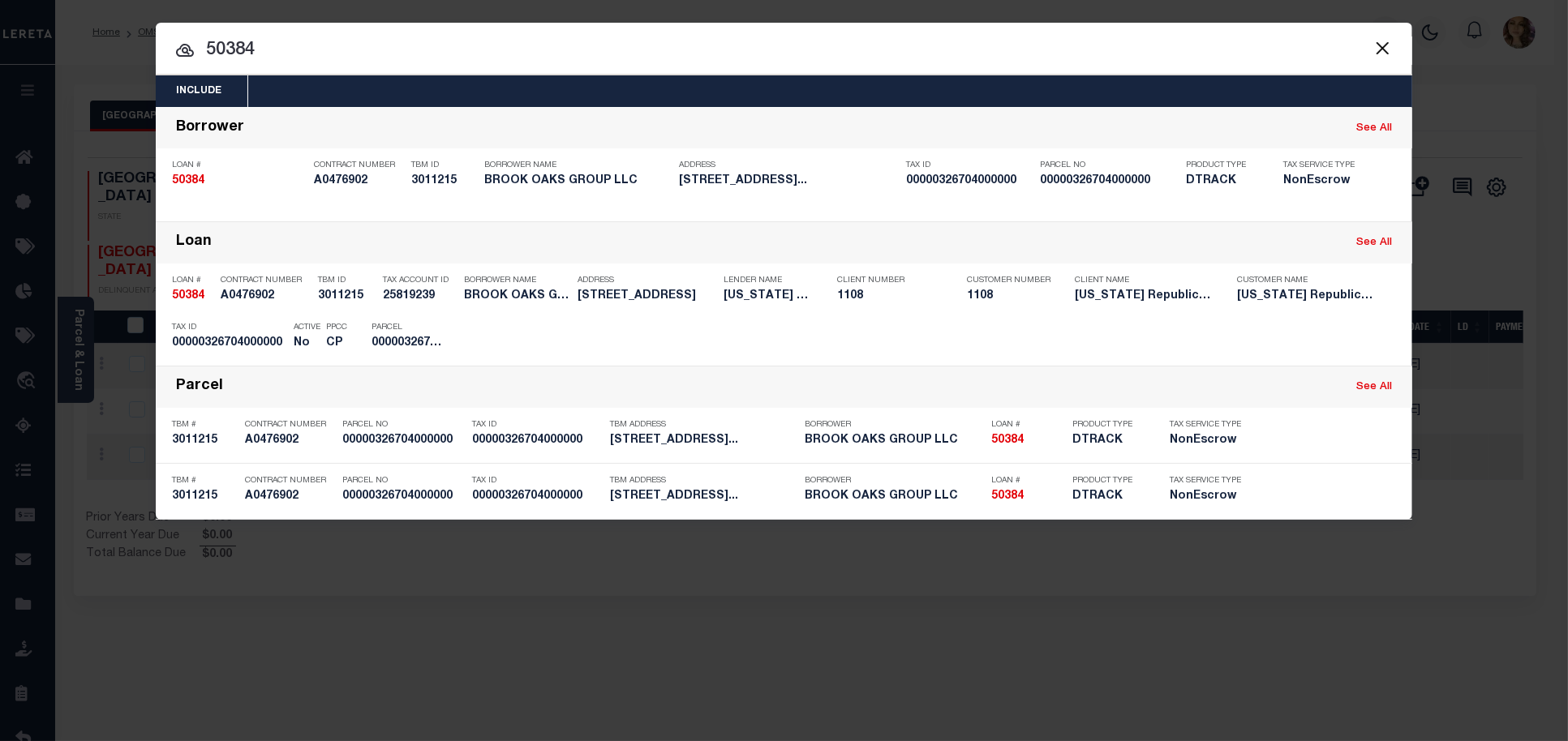
click at [1384, 48] on button "Close" at bounding box center [1382, 48] width 21 height 21
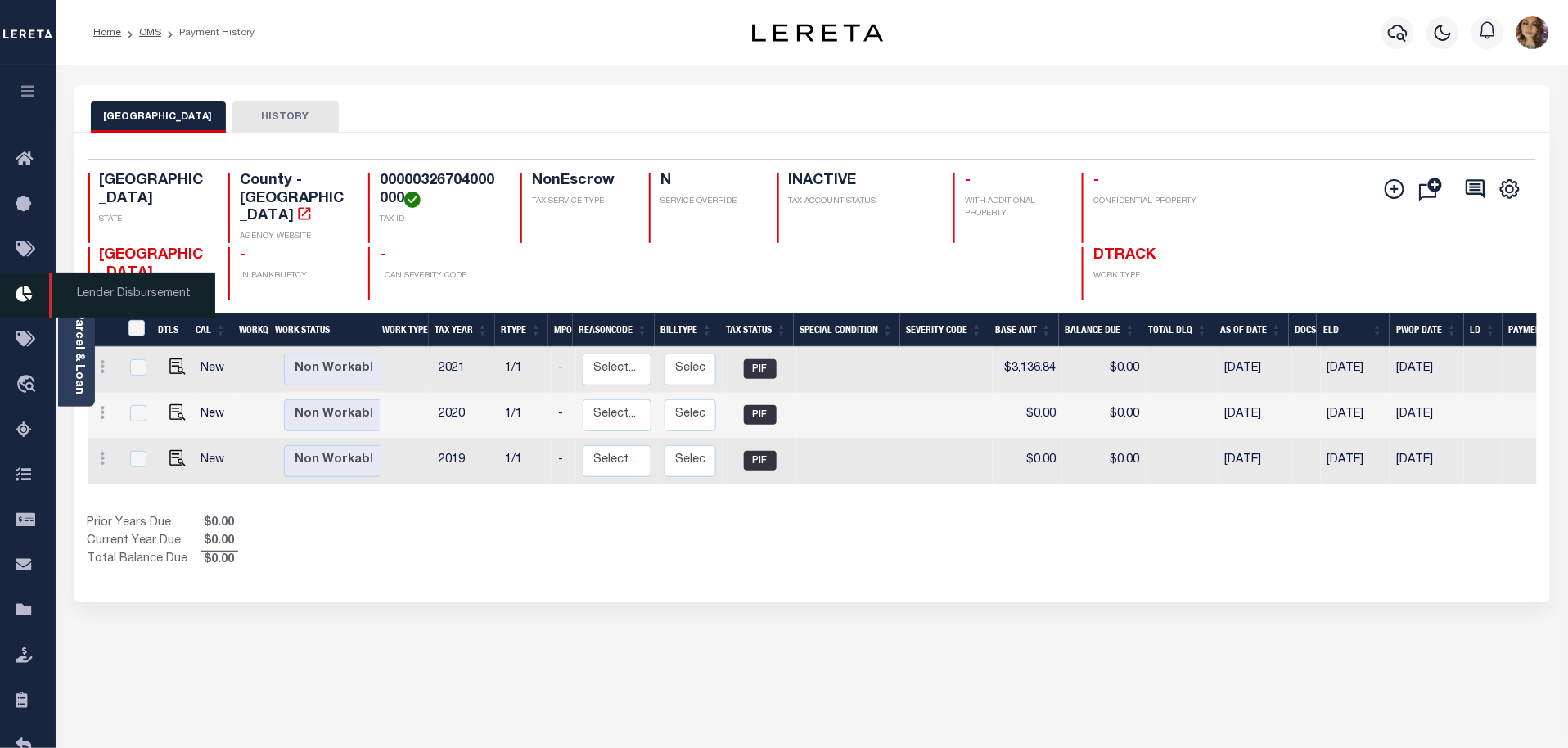
click at [112, 287] on span "Lender Disbursement" at bounding box center [131, 295] width 166 height 45
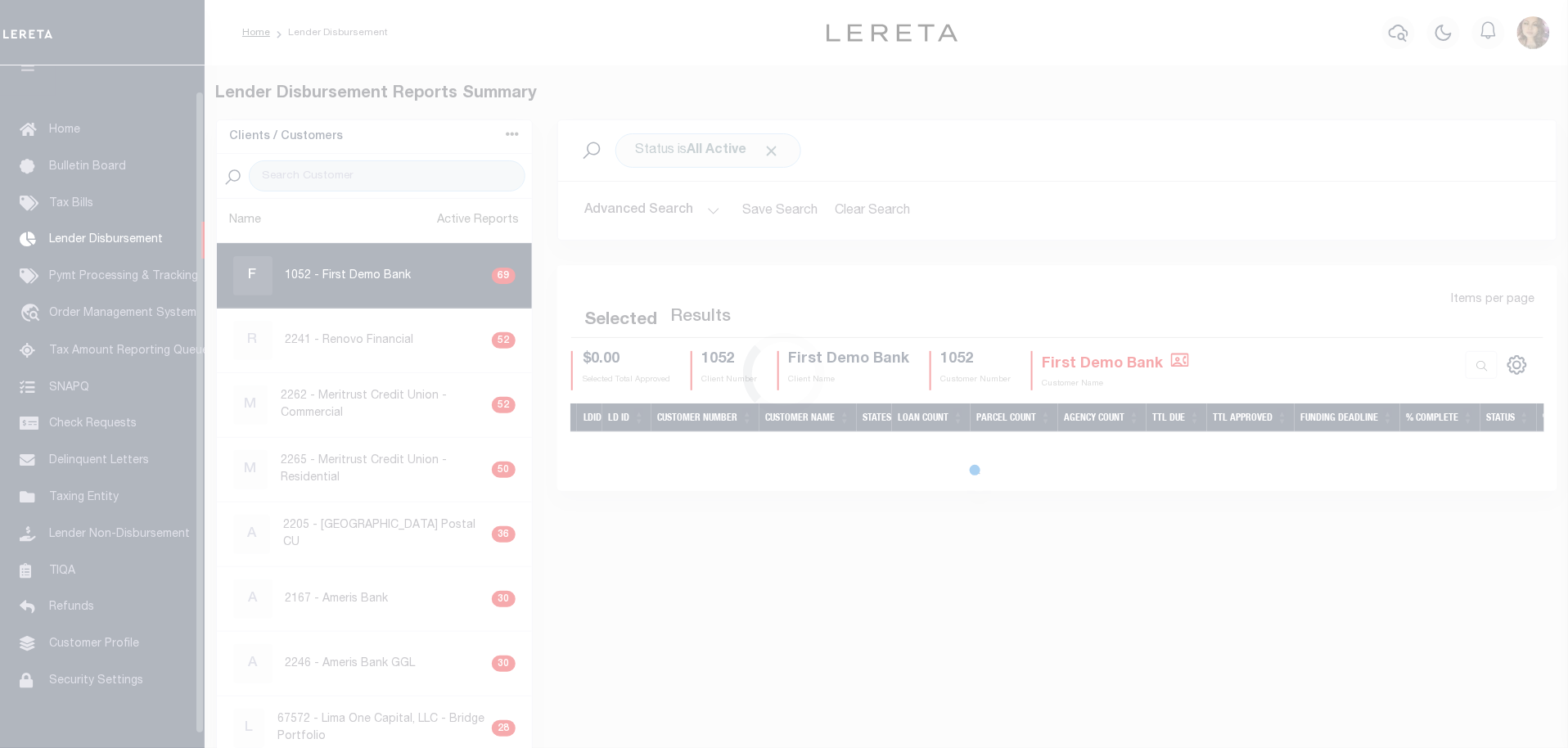
scroll to position [27, 0]
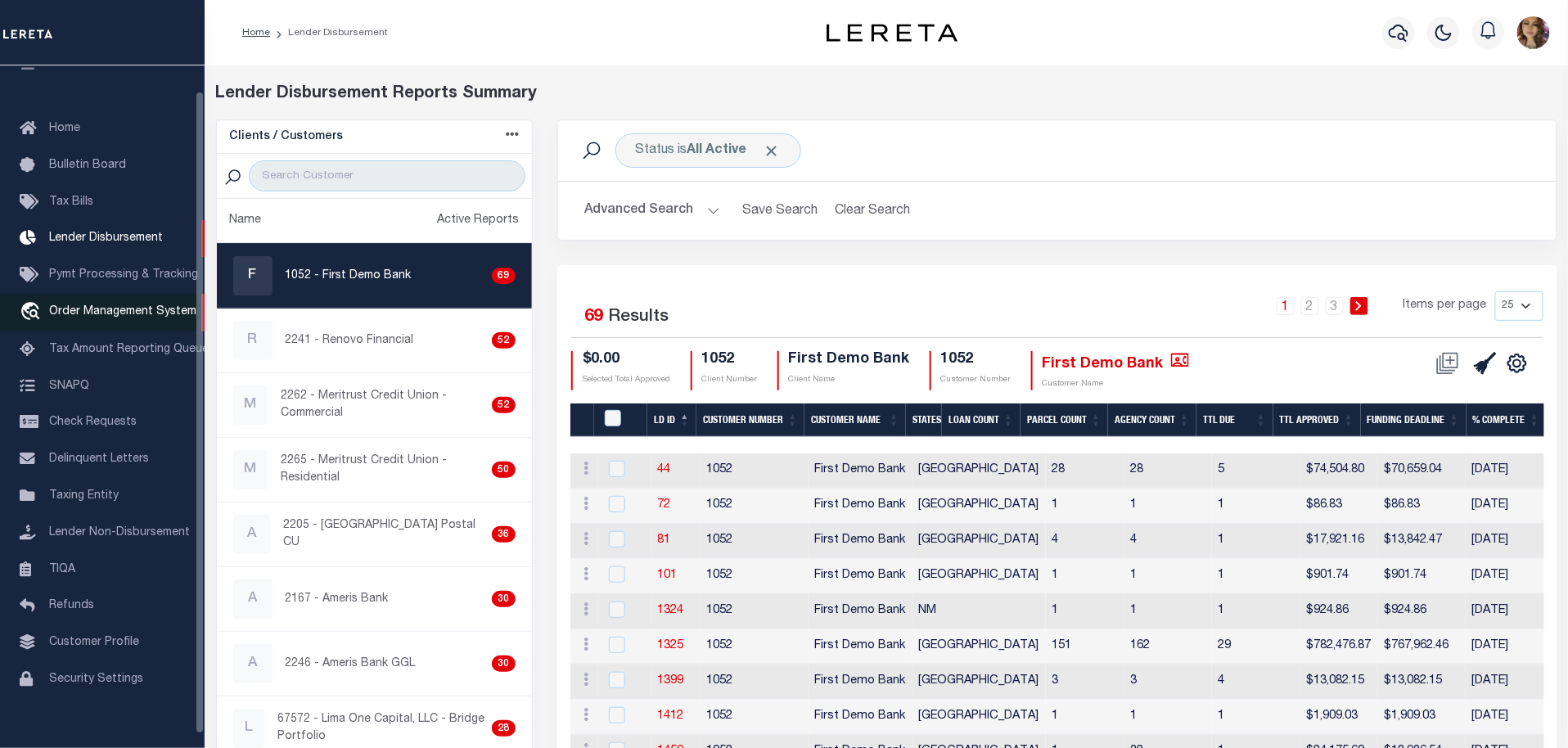
click at [109, 314] on span "Order Management System" at bounding box center [122, 312] width 147 height 12
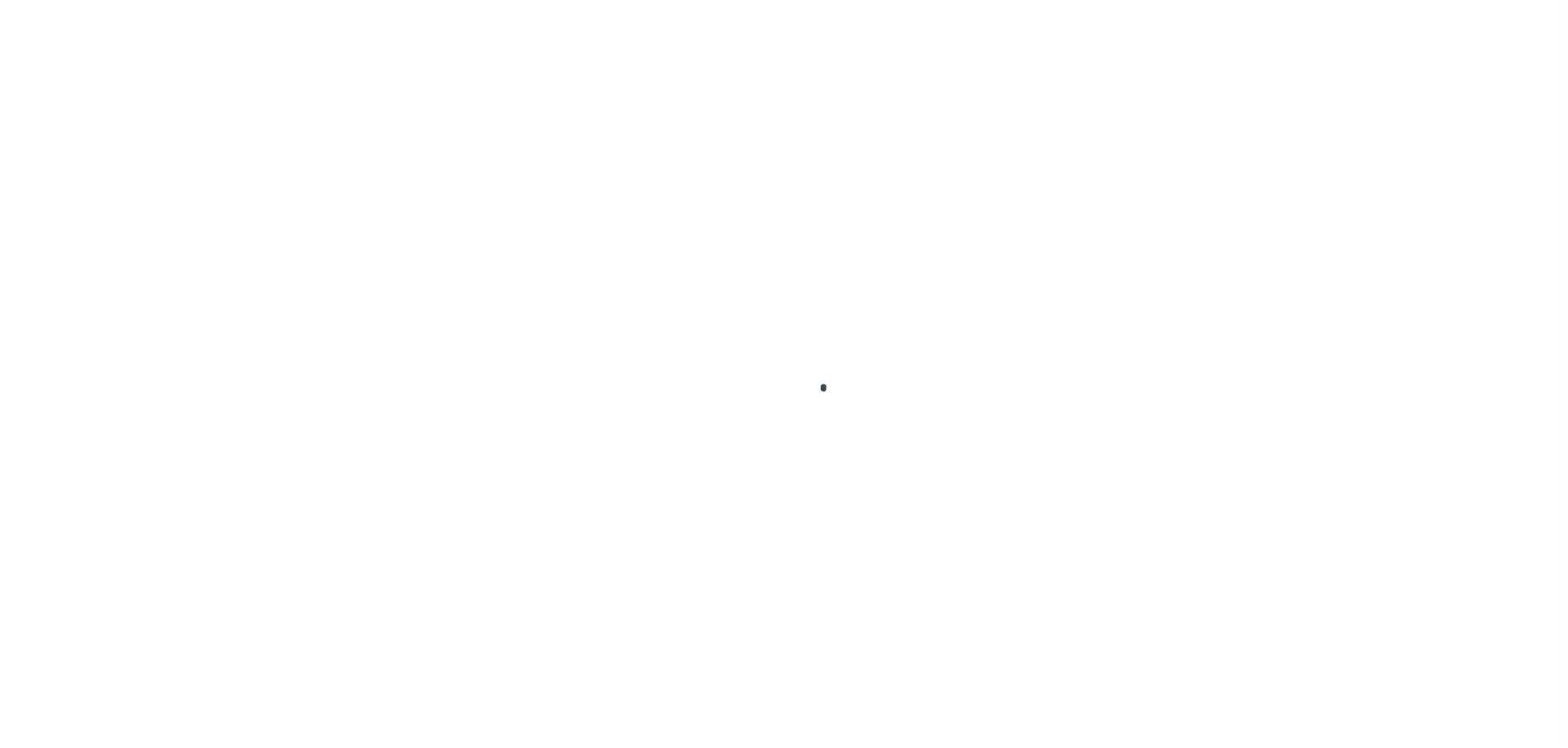
scroll to position [41, 0]
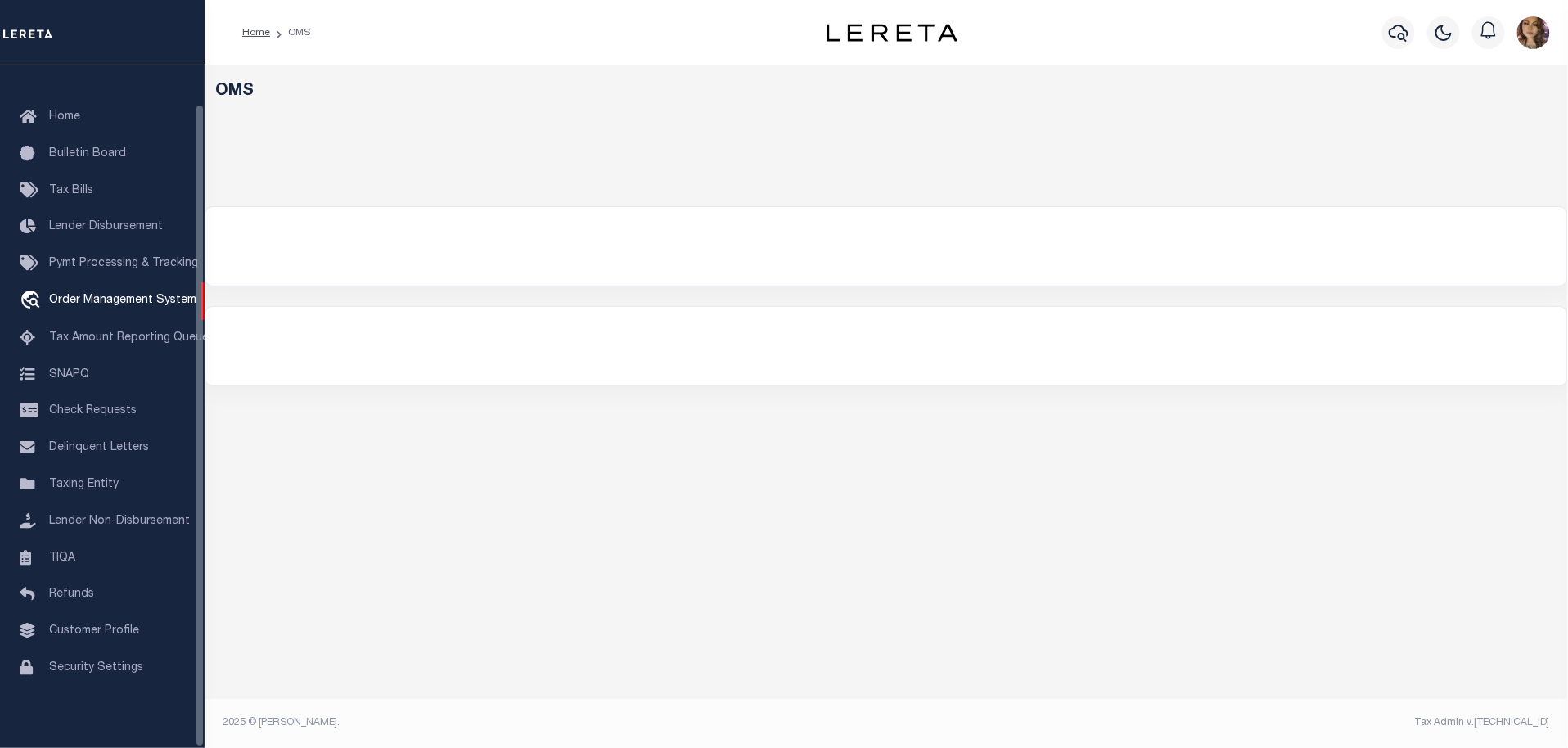
select select "200"
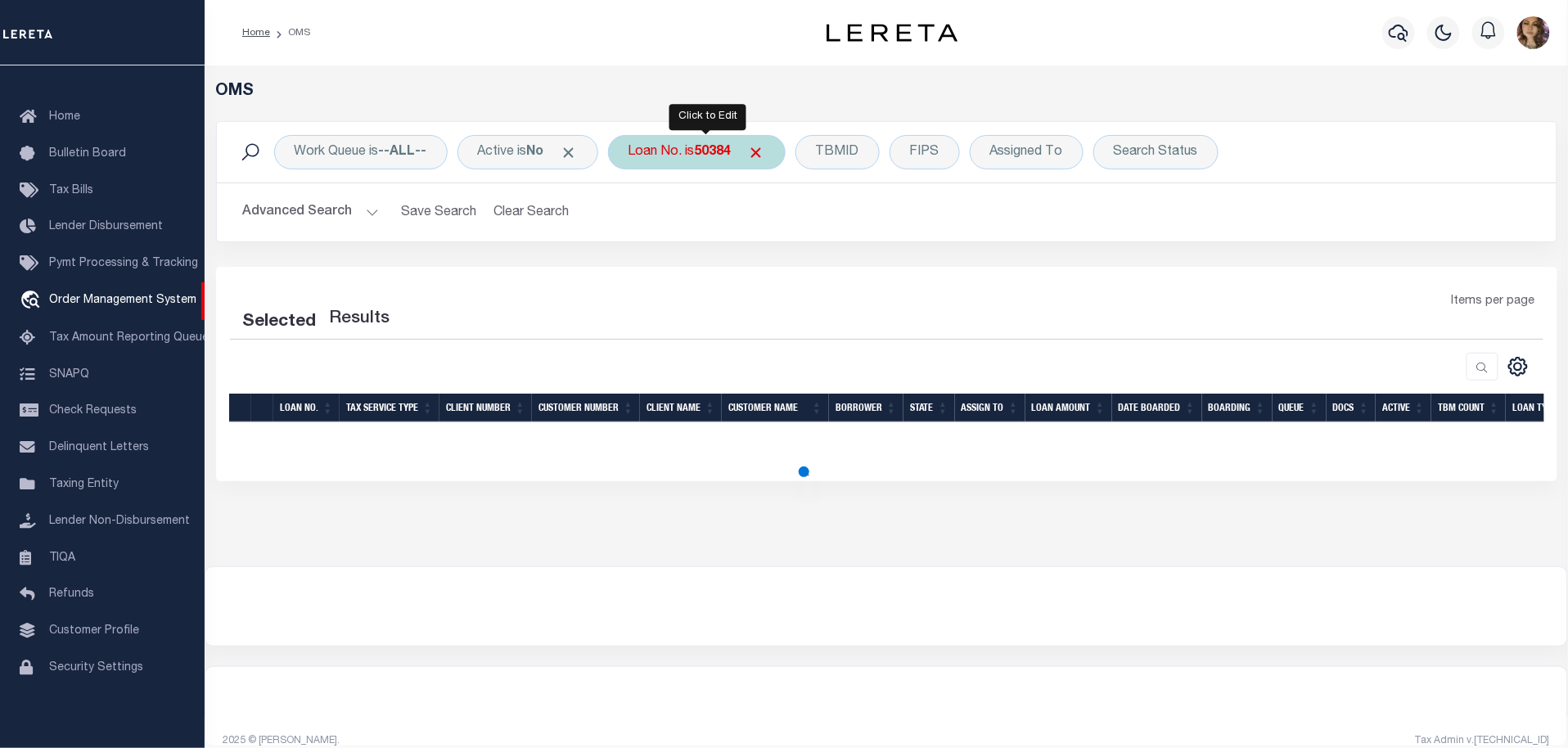
click at [710, 159] on b "50384" at bounding box center [713, 152] width 37 height 13
select select "200"
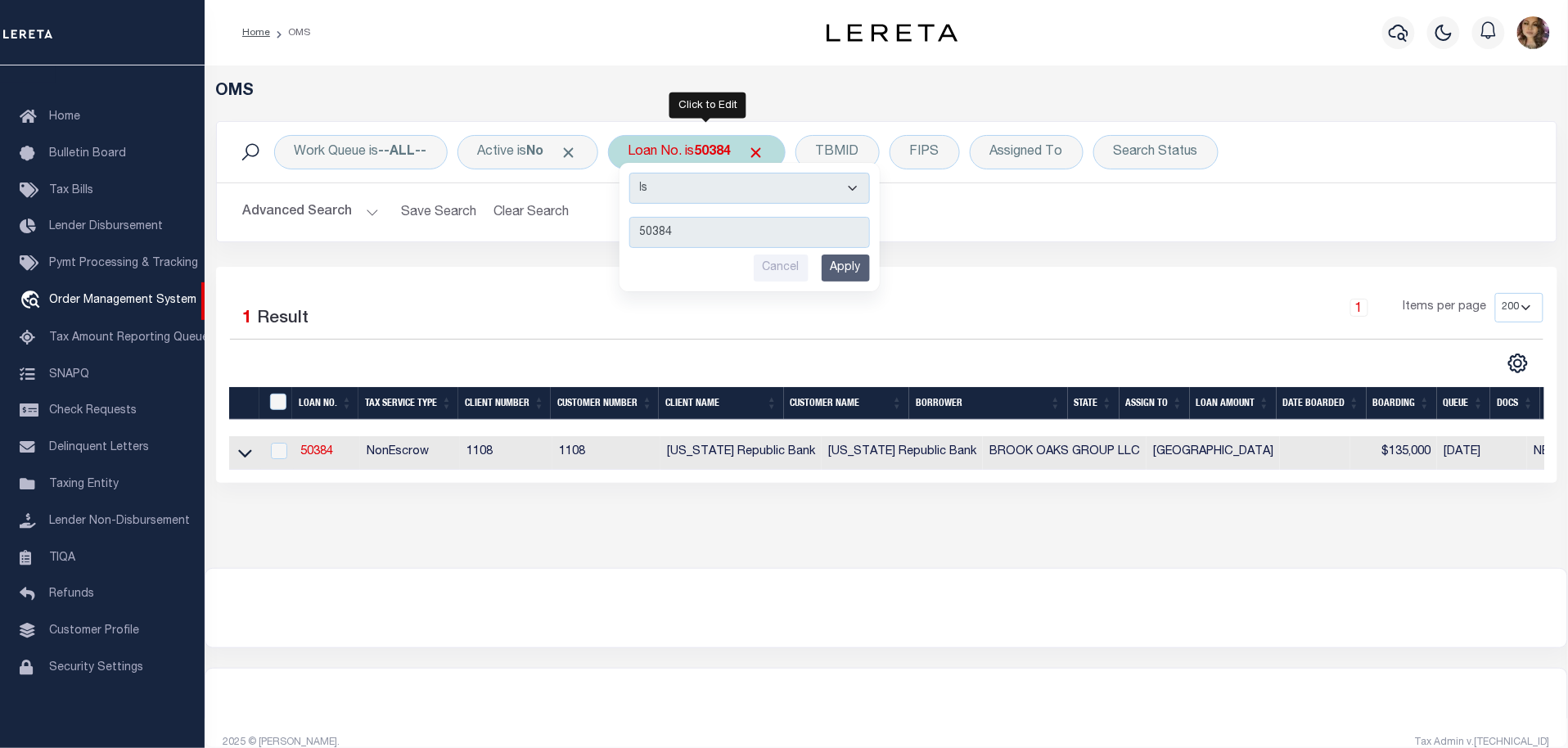
type input "10020971"
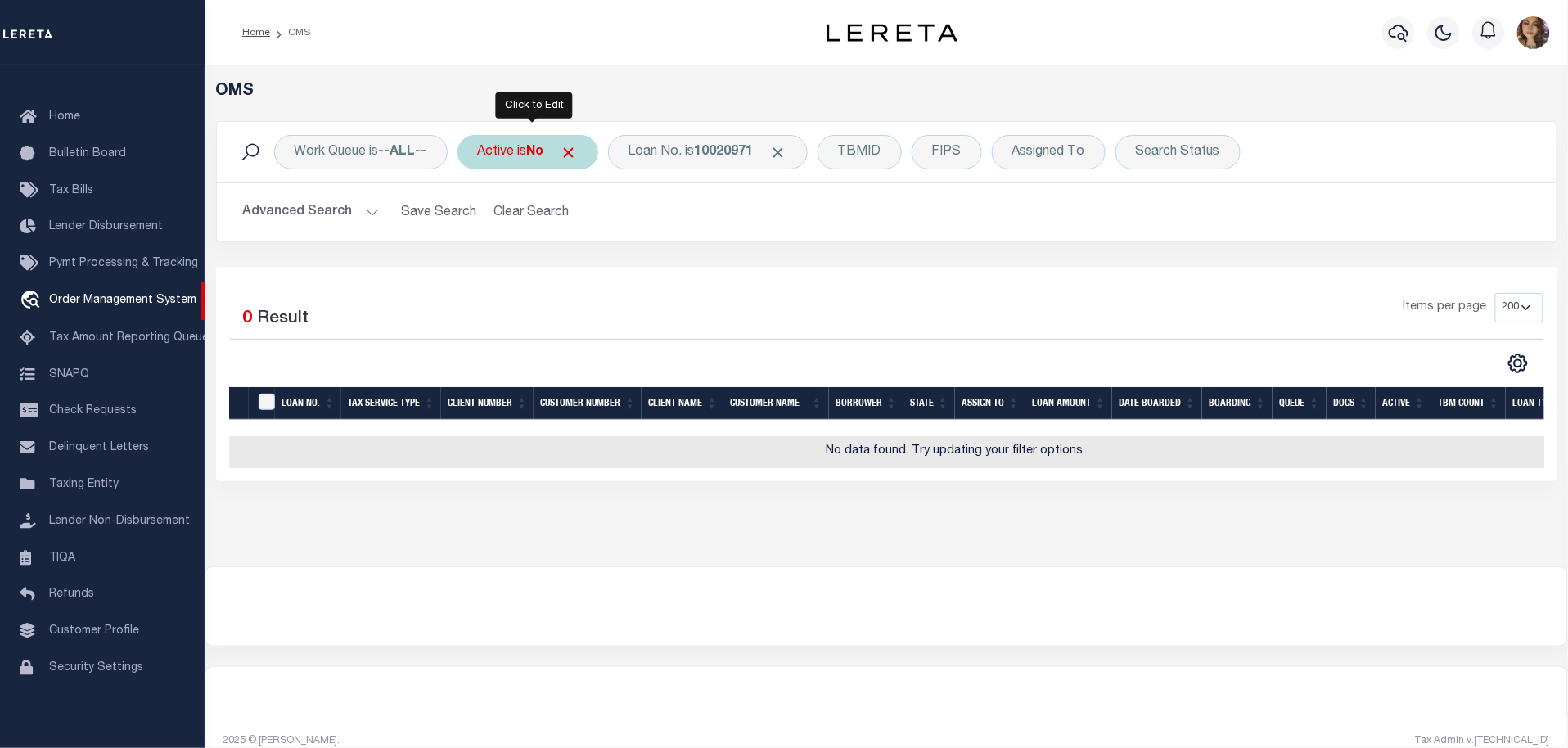
click at [520, 155] on div "Active is No" at bounding box center [527, 152] width 141 height 35
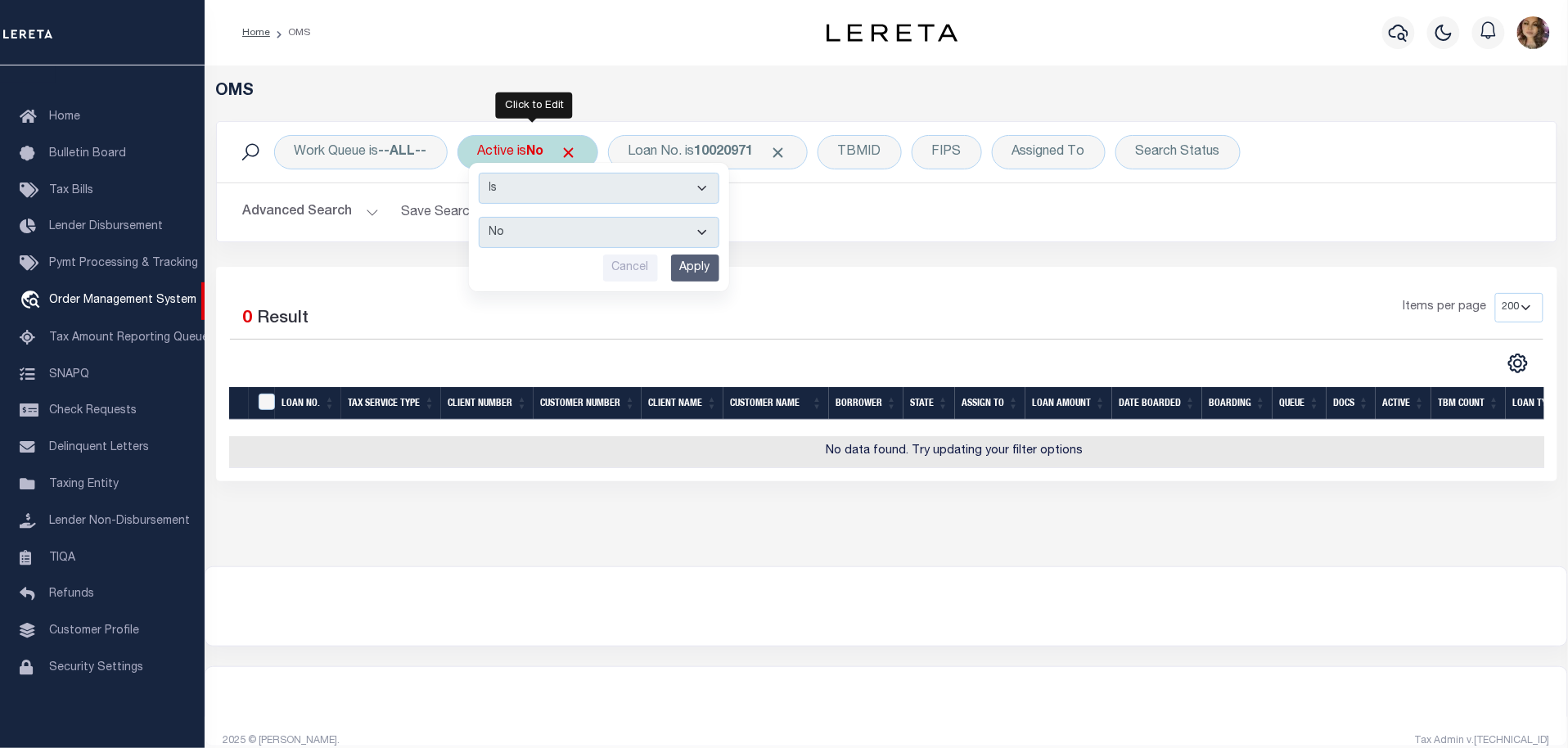
click at [528, 227] on select "Yes No" at bounding box center [598, 232] width 241 height 31
select select "true"
click at [481, 217] on select "Yes No" at bounding box center [598, 232] width 241 height 31
click at [691, 271] on input "Apply" at bounding box center [695, 268] width 48 height 27
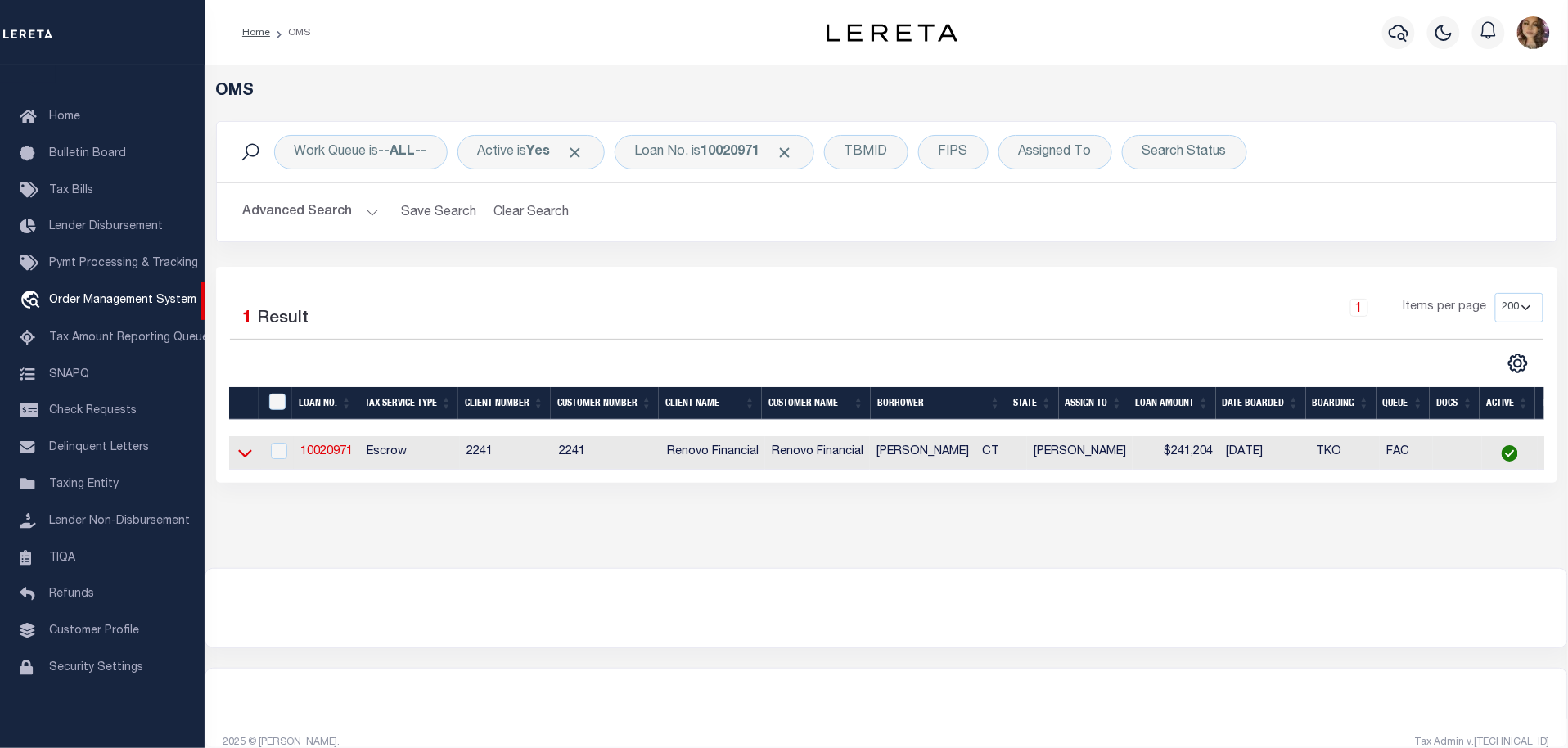
click at [241, 456] on icon at bounding box center [245, 453] width 14 height 17
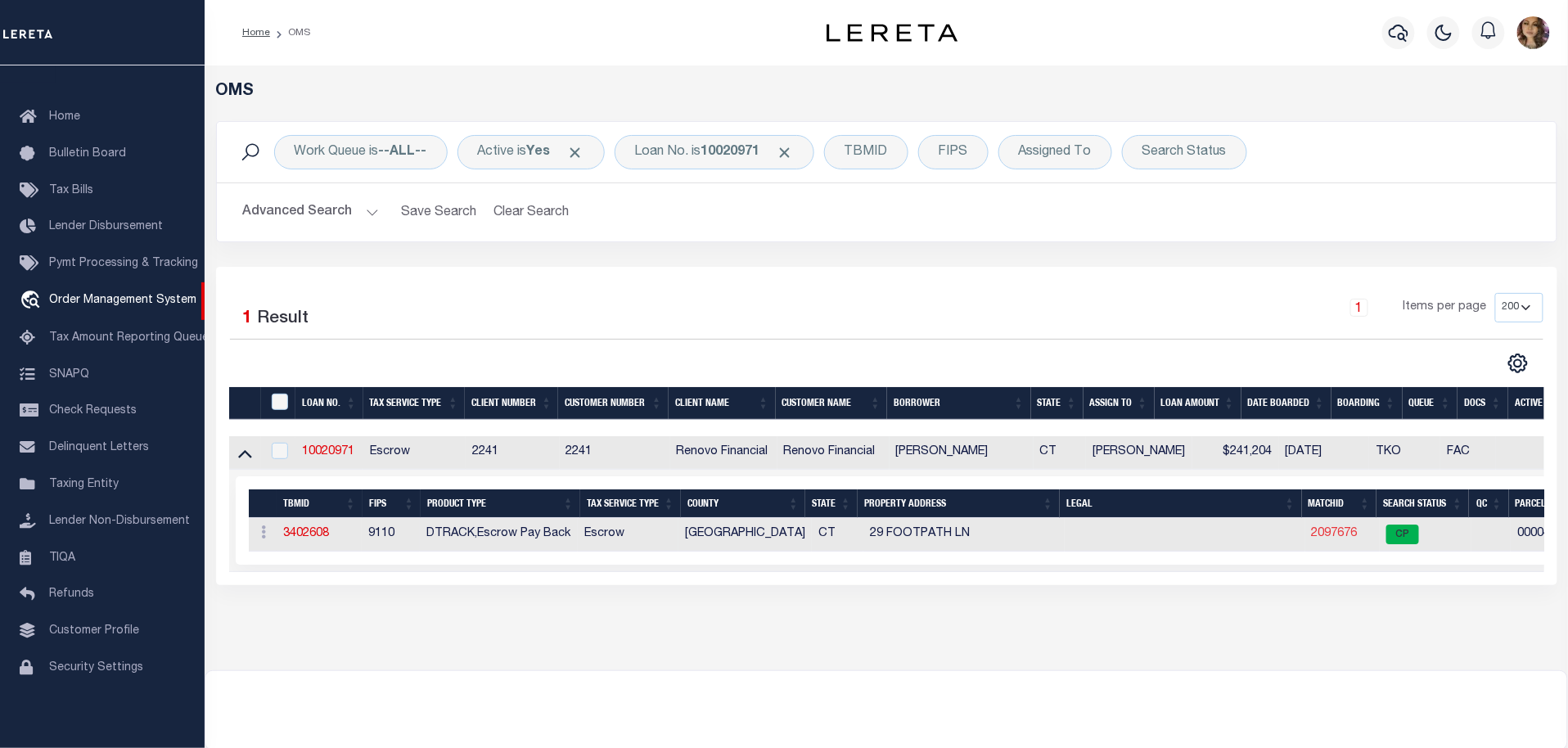
click at [1338, 536] on link "2097676" at bounding box center [1334, 534] width 45 height 12
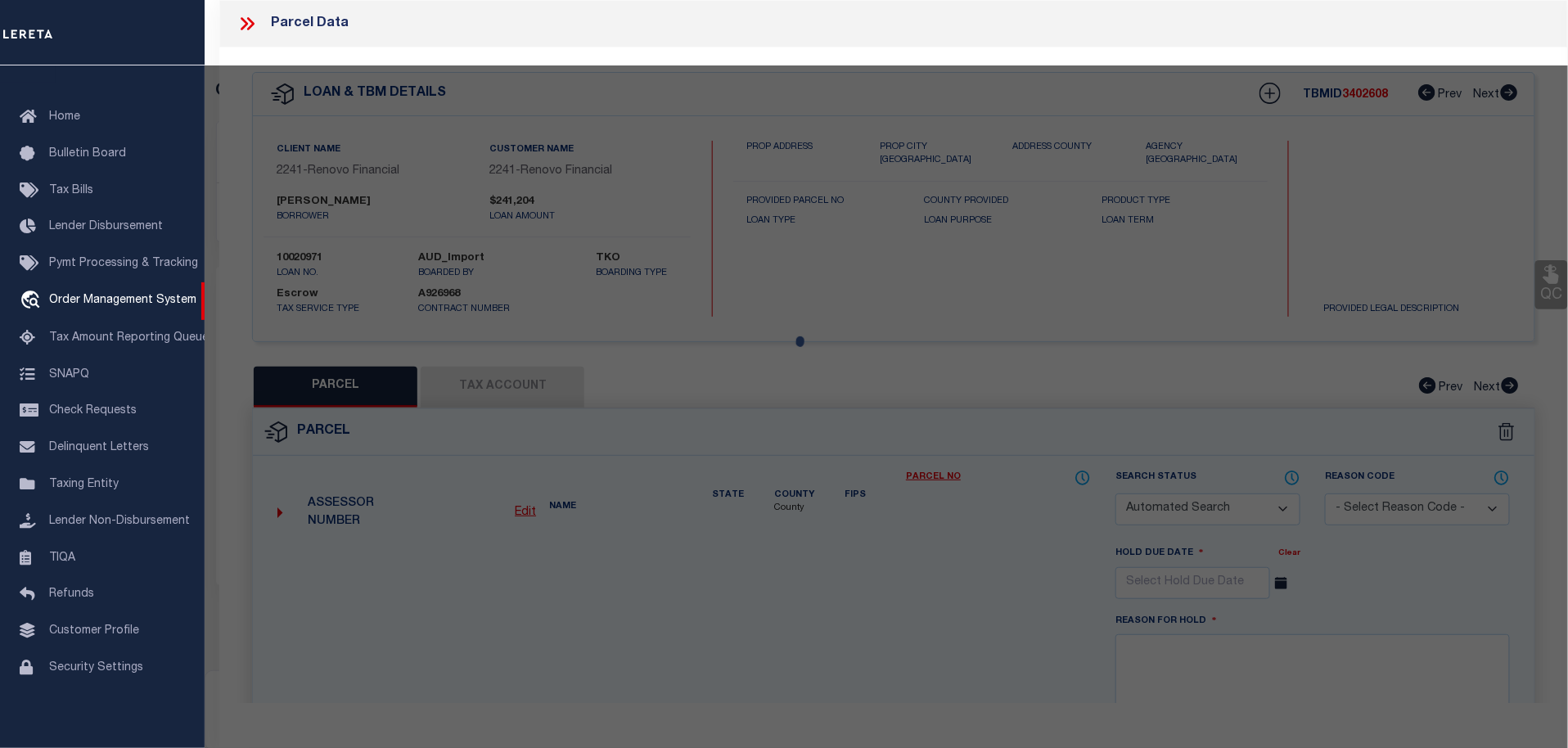
checkbox input "false"
select select "CP"
type input "GONZALEZ JAVIER"
select select "AGW"
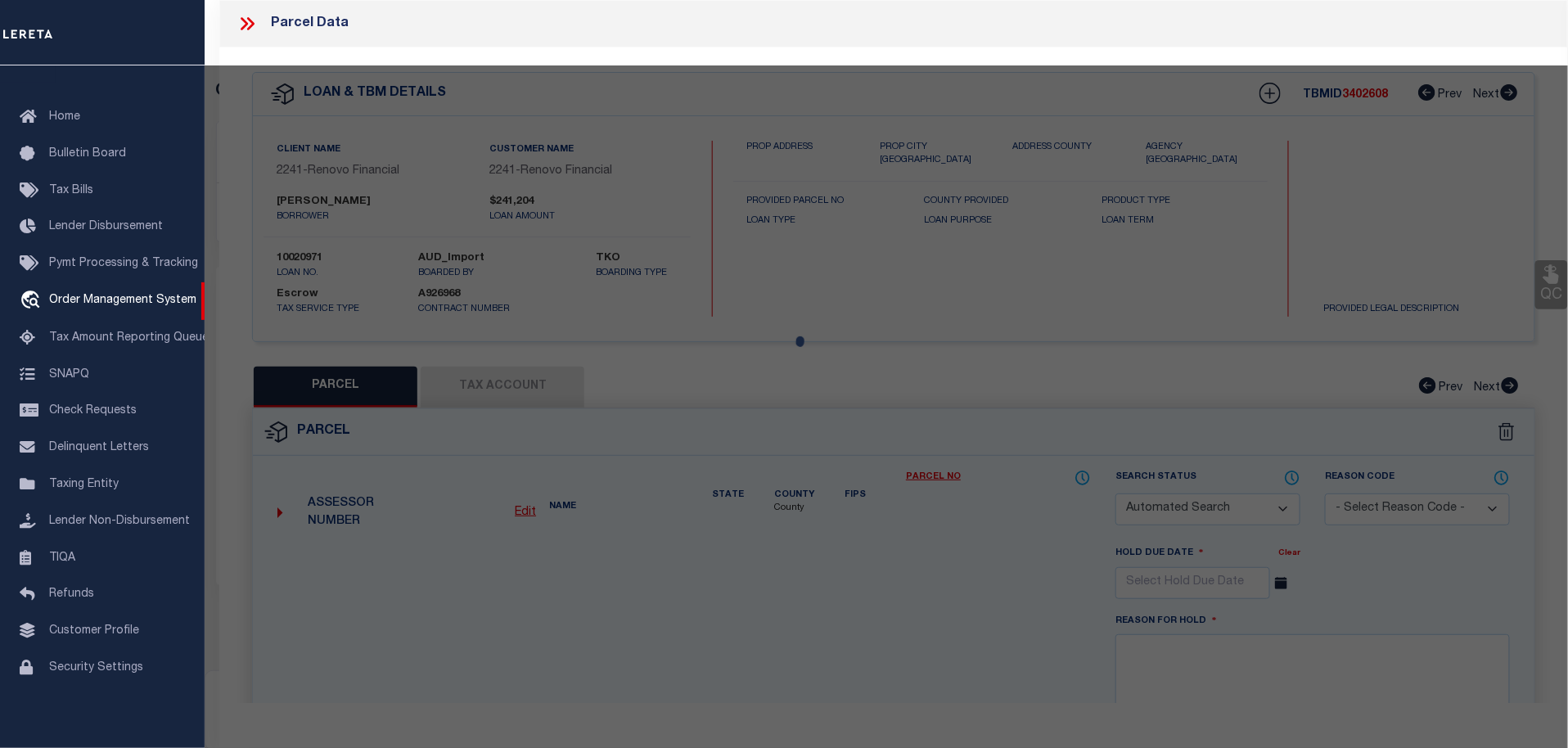
select select
type input "29 FOOTPATH LN"
checkbox input "false"
type input "E [GEOGRAPHIC_DATA]"
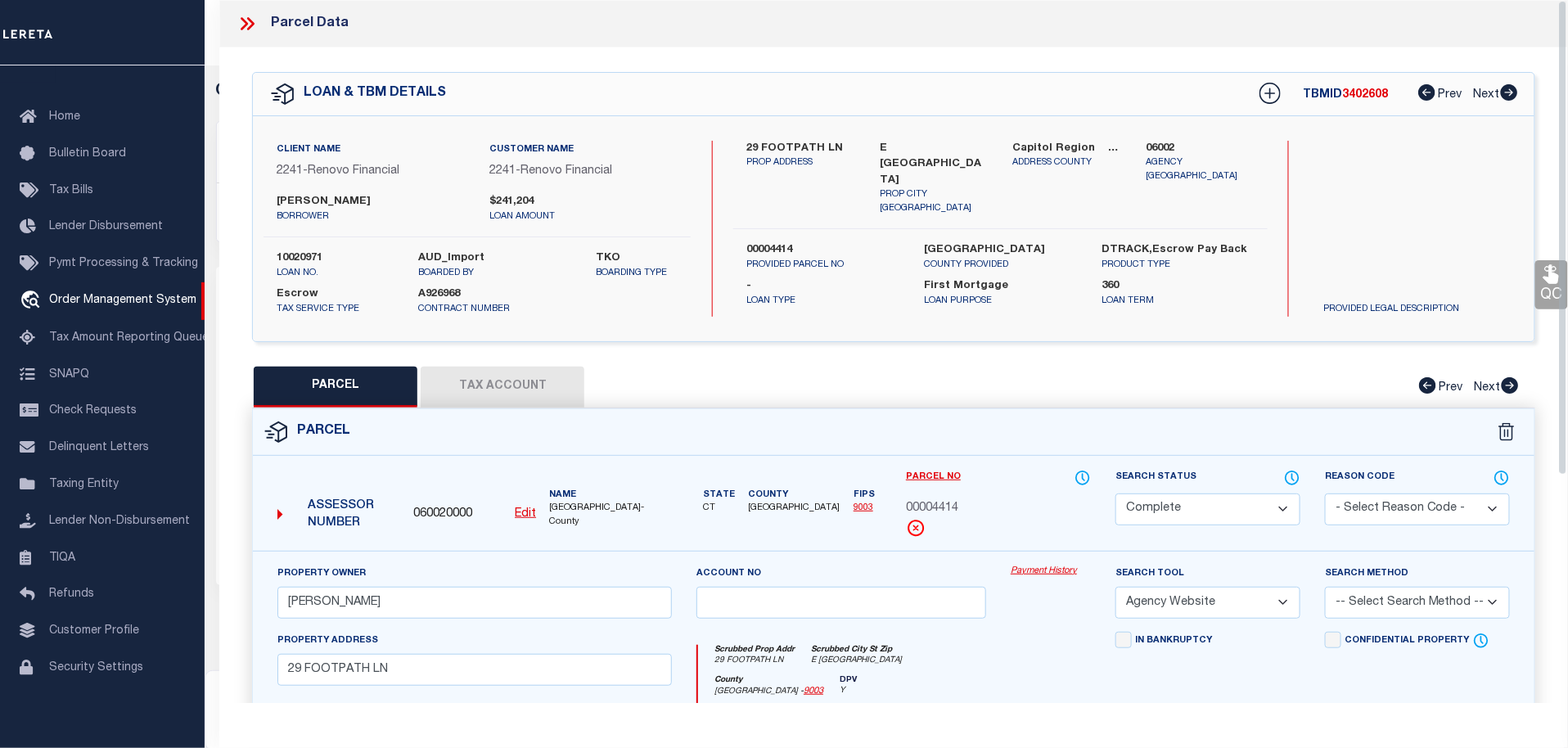
click at [1025, 568] on link "Payment History" at bounding box center [1051, 571] width 80 height 14
